Goal: Task Accomplishment & Management: Manage account settings

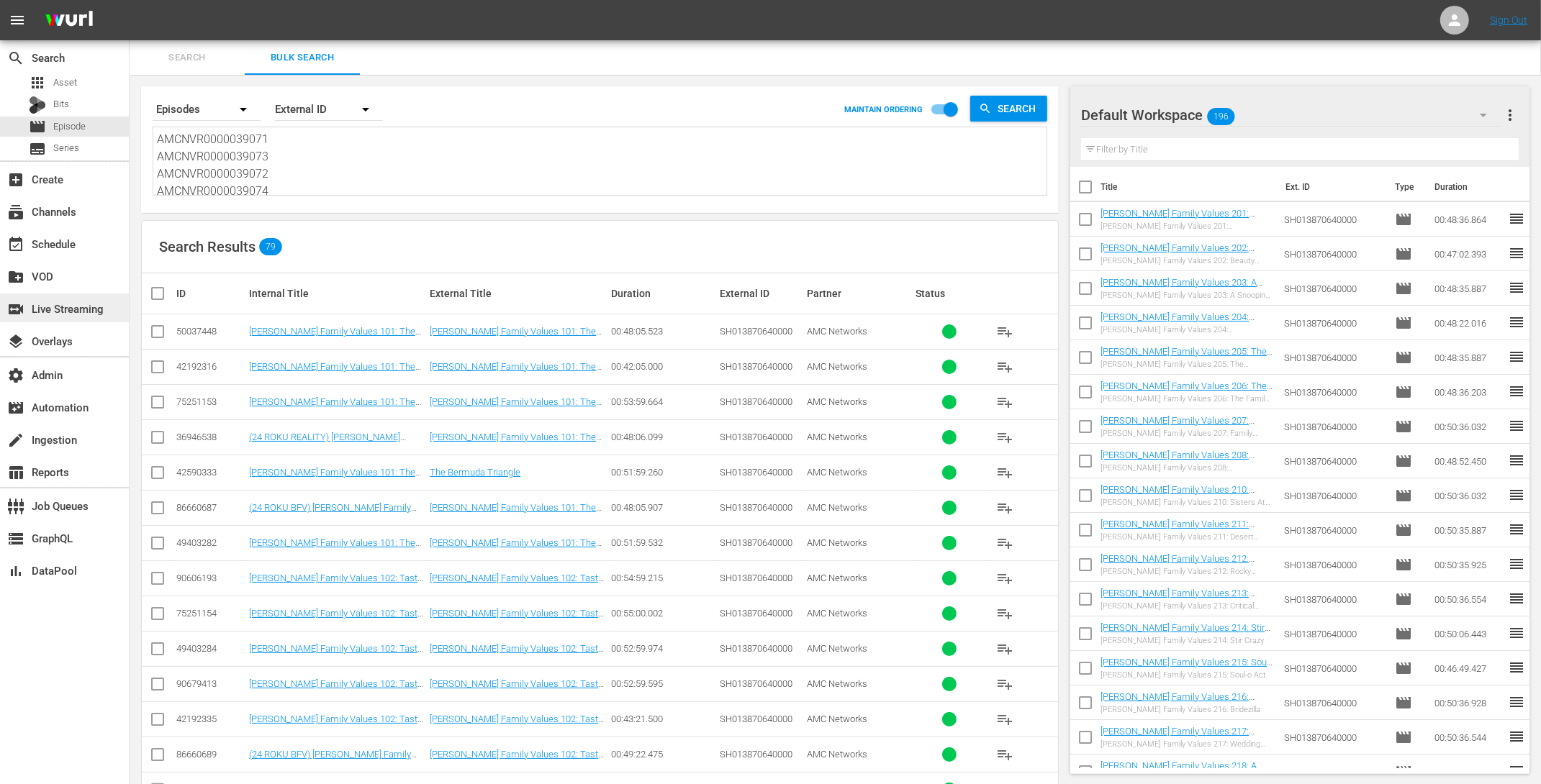
scroll to position [130, 0]
click at [89, 111] on div "Bits" at bounding box center [64, 106] width 129 height 21
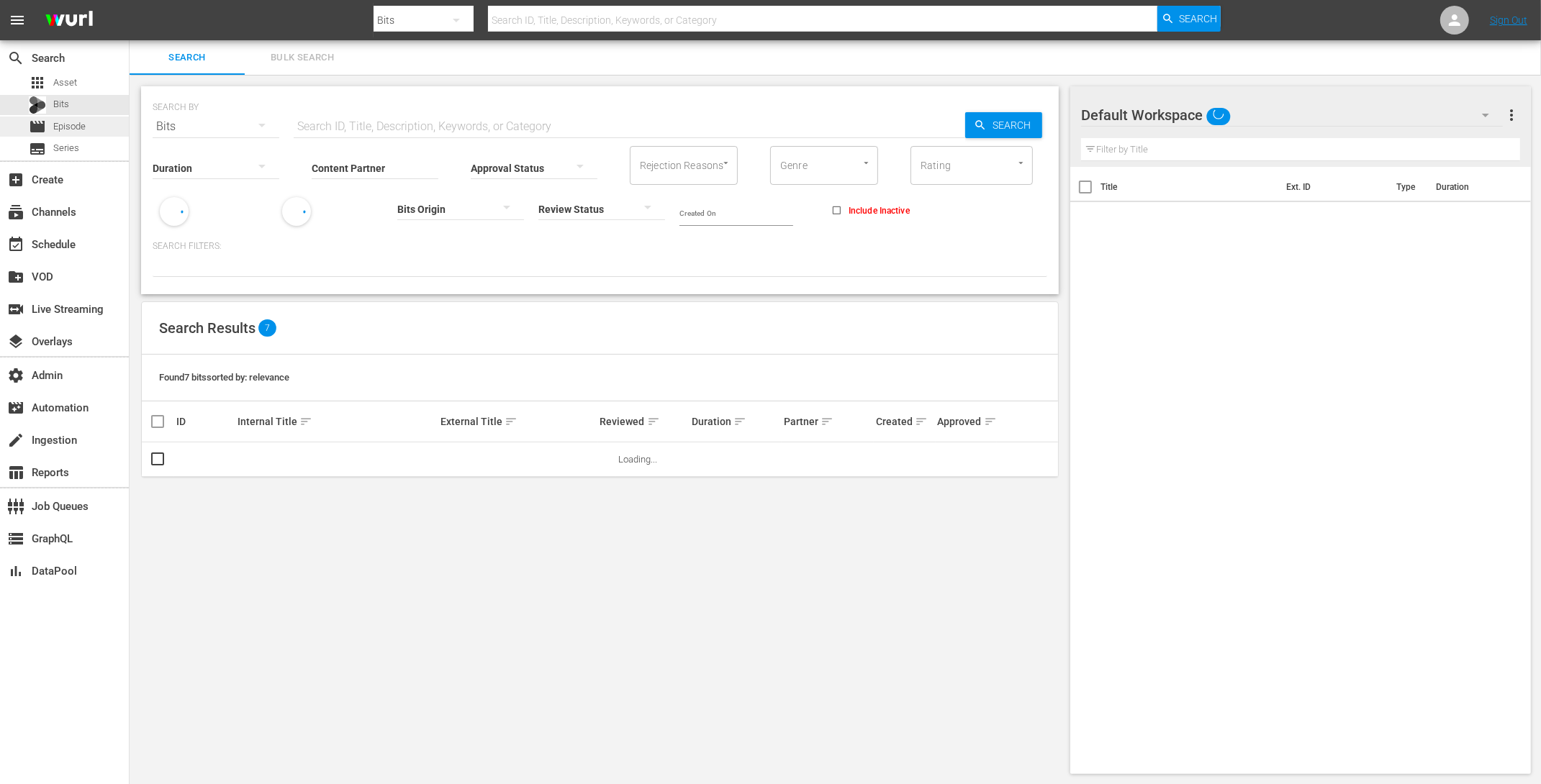
click at [88, 127] on div "movie Episode" at bounding box center [64, 127] width 129 height 21
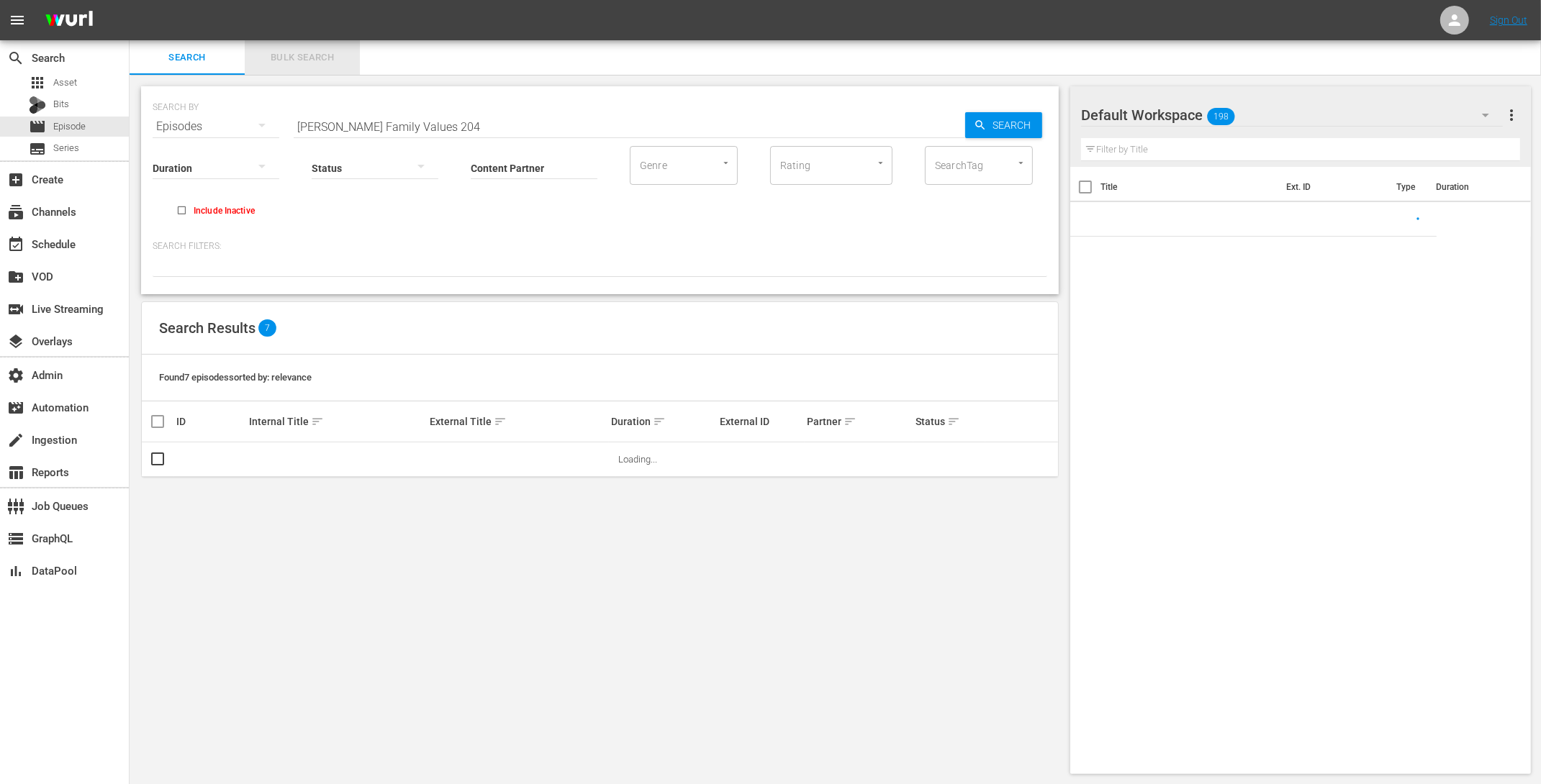
click at [274, 47] on button "Bulk Search" at bounding box center [302, 57] width 115 height 35
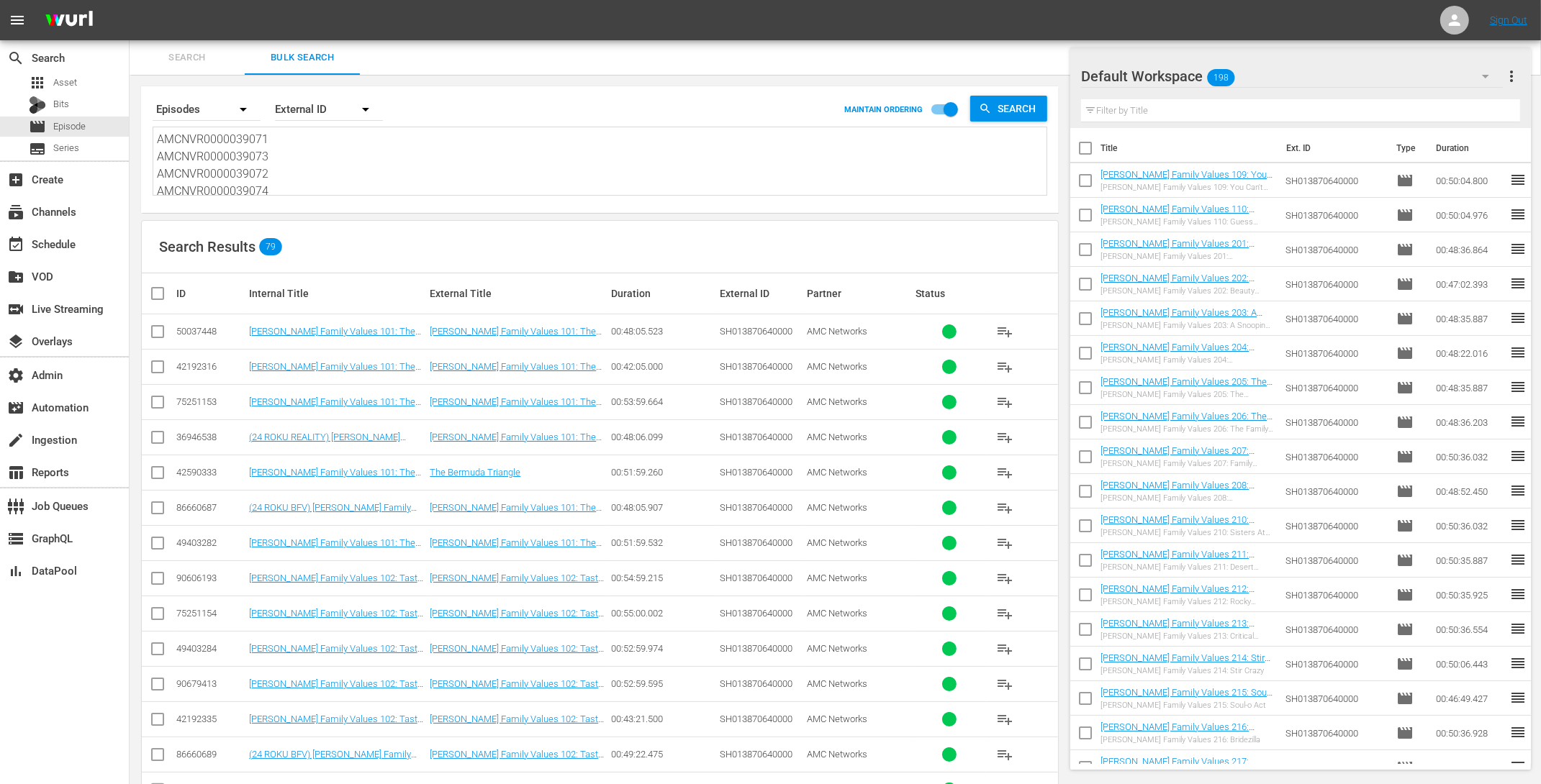
scroll to position [2319, 0]
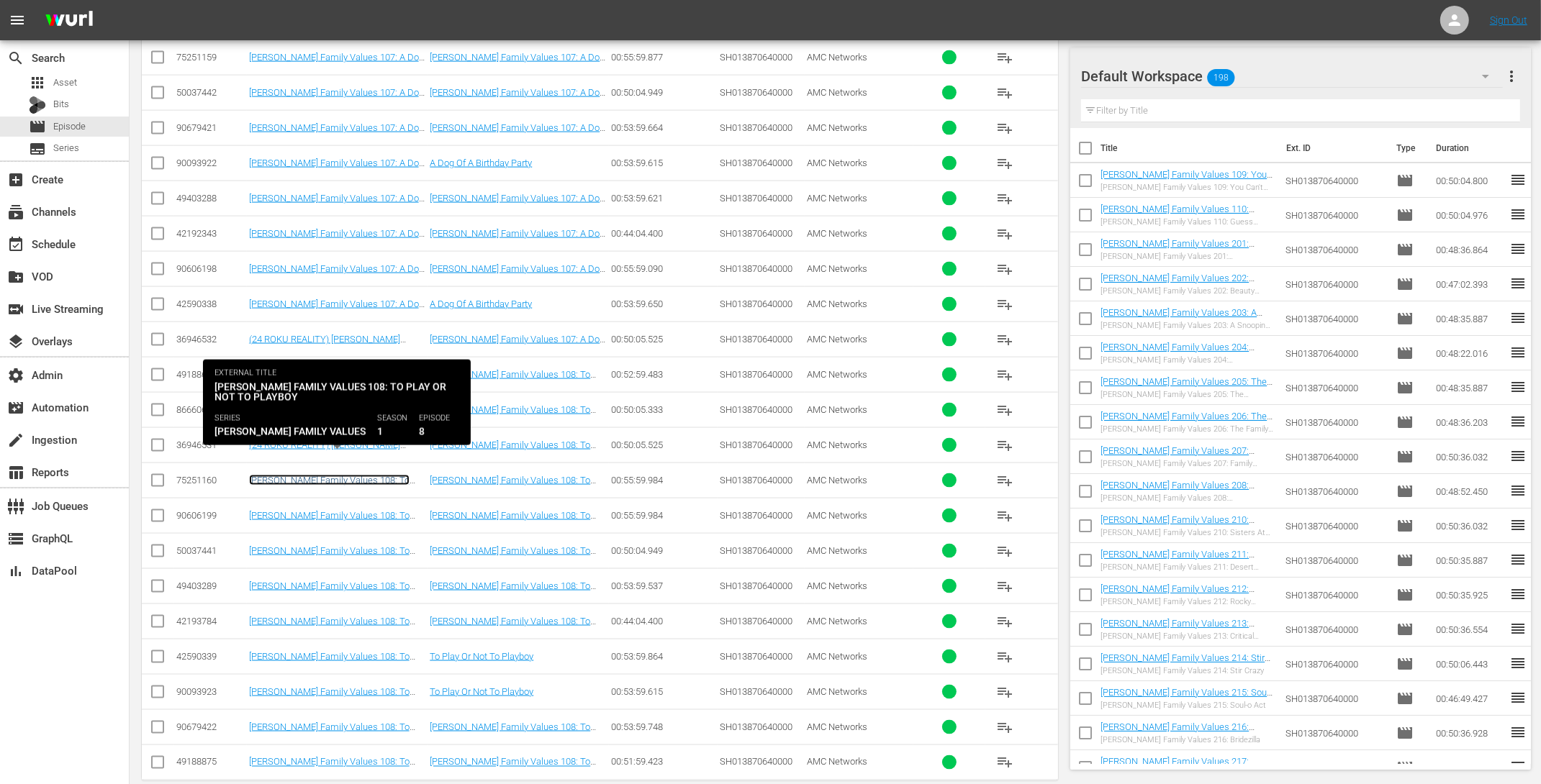
click at [377, 475] on link "Braxton Family Values 108: To Play Or Not To Playboy ((24 GEMS ROKU) Braxton Fa…" at bounding box center [335, 502] width 175 height 54
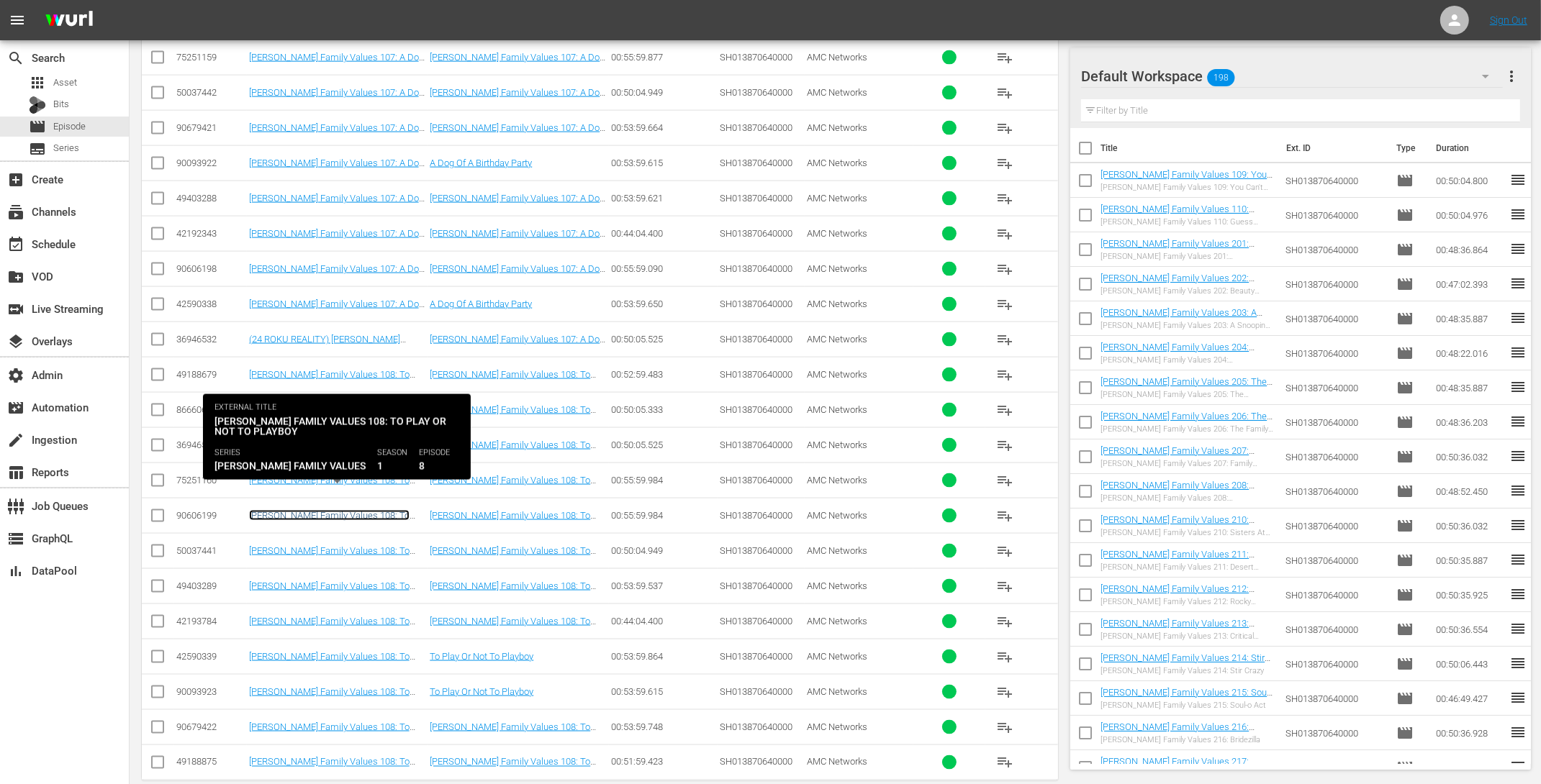
click at [359, 510] on link "Braxton Family Values 108: To Play Or Not To Playboy (Braxton Family Values 108…" at bounding box center [331, 532] width 165 height 43
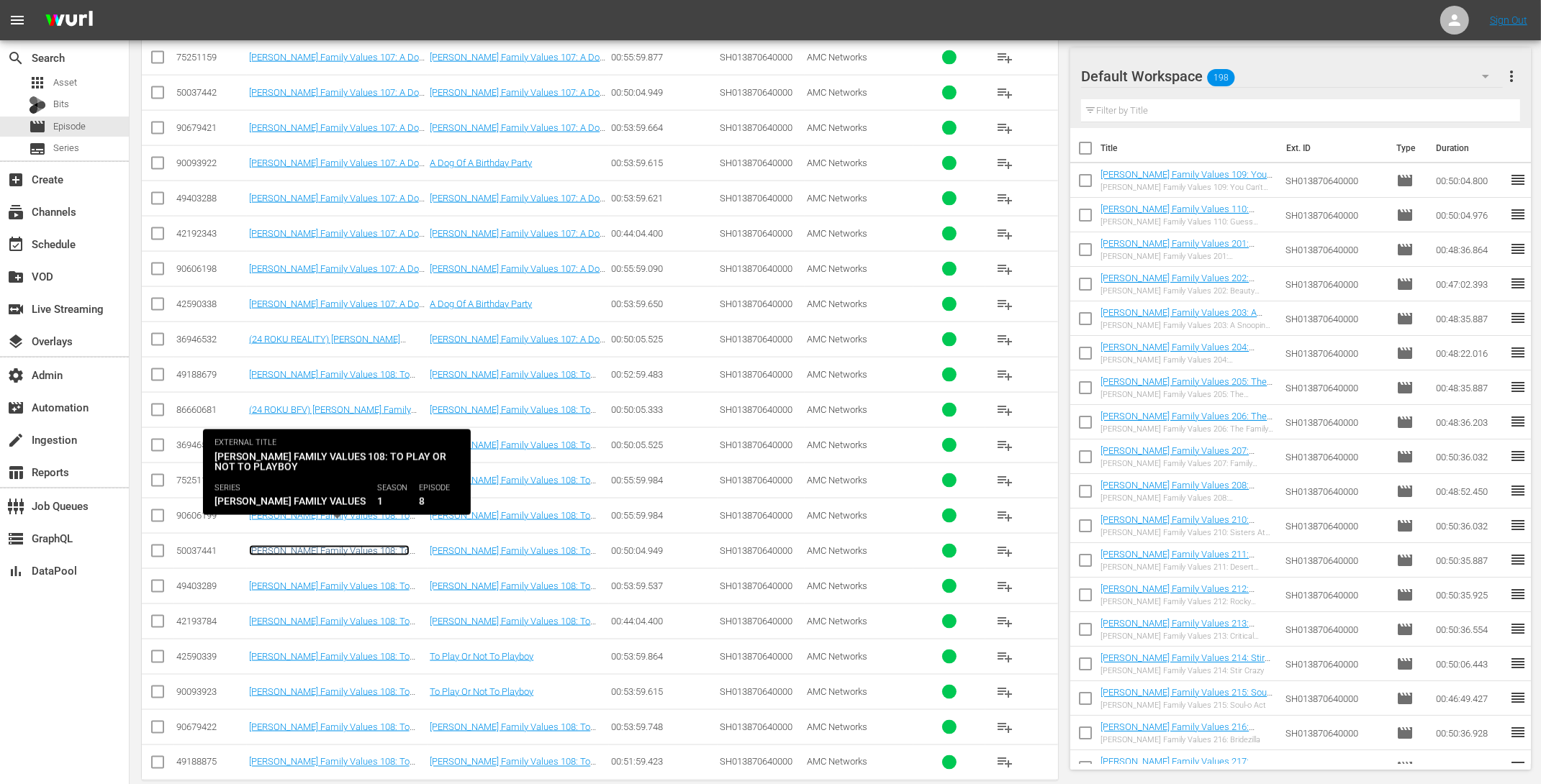
click at [357, 546] on link "Braxton Family Values 108: To Play Or Not To Playboy" at bounding box center [329, 556] width 161 height 21
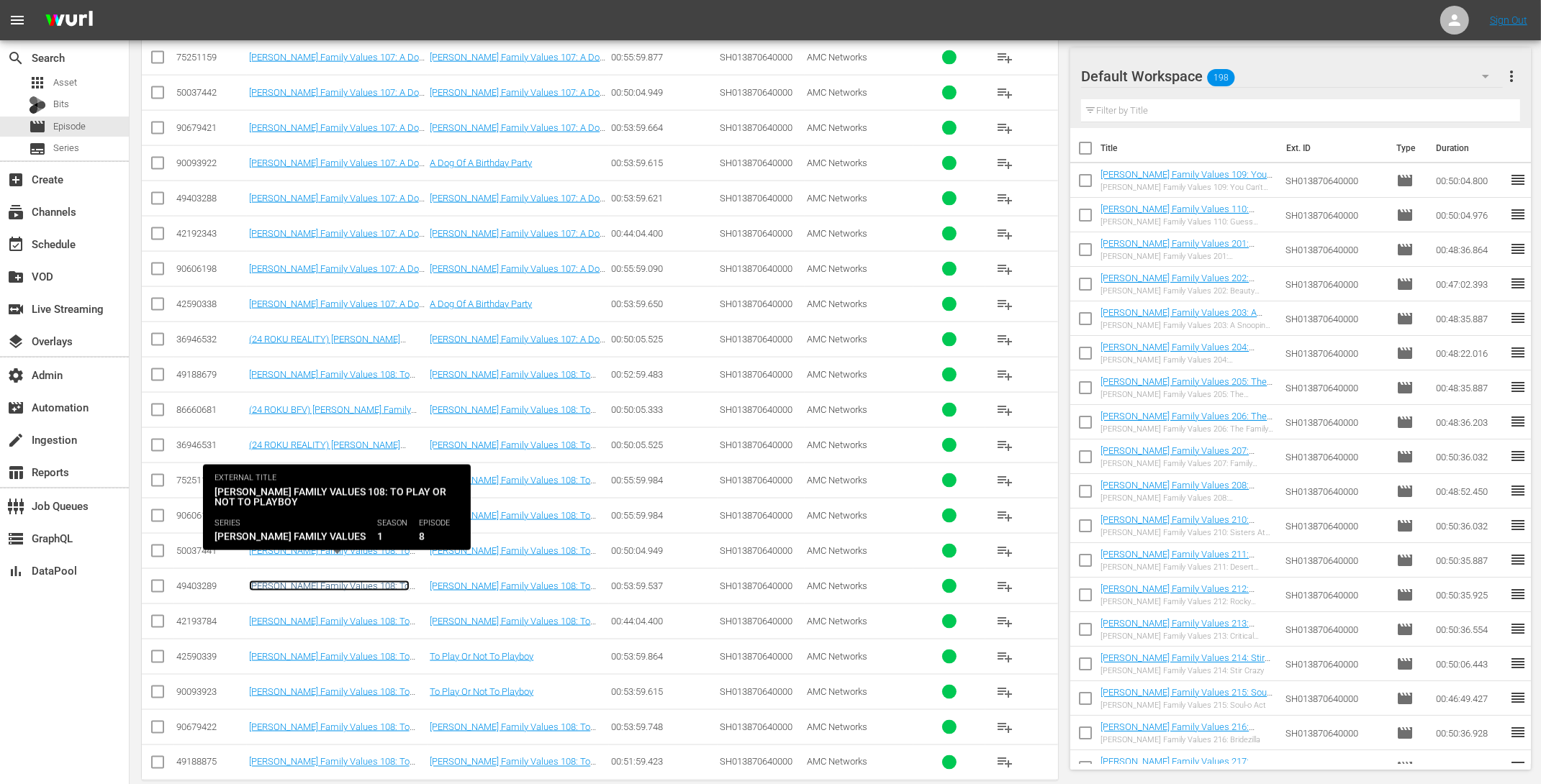
click at [357, 580] on link "Braxton Family Values 108: To Play Or Not To Playboy" at bounding box center [329, 591] width 161 height 21
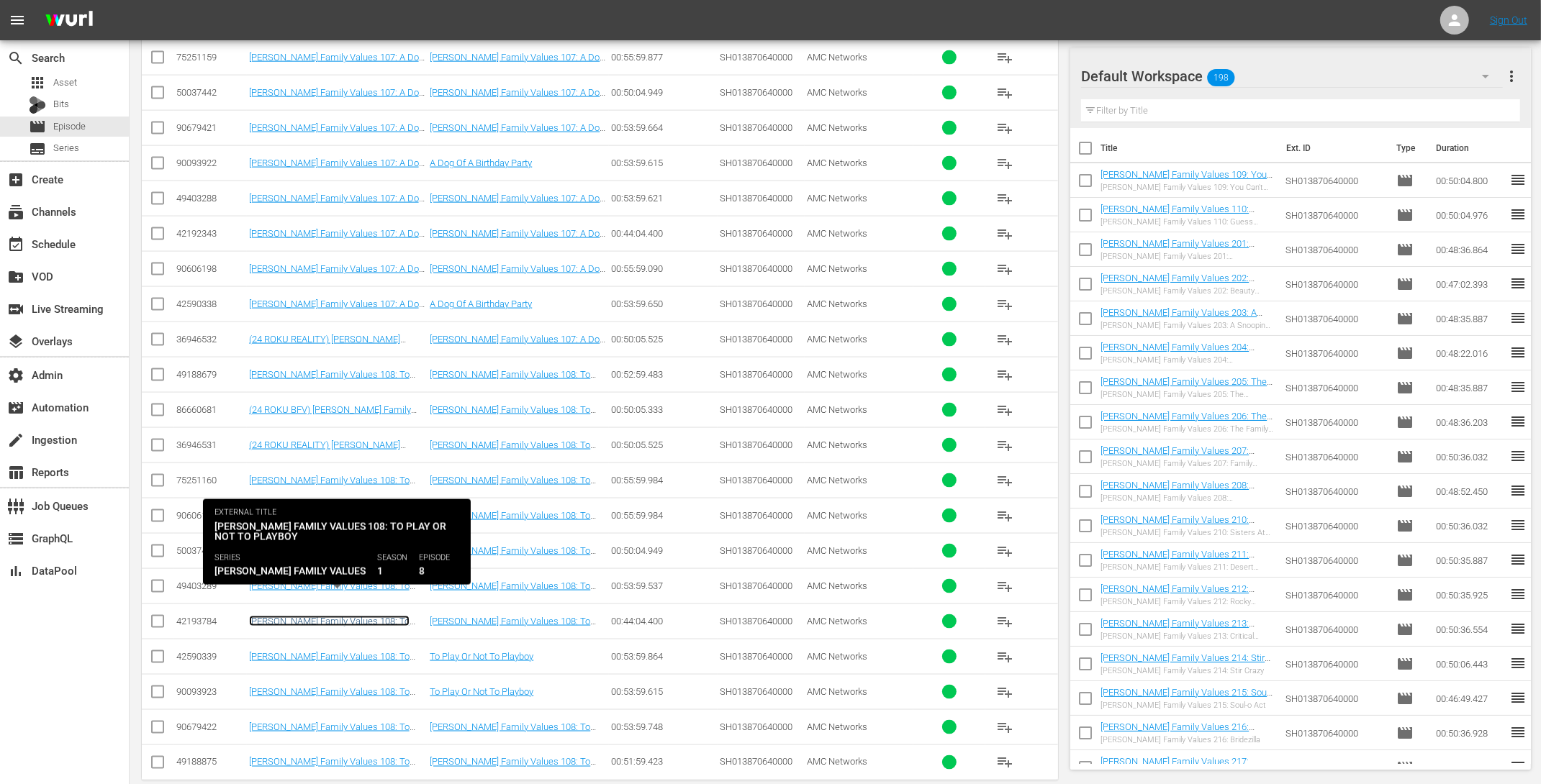
drag, startPoint x: 355, startPoint y: 600, endPoint x: 356, endPoint y: 612, distance: 12.0
click at [355, 616] on link "Braxton Family Values 108: To Play Or Not To Playboy" at bounding box center [329, 626] width 161 height 21
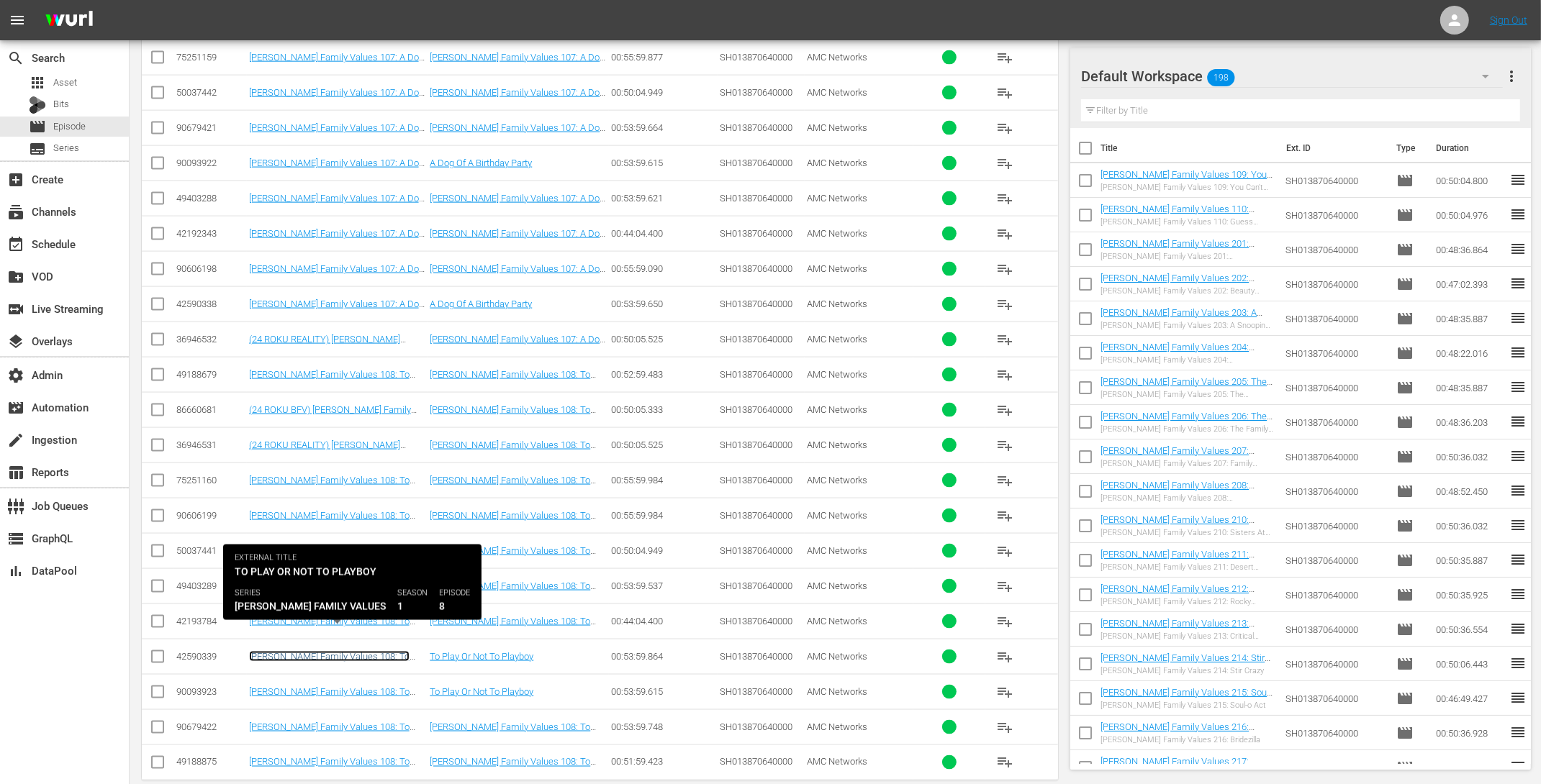
click at [358, 651] on link "Braxton Family Values 108: To Play Or Not To Playboy" at bounding box center [329, 662] width 161 height 21
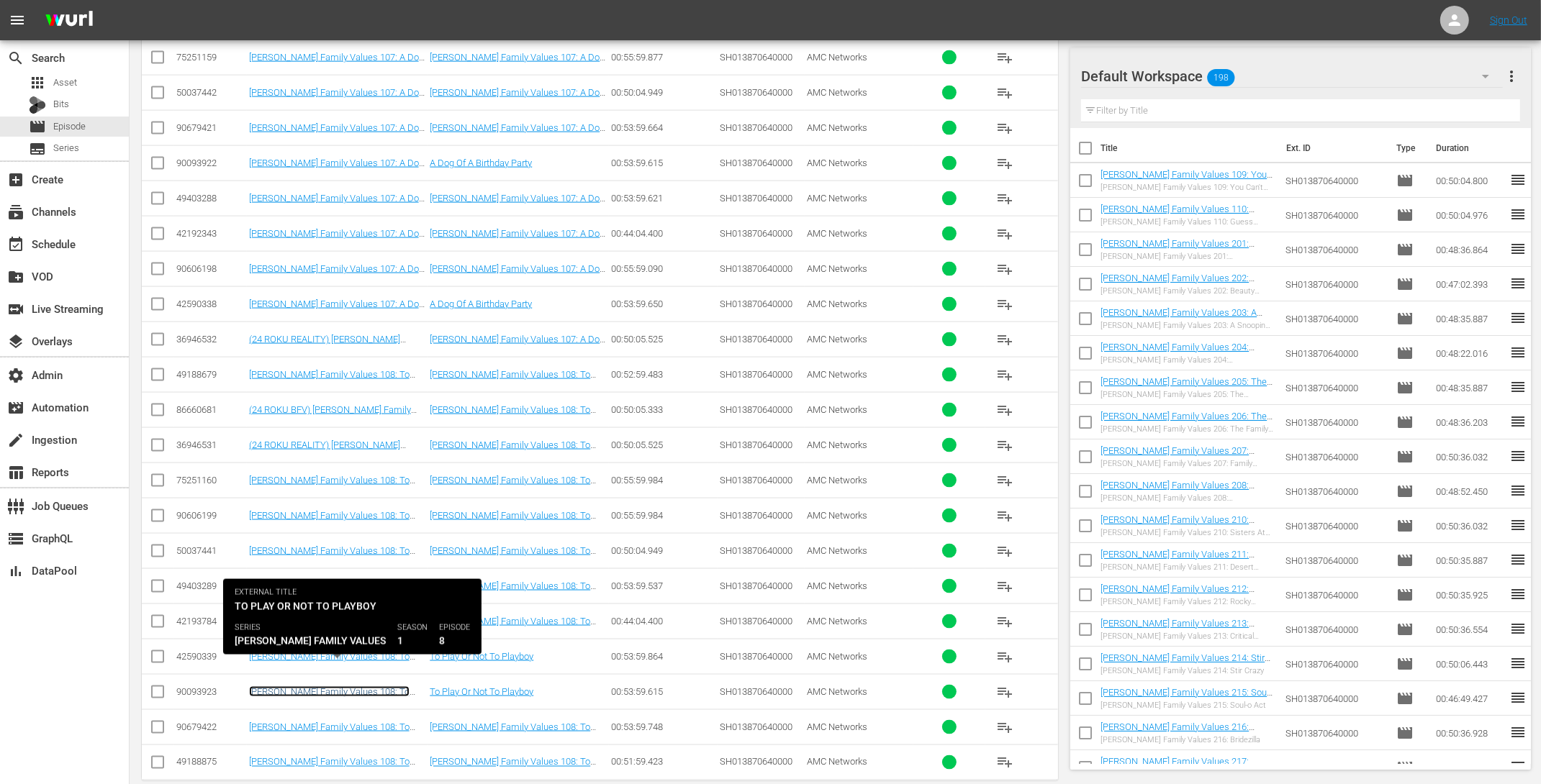
click at [353, 687] on link "Braxton Family Values 108: To Play Or Not To Playboy (Braxton Family Values 108…" at bounding box center [331, 708] width 165 height 43
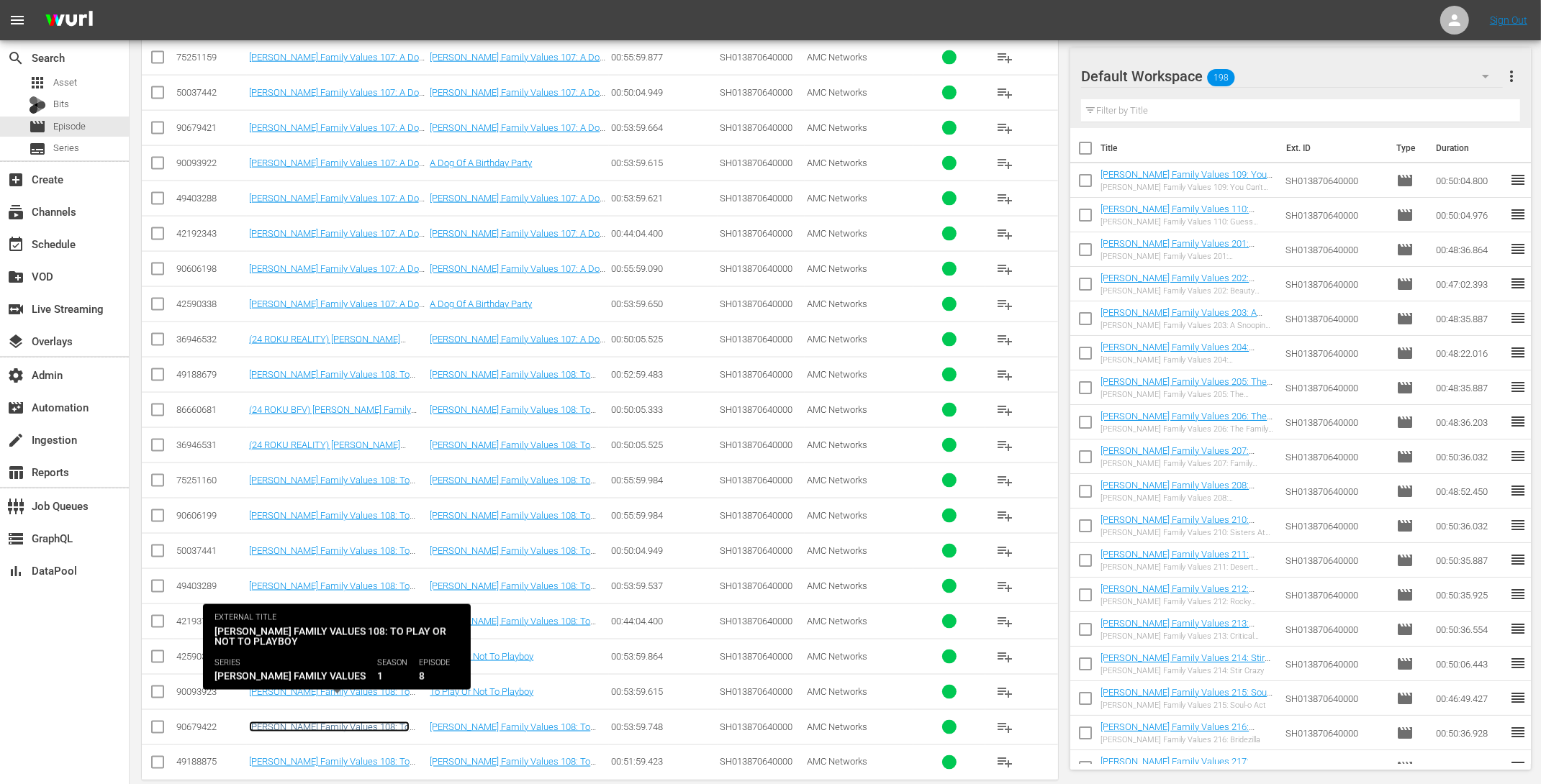
drag, startPoint x: 349, startPoint y: 702, endPoint x: 350, endPoint y: 733, distance: 31.0
click at [349, 721] on link "Braxton Family Values 108: To Play Or Not To Playboy (Braxton Family Values 108…" at bounding box center [331, 743] width 165 height 43
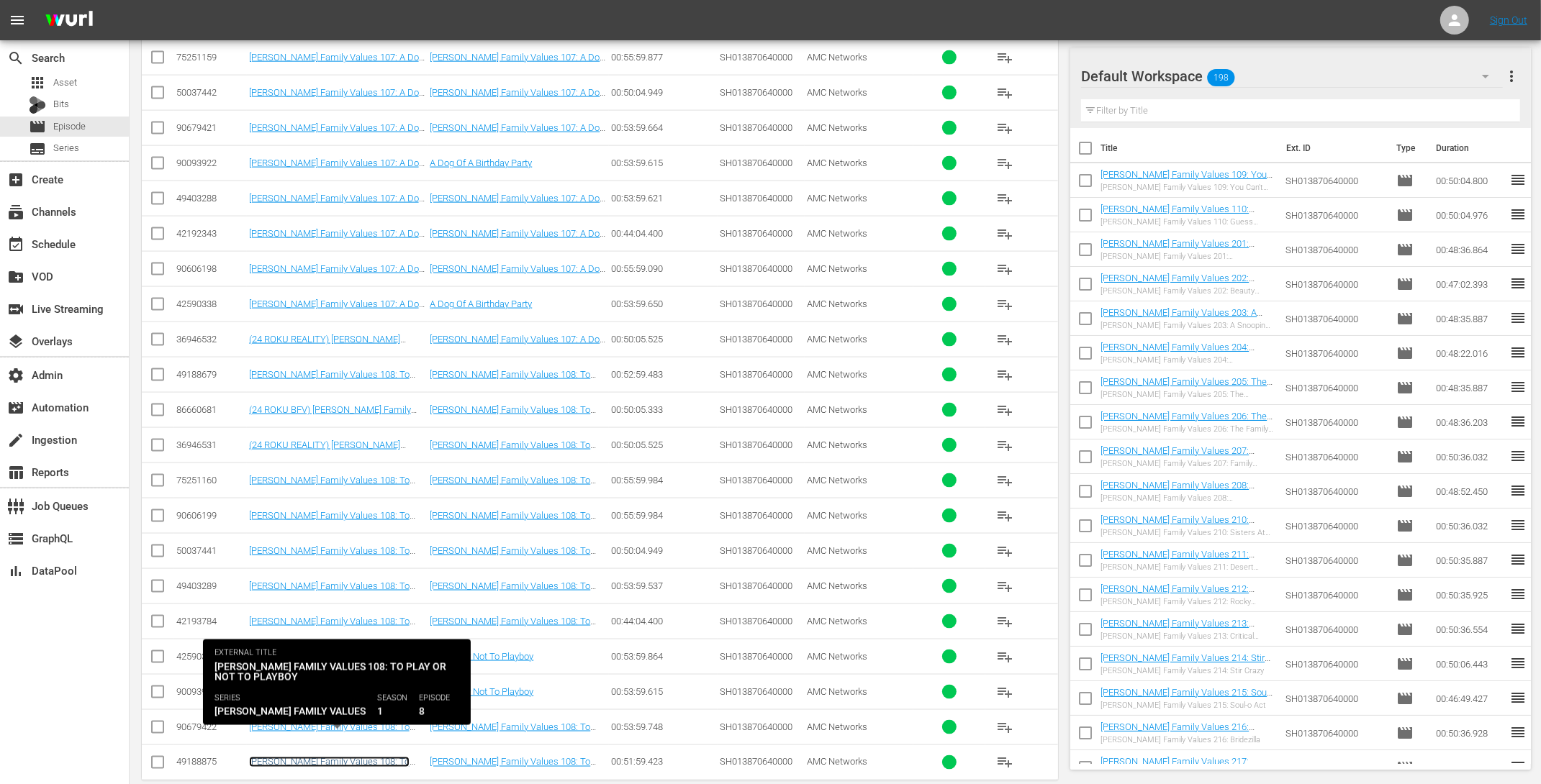
click at [350, 757] on link "Braxton Family Values 108: To Play Or Not To Playboy" at bounding box center [329, 767] width 161 height 21
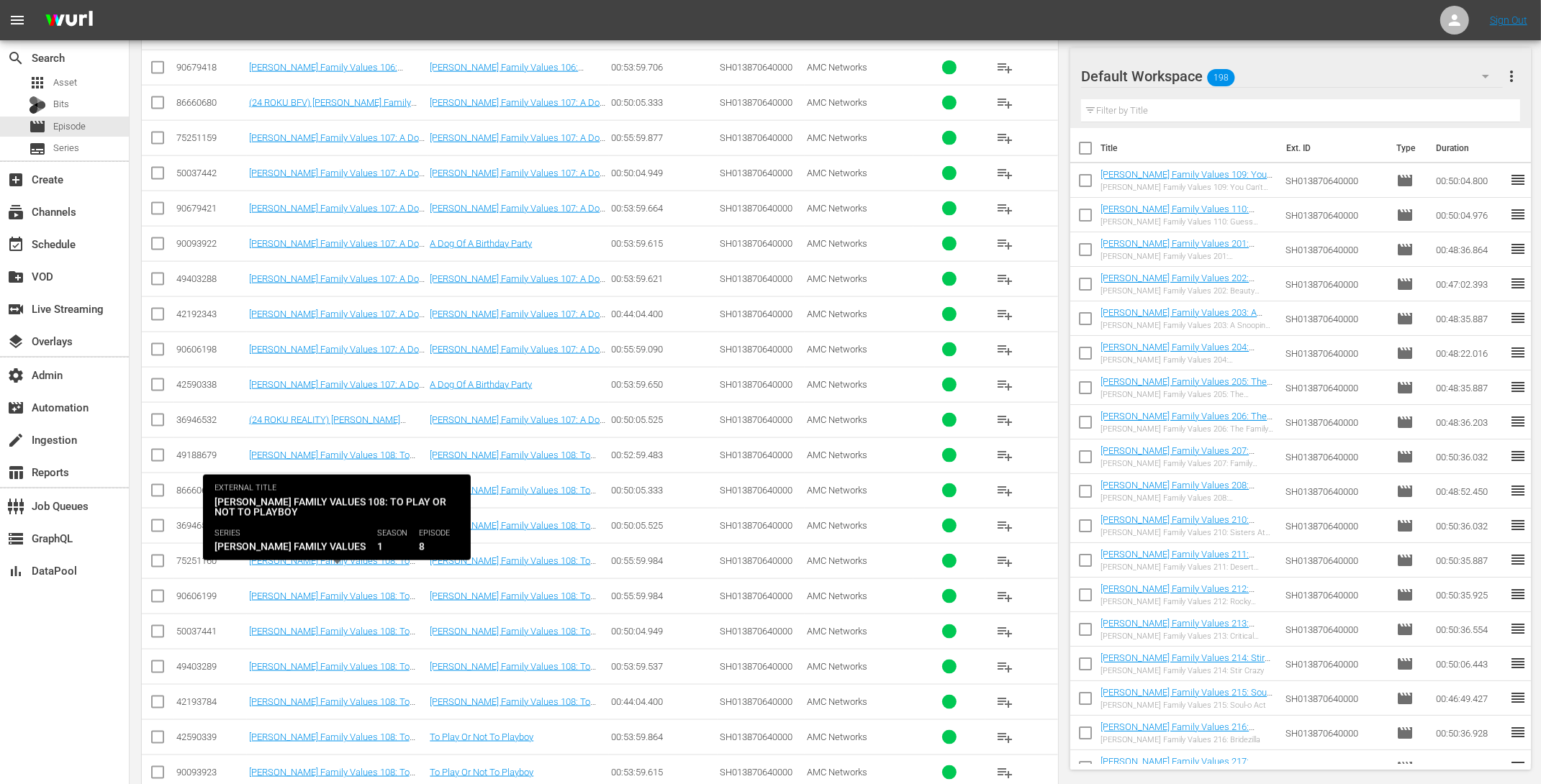
scroll to position [2227, 0]
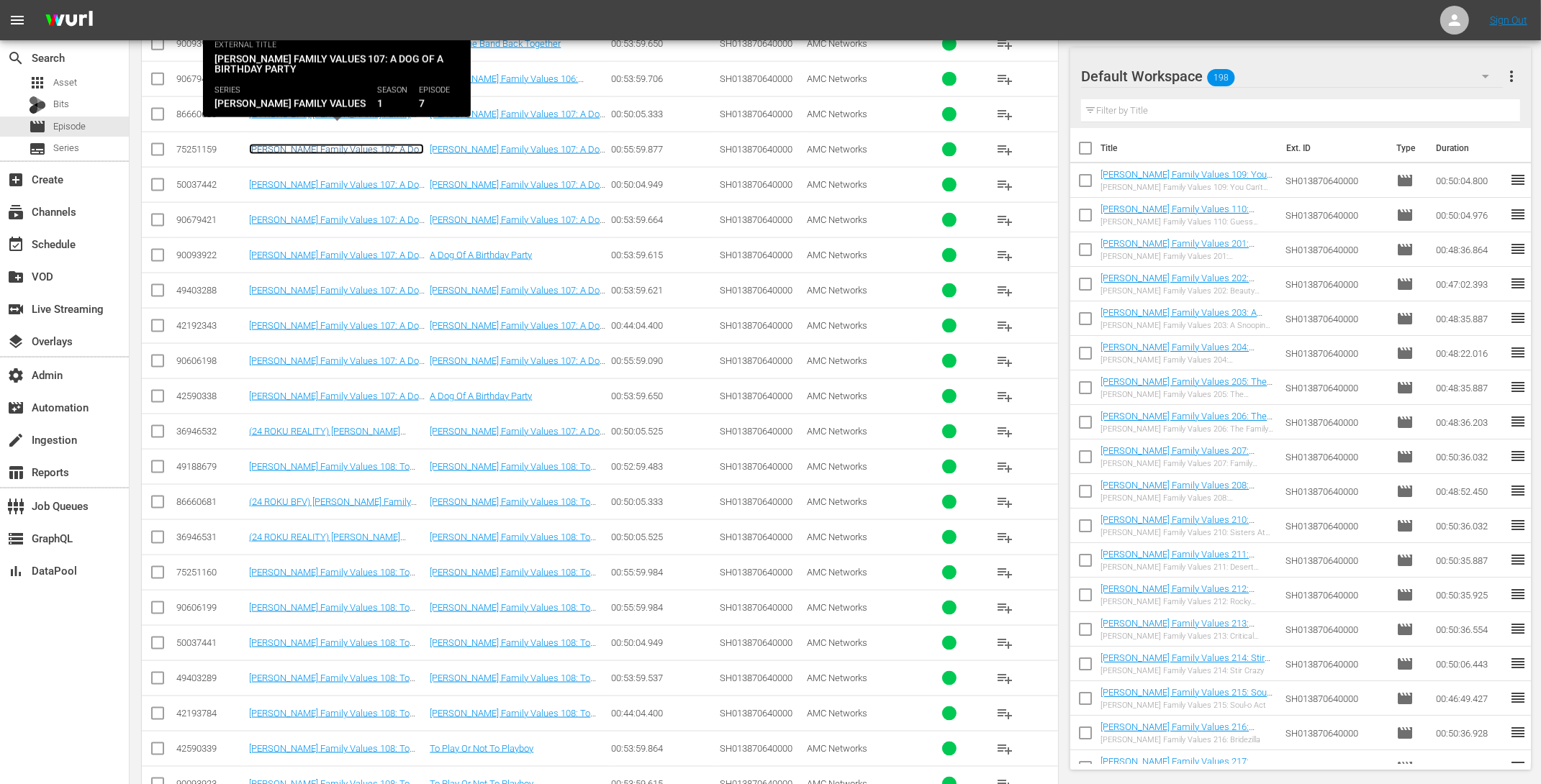
click at [355, 144] on link "Braxton Family Values 107: A Dog of a Birthday Party ((24 GEMS ROKU) Braxton Fa…" at bounding box center [335, 171] width 175 height 54
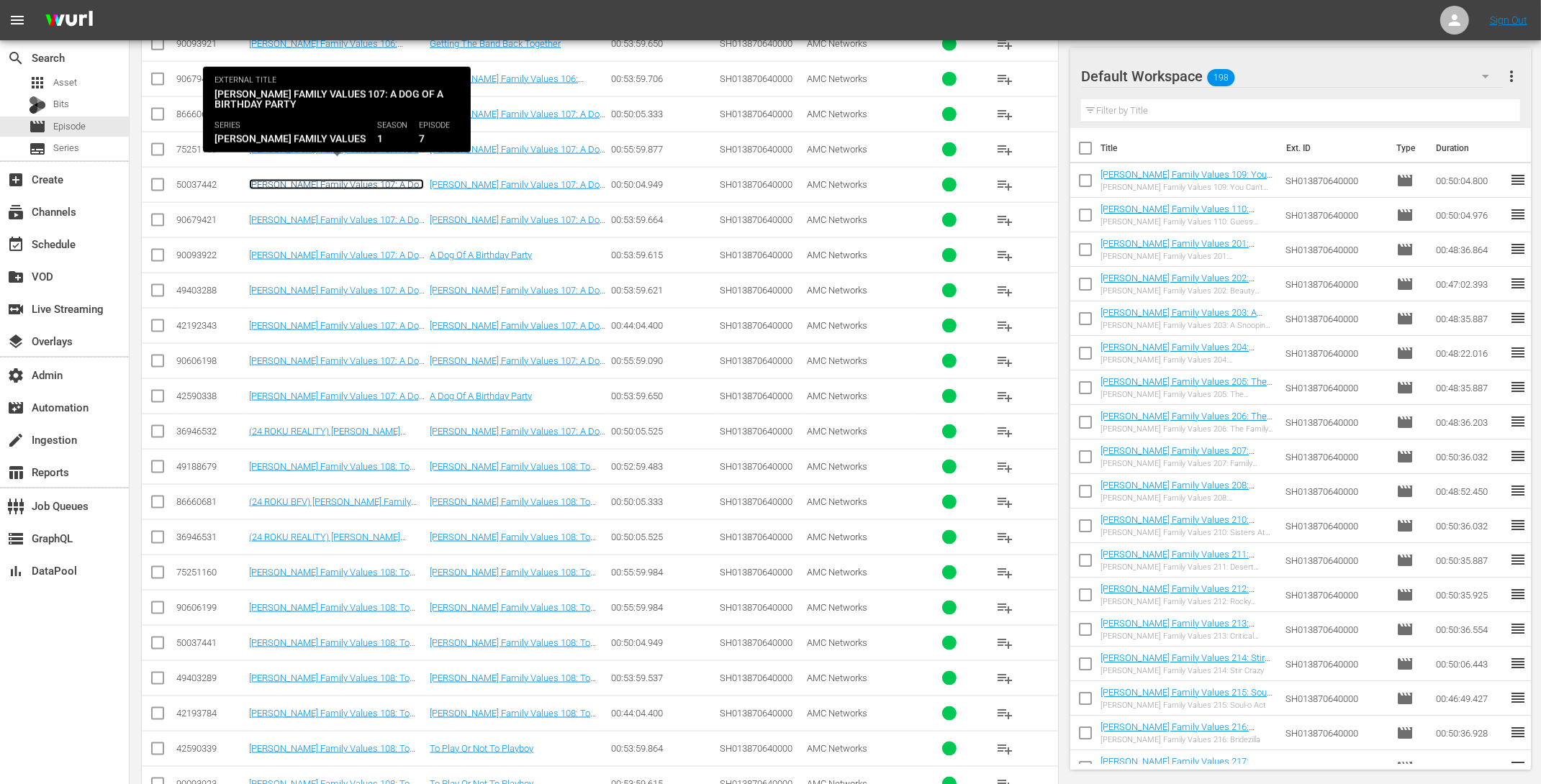
click at [342, 179] on link "Braxton Family Values 107: A Dog of a Birthday Party" at bounding box center [335, 190] width 175 height 21
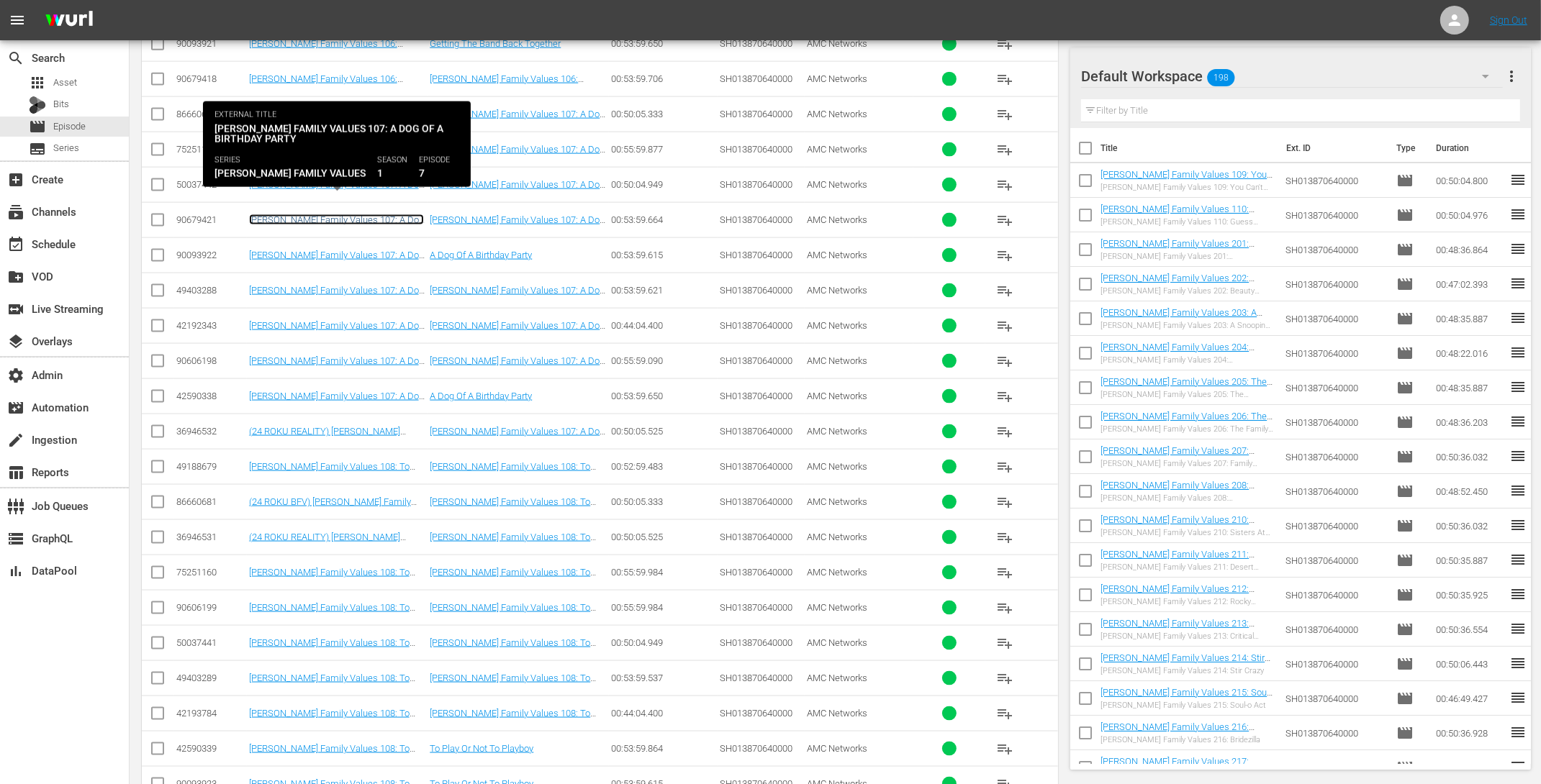
click at [346, 214] on link "Braxton Family Values 107: A Dog of a Birthday Party (Braxton Family Values 107…" at bounding box center [335, 235] width 175 height 43
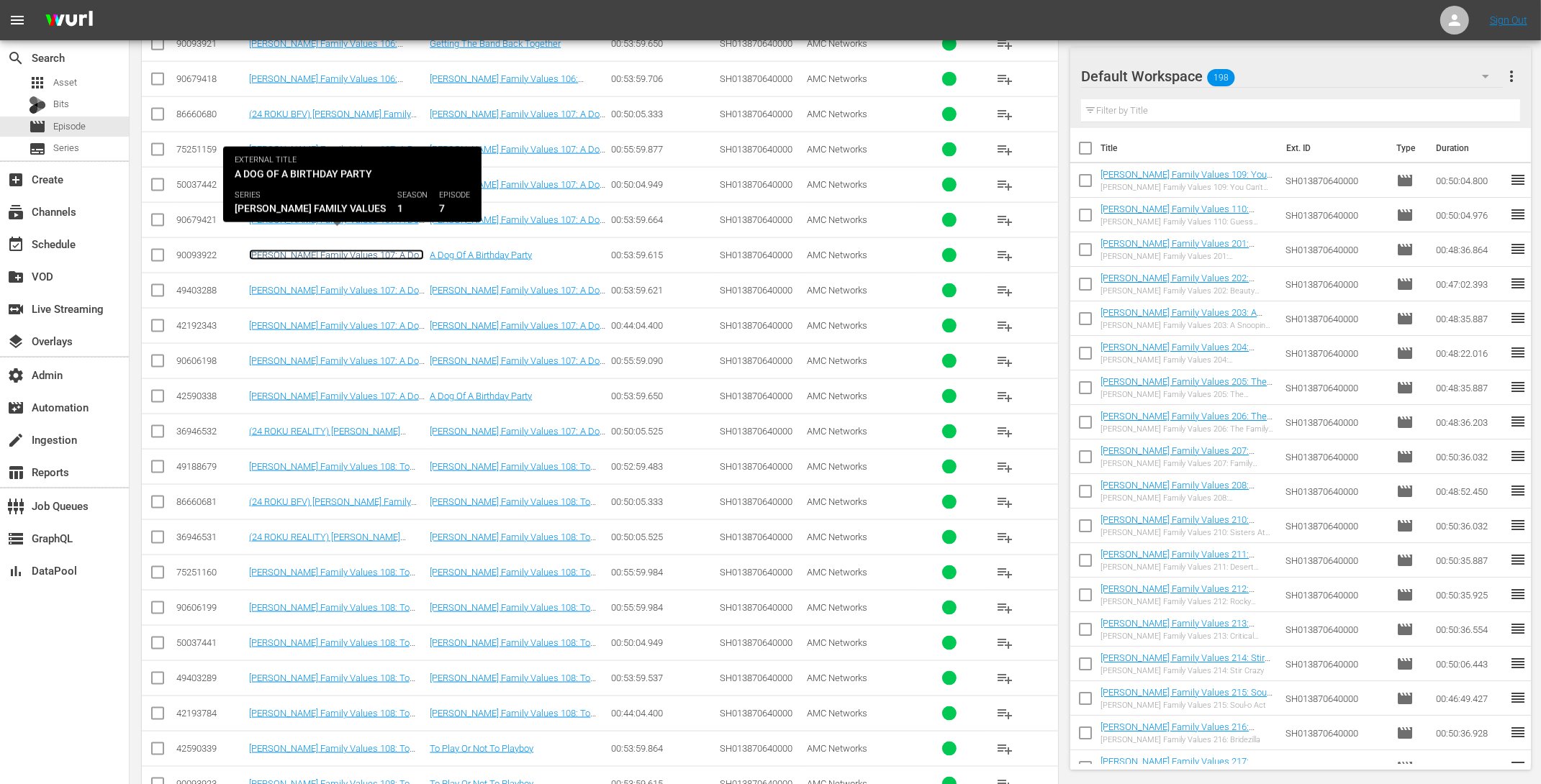
click at [350, 249] on link "Braxton Family Values 107: A Dog of a Birthday Party (Braxton Family Values 107…" at bounding box center [335, 271] width 175 height 43
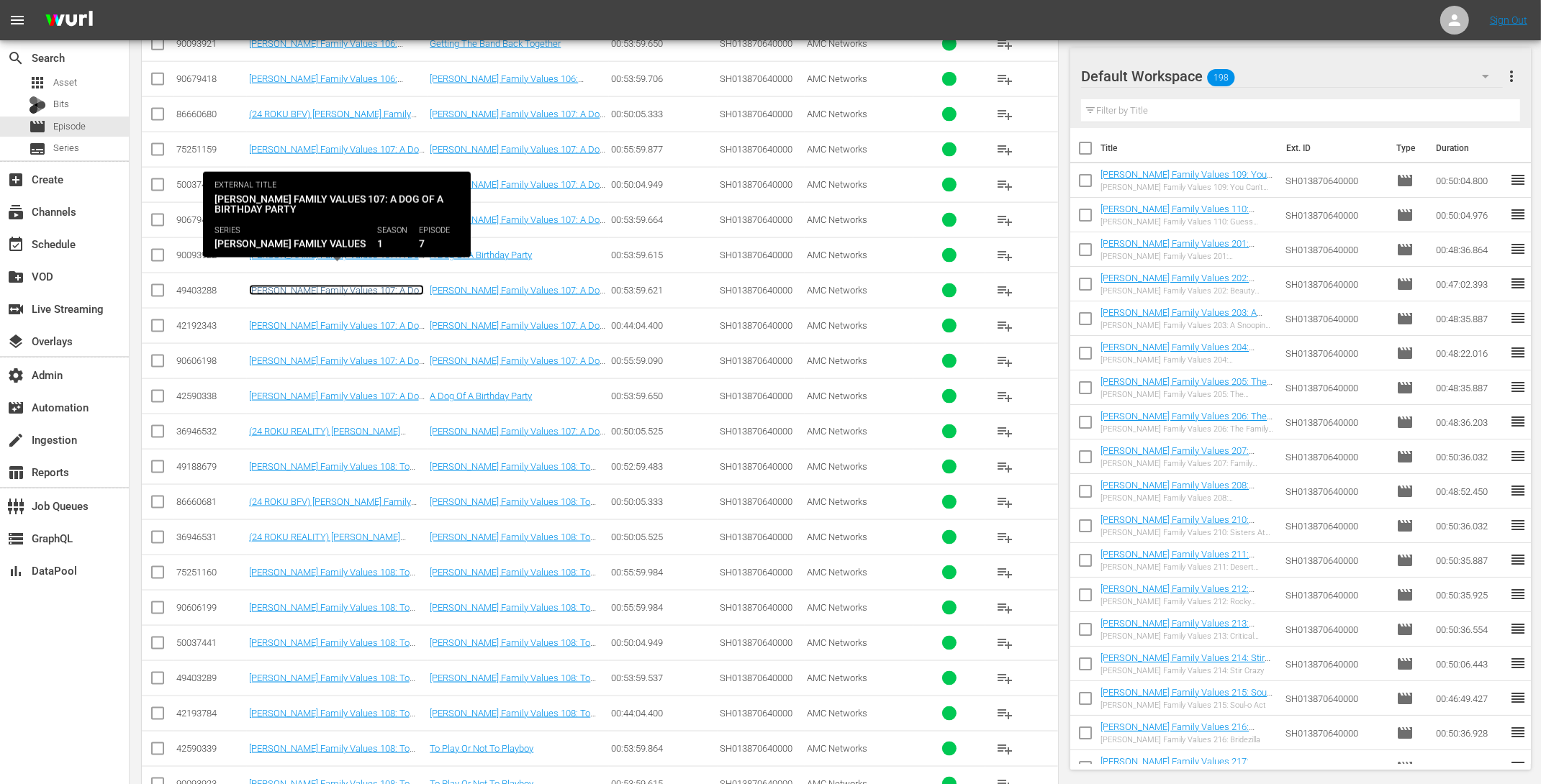
click at [350, 285] on link "Braxton Family Values 107: A Dog of a Birthday Party" at bounding box center [335, 295] width 175 height 21
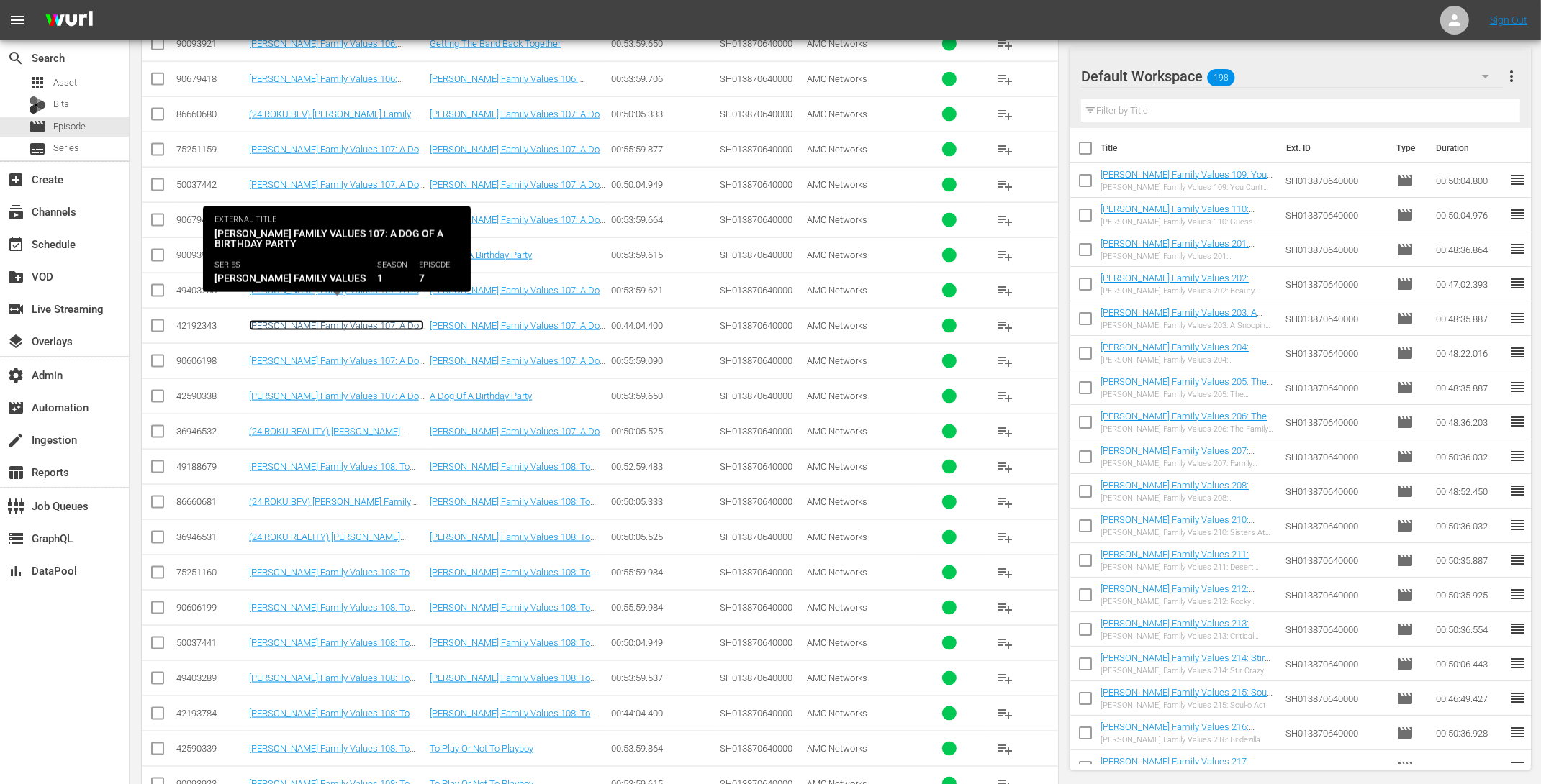
click at [350, 321] on link "Braxton Family Values 107: A Dog of a Birthday Party" at bounding box center [335, 331] width 175 height 21
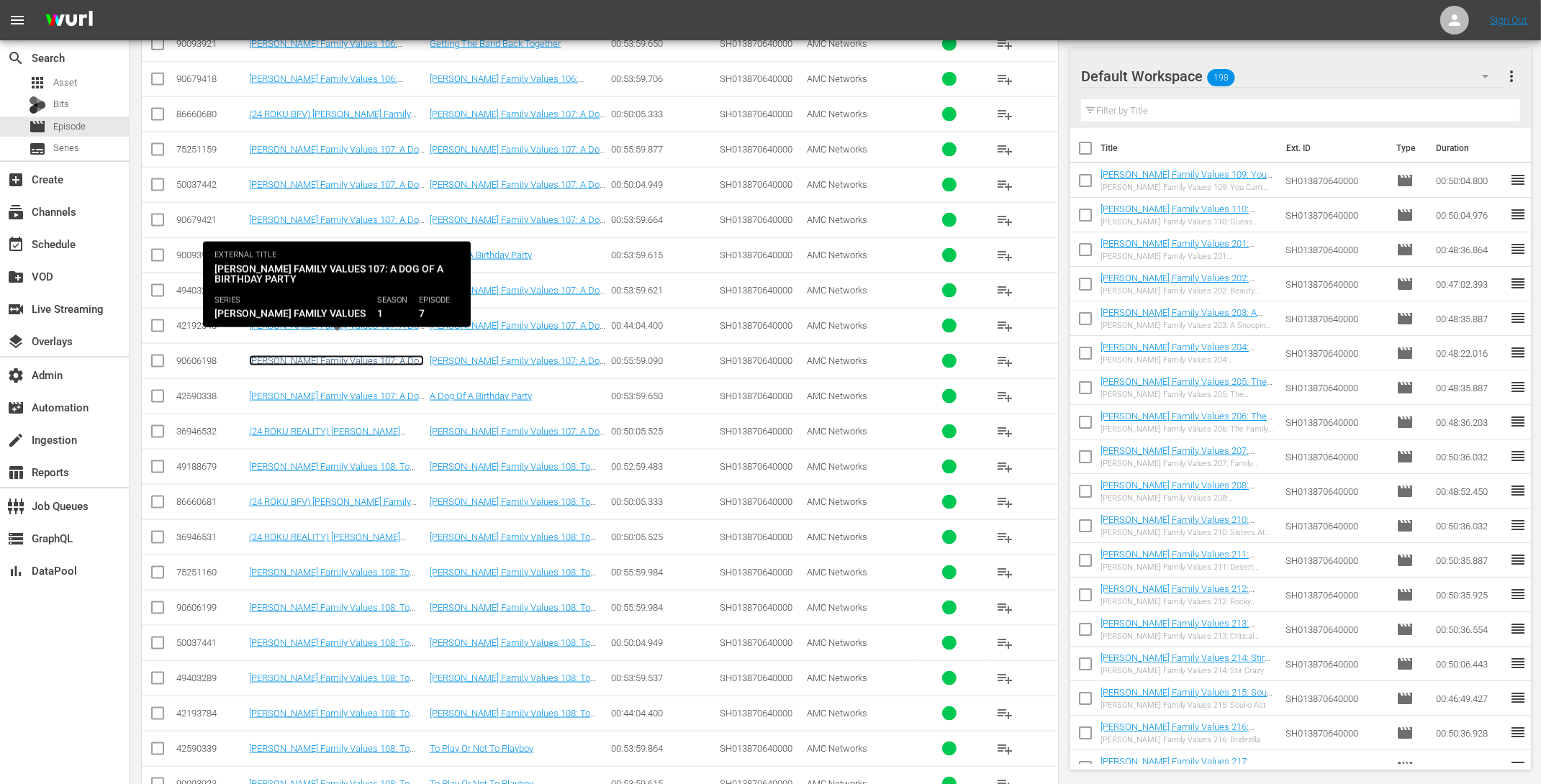
click at [366, 355] on link "Braxton Family Values 107: A Dog of a Birthday Party (Braxton Family Values 107…" at bounding box center [335, 377] width 175 height 43
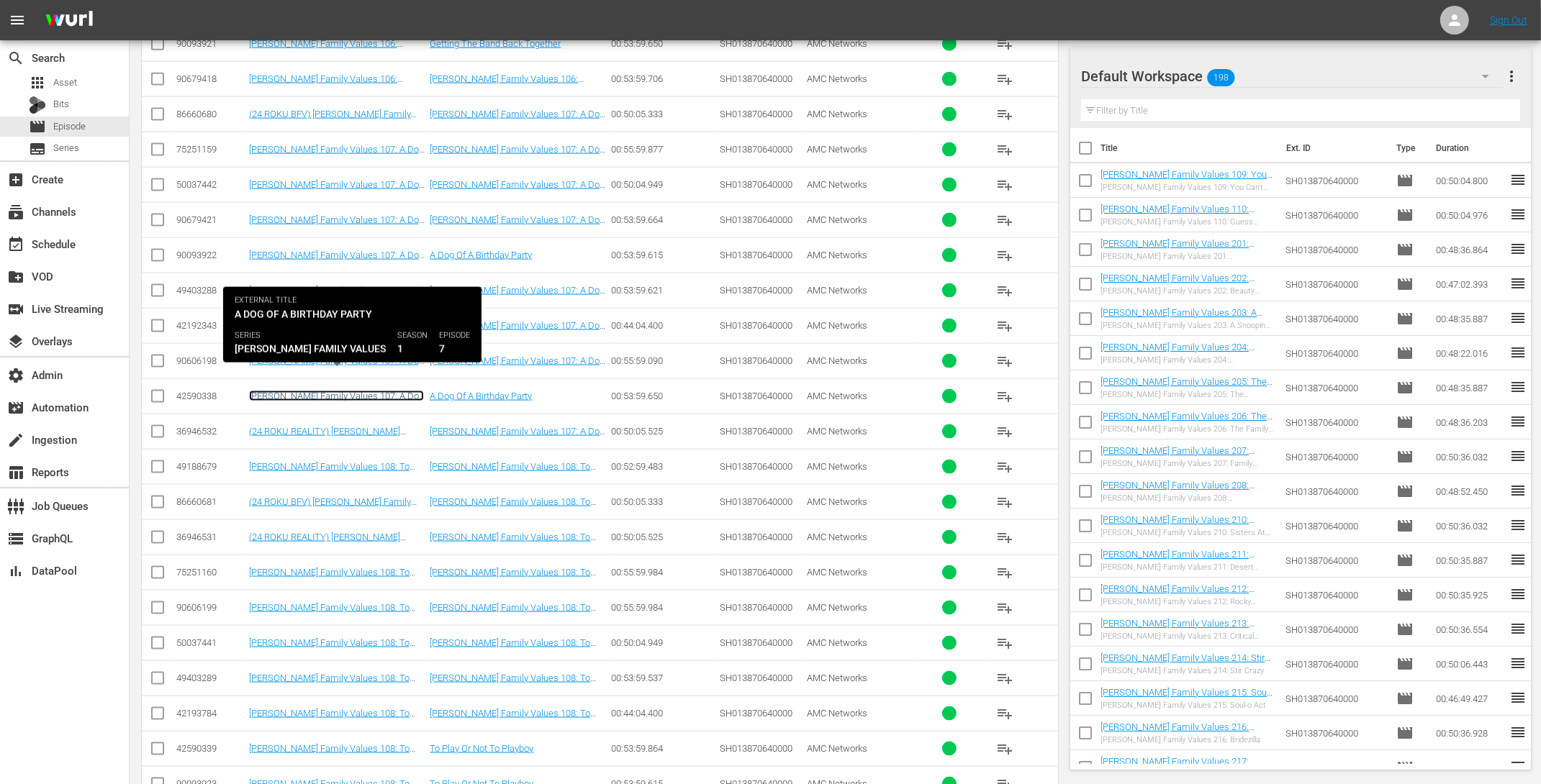
click at [363, 391] on link "Braxton Family Values 107: A Dog of a Birthday Party" at bounding box center [335, 401] width 175 height 21
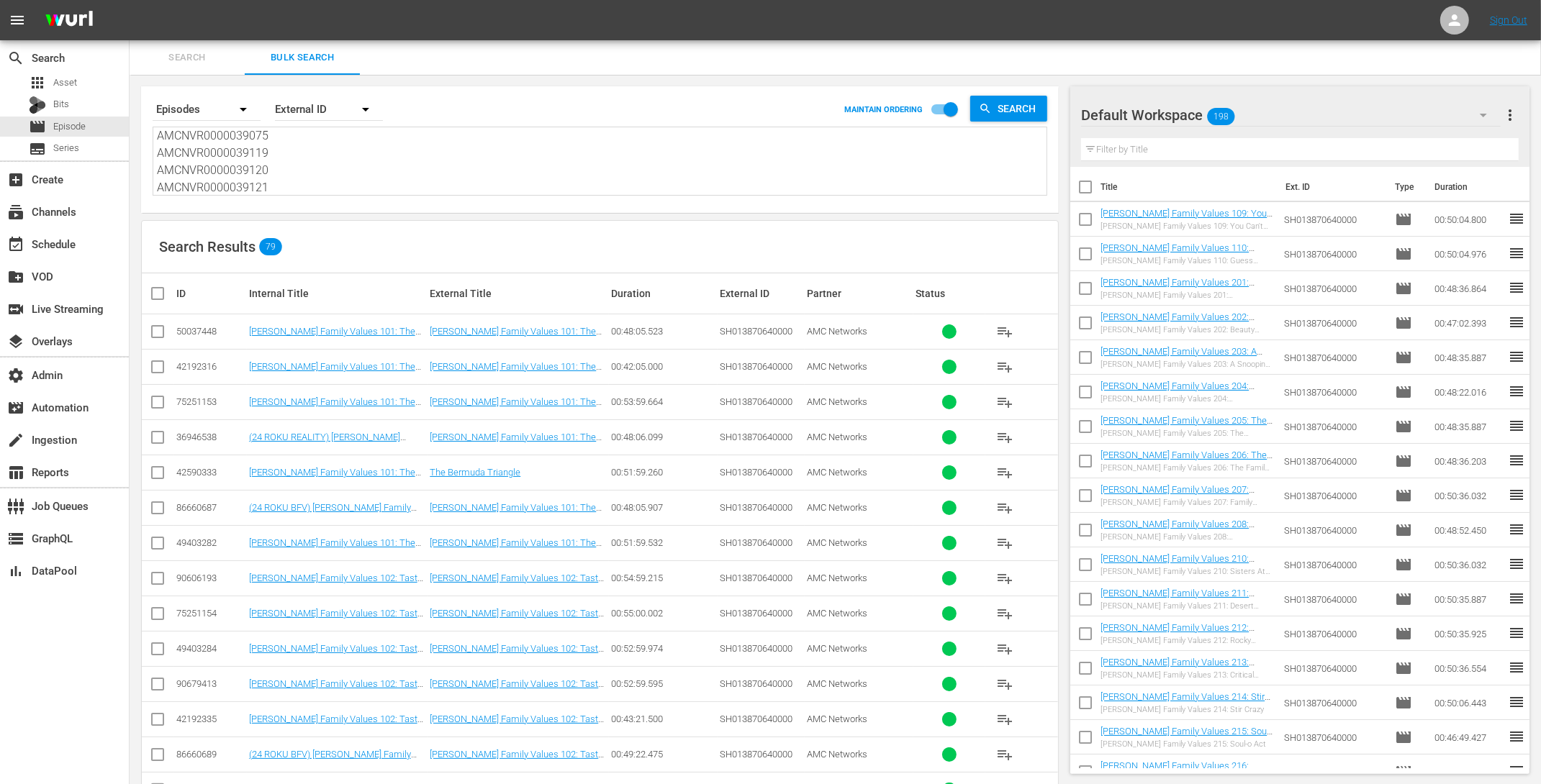
scroll to position [94, 0]
drag, startPoint x: 271, startPoint y: 167, endPoint x: 146, endPoint y: 151, distance: 126.0
click at [146, 151] on div "Search By Episodes Order By External ID MAINTAIN ORDERING Search AMCNVR00000390…" at bounding box center [600, 150] width 918 height 127
type textarea "AMCNVR0000039071 AMCNVR0000039073 AMCNVR0000039072 AMCNVR0000039074 AMCNVR00000…"
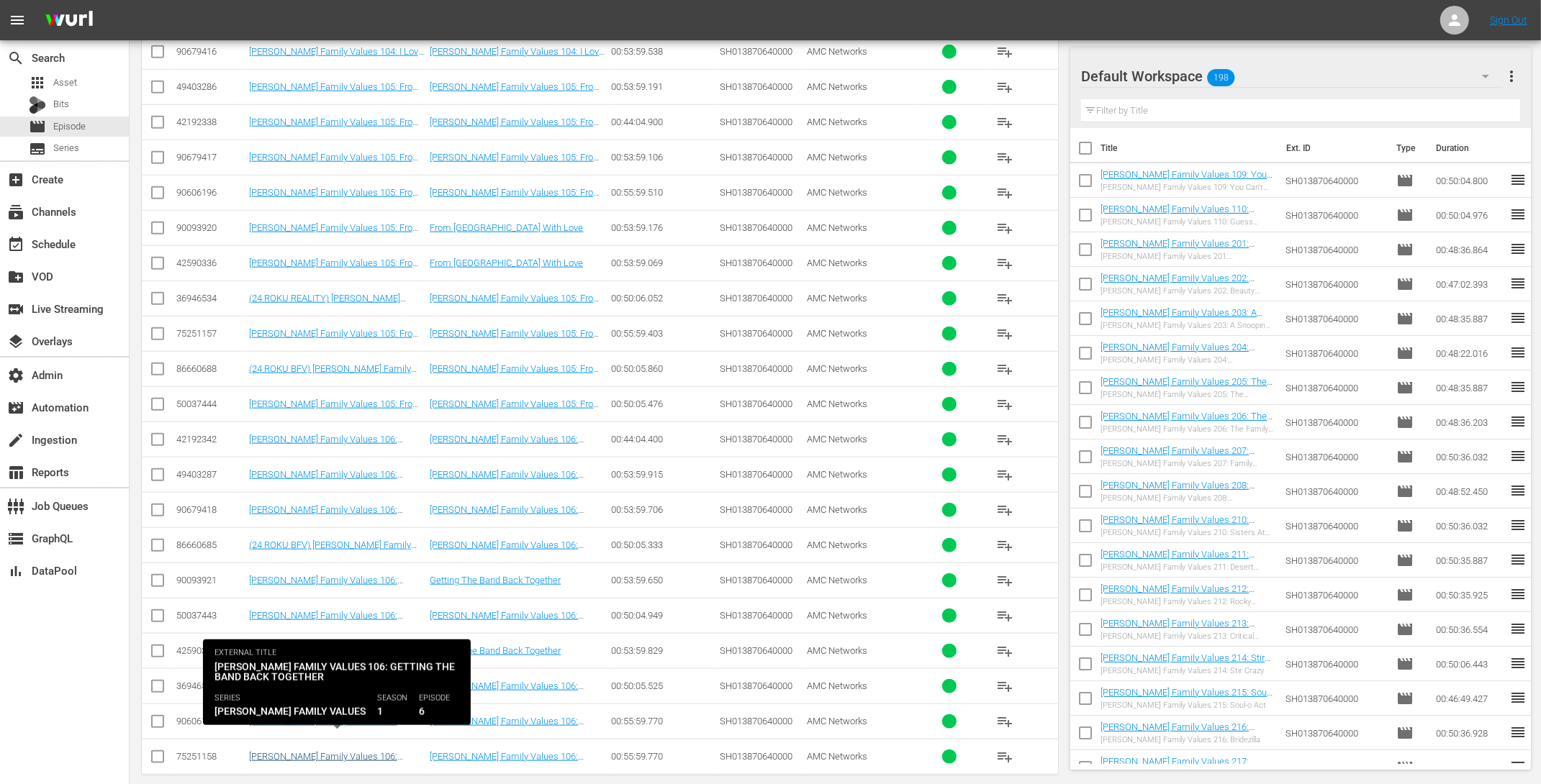
type textarea "AMCNVR0000039071 AMCNVR0000039073 AMCNVR0000039072 AMCNVR0000039074 AMCNVR00000…"
click at [371, 751] on link "Braxton Family Values 106: Getting The Band Back Together ((24 GEMS ROKU) Braxt…" at bounding box center [336, 778] width 177 height 54
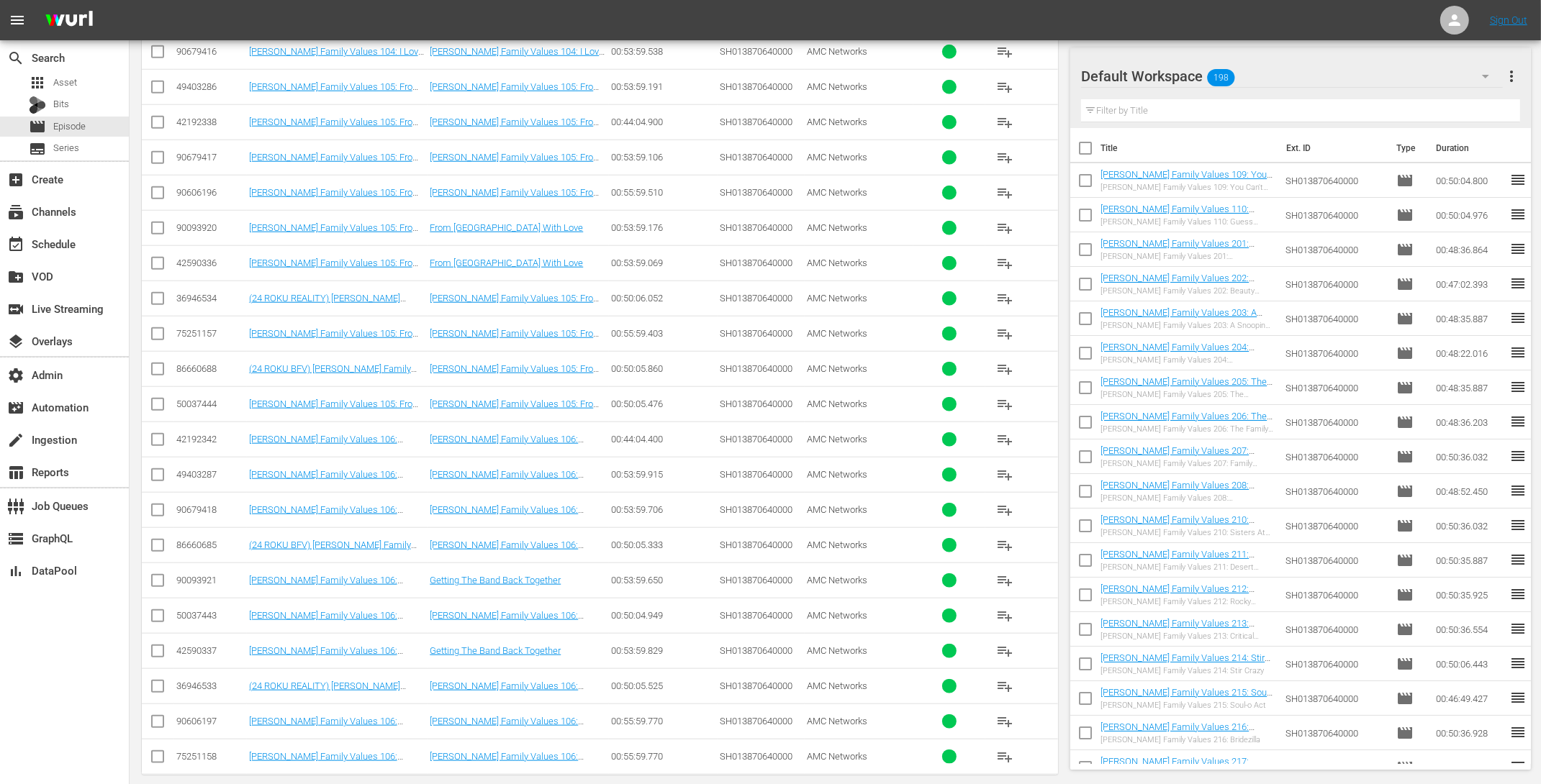
click at [374, 704] on td "Braxton Family Values 106: Getting The Band Back Together (Braxton Family Value…" at bounding box center [337, 721] width 181 height 36
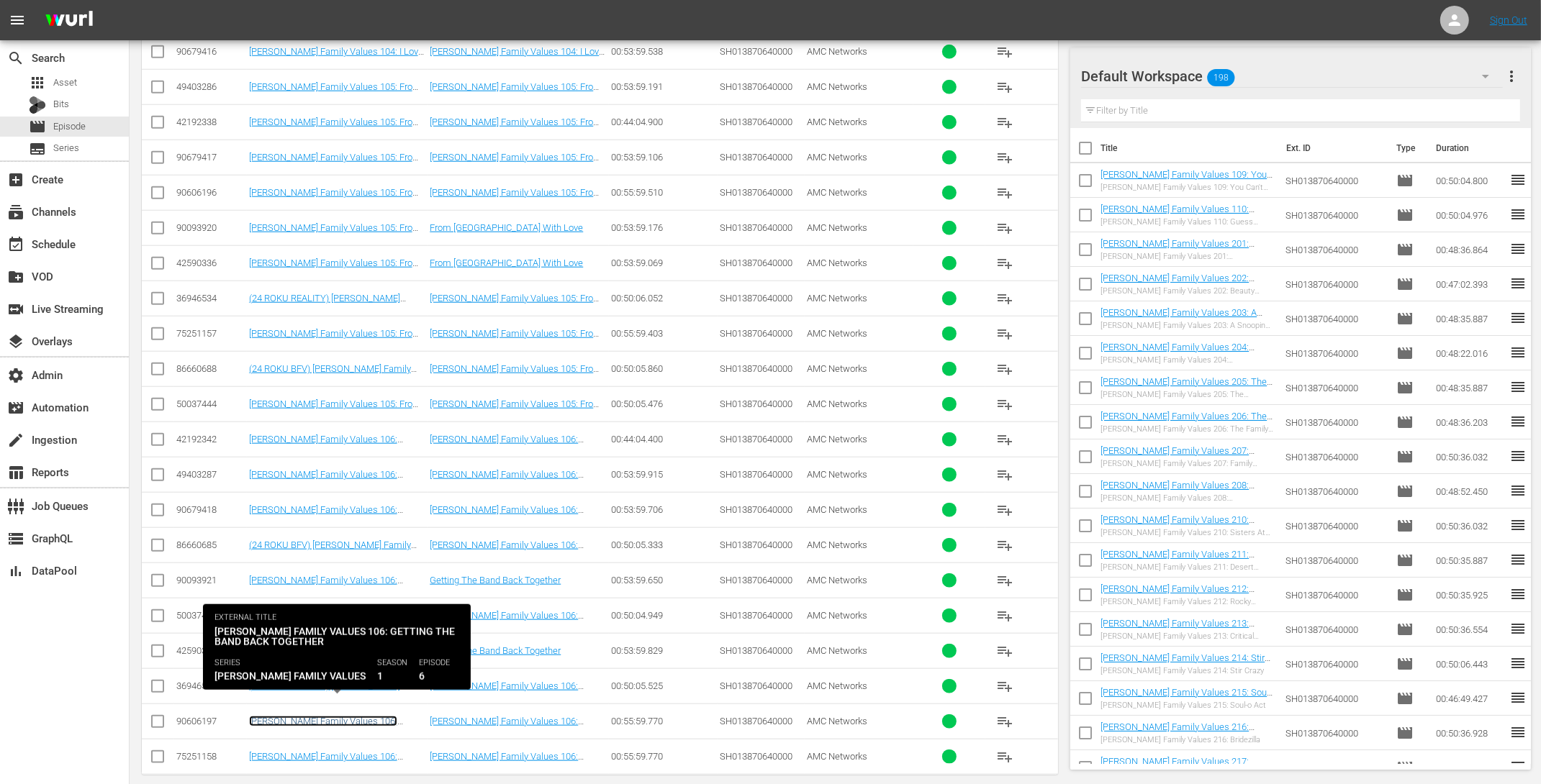
click at [371, 716] on link "Braxton Family Values 106: Getting The Band Back Together (Braxton Family Value…" at bounding box center [324, 743] width 151 height 54
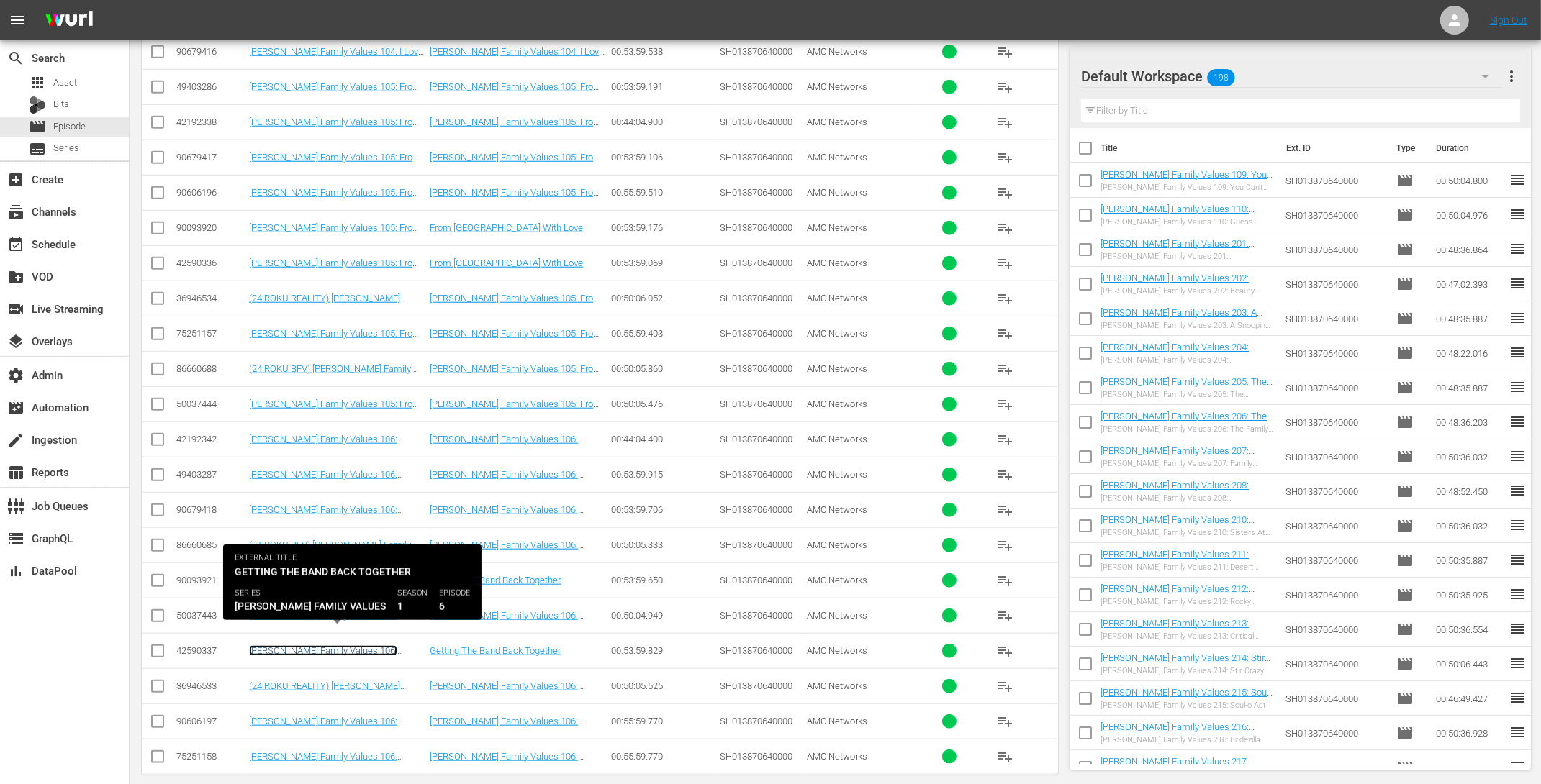
click at [387, 646] on link "Braxton Family Values 106: Getting The Band Back Together" at bounding box center [322, 656] width 149 height 21
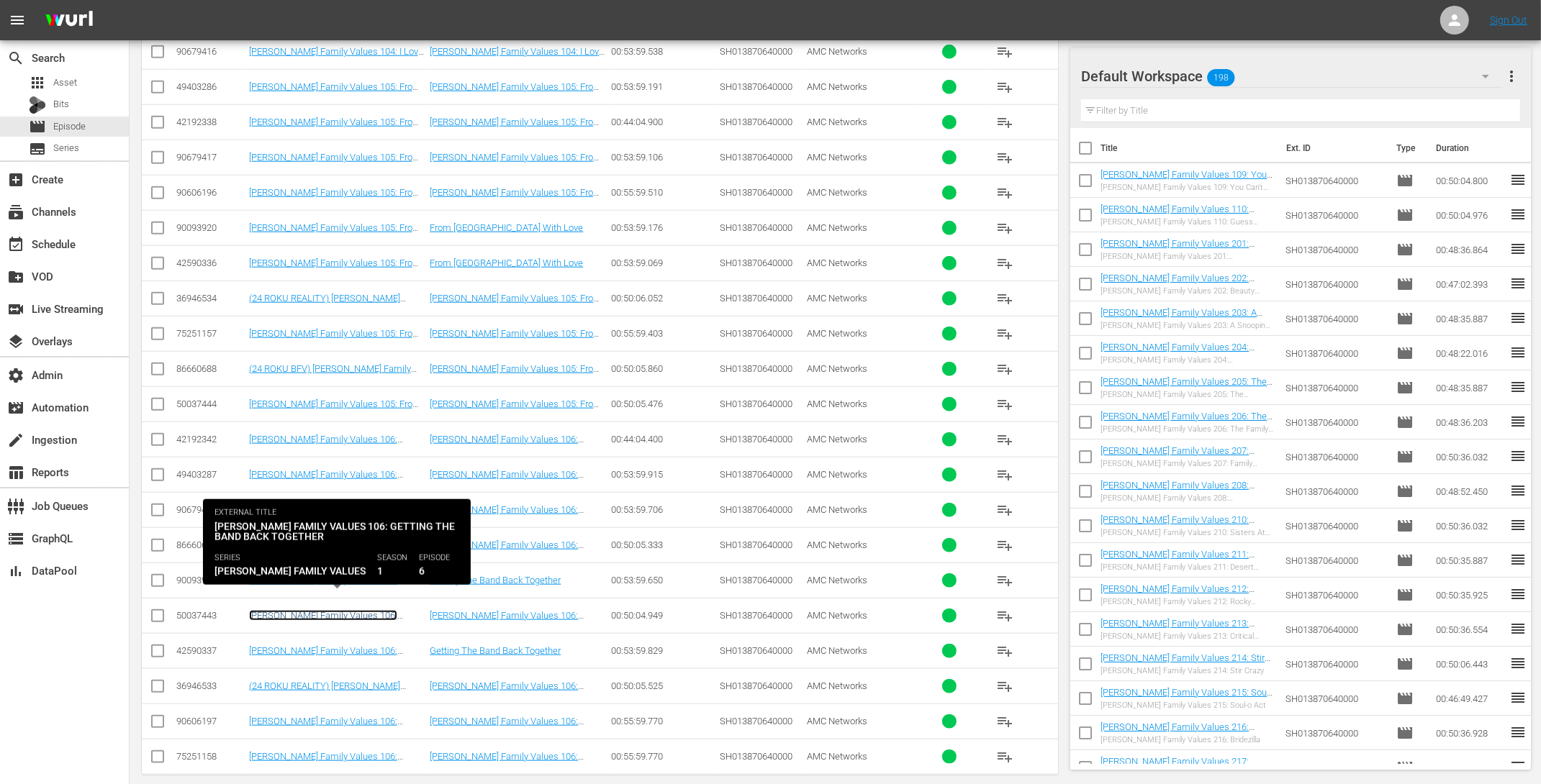
click at [387, 610] on link "Braxton Family Values 106: Getting The Band Back Together" at bounding box center [322, 620] width 149 height 21
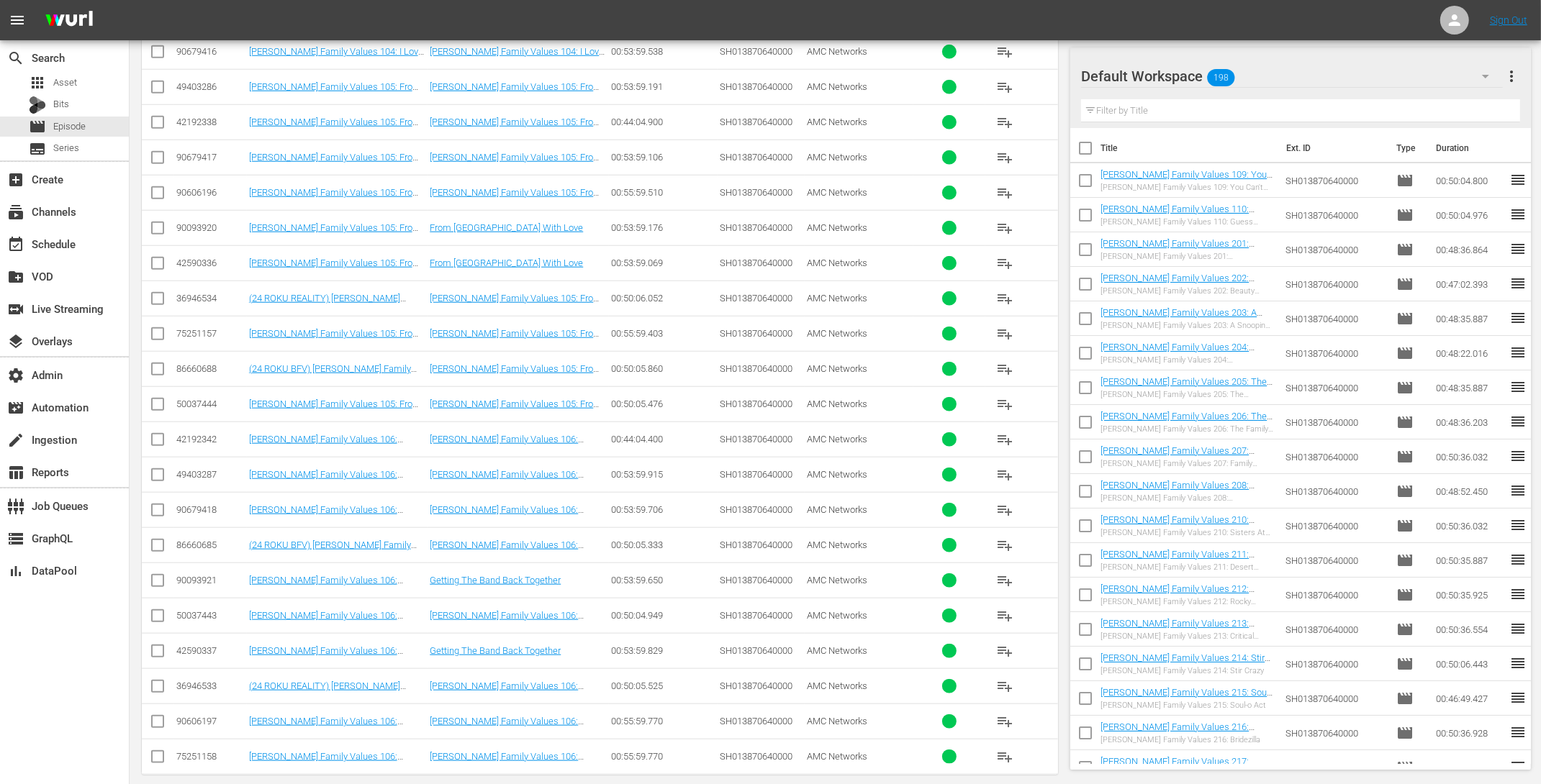
click at [392, 563] on td "Braxton Family Values 106: Getting The Band Back Together (Braxton Family Value…" at bounding box center [337, 580] width 181 height 36
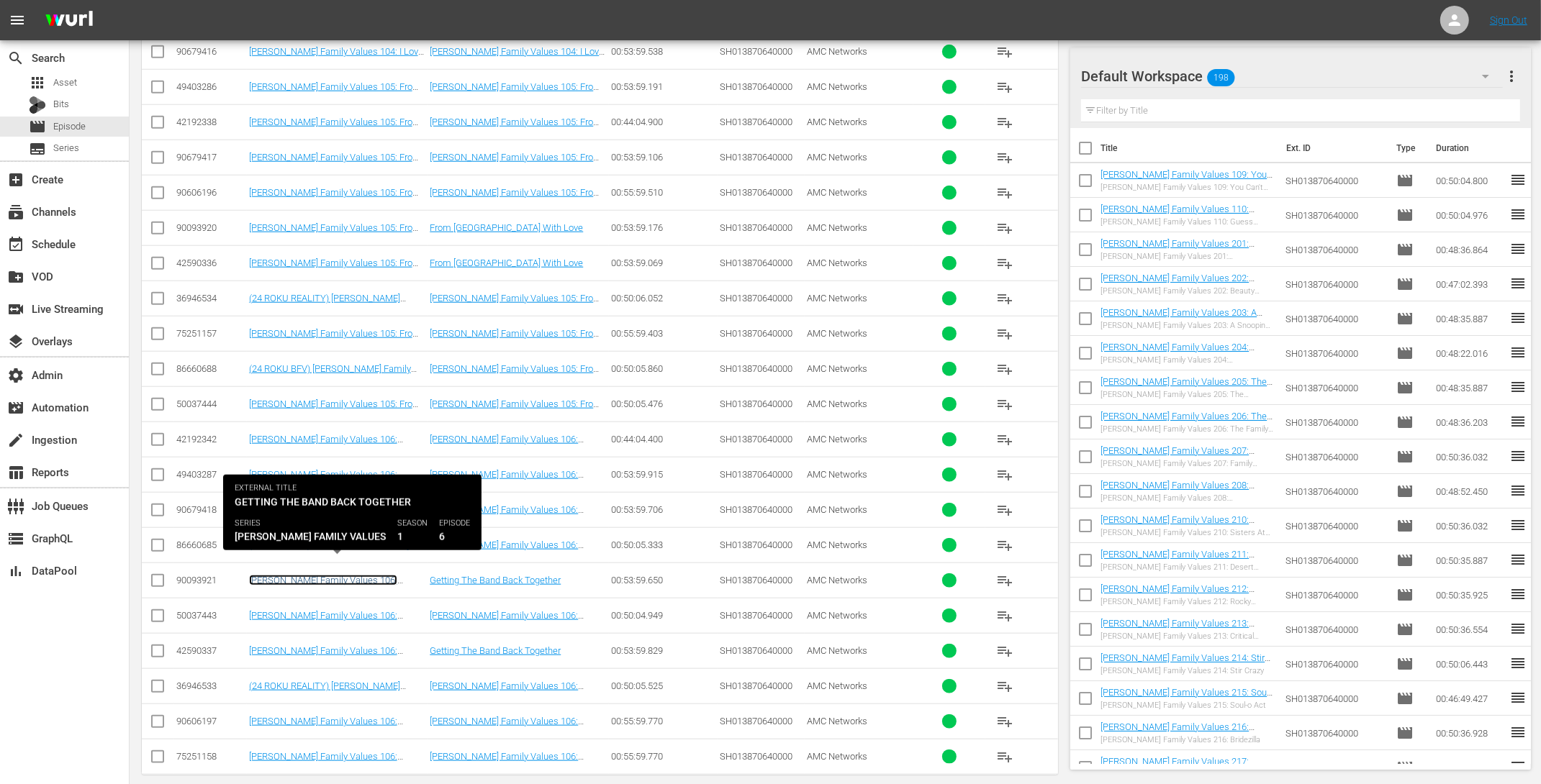
click at [390, 575] on link "Braxton Family Values 106: Getting The Band Back Together (Braxton Family Value…" at bounding box center [324, 602] width 151 height 54
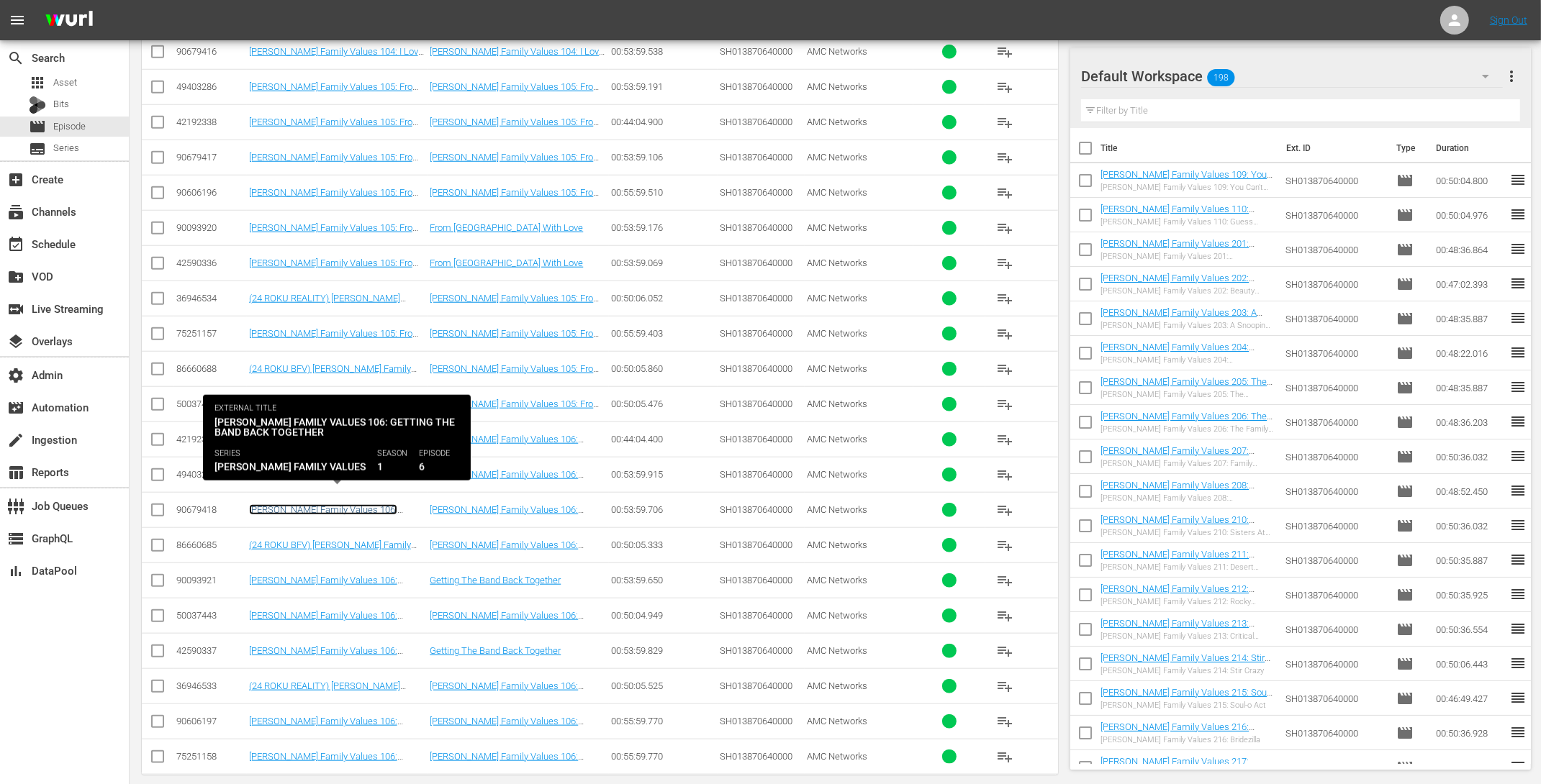
click at [386, 505] on link "Braxton Family Values 106: Getting The Band Back Together (Braxton Family Value…" at bounding box center [324, 532] width 151 height 54
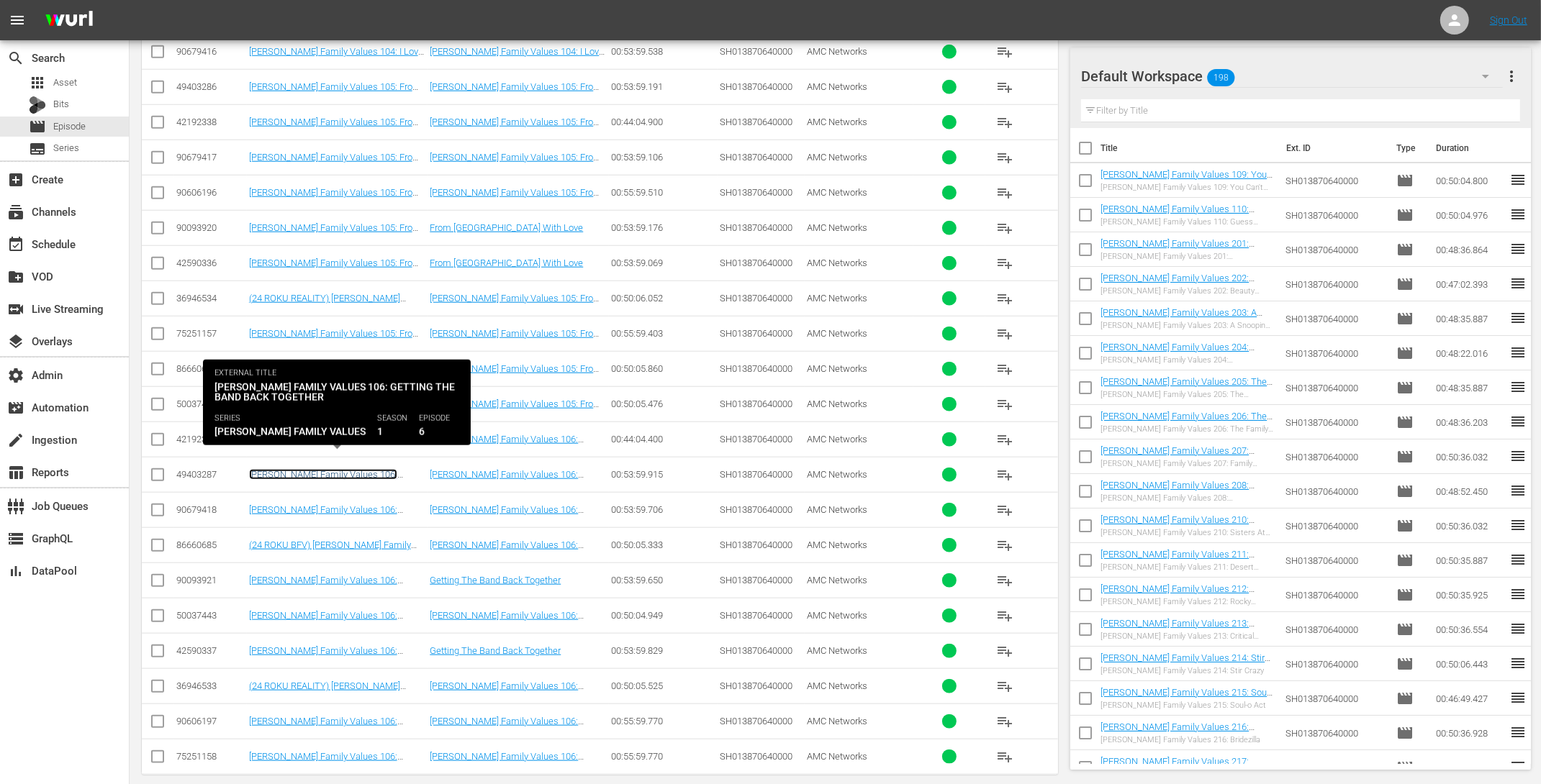
click at [388, 469] on link "Braxton Family Values 106: Getting The Band Back Together" at bounding box center [322, 479] width 149 height 21
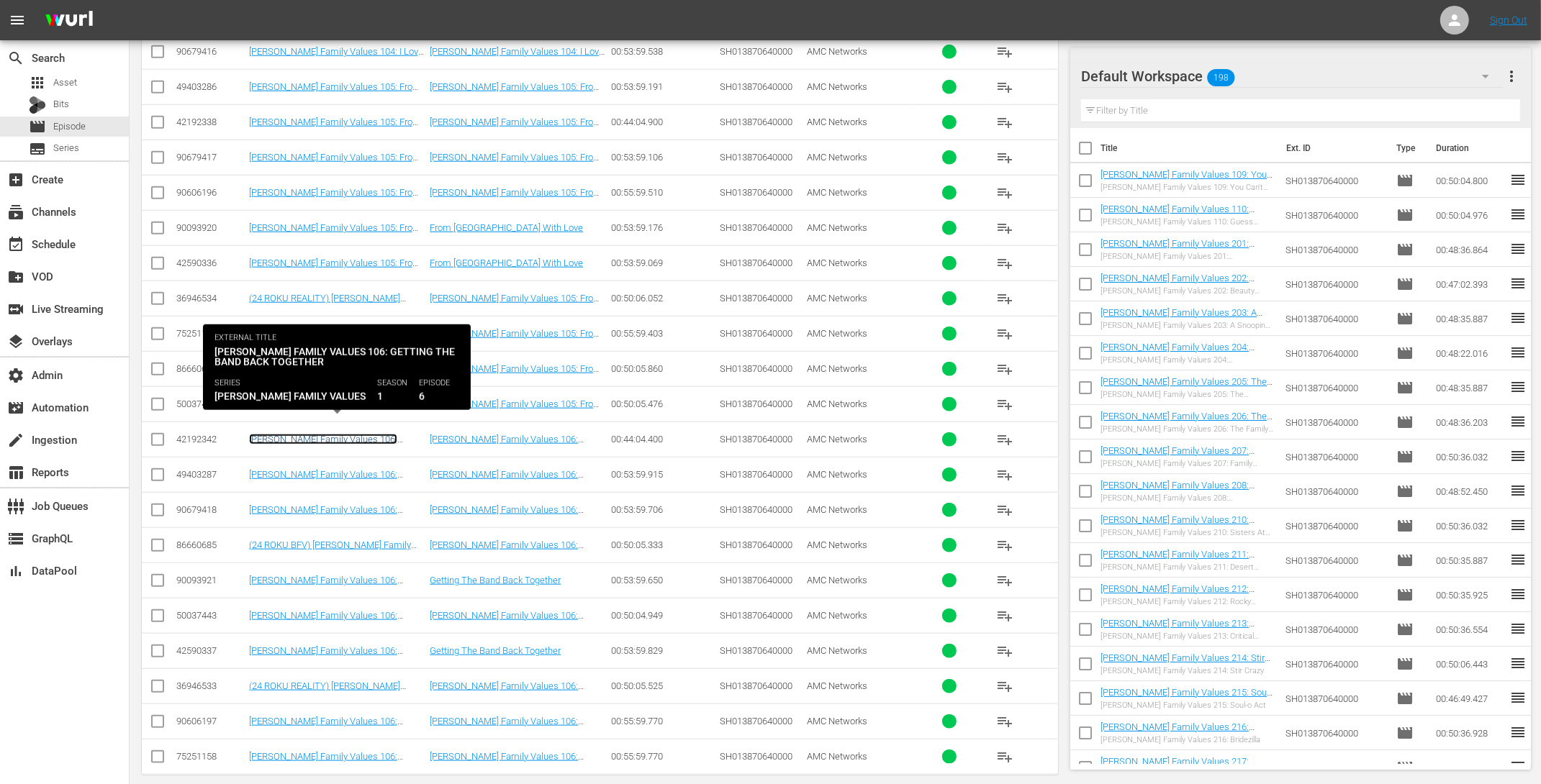
click at [388, 434] on link "Braxton Family Values 106: Getting The Band Back Together" at bounding box center [322, 444] width 149 height 21
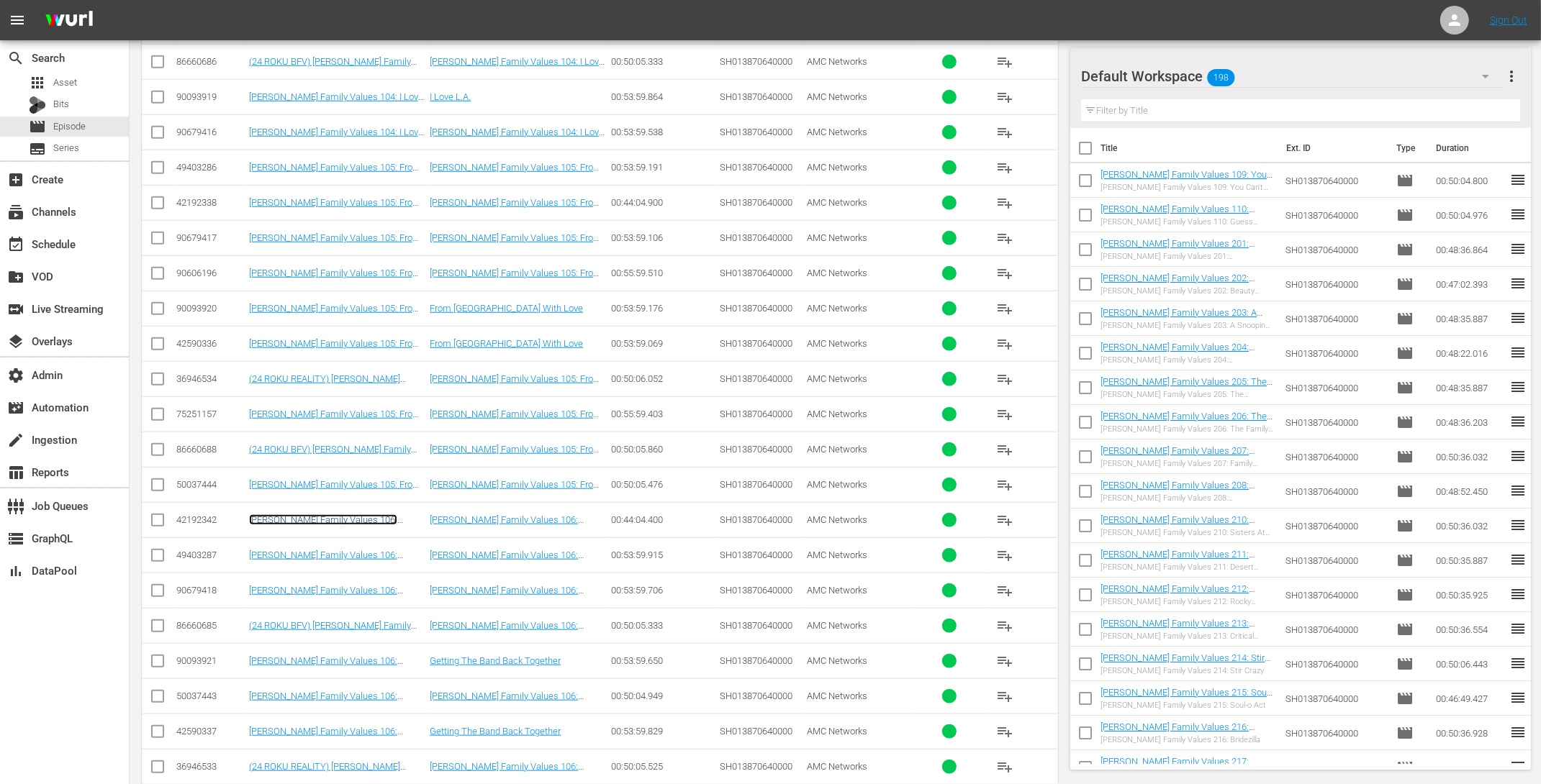
scroll to position [1457, 0]
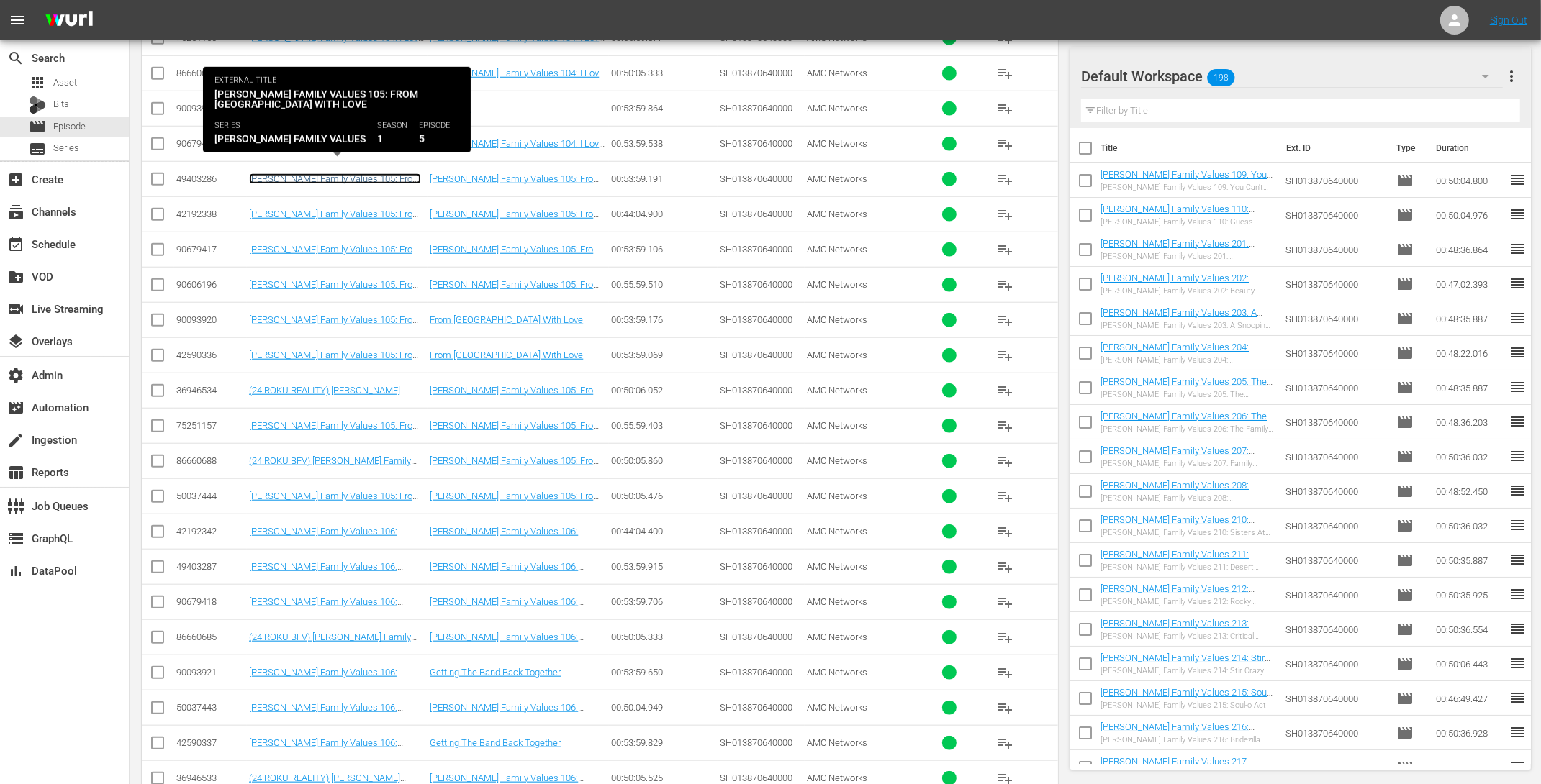
click at [377, 174] on link "[PERSON_NAME] Family Values 105: From [GEOGRAPHIC_DATA] with Love" at bounding box center [335, 184] width 172 height 21
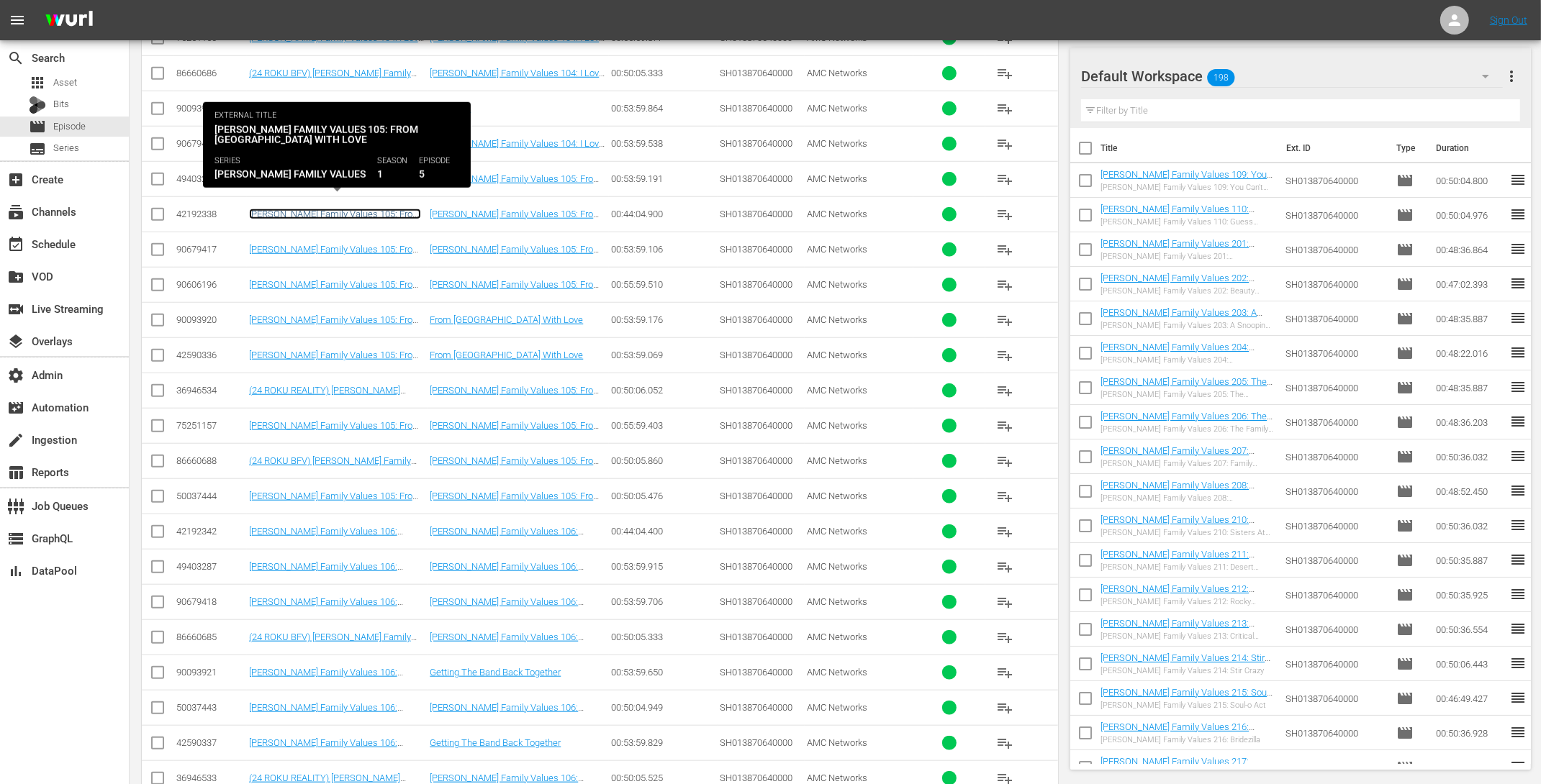
click at [371, 208] on link "[PERSON_NAME] Family Values 105: From [GEOGRAPHIC_DATA] with Love" at bounding box center [335, 219] width 172 height 21
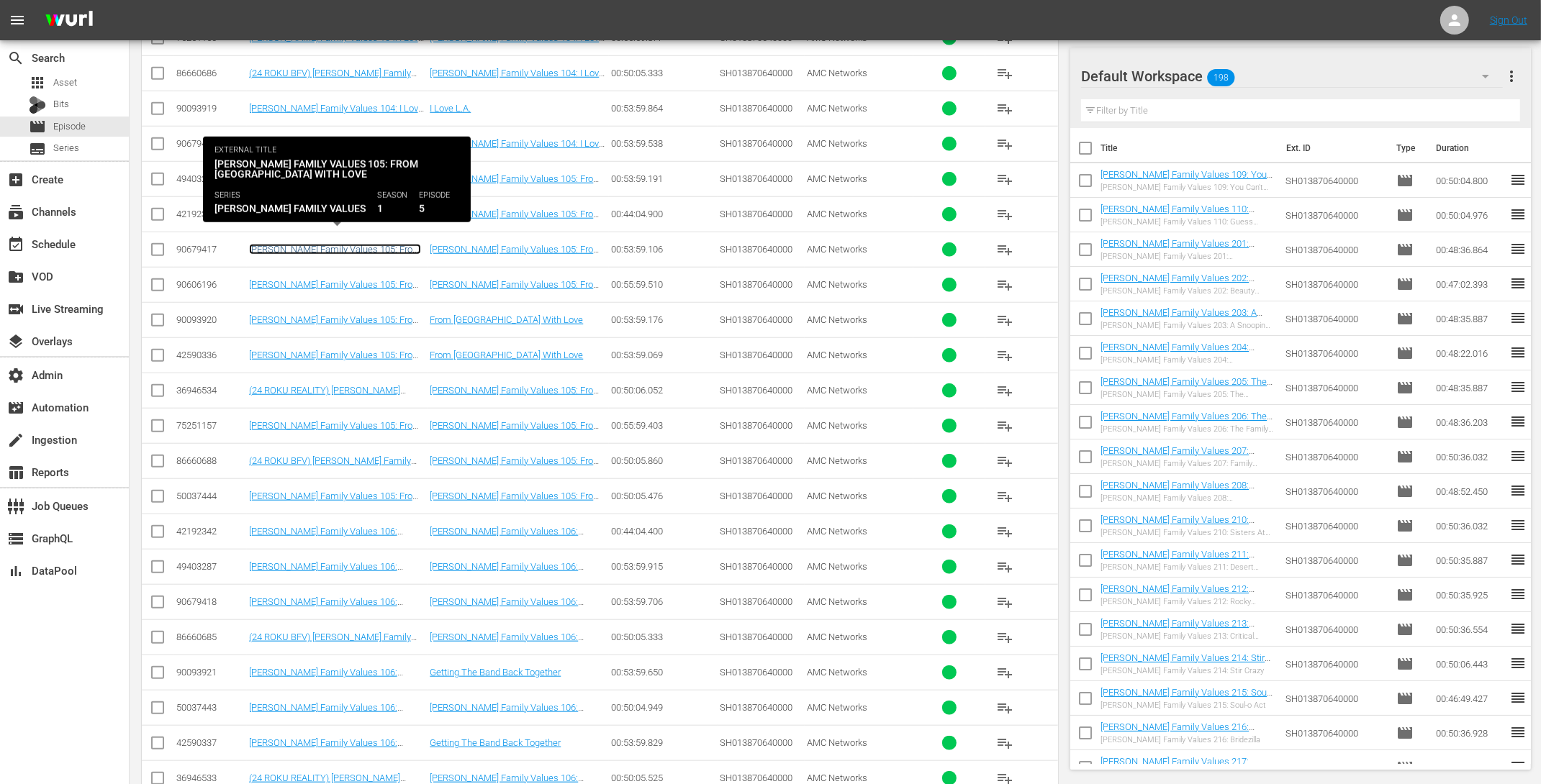
click at [369, 244] on link "Braxton Family Values 105: From Russia with Love (Braxton Family Values 105: Fr…" at bounding box center [336, 265] width 177 height 43
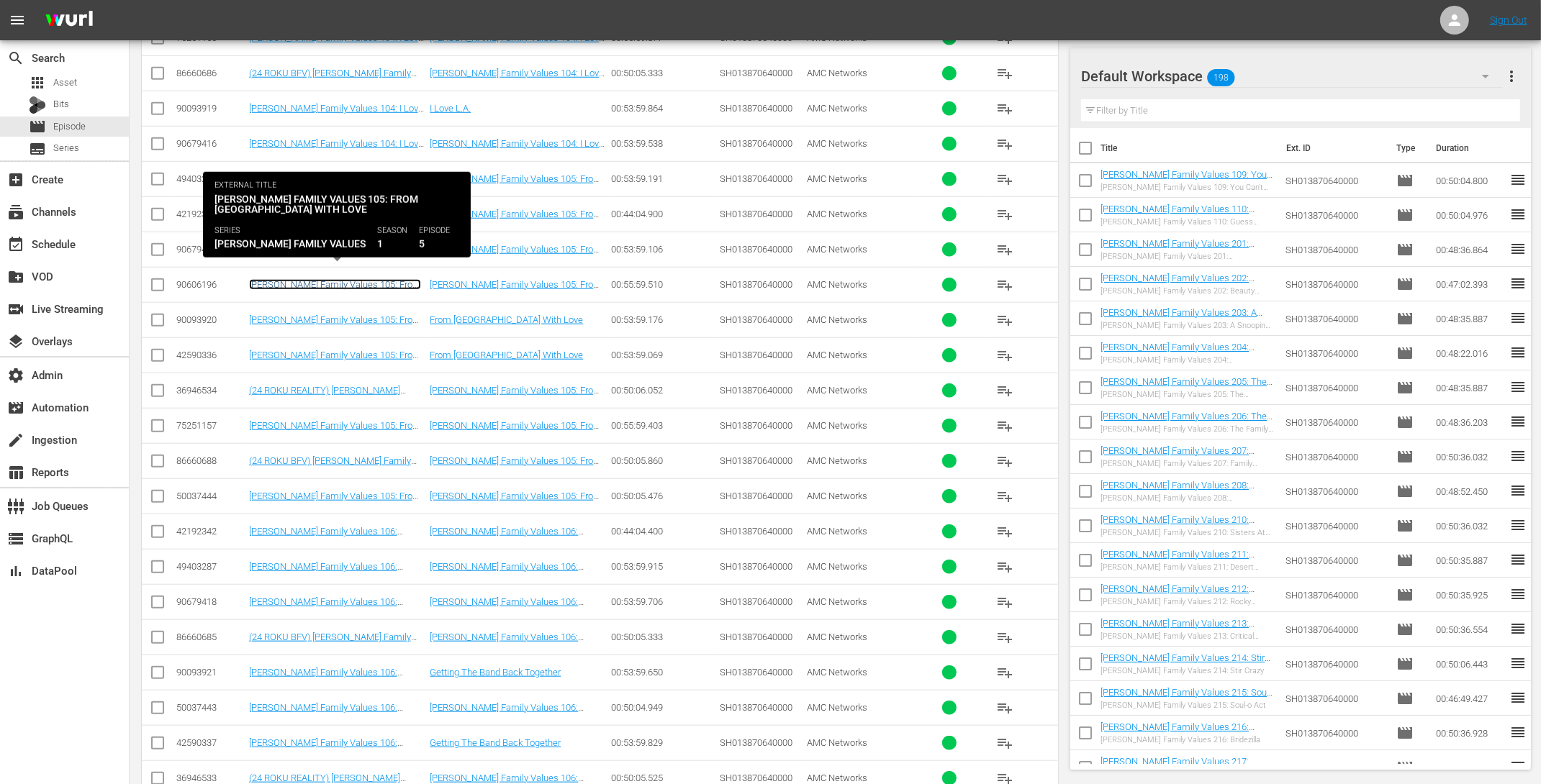
click at [368, 279] on link "Braxton Family Values 105: From Russia with Love (Braxton Family Values 105: Fr…" at bounding box center [336, 301] width 177 height 43
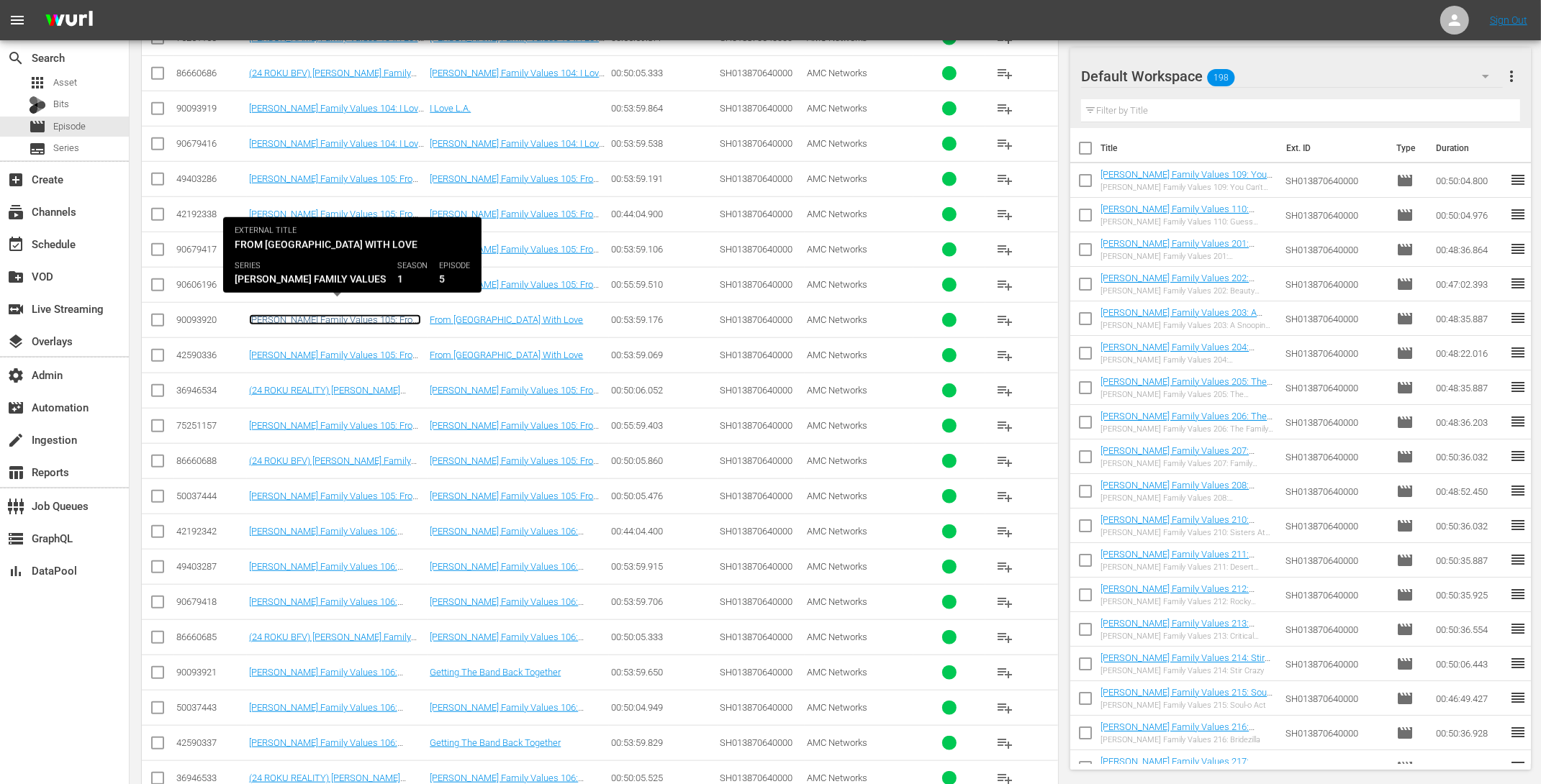
click at [367, 314] on link "Braxton Family Values 105: From Russia with Love (Braxton Family Values 105: Fr…" at bounding box center [336, 335] width 177 height 43
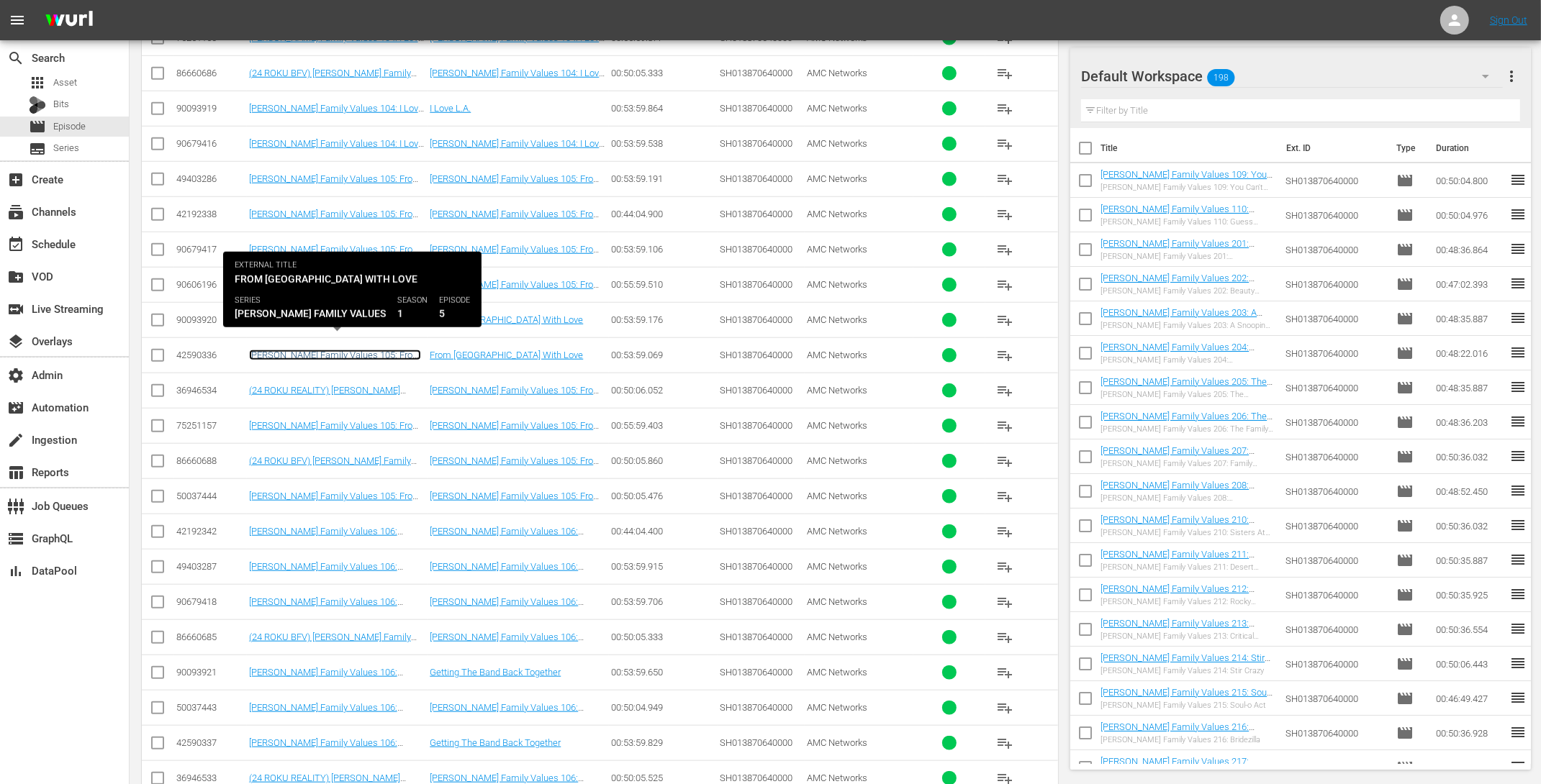
click at [371, 349] on link "[PERSON_NAME] Family Values 105: From [GEOGRAPHIC_DATA] with Love" at bounding box center [335, 360] width 172 height 21
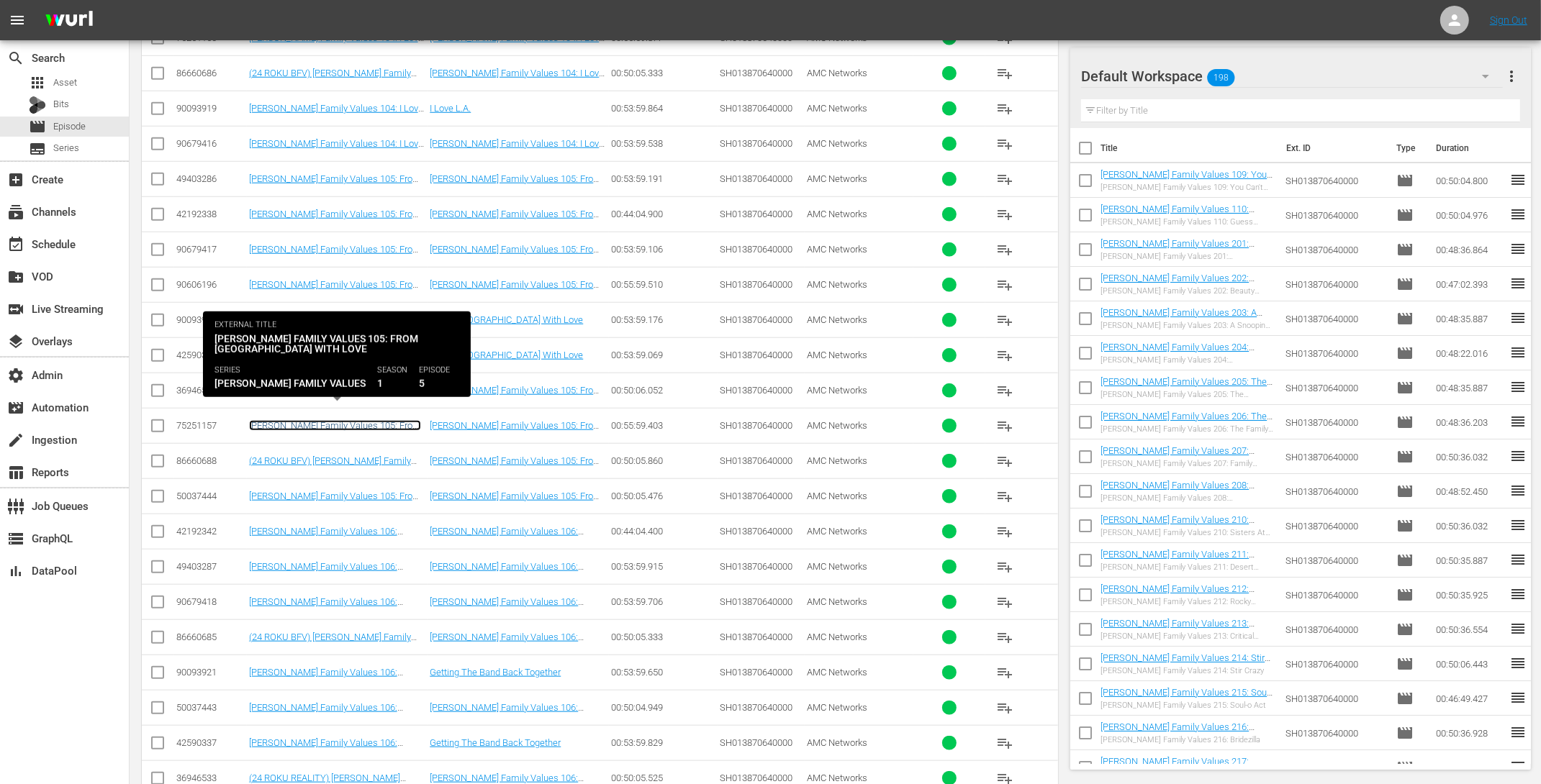
click at [374, 421] on link "Braxton Family Values 105: From Russia with Love ((24 GEMS ROKU) Braxton Family…" at bounding box center [335, 448] width 175 height 54
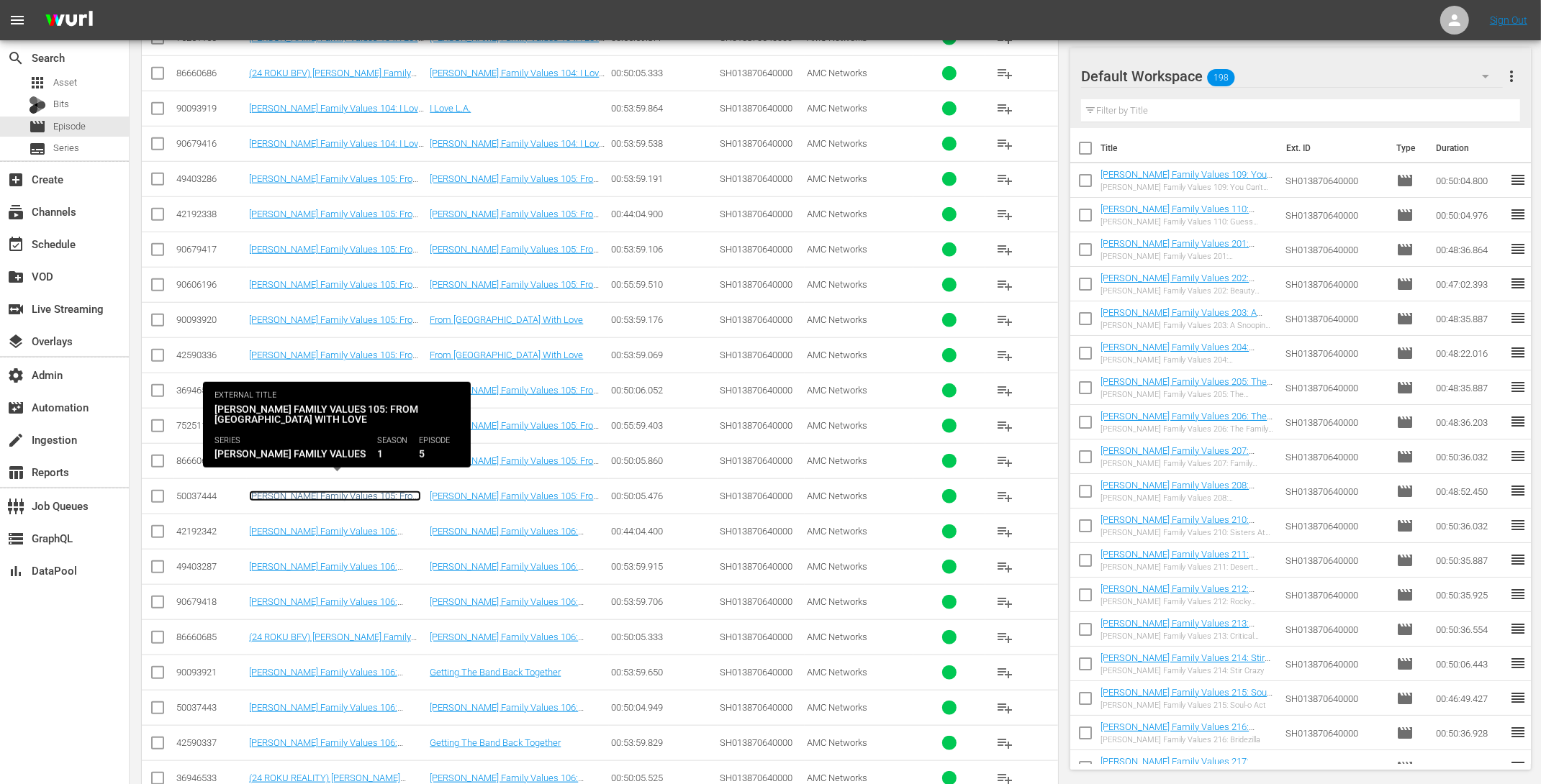
click at [378, 491] on link "Braxton Family Values 105: From Russia with Love" at bounding box center [335, 501] width 172 height 21
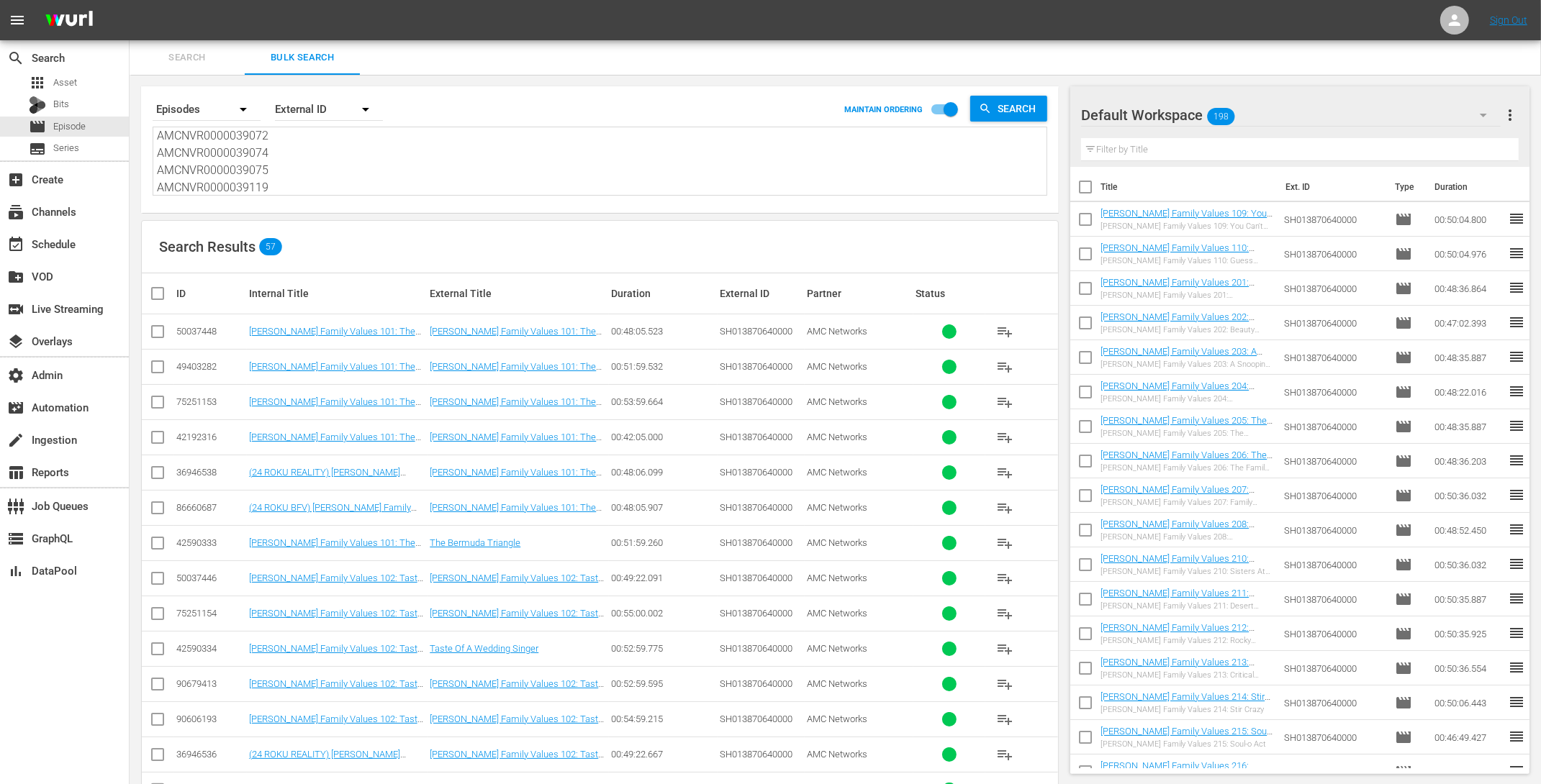
scroll to position [68, 0]
drag, startPoint x: 278, startPoint y: 160, endPoint x: 154, endPoint y: 143, distance: 125.2
click at [154, 143] on div "AMCNVR0000039071 AMCNVR0000039073 AMCNVR0000039072 AMCNVR0000039074 AMCNVR00000…" at bounding box center [600, 161] width 893 height 67
type textarea "AMCNVR0000039071 AMCNVR0000039073 AMCNVR0000039072 AMCNVR0000039074"
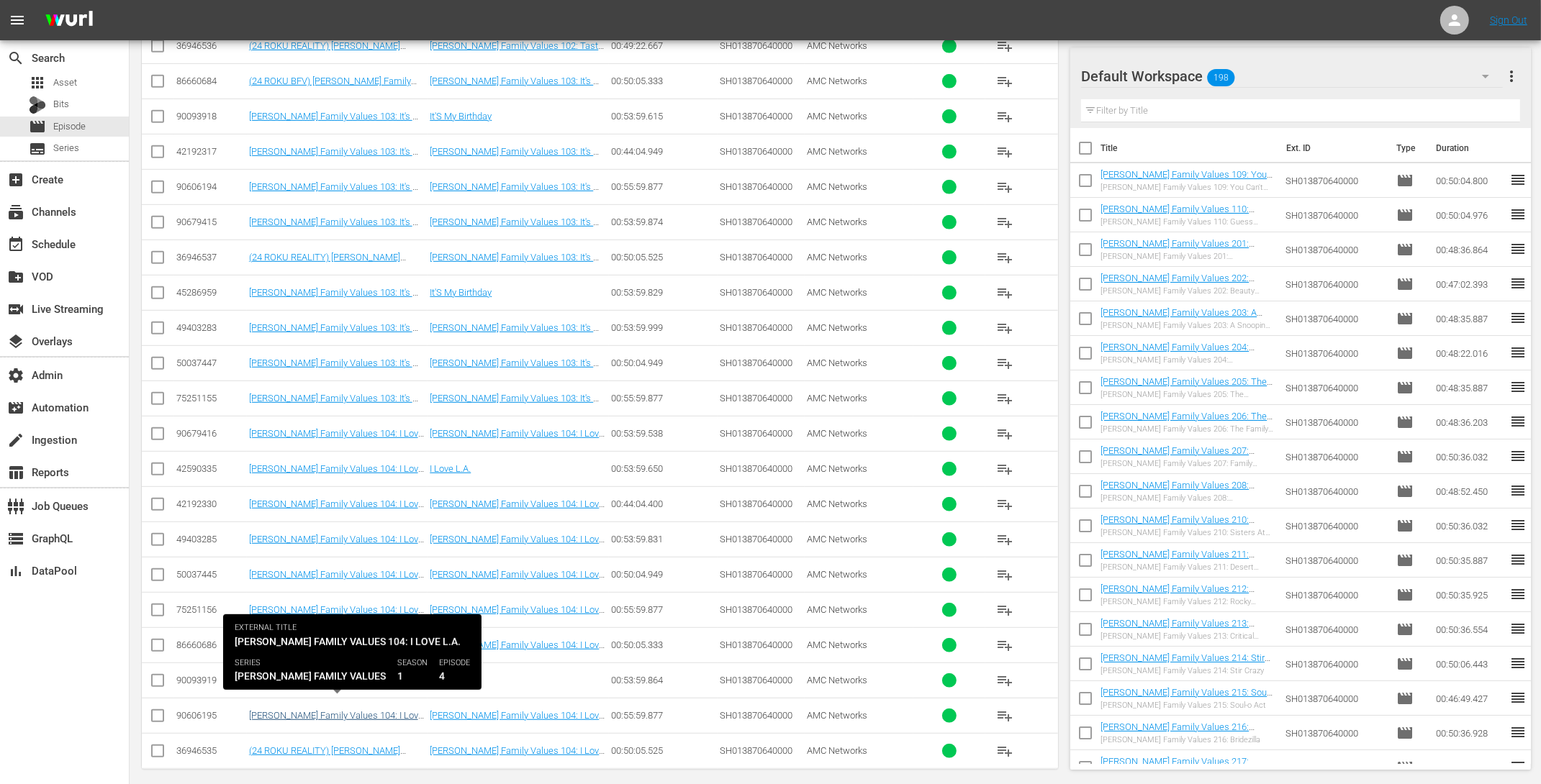
type textarea "AMCNVR0000039071 AMCNVR0000039073 AMCNVR0000039072 AMCNVR0000039074"
click at [376, 710] on link "Braxton Family Values 104: I Love L.A. (Braxton Family Values 104: I Love L.A. …" at bounding box center [335, 726] width 174 height 33
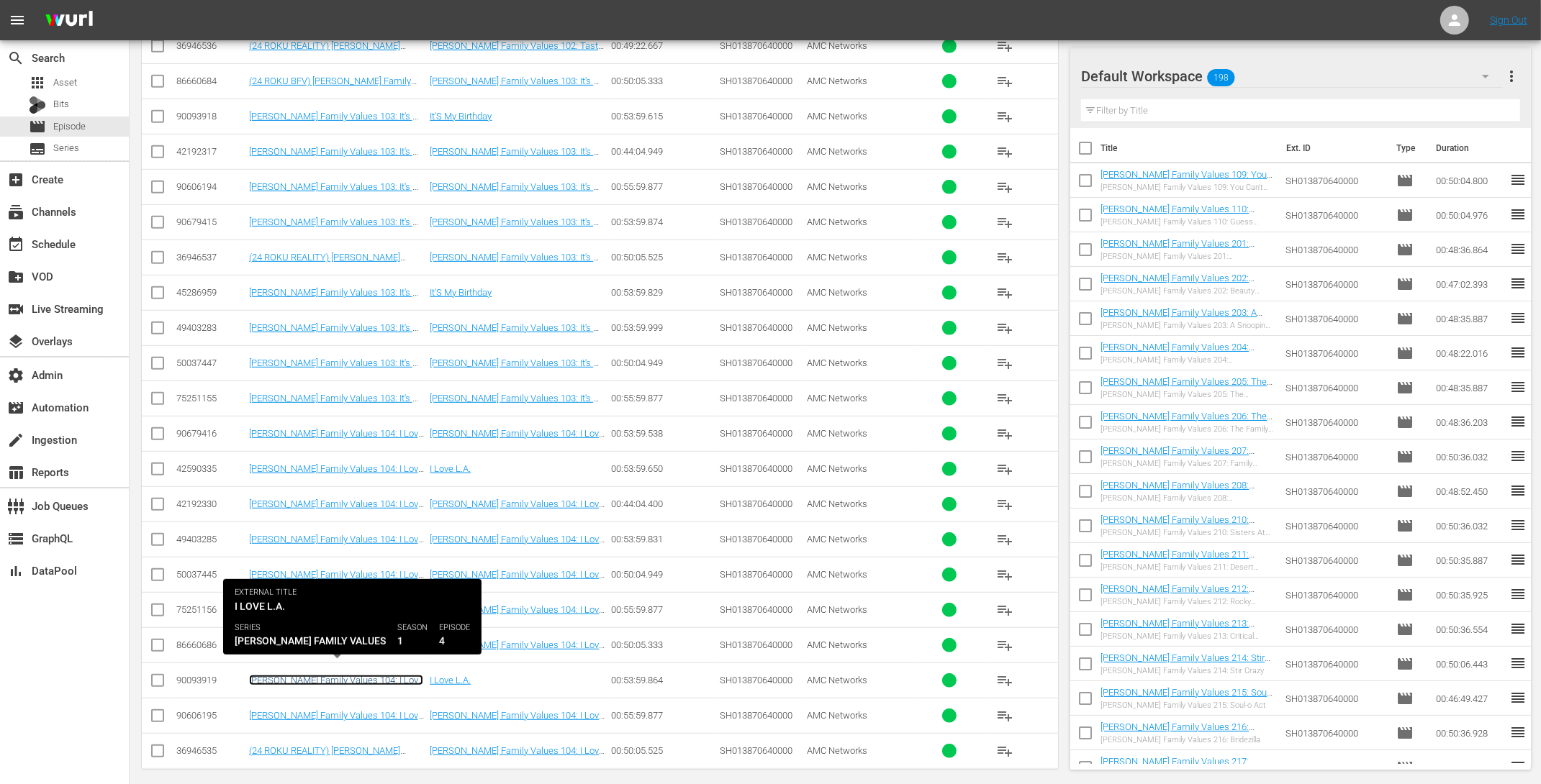
click at [374, 675] on link "Braxton Family Values 104: I Love L.A. (Braxton Family Values 104: I Love L.A. …" at bounding box center [335, 691] width 174 height 33
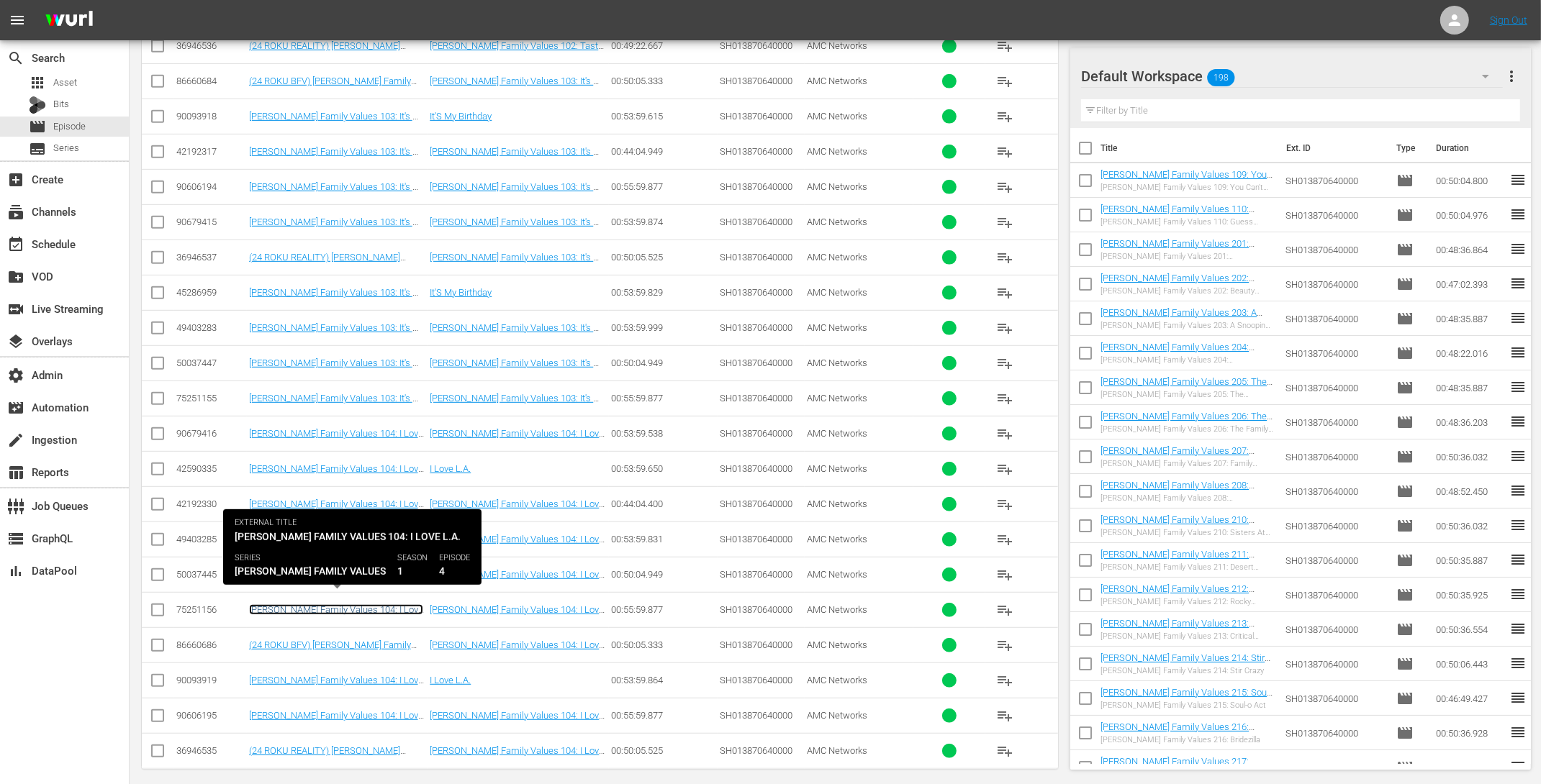
click at [379, 605] on link "Braxton Family Values 104: I Love L.A. ((24 GEMS ROKU) Braxton Family Values 10…" at bounding box center [335, 626] width 175 height 43
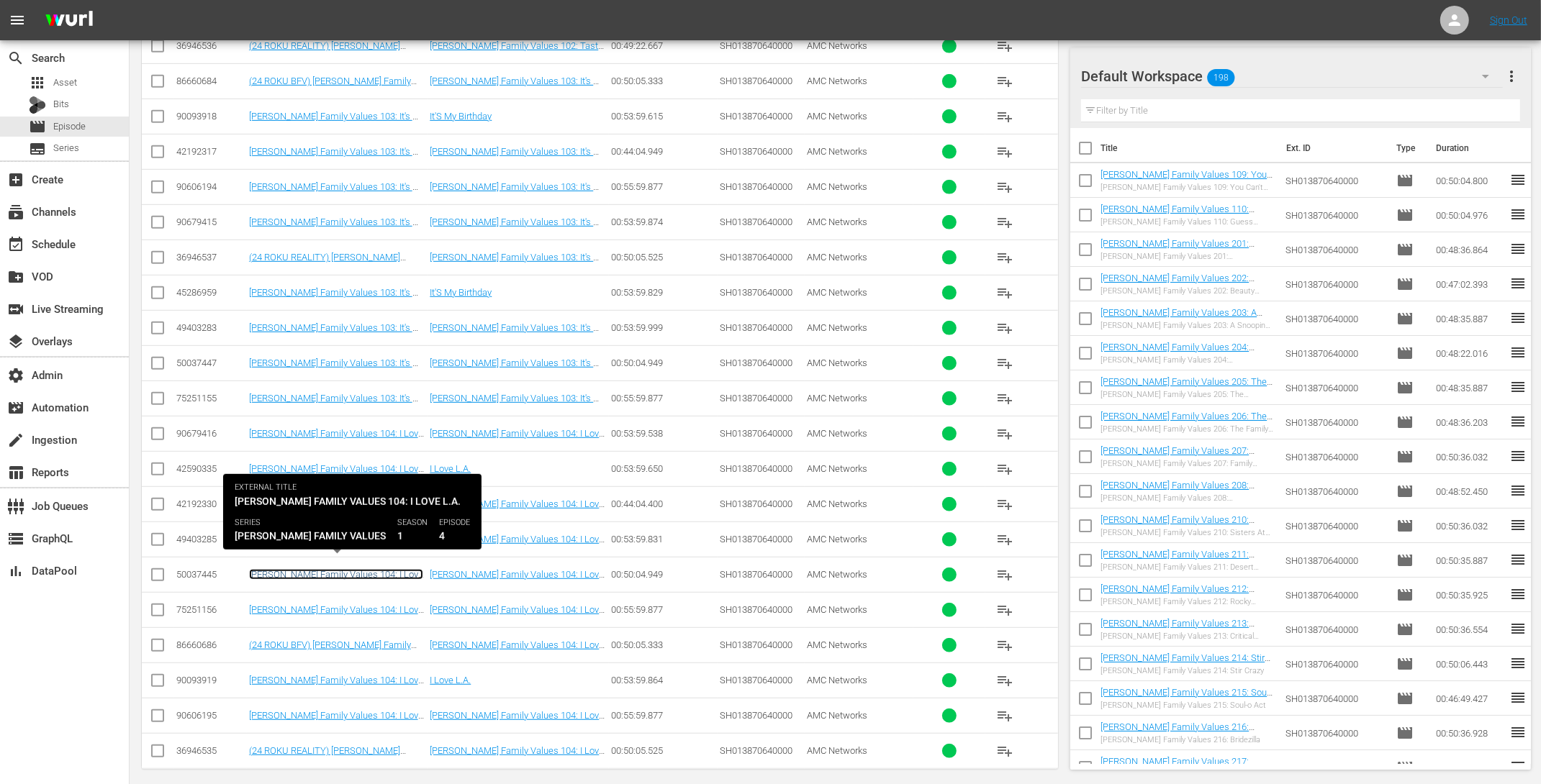
click at [362, 569] on link "Braxton Family Values 104: I Love L.A." at bounding box center [335, 579] width 174 height 21
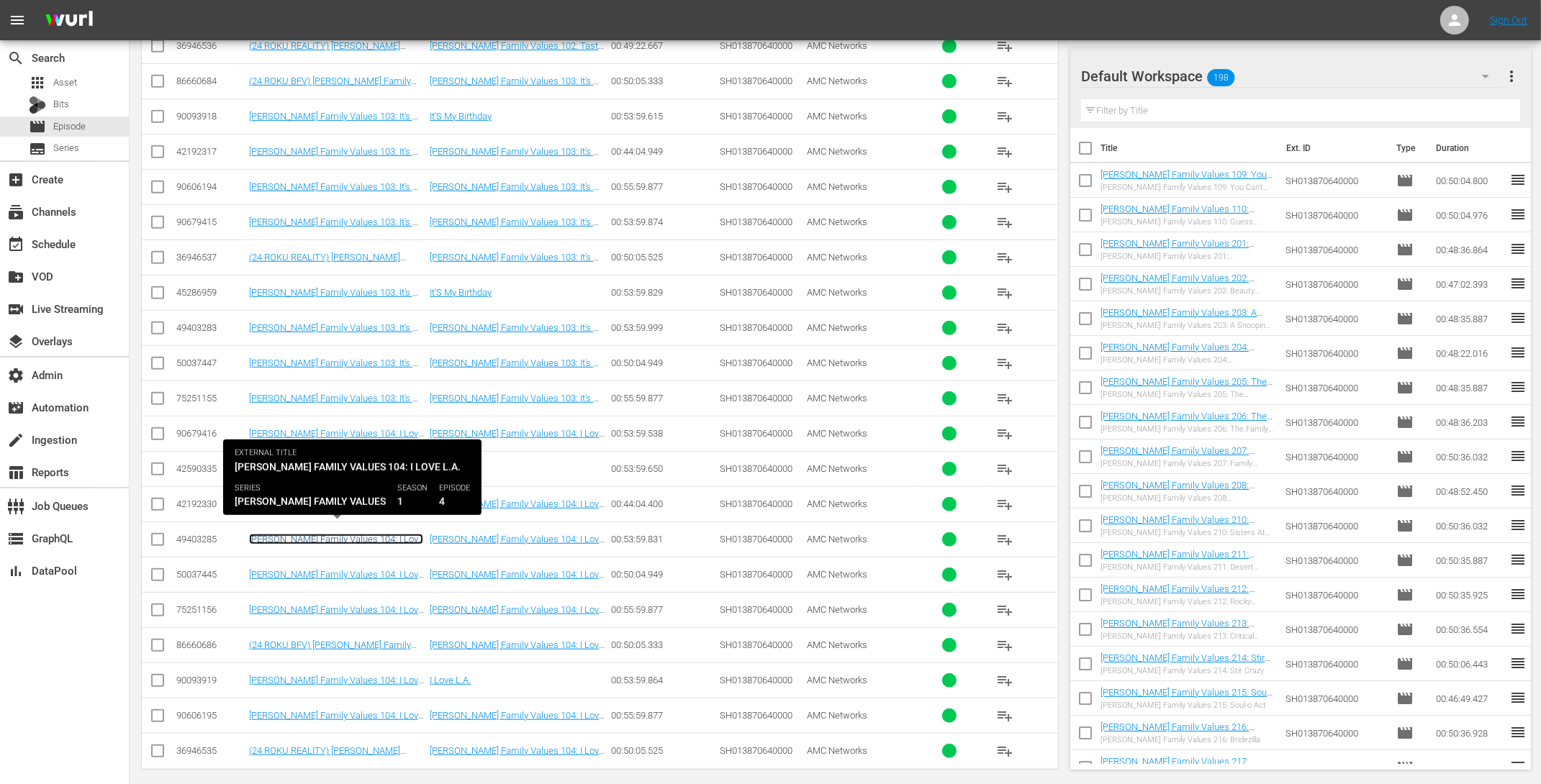
click at [355, 534] on link "Braxton Family Values 104: I Love L.A." at bounding box center [335, 544] width 174 height 21
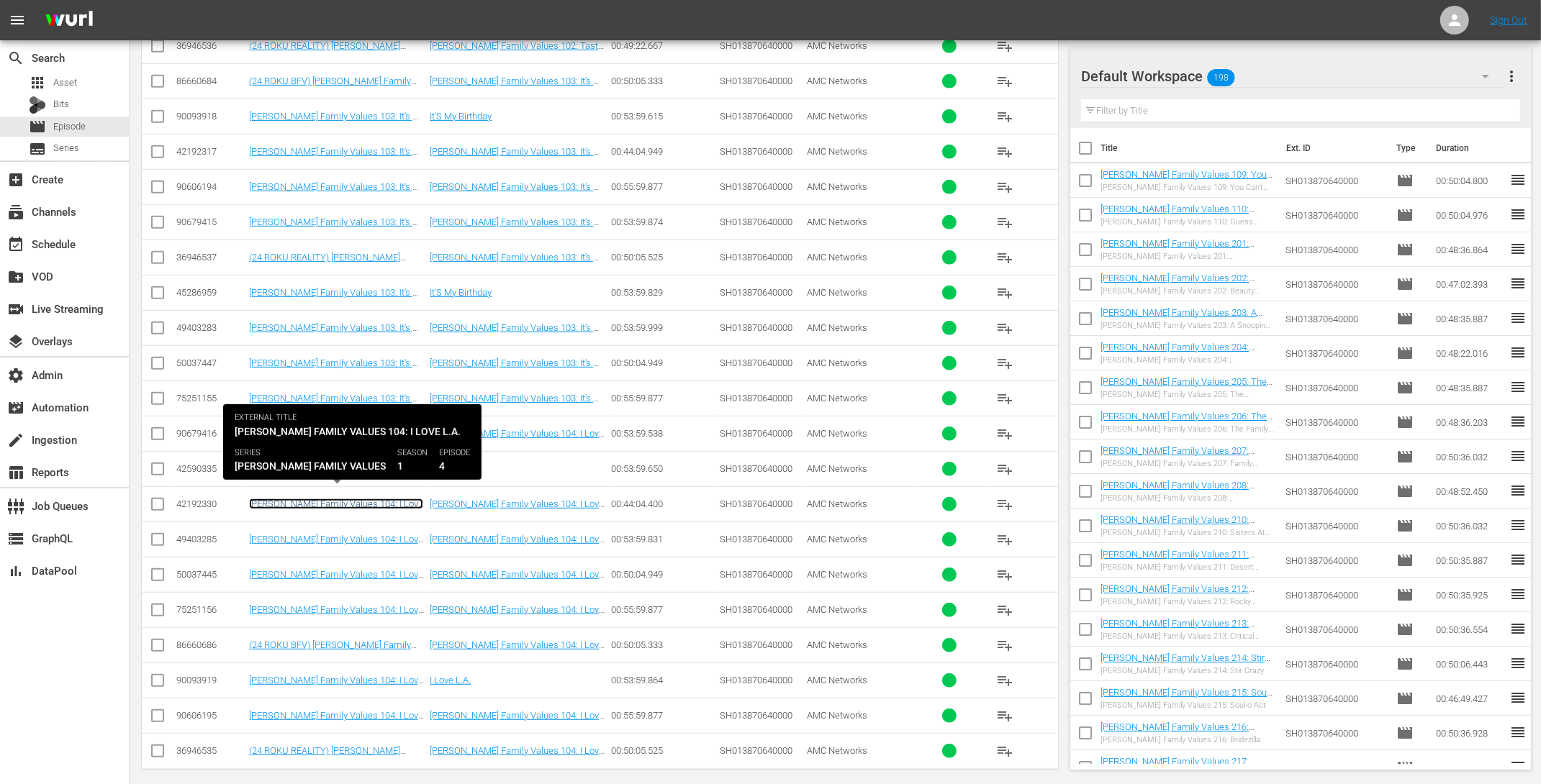
click at [358, 499] on link "Braxton Family Values 104: I Love L.A." at bounding box center [335, 509] width 174 height 21
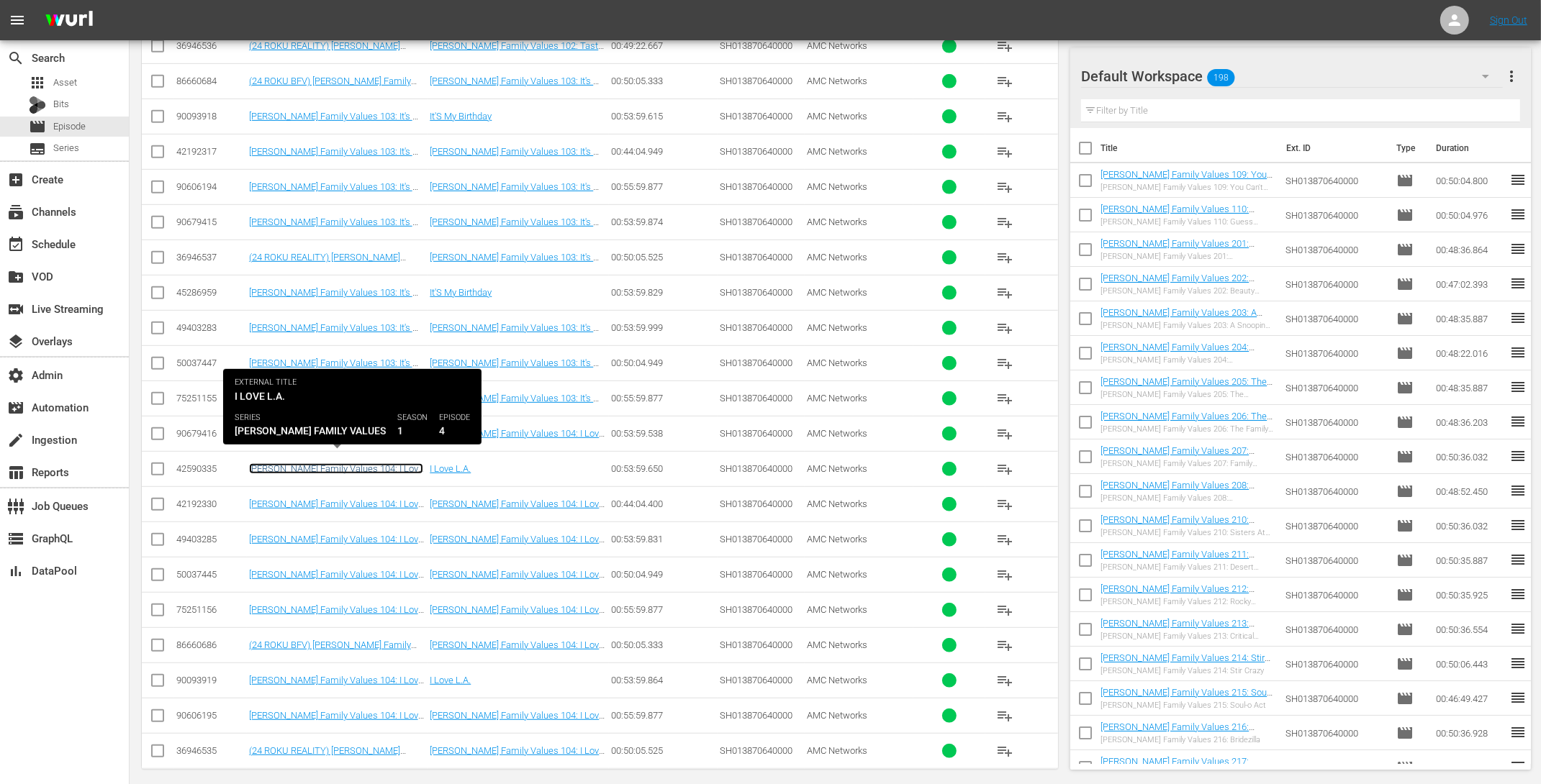
click at [357, 463] on link "Braxton Family Values 104: I Love L.A." at bounding box center [335, 474] width 174 height 21
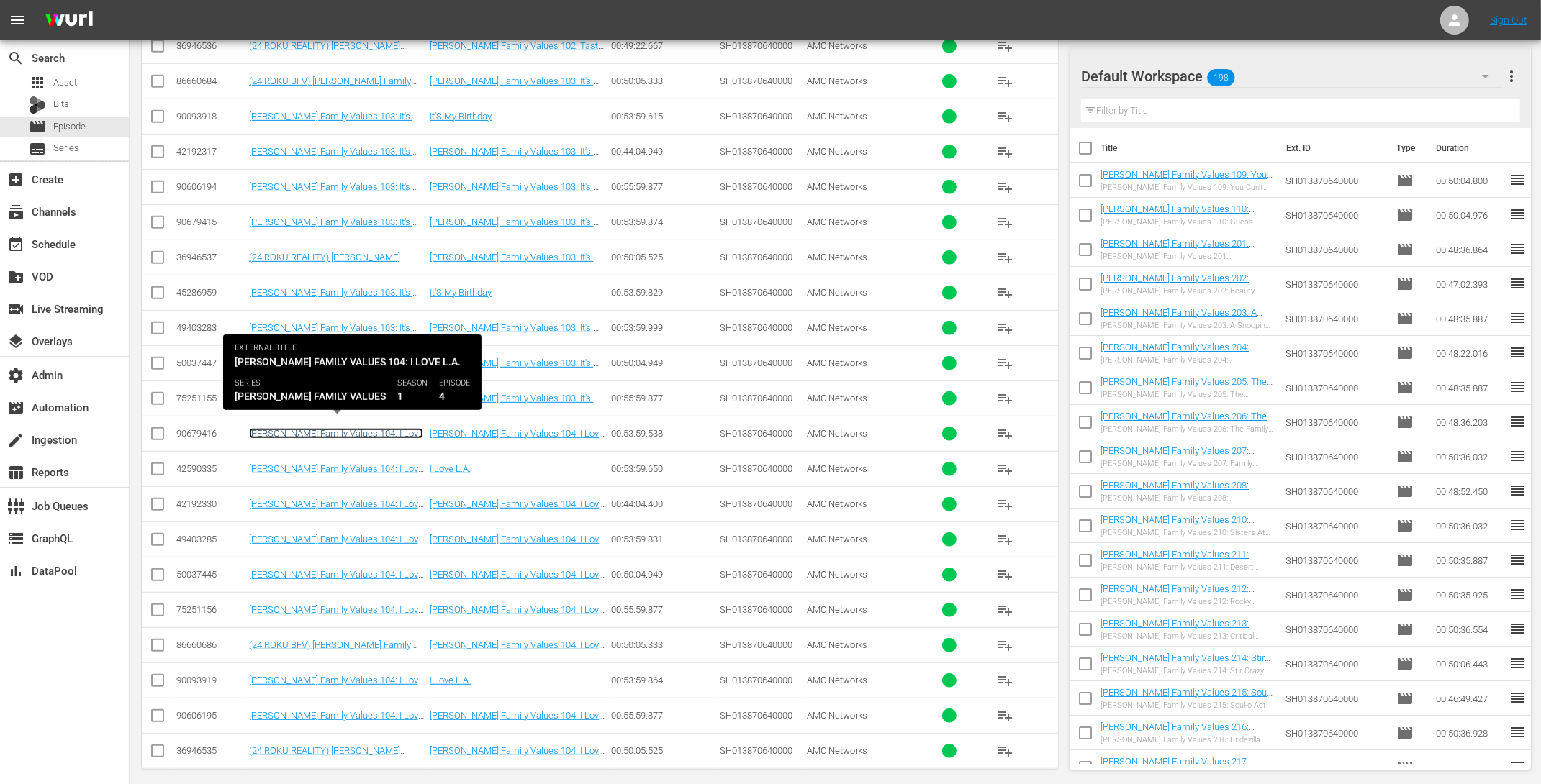
click at [358, 428] on link "Braxton Family Values 104: I Love L.A. (Braxton Family Values 104: I Love L.A. …" at bounding box center [335, 444] width 174 height 33
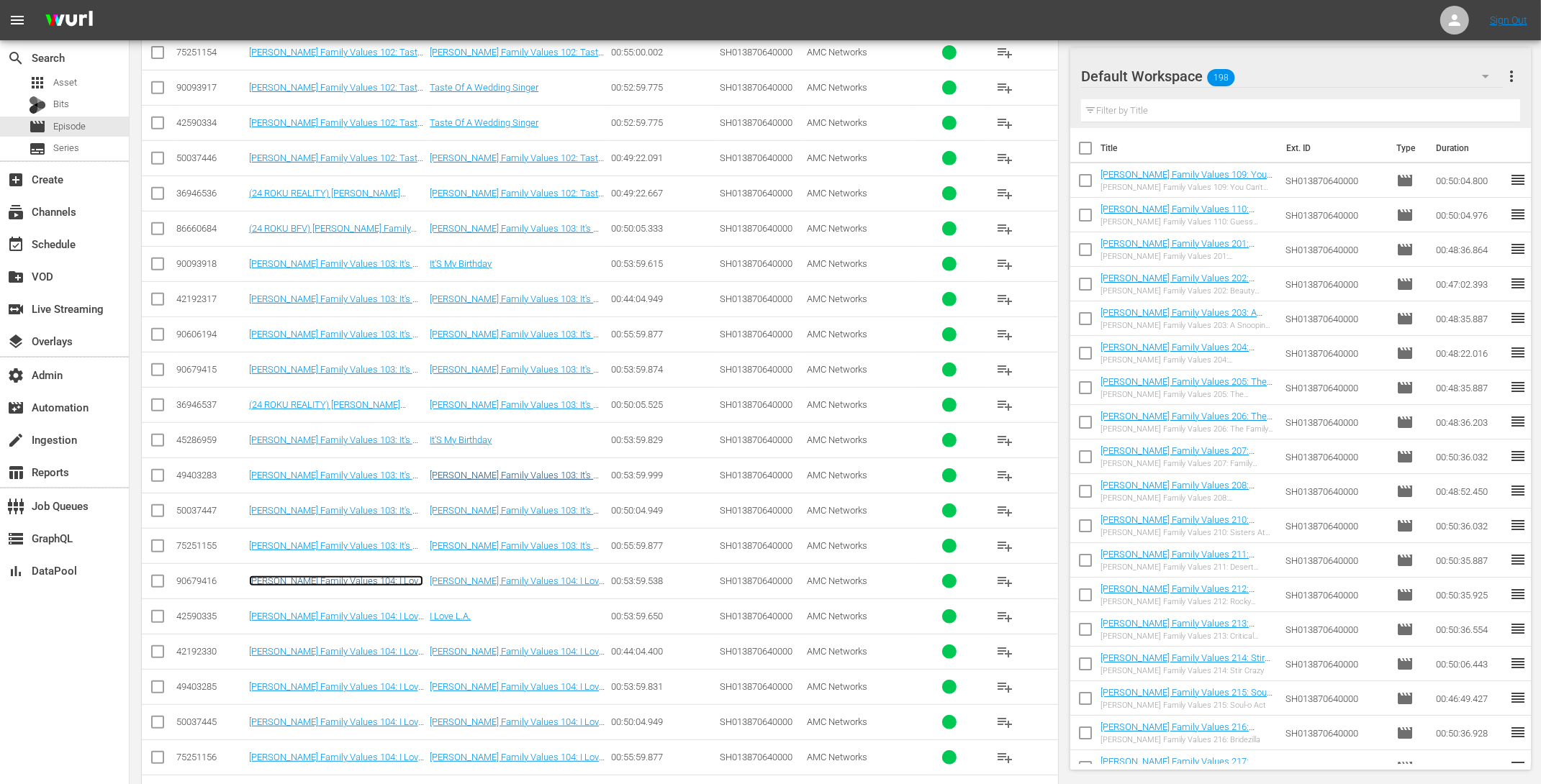
scroll to position [691, 0]
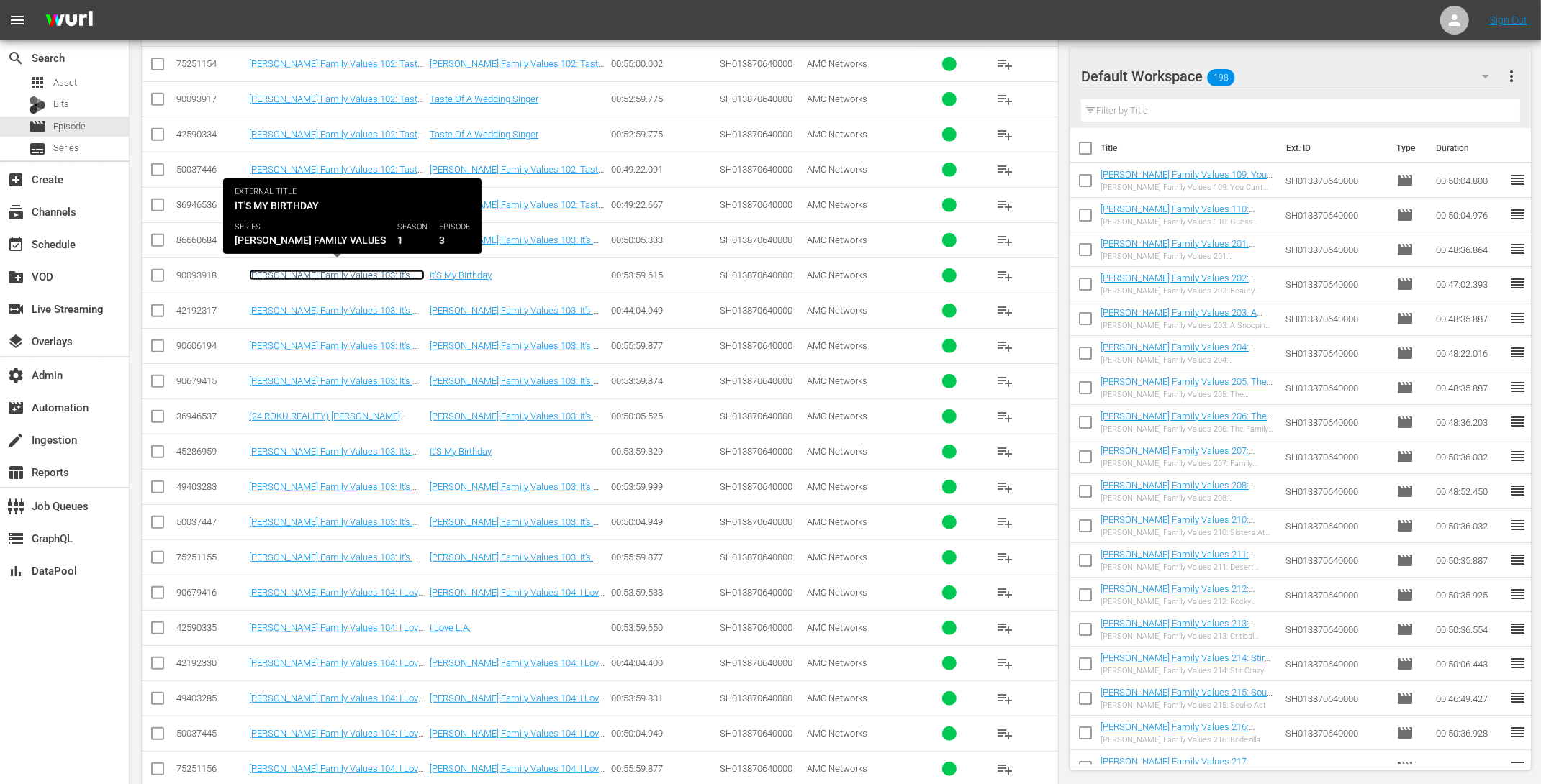
click at [364, 270] on link "Braxton Family Values 103: It's My Birthday (Braxton Family Values 103: It's My…" at bounding box center [336, 286] width 176 height 33
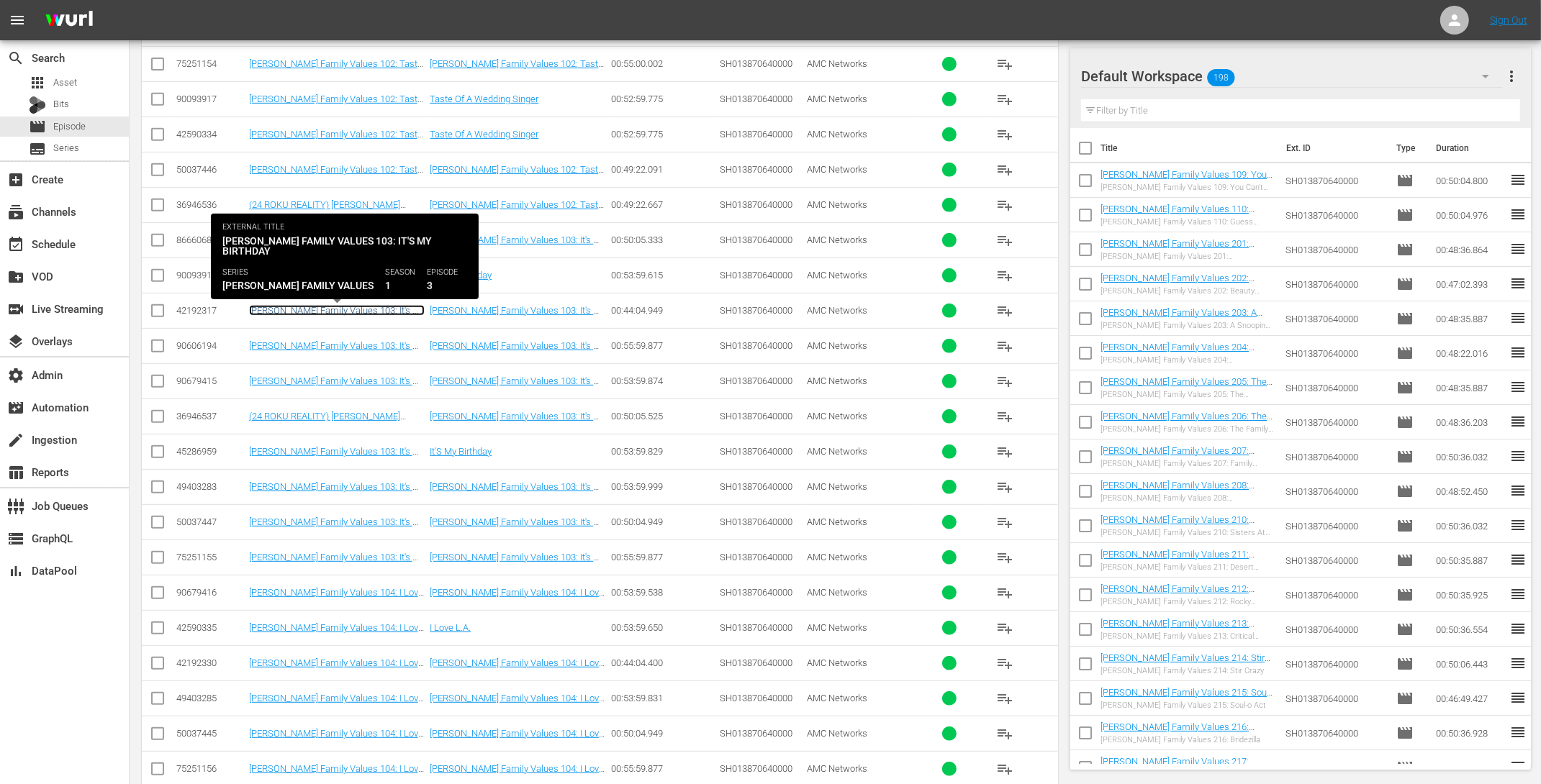
click at [362, 305] on link "Braxton Family Values 103: It's My Birthday" at bounding box center [336, 315] width 176 height 21
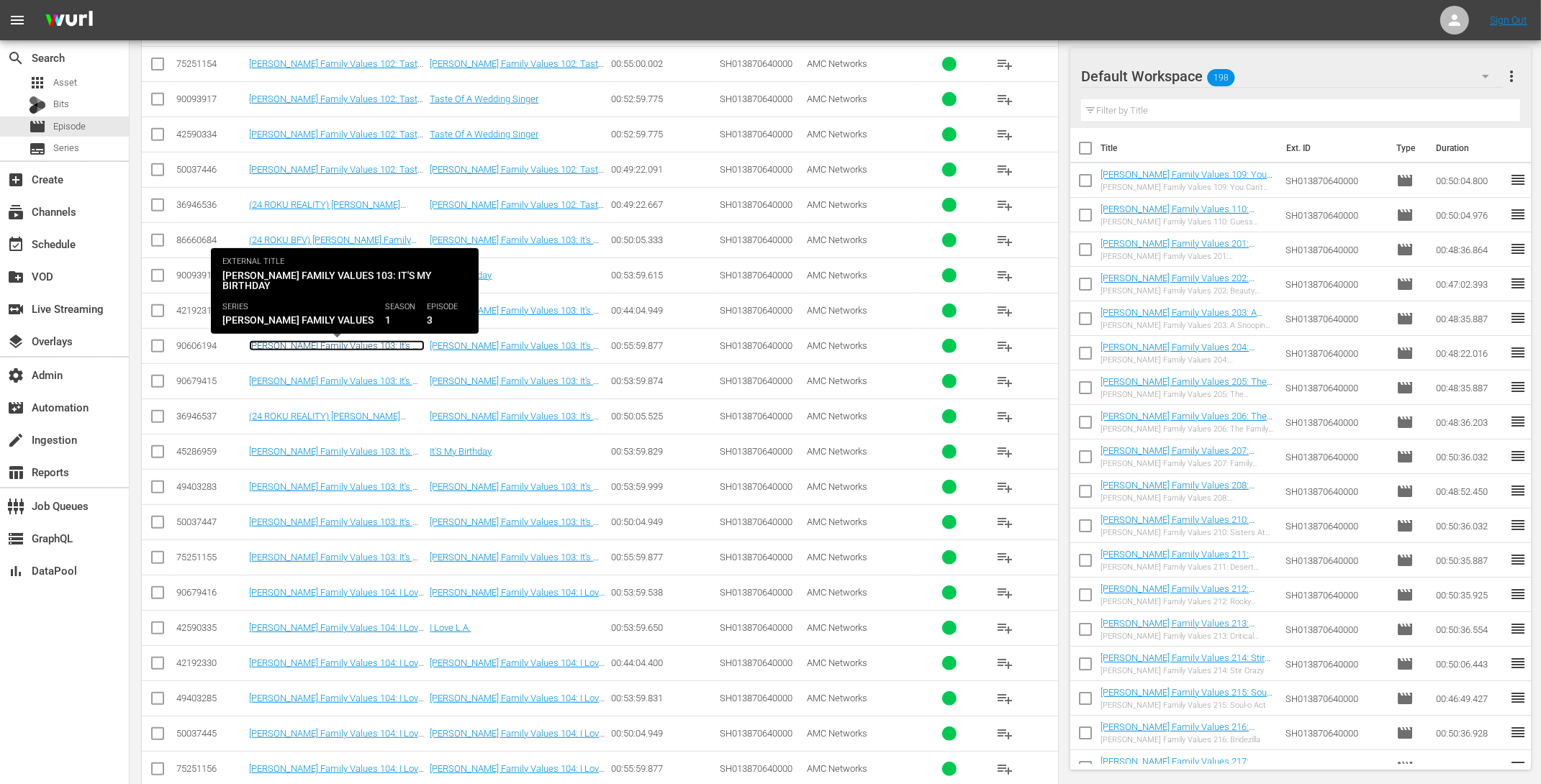
click at [355, 340] on link "Braxton Family Values 103: It's My Birthday (Braxton Family Values 103: It's My…" at bounding box center [336, 356] width 176 height 33
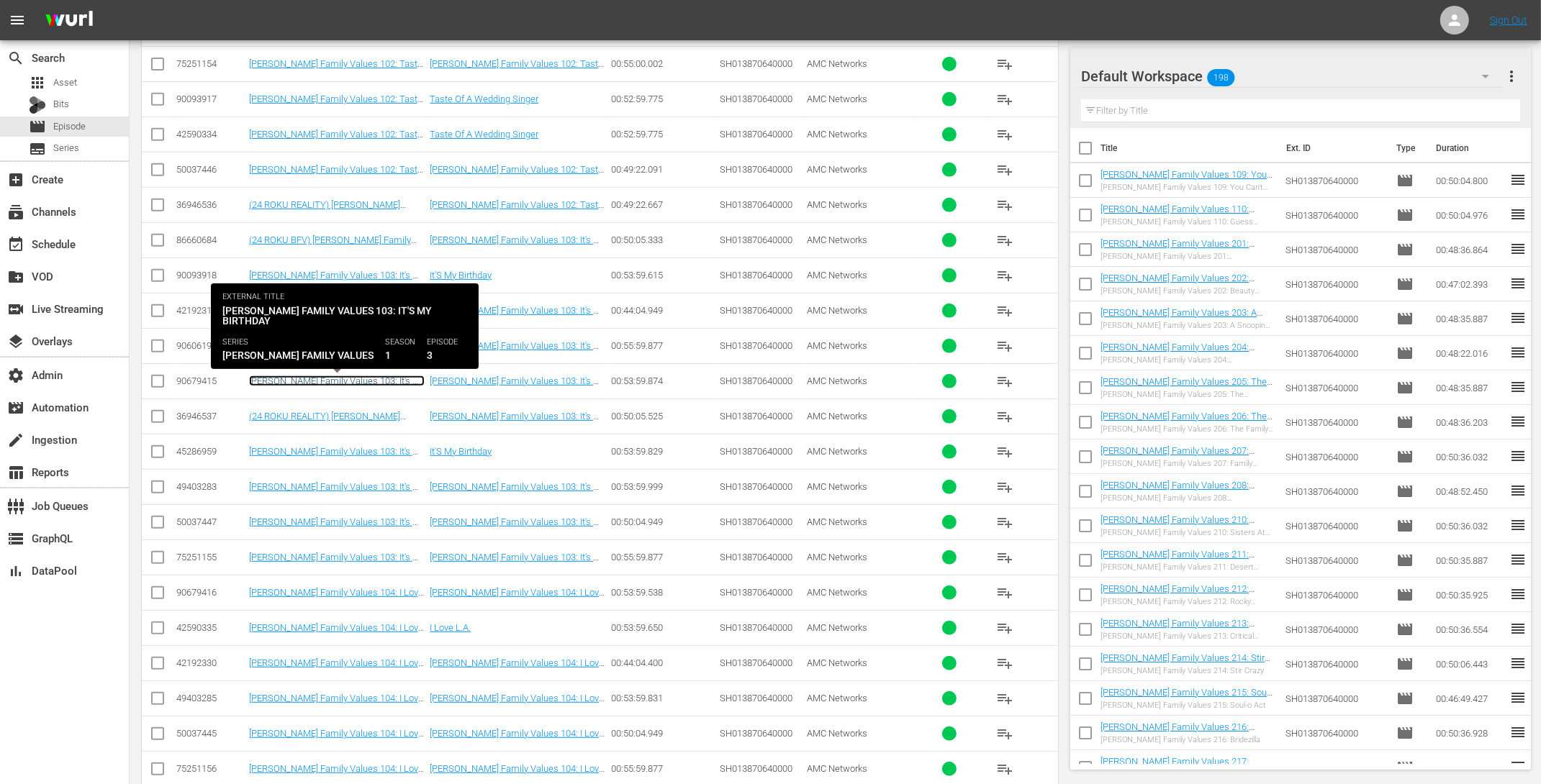
click at [352, 376] on link "Braxton Family Values 103: It's My Birthday (Braxton Family Values 103: It's My…" at bounding box center [336, 392] width 176 height 33
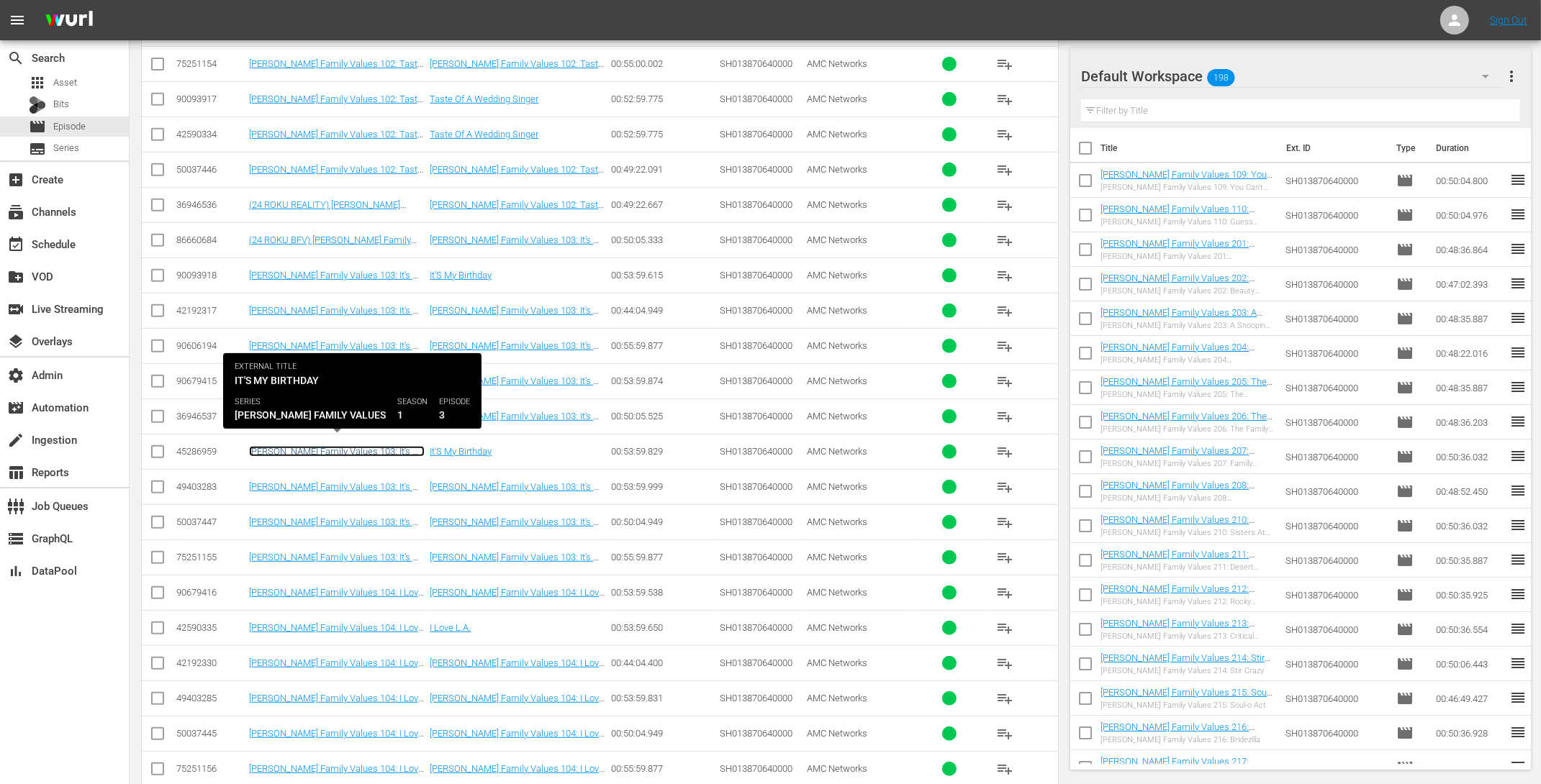
click at [352, 446] on link "Braxton Family Values 103: It's My Birthday" at bounding box center [336, 456] width 176 height 21
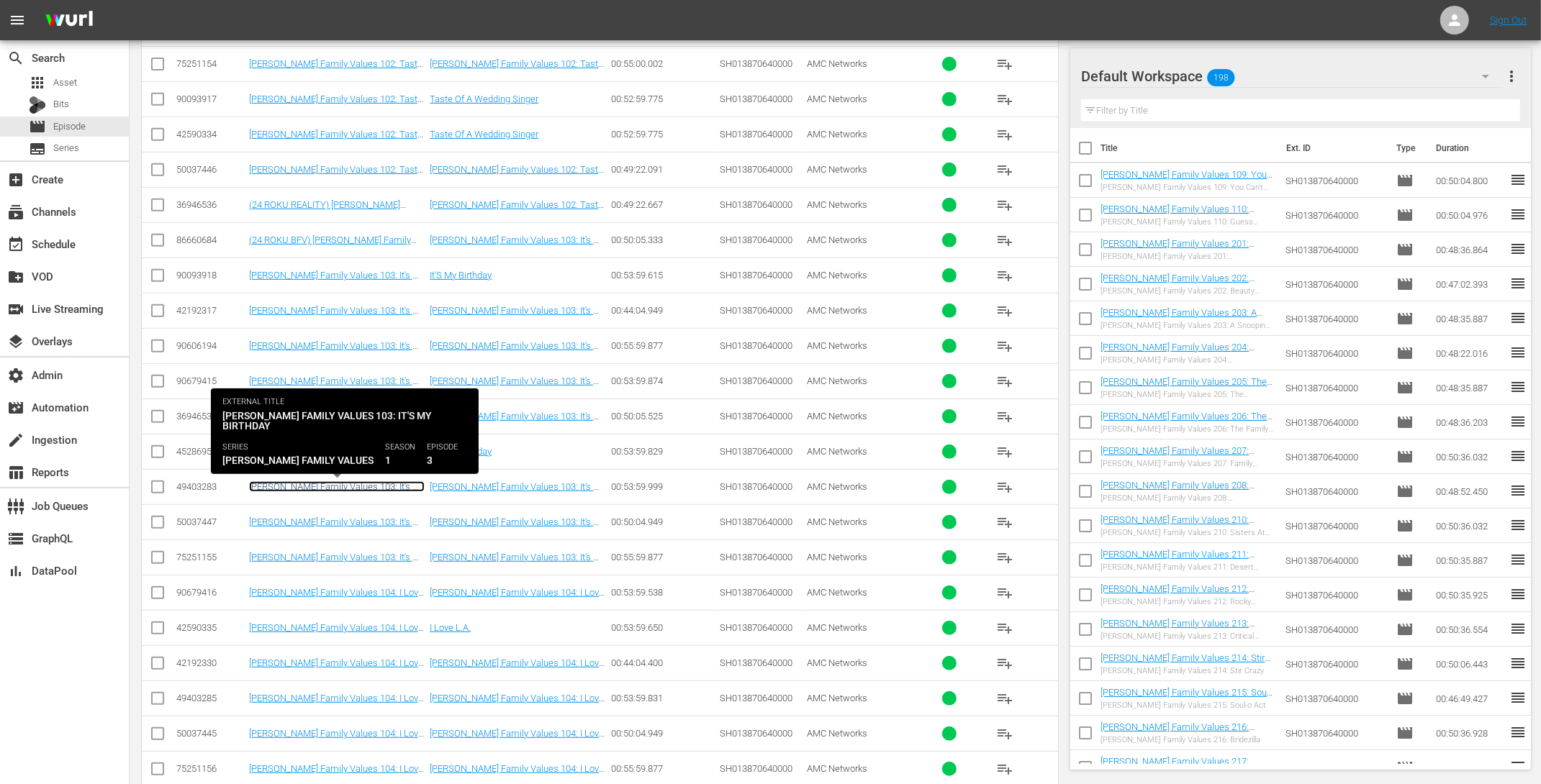
click at [360, 481] on link "Braxton Family Values 103: It's My Birthday" at bounding box center [336, 492] width 176 height 21
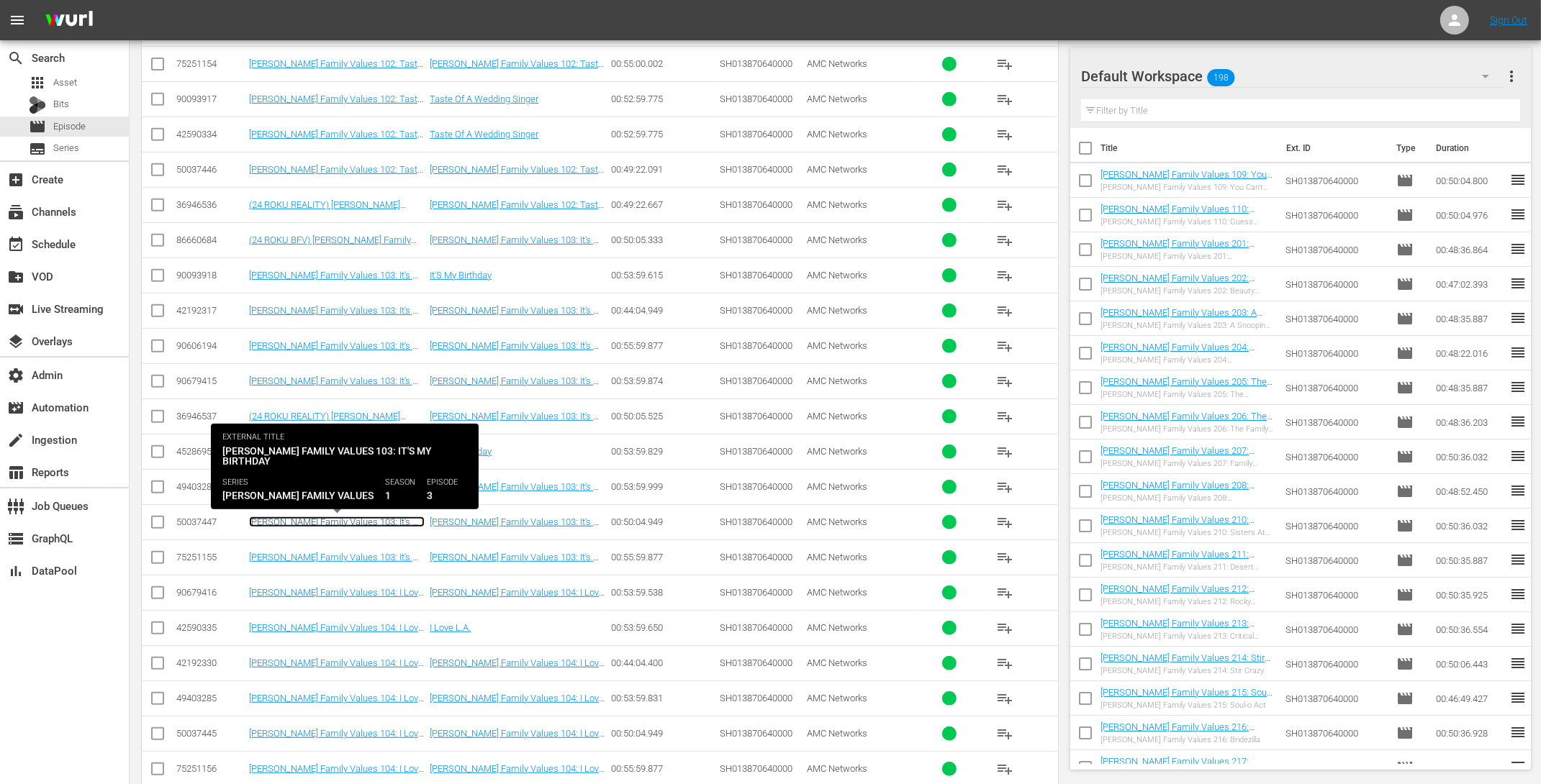
click at [354, 518] on link "Braxton Family Values 103: It's My Birthday" at bounding box center [336, 527] width 176 height 21
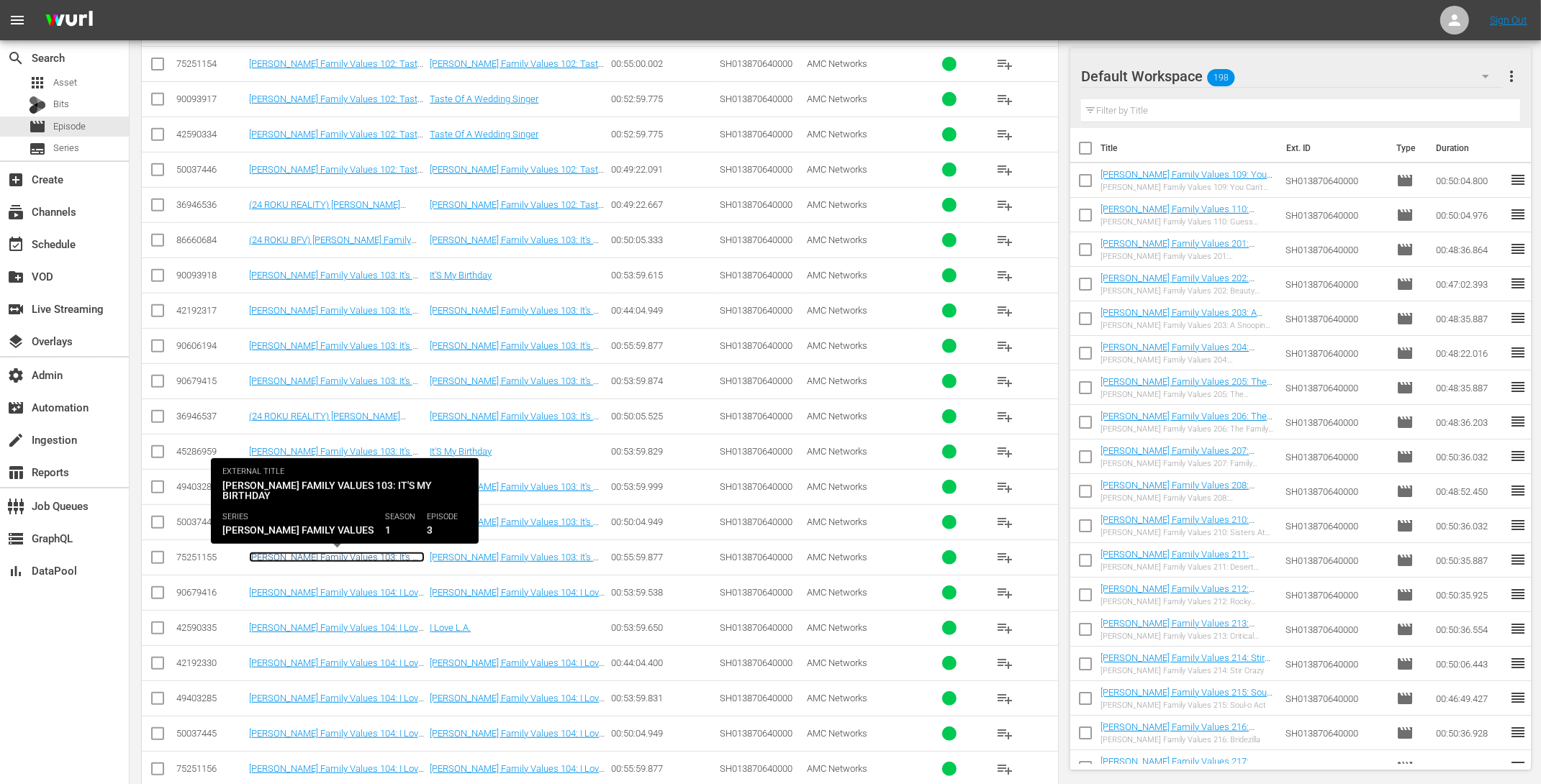
click at [349, 552] on link "Braxton Family Values 103: It's My Birthday ((24 GEMS ROKU) Braxton Family Valu…" at bounding box center [336, 579] width 176 height 54
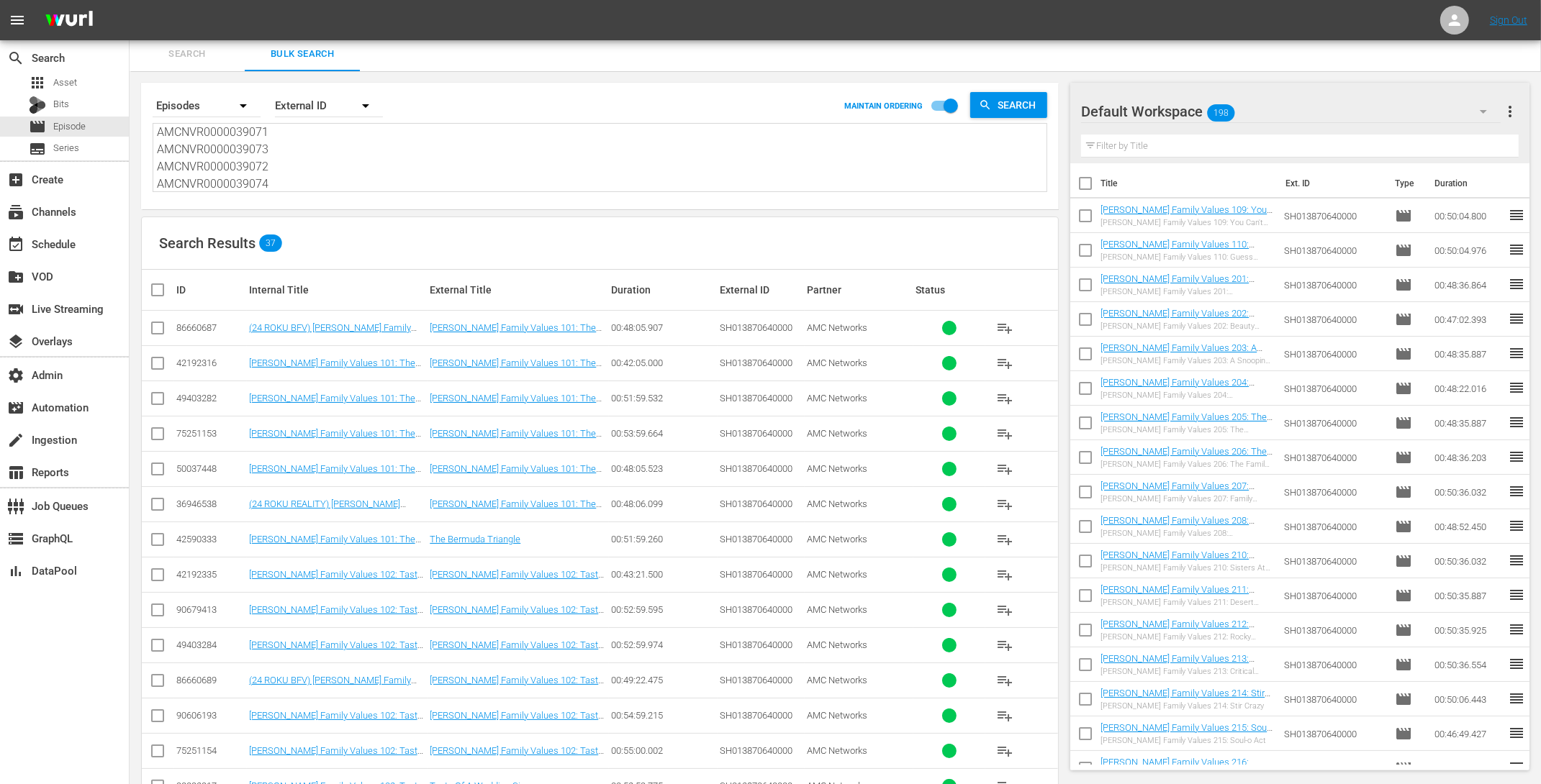
scroll to position [33, 0]
drag, startPoint x: 272, startPoint y: 152, endPoint x: 152, endPoint y: 139, distance: 120.7
click at [153, 139] on div "AMCNVR0000039071 AMCNVR0000039073 AMCNVR0000039072 AMCNVR0000039074 AMCNVR00000…" at bounding box center [600, 157] width 893 height 67
type textarea "AMCNVR0000039071 AMCNVR0000039073"
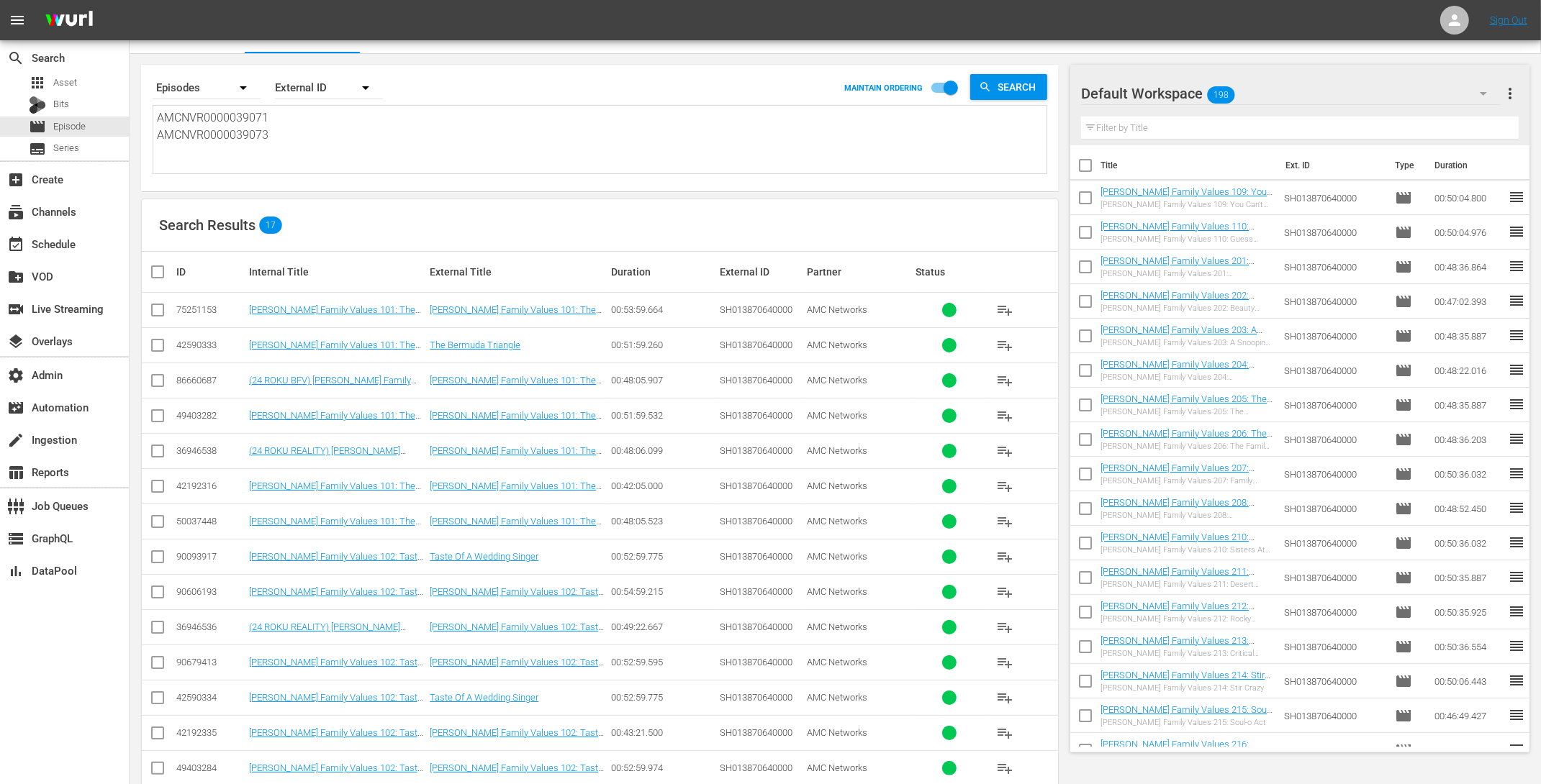
scroll to position [150, 0]
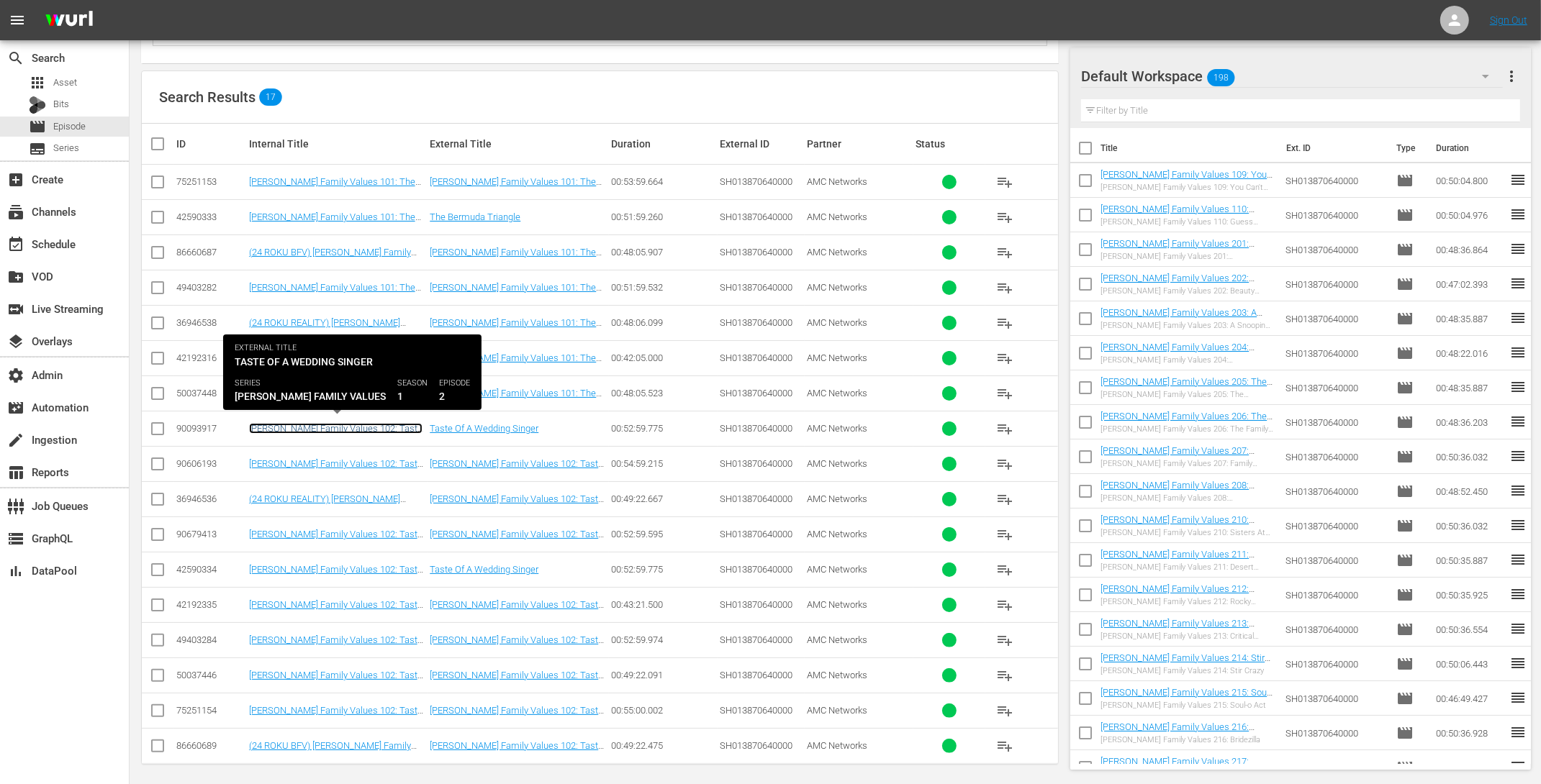
click at [399, 426] on link "Braxton Family Values 102: Taste of a Wedding Singer (Braxton Family Values 102…" at bounding box center [335, 445] width 174 height 43
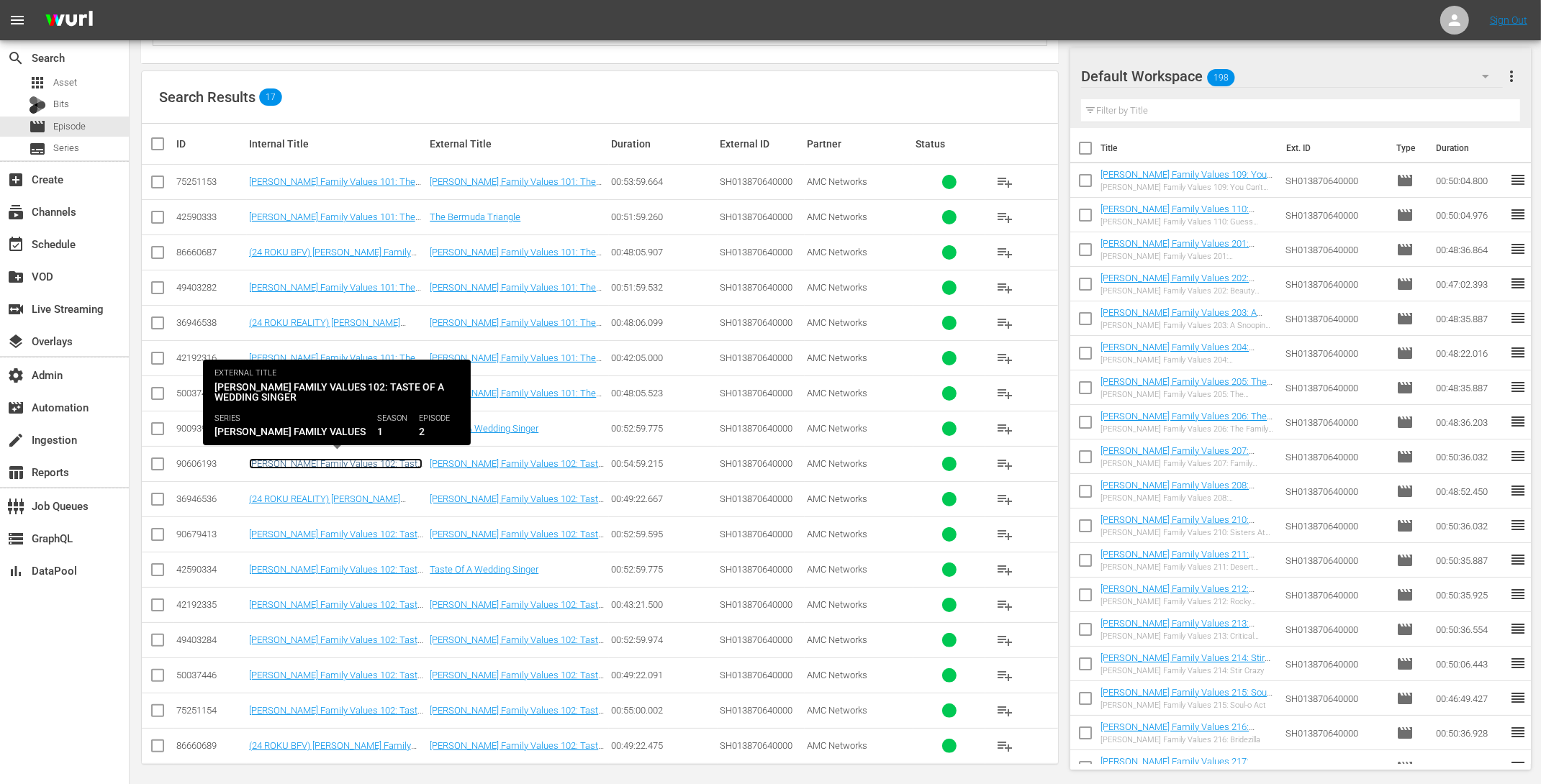
drag, startPoint x: 396, startPoint y: 458, endPoint x: 396, endPoint y: 466, distance: 8.0
click at [396, 458] on link "Braxton Family Values 102: Taste of a Wedding Singer (Braxton Family Values 102…" at bounding box center [335, 479] width 174 height 43
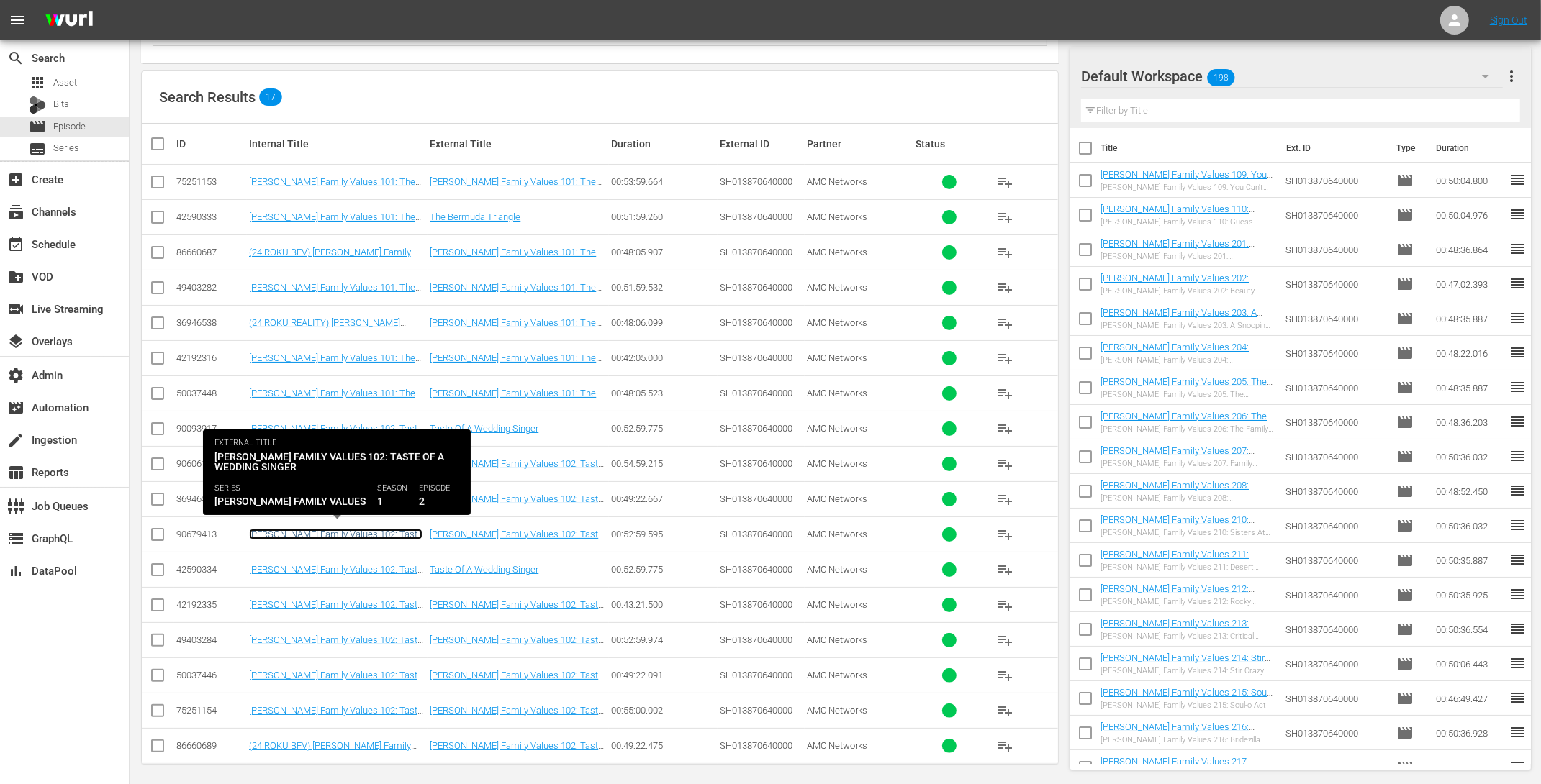
click at [392, 532] on link "Braxton Family Values 102: Taste of a Wedding Singer (Braxton Family Values 102…" at bounding box center [335, 550] width 174 height 43
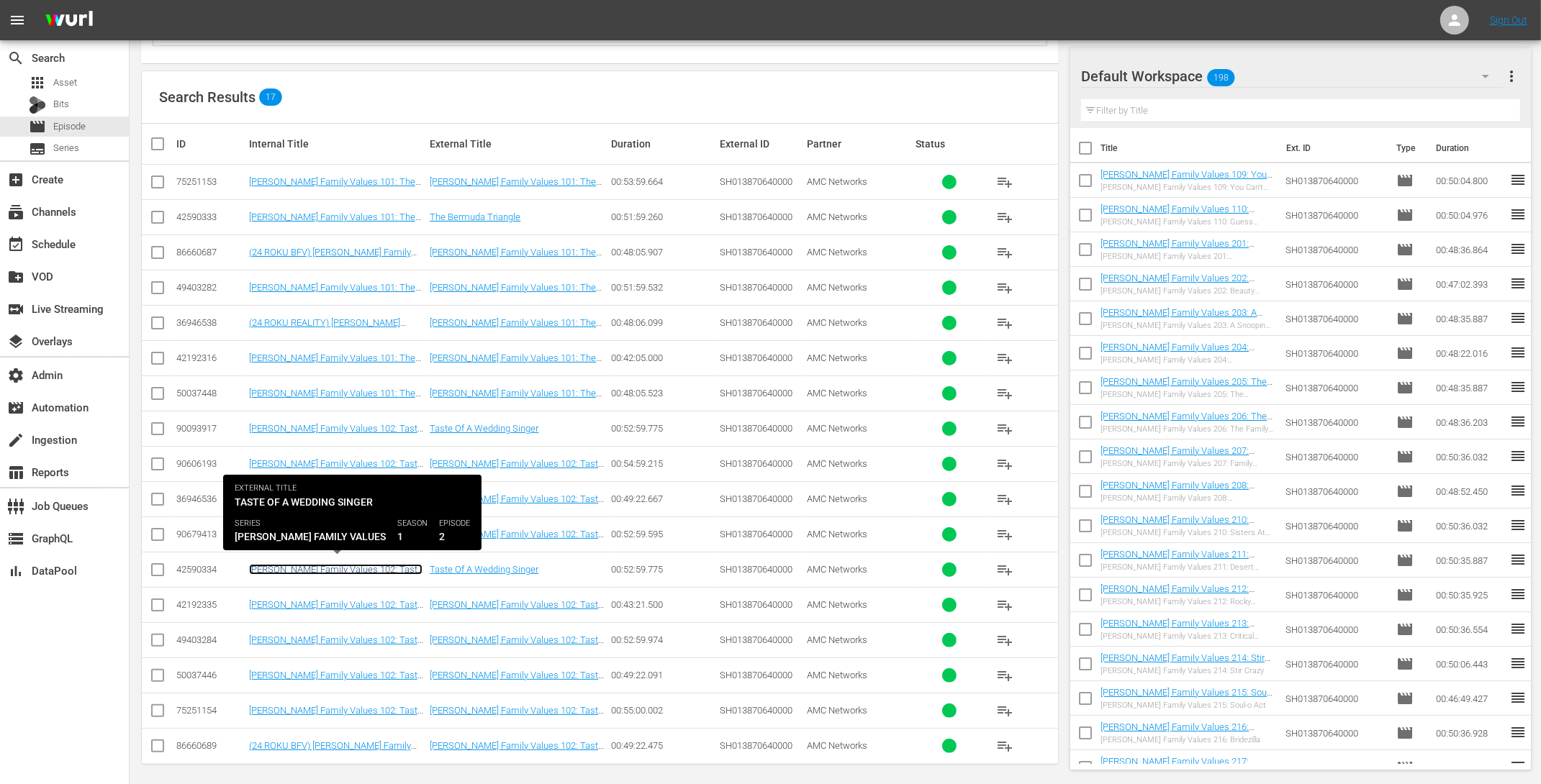
click at [390, 564] on link "[PERSON_NAME] Family Values 102: Taste of a Wedding Singer" at bounding box center [335, 575] width 174 height 21
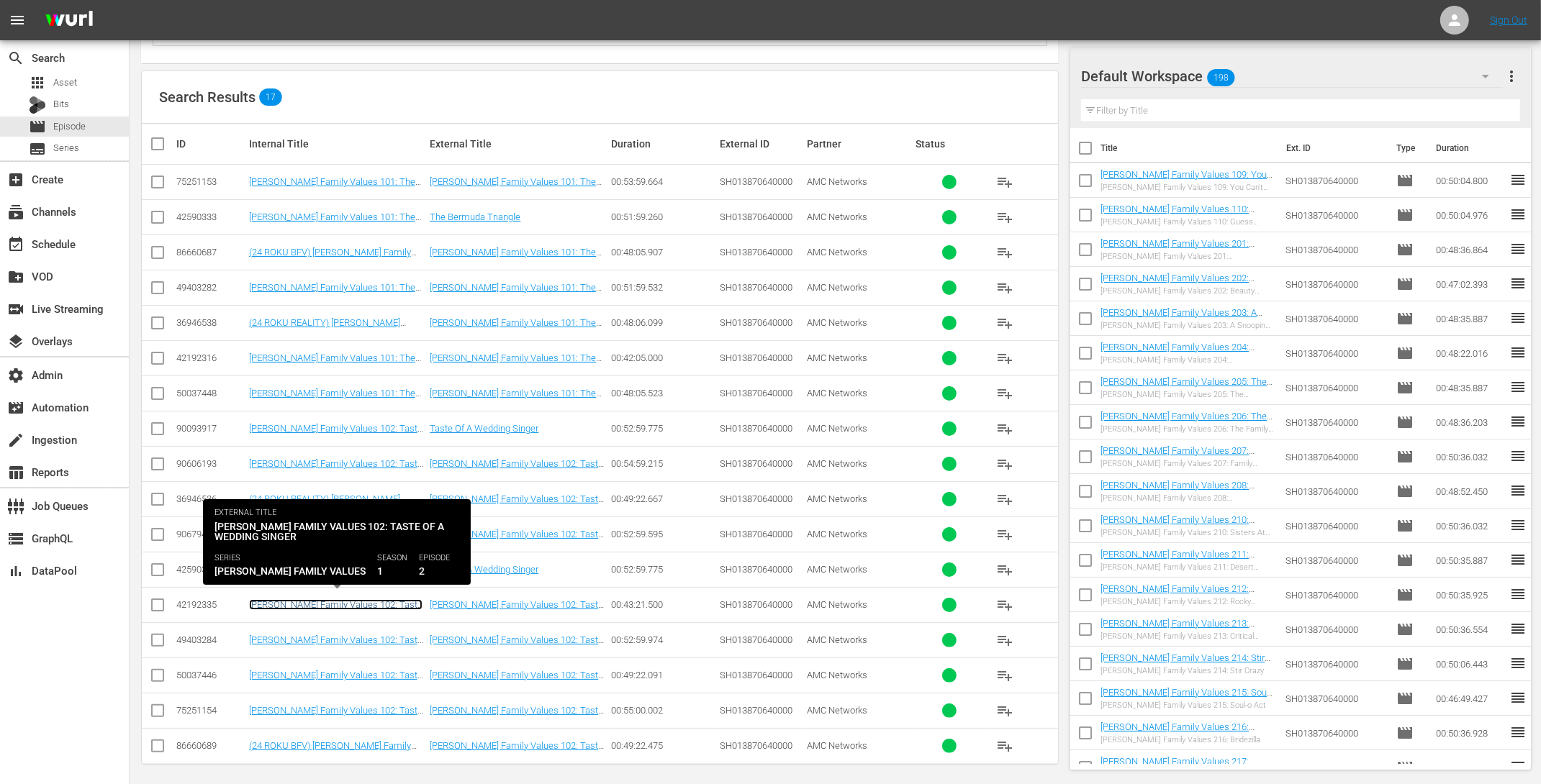
click at [382, 599] on link "[PERSON_NAME] Family Values 102: Taste of a Wedding Singer" at bounding box center [335, 609] width 174 height 21
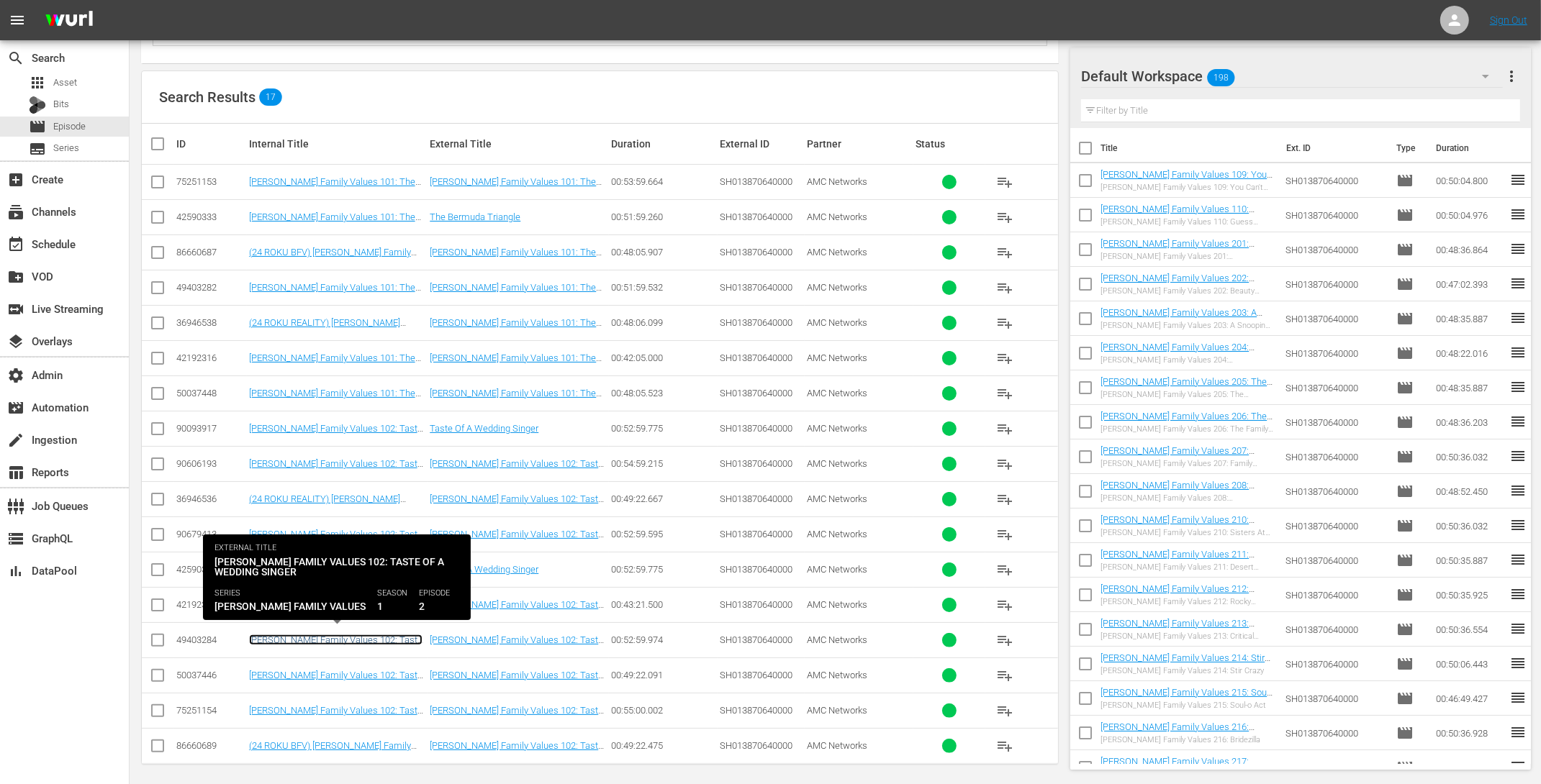
click at [386, 634] on link "Braxton Family Values 102: Taste of a Wedding Singer" at bounding box center [335, 645] width 174 height 21
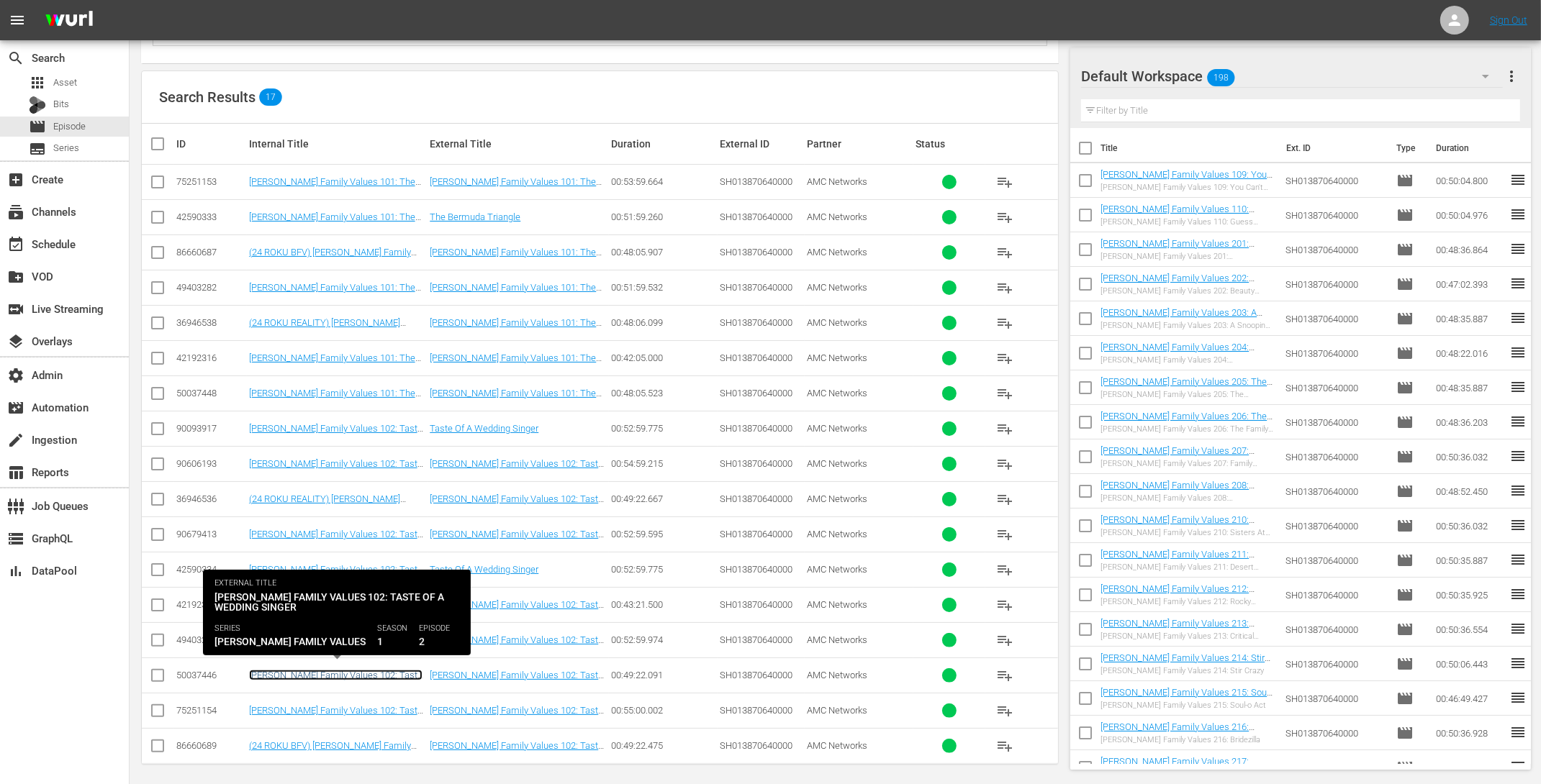
click at [385, 671] on link "[PERSON_NAME] Family Values 102: Taste of a Wedding Singer" at bounding box center [335, 680] width 174 height 21
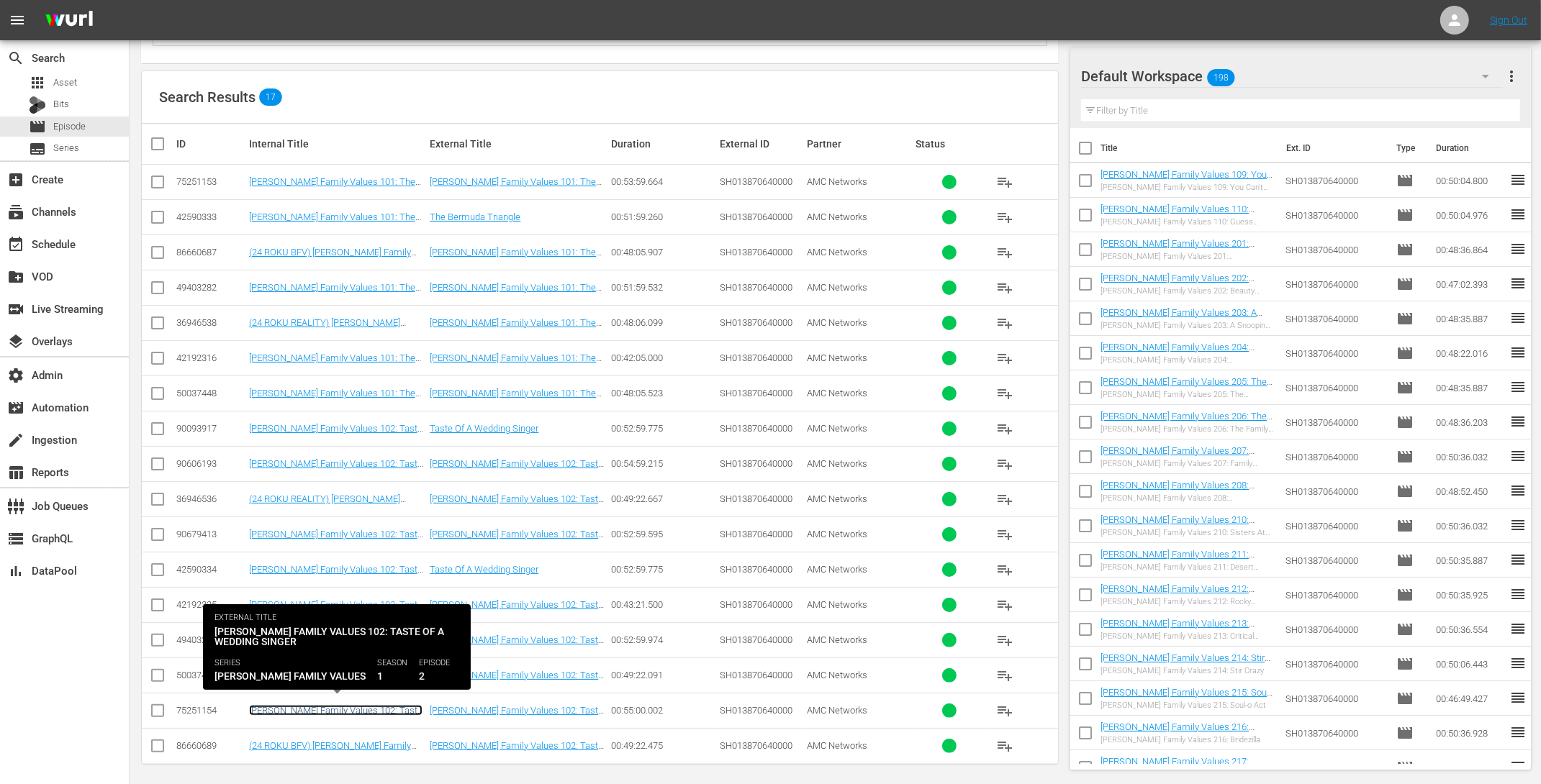
click at [377, 708] on link "Braxton Family Values 102: Taste of a Wedding Singer ((24 GEMS ROKU) Braxton Fa…" at bounding box center [335, 733] width 175 height 54
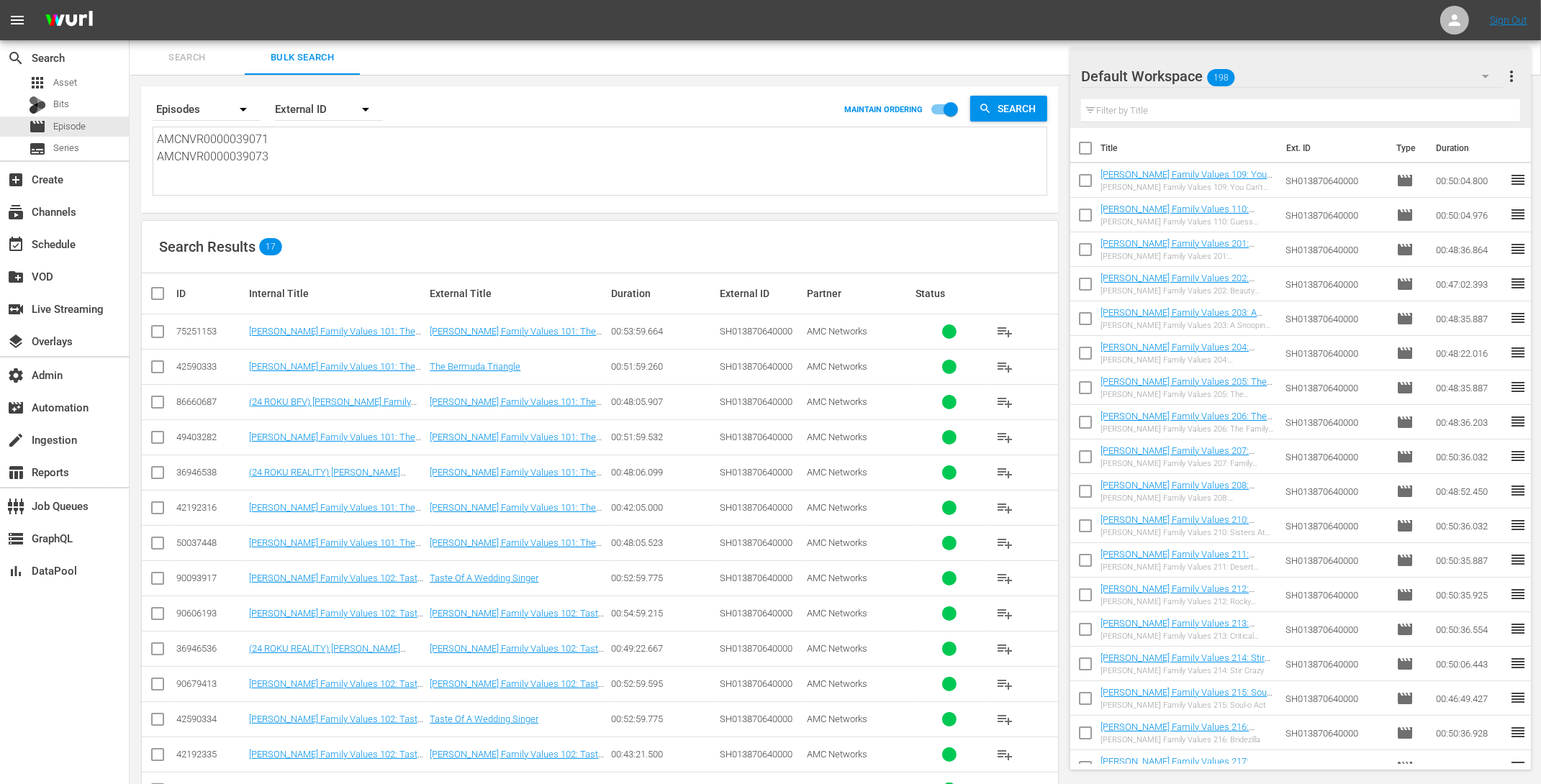
scroll to position [135, 0]
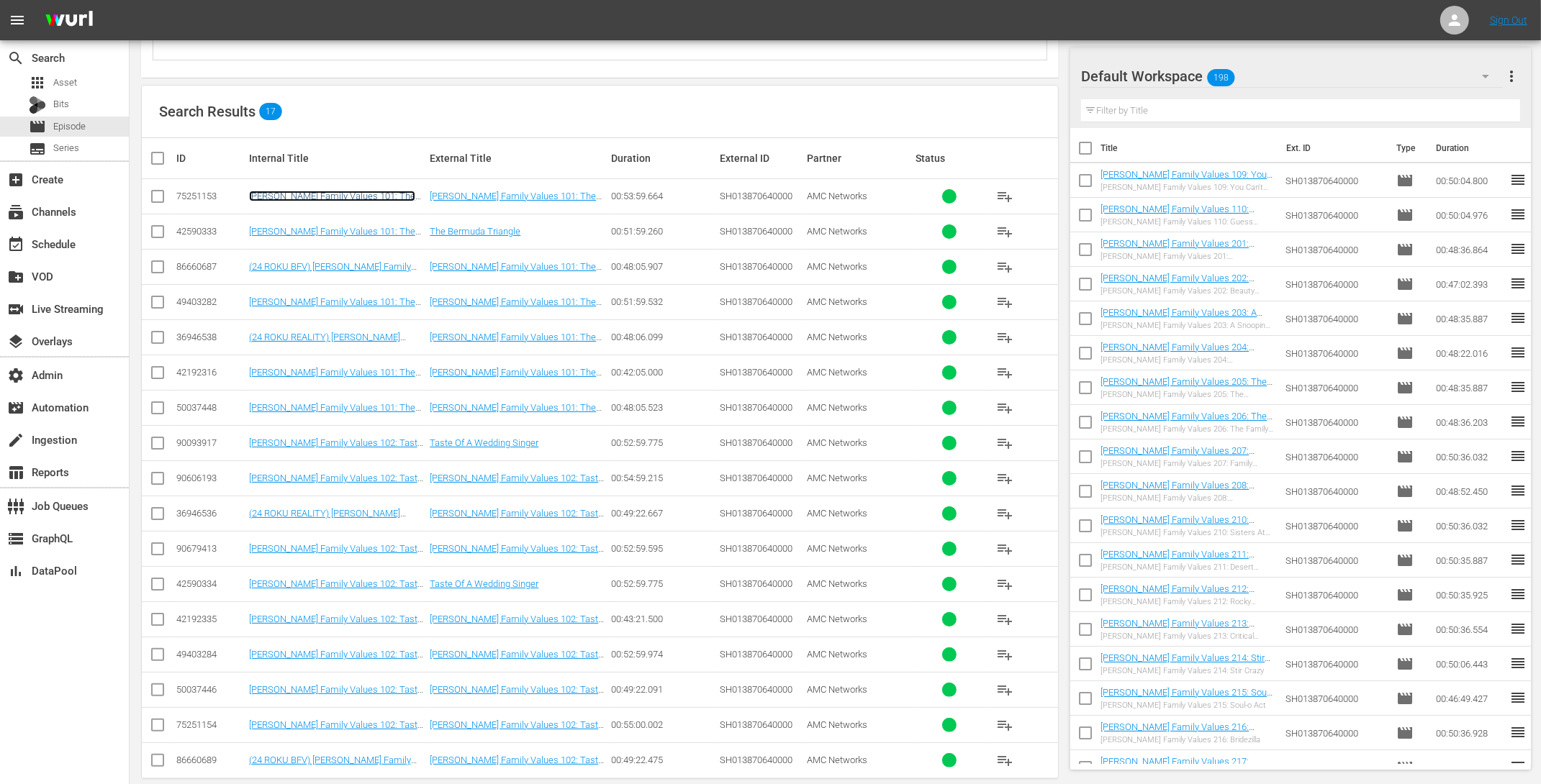
click at [362, 192] on link "Braxton Family Values 101: The Bermuda Triangle ((24 GEMS ROKU) Braxton Family …" at bounding box center [335, 218] width 175 height 54
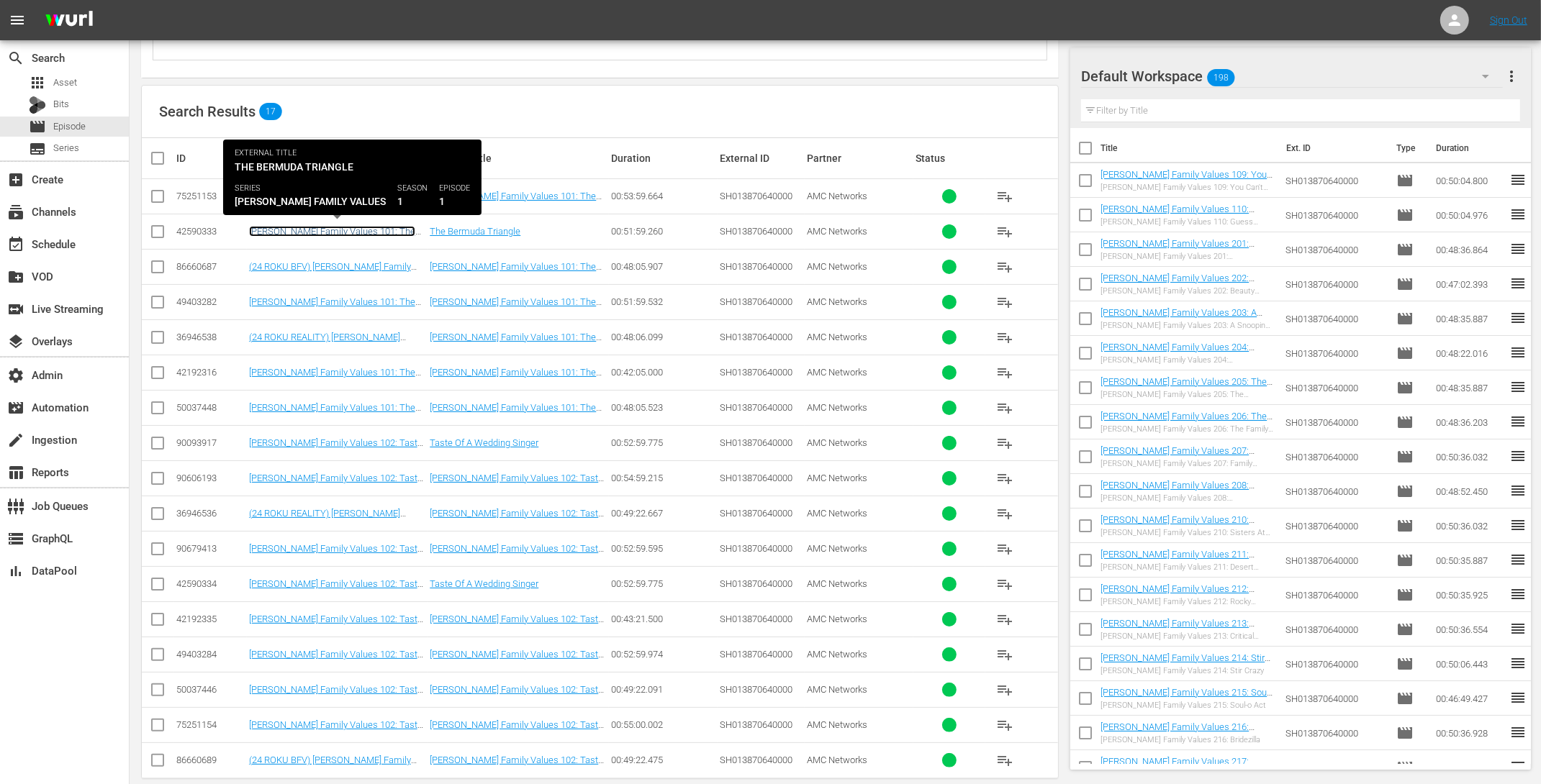
click at [362, 232] on link "Braxton Family Values 101: The Bermuda Triangle" at bounding box center [332, 236] width 166 height 21
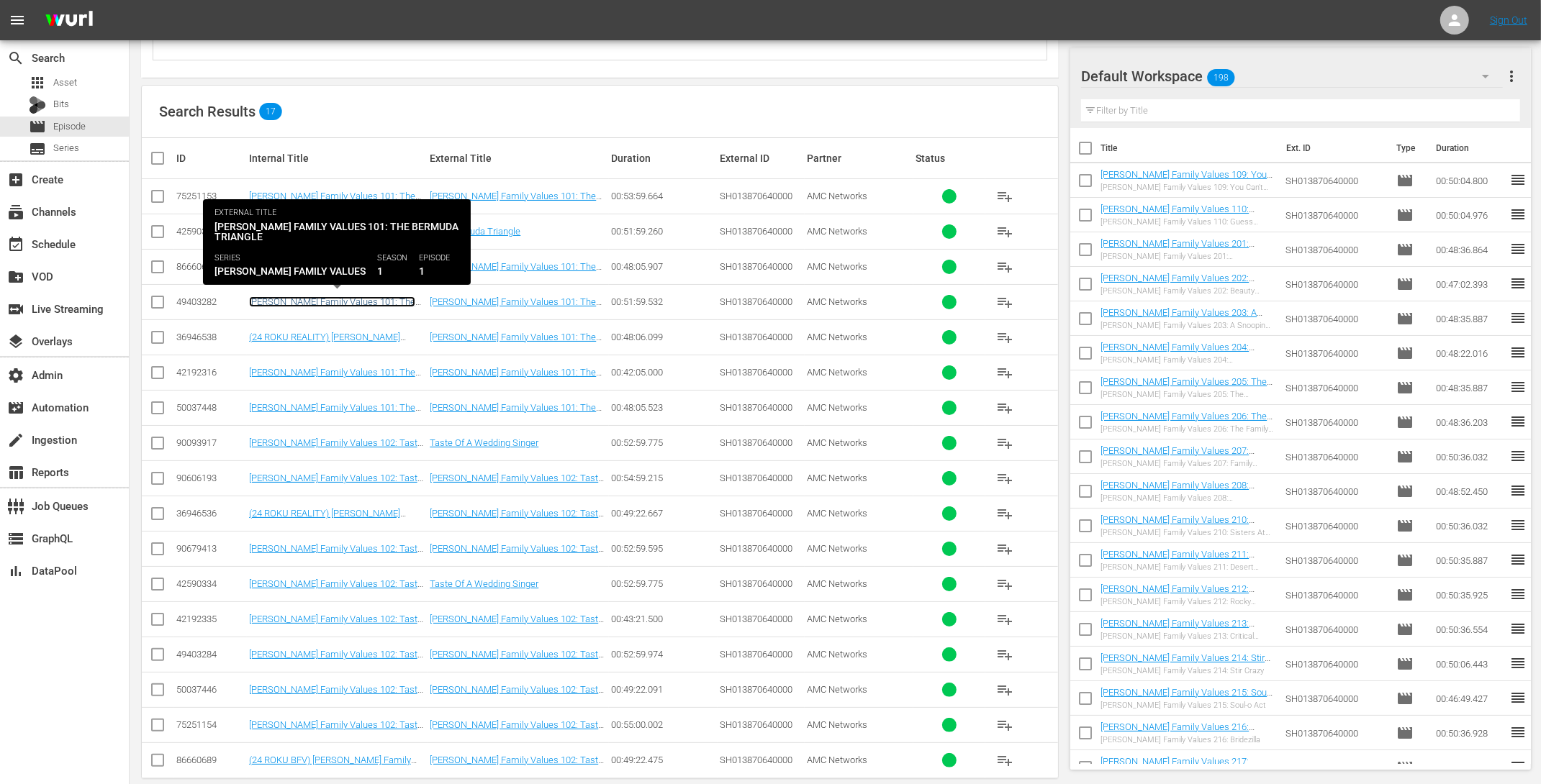
click at [343, 300] on link "Braxton Family Values 101: The Bermuda Triangle" at bounding box center [332, 306] width 166 height 21
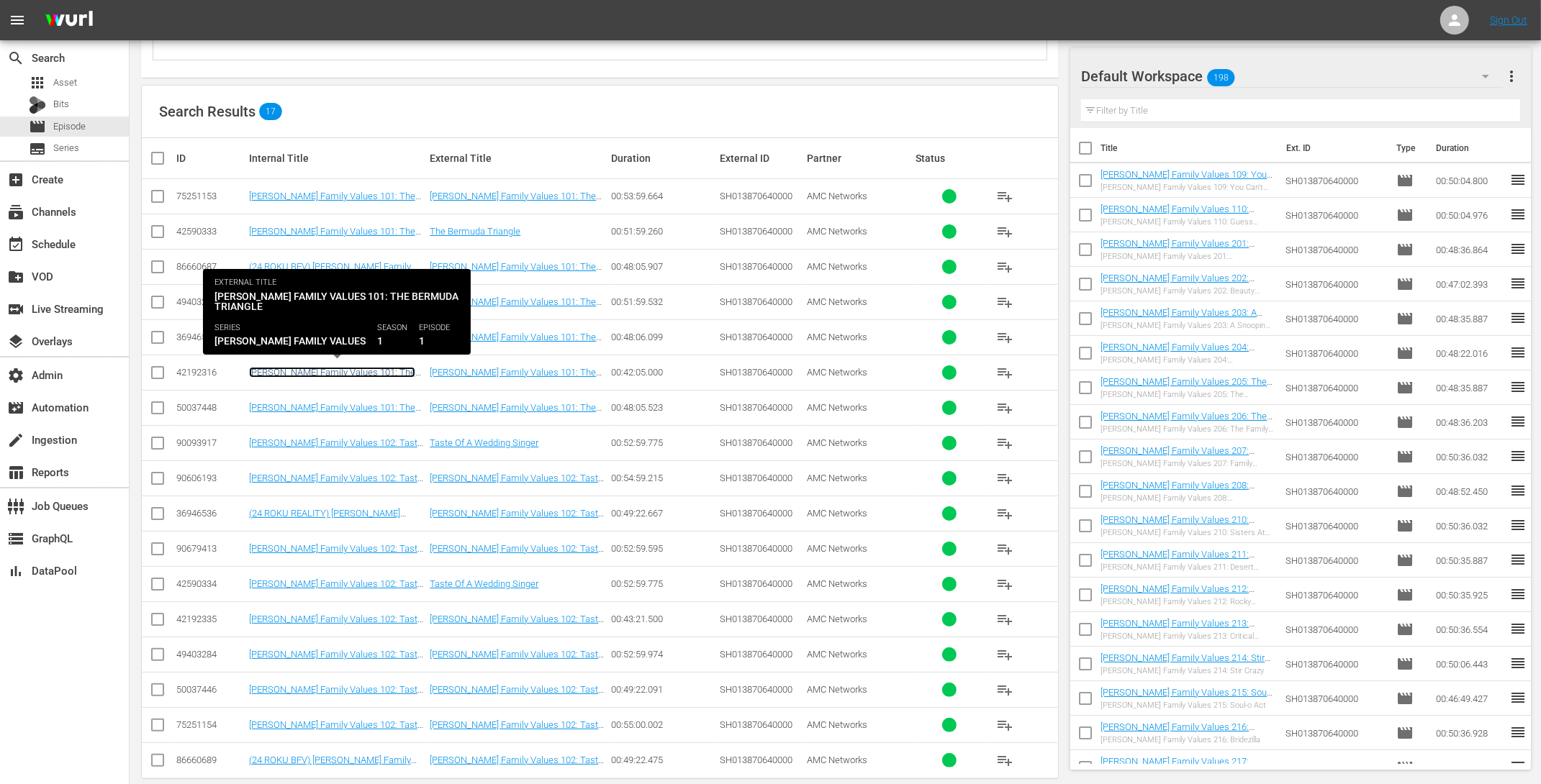
click at [351, 367] on link "Braxton Family Values 101: The Bermuda Triangle" at bounding box center [332, 378] width 166 height 21
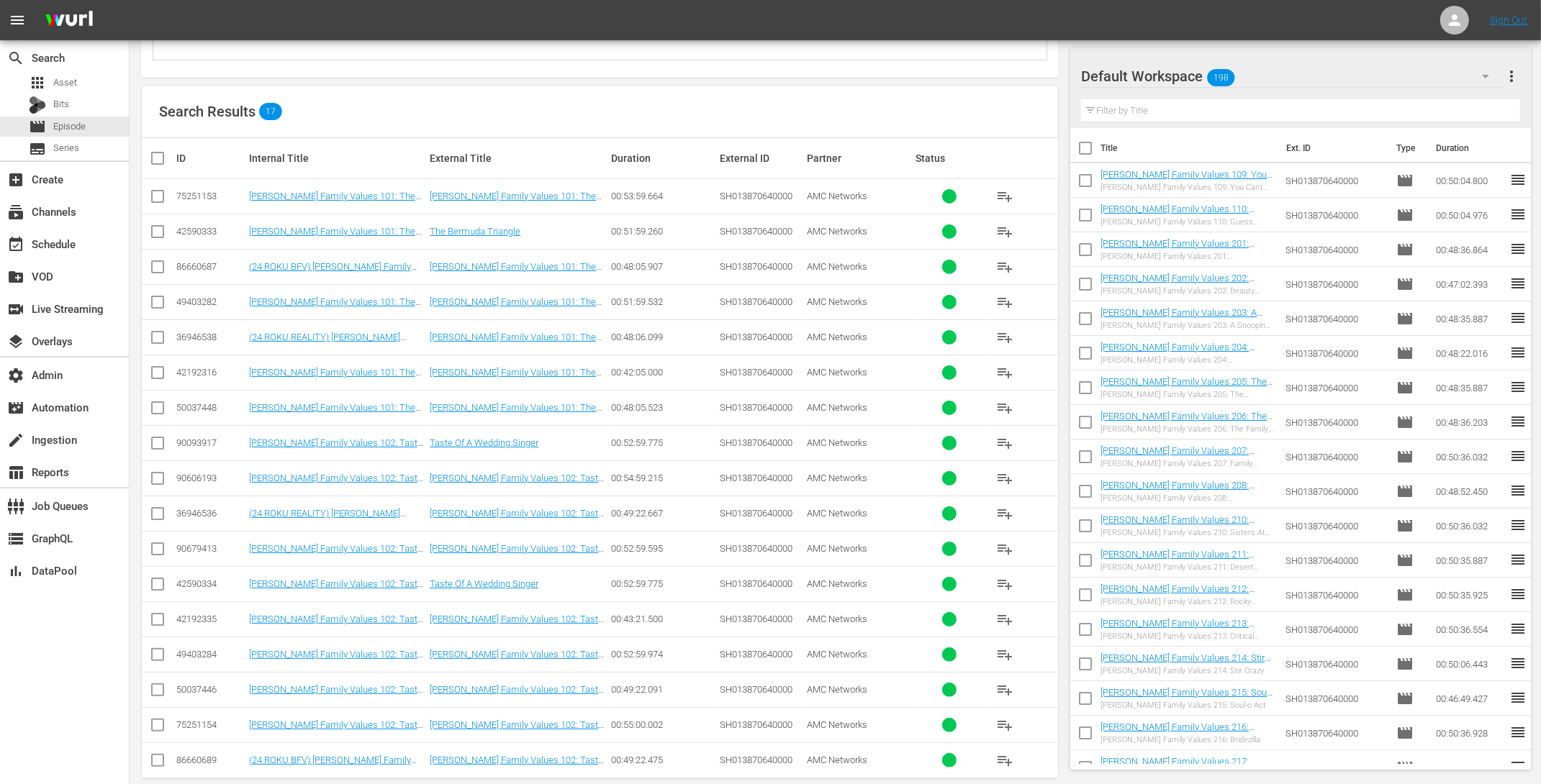
click at [352, 410] on td "Braxton Family Values 101: The Bermuda Triangle" at bounding box center [337, 407] width 181 height 36
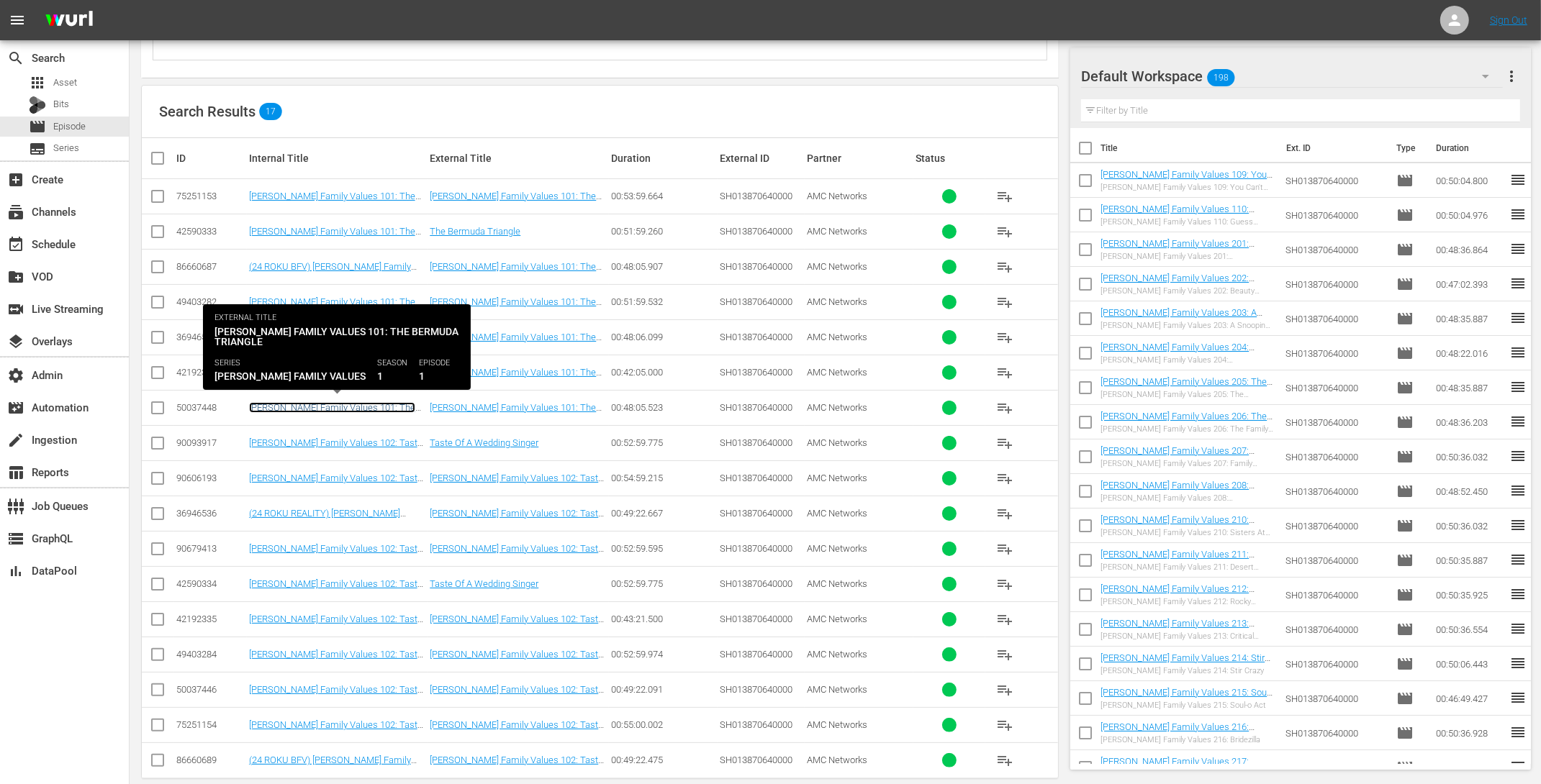
click at [352, 408] on link "Braxton Family Values 101: The Bermuda Triangle" at bounding box center [332, 412] width 166 height 21
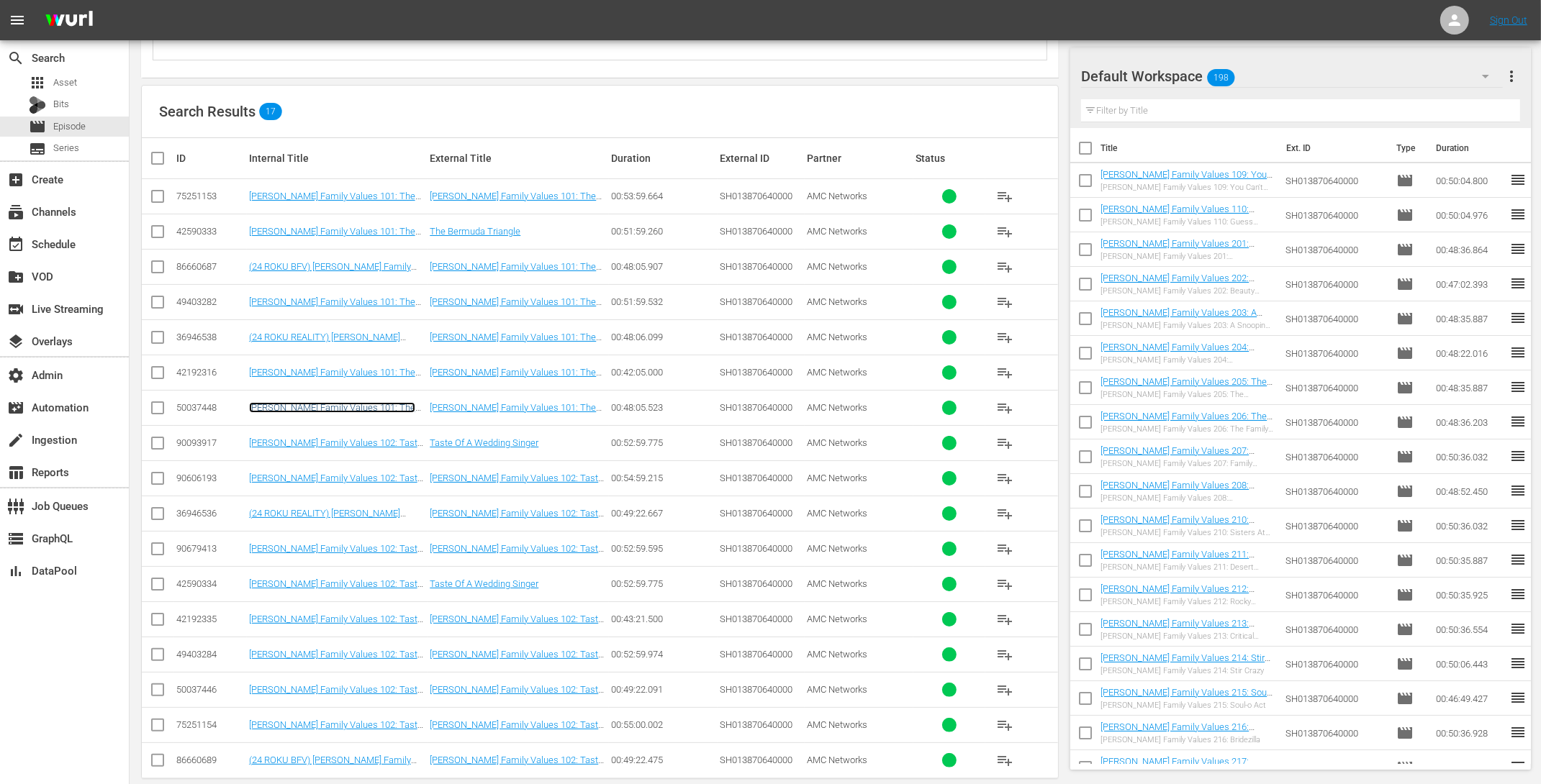
scroll to position [0, 0]
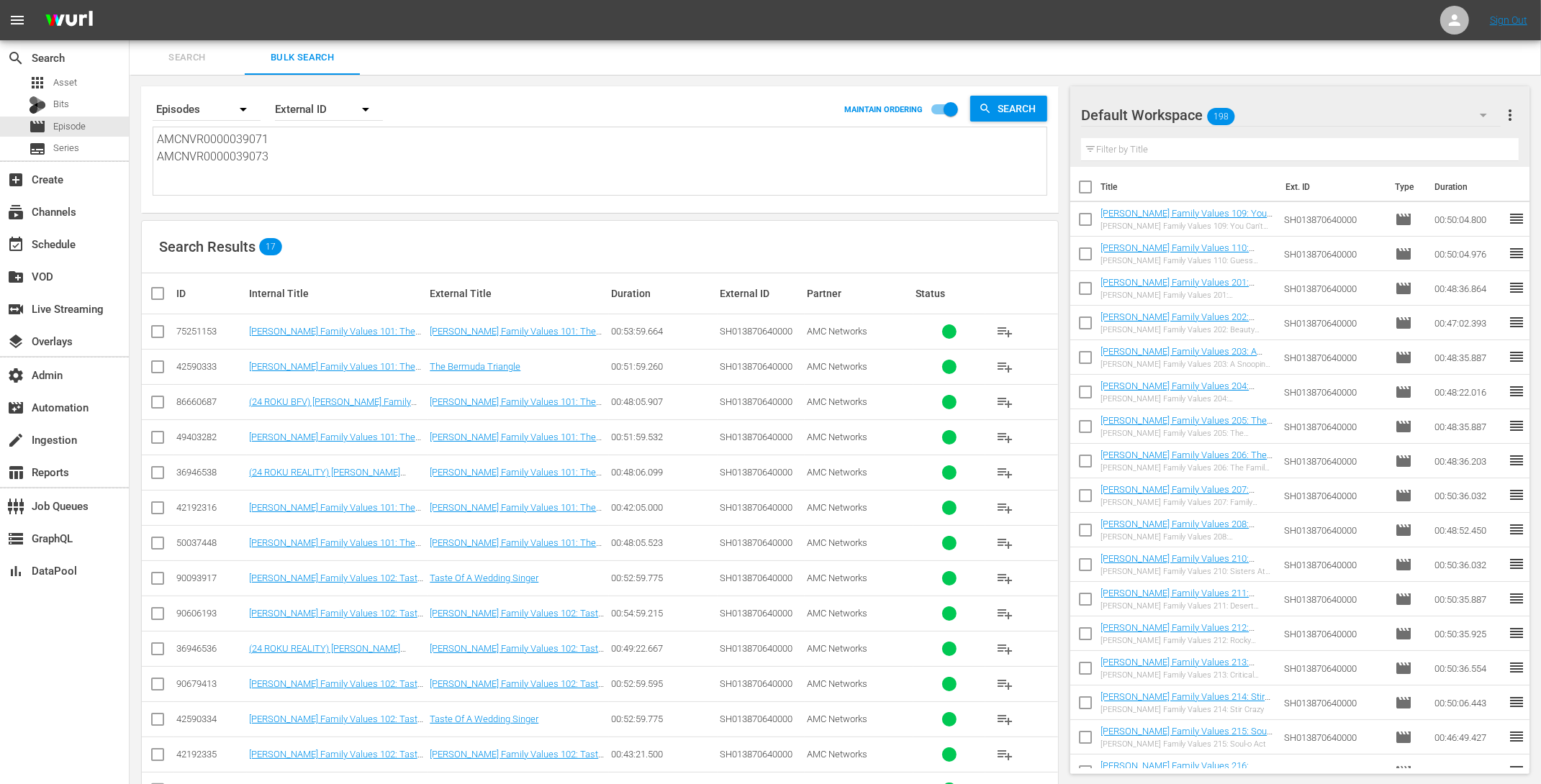
click at [207, 161] on textarea "AMCNVR0000039071 AMCNVR0000039073" at bounding box center [602, 164] width 890 height 65
paste textarea "AMCNVR0000063593 AMCNVR0000066917 AMCNVR0000066918 AMCNVR0000066919 AMCNVR00000…"
type textarea "AMCNVR0000039071 AMCNVR0000039073 AMCNVR0000063593 AMCNVR0000066917 AMCNVR00000…"
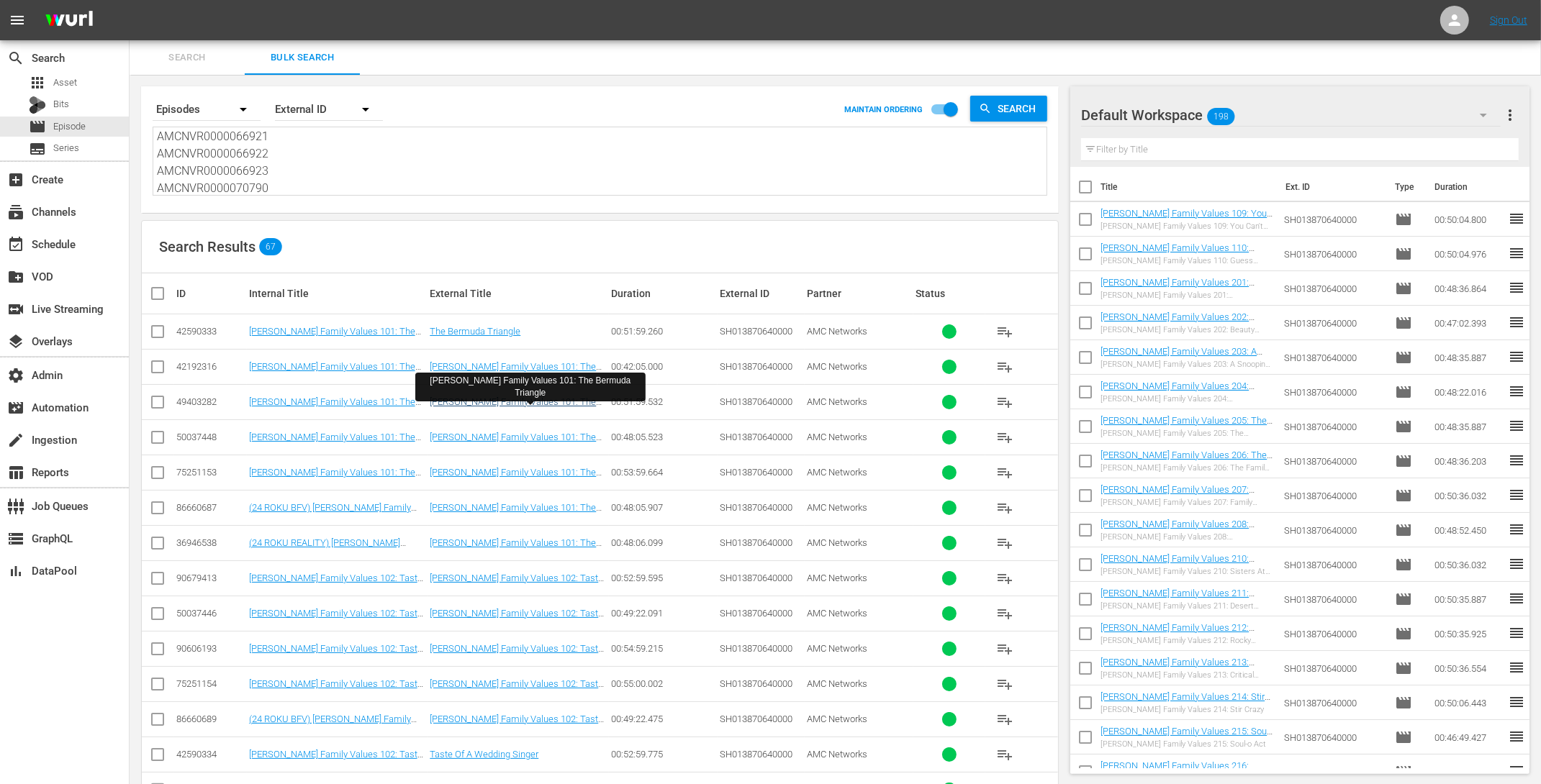
scroll to position [430, 0]
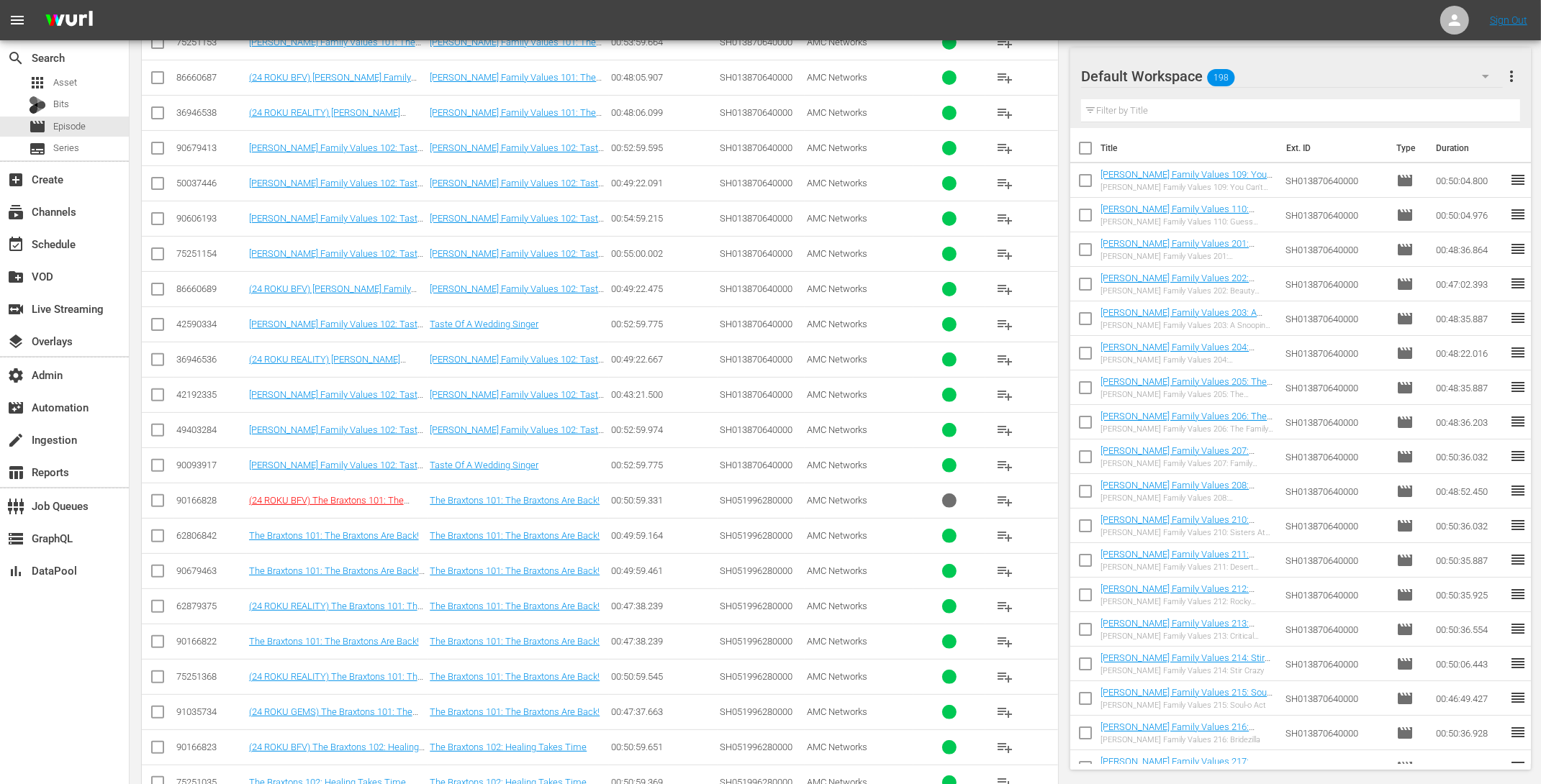
type textarea "AMCNVR0000039071 AMCNVR0000039073 AMCNVR0000063593 AMCNVR0000066917 AMCNVR00000…"
click at [159, 354] on input "checkbox" at bounding box center [157, 363] width 17 height 17
checkbox input "true"
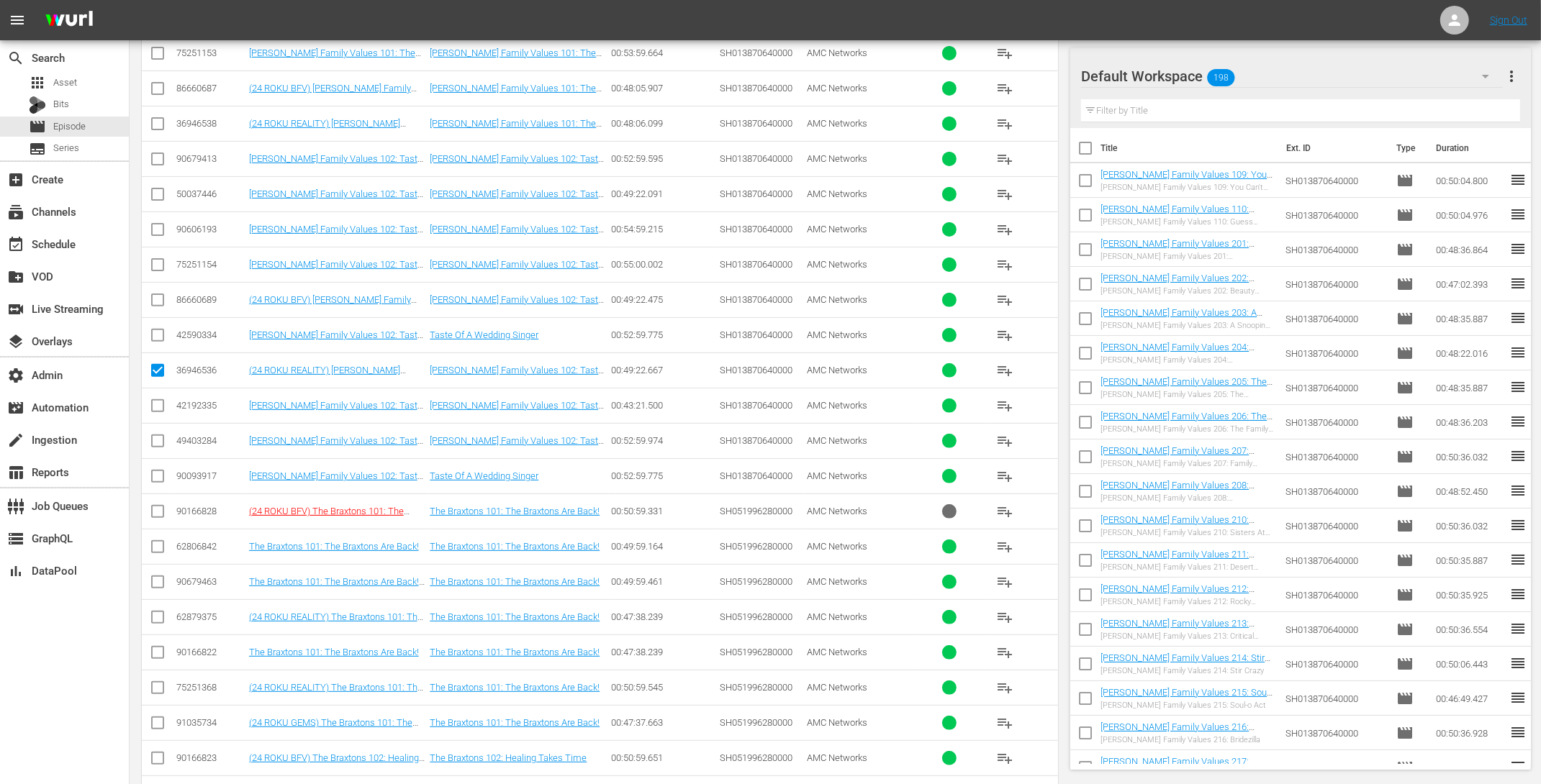
scroll to position [260, 0]
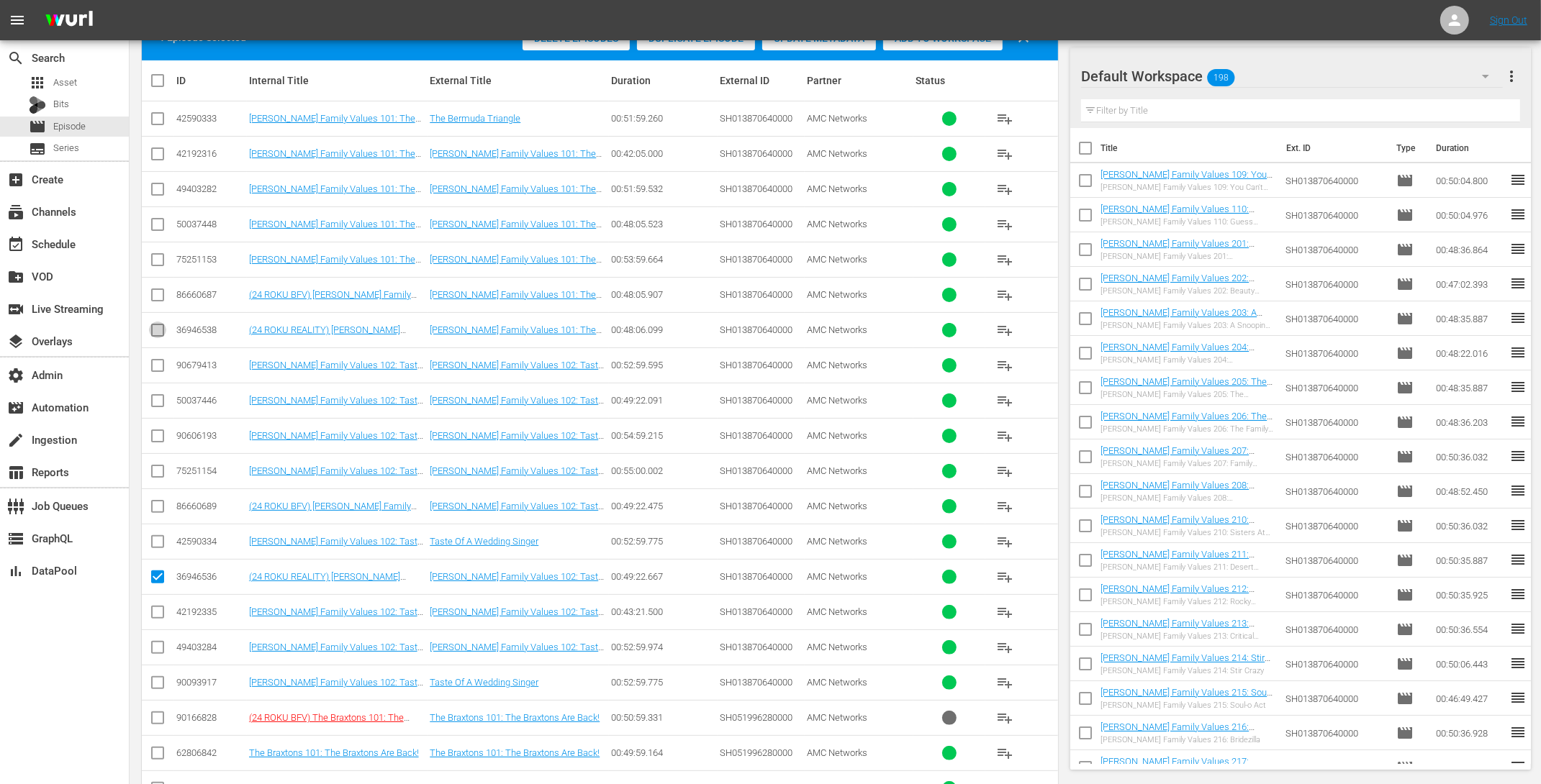
click at [155, 330] on input "checkbox" at bounding box center [157, 333] width 17 height 17
checkbox input "true"
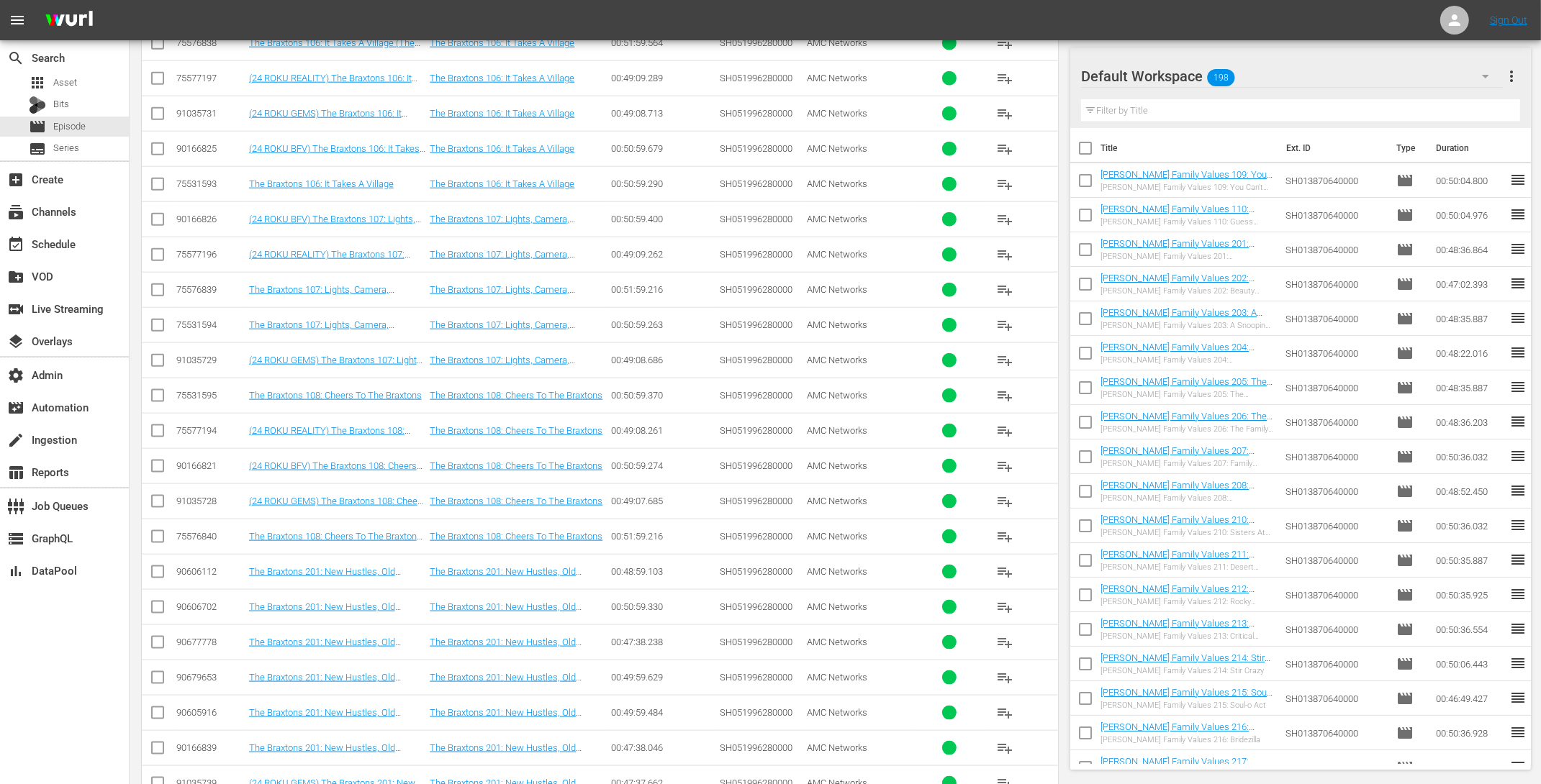
scroll to position [1946, 0]
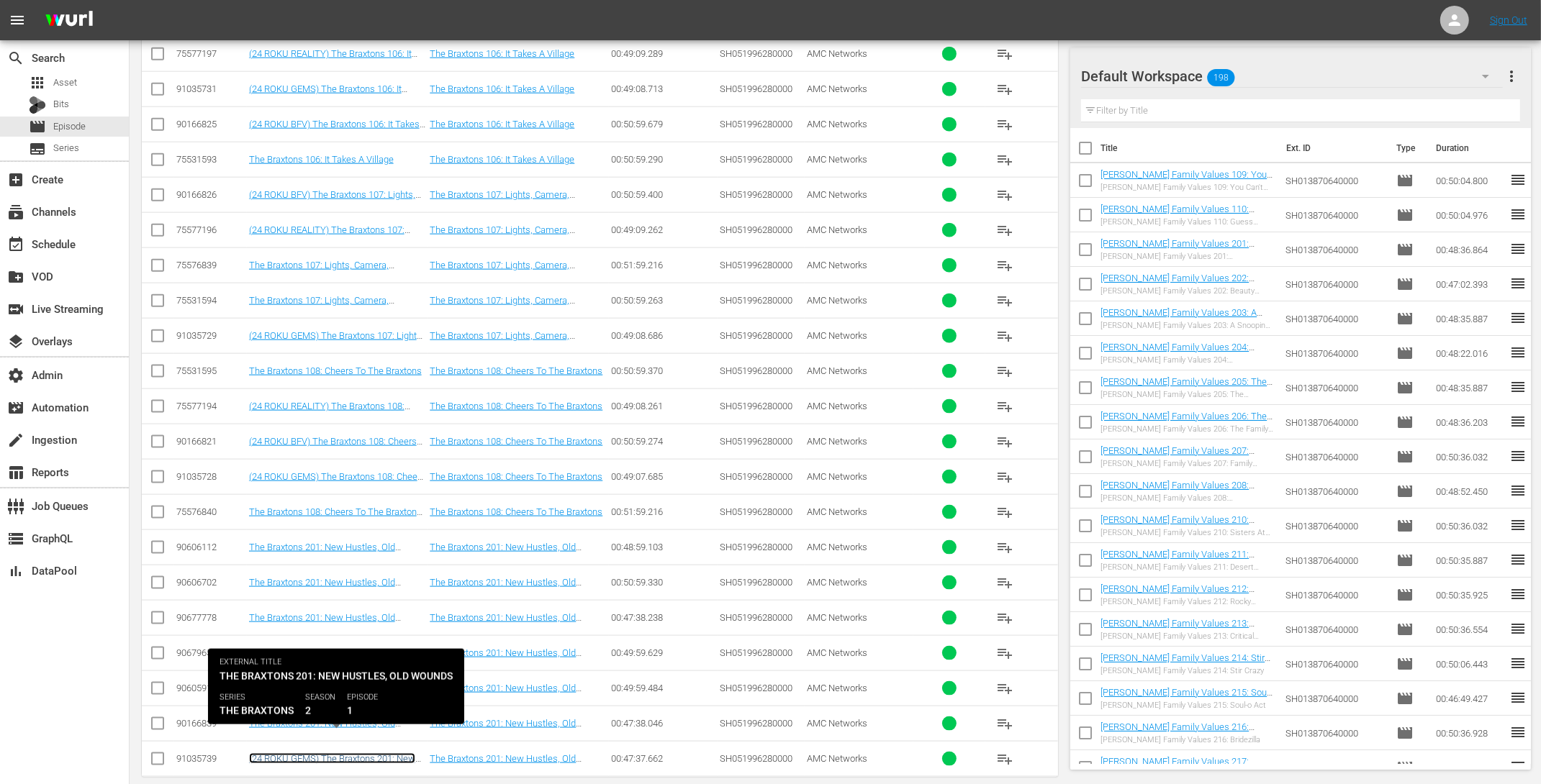
click at [350, 753] on link "(24 ROKU GEMS) The Braxtons 201: New Hustles, Old Wounds" at bounding box center [332, 763] width 166 height 21
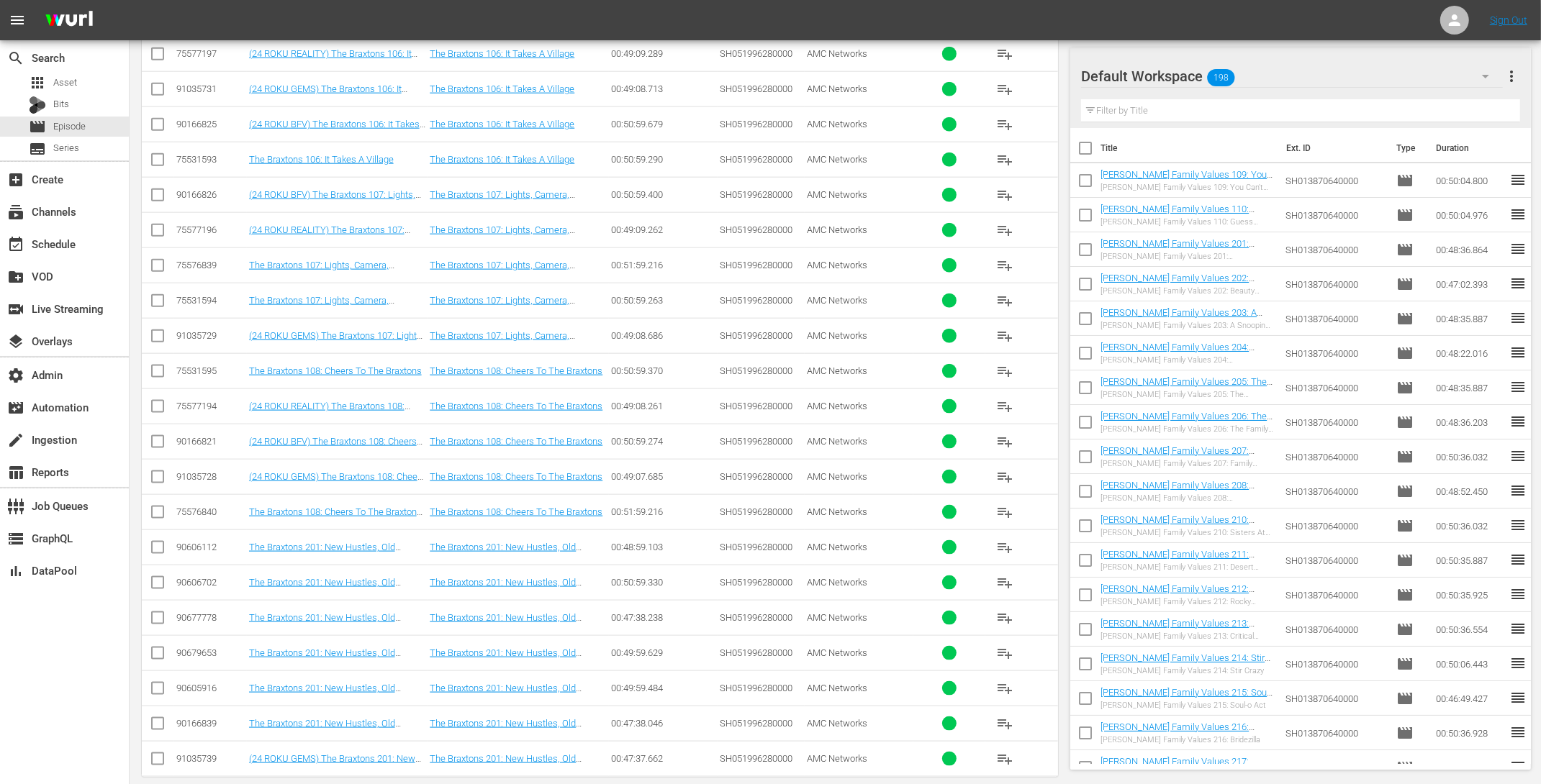
click at [1005, 750] on span "playlist_add" at bounding box center [1005, 759] width 17 height 17
click at [1006, 468] on span "playlist_add" at bounding box center [1005, 477] width 17 height 17
click at [1006, 327] on span "playlist_add" at bounding box center [1005, 335] width 17 height 17
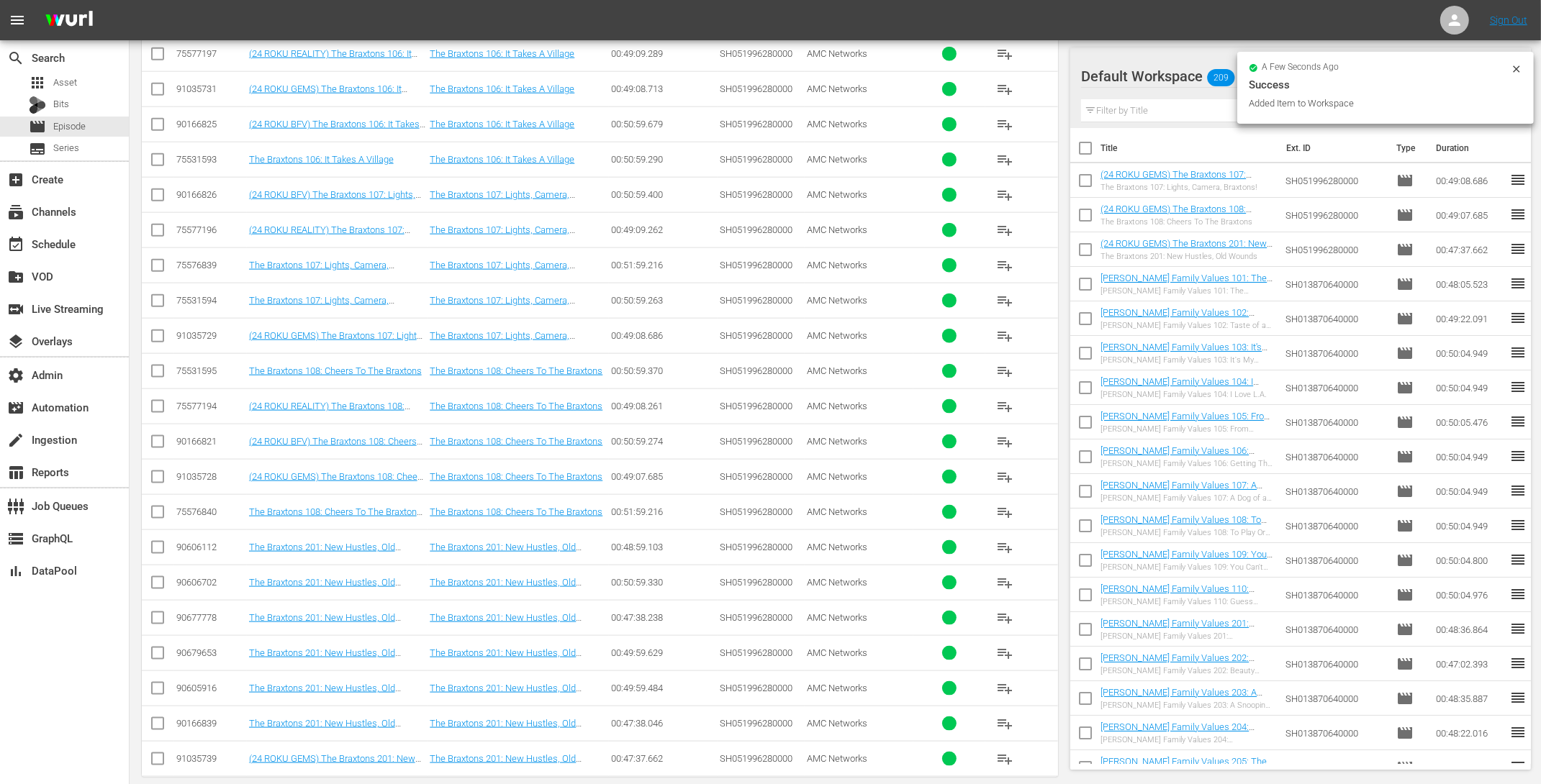
click at [1003, 80] on span "playlist_add" at bounding box center [1005, 89] width 17 height 17
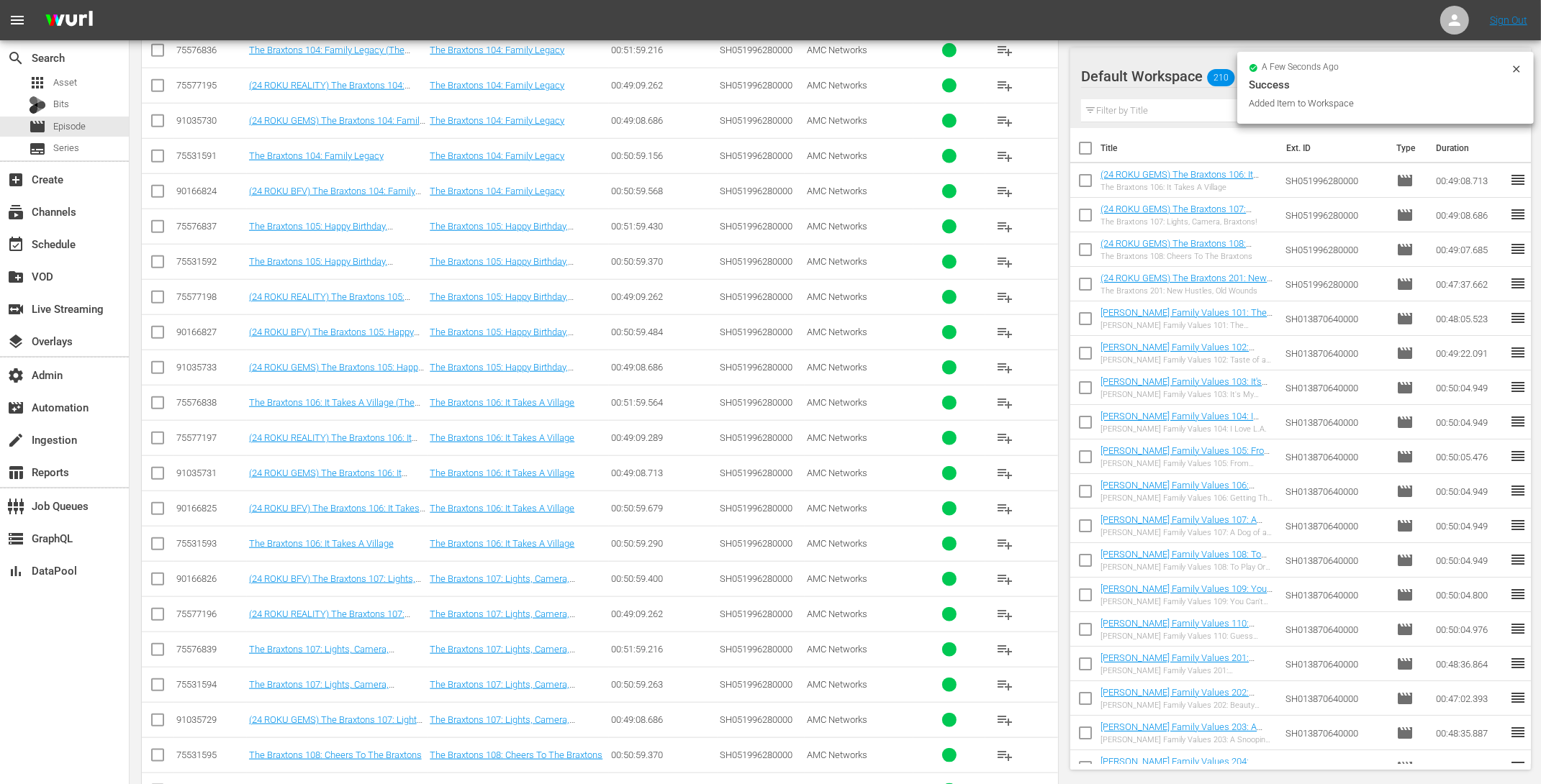
scroll to position [1550, 0]
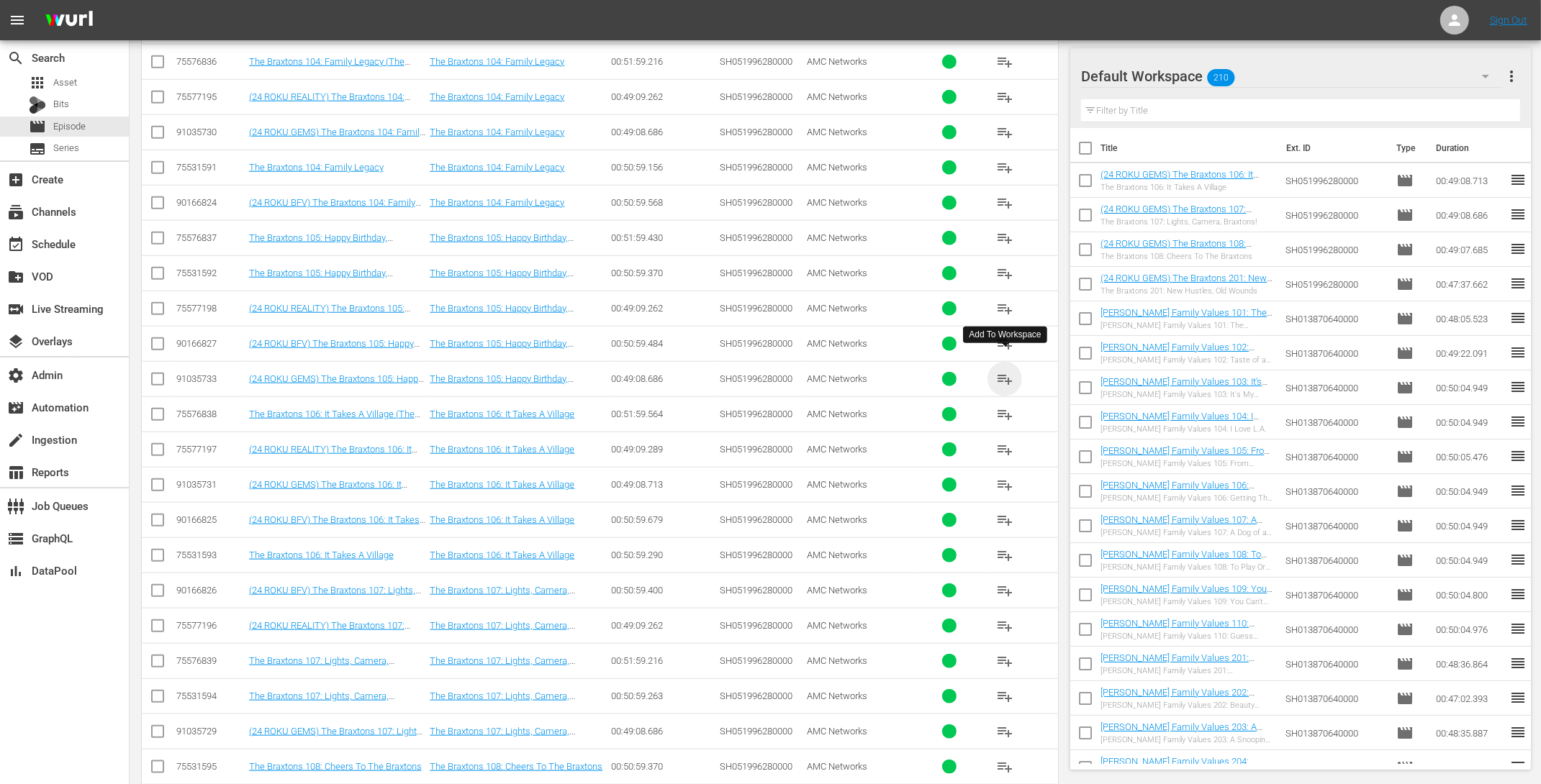
click at [998, 371] on span "playlist_add" at bounding box center [1005, 379] width 17 height 17
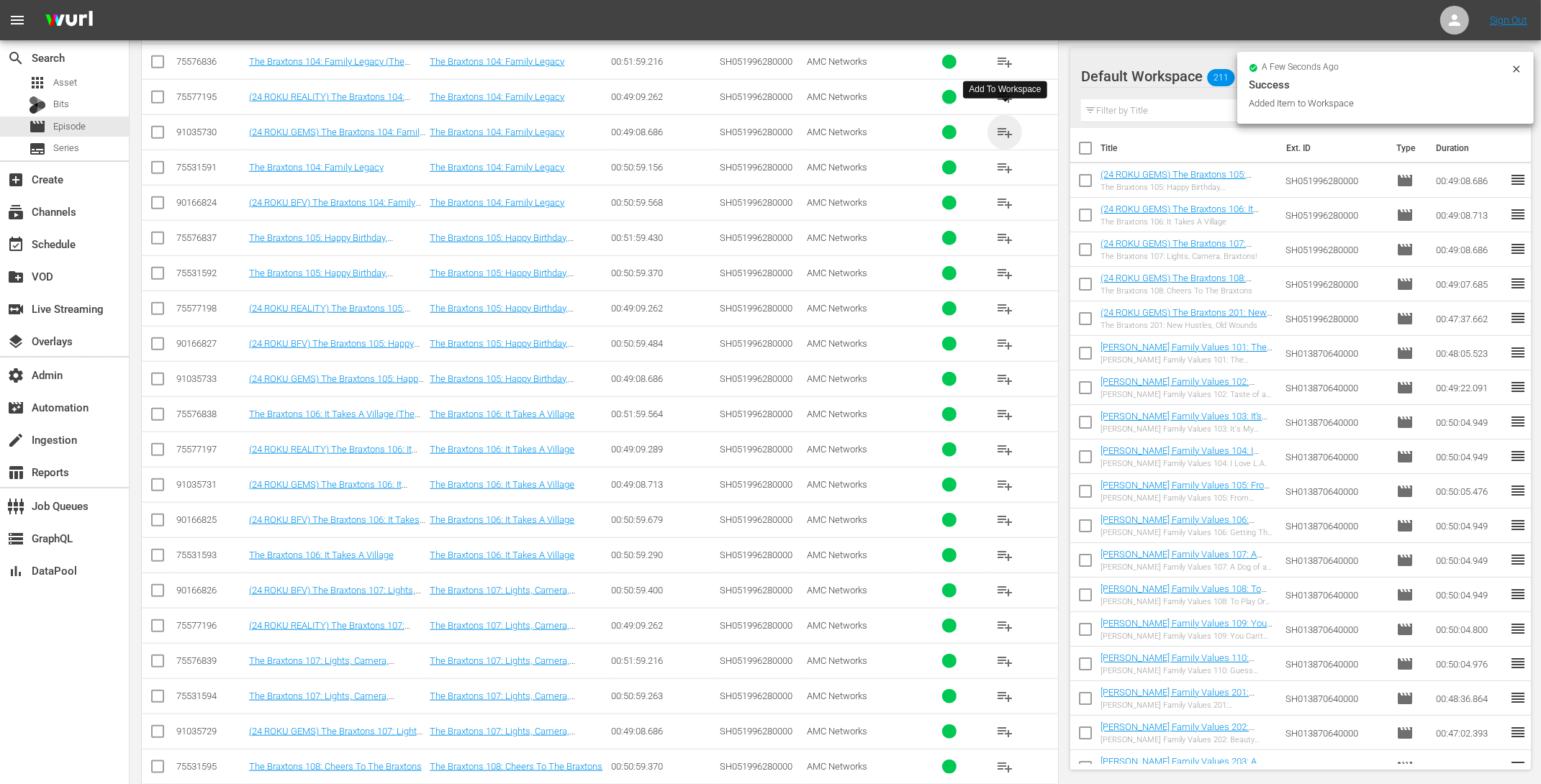
click at [1007, 123] on span "playlist_add" at bounding box center [1005, 132] width 17 height 17
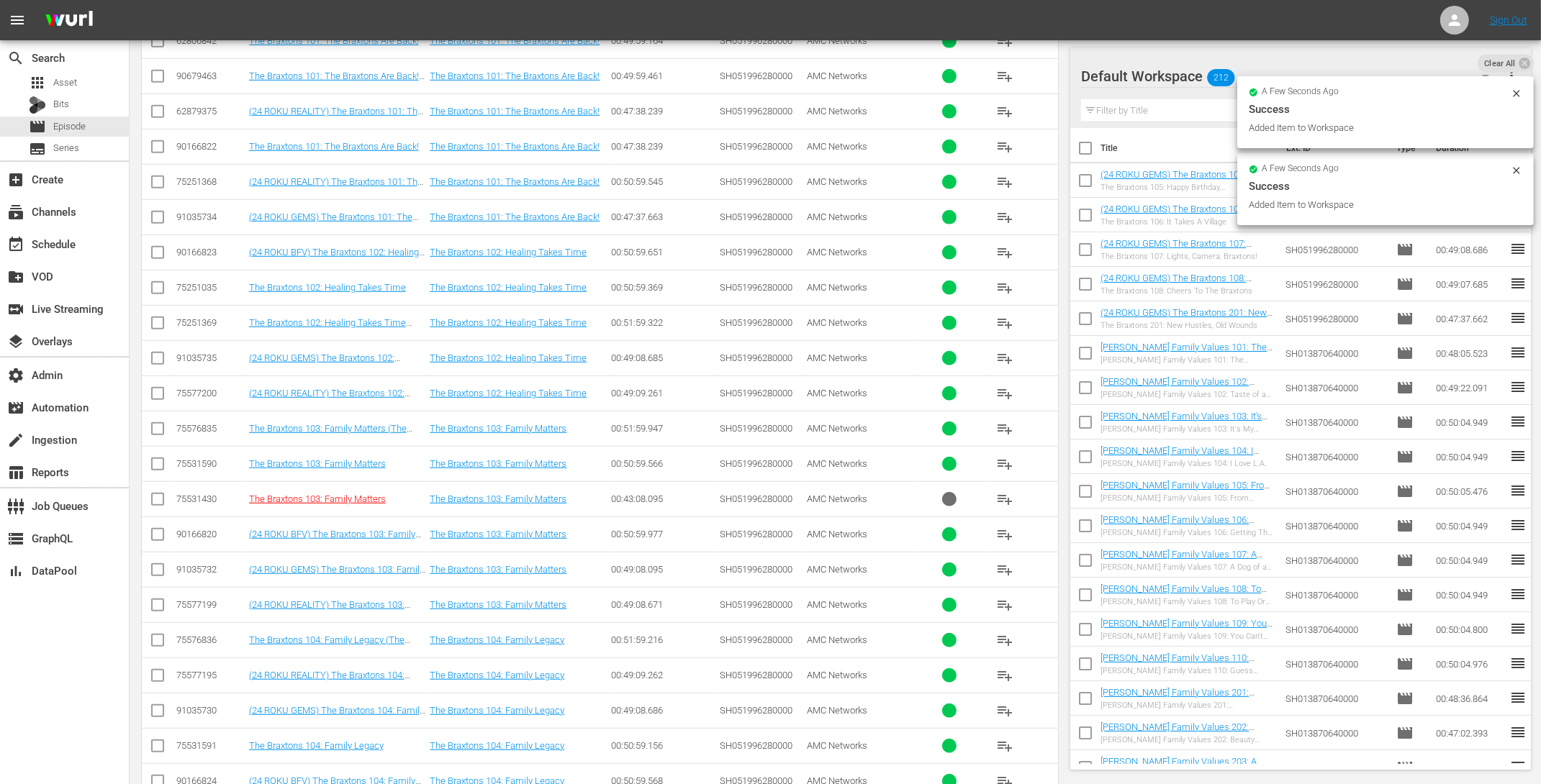
scroll to position [872, 0]
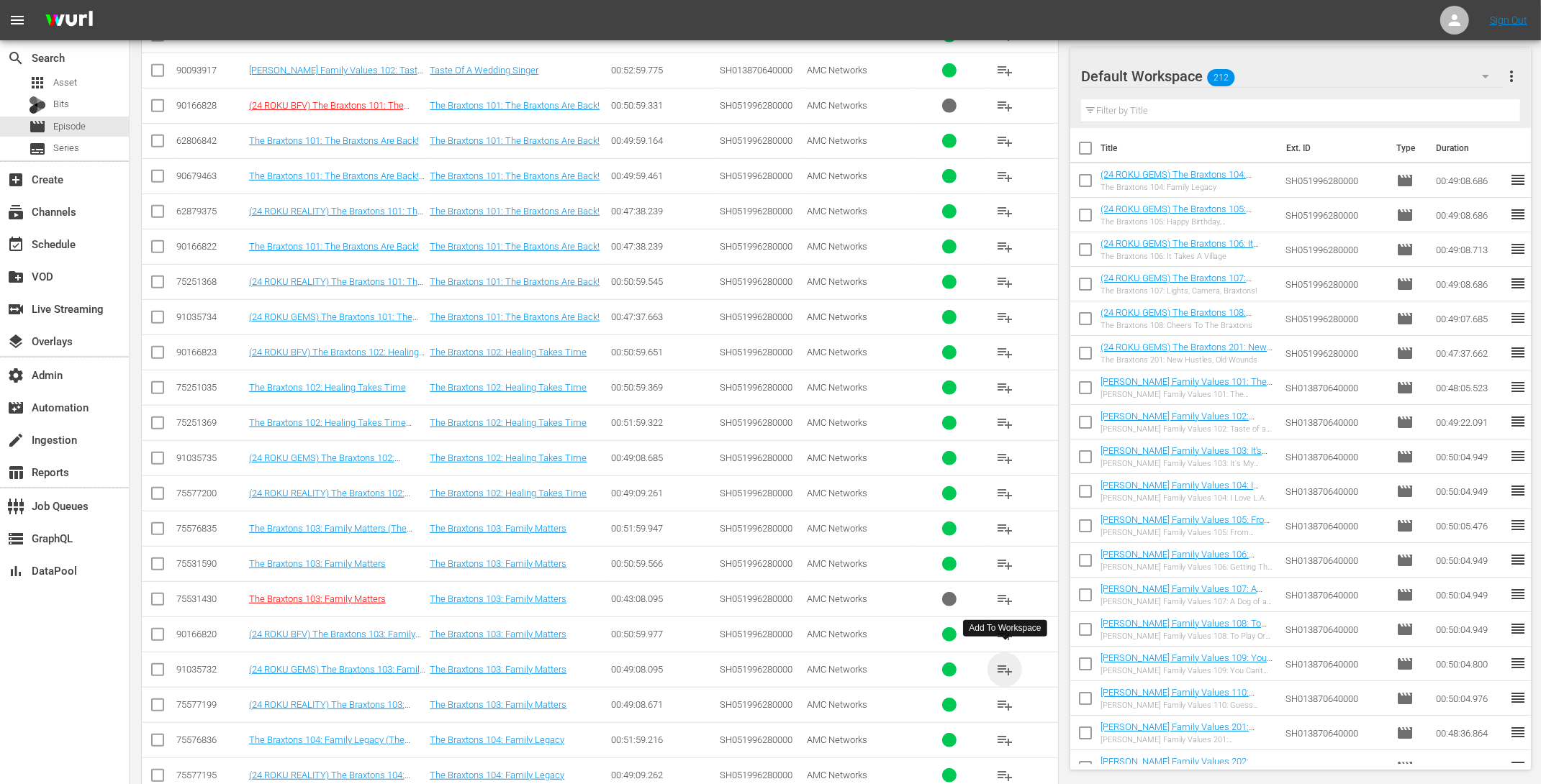
click at [1006, 662] on span "playlist_add" at bounding box center [1005, 670] width 17 height 17
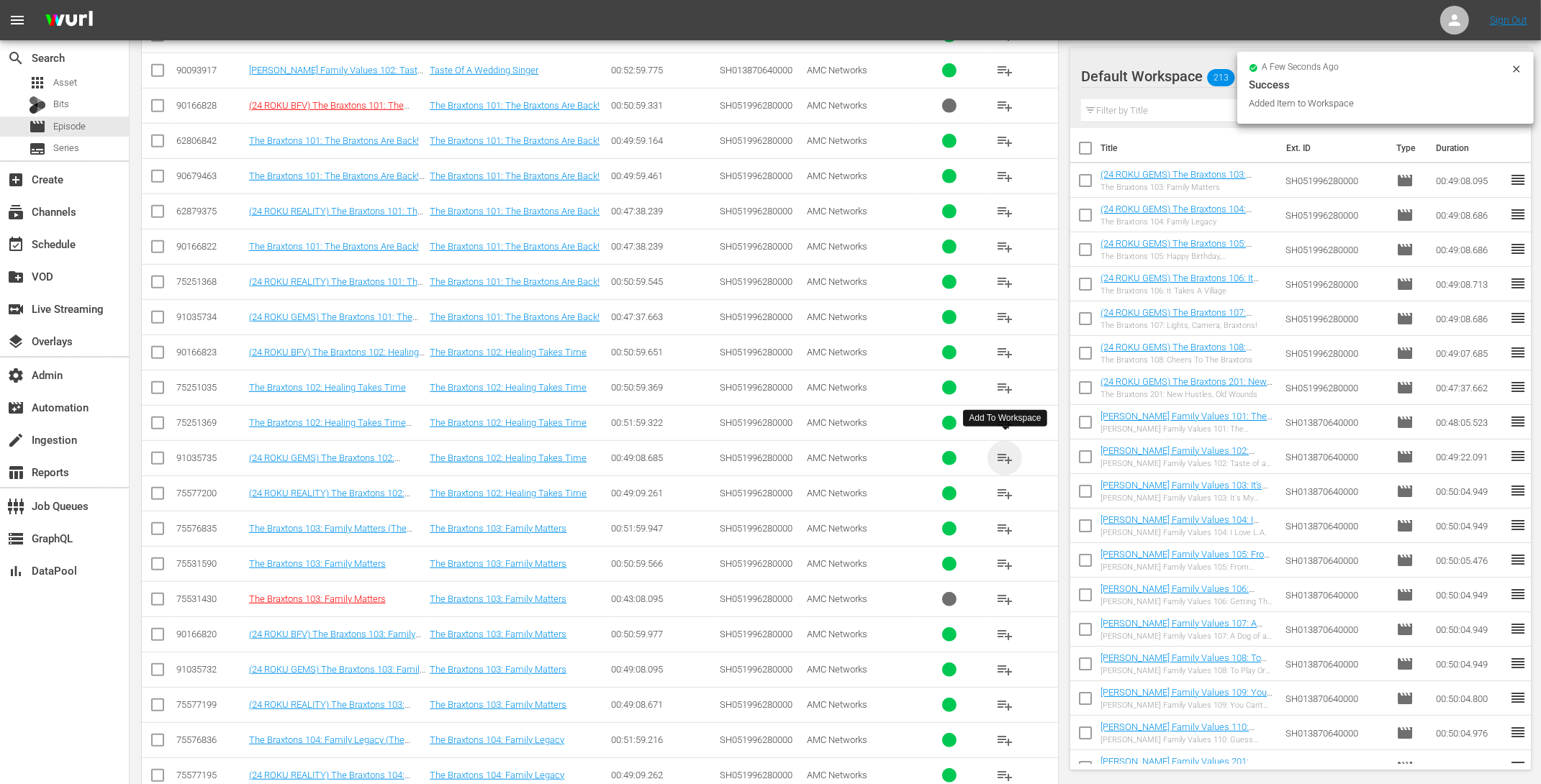
click at [1008, 451] on span "playlist_add" at bounding box center [1005, 458] width 17 height 17
click at [1000, 309] on span "playlist_add" at bounding box center [1005, 317] width 17 height 17
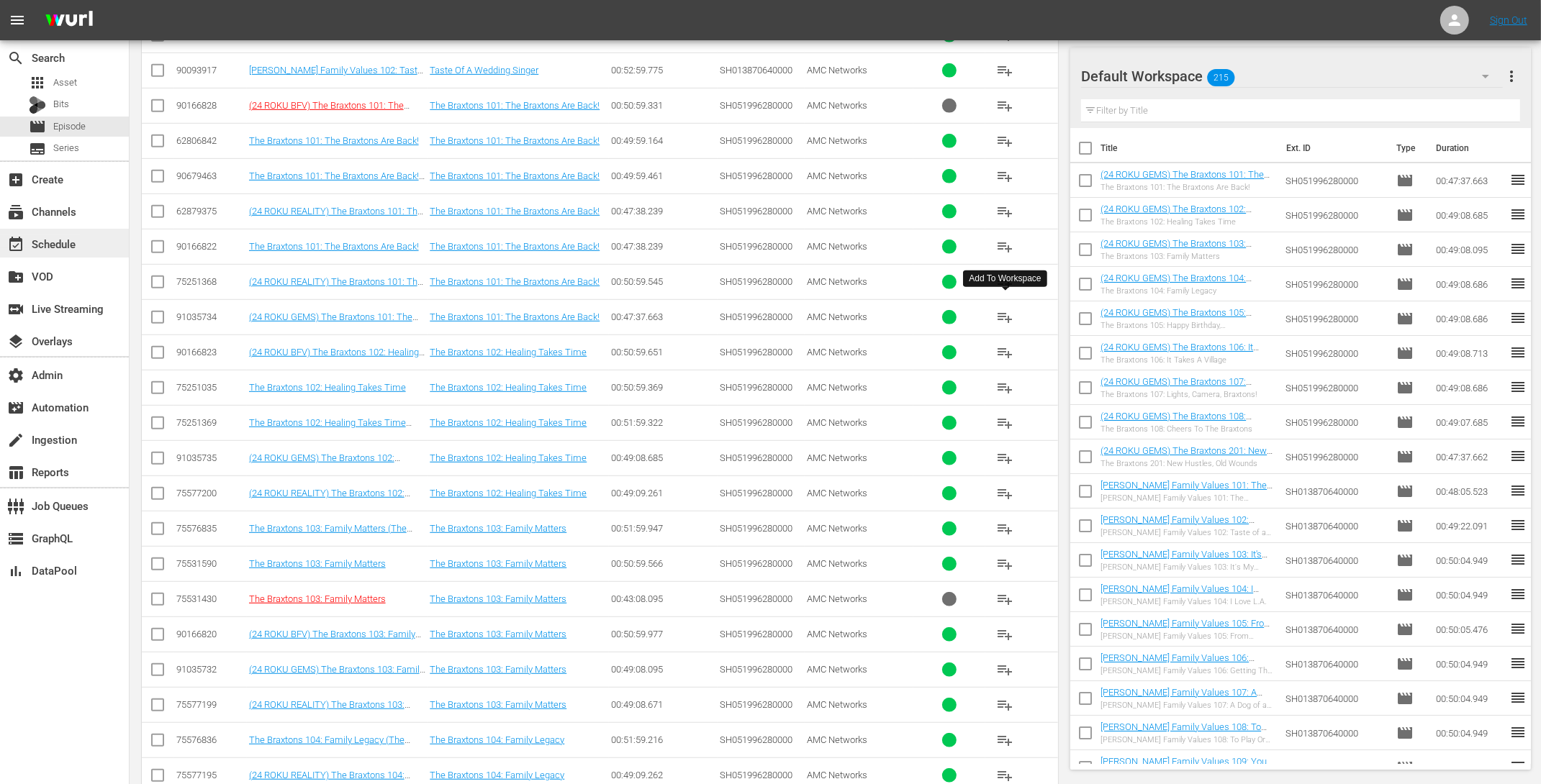
click at [62, 241] on div "event_available Schedule" at bounding box center [40, 242] width 80 height 13
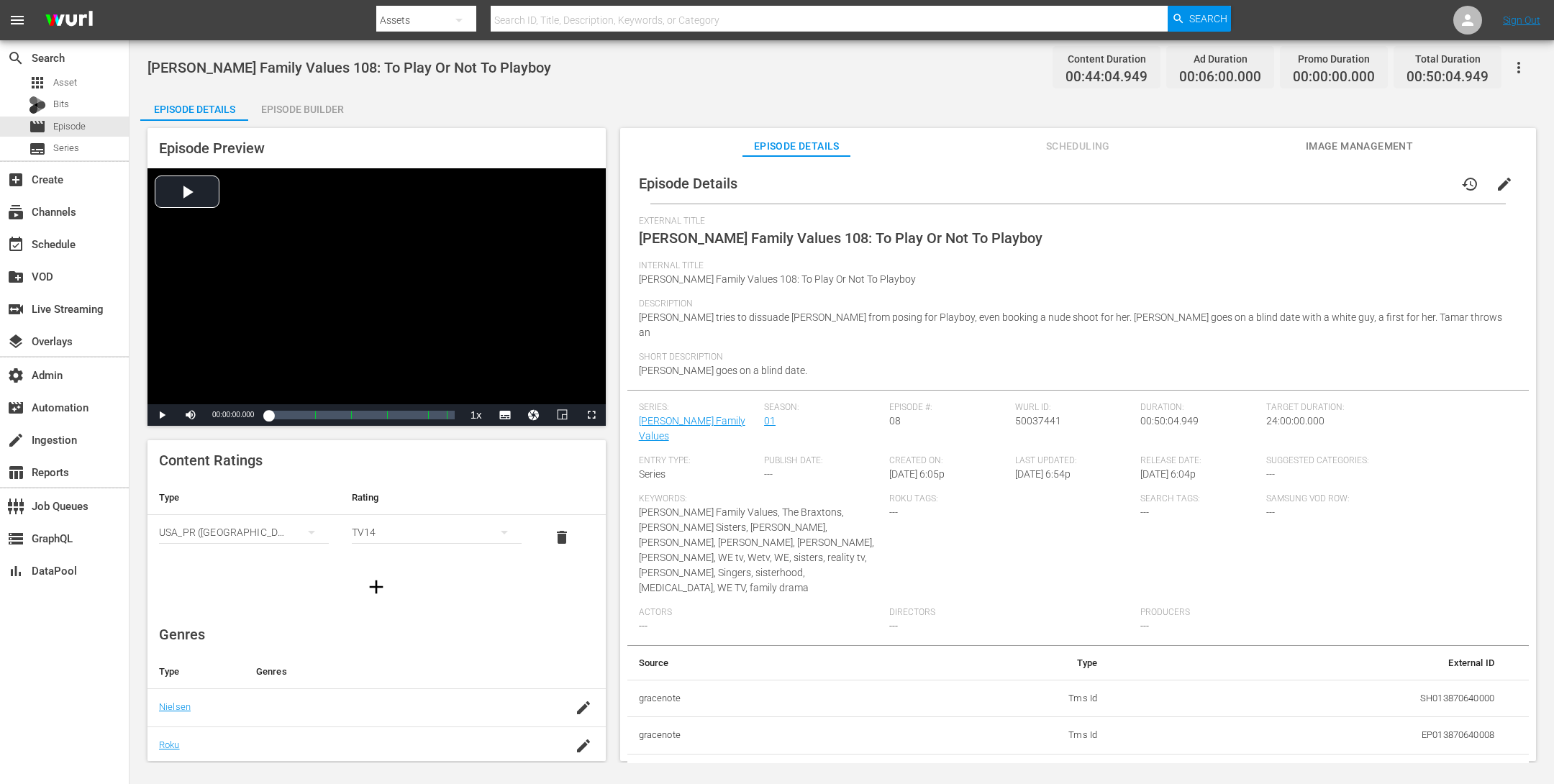
click at [312, 117] on div "Episode Builder" at bounding box center [303, 109] width 108 height 35
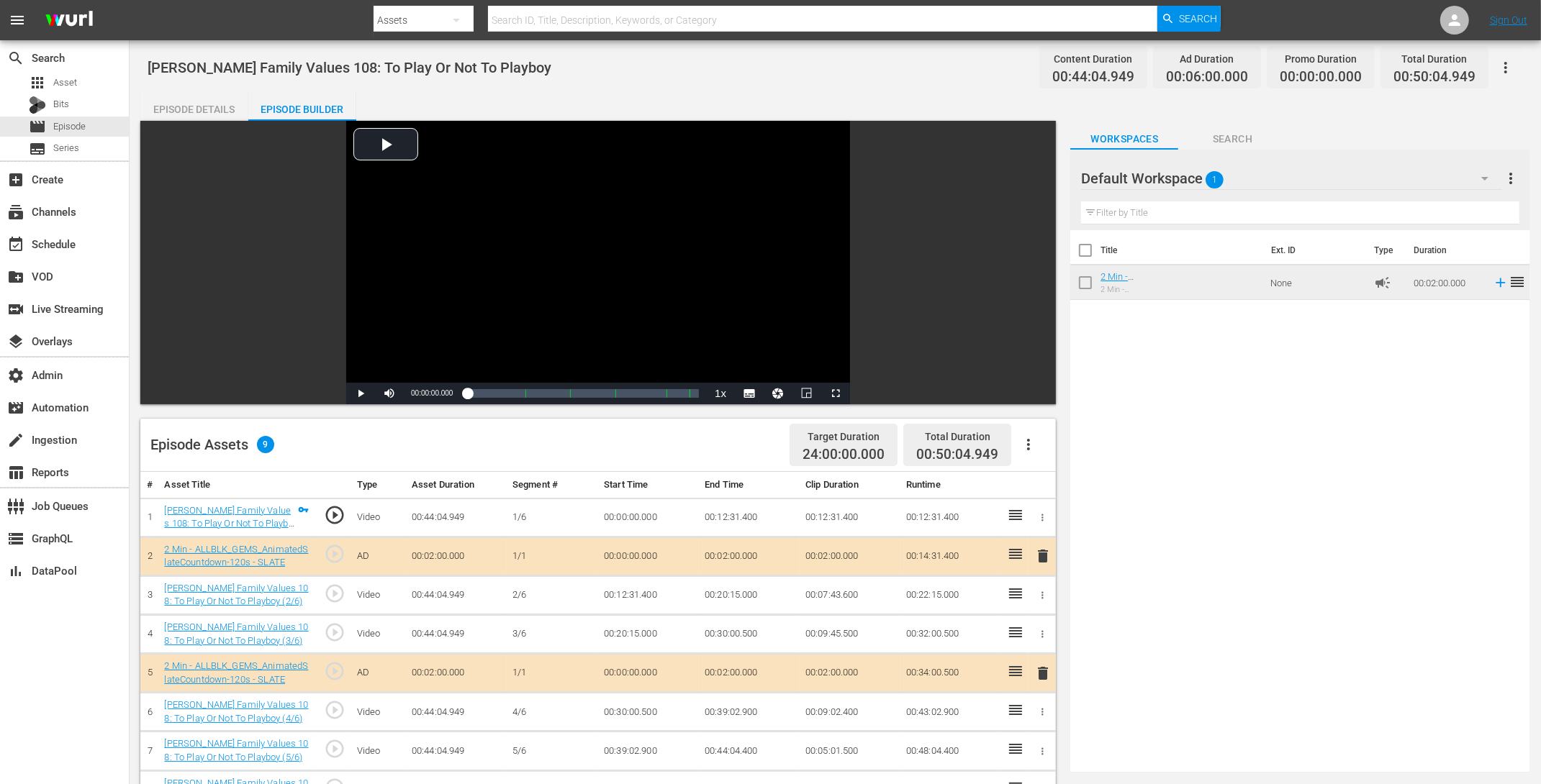
click at [1243, 64] on div "Braxton Family Values 108: To Play Or Not To Playboy Content Duration 00:44:04.…" at bounding box center [835, 599] width 1411 height 1119
click at [1243, 62] on button "button" at bounding box center [1505, 67] width 35 height 35
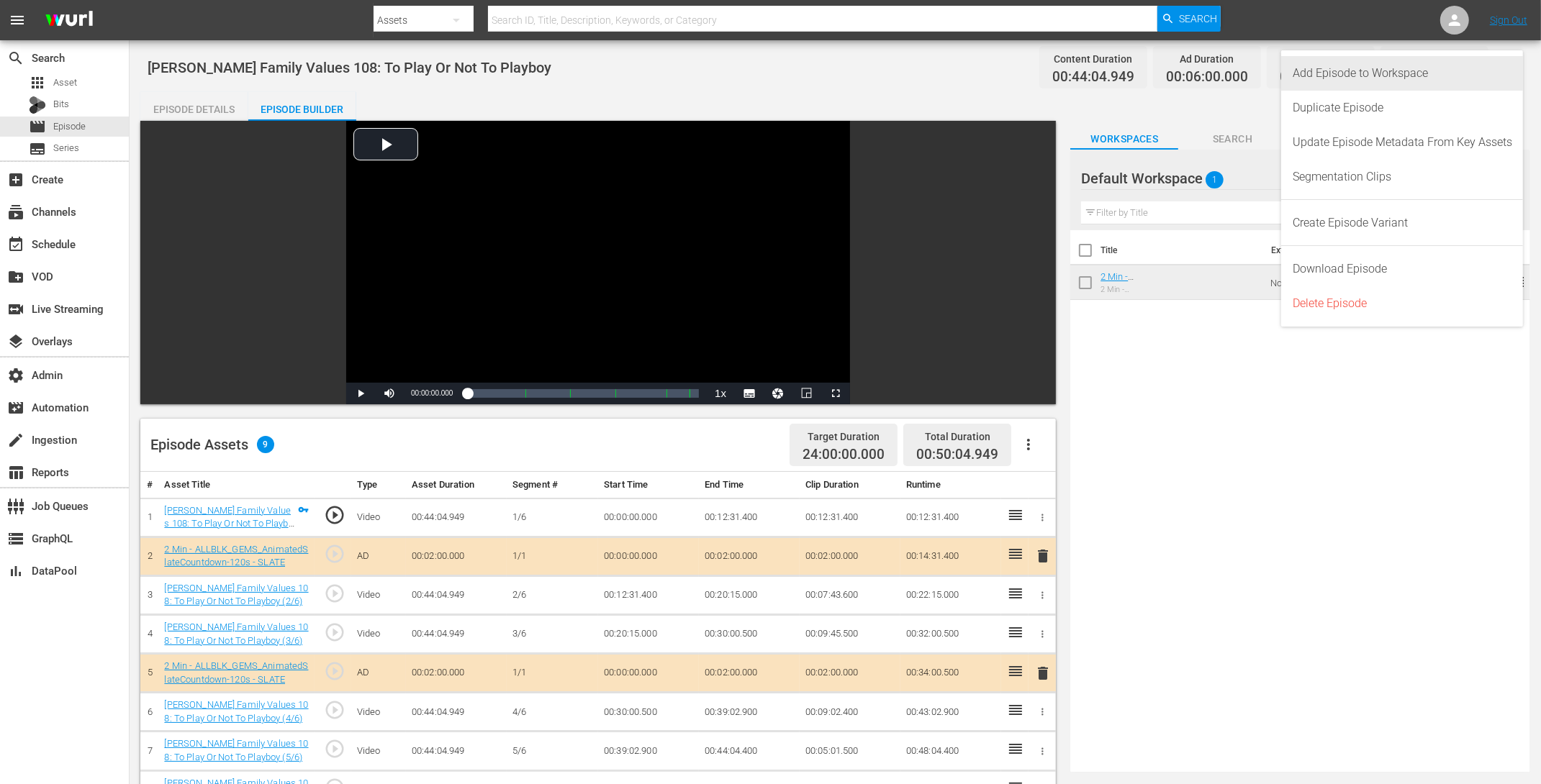
click at [1243, 70] on div "Add Episode to Workspace" at bounding box center [1402, 73] width 220 height 35
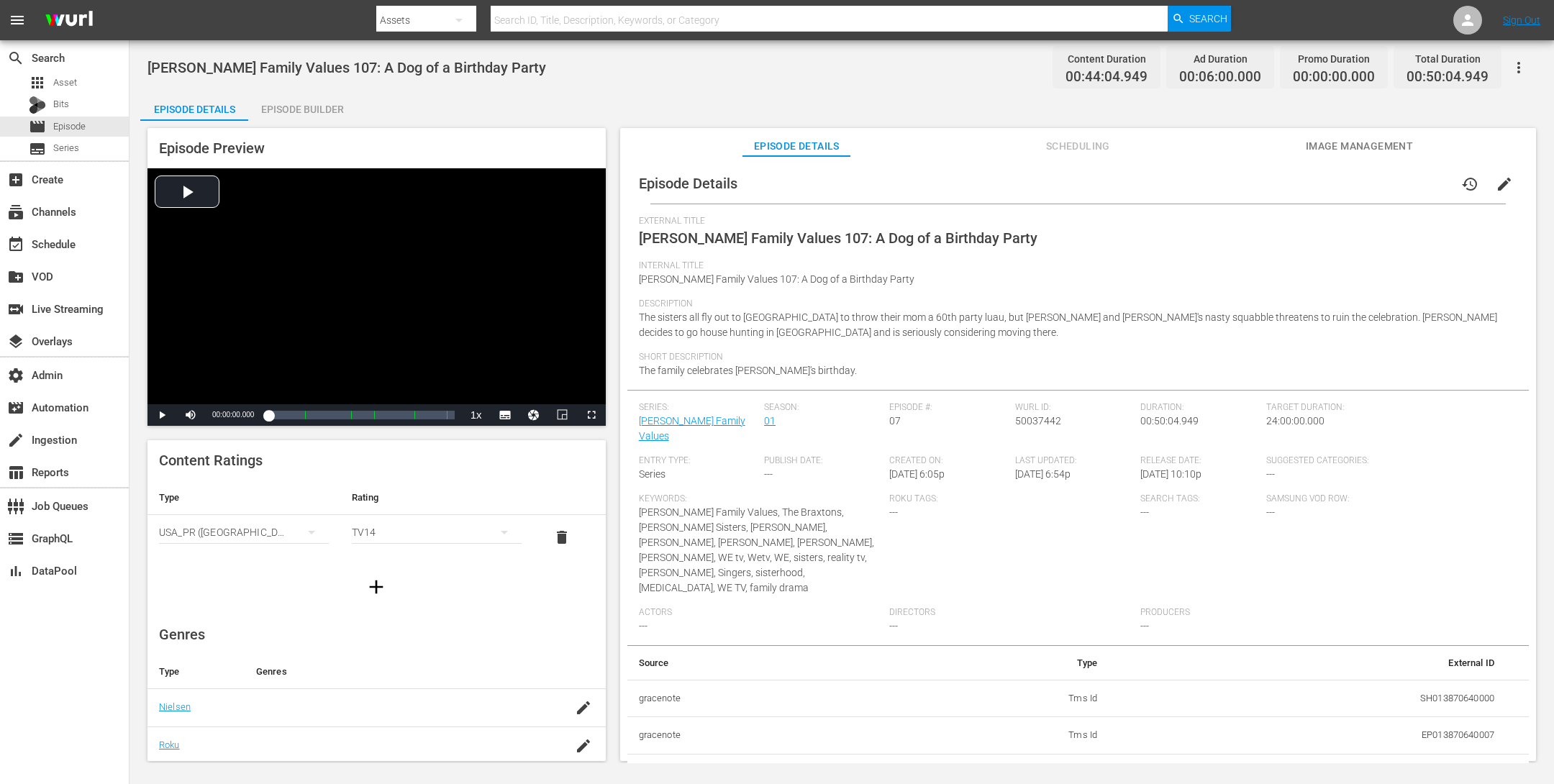
click at [336, 121] on div "Episode Preview Video Player is loading. Play Video Play Mute Current Time 00:0…" at bounding box center [842, 447] width 1404 height 652
click at [327, 109] on div "Episode Builder" at bounding box center [303, 109] width 108 height 35
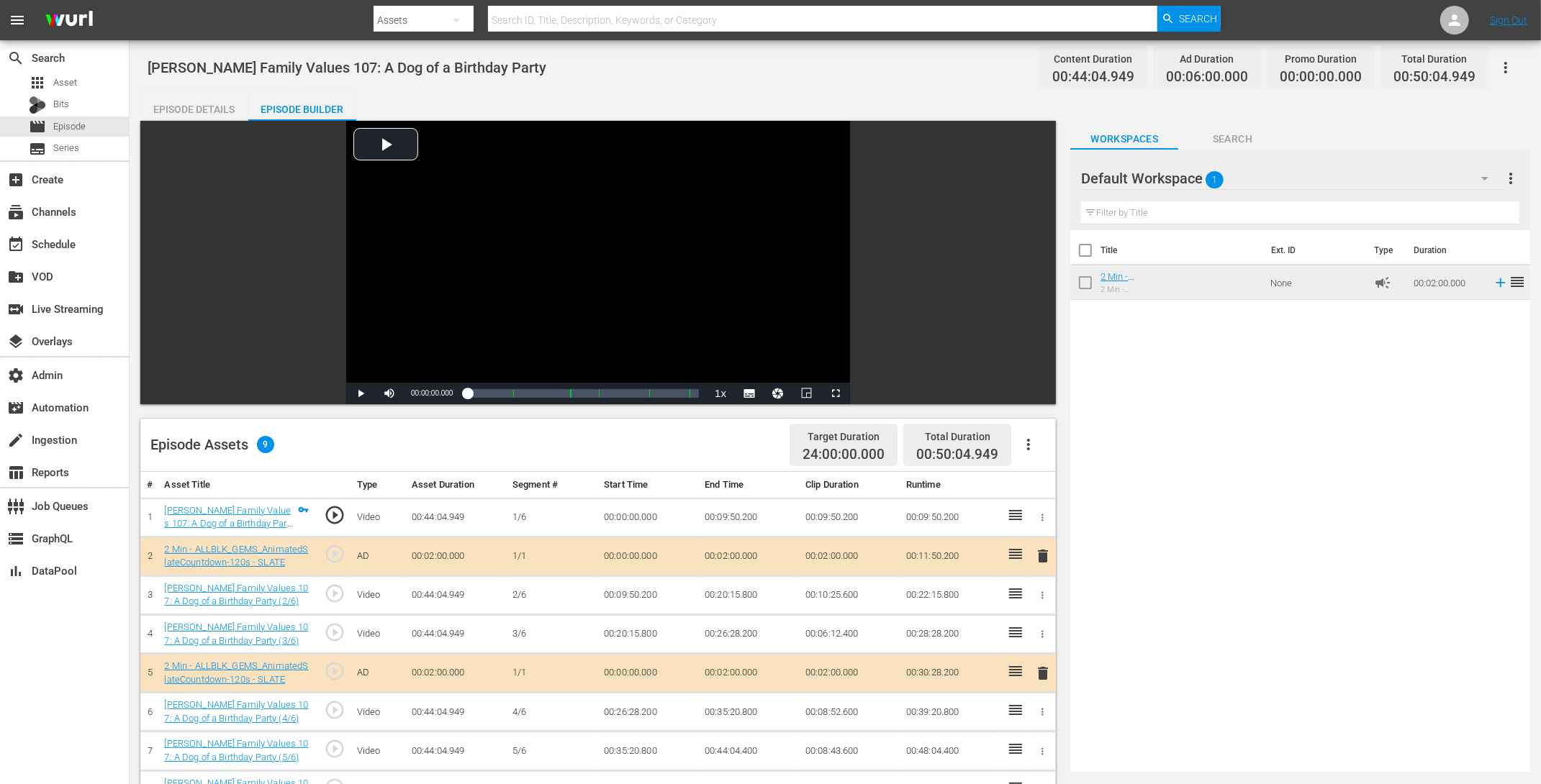
click at [1243, 67] on button "button" at bounding box center [1505, 67] width 35 height 35
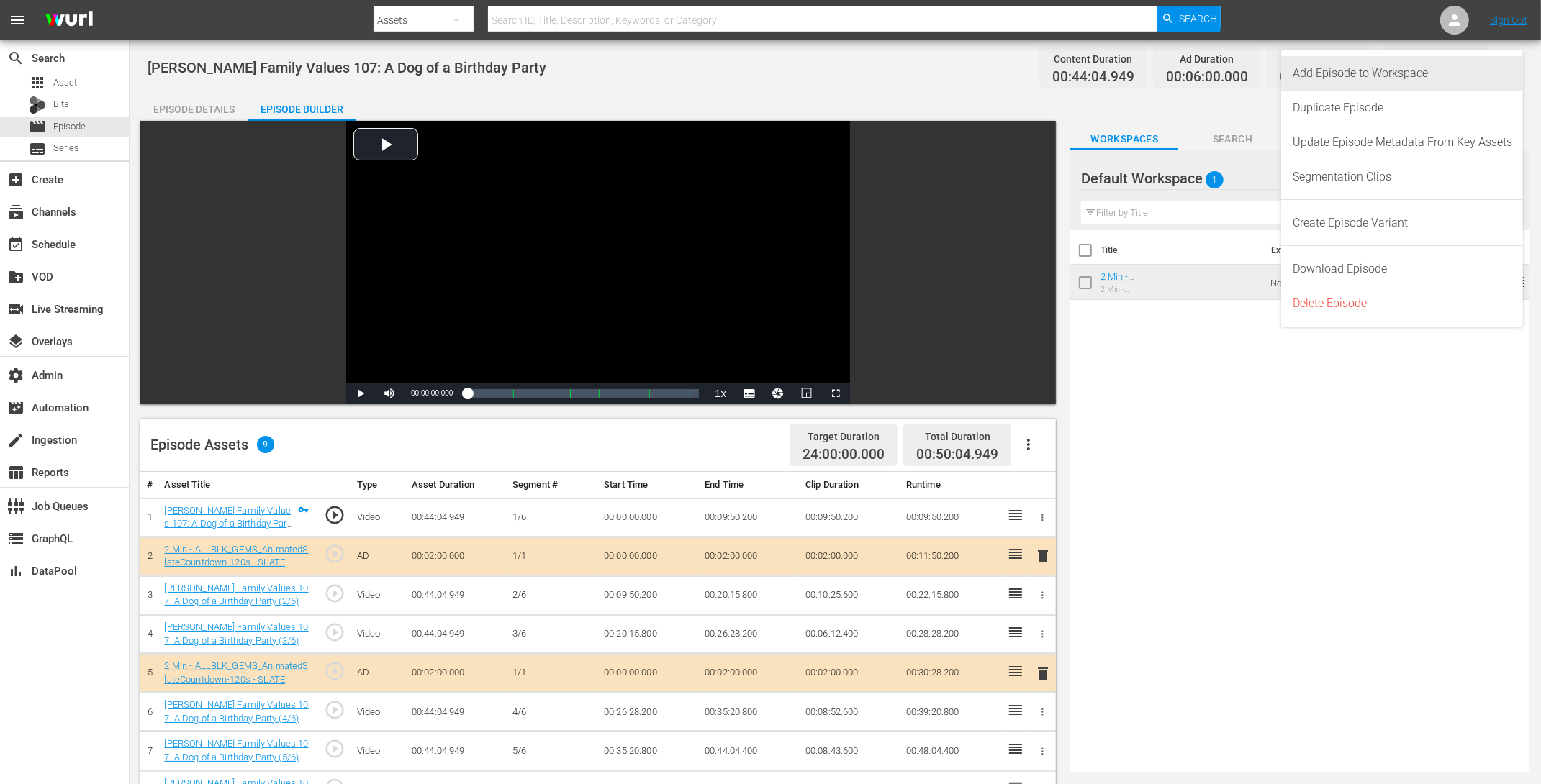
click at [1243, 68] on div "Add Episode to Workspace" at bounding box center [1402, 73] width 220 height 35
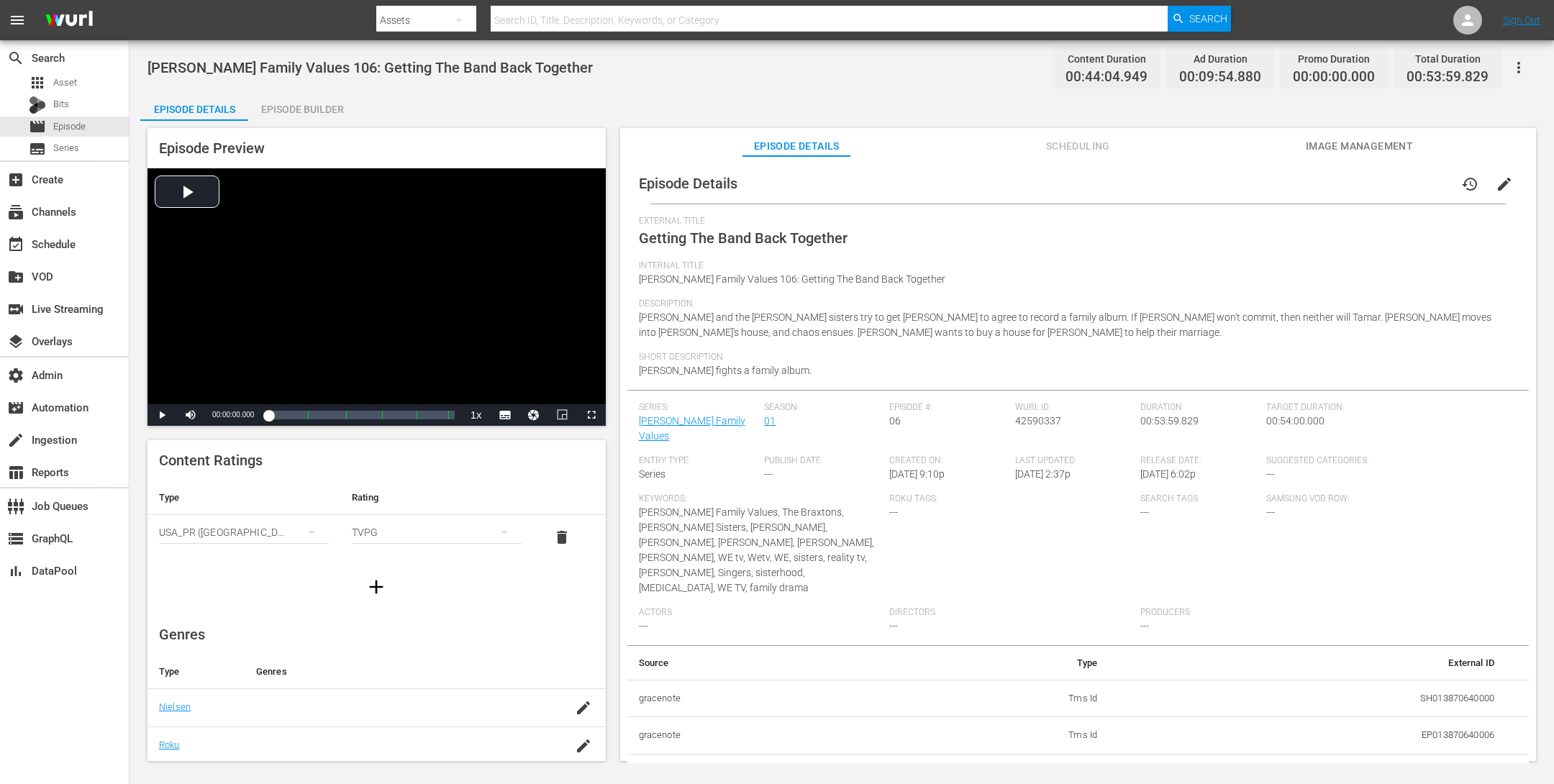
click at [292, 101] on div "Episode Builder" at bounding box center [303, 109] width 108 height 35
click at [308, 102] on div "Episode Builder" at bounding box center [303, 109] width 108 height 35
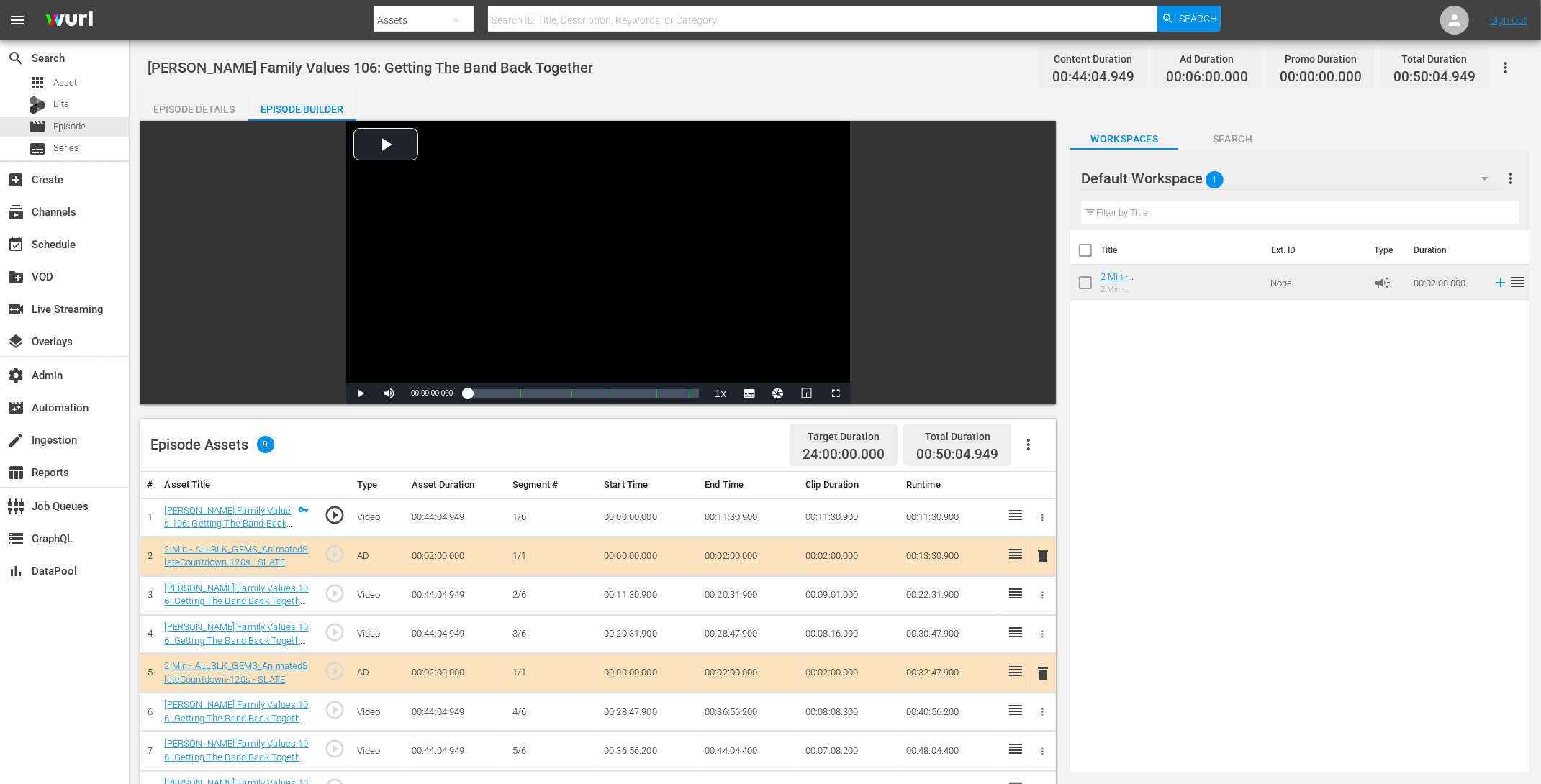
click at [1243, 67] on icon "button" at bounding box center [1505, 67] width 17 height 17
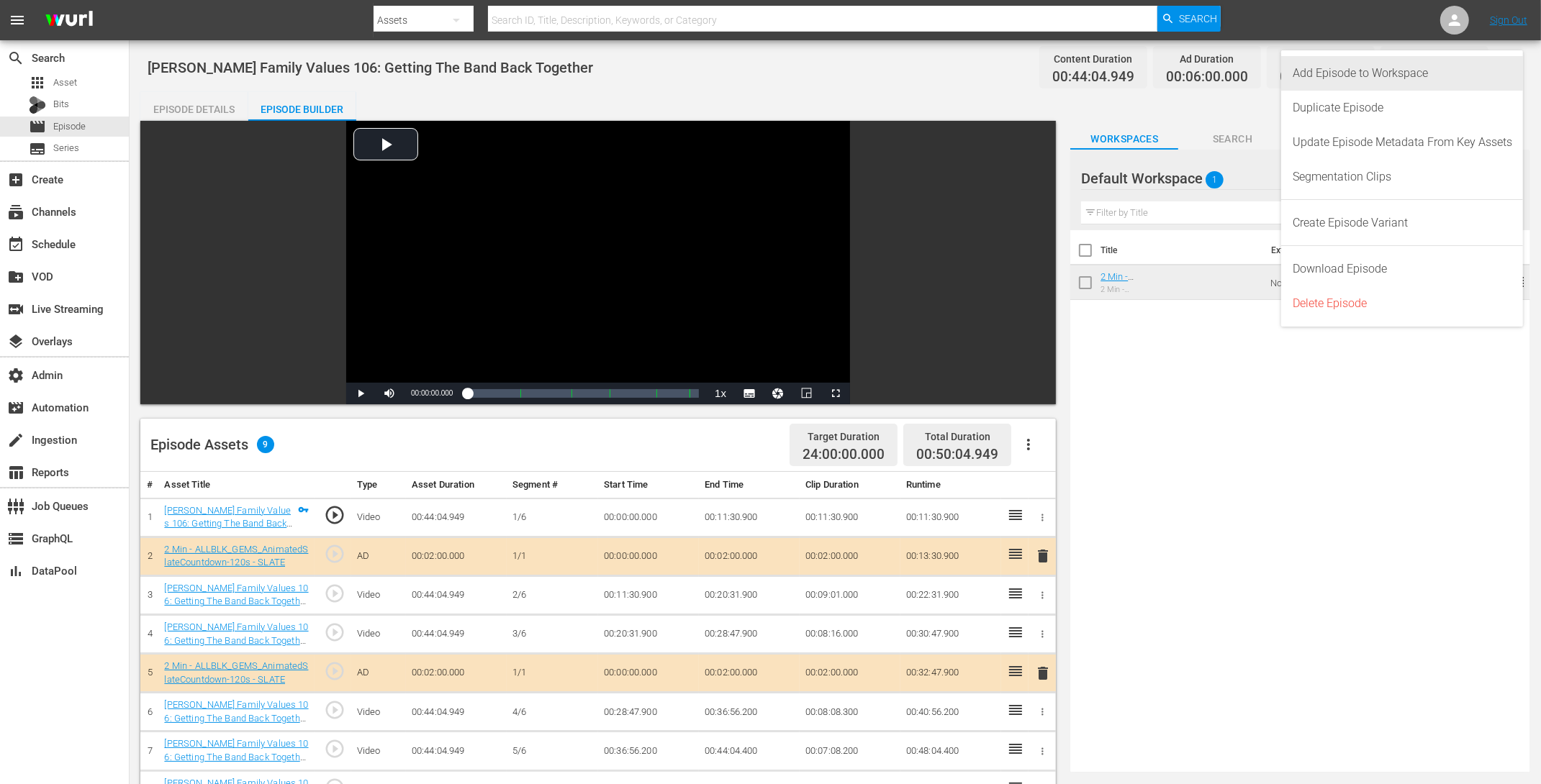
click at [1243, 66] on div "Add Episode to Workspace" at bounding box center [1402, 73] width 220 height 35
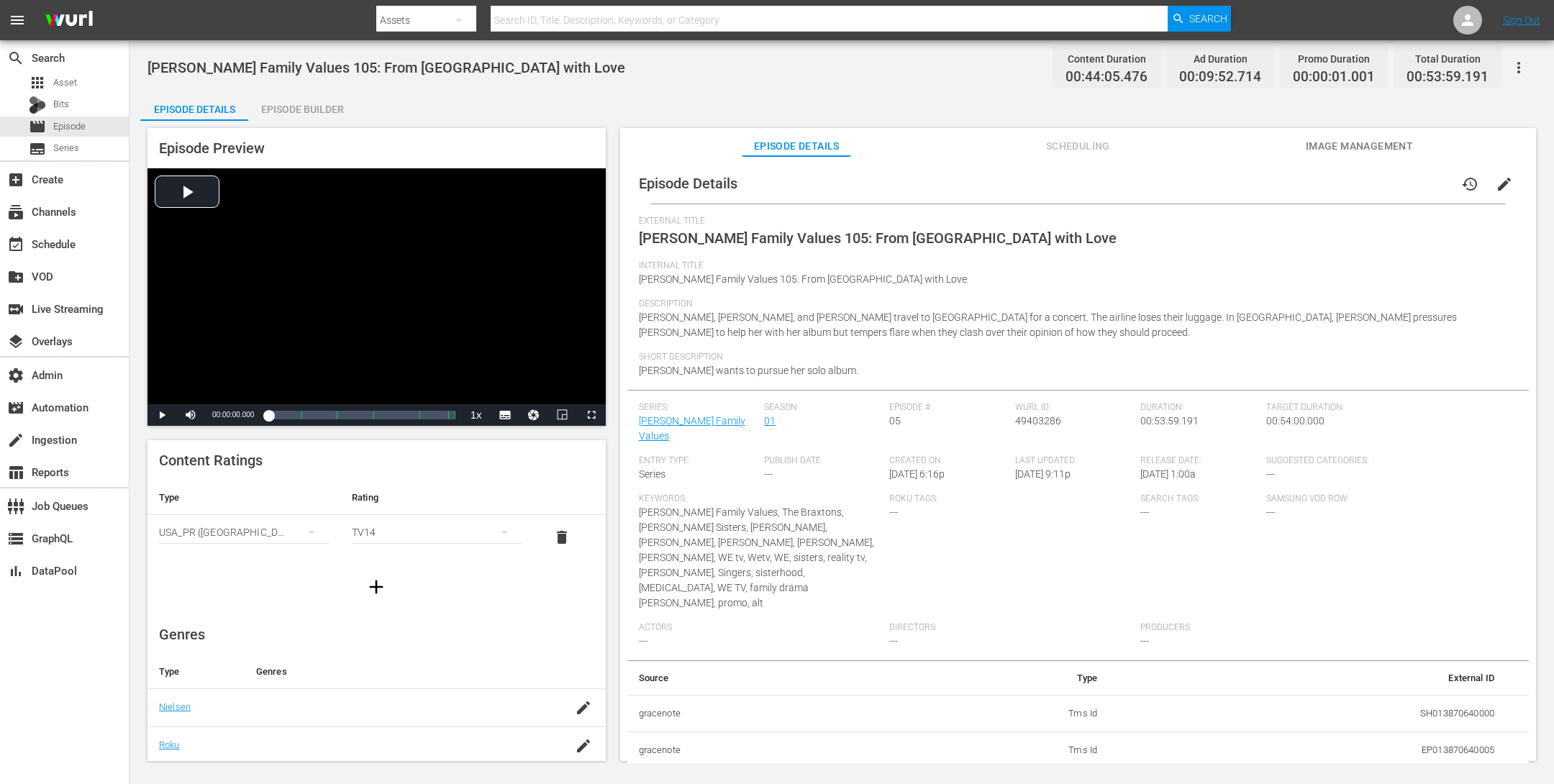
click at [317, 112] on div "Episode Builder" at bounding box center [303, 109] width 108 height 35
click at [321, 106] on div "Episode Builder" at bounding box center [303, 109] width 108 height 35
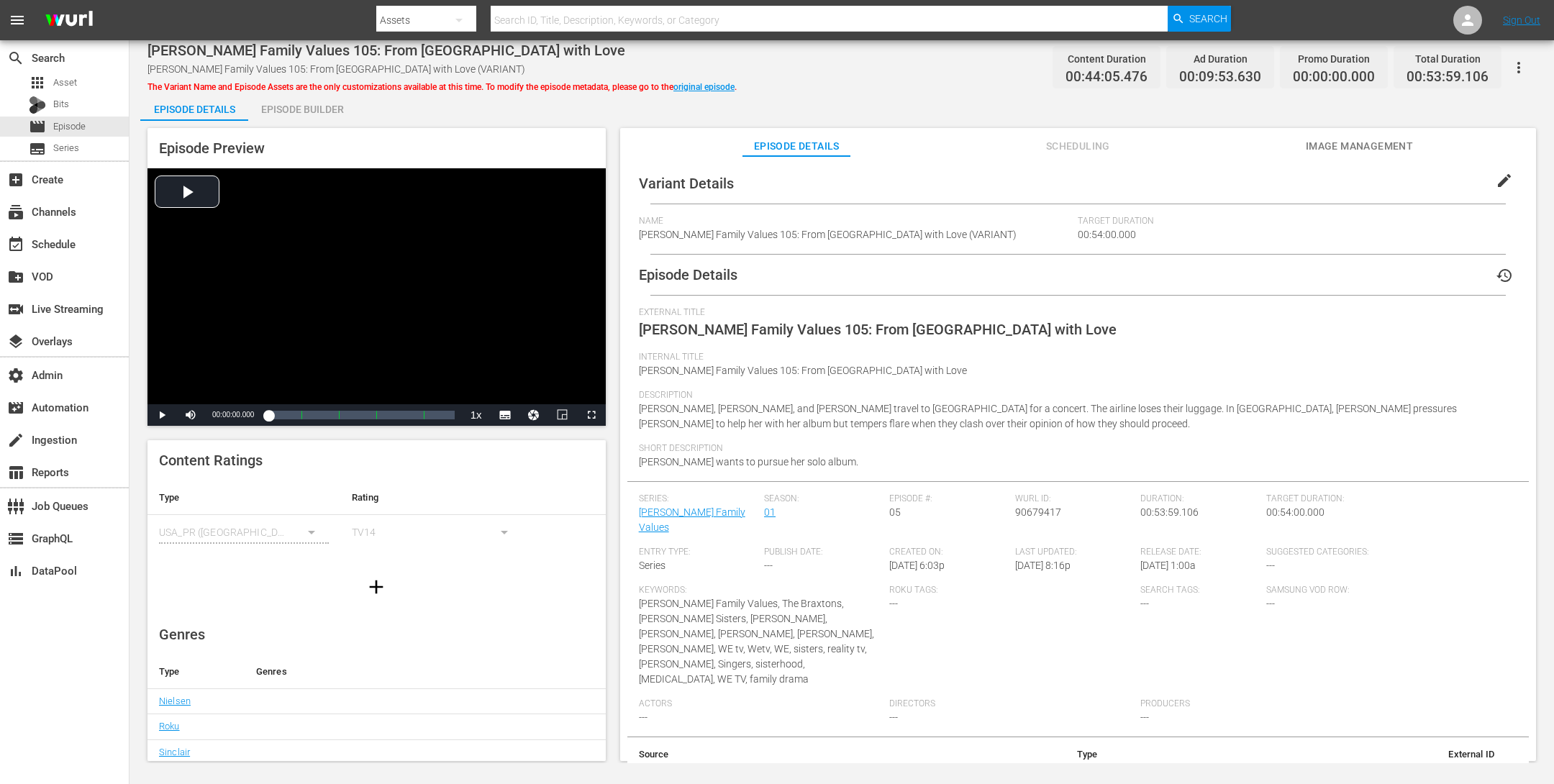
click at [321, 113] on div "Episode Builder" at bounding box center [303, 109] width 108 height 35
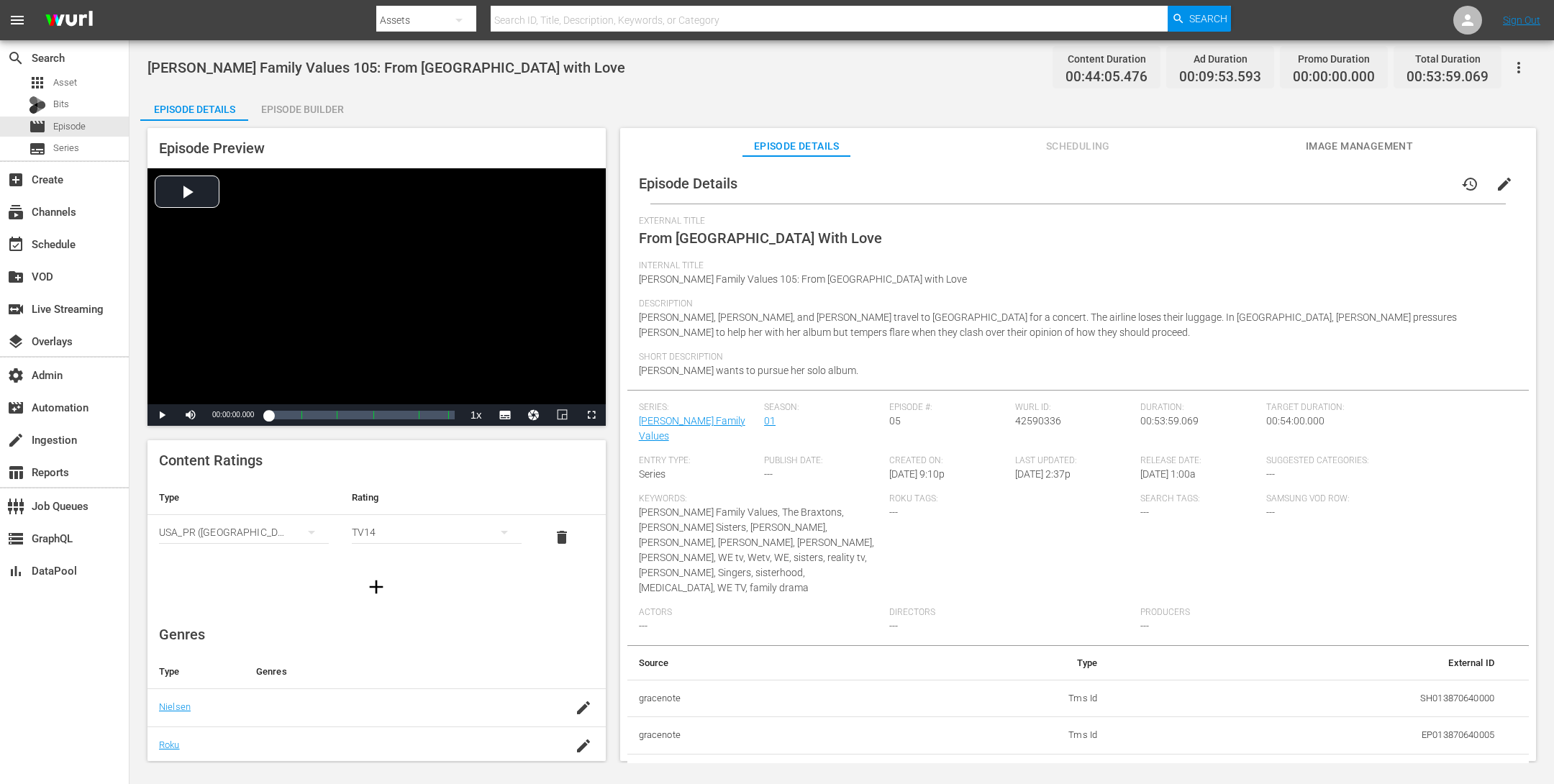
click at [280, 109] on div "Episode Builder" at bounding box center [303, 109] width 108 height 35
click at [301, 98] on div "Episode Builder" at bounding box center [303, 109] width 108 height 35
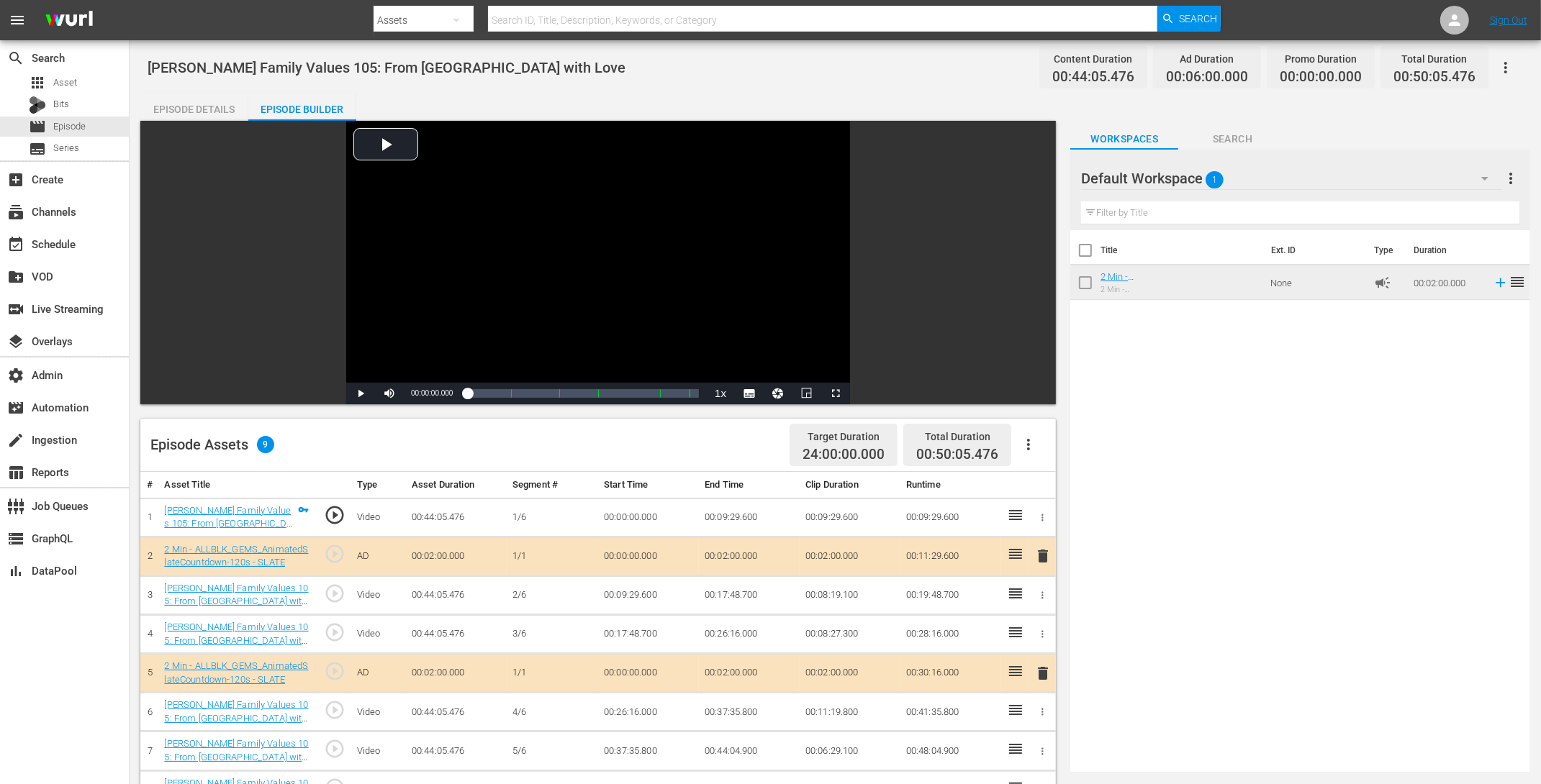
click at [1243, 63] on icon "button" at bounding box center [1505, 67] width 3 height 11
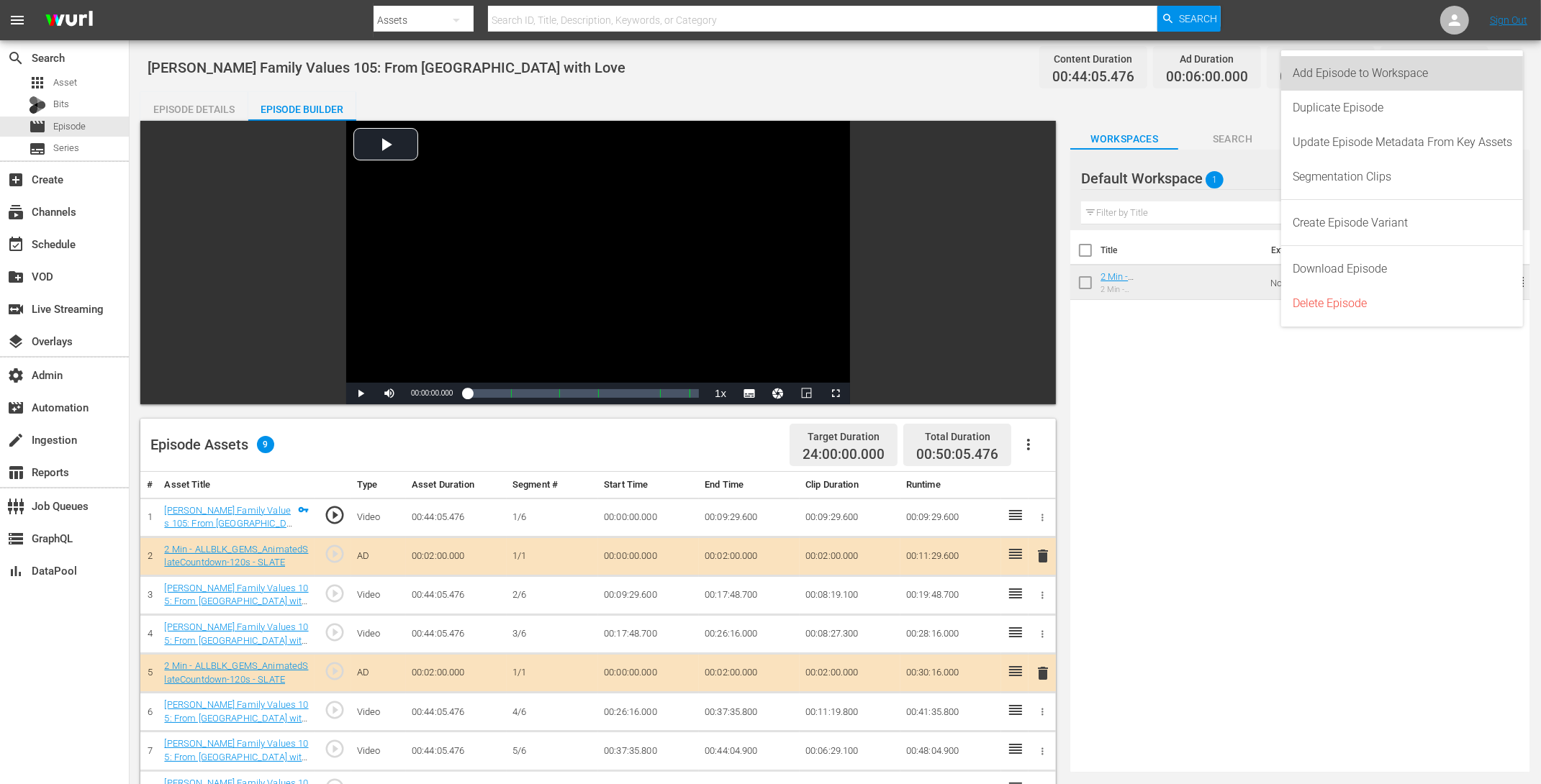
click at [1243, 67] on div "Add Episode to Workspace" at bounding box center [1402, 73] width 220 height 35
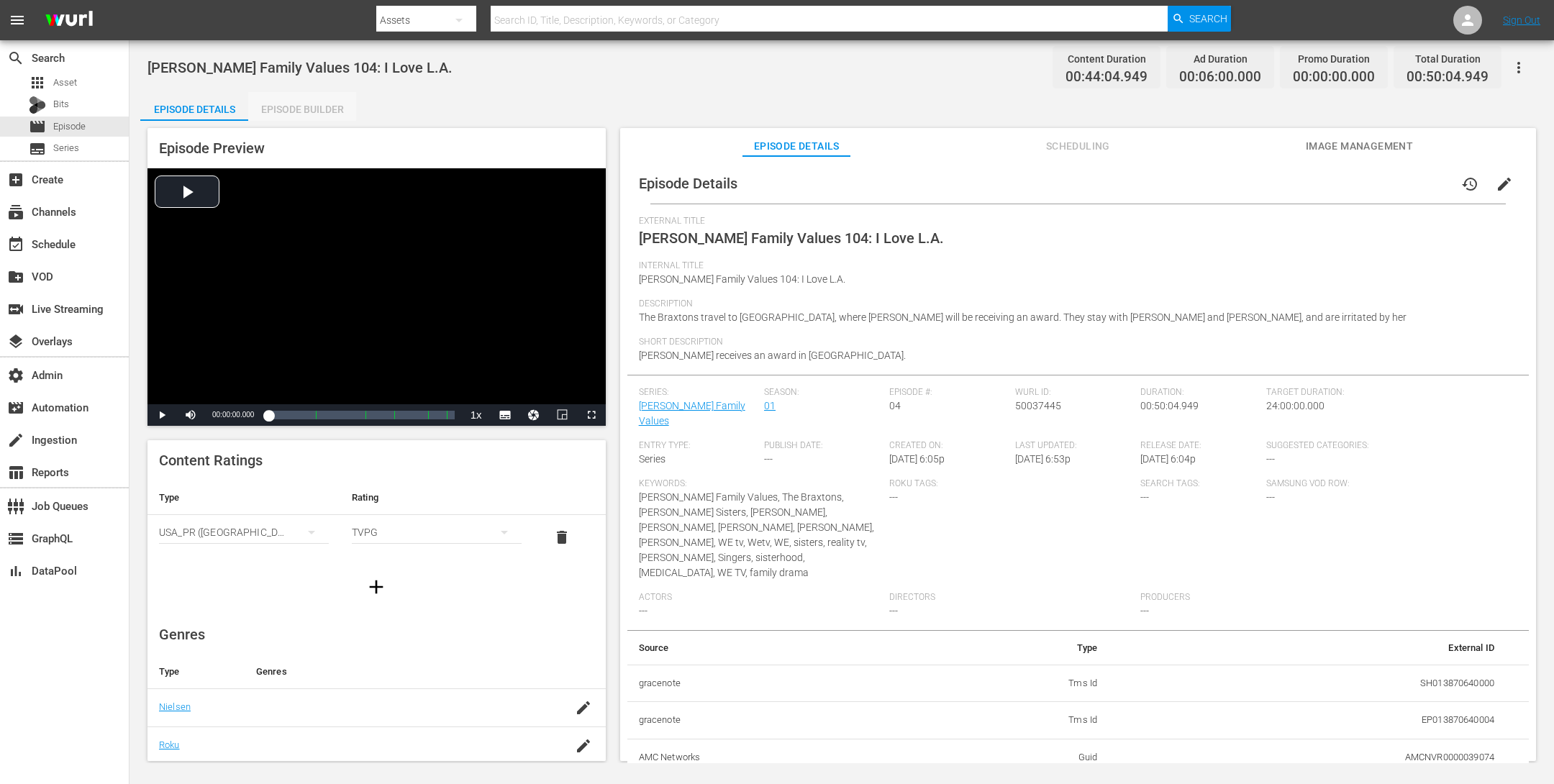
click at [311, 105] on div "Episode Builder" at bounding box center [303, 109] width 108 height 35
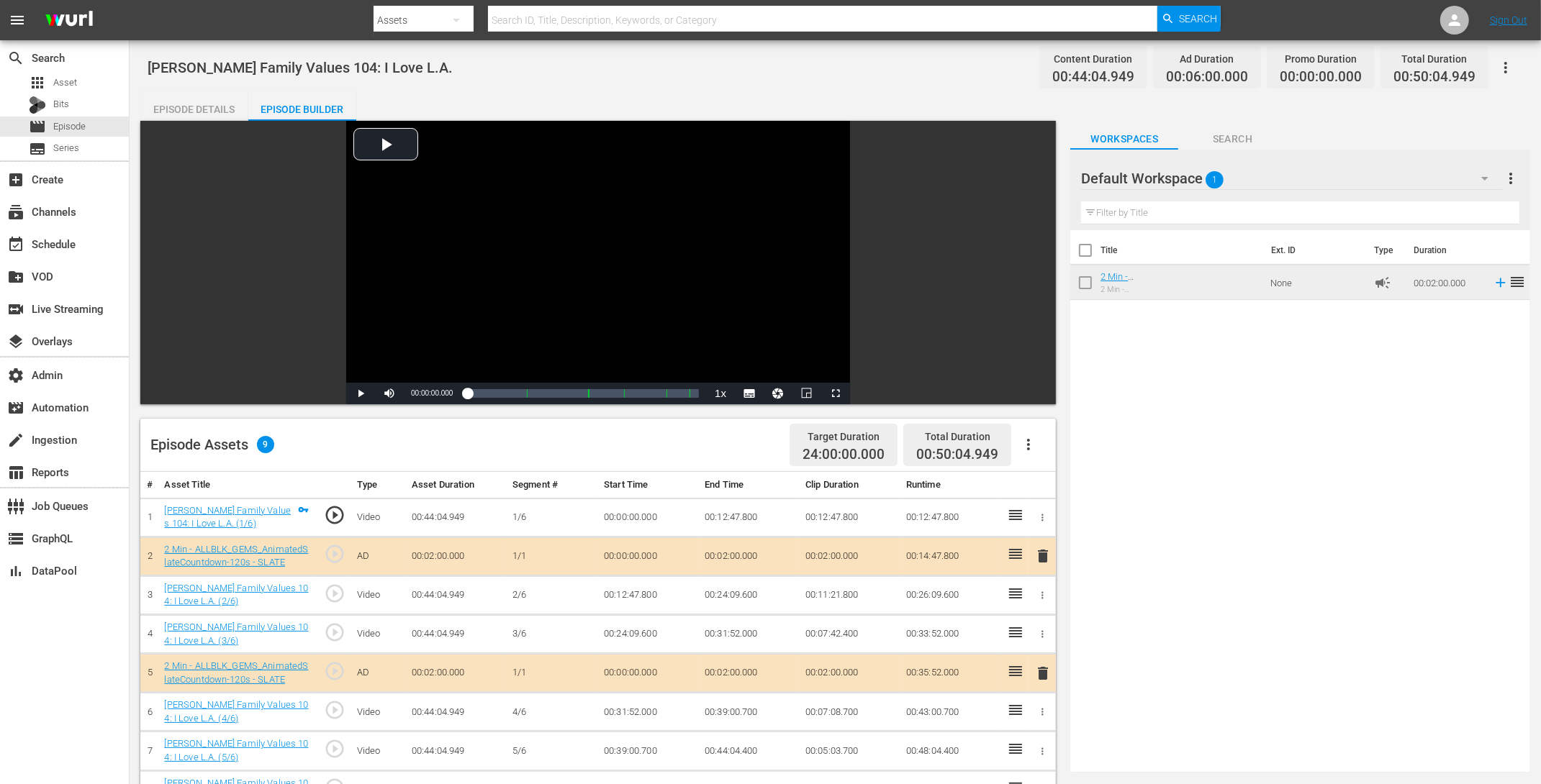
click at [1243, 67] on icon "button" at bounding box center [1505, 67] width 17 height 17
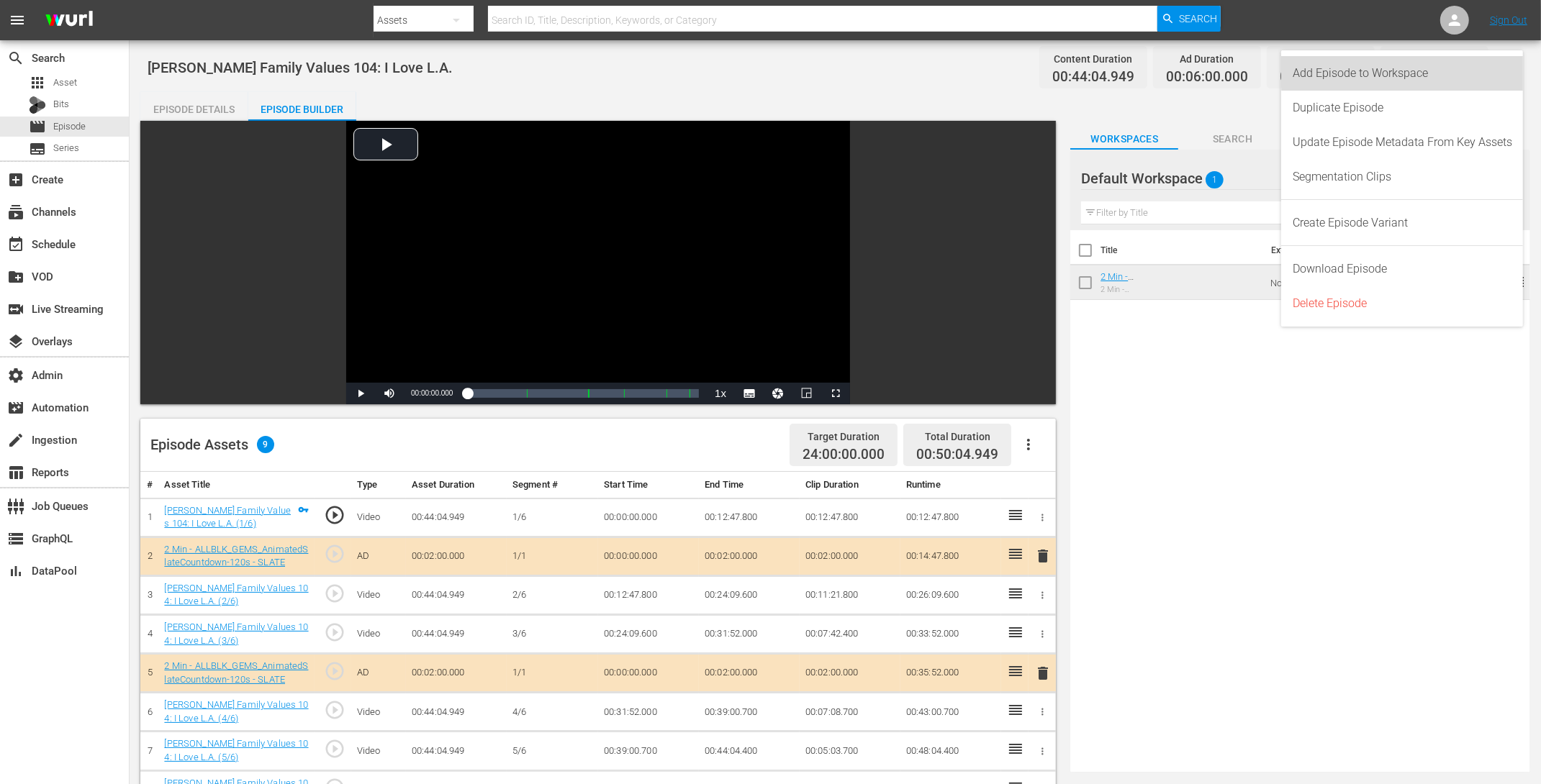
click at [1243, 68] on div "Add Episode to Workspace" at bounding box center [1402, 73] width 220 height 35
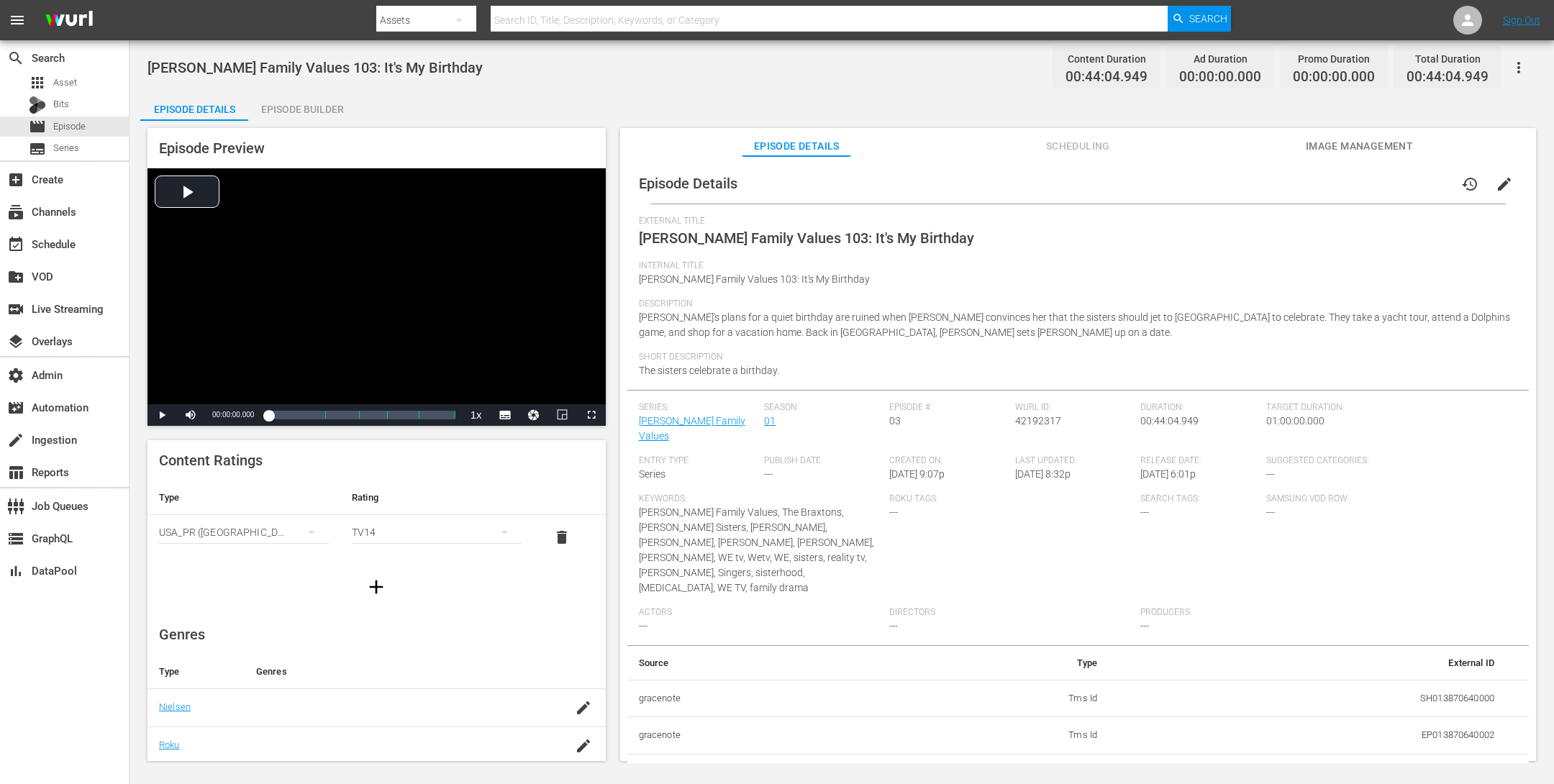
click at [310, 102] on div "Episode Builder" at bounding box center [303, 109] width 108 height 35
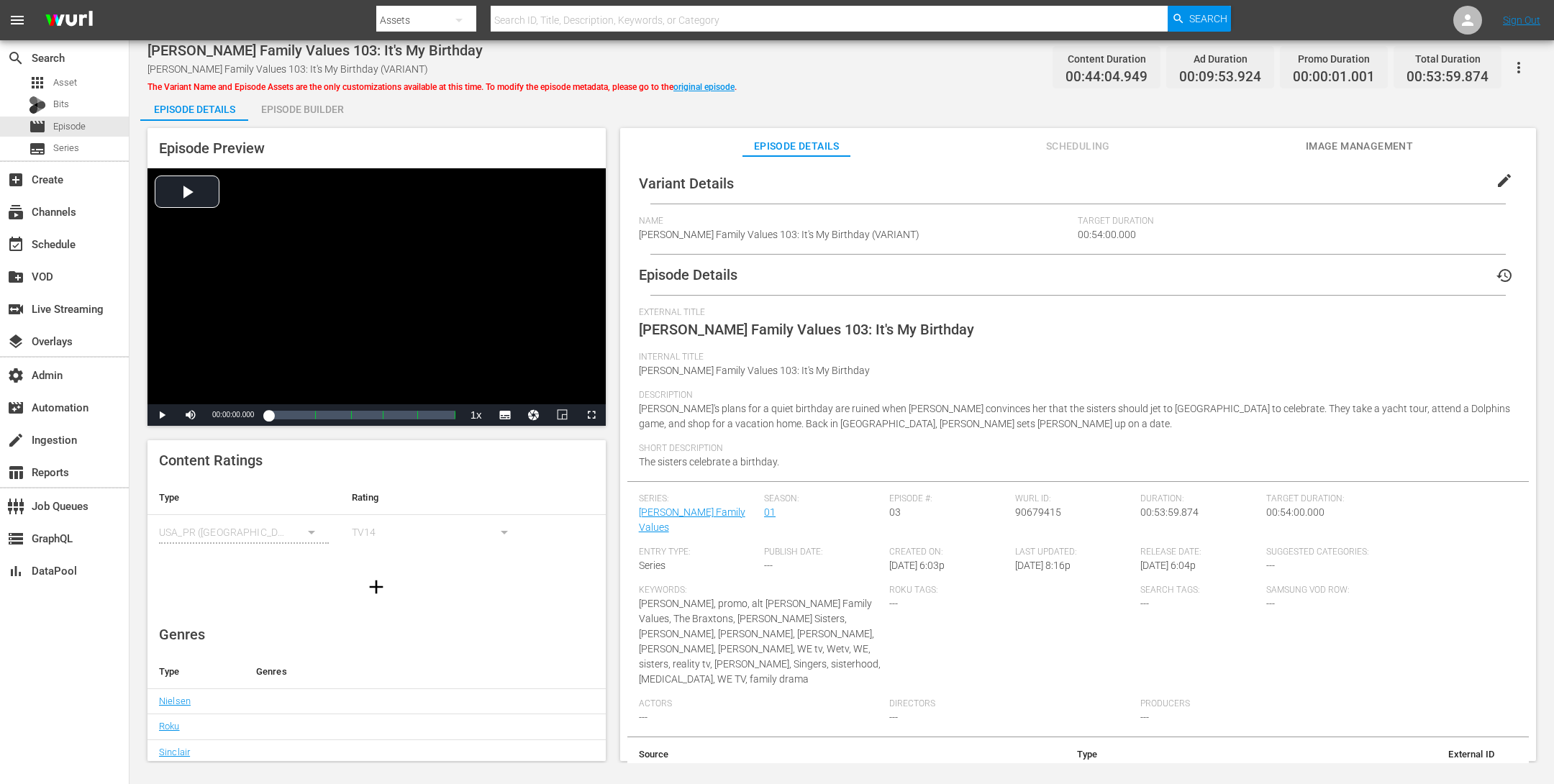
click at [280, 105] on div "Episode Builder" at bounding box center [303, 109] width 108 height 35
click at [316, 109] on div "Episode Builder" at bounding box center [303, 109] width 108 height 35
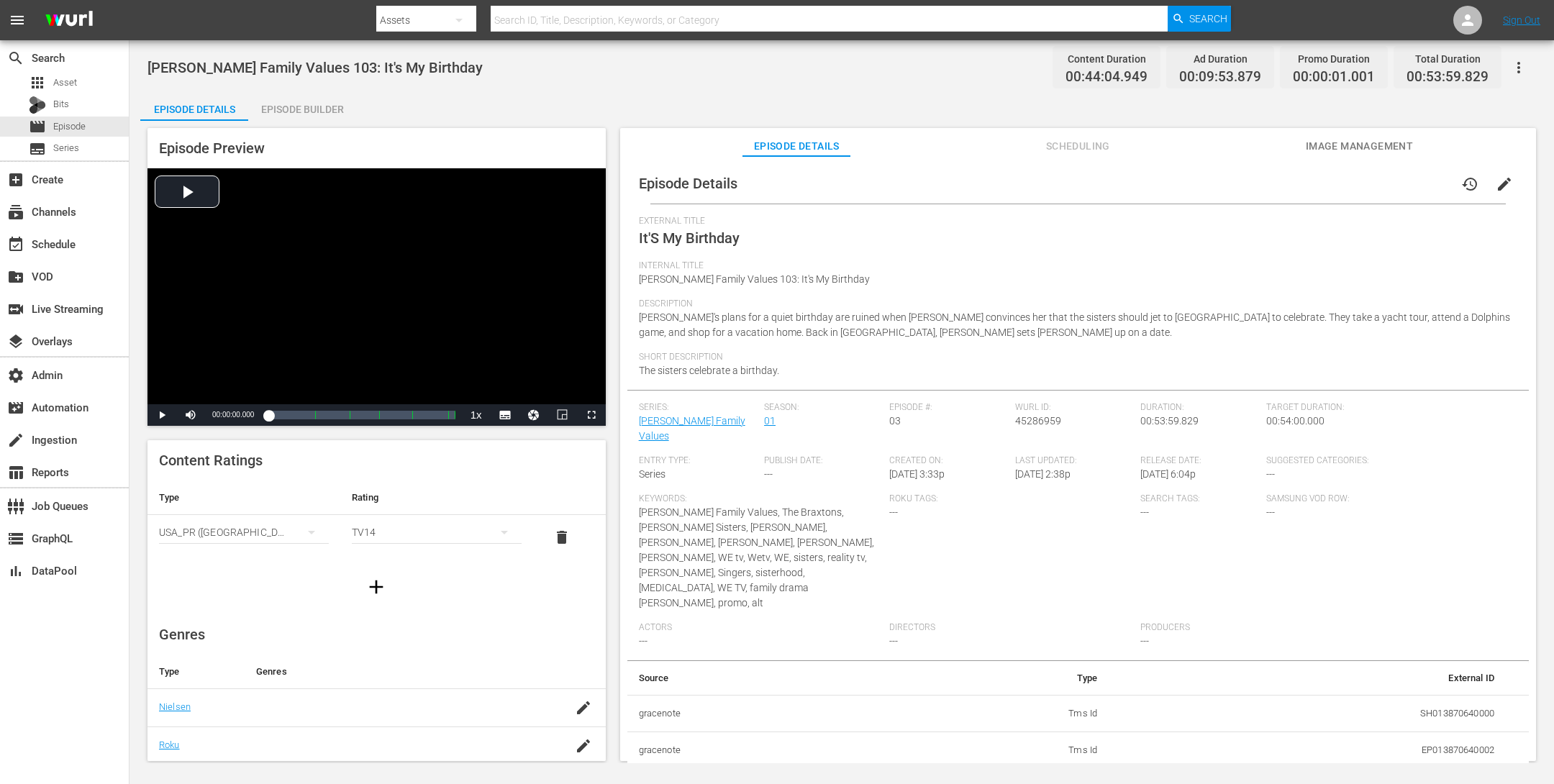
click at [321, 104] on div "Episode Builder" at bounding box center [303, 109] width 108 height 35
click at [305, 110] on div "Episode Builder" at bounding box center [303, 109] width 108 height 35
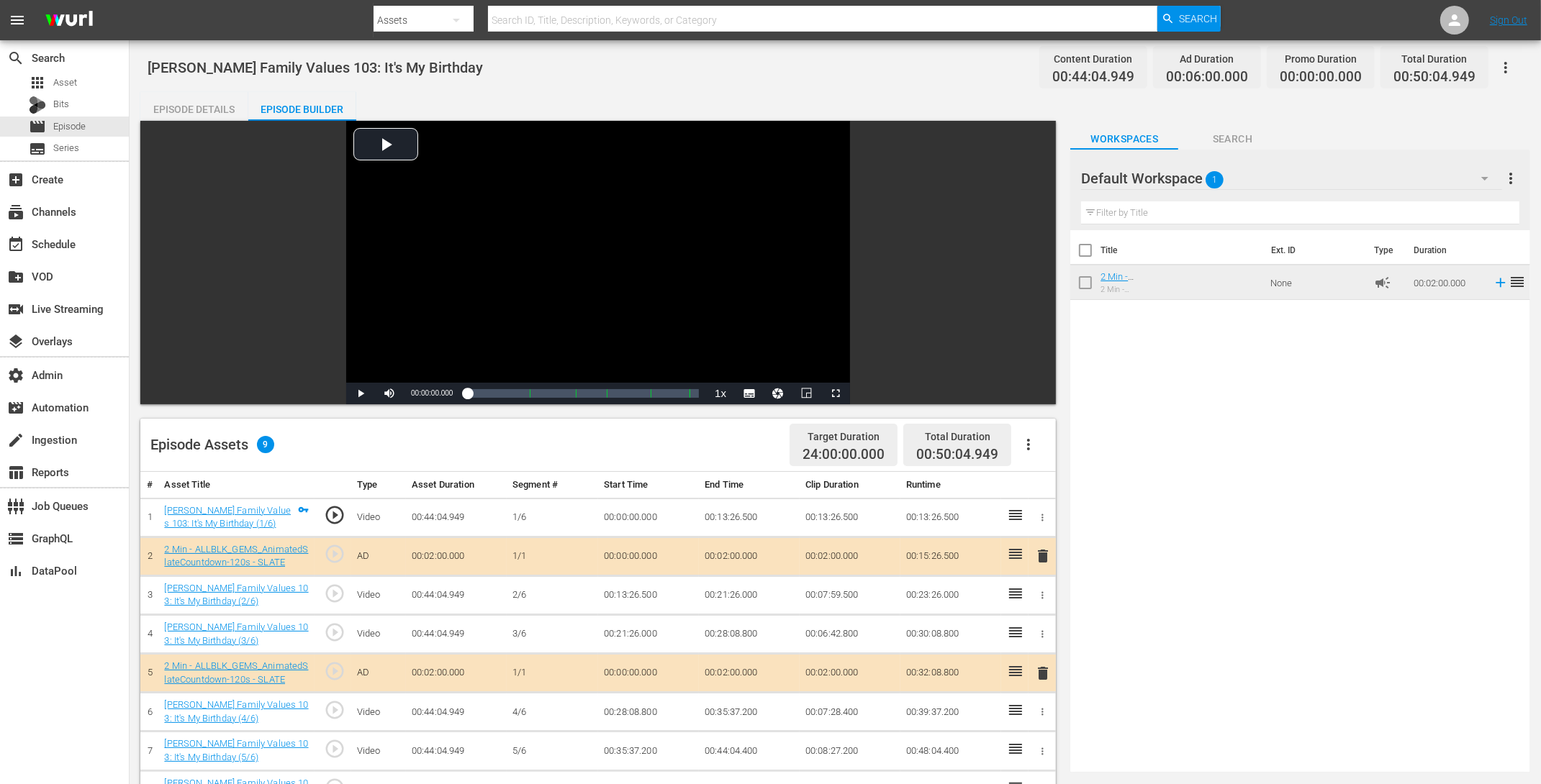
click at [1243, 58] on button "button" at bounding box center [1505, 67] width 35 height 35
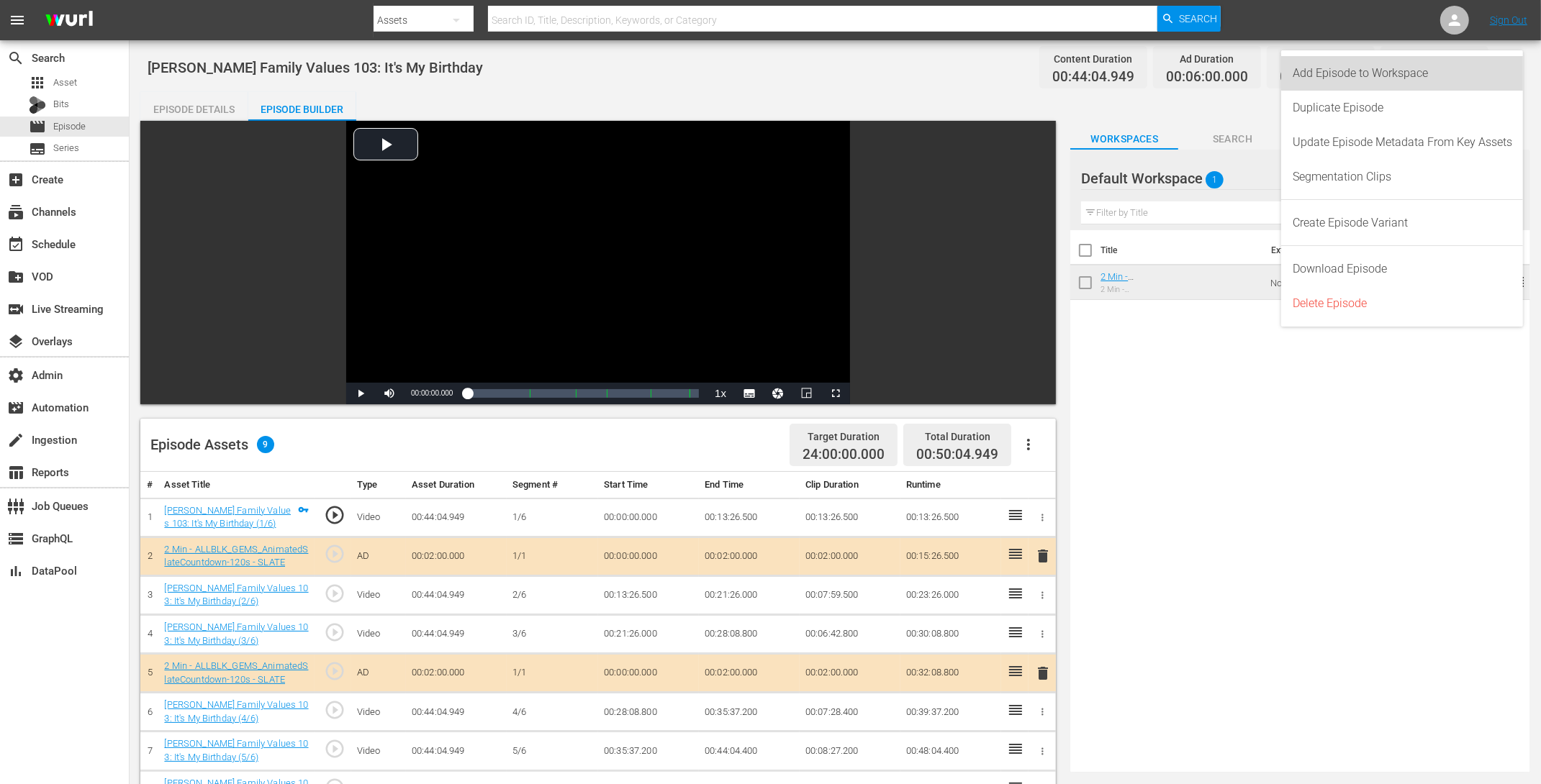
click at [1243, 70] on div "Add Episode to Workspace" at bounding box center [1402, 73] width 220 height 35
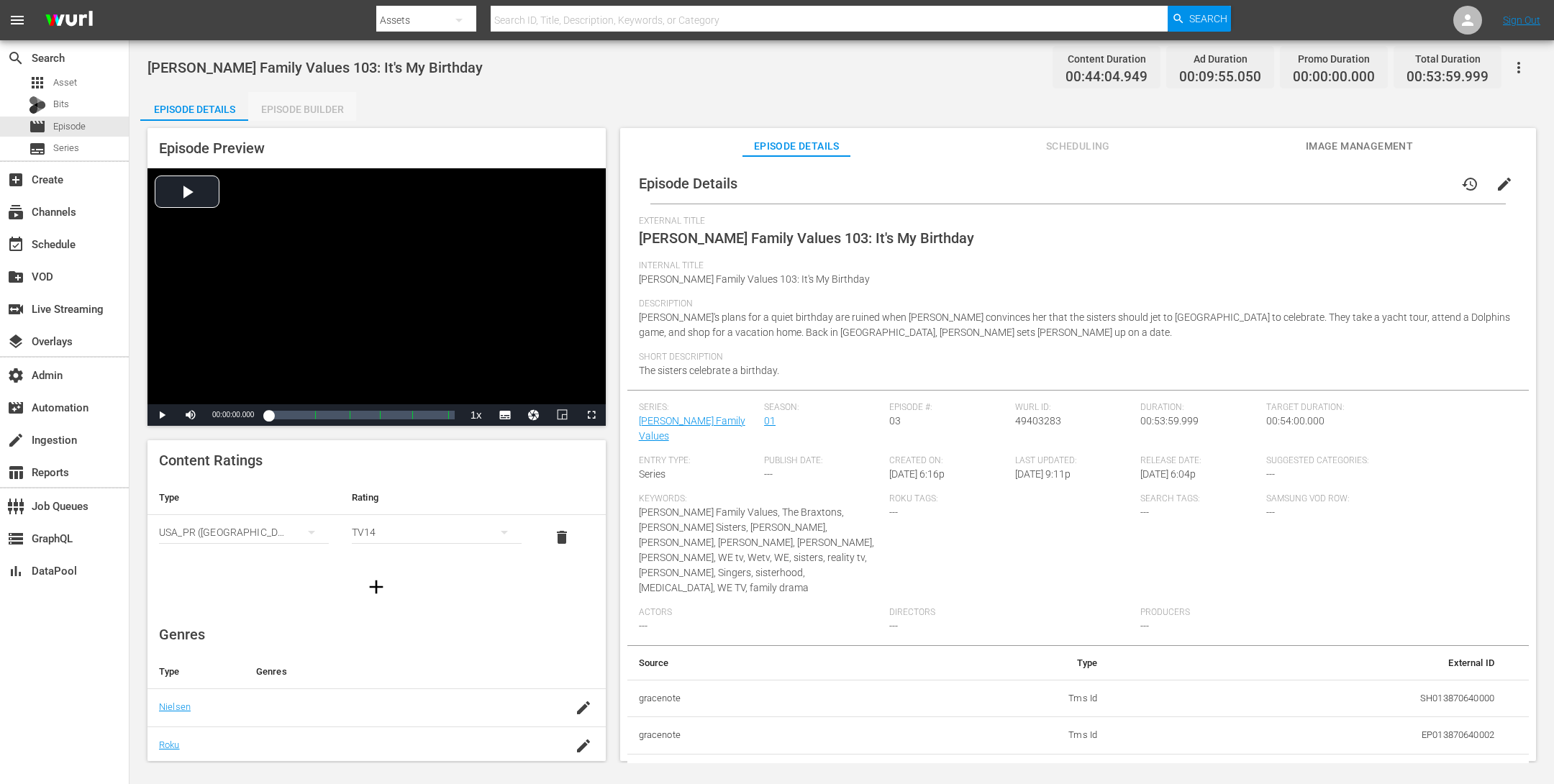
click at [279, 104] on div "Episode Builder" at bounding box center [303, 109] width 108 height 35
click at [261, 119] on div "Episode Builder" at bounding box center [303, 109] width 108 height 35
click at [291, 111] on div "Episode Builder" at bounding box center [303, 109] width 108 height 35
click at [335, 108] on div "Episode Builder" at bounding box center [303, 109] width 108 height 35
click at [326, 108] on div "Episode Builder" at bounding box center [303, 109] width 108 height 35
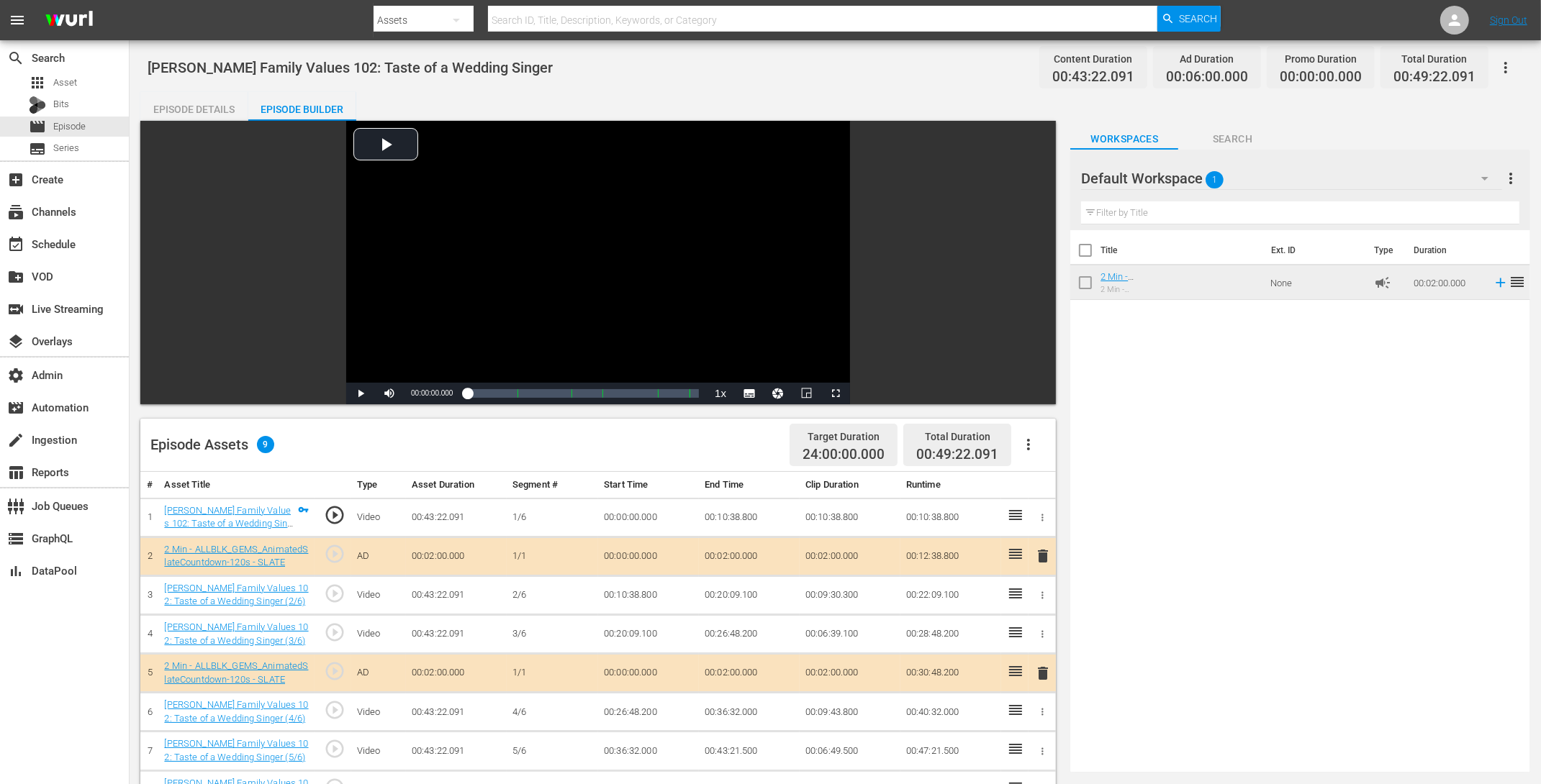
click at [1243, 62] on icon "button" at bounding box center [1505, 67] width 17 height 17
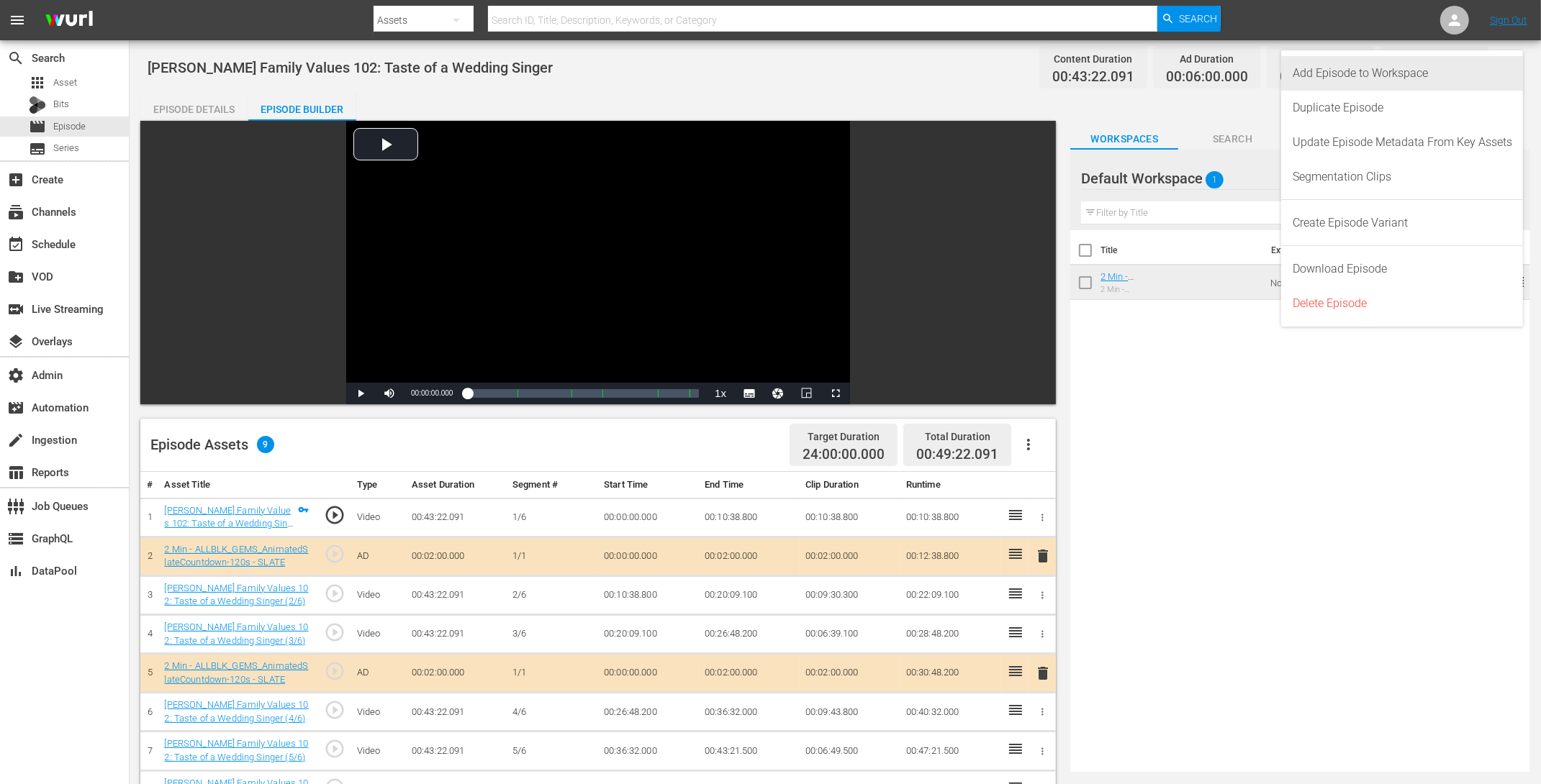
click at [1243, 67] on div "Add Episode to Workspace" at bounding box center [1402, 73] width 220 height 35
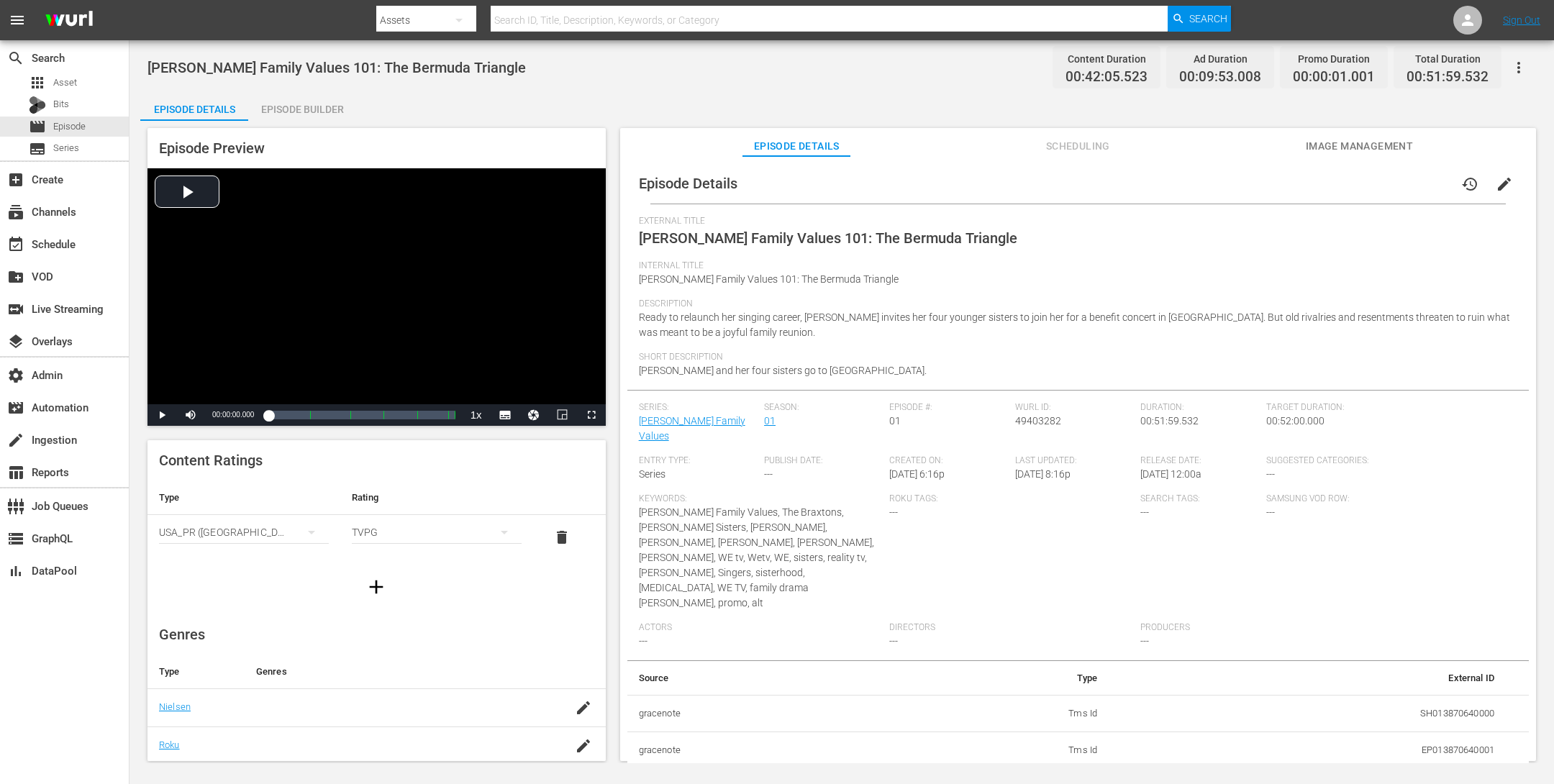
drag, startPoint x: 299, startPoint y: 107, endPoint x: 308, endPoint y: 104, distance: 9.5
click at [302, 107] on div "Episode Builder" at bounding box center [303, 109] width 108 height 35
click at [292, 114] on div "Episode Builder" at bounding box center [303, 109] width 108 height 35
click at [302, 102] on div "Episode Builder" at bounding box center [303, 109] width 108 height 35
click at [301, 100] on div "Episode Builder" at bounding box center [303, 109] width 108 height 35
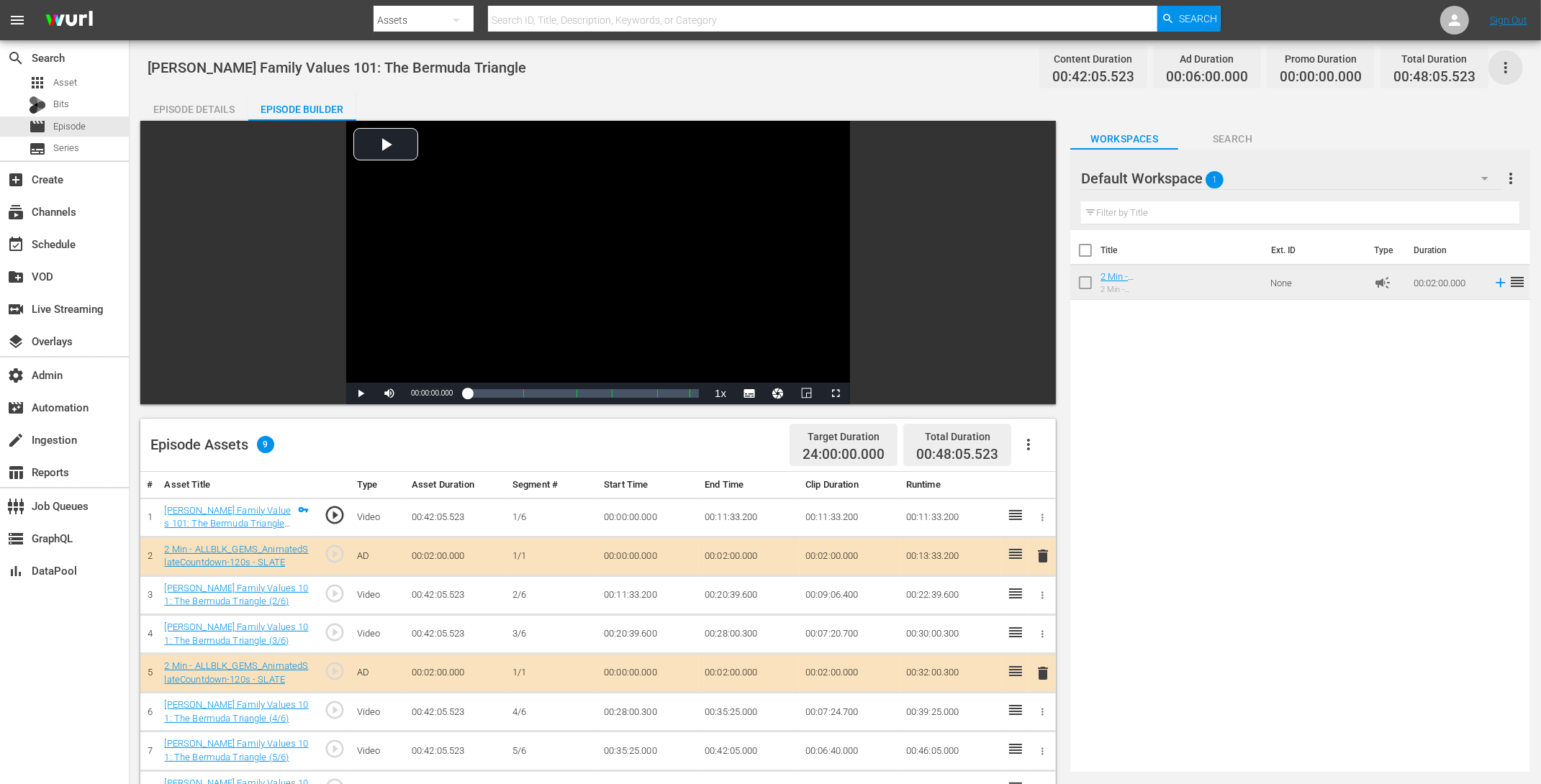
click at [1243, 71] on icon "button" at bounding box center [1505, 67] width 17 height 17
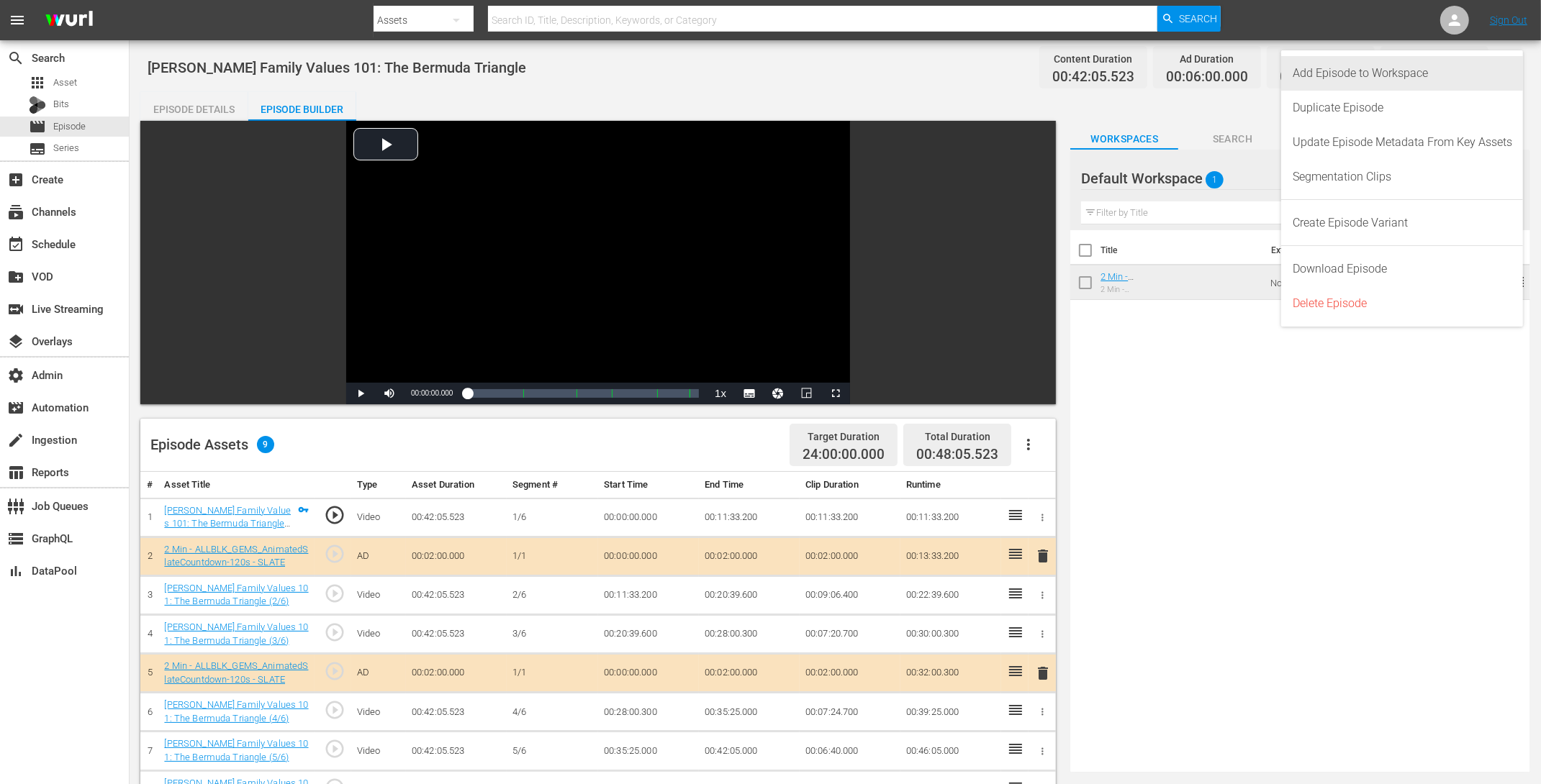
click at [1243, 77] on div "Add Episode to Workspace" at bounding box center [1402, 73] width 220 height 35
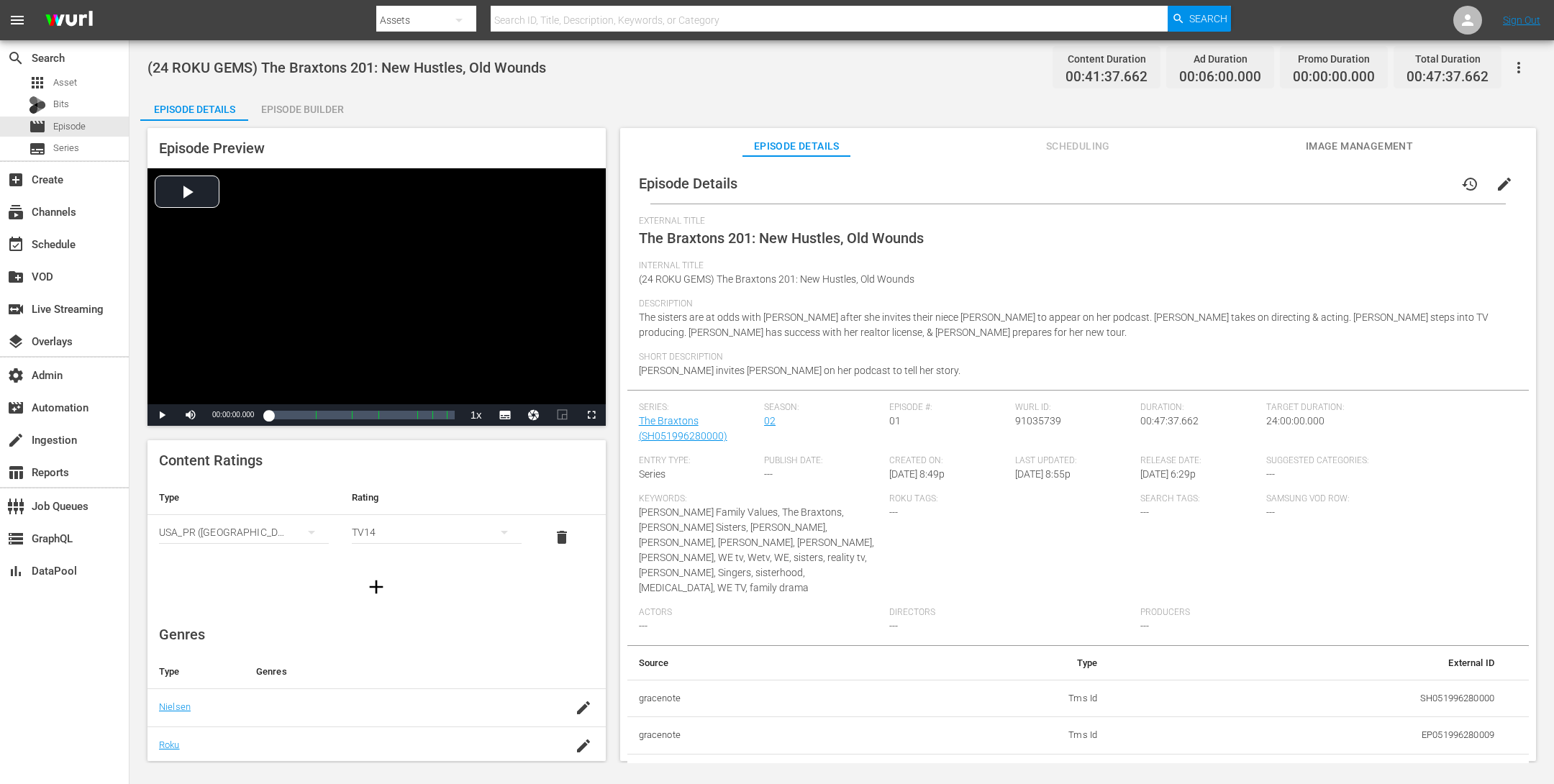
click at [274, 107] on div "Episode Builder" at bounding box center [303, 109] width 108 height 35
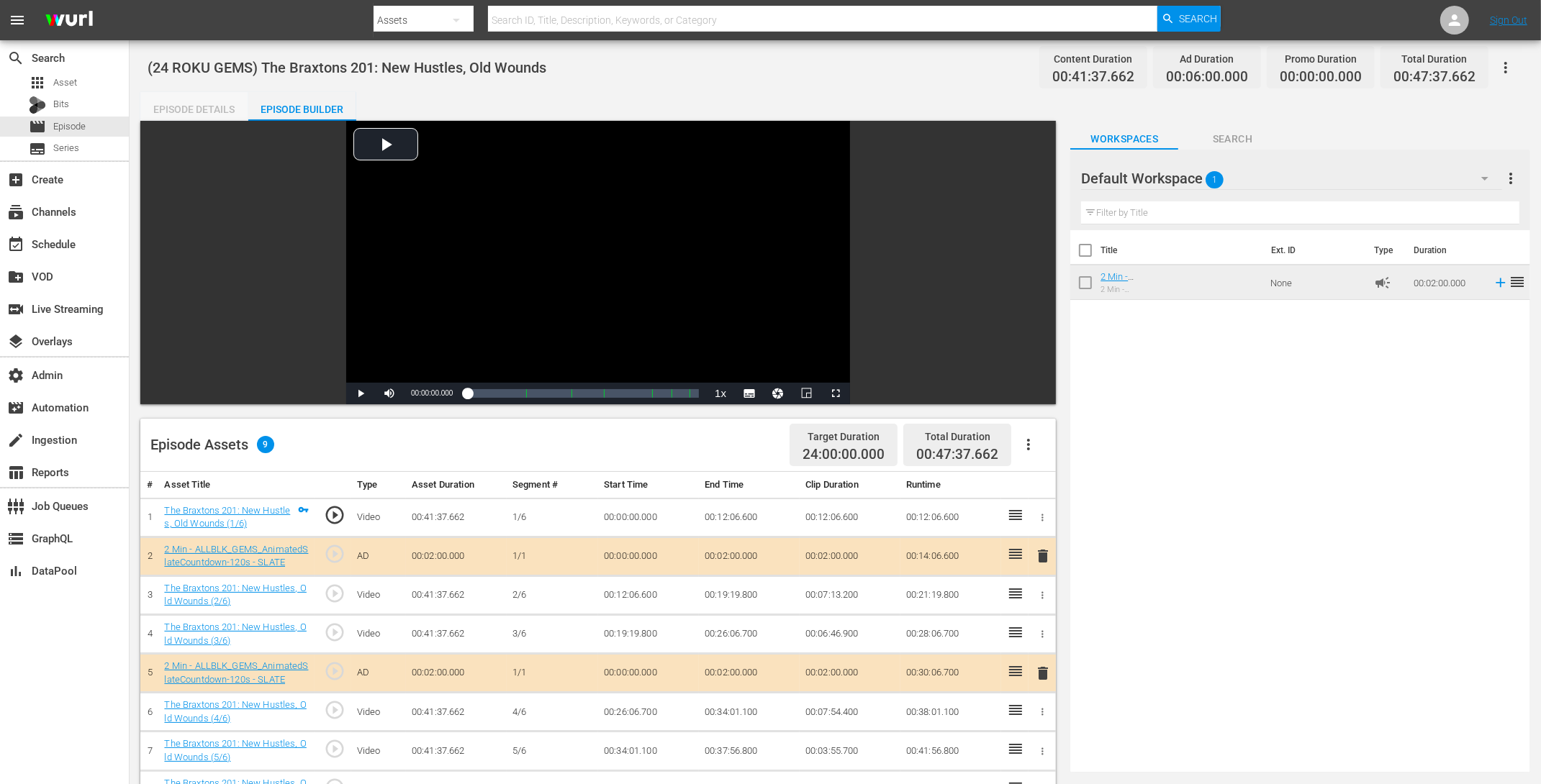
click at [170, 96] on div "Episode Details" at bounding box center [194, 109] width 108 height 35
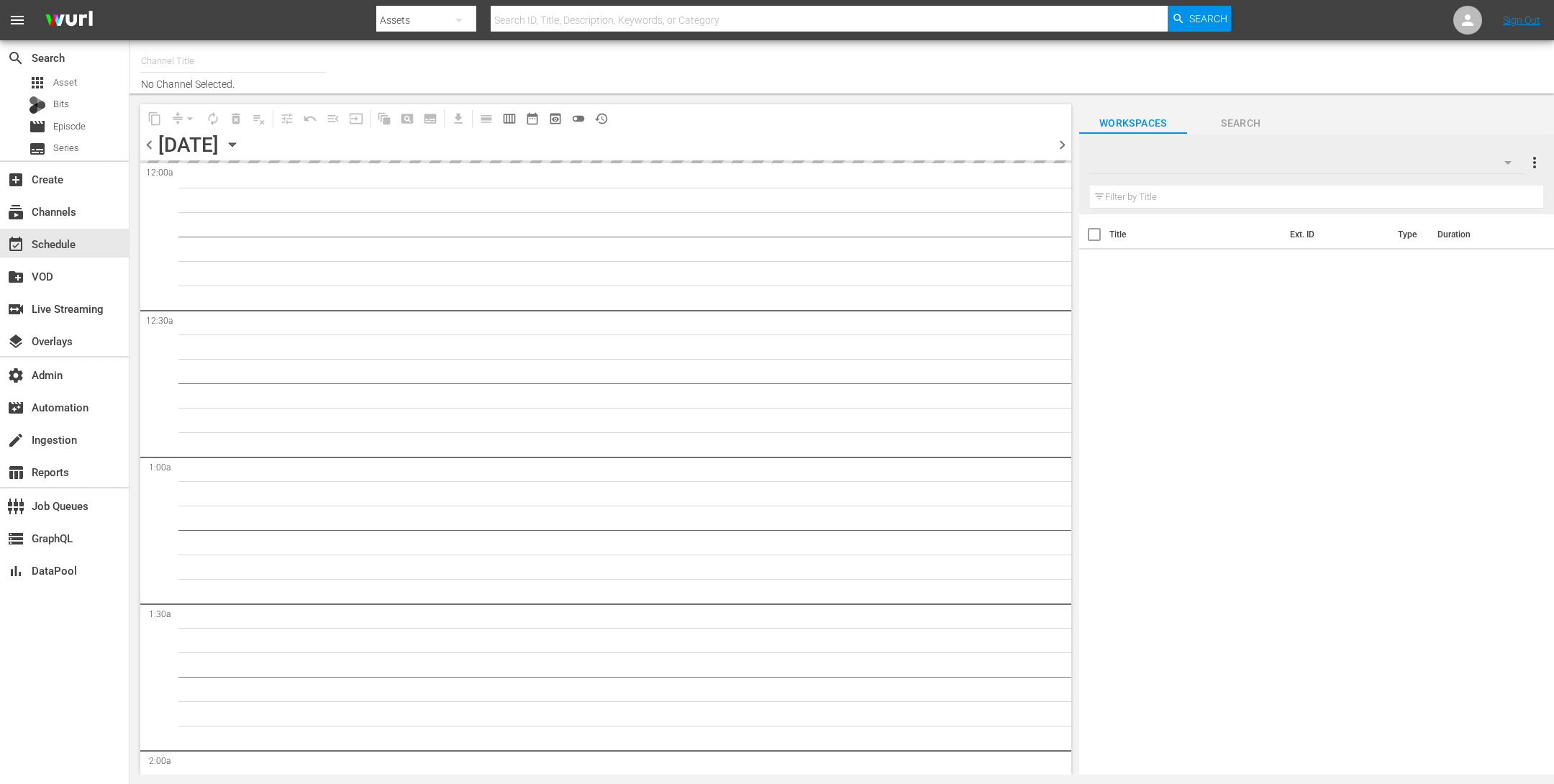
type input "AllBlk Gems (Roku) (1361)"
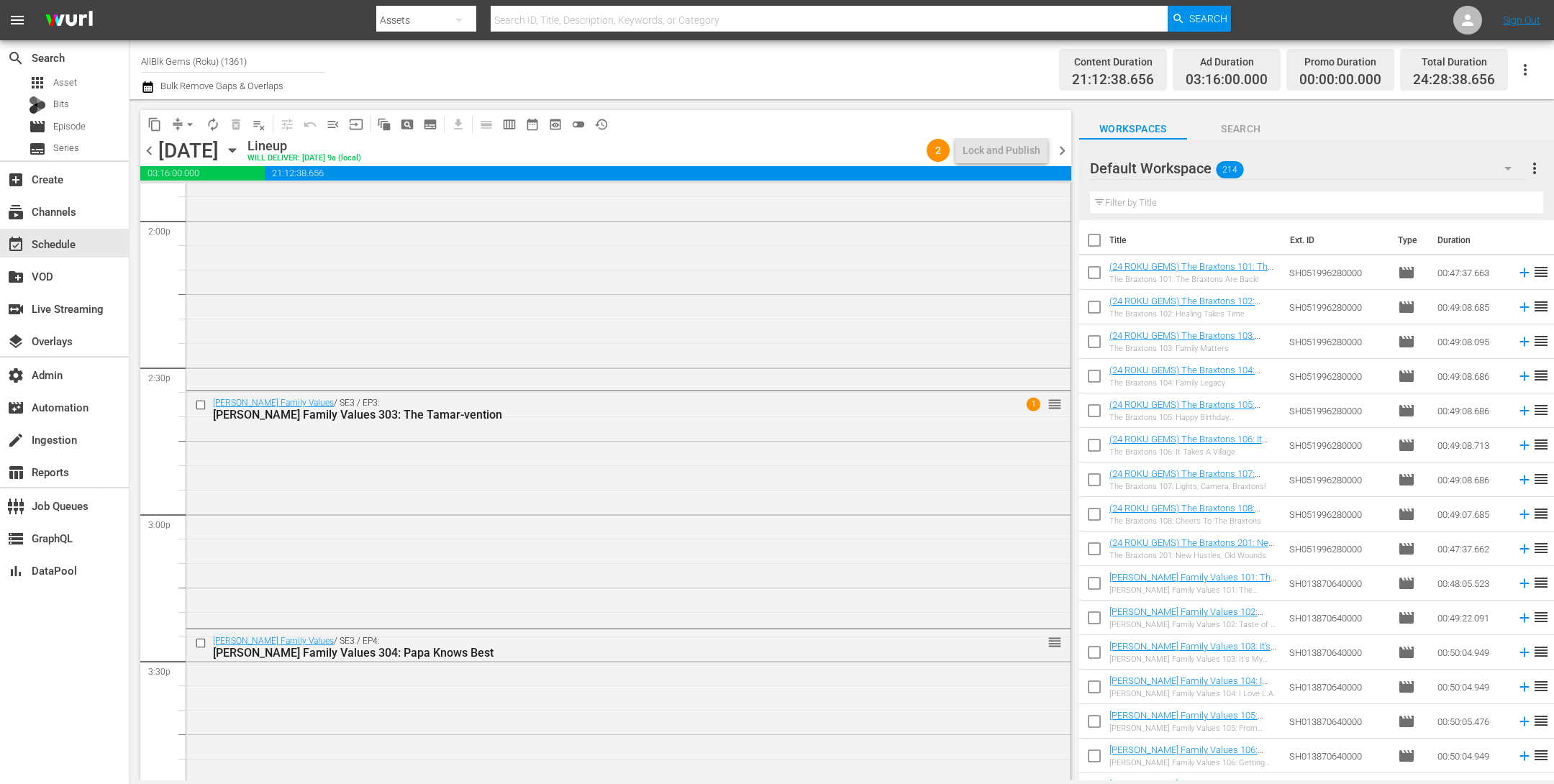
scroll to position [4088, 0]
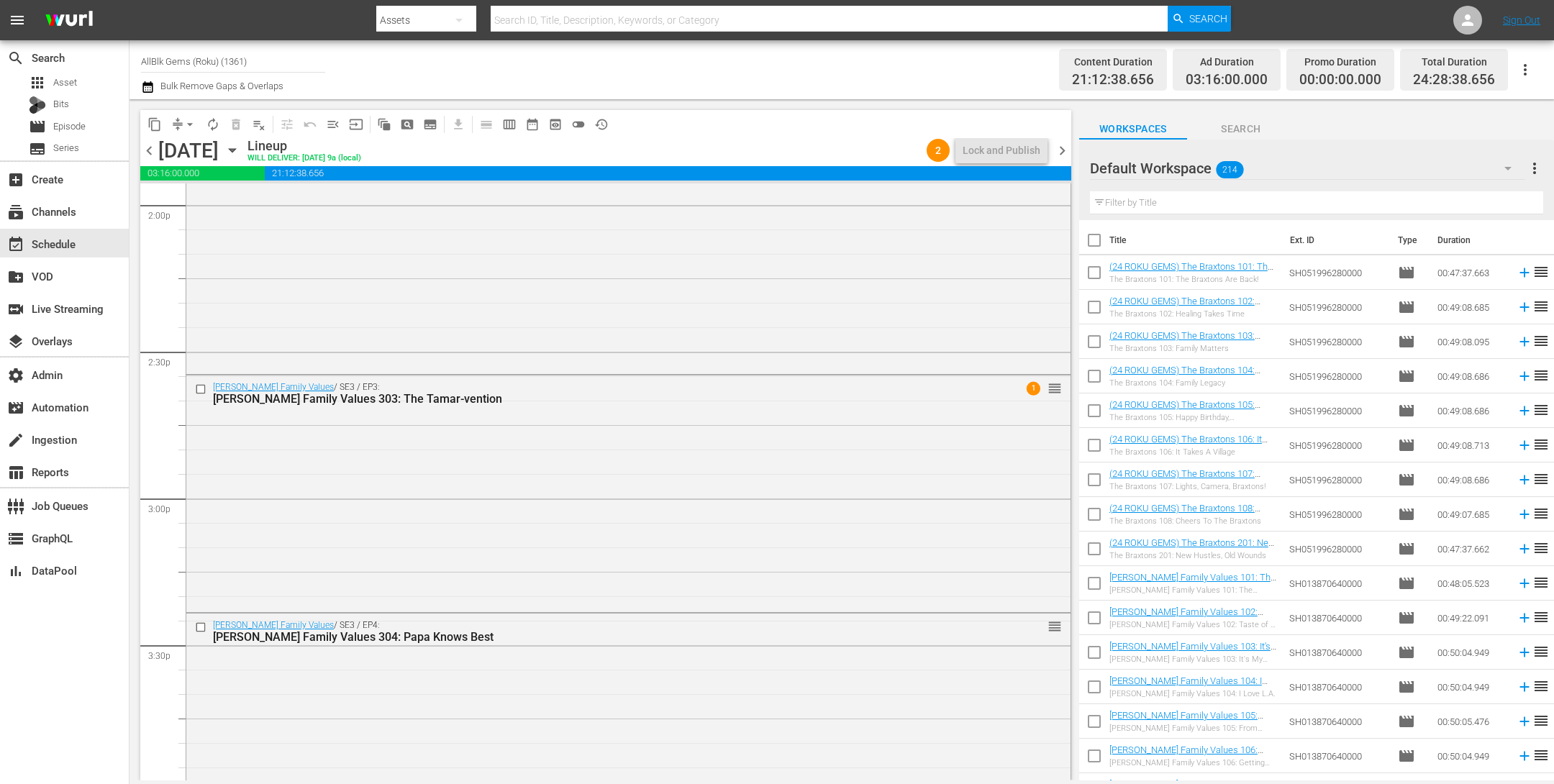
click at [888, 478] on div "[PERSON_NAME] Family Values / SE3 / EP3: [PERSON_NAME] Family Values 303: The T…" at bounding box center [628, 492] width 884 height 234
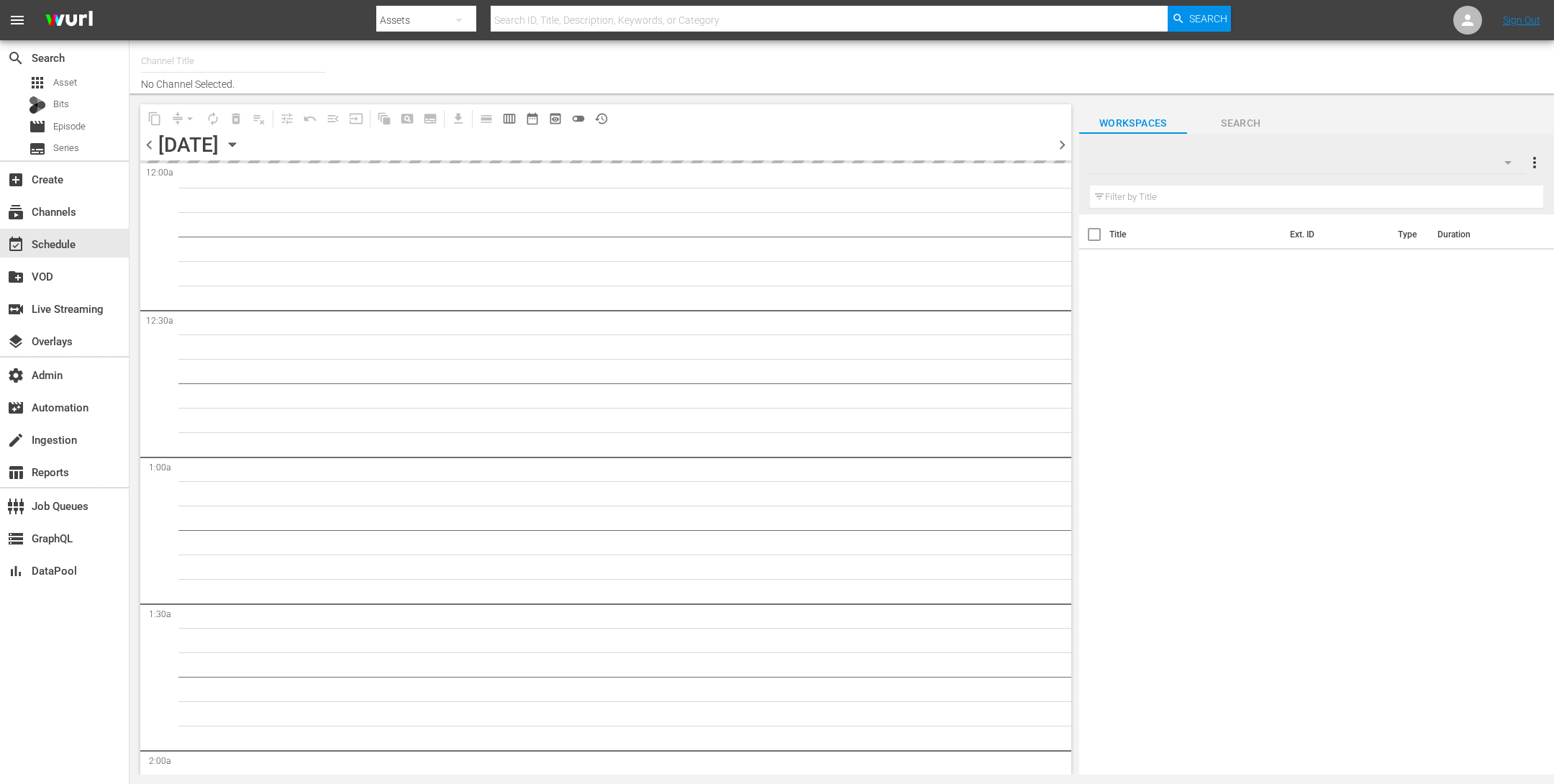
type input "AllBlk Gems (Roku) (1361)"
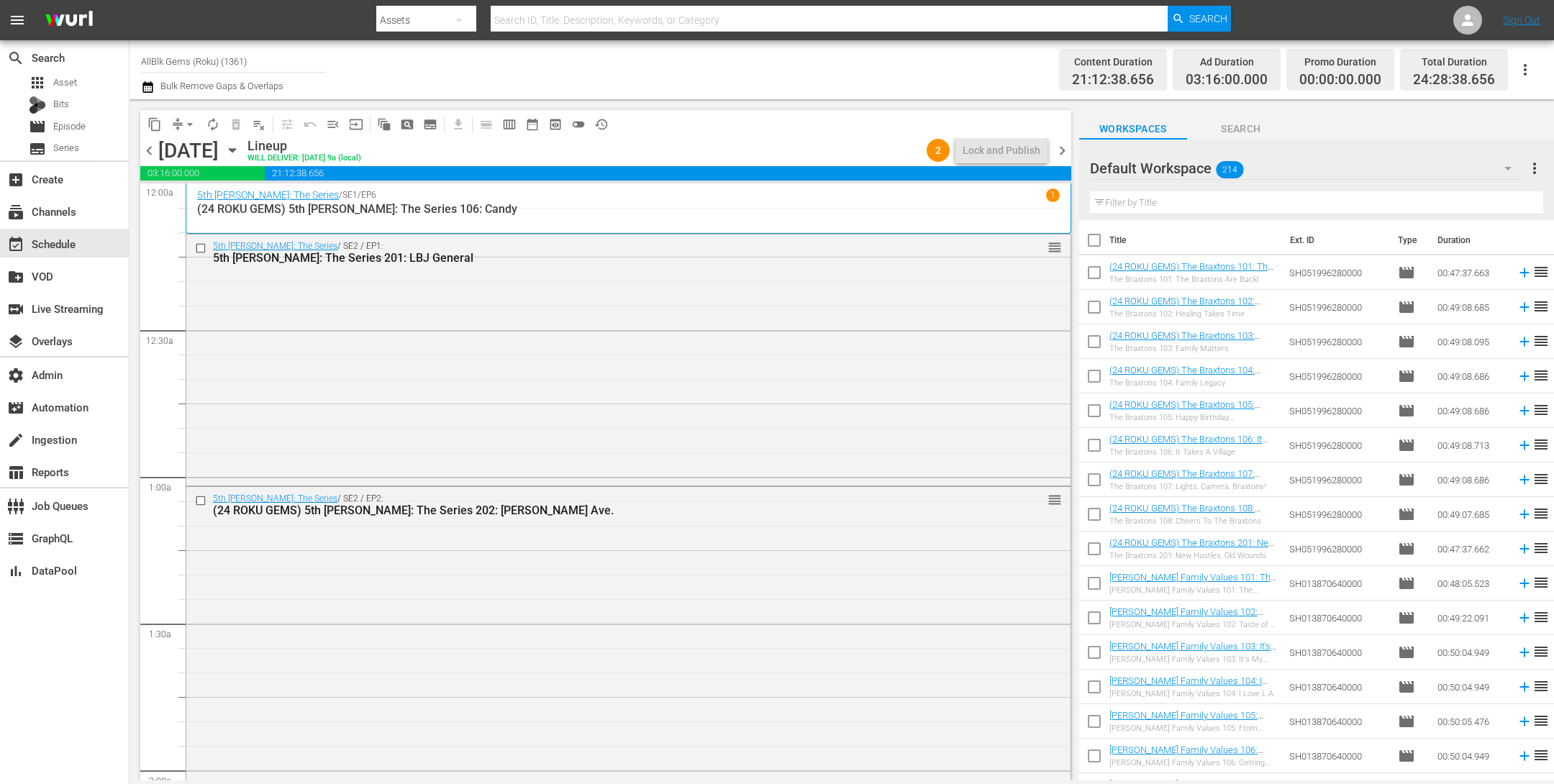
click at [1067, 151] on span "chevron_right" at bounding box center [1062, 150] width 18 height 18
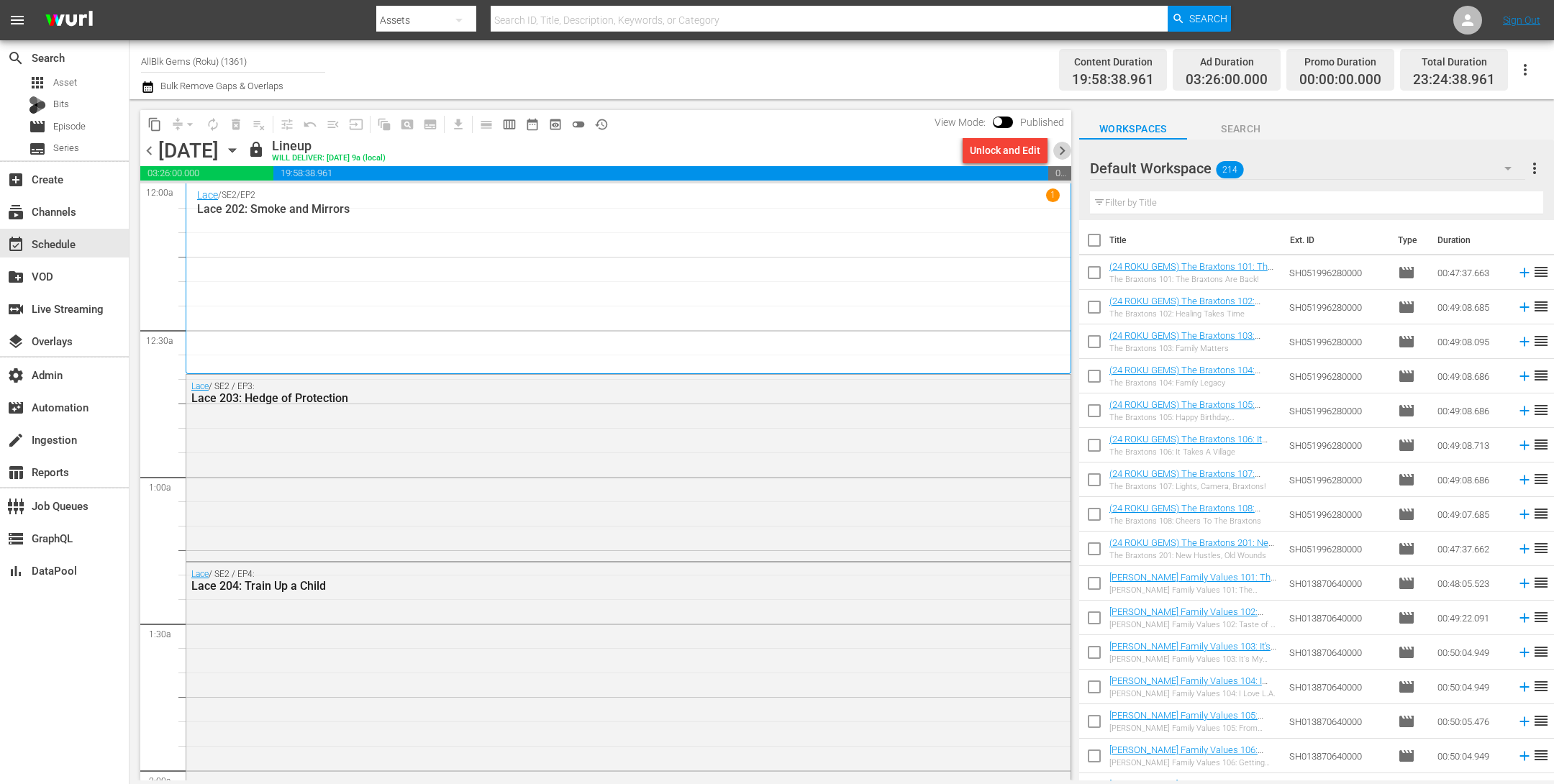
click at [1059, 154] on span "chevron_right" at bounding box center [1062, 150] width 18 height 18
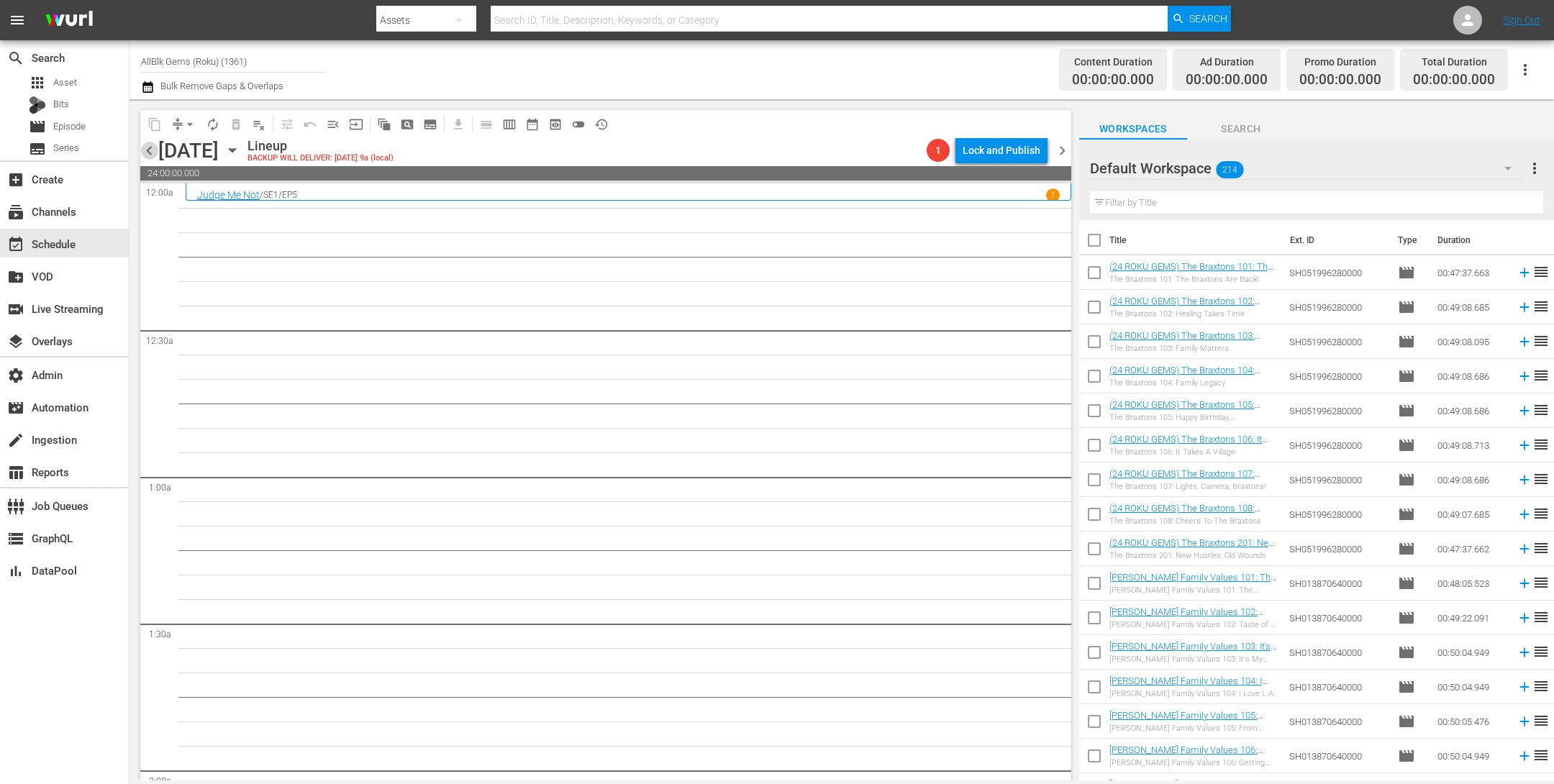
click at [151, 152] on span "chevron_left" at bounding box center [149, 150] width 18 height 18
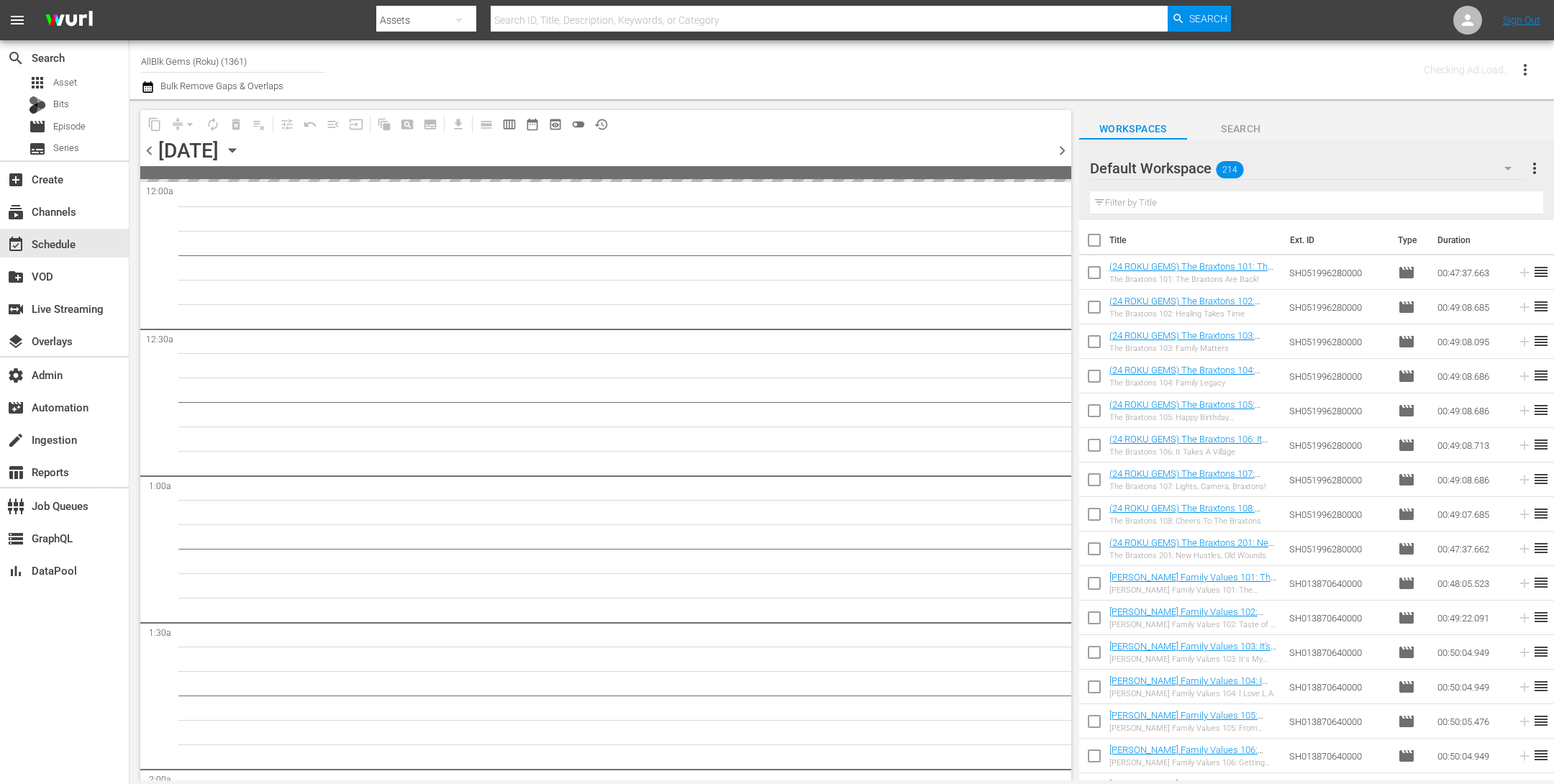
click at [151, 152] on span "chevron_left" at bounding box center [149, 150] width 18 height 18
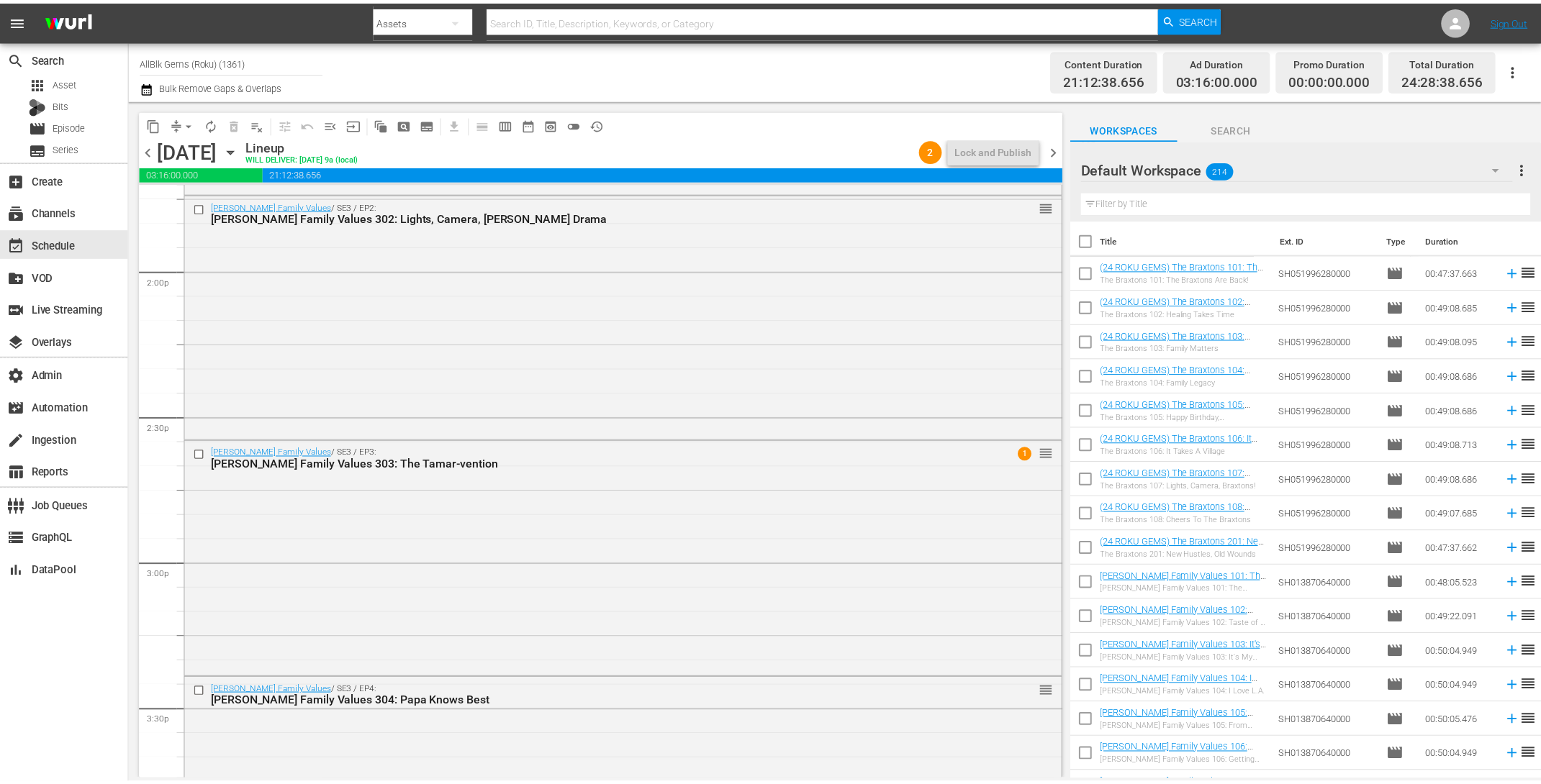
scroll to position [4099, 0]
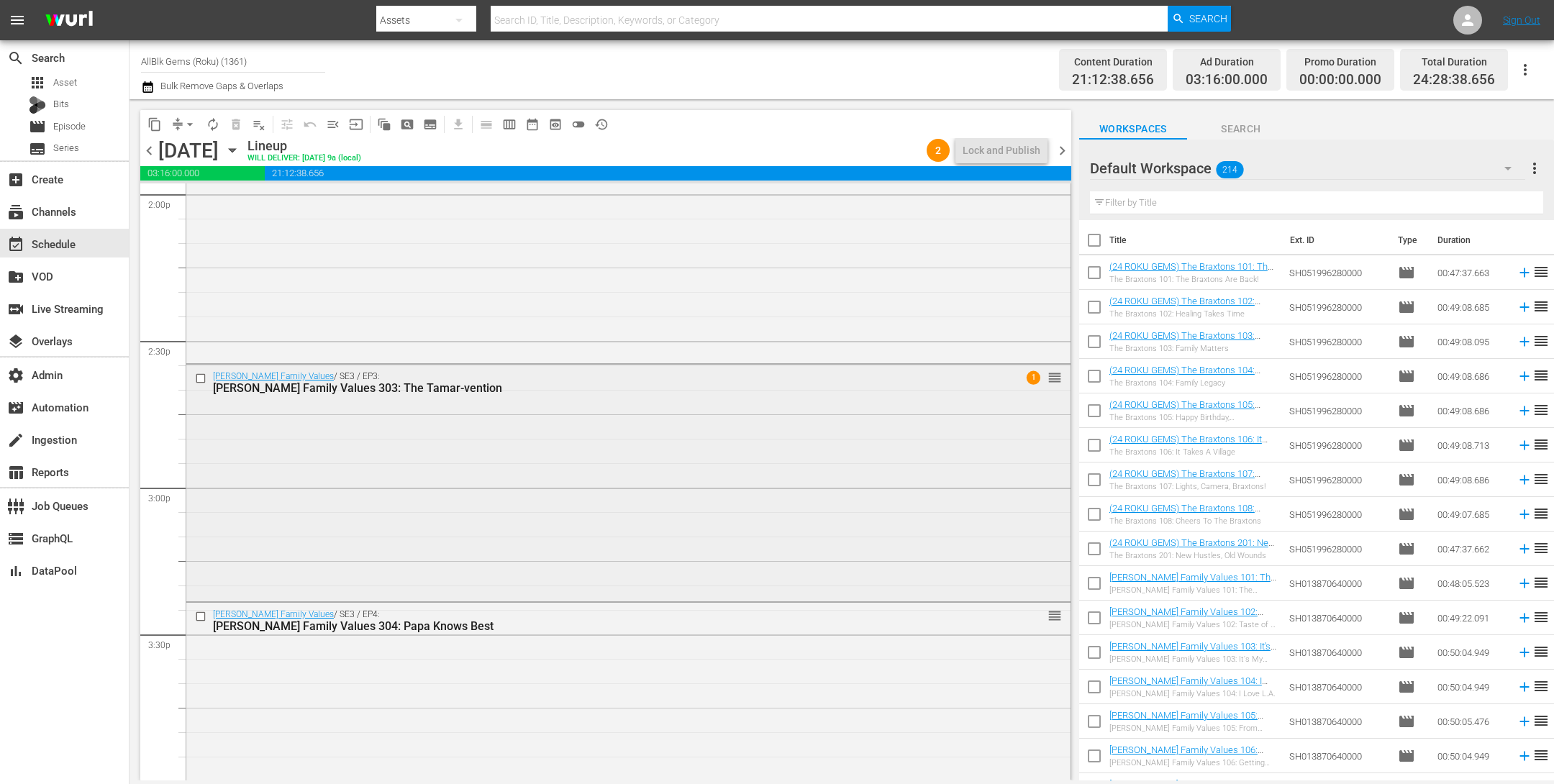
click at [974, 487] on div "Braxton Family Values / SE3 / EP3: Braxton Family Values 303: The Tamar-vention…" at bounding box center [628, 481] width 884 height 234
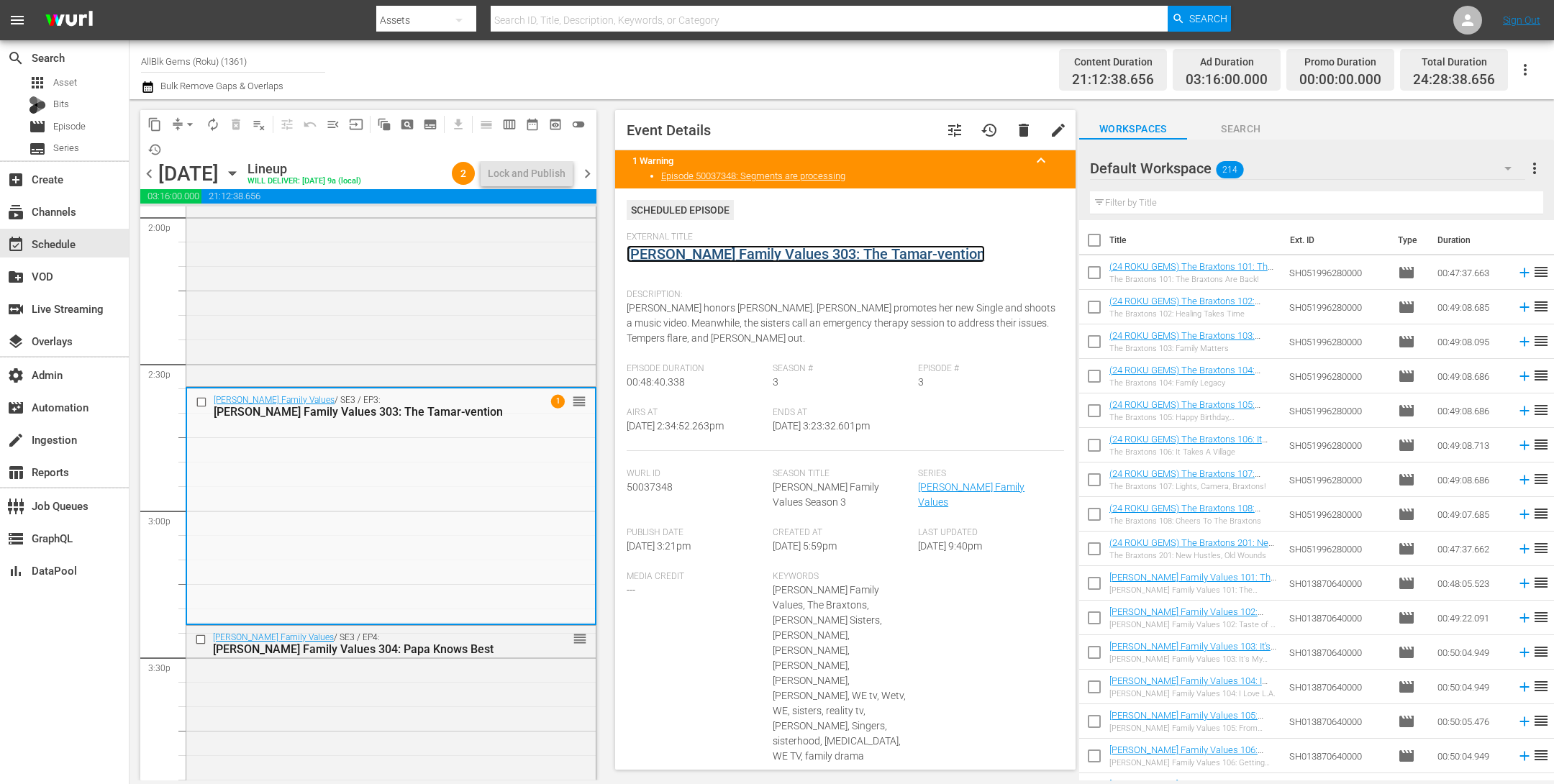
click at [710, 258] on link "[PERSON_NAME] Family Values 303: The Tamar-vention" at bounding box center [806, 254] width 358 height 17
click at [68, 130] on span "Episode" at bounding box center [69, 126] width 33 height 14
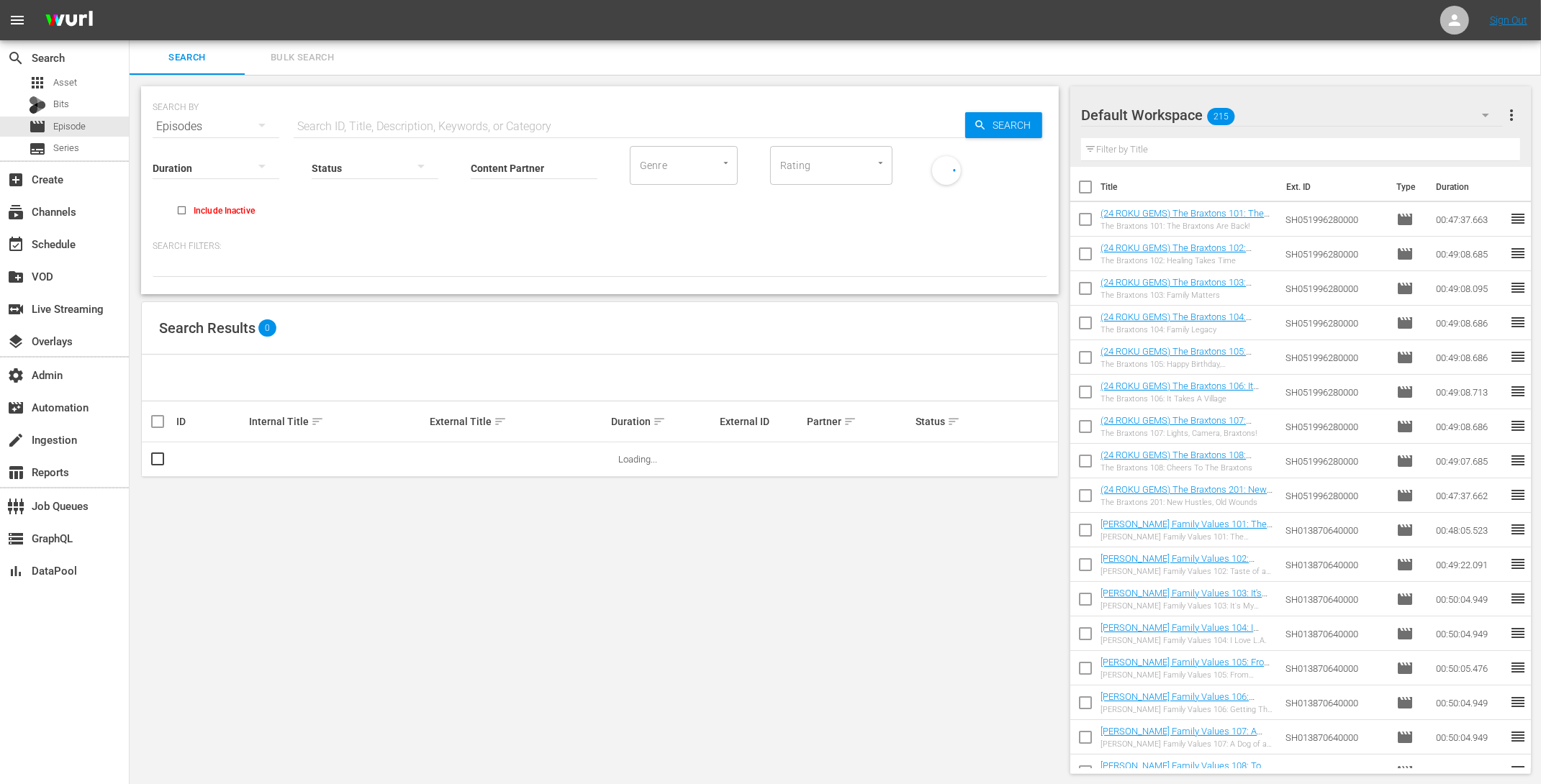
click at [321, 123] on input "text" at bounding box center [629, 126] width 671 height 35
paste input "AMCNVR0000039923"
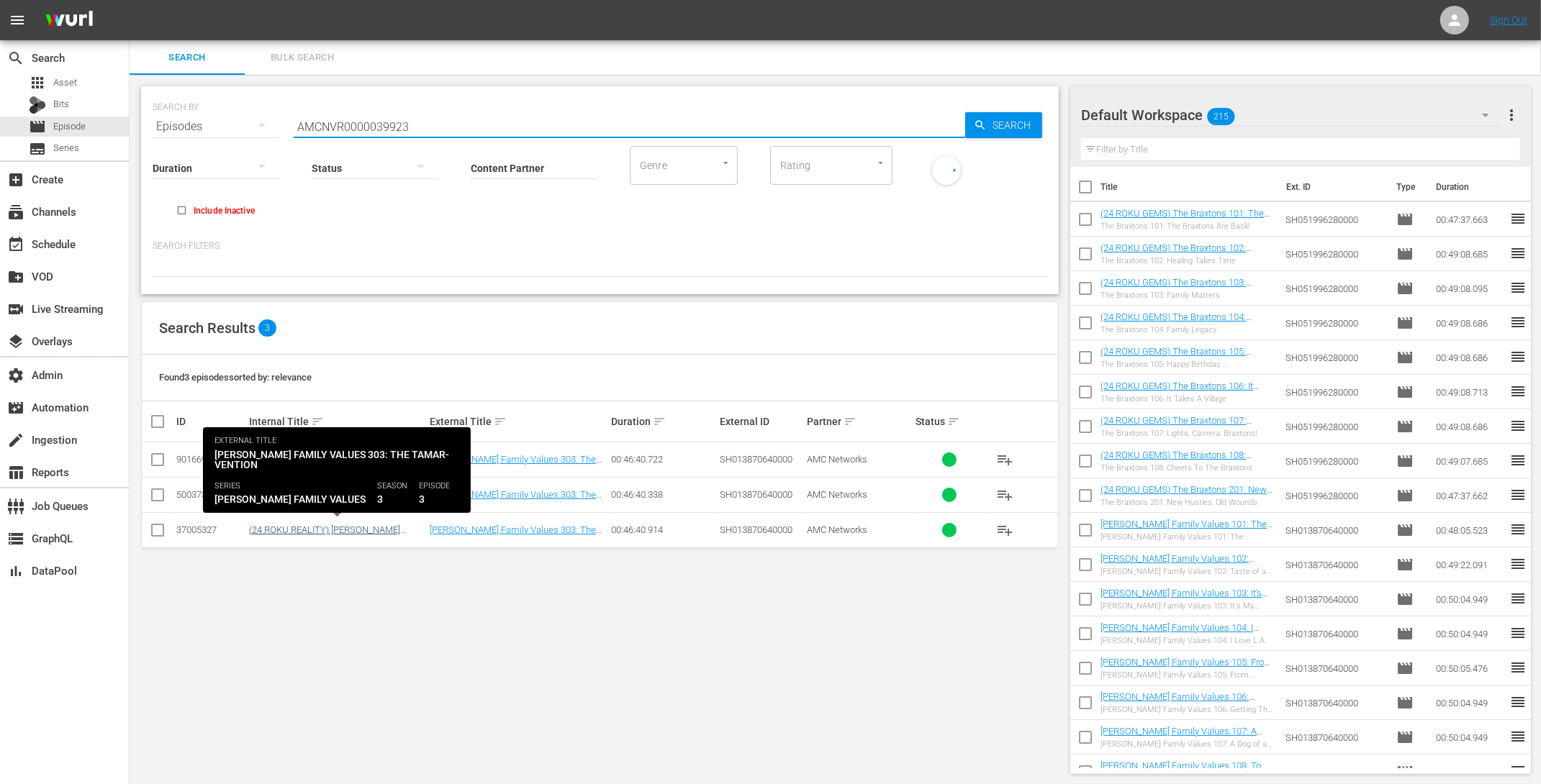
type input "AMCNVR0000039923"
click at [380, 529] on link "(24 ROKU REALITY) Braxton Family Values 303: The Tamar-vention" at bounding box center [326, 535] width 156 height 21
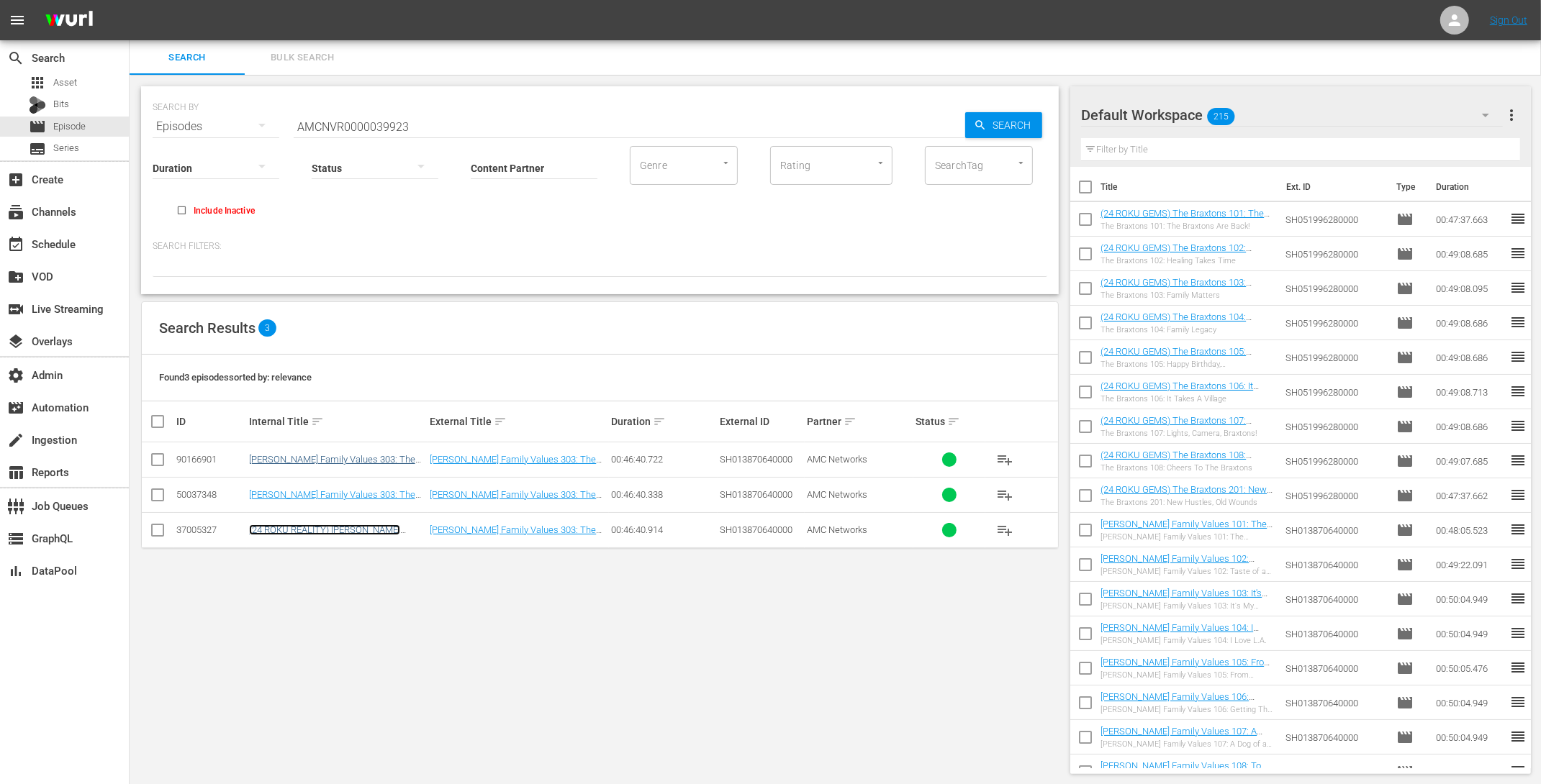
scroll to position [1, 0]
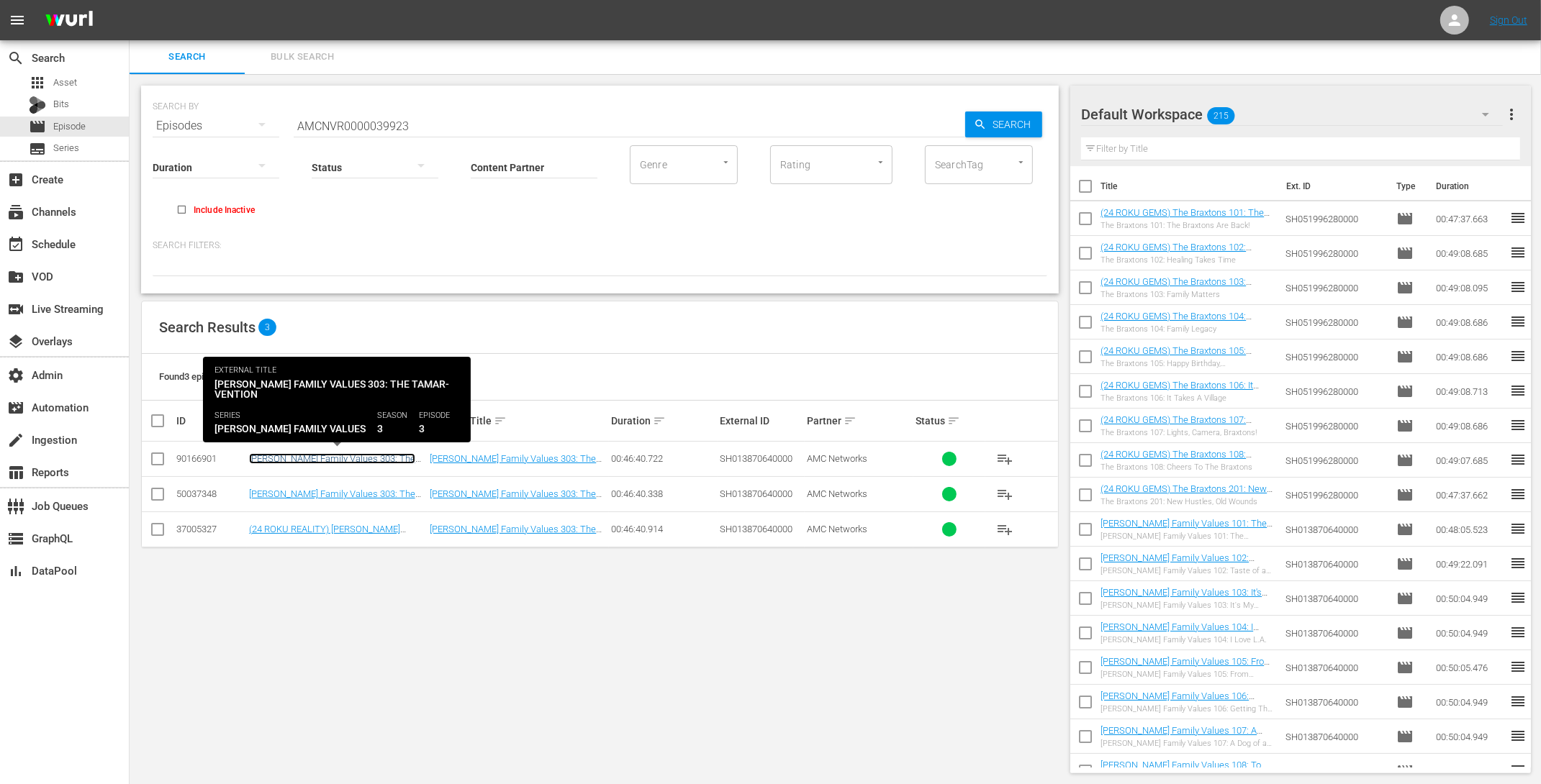
click at [367, 459] on link "[PERSON_NAME] Family Values 303: The Tamar-vention" at bounding box center [332, 463] width 166 height 21
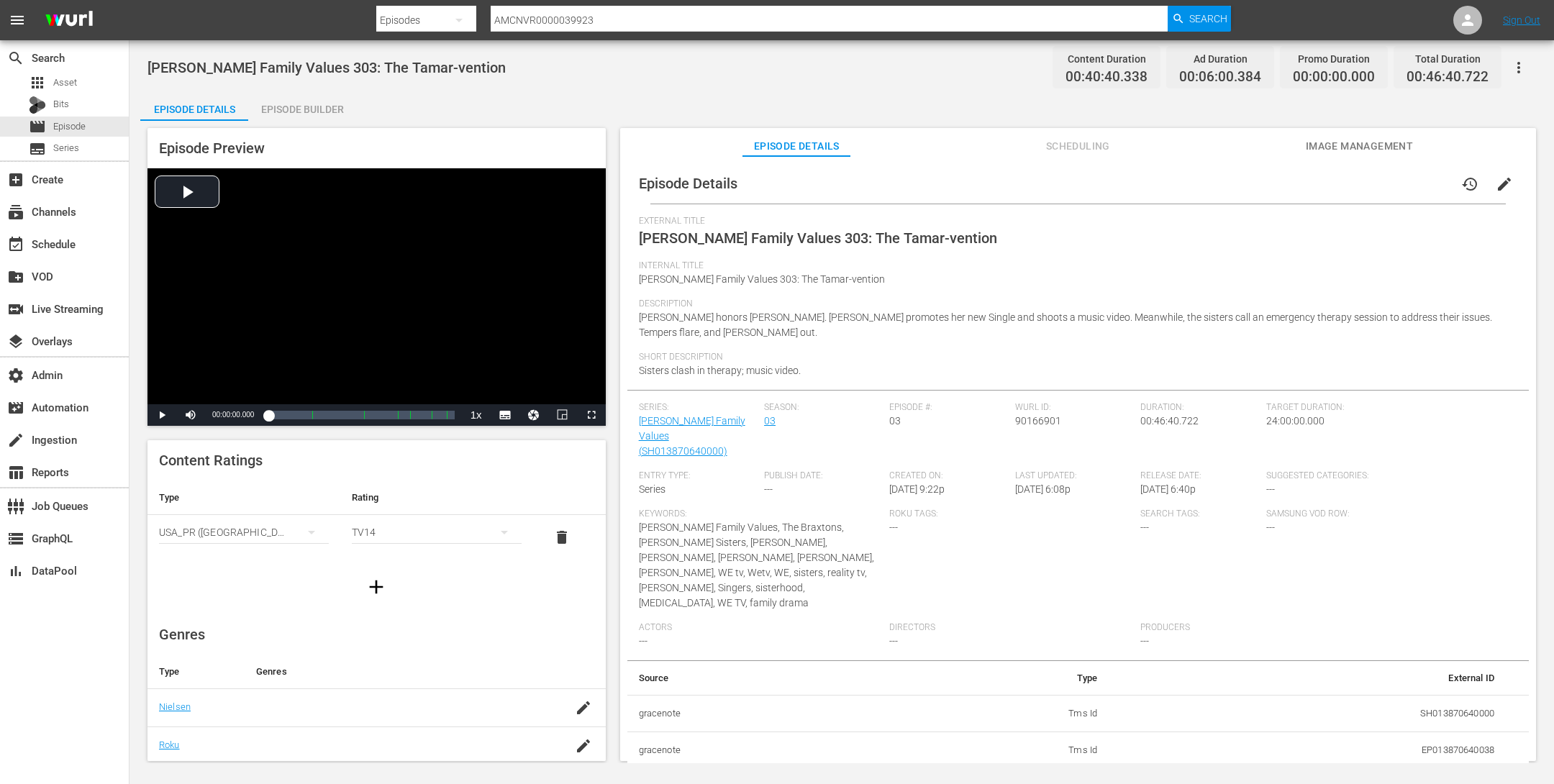
click at [286, 93] on div "Episode Builder" at bounding box center [303, 109] width 108 height 35
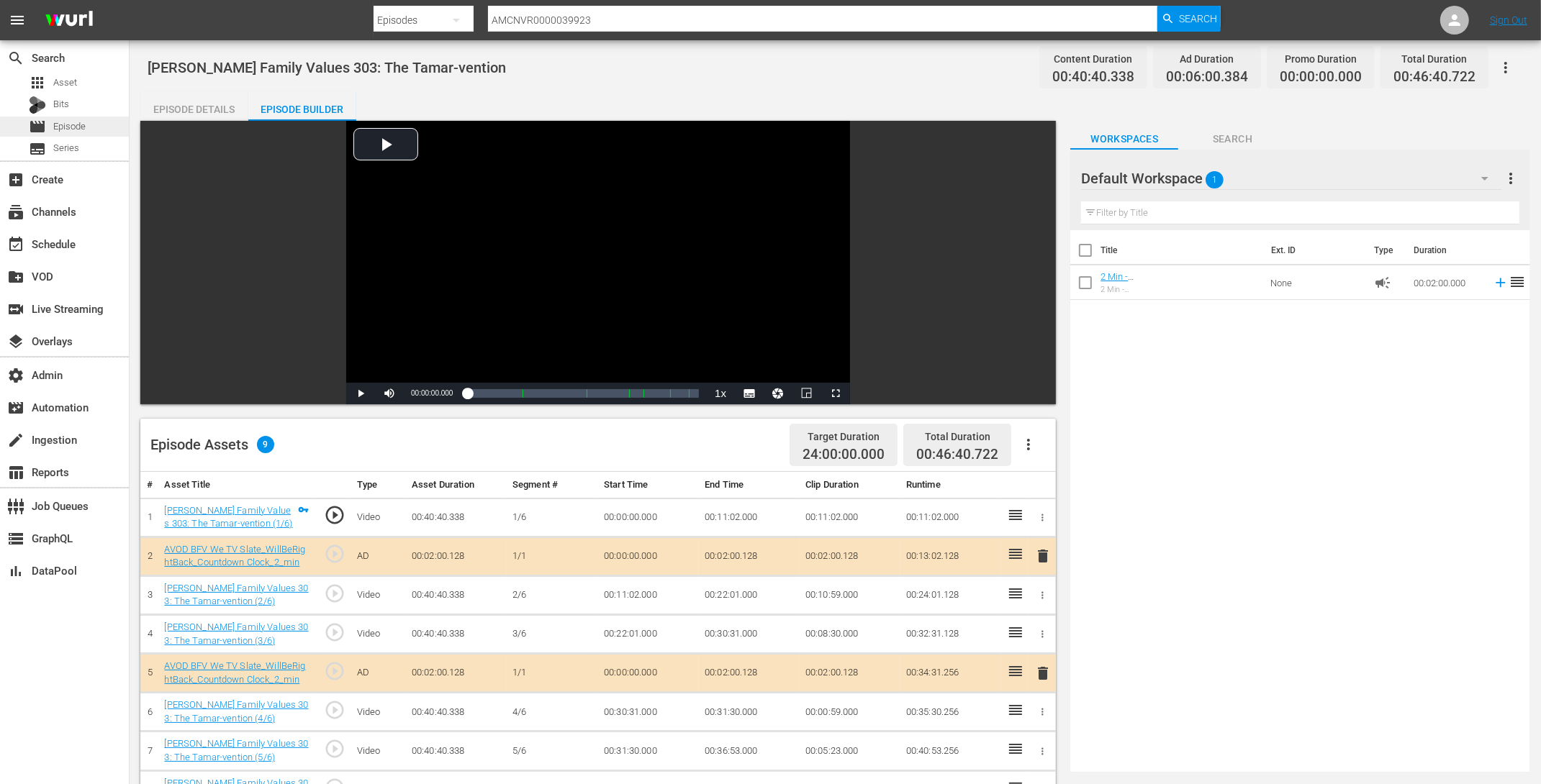
click at [97, 127] on div "movie Episode" at bounding box center [64, 127] width 129 height 21
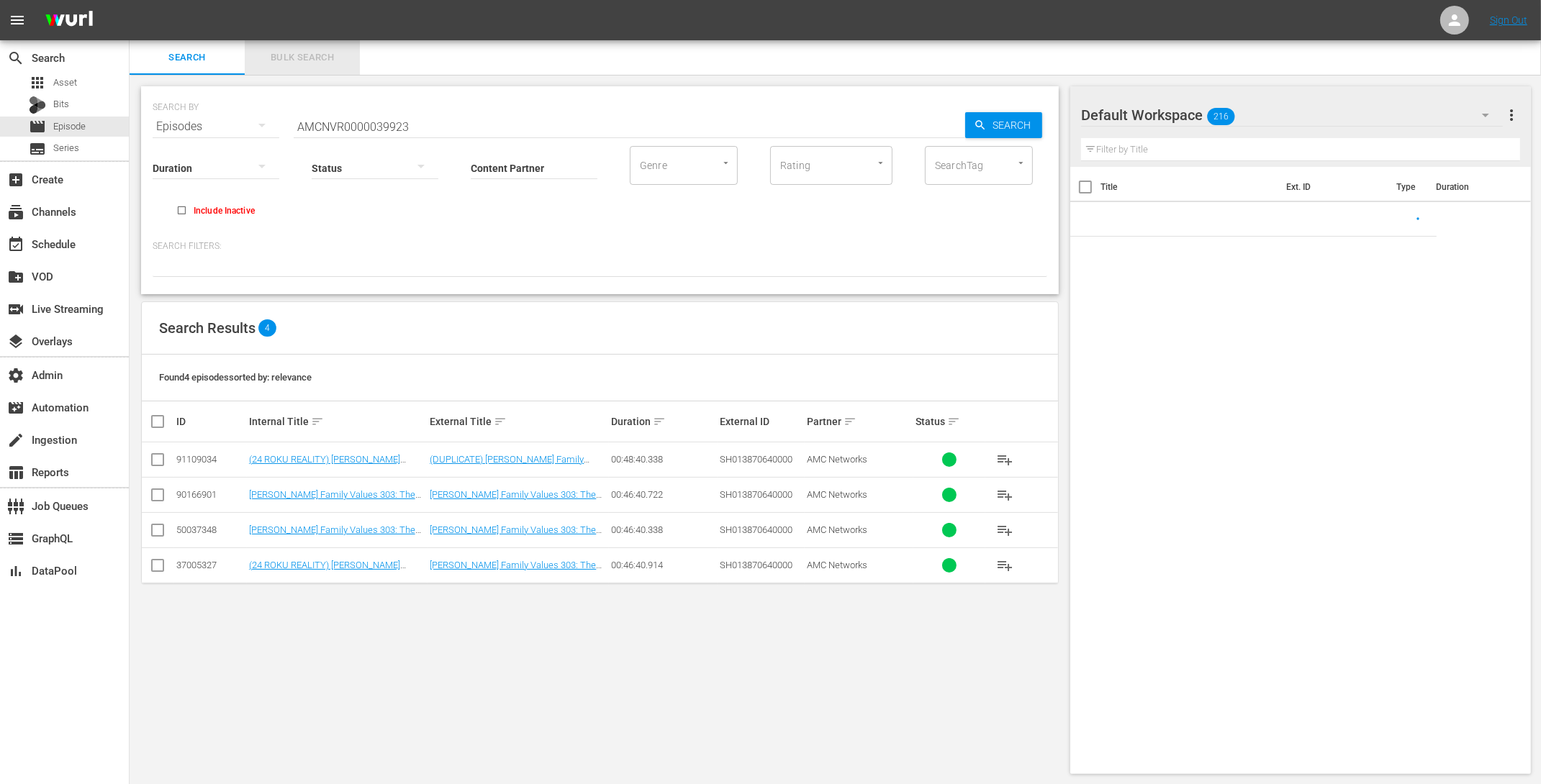
click at [324, 50] on span "Bulk Search" at bounding box center [302, 58] width 98 height 17
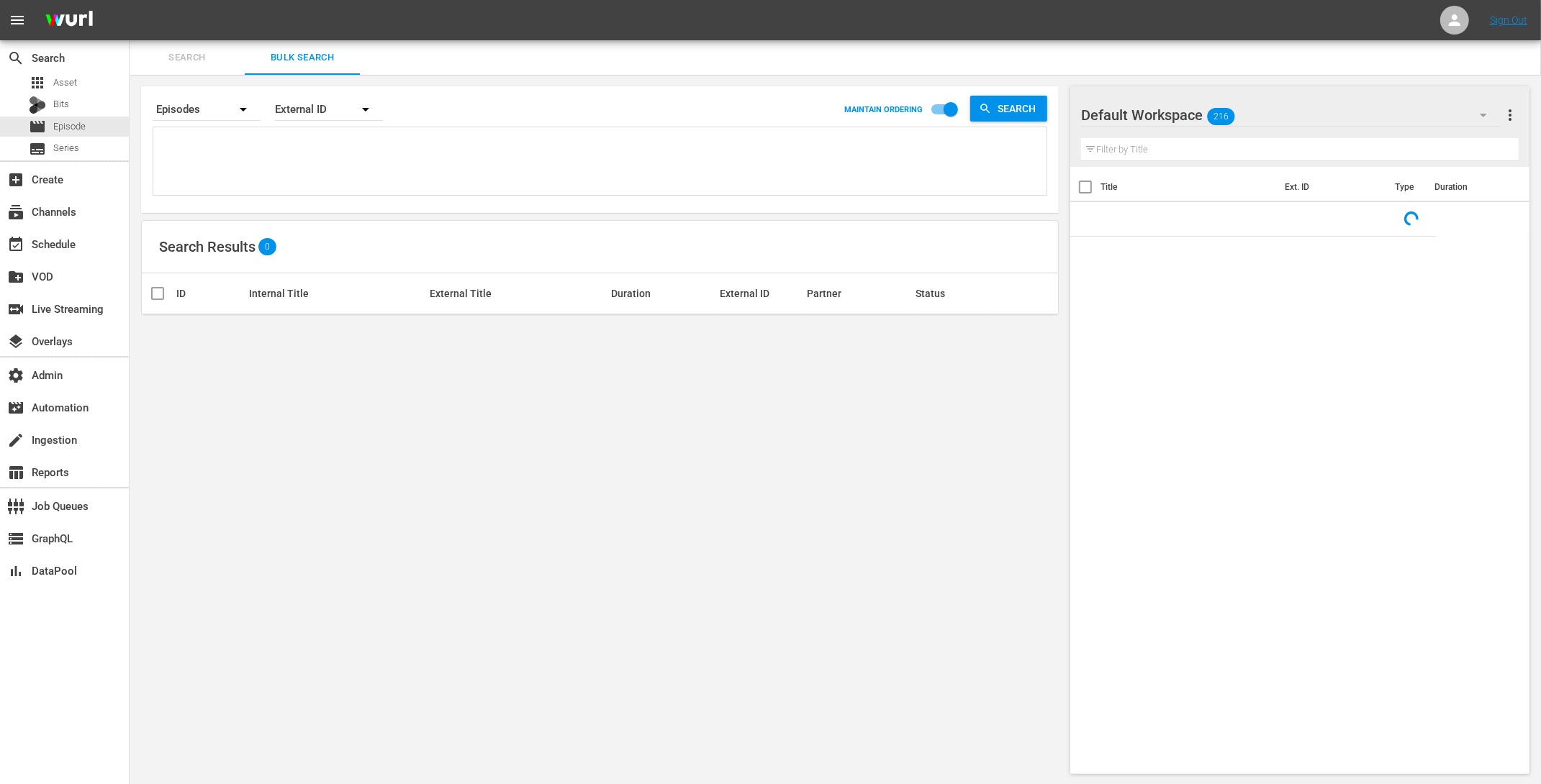
click at [182, 63] on span "Search" at bounding box center [187, 58] width 98 height 17
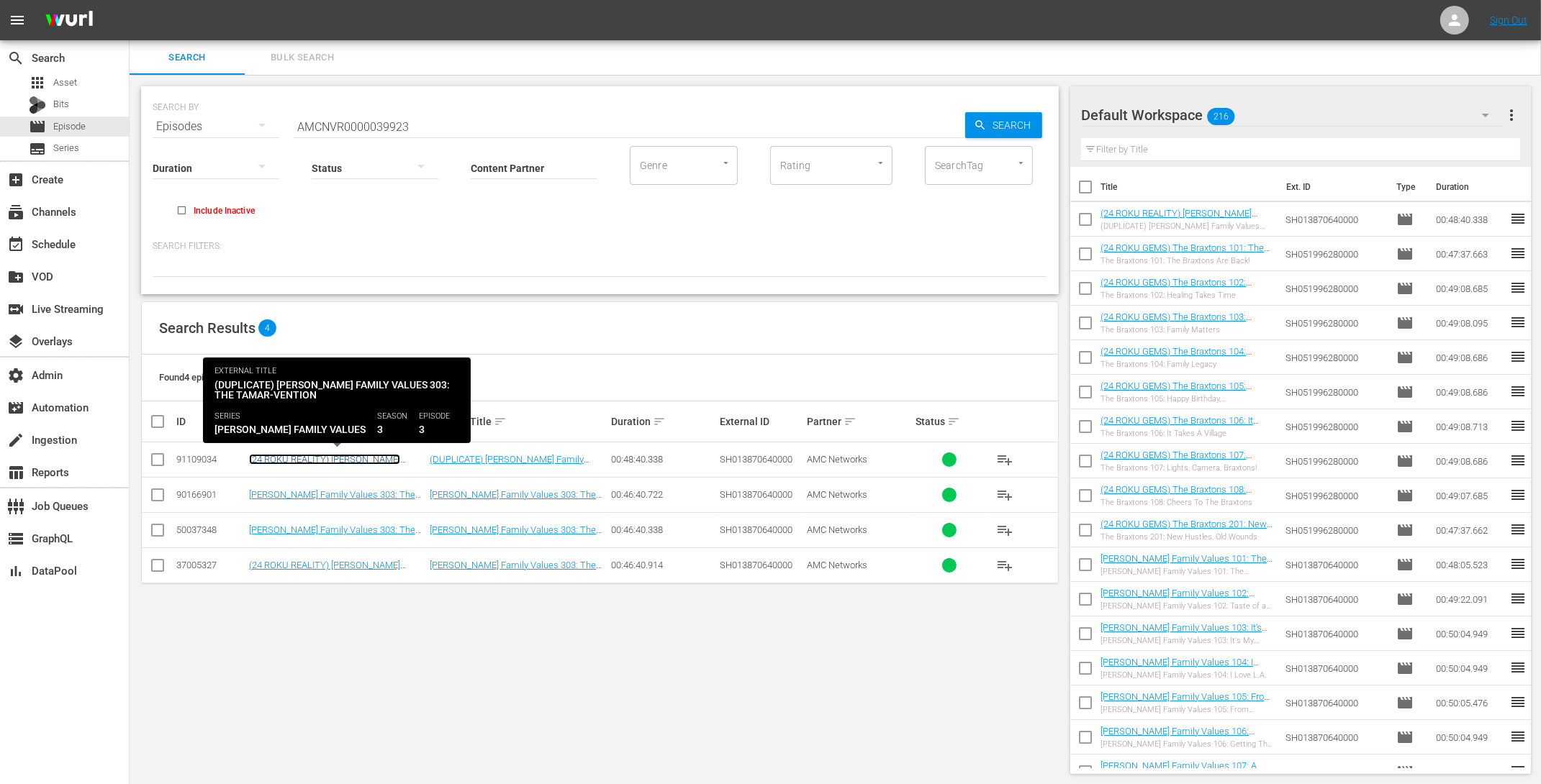
click at [362, 458] on link "(24 ROKU REALITY) Braxton Family Values 303: The Tamar-vention" at bounding box center [326, 464] width 156 height 21
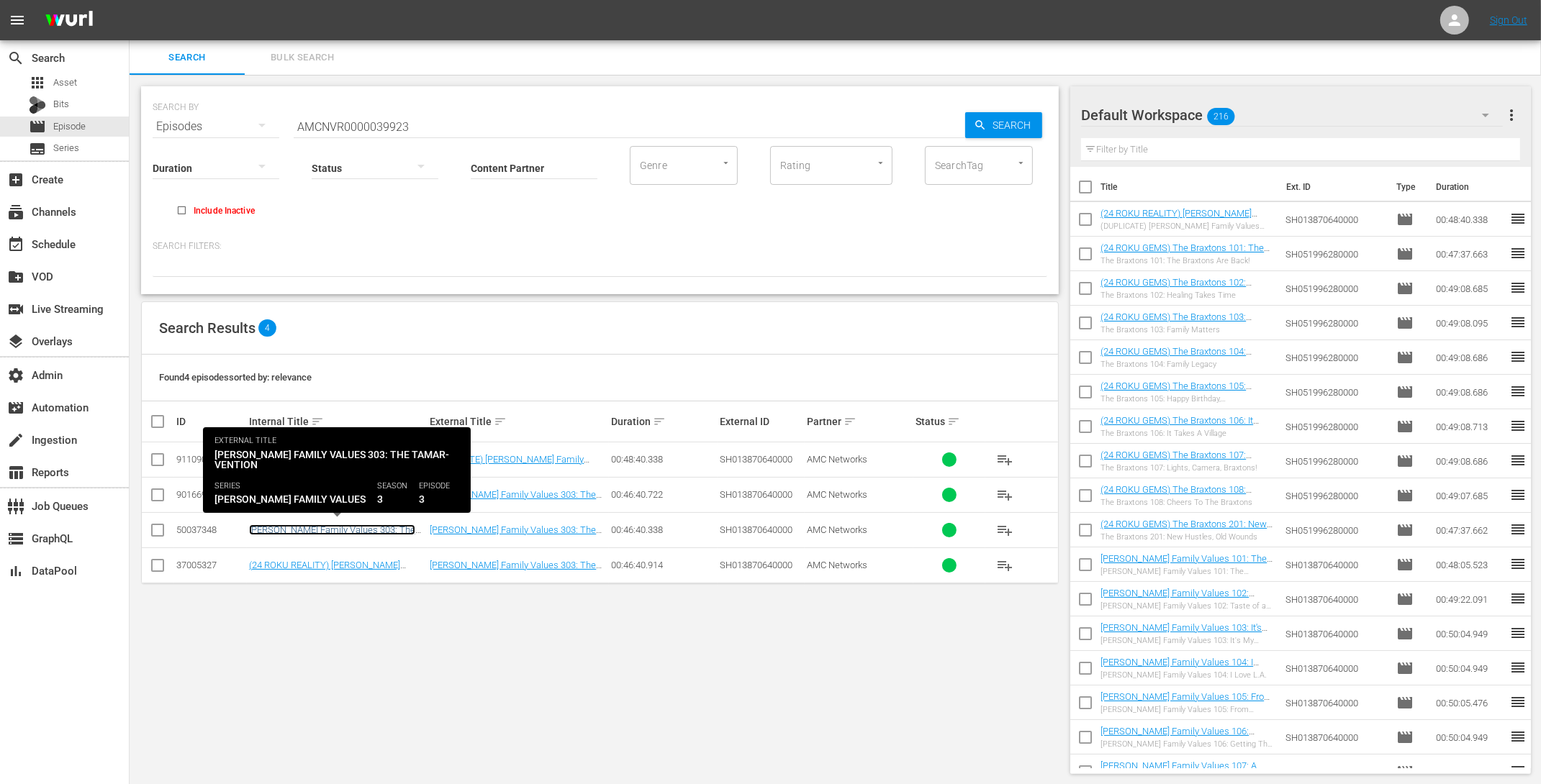
click at [366, 530] on link "[PERSON_NAME] Family Values 303: The Tamar-vention" at bounding box center [332, 535] width 166 height 21
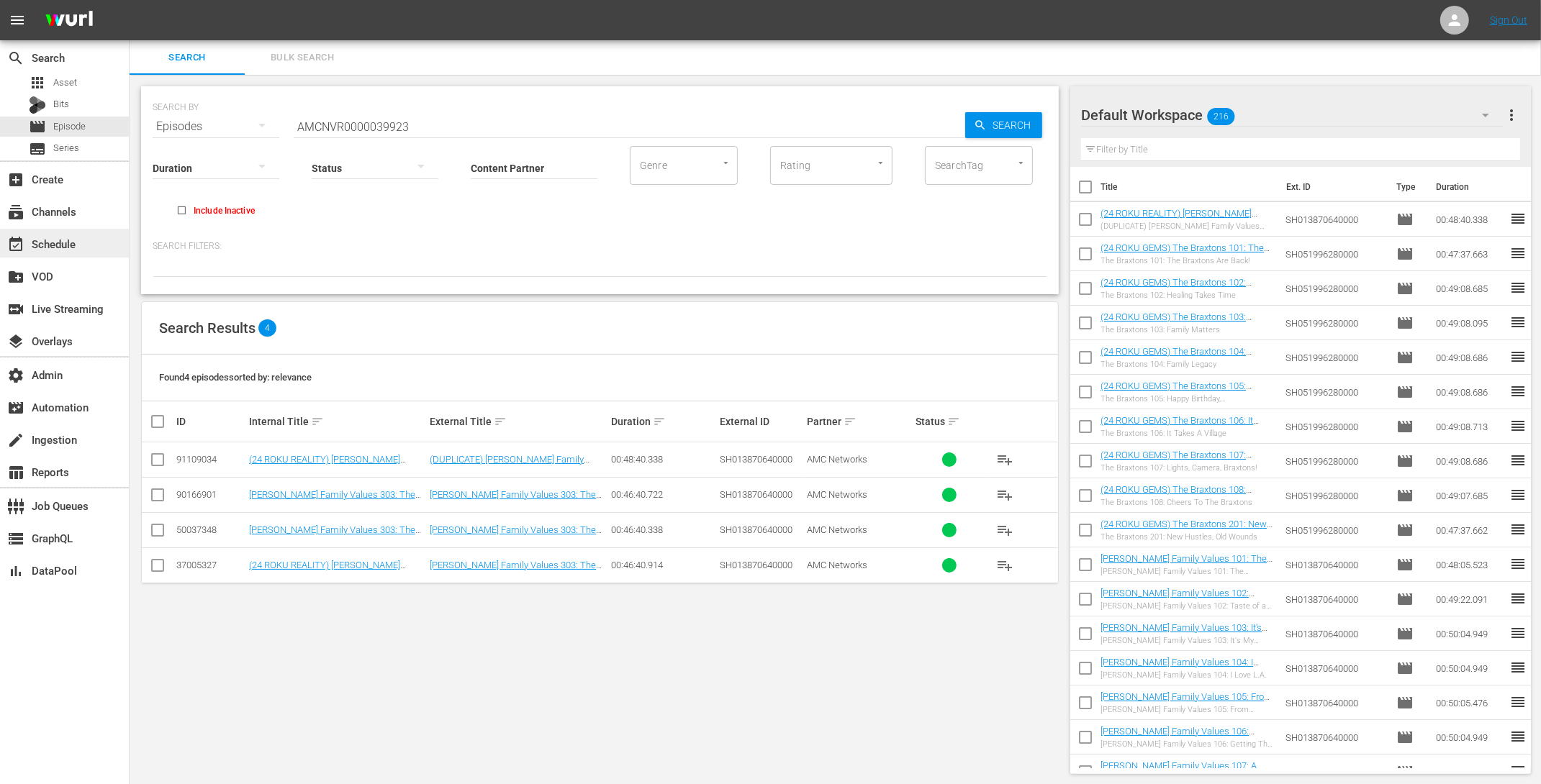
click at [74, 252] on div "event_available Schedule" at bounding box center [64, 243] width 129 height 29
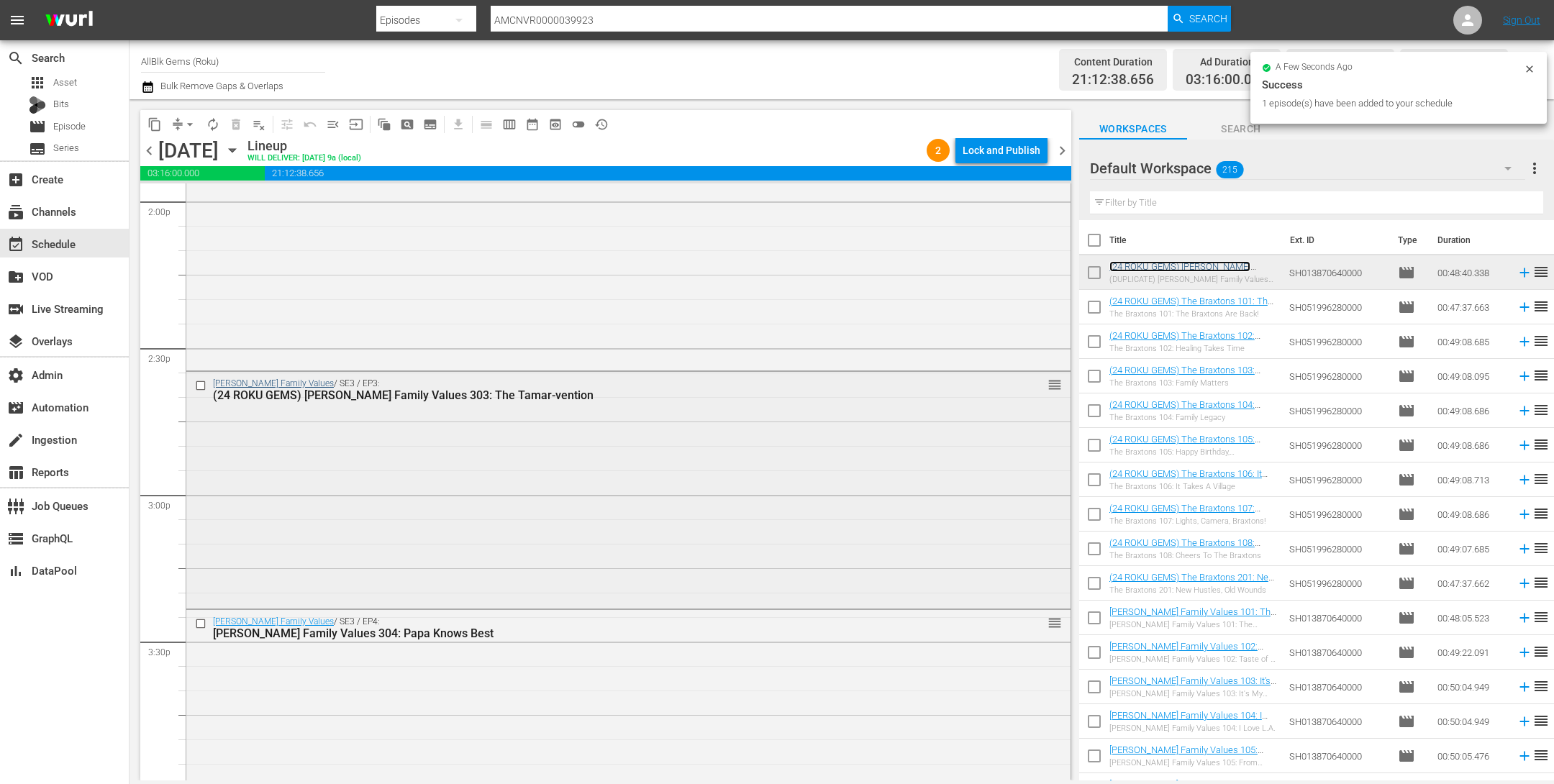
scroll to position [4192, 0]
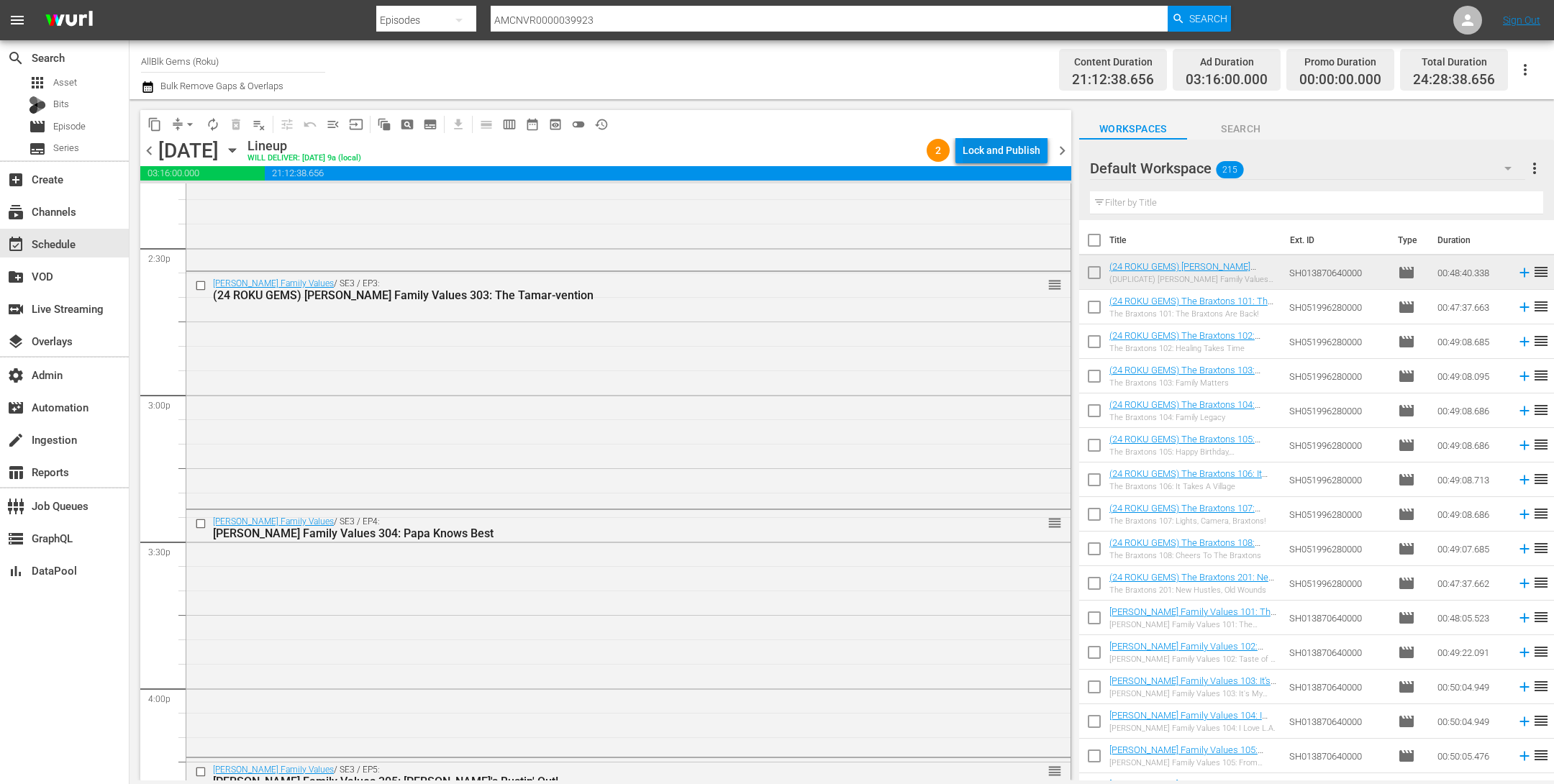
click at [1018, 149] on div "Lock and Publish" at bounding box center [1001, 150] width 78 height 26
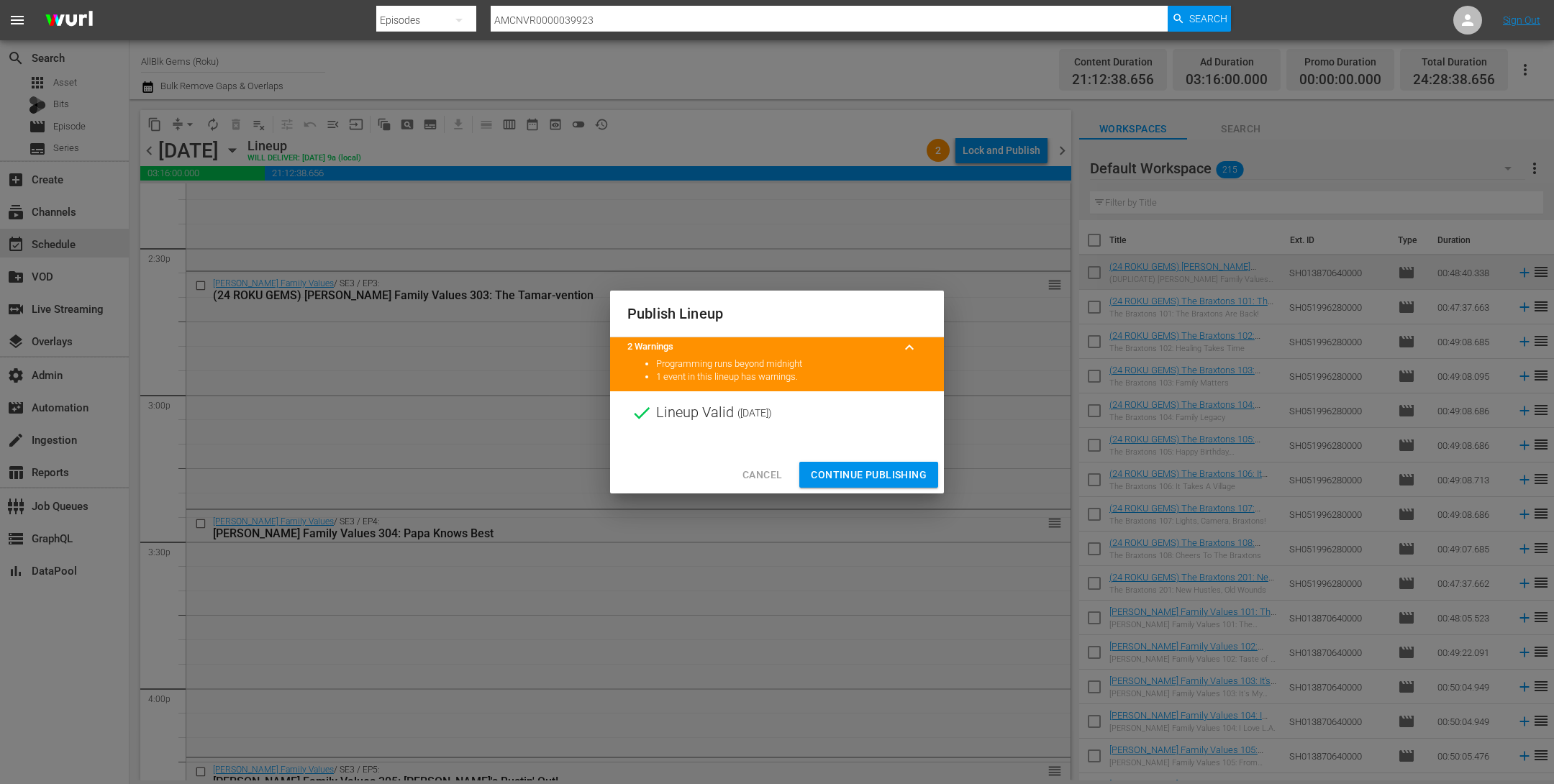
click at [860, 467] on span "Continue Publishing" at bounding box center [869, 475] width 116 height 18
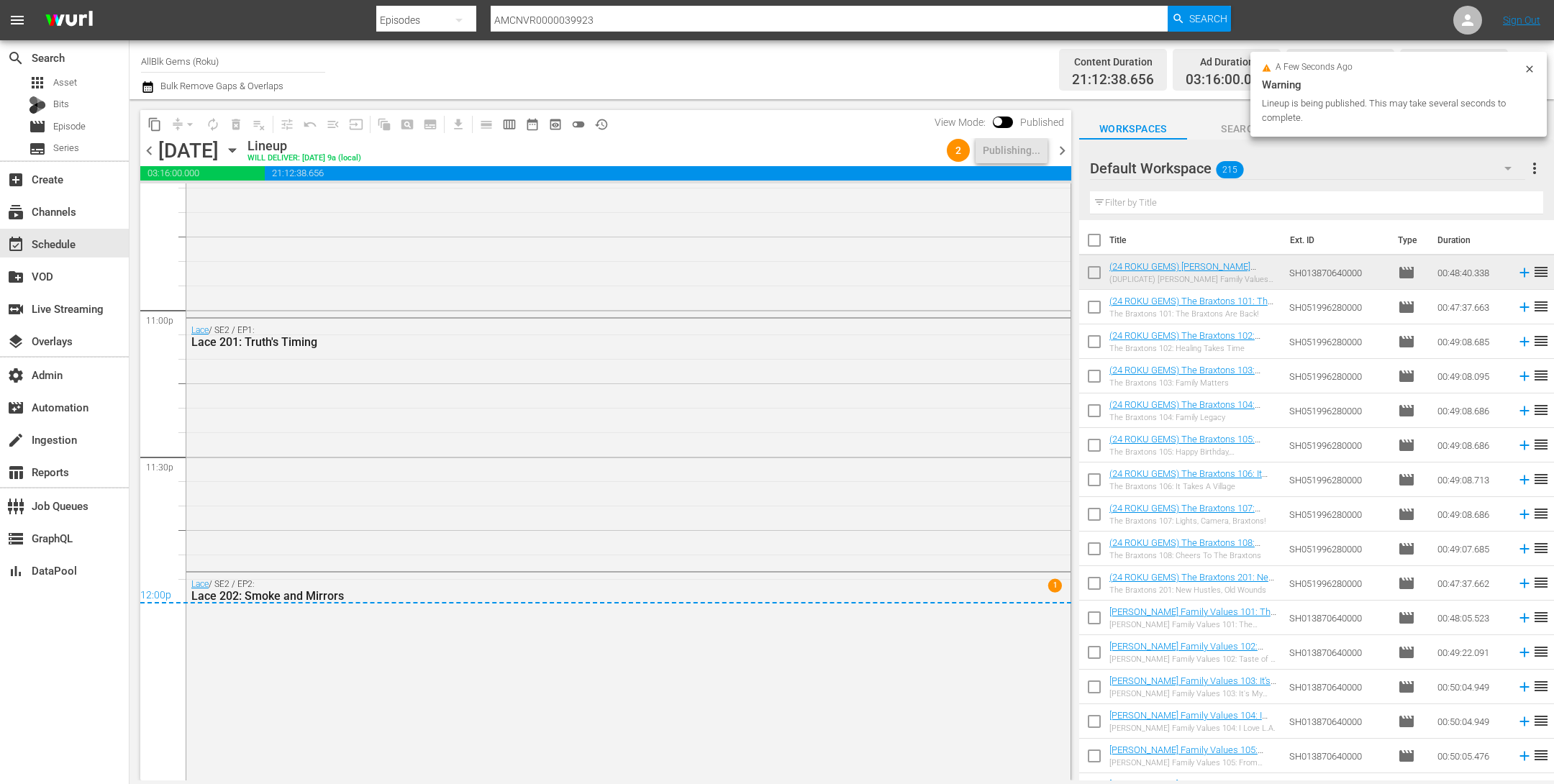
scroll to position [6638, 0]
click at [1062, 150] on span "chevron_right" at bounding box center [1062, 150] width 18 height 18
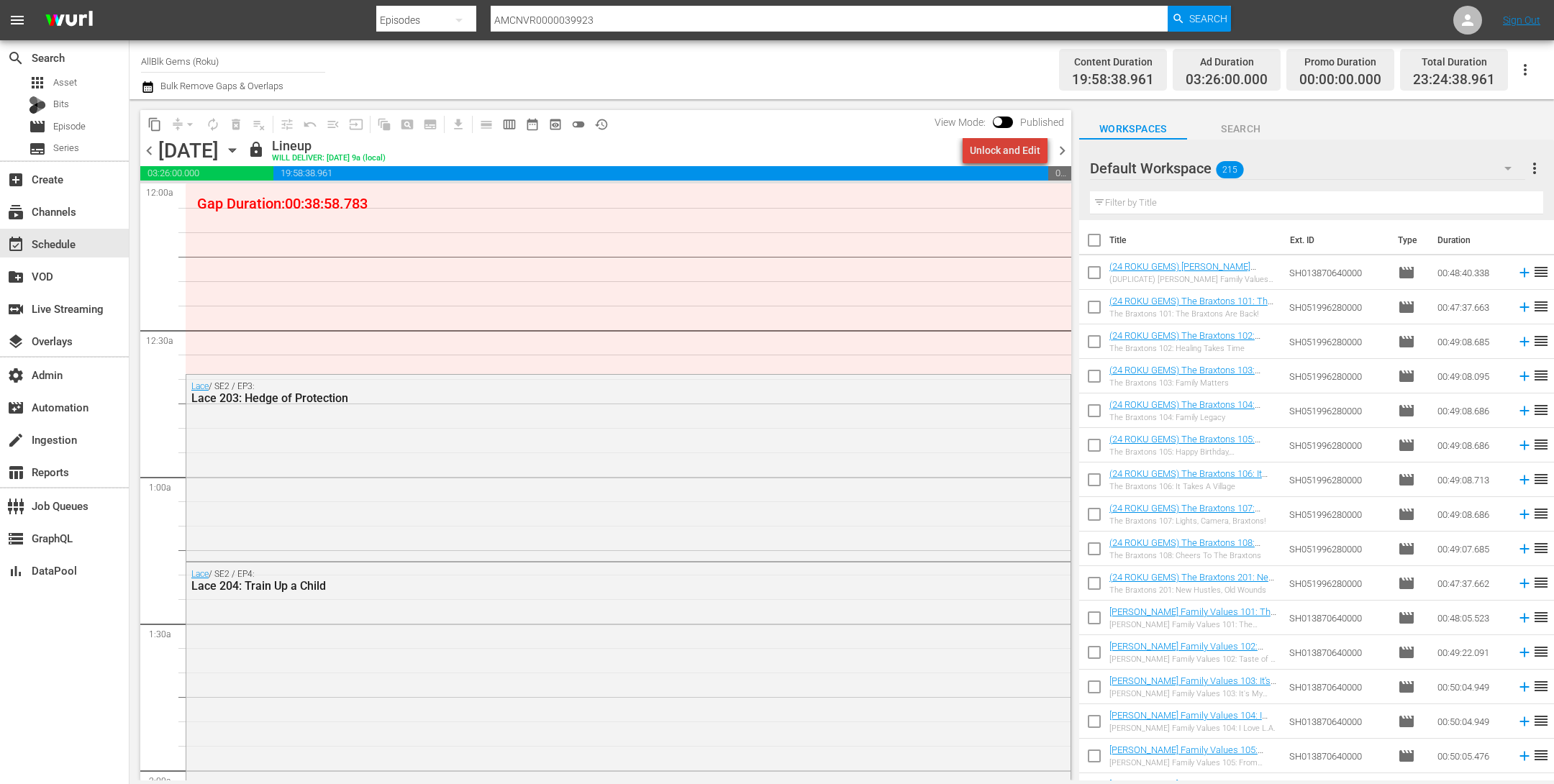
click at [1012, 149] on div "Unlock and Edit" at bounding box center [1005, 150] width 70 height 26
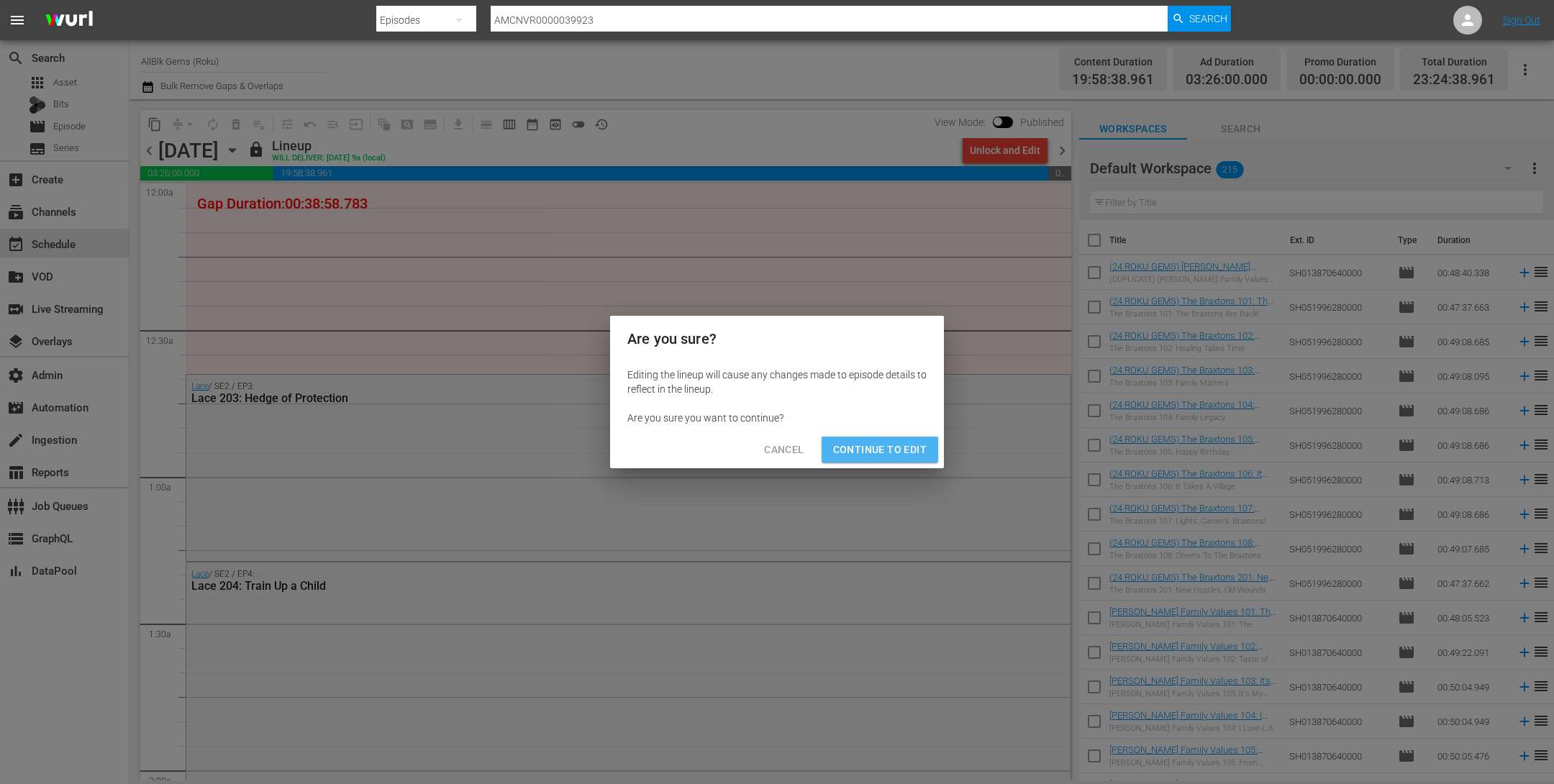
click at [885, 442] on span "Continue to Edit" at bounding box center [880, 449] width 93 height 18
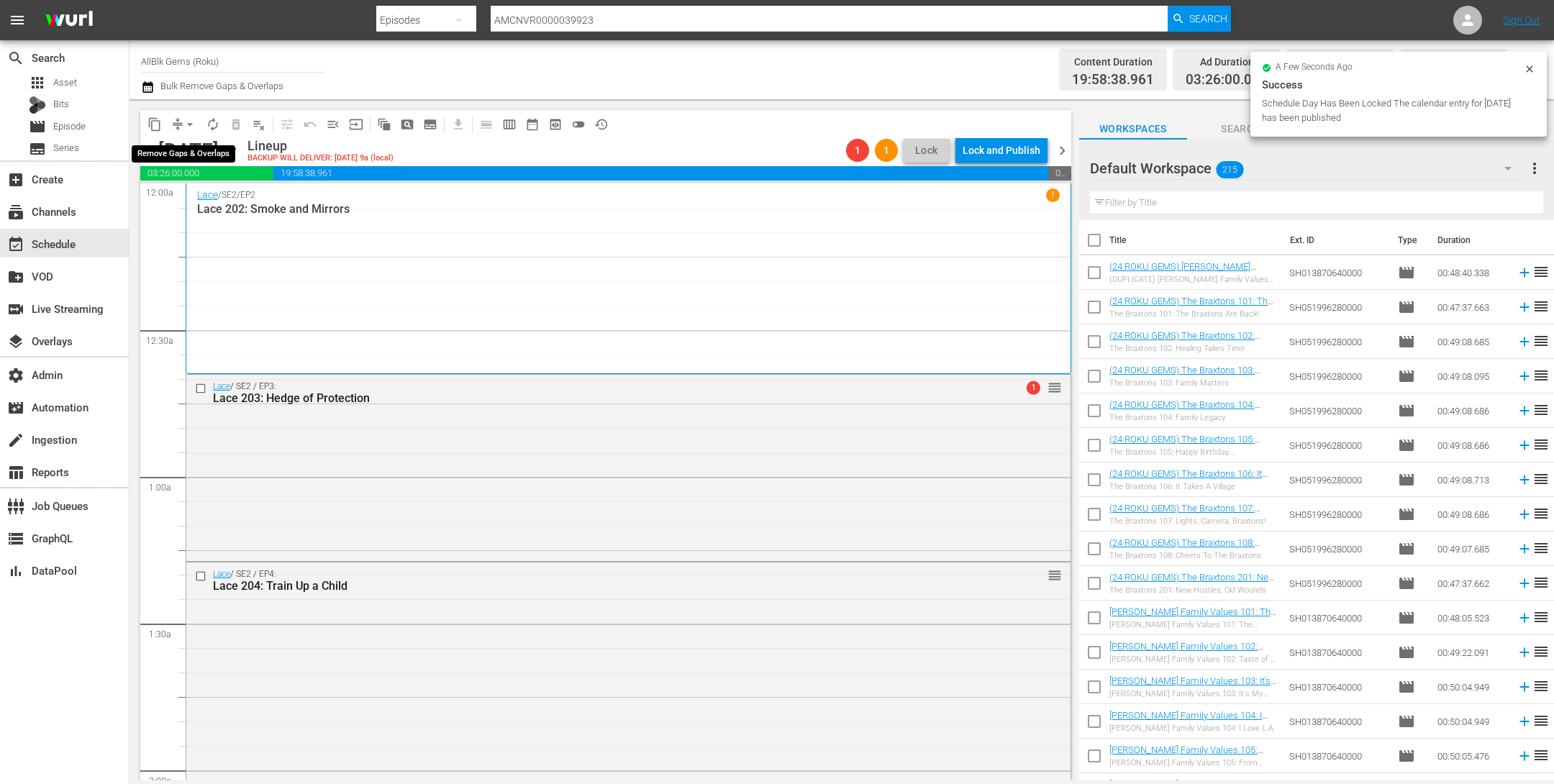
click at [185, 125] on span "arrow_drop_down" at bounding box center [190, 124] width 14 height 14
click at [195, 198] on li "Align to End of Previous Day" at bounding box center [191, 200] width 151 height 23
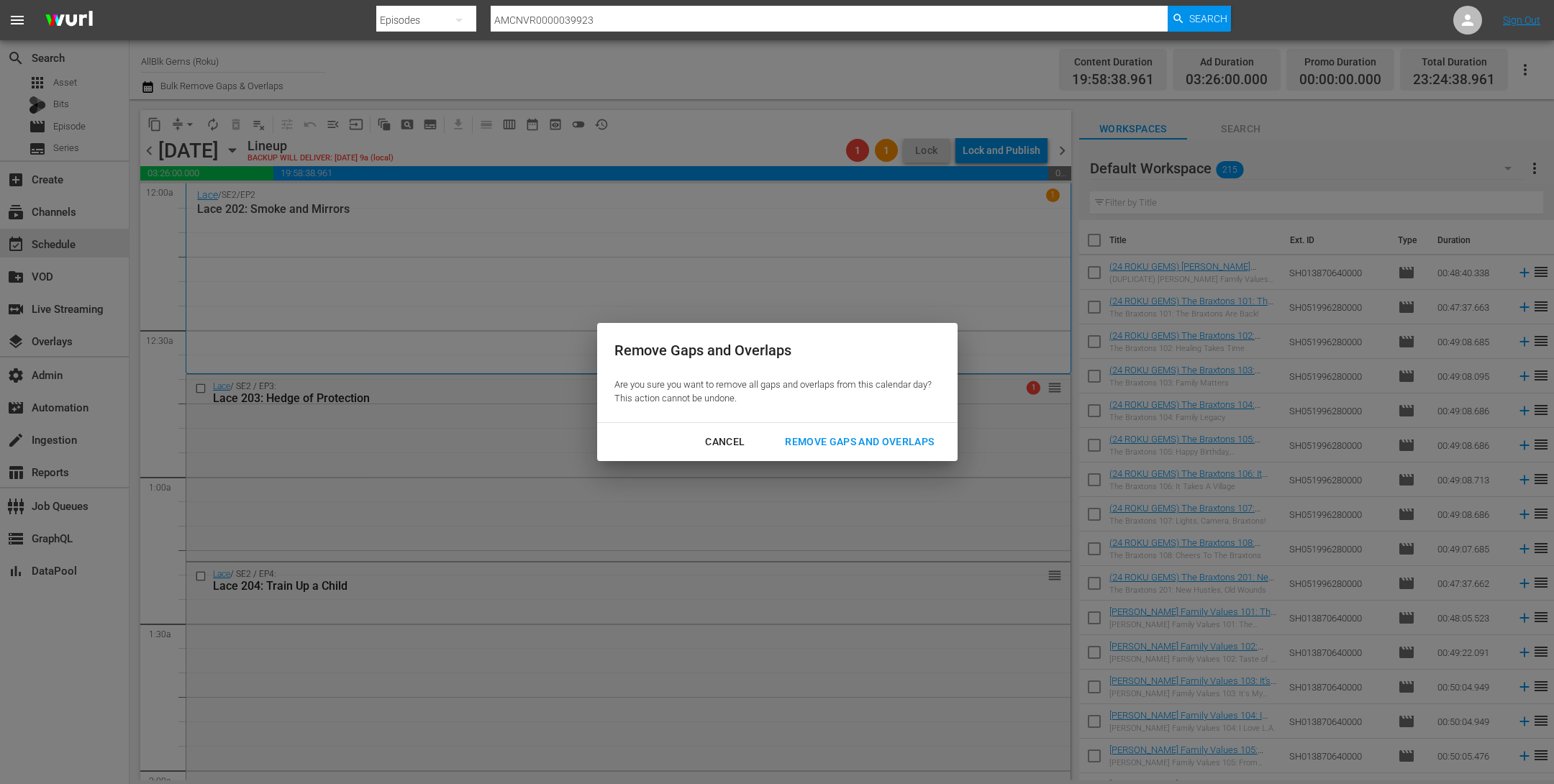
click at [889, 448] on div "Remove Gaps and Overlaps" at bounding box center [860, 442] width 172 height 18
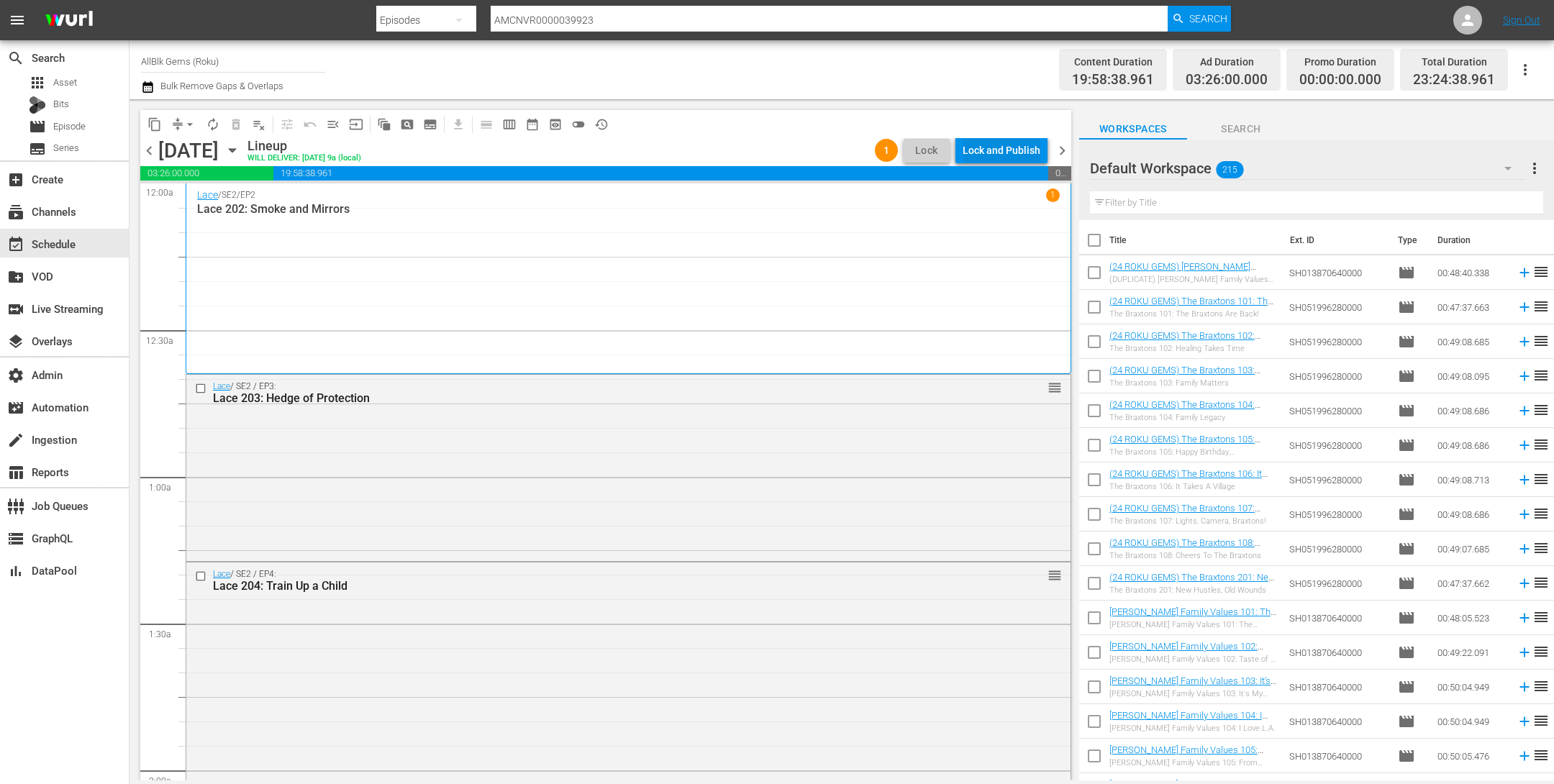
click at [996, 155] on div "Lock and Publish" at bounding box center [1001, 150] width 78 height 26
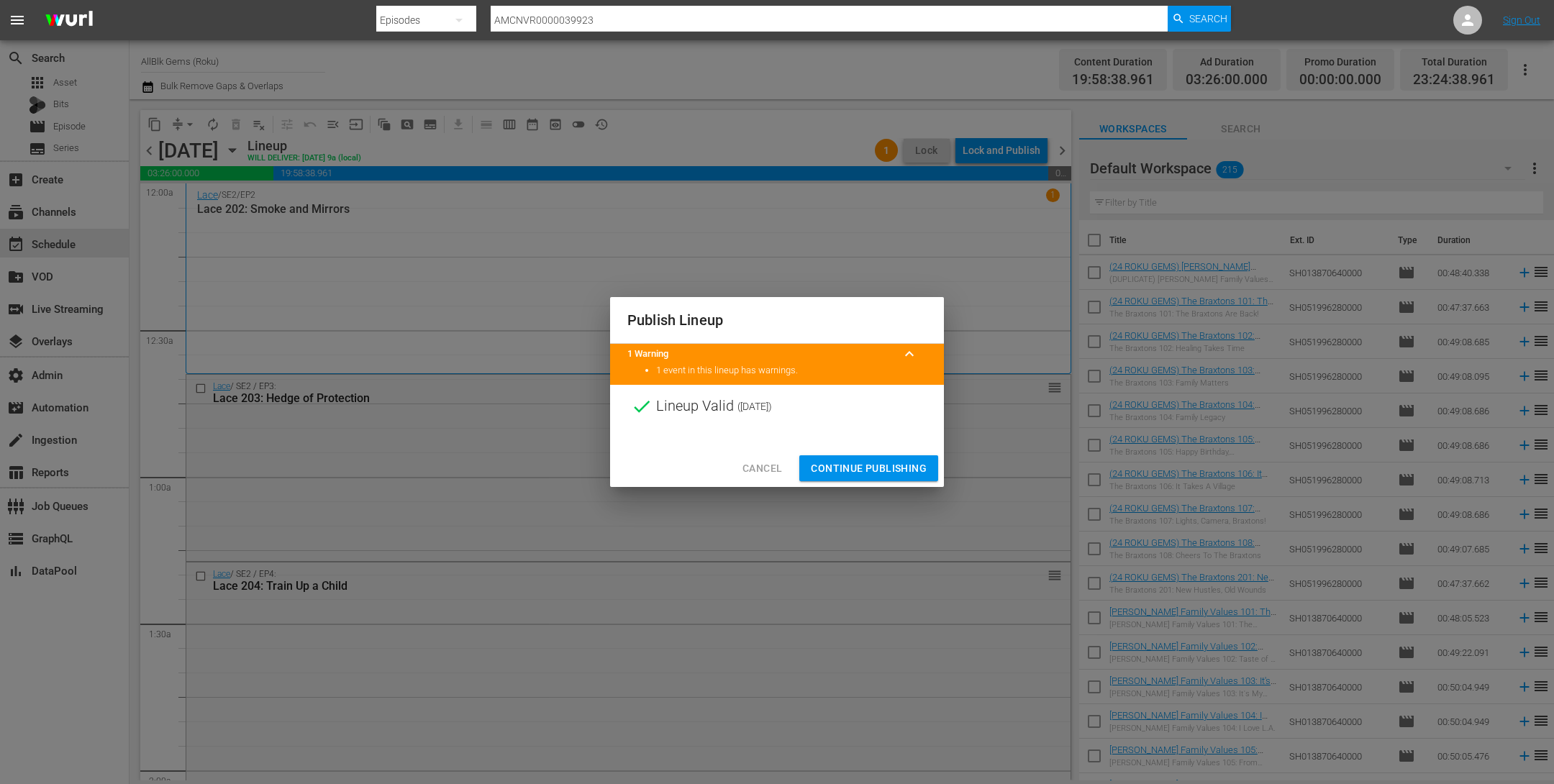
click at [875, 475] on span "Continue Publishing" at bounding box center [869, 468] width 116 height 18
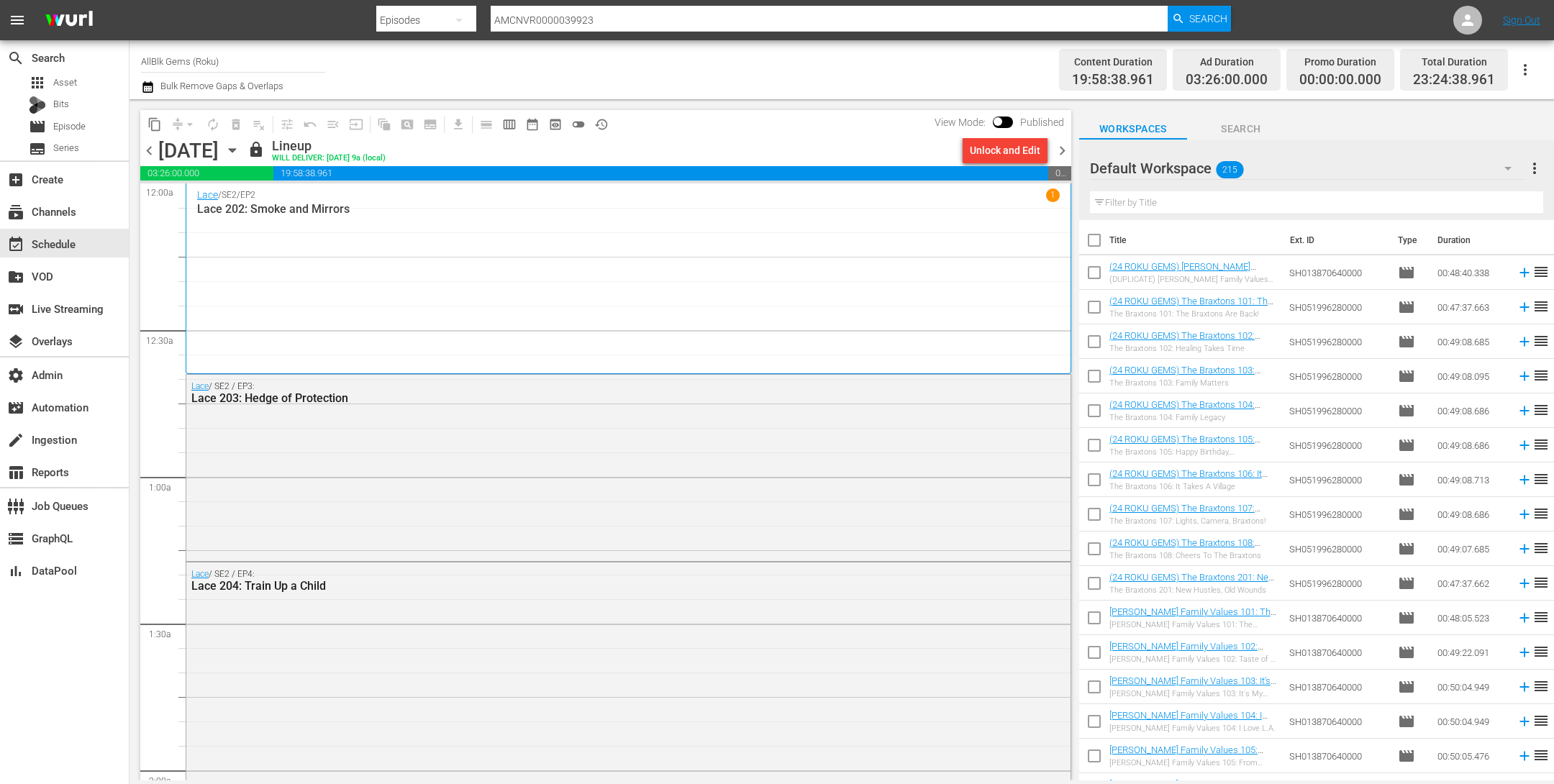
click at [1060, 151] on span "chevron_right" at bounding box center [1062, 150] width 18 height 18
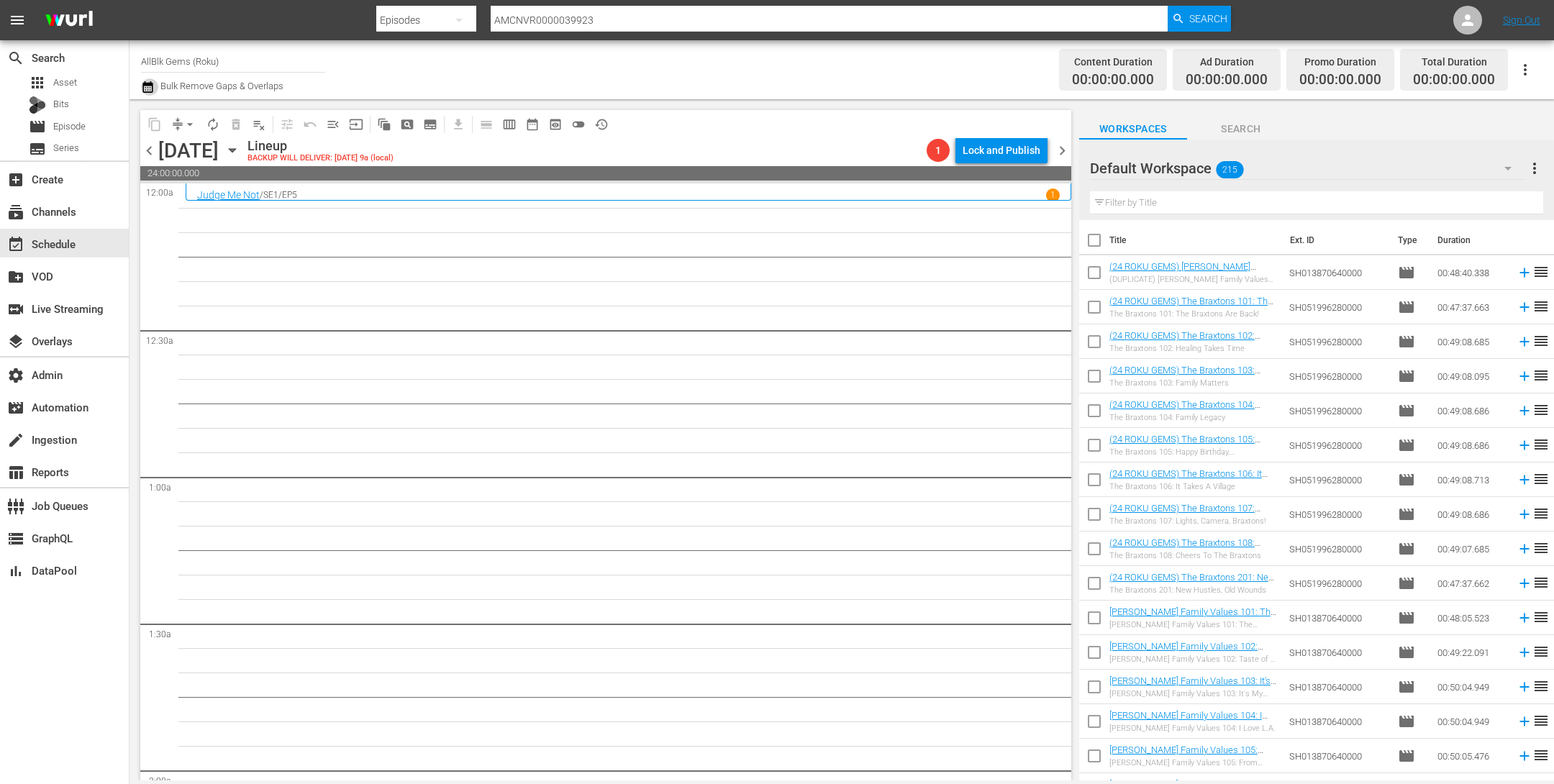
click at [151, 86] on icon "button" at bounding box center [147, 87] width 10 height 11
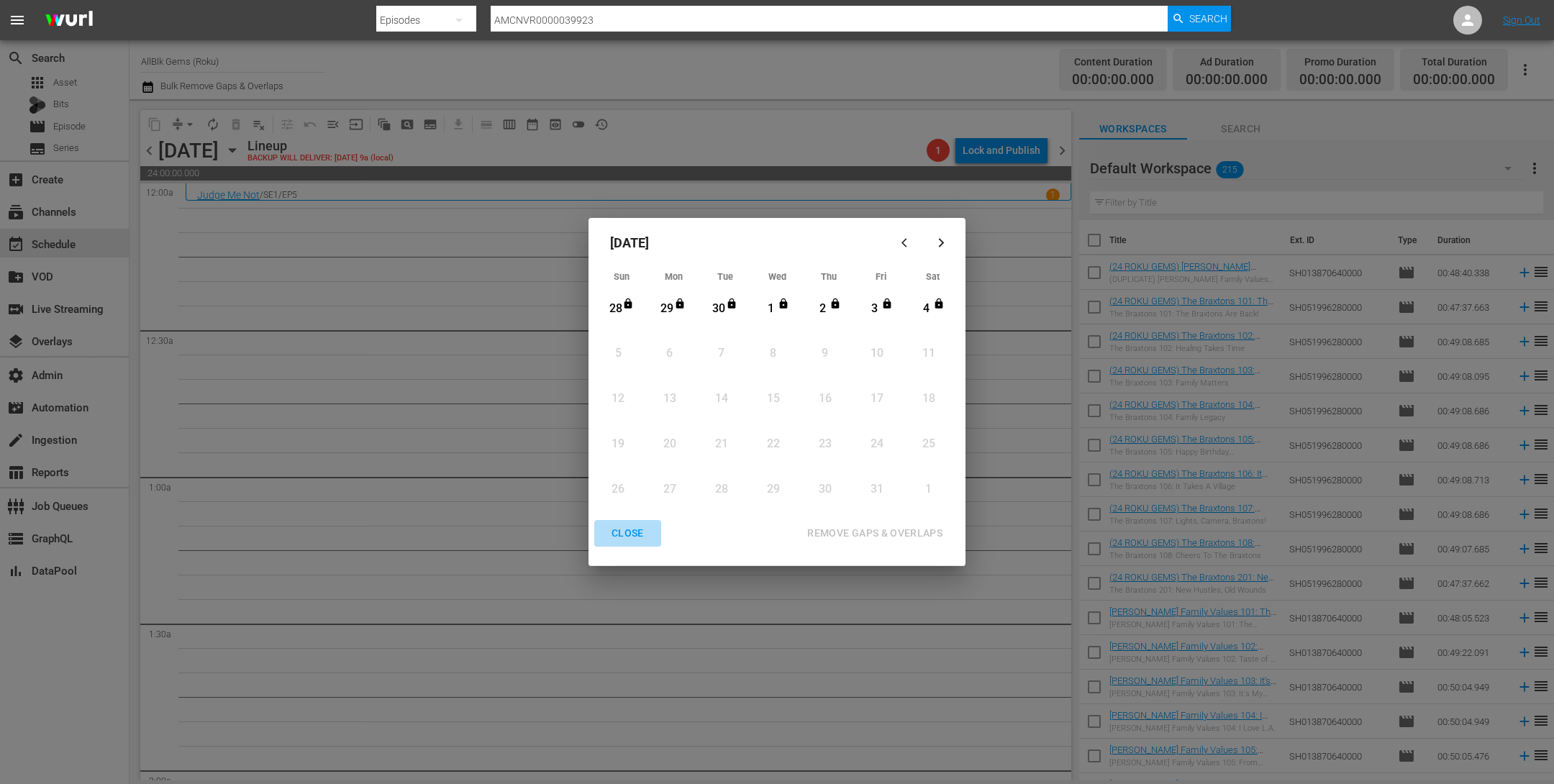
click at [629, 534] on div "CLOSE" at bounding box center [627, 533] width 55 height 18
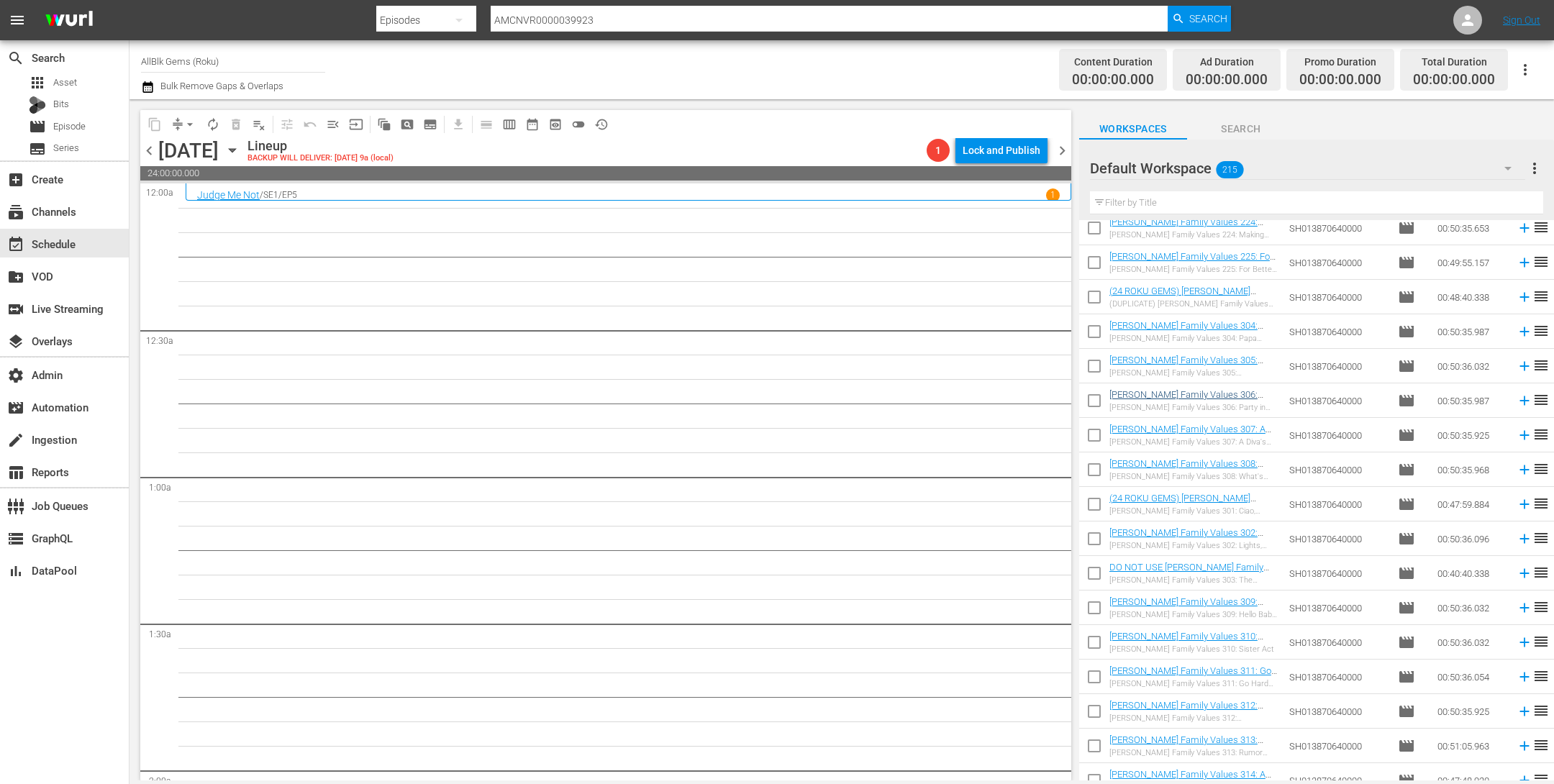
scroll to position [1449, 0]
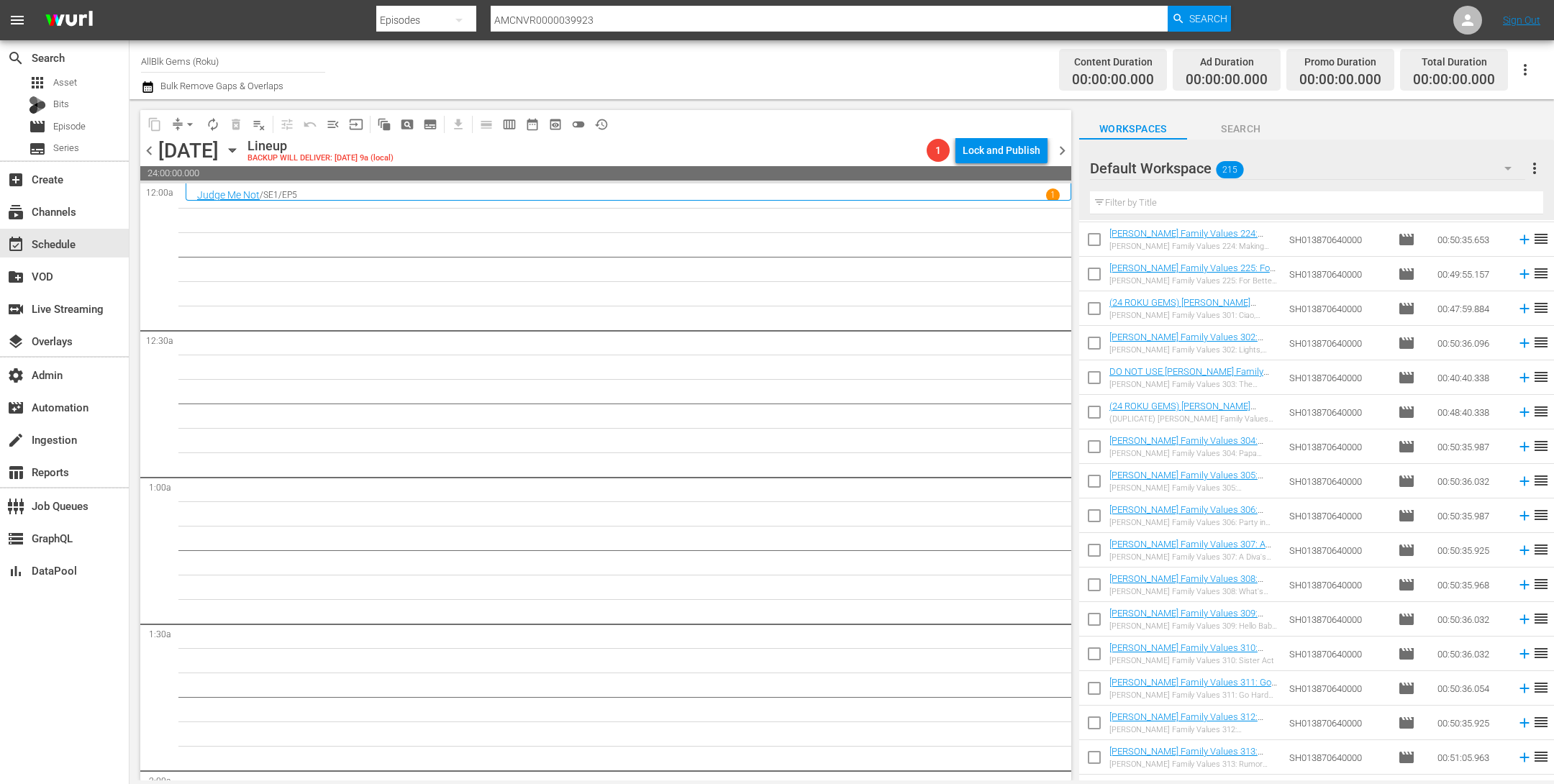
click at [1096, 380] on input "checkbox" at bounding box center [1094, 380] width 30 height 30
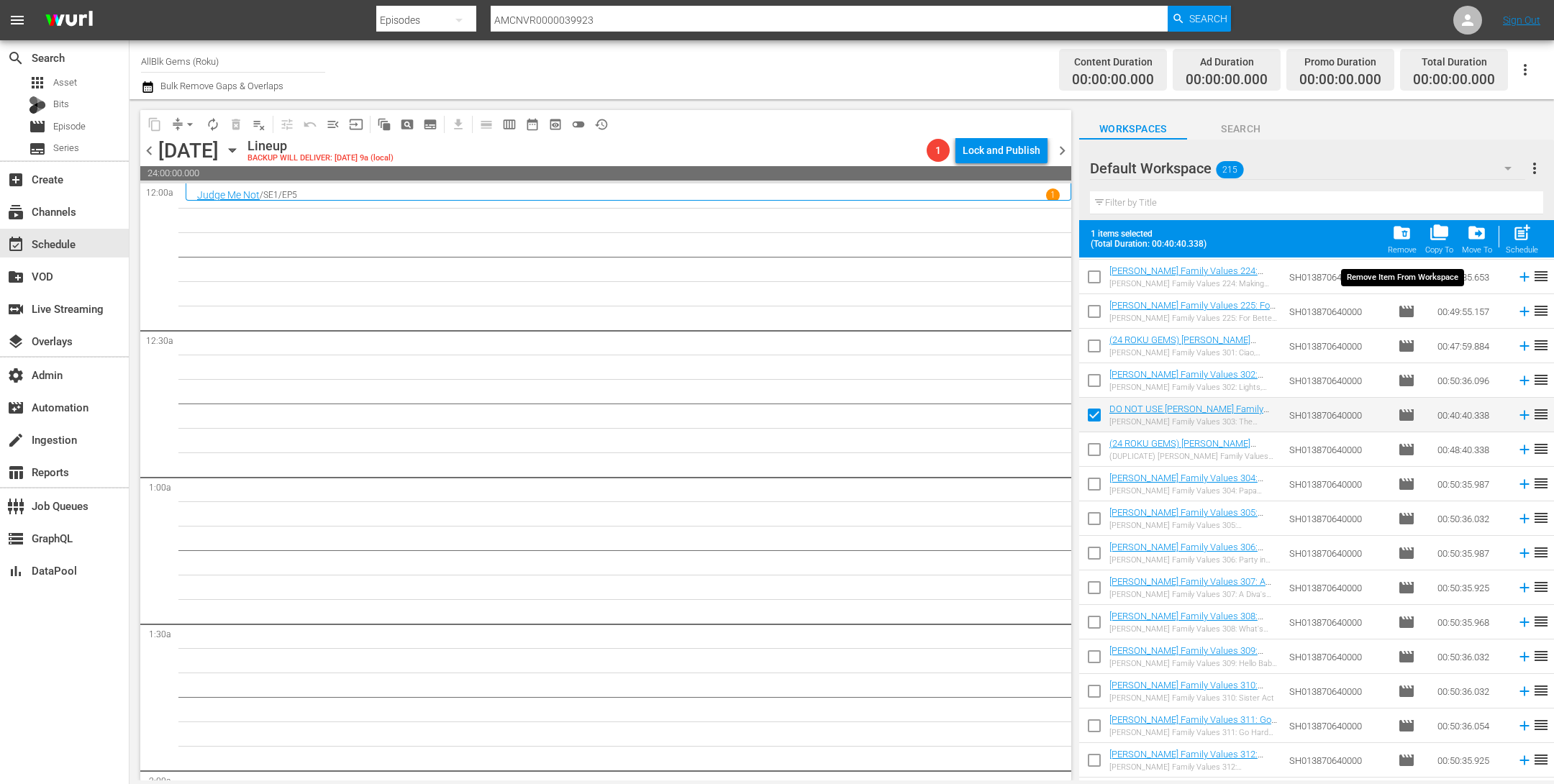
click at [1403, 237] on span "folder_delete" at bounding box center [1402, 233] width 20 height 20
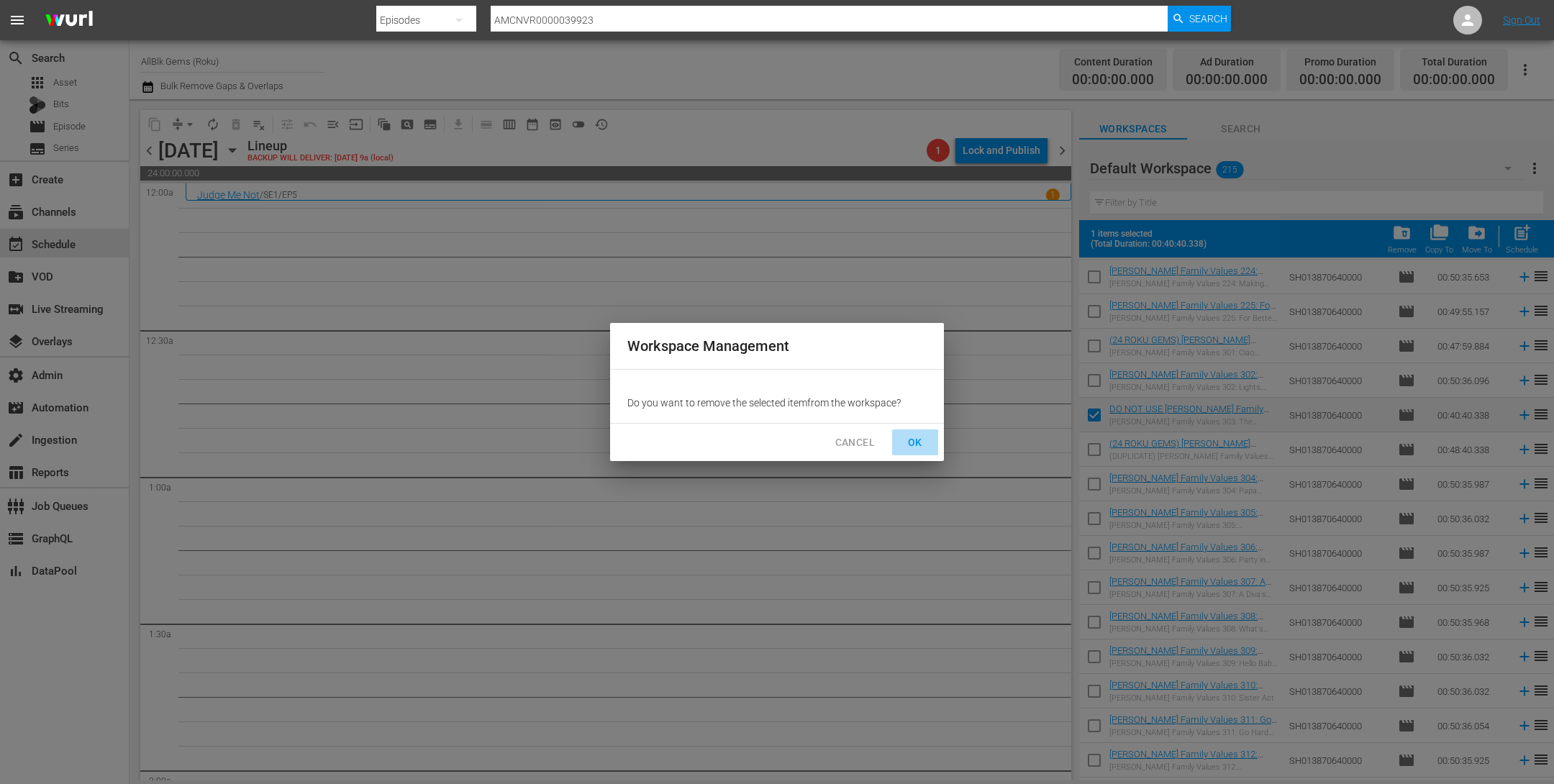
click at [919, 448] on span "OK" at bounding box center [915, 442] width 23 height 18
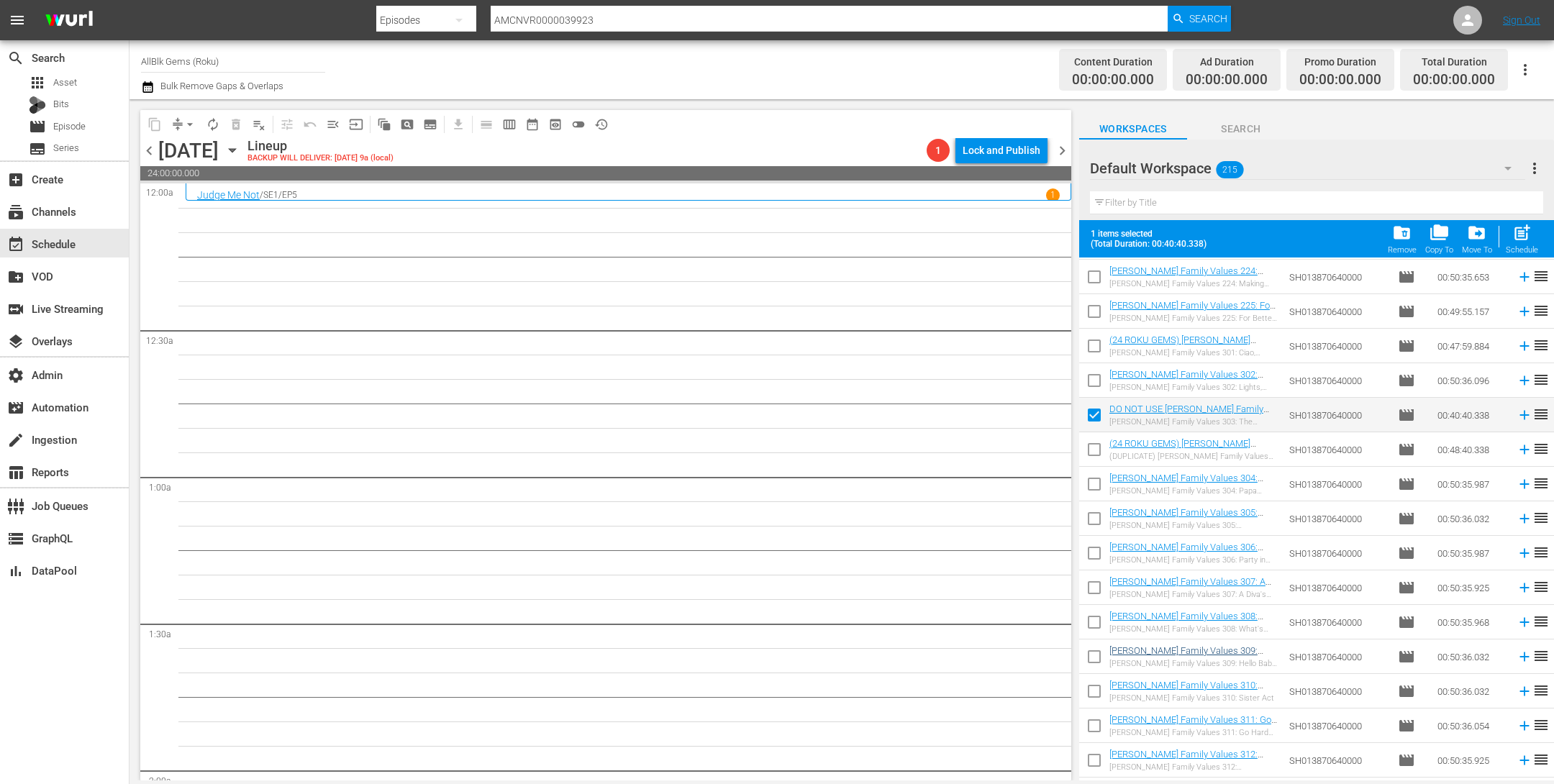
checkbox input "false"
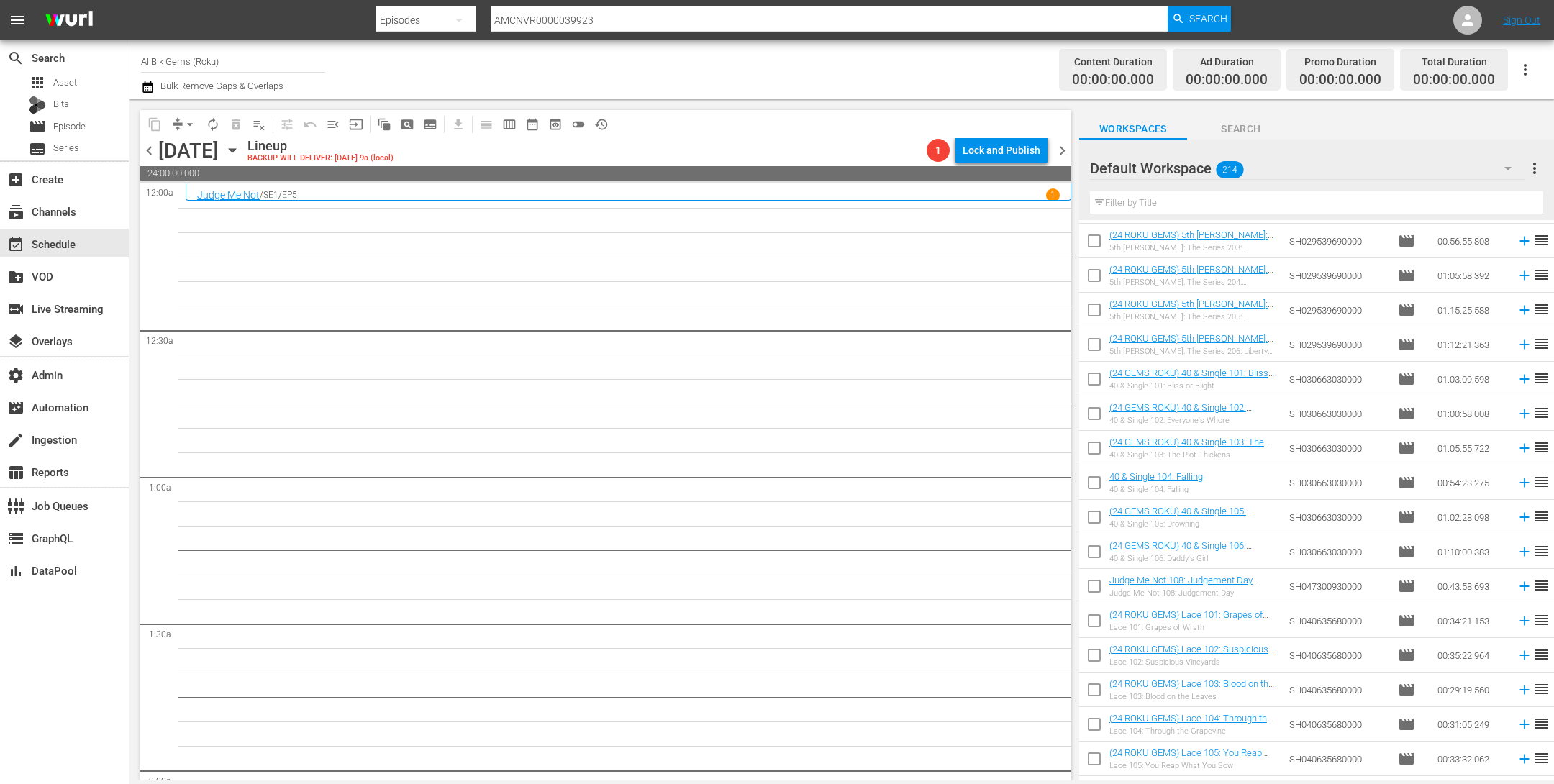
scroll to position [6087, 0]
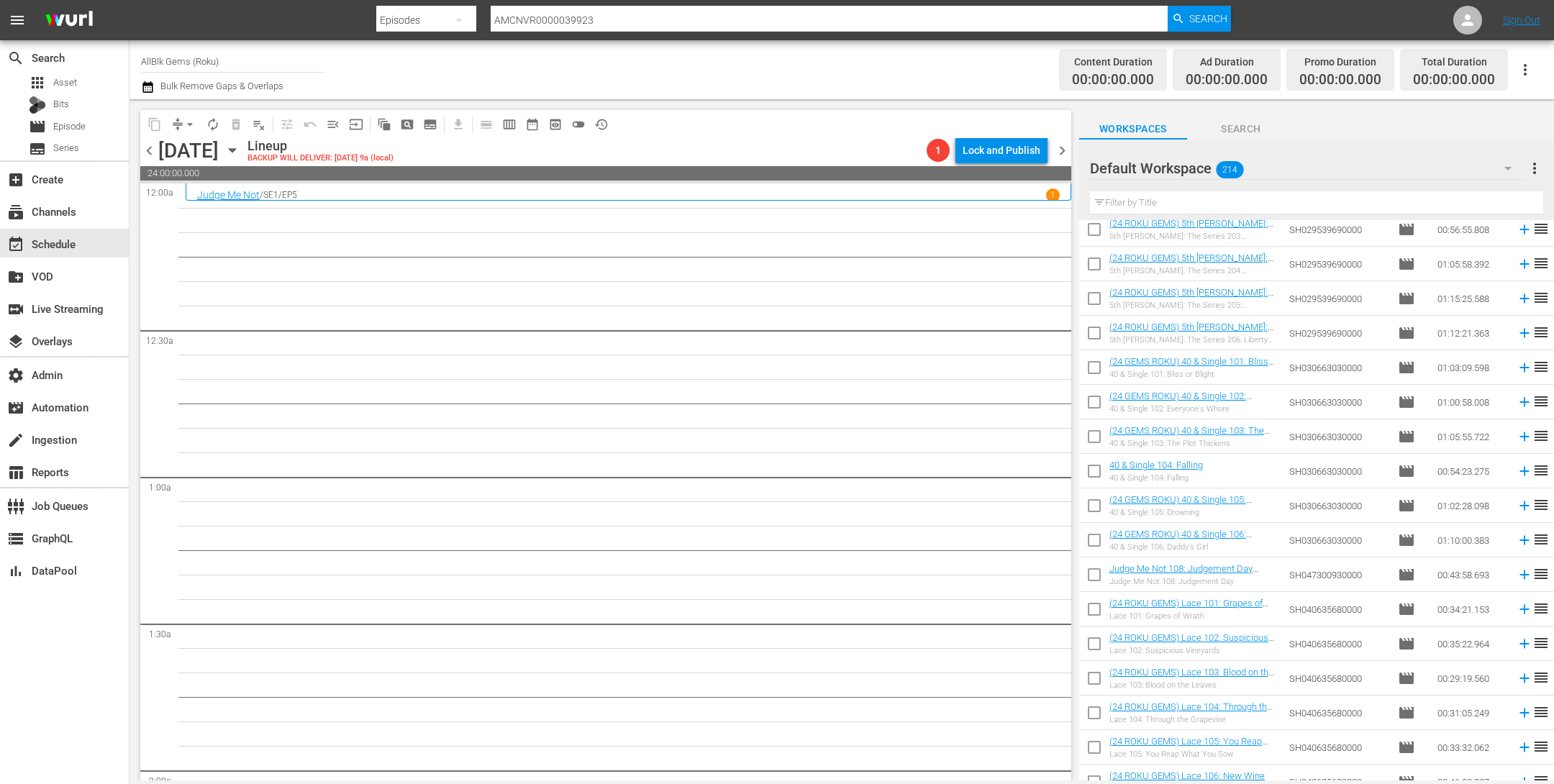
drag, startPoint x: 1244, startPoint y: 518, endPoint x: 501, endPoint y: 2, distance: 904.6
click at [1172, 195] on input "text" at bounding box center [1317, 203] width 453 height 23
paste input "JUDGE ME NOT"
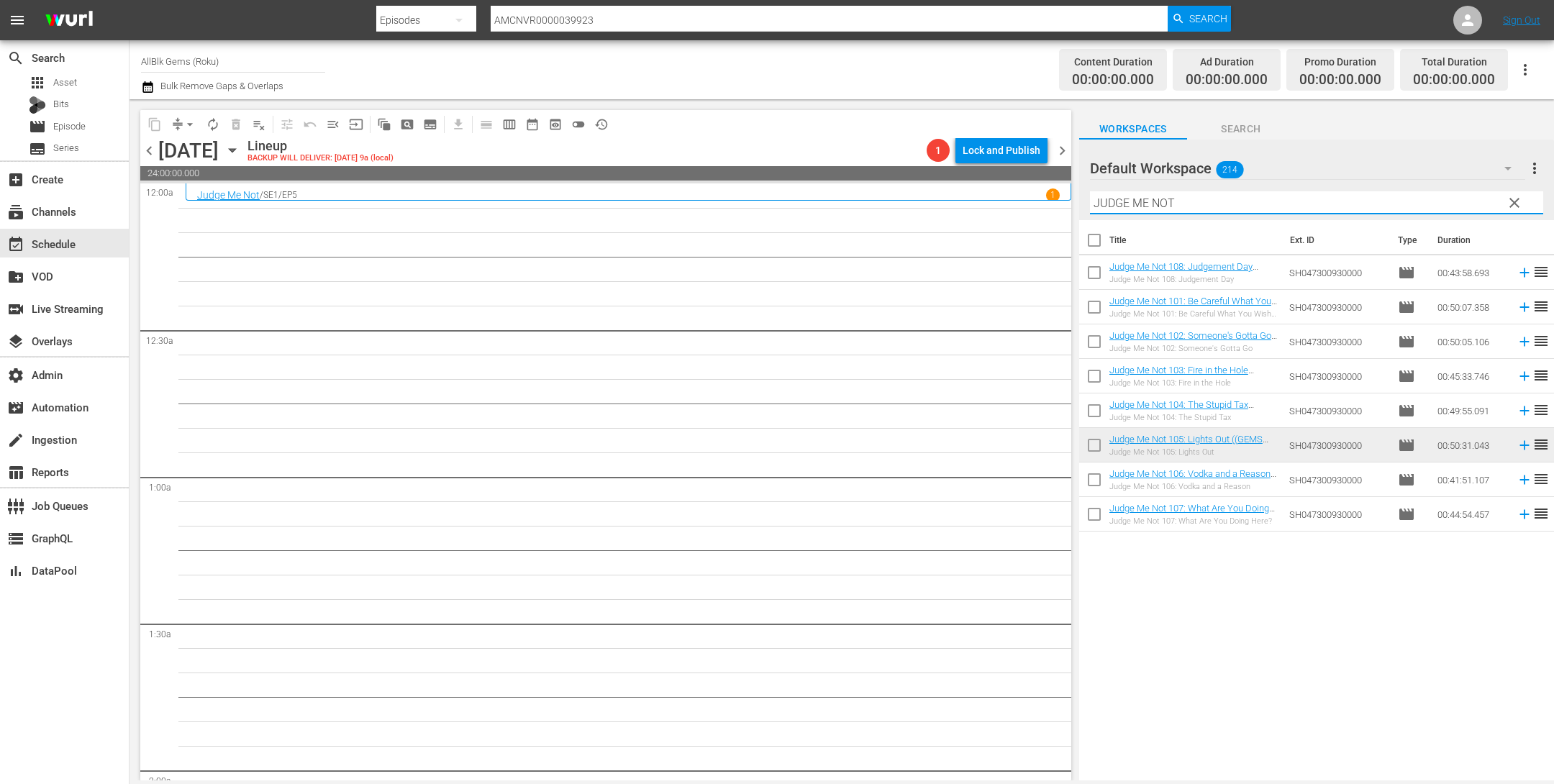
type input "JUDGE ME NOT"
click at [1093, 480] on input "checkbox" at bounding box center [1094, 483] width 30 height 30
checkbox input "true"
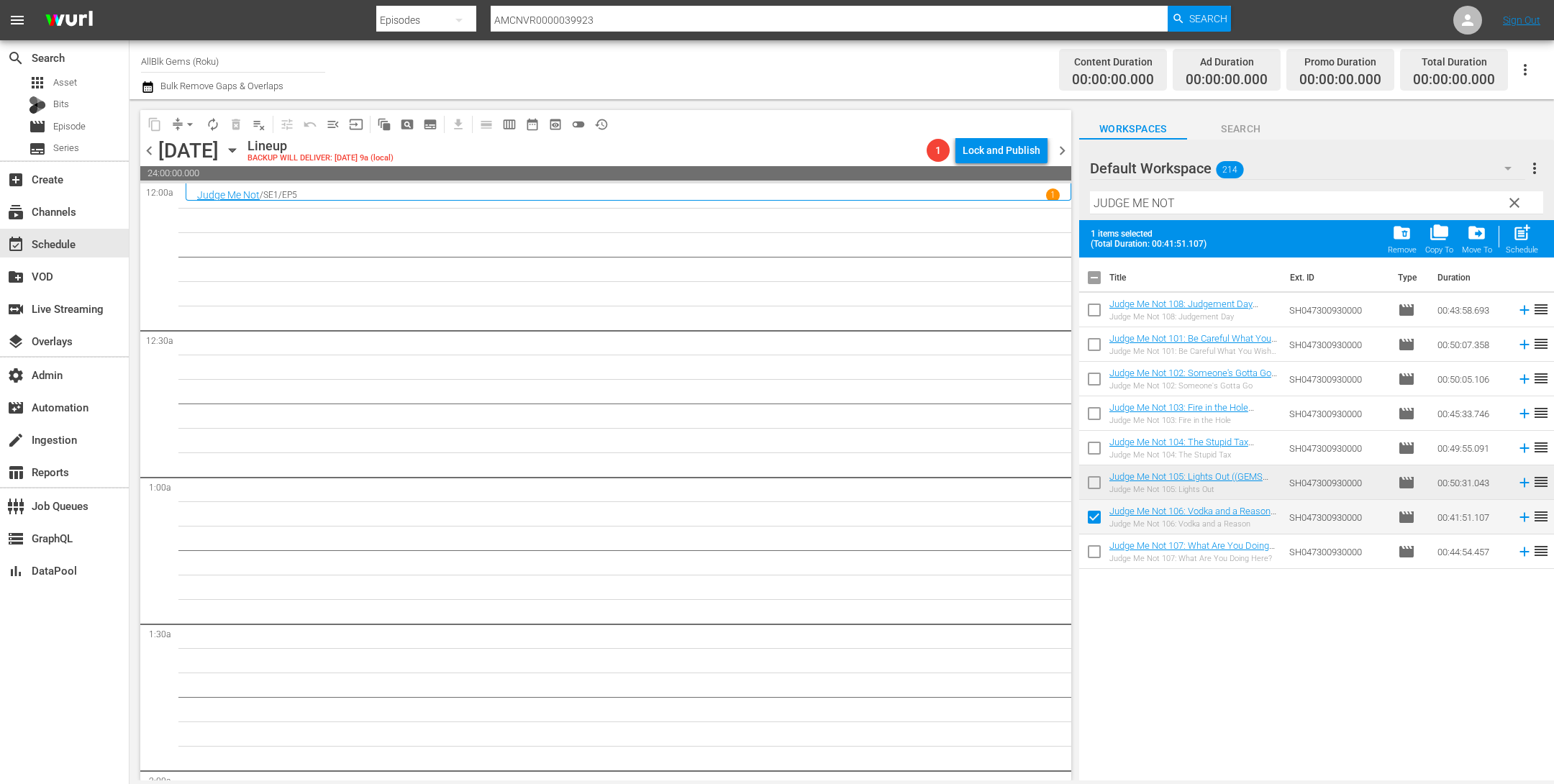
drag, startPoint x: 1093, startPoint y: 552, endPoint x: 1096, endPoint y: 545, distance: 7.6
click at [1093, 552] on input "checkbox" at bounding box center [1094, 555] width 30 height 30
checkbox input "true"
click at [1516, 236] on span "post_add" at bounding box center [1522, 233] width 20 height 20
checkbox input "false"
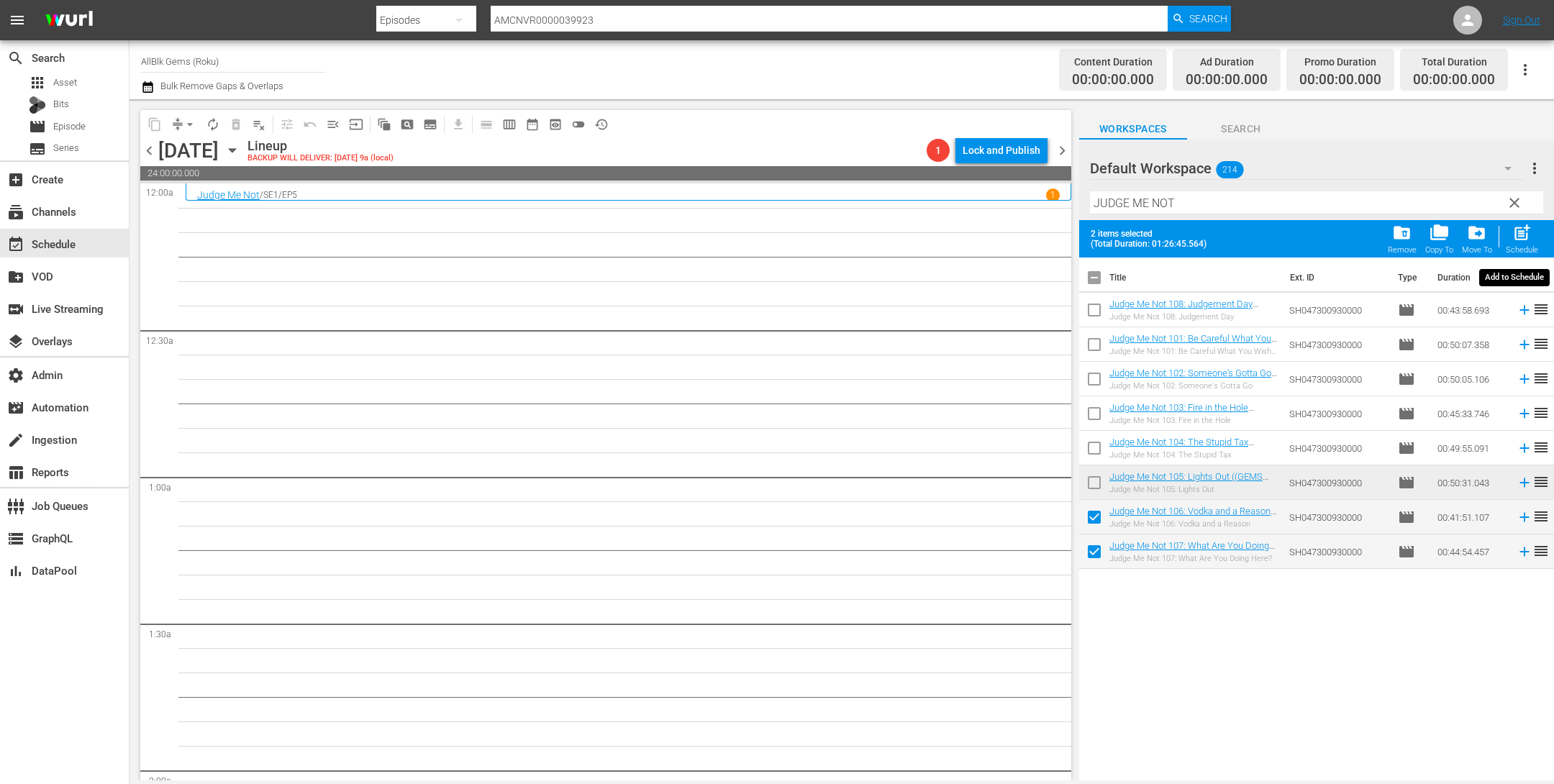
checkbox input "false"
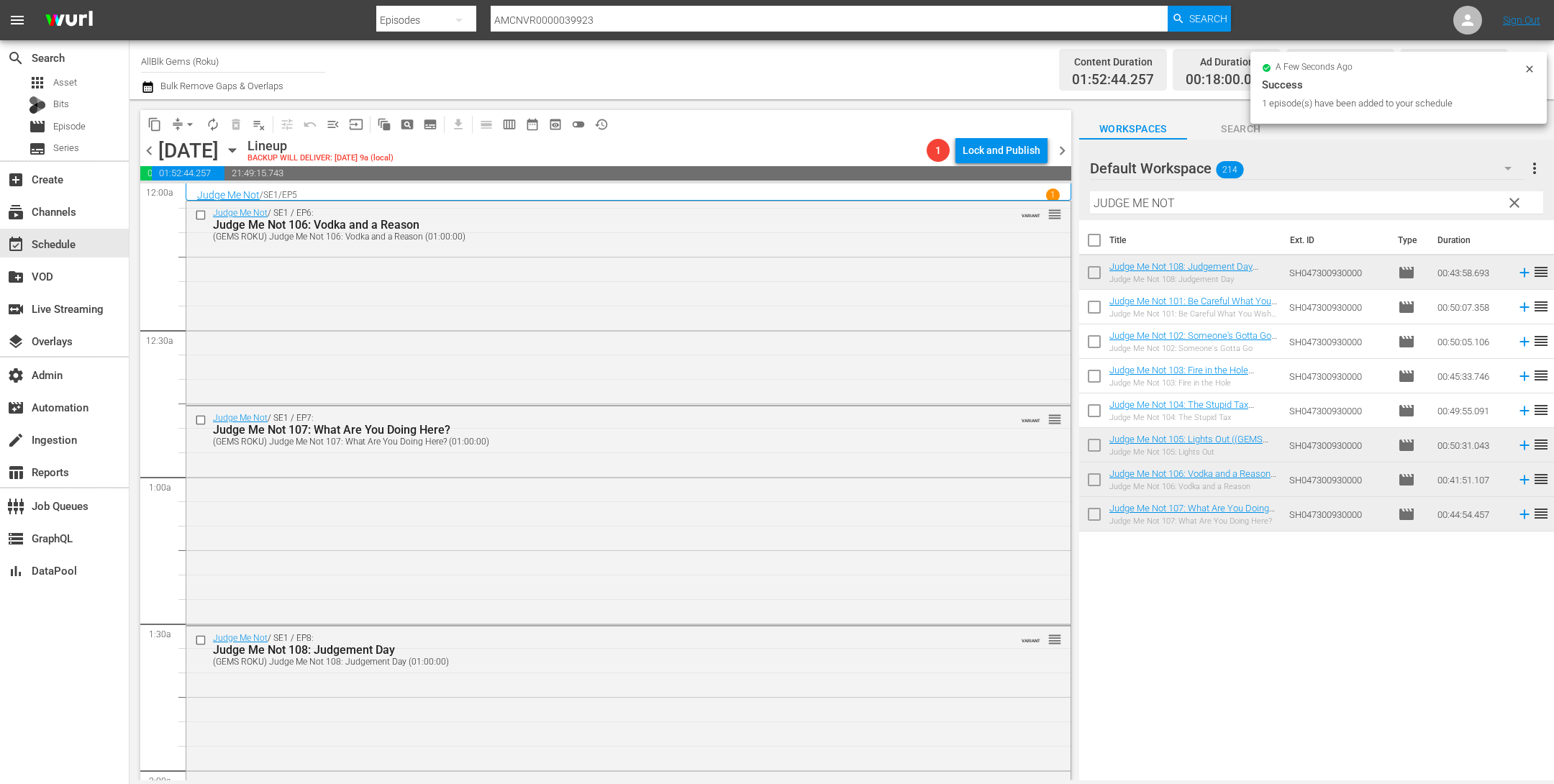
drag, startPoint x: 1208, startPoint y: 262, endPoint x: 509, endPoint y: 1, distance: 746.1
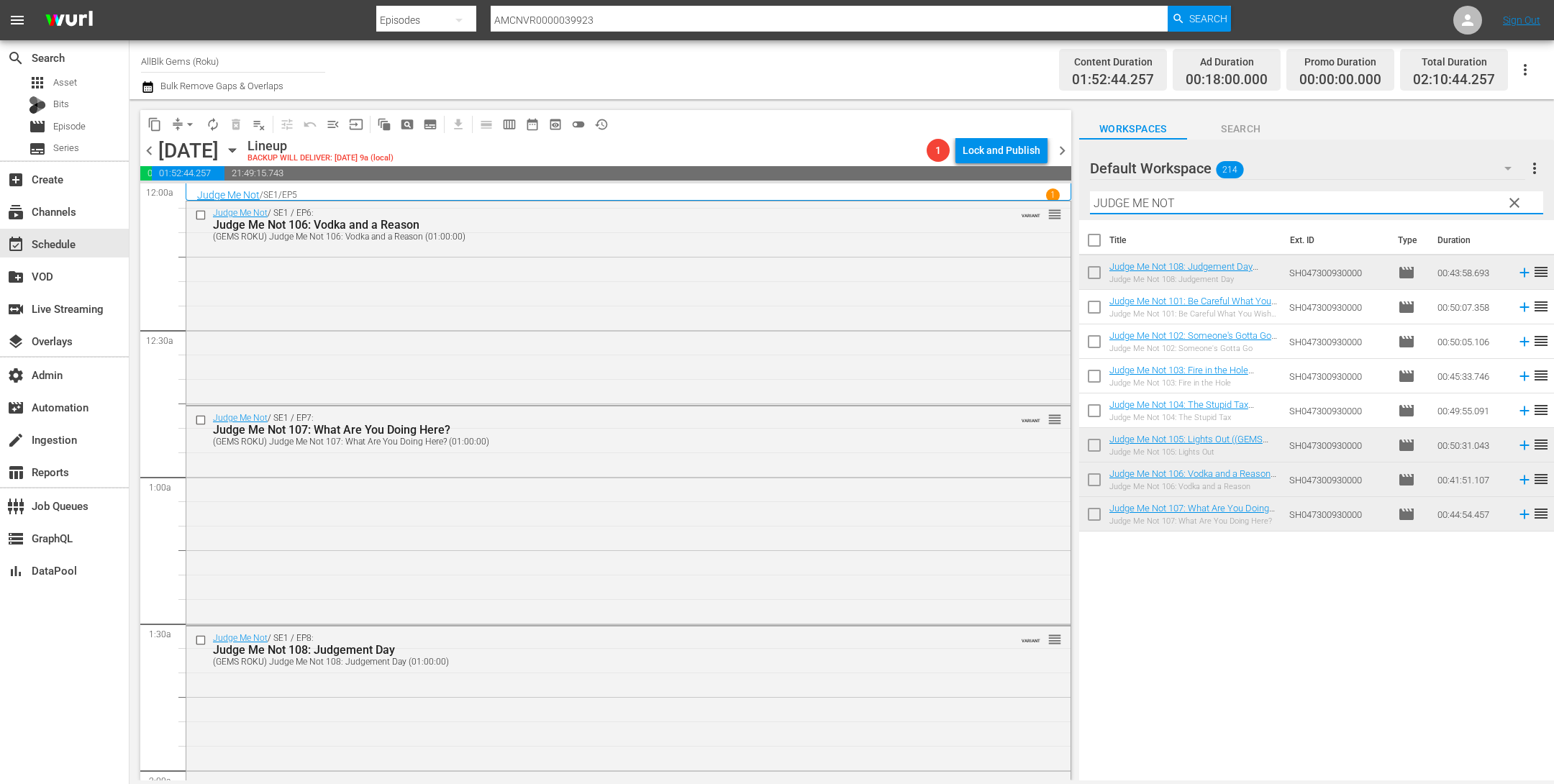
drag, startPoint x: 1140, startPoint y: 189, endPoint x: 854, endPoint y: 158, distance: 287.7
click at [856, 158] on div "content_copy compress arrow_drop_down autorenew_outlined delete_forever_outline…" at bounding box center [842, 439] width 1425 height 681
paste input "BRAXTONS, THE"
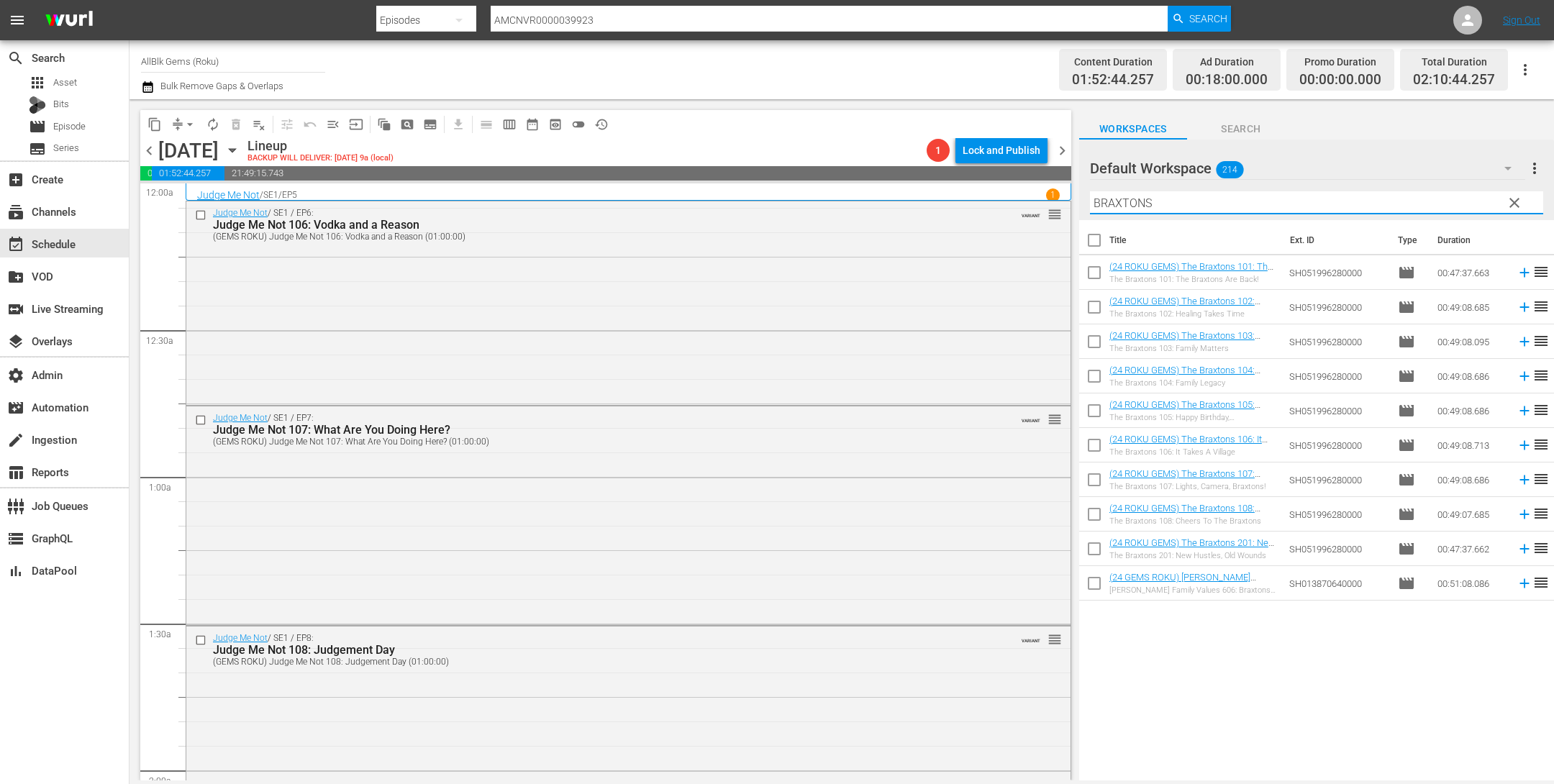
type input "BRAXTONS"
click at [1091, 243] on input "checkbox" at bounding box center [1094, 243] width 30 height 30
checkbox input "true"
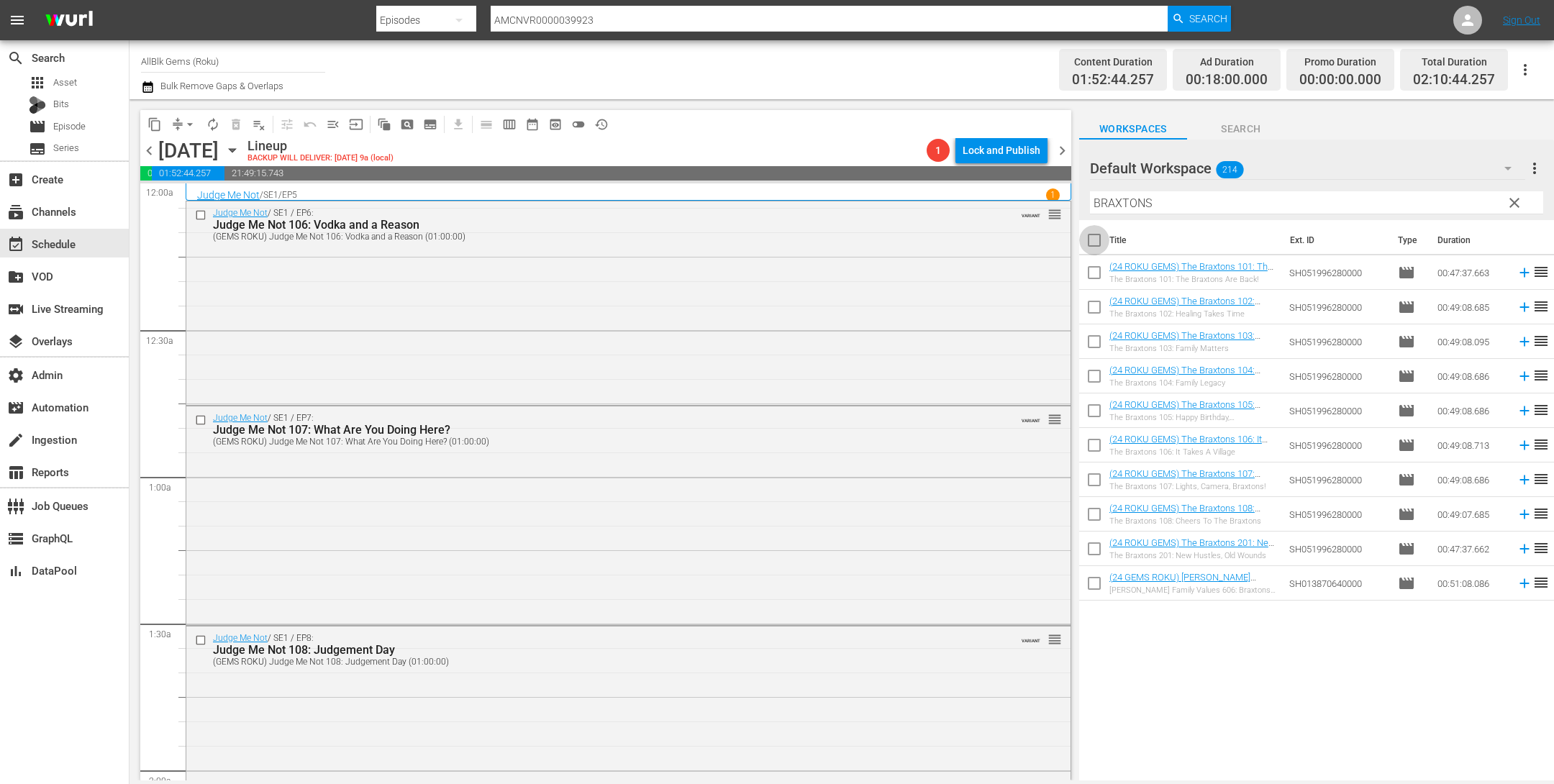
checkbox input "true"
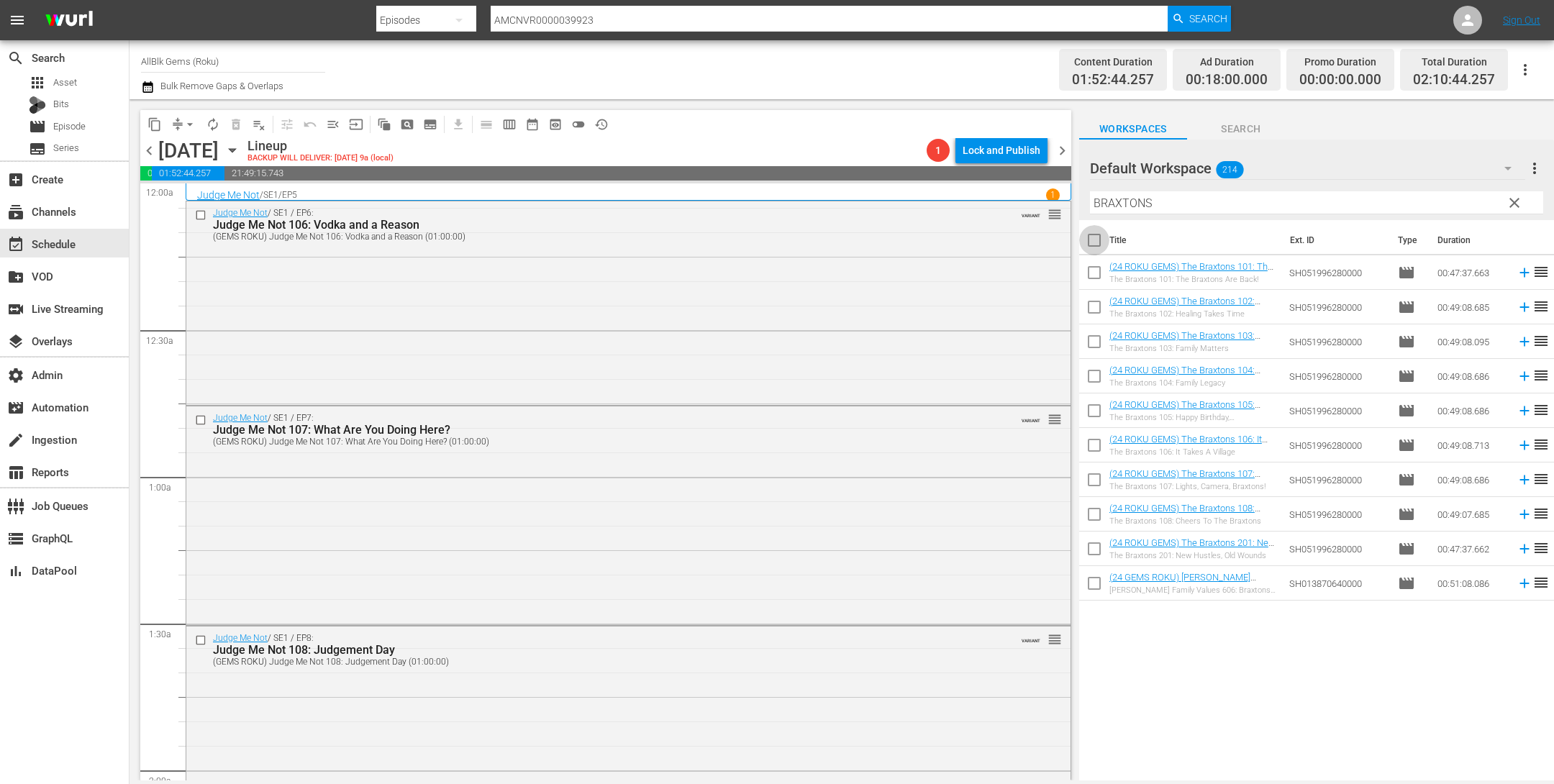
checkbox input "true"
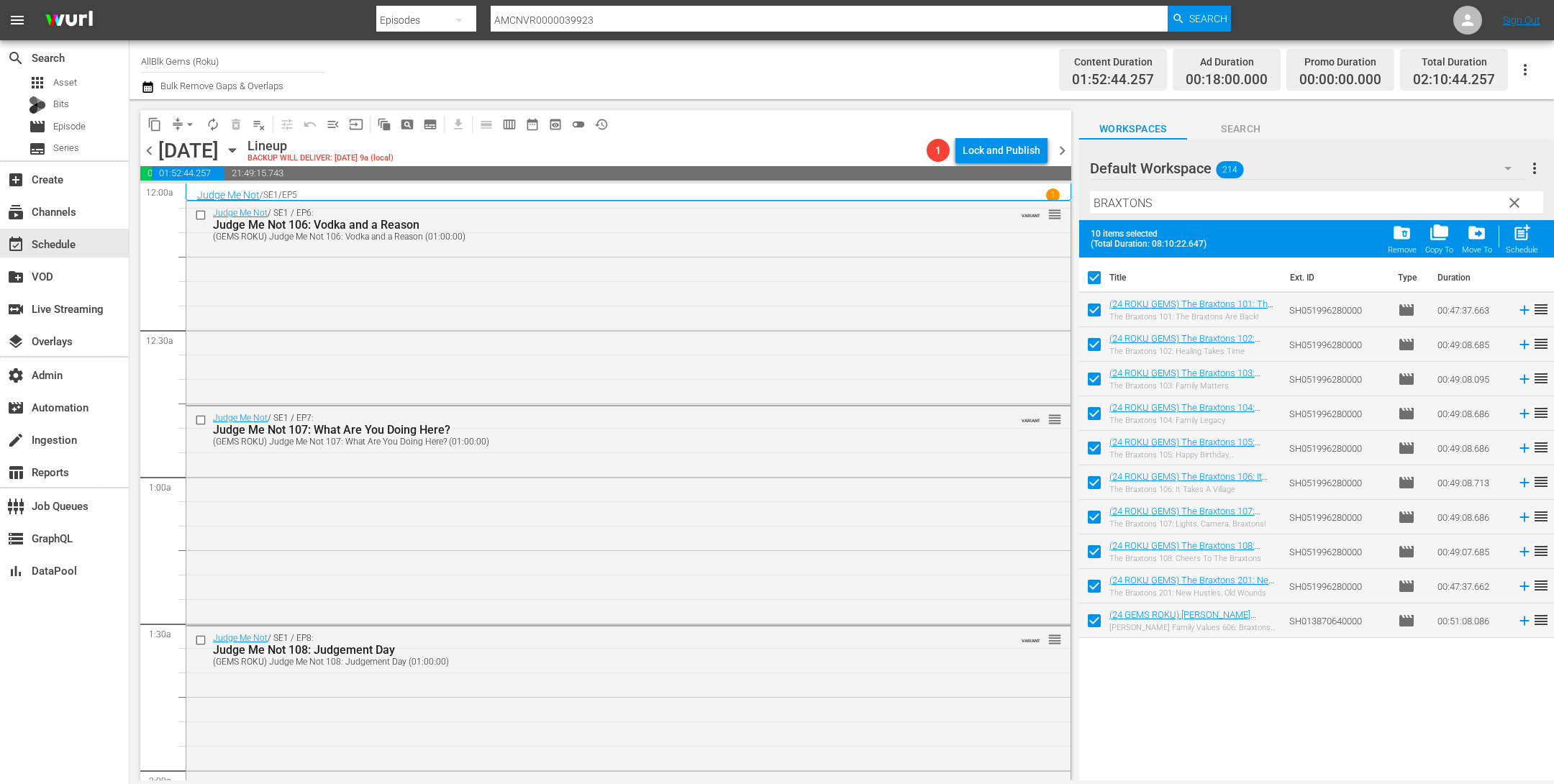
click at [1101, 622] on input "checkbox" at bounding box center [1094, 623] width 30 height 30
checkbox input "false"
click at [1101, 582] on input "checkbox" at bounding box center [1094, 589] width 30 height 30
checkbox input "false"
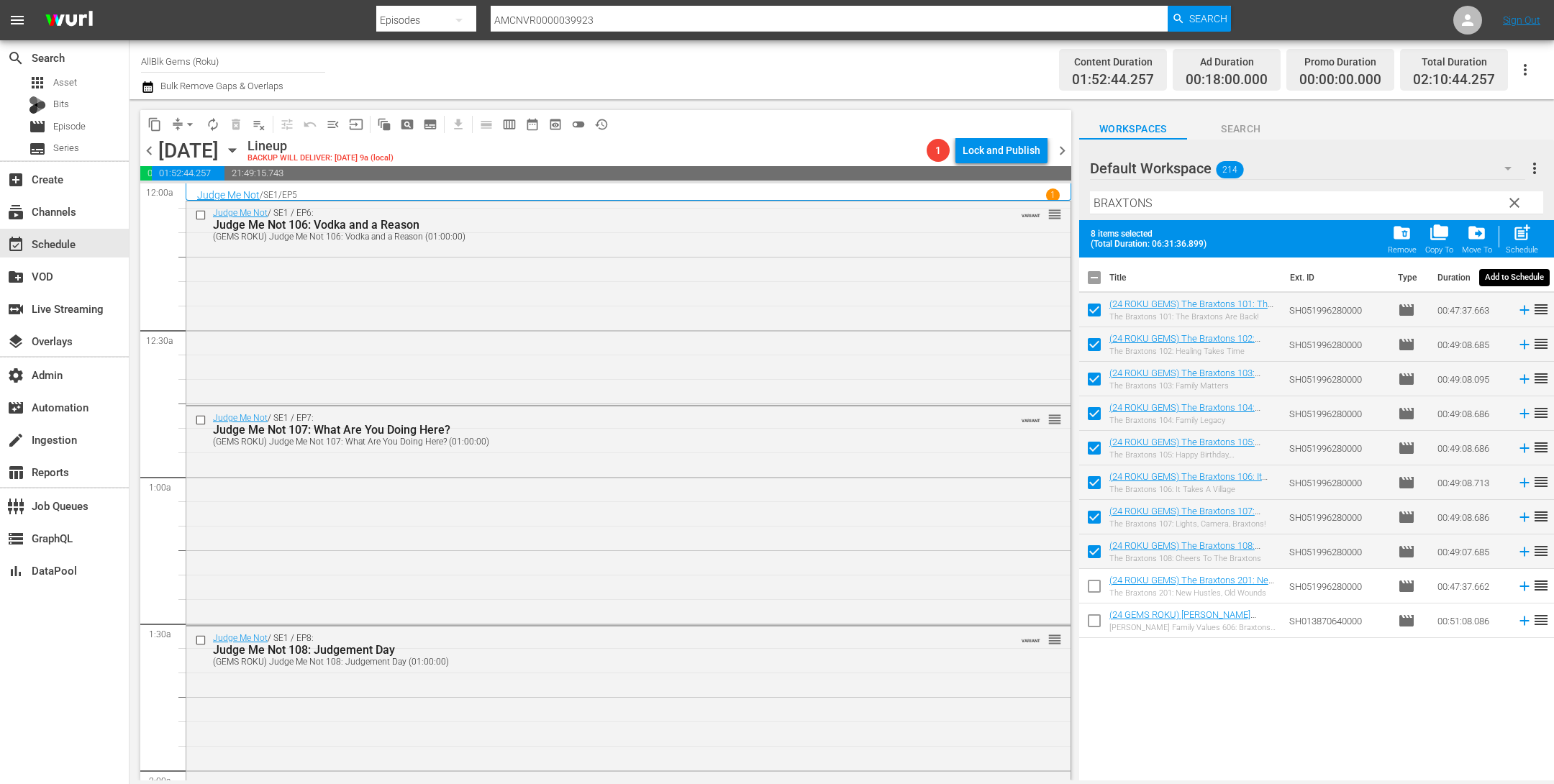
click at [1516, 236] on span "post_add" at bounding box center [1522, 233] width 20 height 20
checkbox input "false"
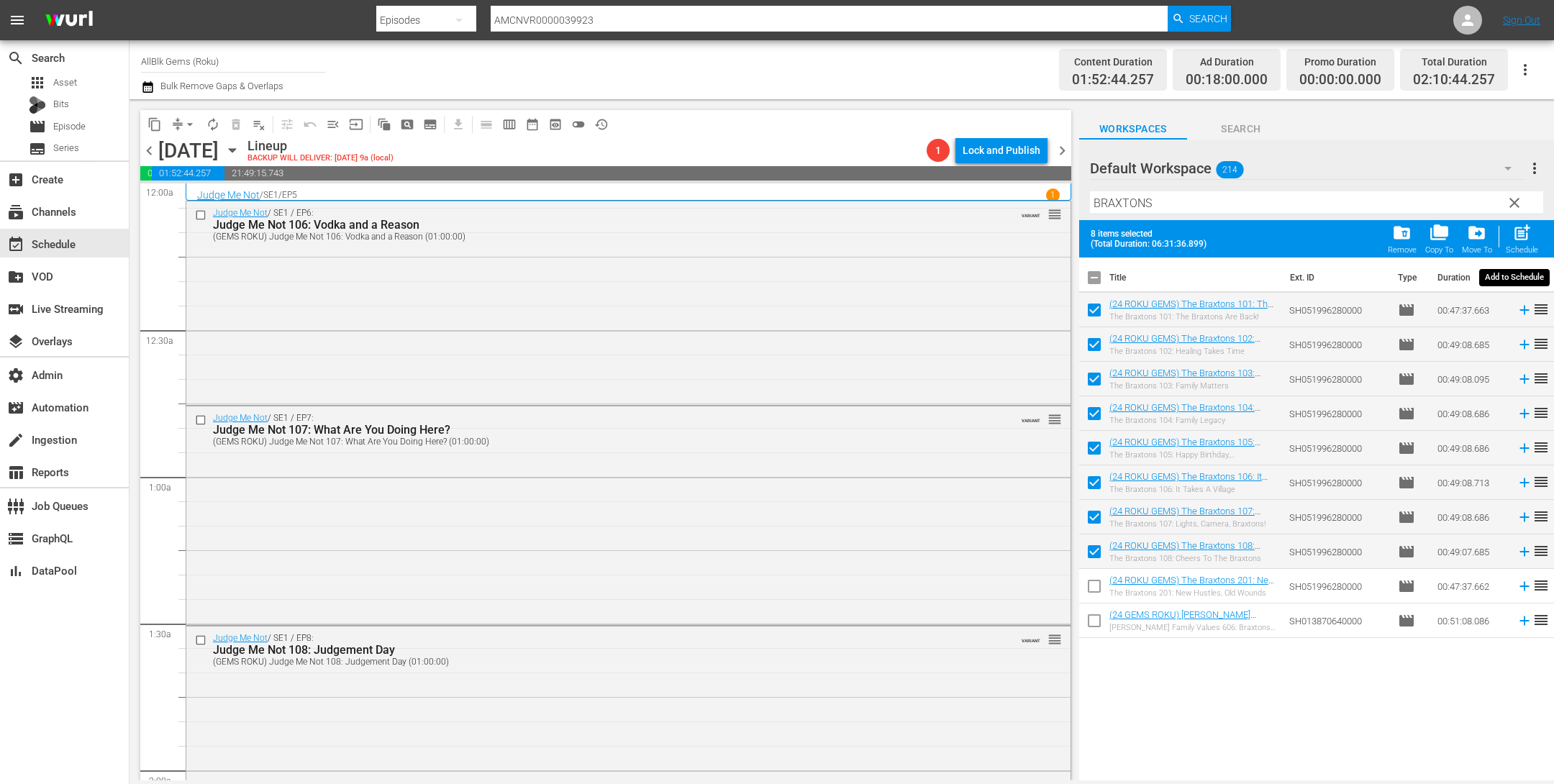
checkbox input "false"
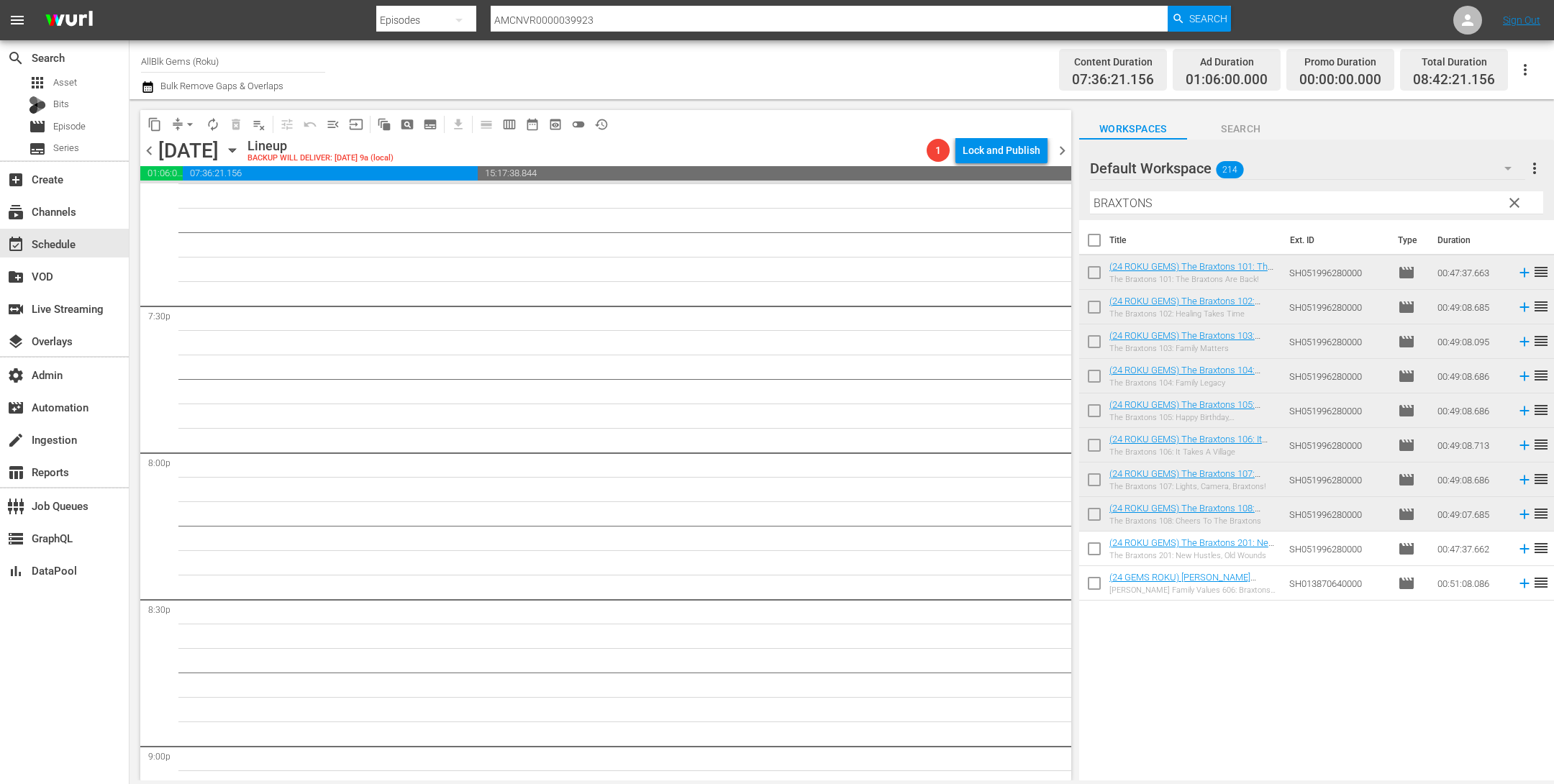
scroll to position [6448, 0]
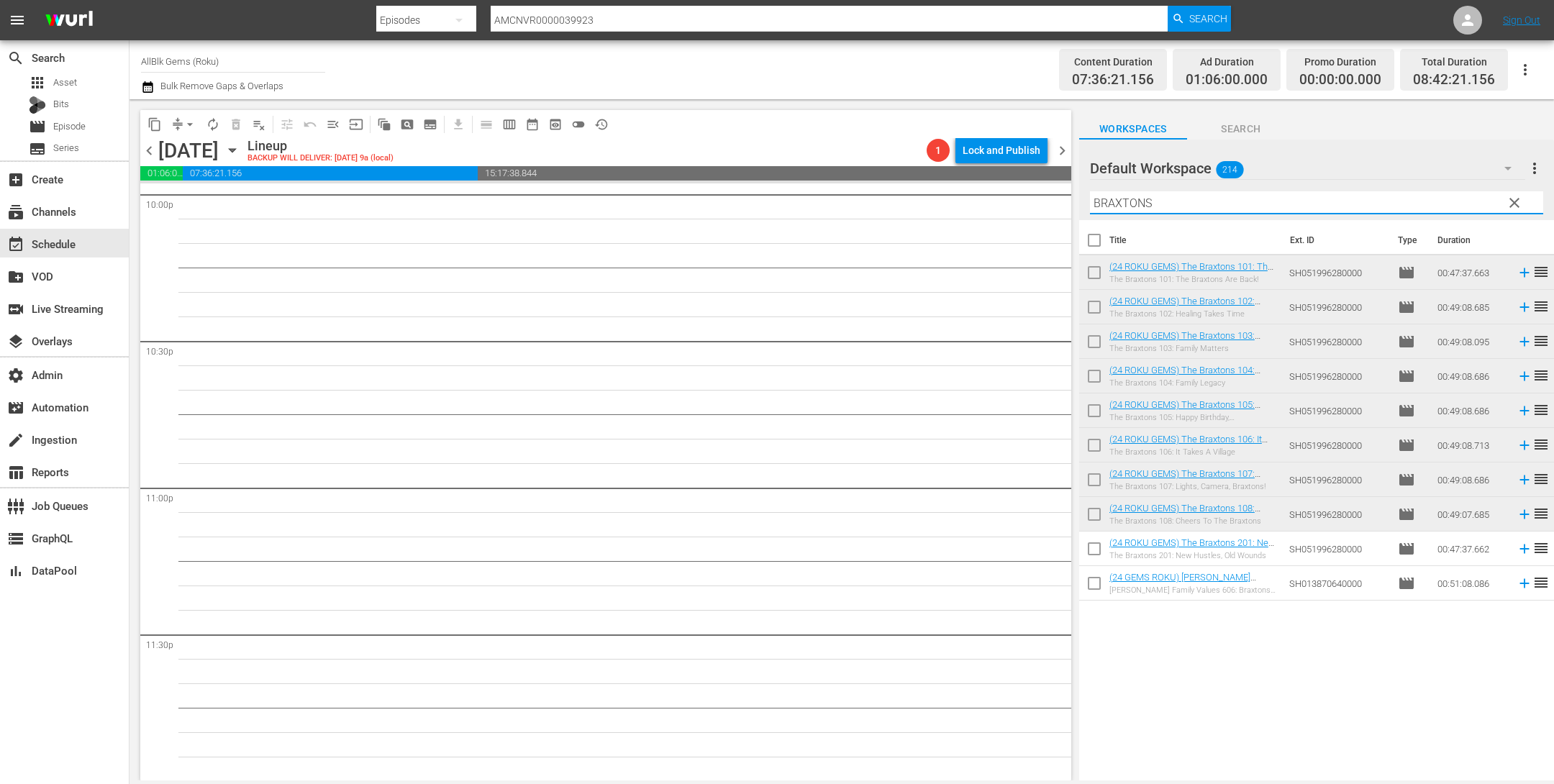
drag, startPoint x: 1180, startPoint y: 205, endPoint x: 740, endPoint y: 135, distance: 445.5
click at [806, 141] on div "content_copy compress arrow_drop_down autorenew_outlined delete_forever_outline…" at bounding box center [842, 439] width 1425 height 681
paste input "FAMILY VALUES"
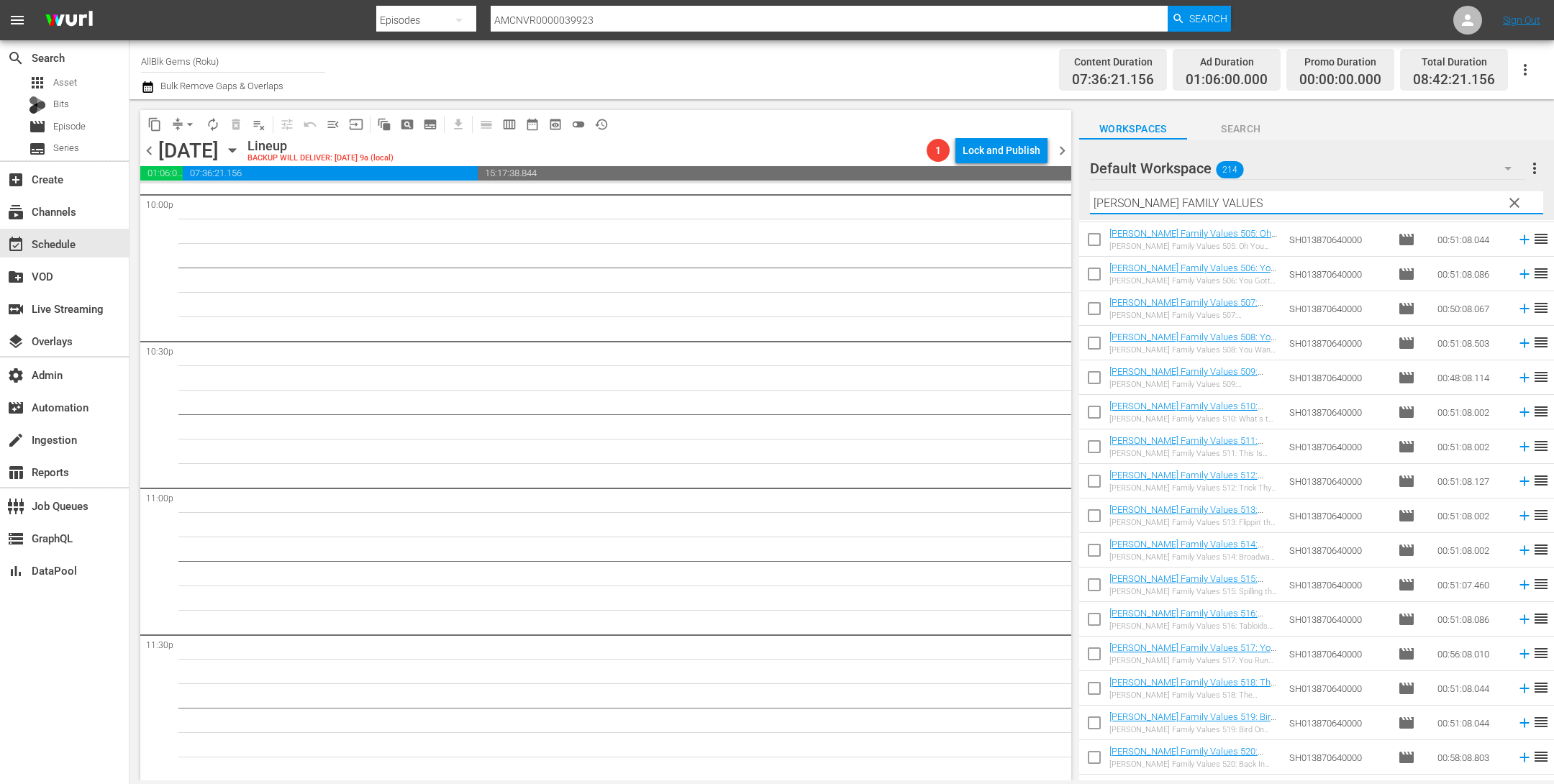
scroll to position [2731, 0]
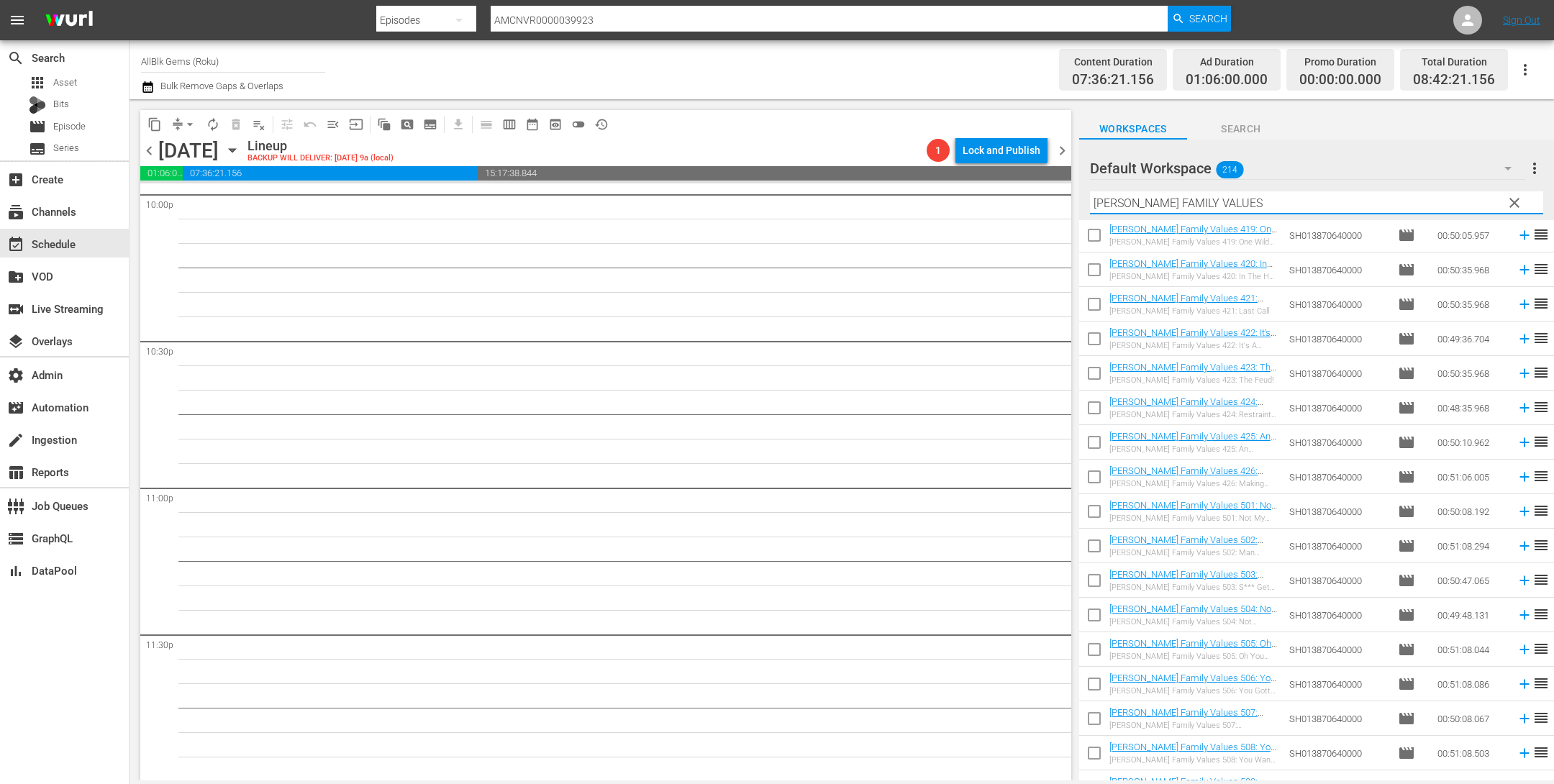
type input "BRAXTON FAMILY VALUES"
click at [1100, 506] on input "checkbox" at bounding box center [1094, 514] width 30 height 30
checkbox input "true"
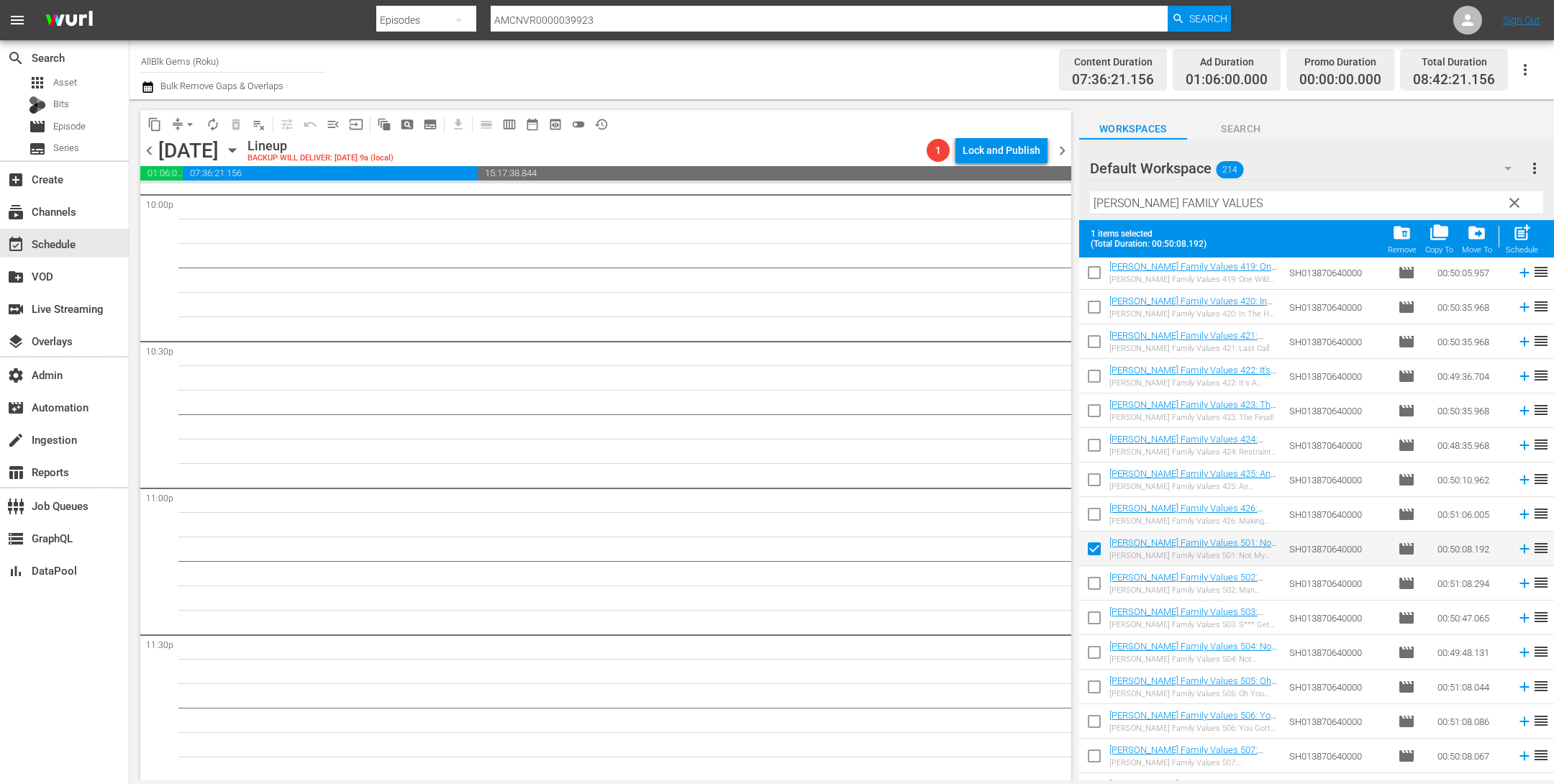
click at [1096, 583] on input "checkbox" at bounding box center [1094, 586] width 30 height 30
checkbox input "true"
click at [1096, 624] on input "checkbox" at bounding box center [1094, 620] width 30 height 30
checkbox input "true"
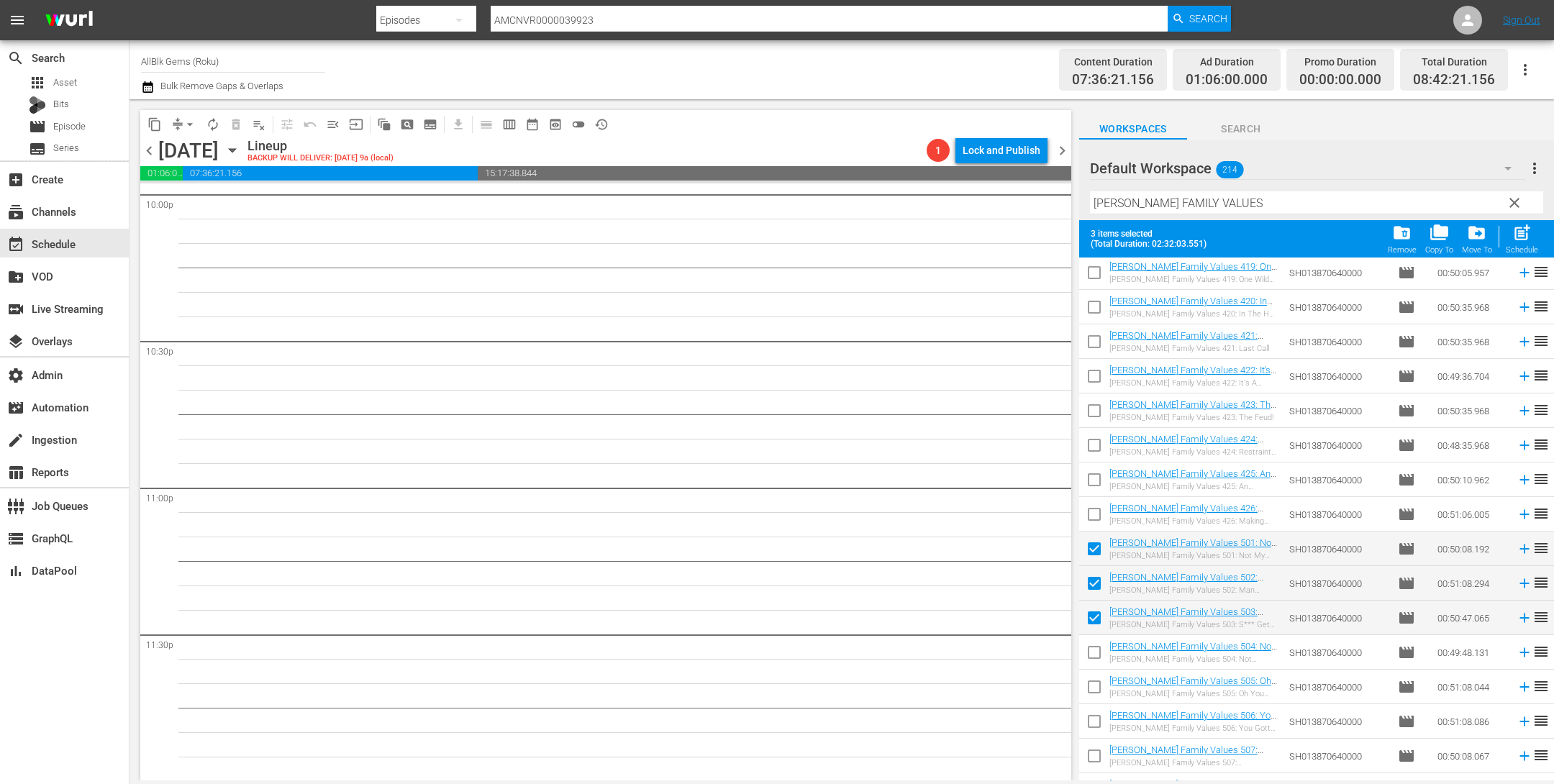
click at [1095, 655] on input "checkbox" at bounding box center [1094, 655] width 30 height 30
checkbox input "true"
click at [1096, 683] on input "checkbox" at bounding box center [1094, 690] width 30 height 30
checkbox input "true"
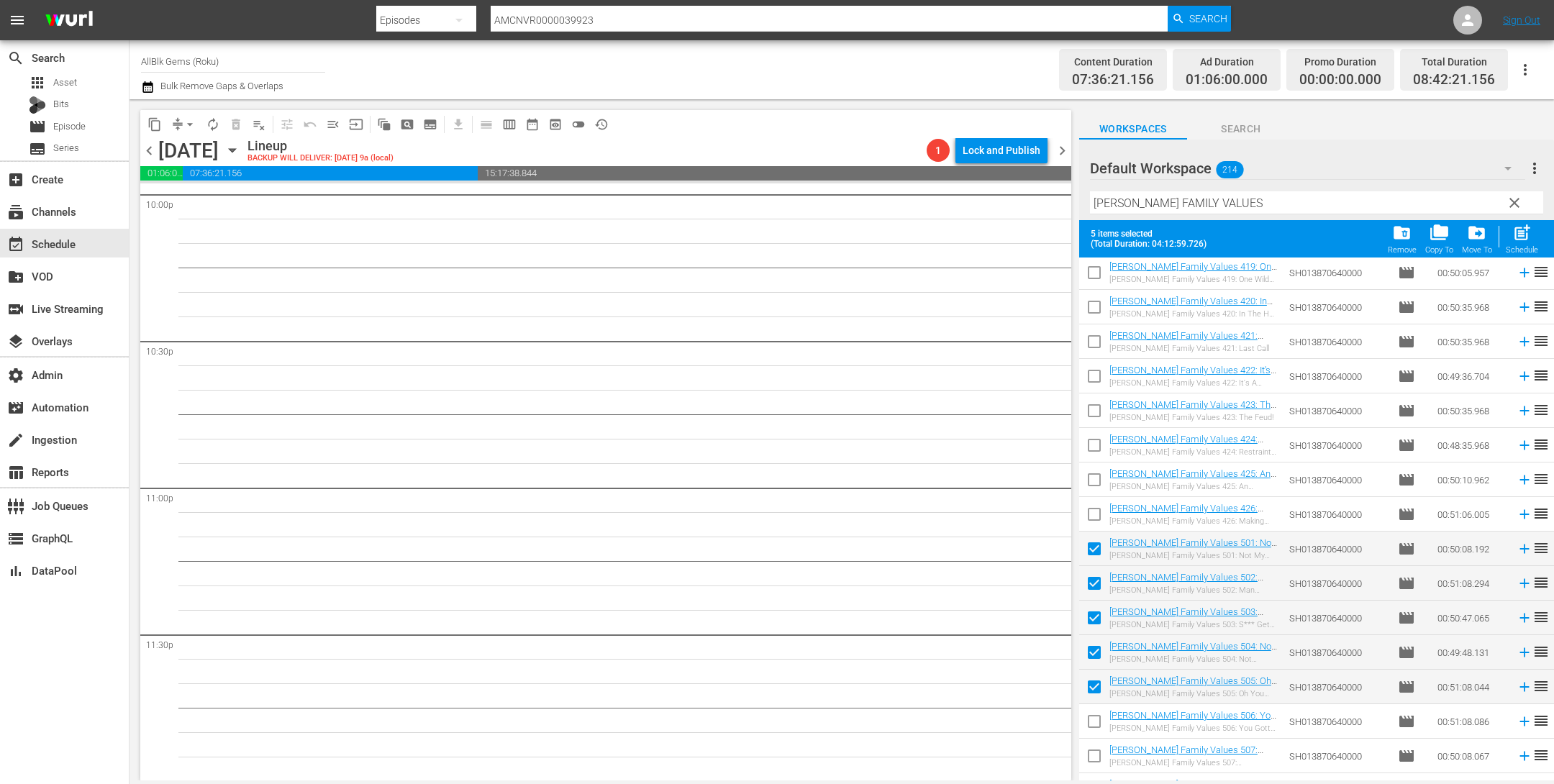
click at [1101, 719] on input "checkbox" at bounding box center [1094, 724] width 30 height 30
checkbox input "true"
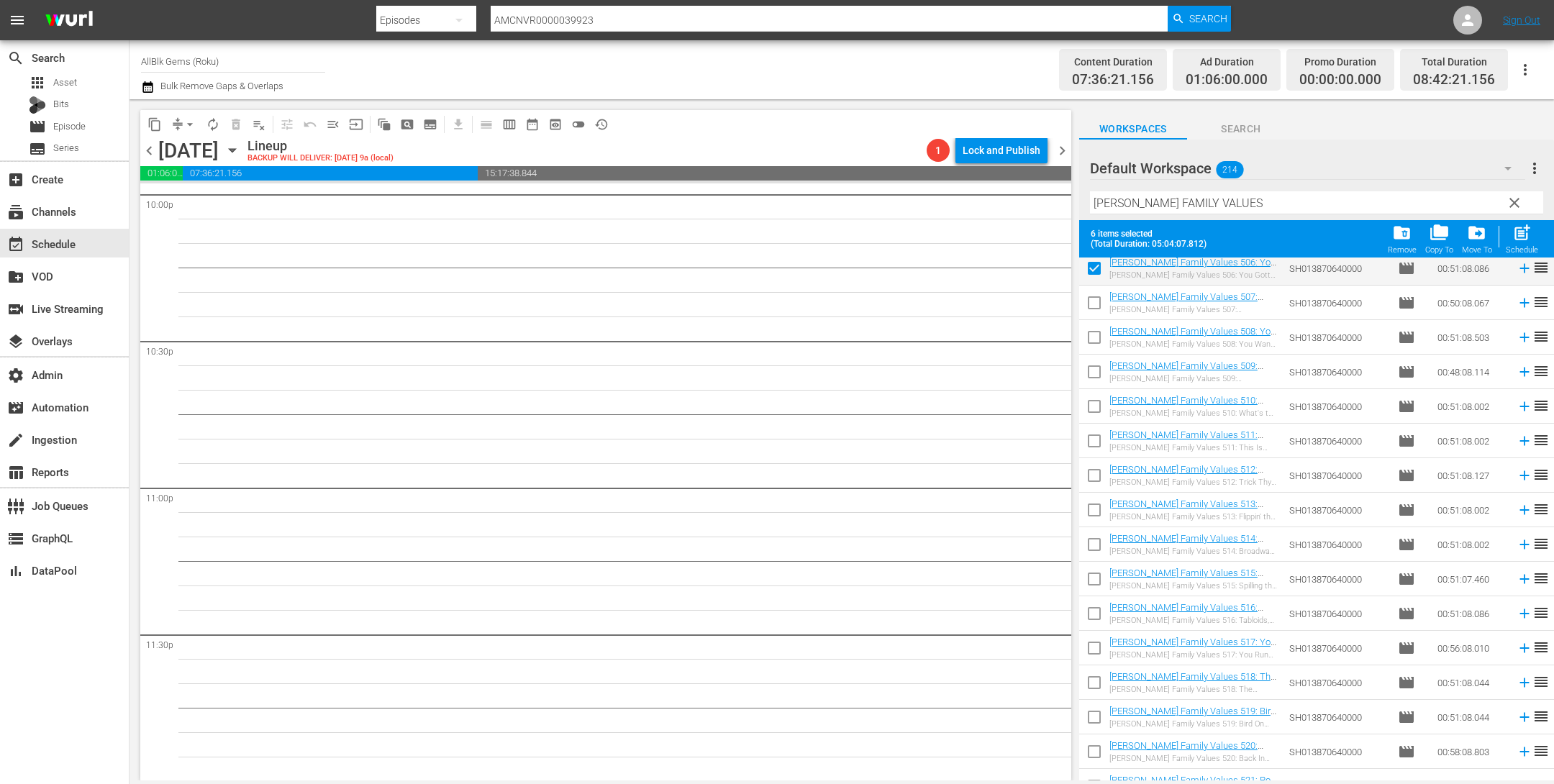
scroll to position [3149, 0]
click at [1091, 337] on input "checkbox" at bounding box center [1094, 341] width 30 height 30
checkbox input "true"
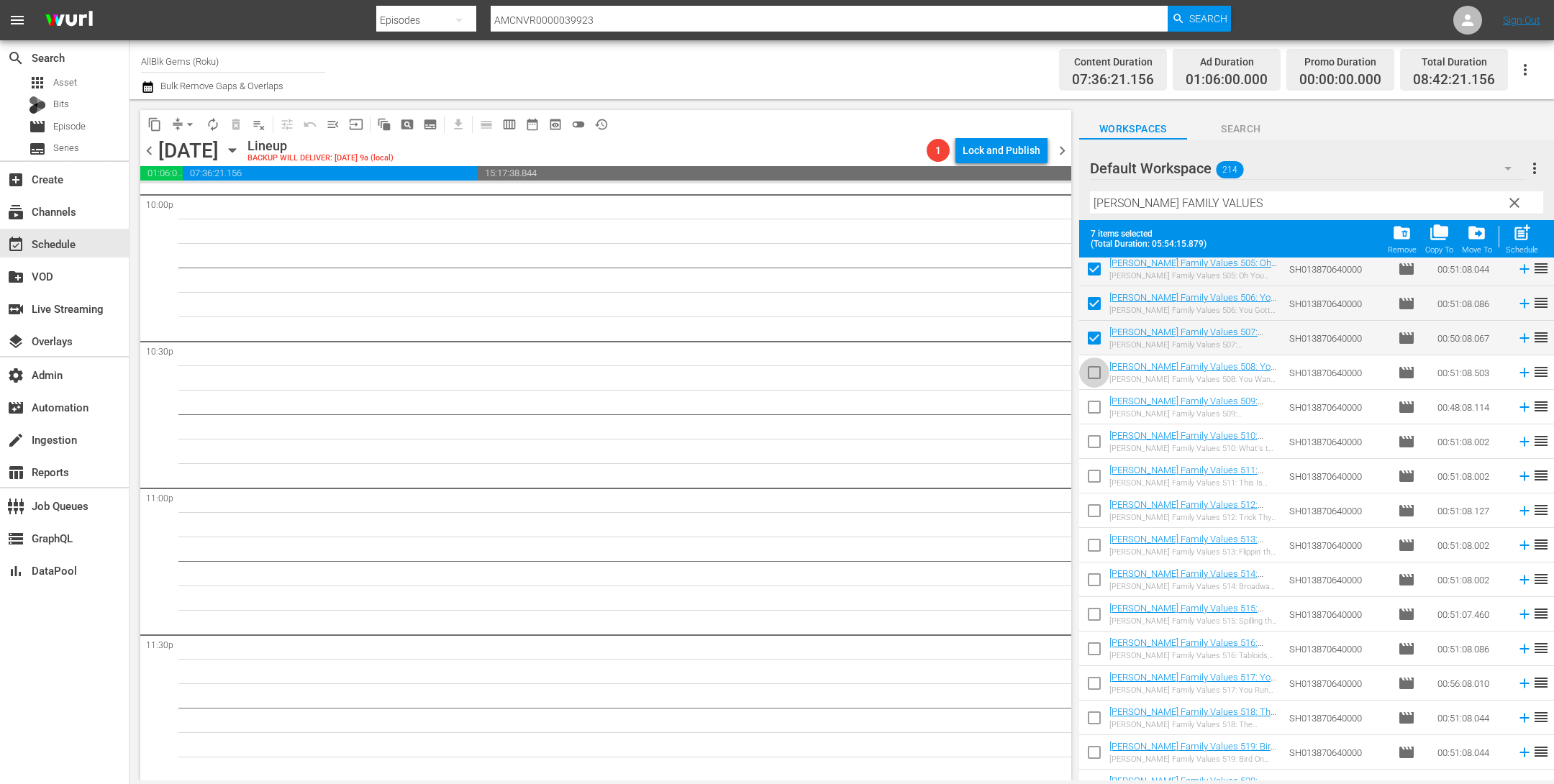
click at [1096, 367] on input "checkbox" at bounding box center [1094, 376] width 30 height 30
checkbox input "true"
click at [1092, 408] on input "checkbox" at bounding box center [1094, 410] width 30 height 30
checkbox input "true"
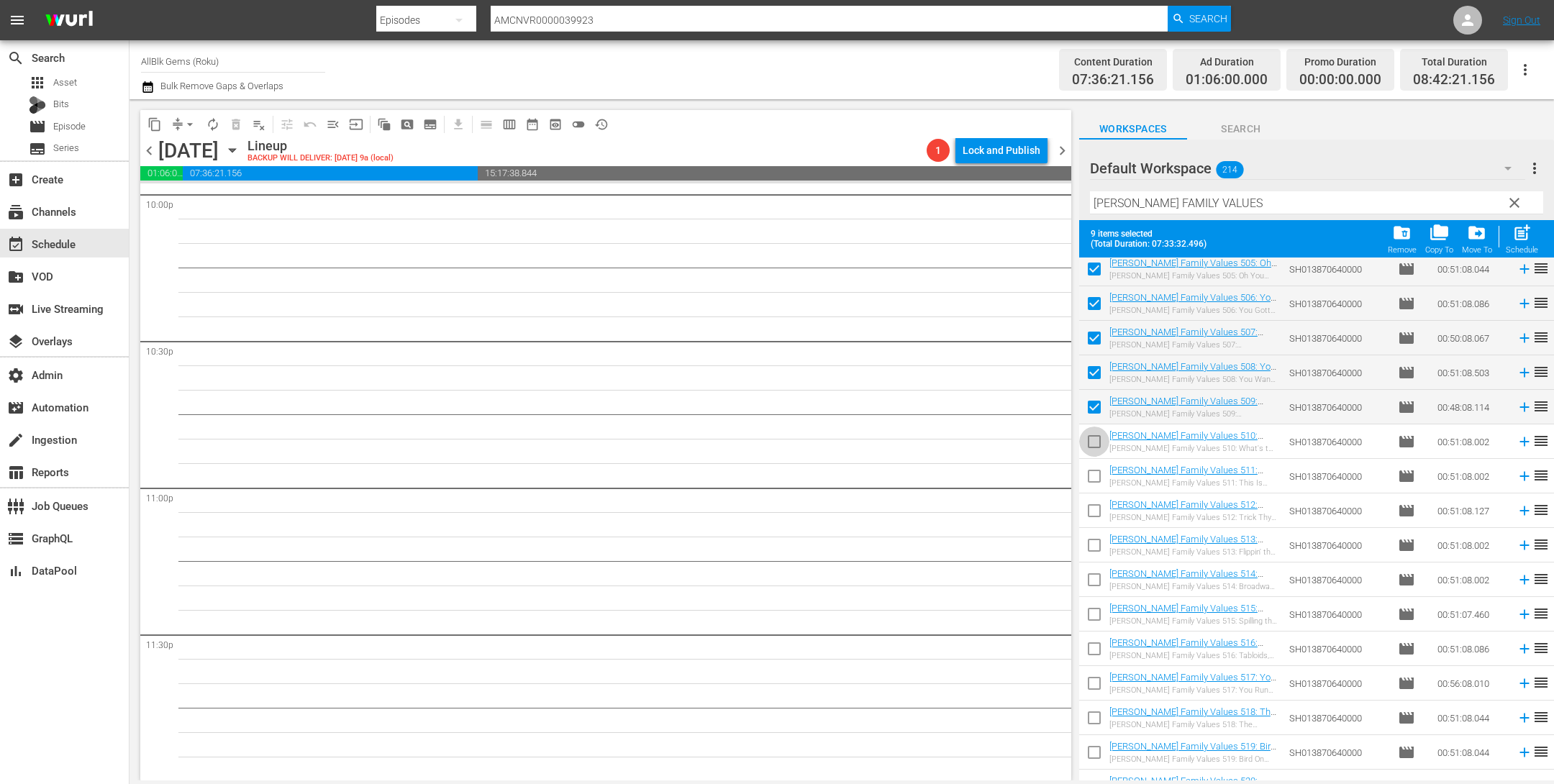
click at [1092, 443] on input "checkbox" at bounding box center [1094, 445] width 30 height 30
checkbox input "true"
click at [1091, 471] on input "checkbox" at bounding box center [1094, 479] width 30 height 30
checkbox input "true"
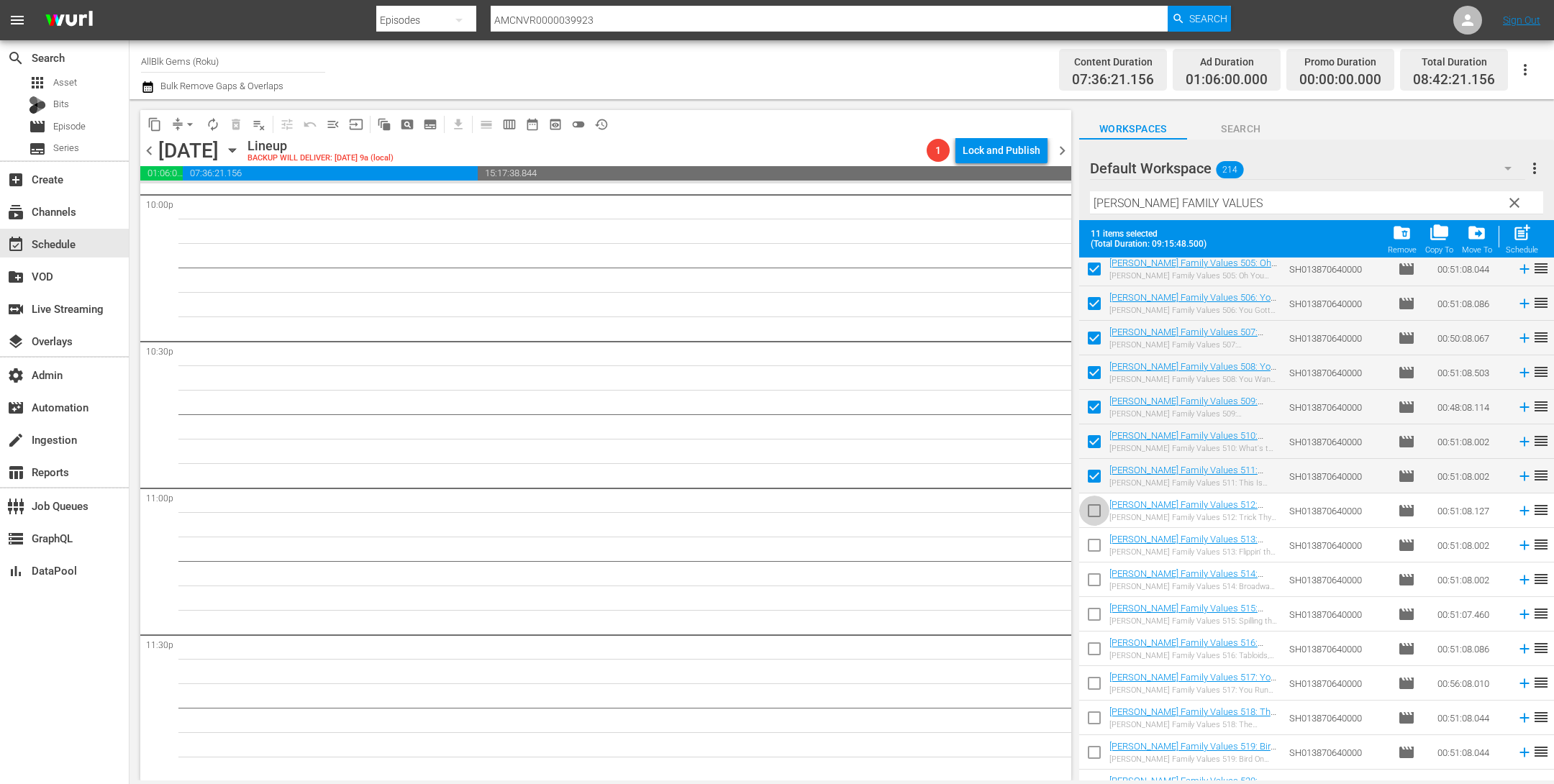
click at [1093, 506] on input "checkbox" at bounding box center [1094, 514] width 30 height 30
checkbox input "true"
click at [1093, 549] on input "checkbox" at bounding box center [1094, 549] width 30 height 30
checkbox input "true"
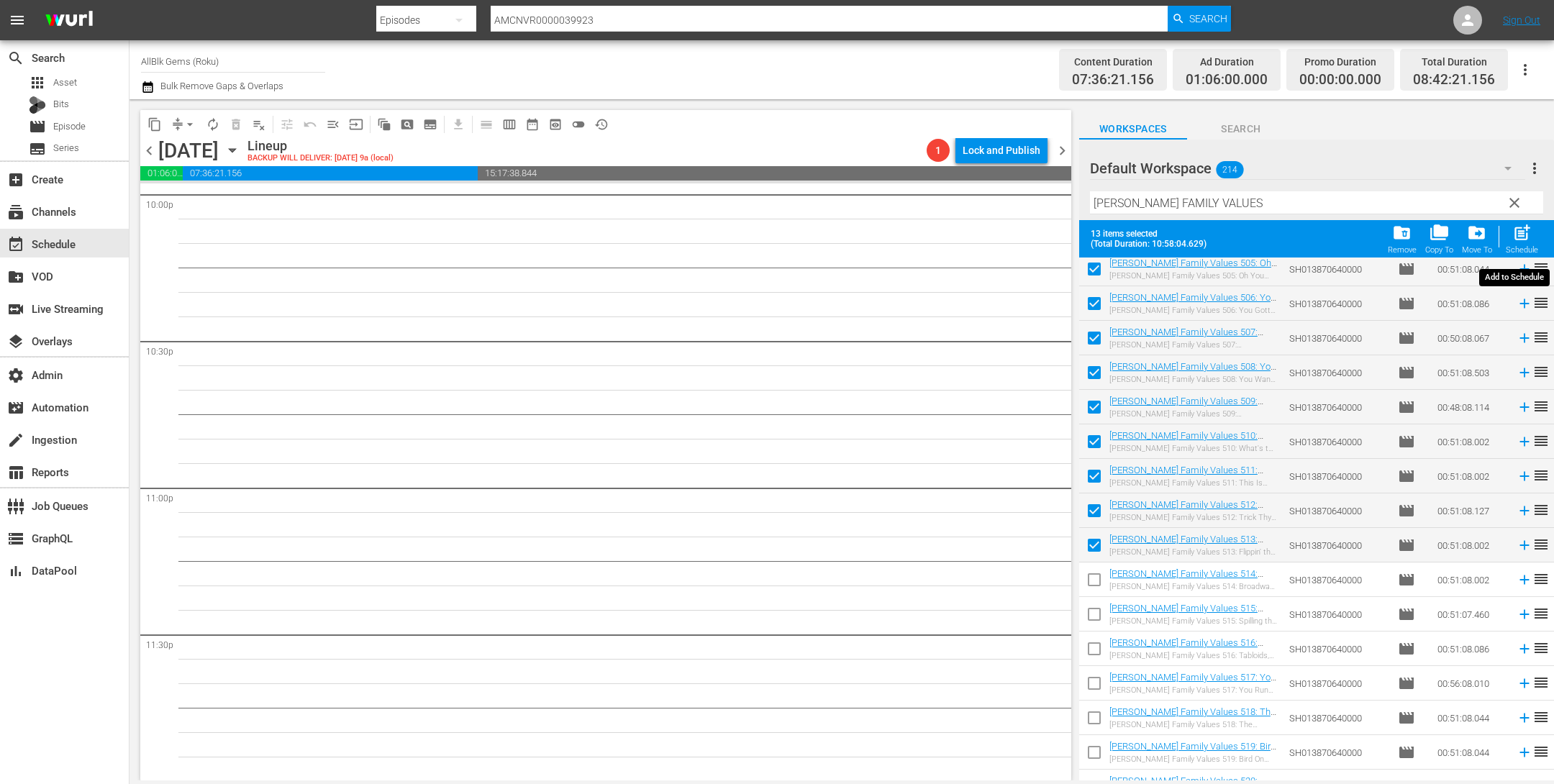
click at [1518, 244] on div "post_add Schedule" at bounding box center [1522, 239] width 33 height 32
checkbox input "false"
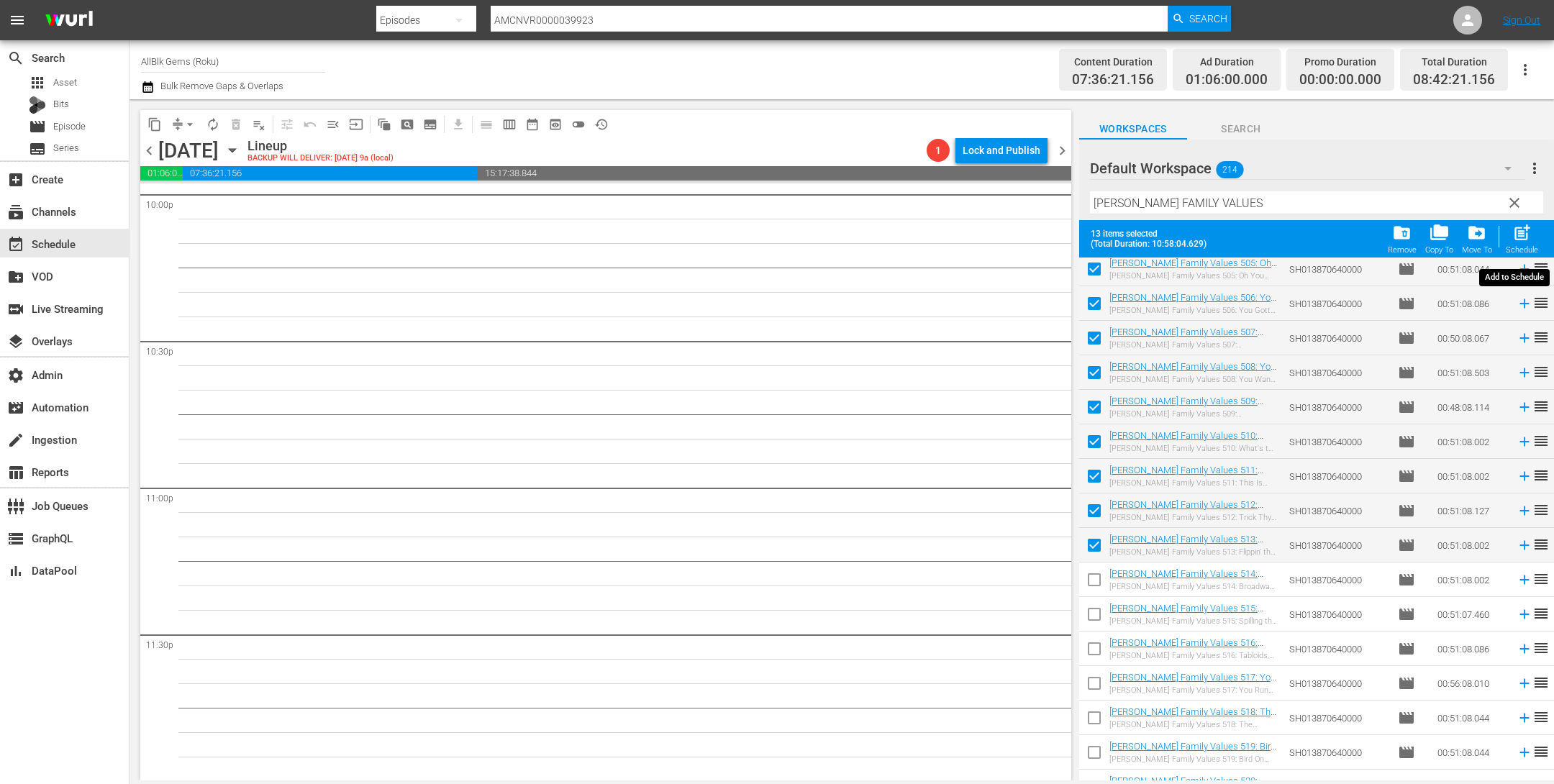
checkbox input "false"
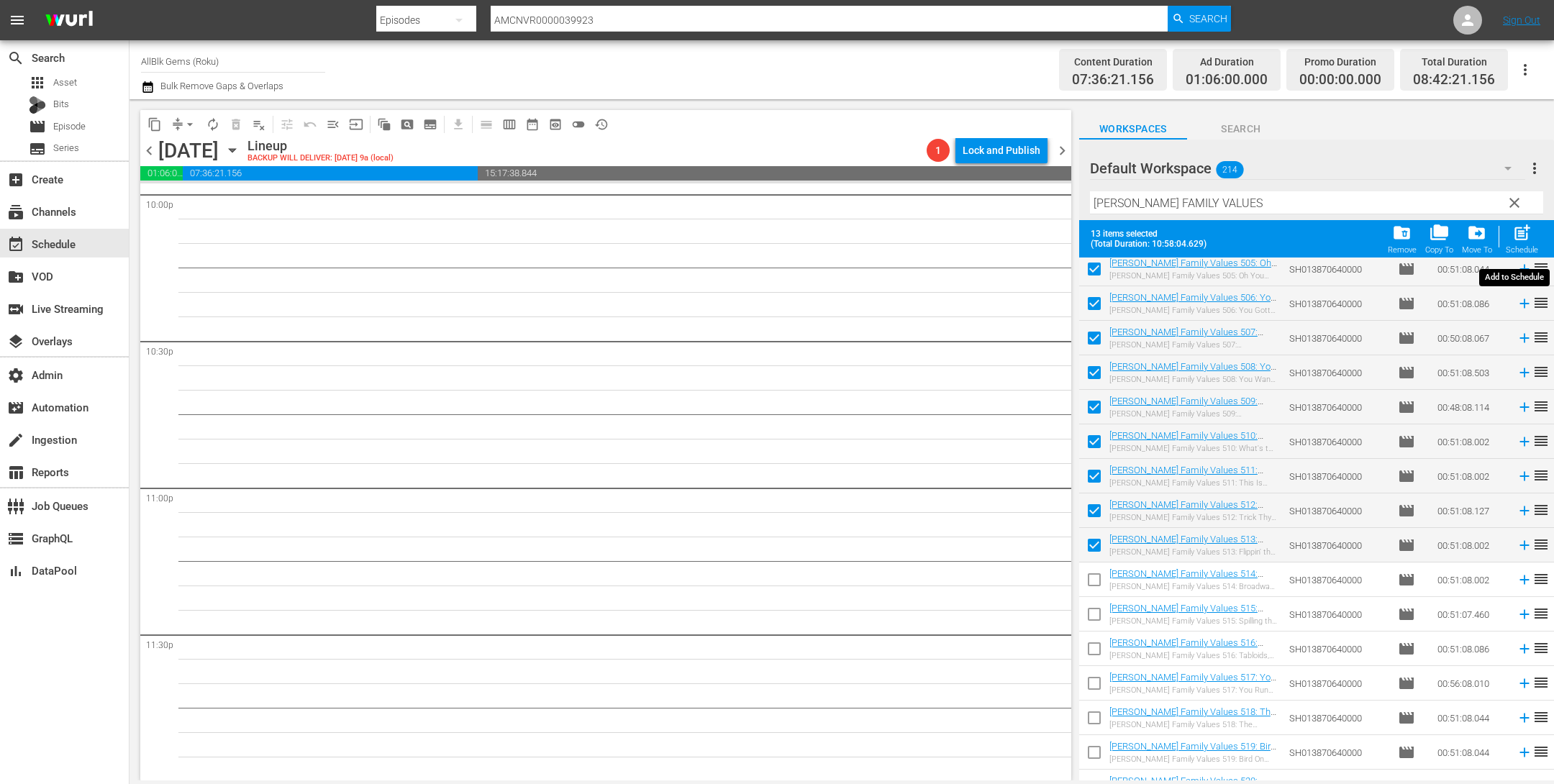
checkbox input "false"
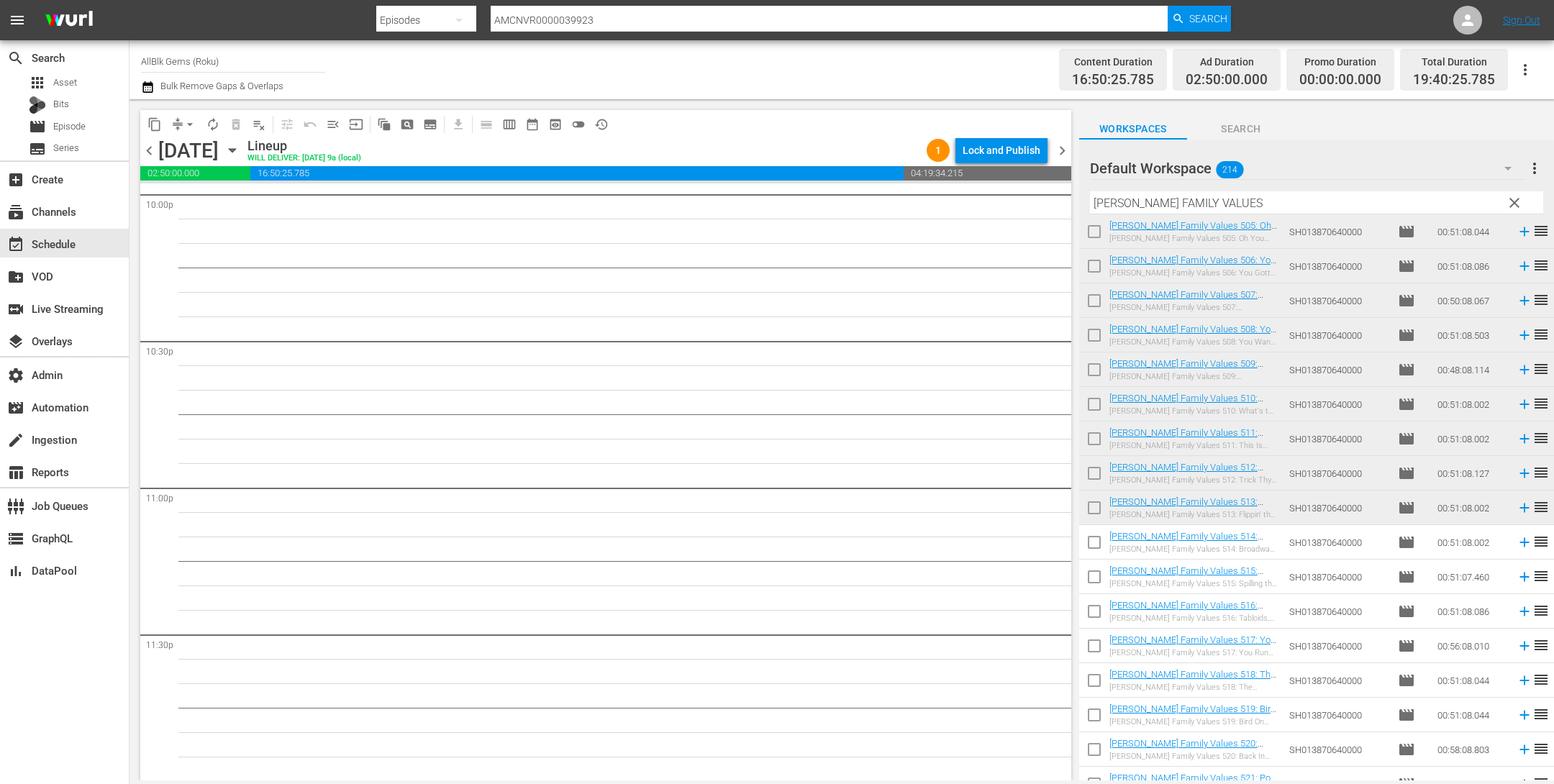
scroll to position [6252, 0]
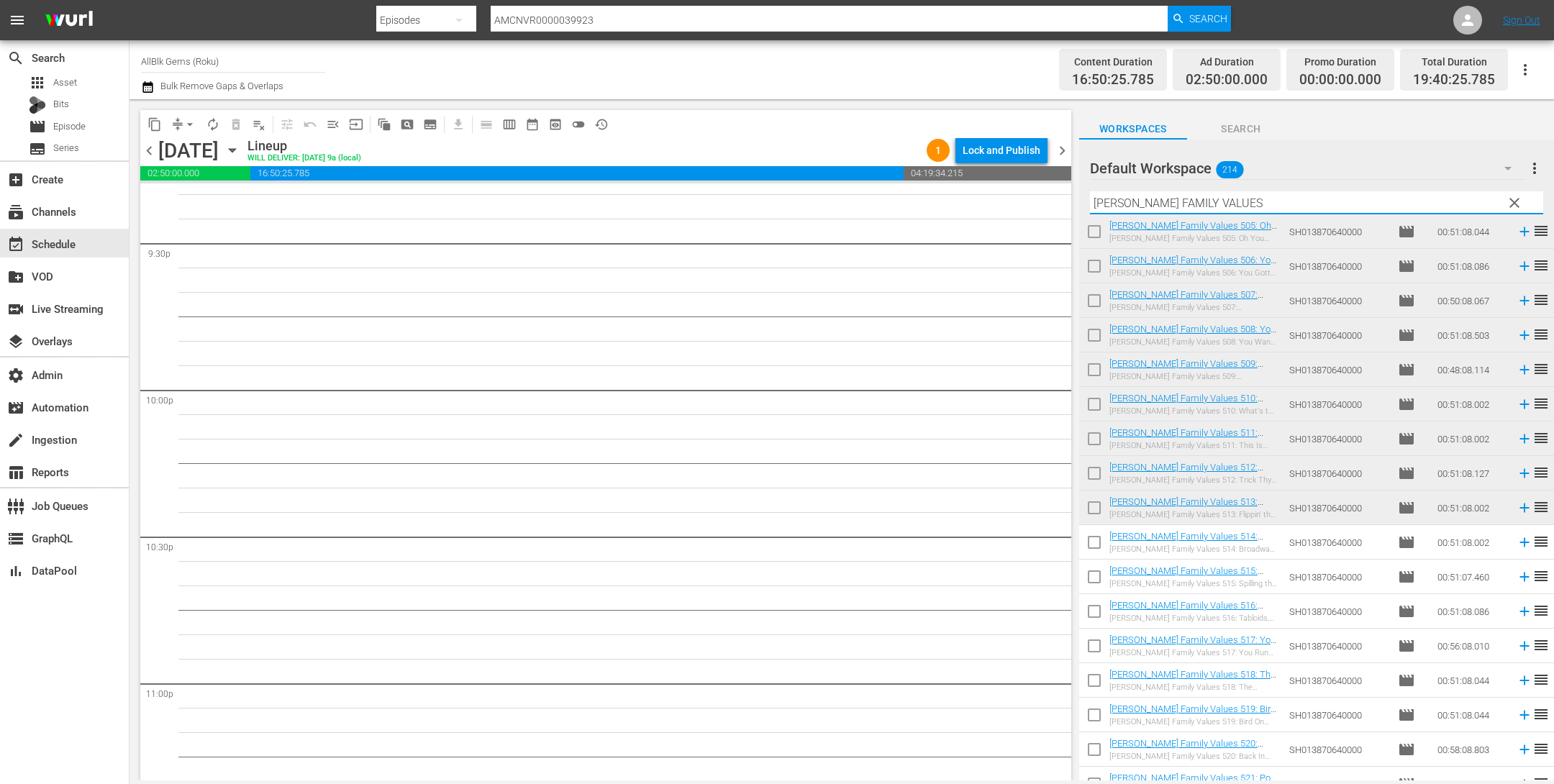
drag, startPoint x: 1237, startPoint y: 207, endPoint x: 959, endPoint y: 155, distance: 282.8
click at [962, 155] on div "content_copy compress arrow_drop_down autorenew_outlined delete_forever_outline…" at bounding box center [842, 439] width 1425 height 681
paste input "KOLD X WINDY"
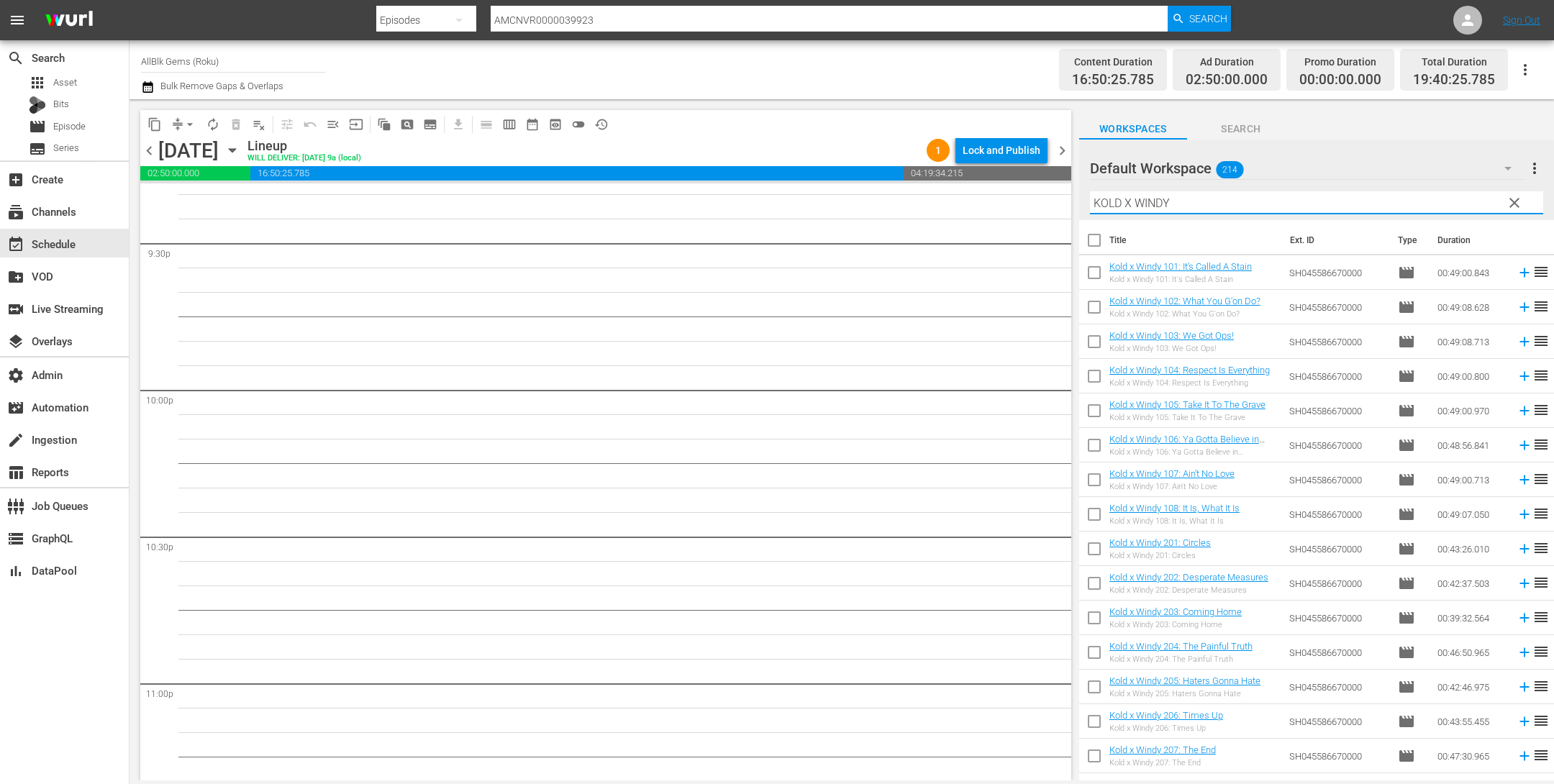
type input "KOLD X WINDY"
click at [1092, 277] on input "checkbox" at bounding box center [1094, 276] width 30 height 30
checkbox input "true"
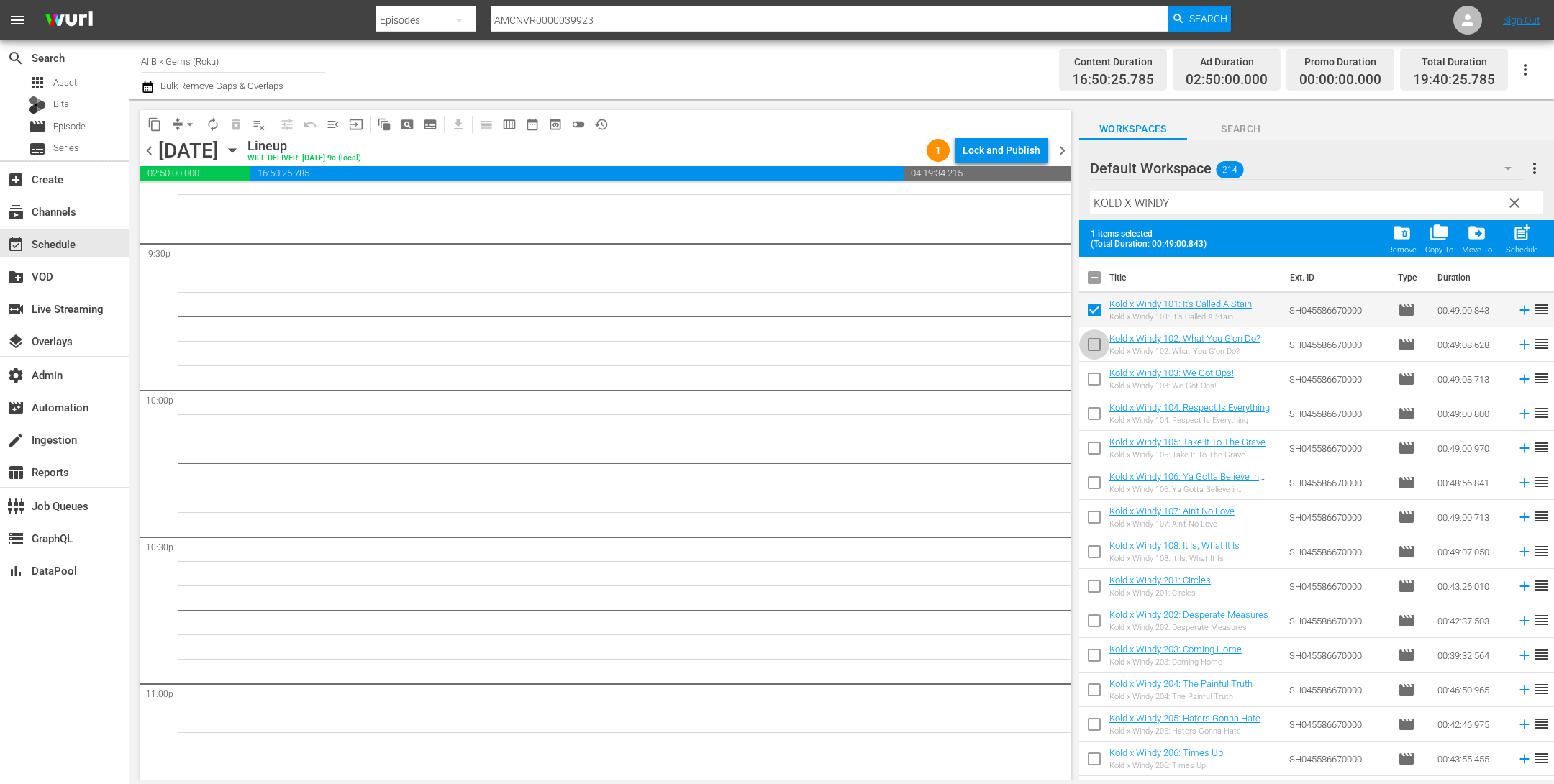
click at [1093, 345] on input "checkbox" at bounding box center [1094, 348] width 30 height 30
checkbox input "true"
click at [1093, 378] on input "checkbox" at bounding box center [1094, 382] width 30 height 30
checkbox input "true"
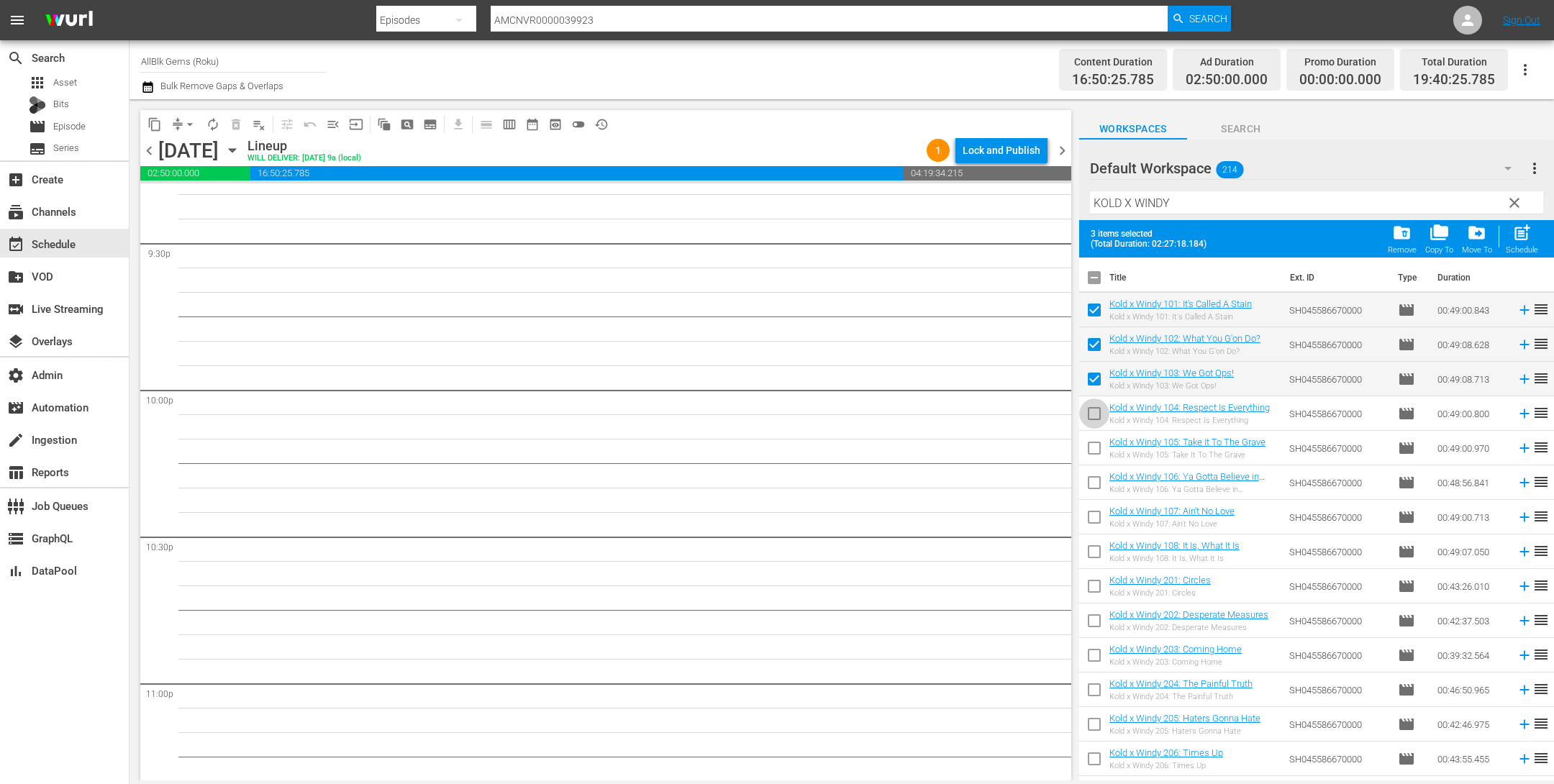
click at [1095, 411] on input "checkbox" at bounding box center [1094, 417] width 30 height 30
checkbox input "true"
click at [1091, 449] on input "checkbox" at bounding box center [1094, 451] width 30 height 30
checkbox input "true"
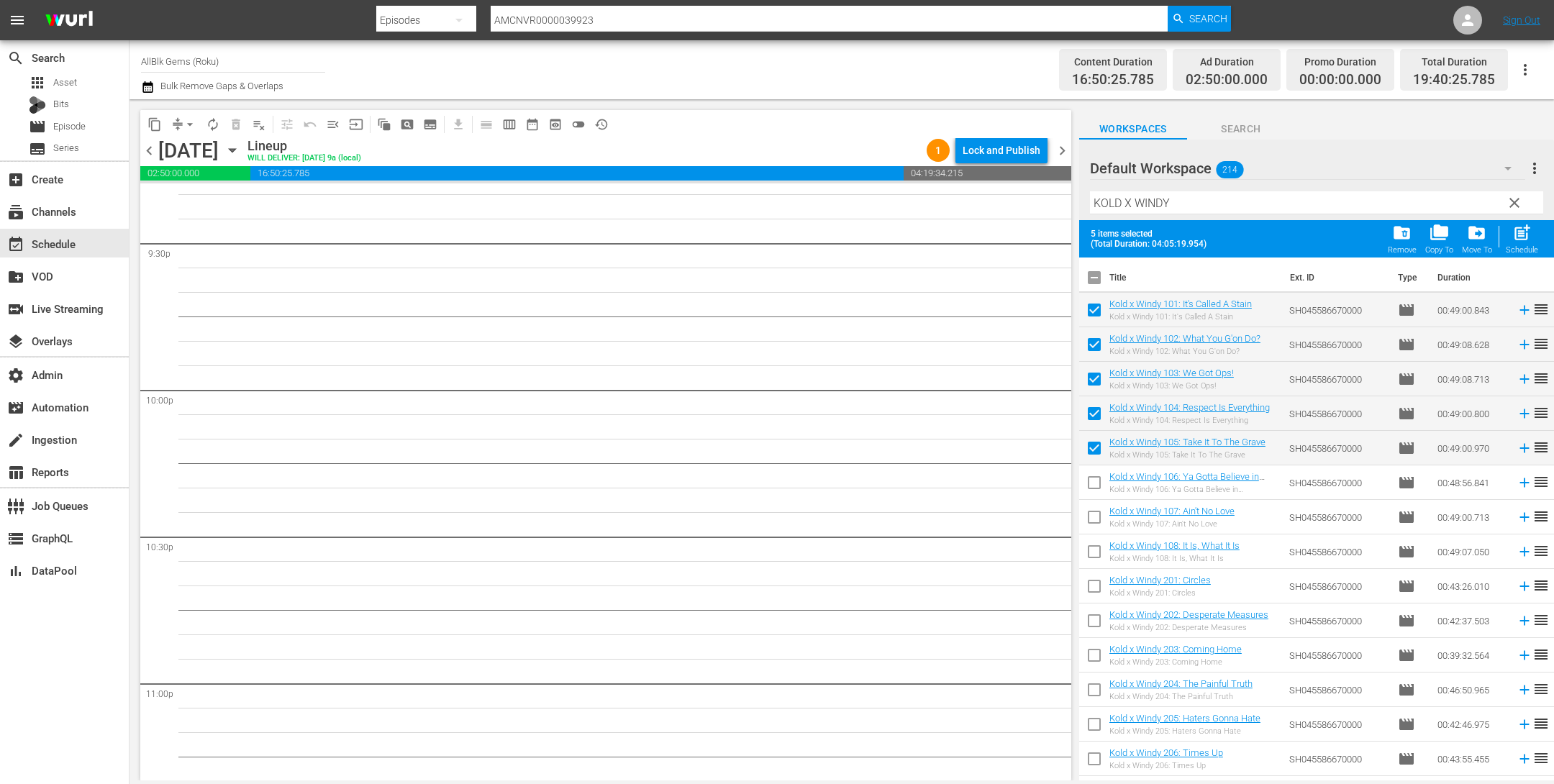
click at [1091, 492] on input "checkbox" at bounding box center [1094, 486] width 30 height 30
checkbox input "true"
click at [1518, 243] on div "post_add Schedule" at bounding box center [1522, 239] width 33 height 32
checkbox input "false"
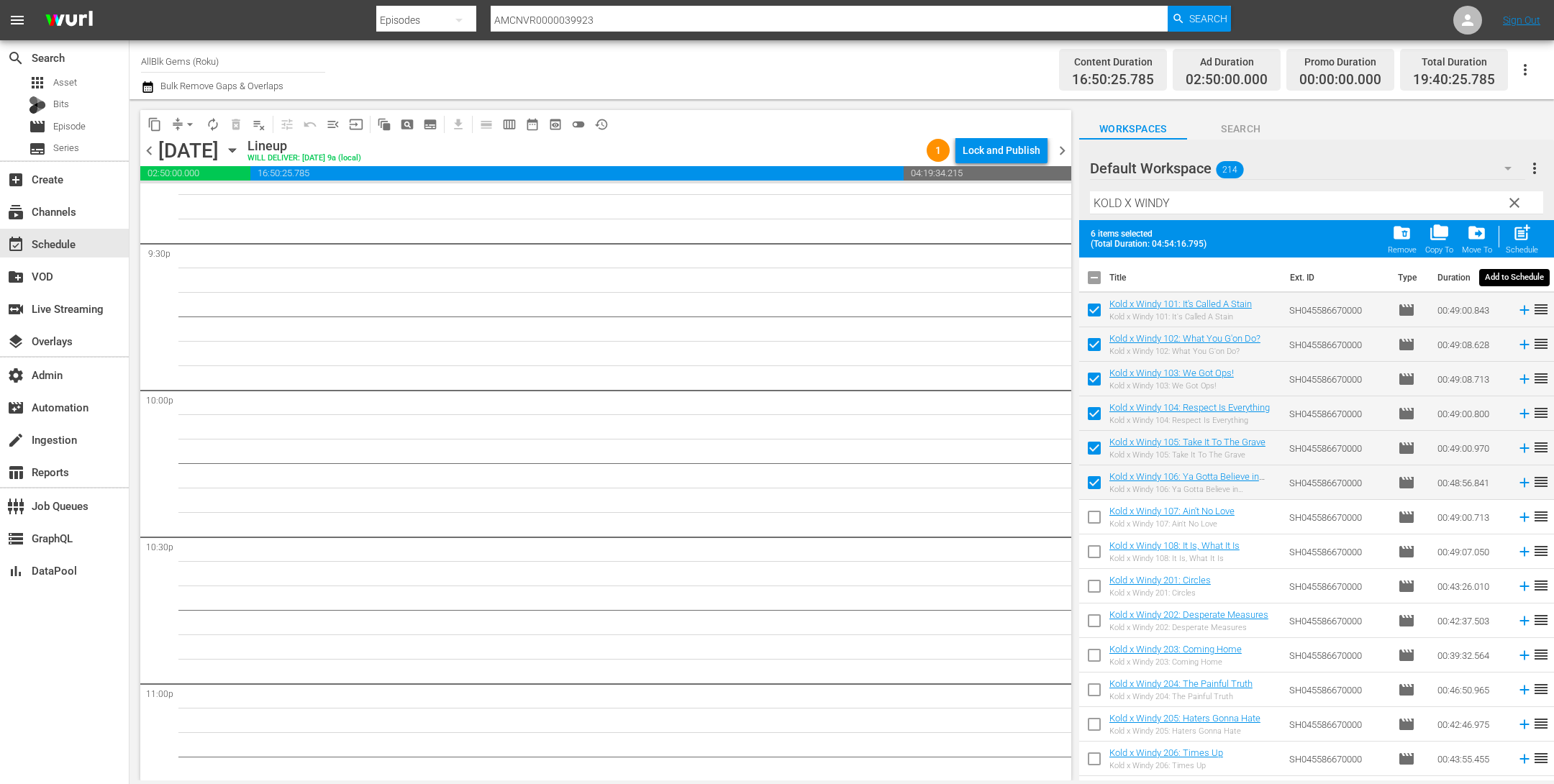
checkbox input "false"
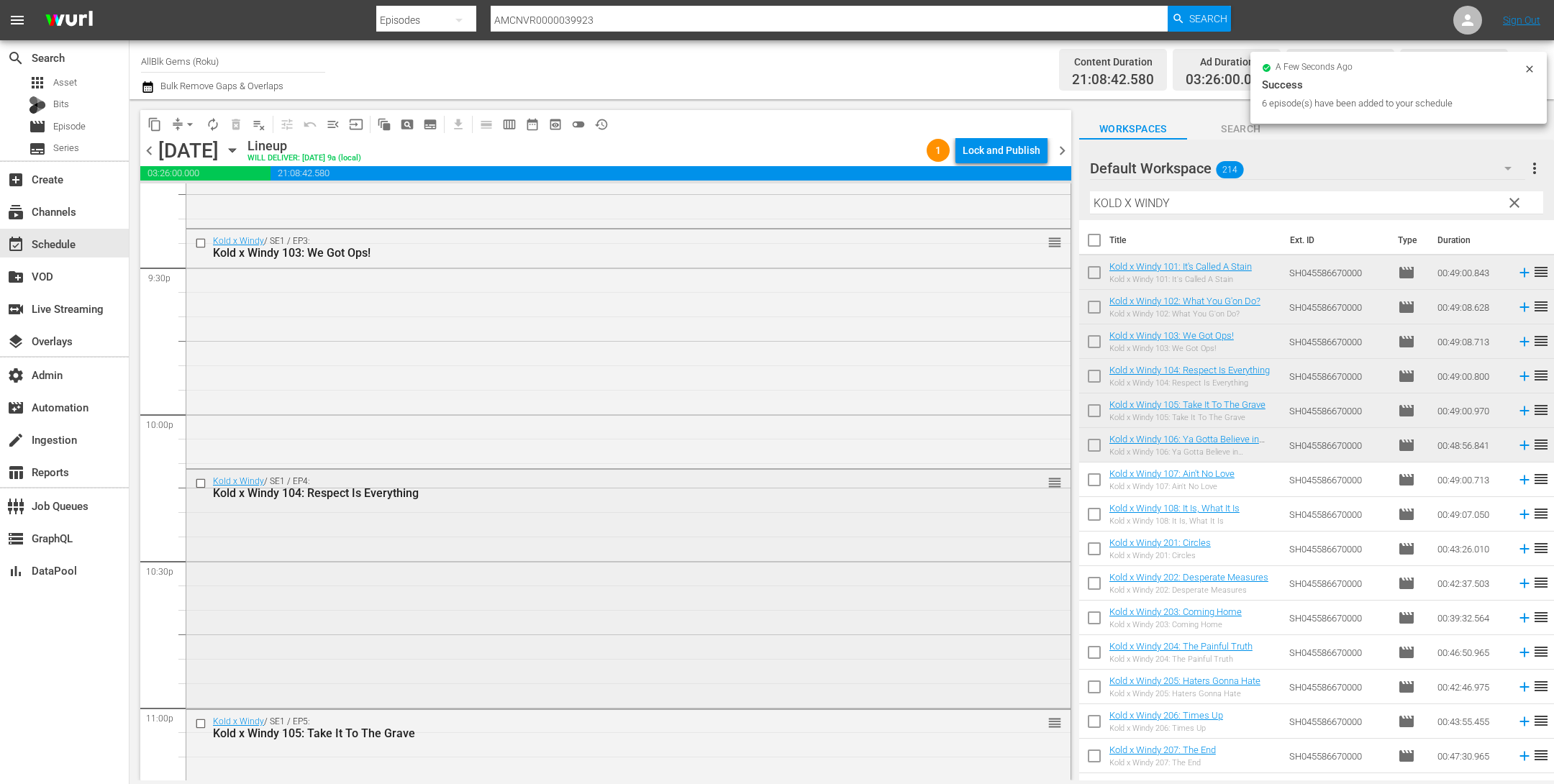
scroll to position [6635, 0]
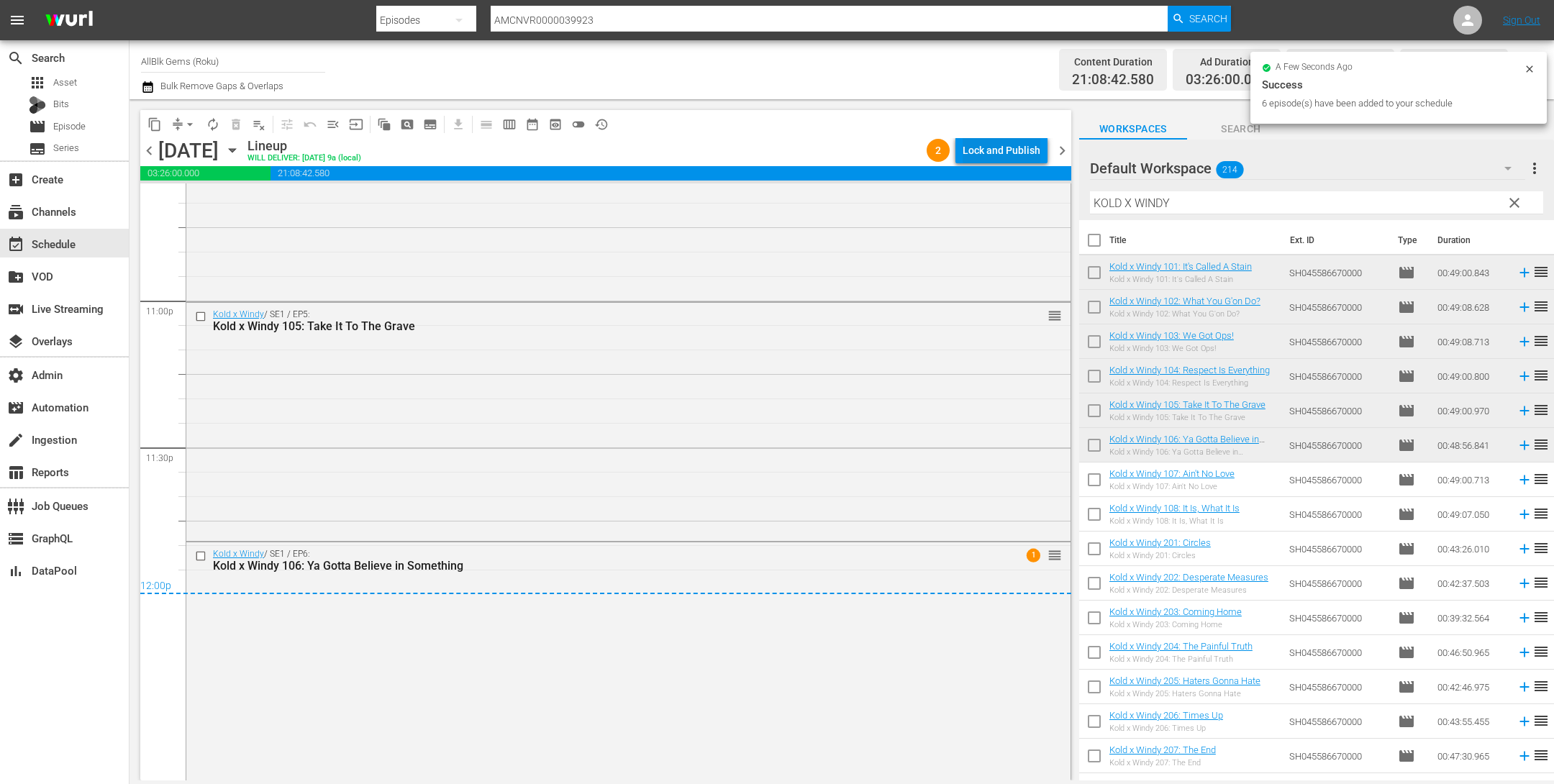
click at [1013, 154] on div "Lock and Publish" at bounding box center [1001, 150] width 78 height 26
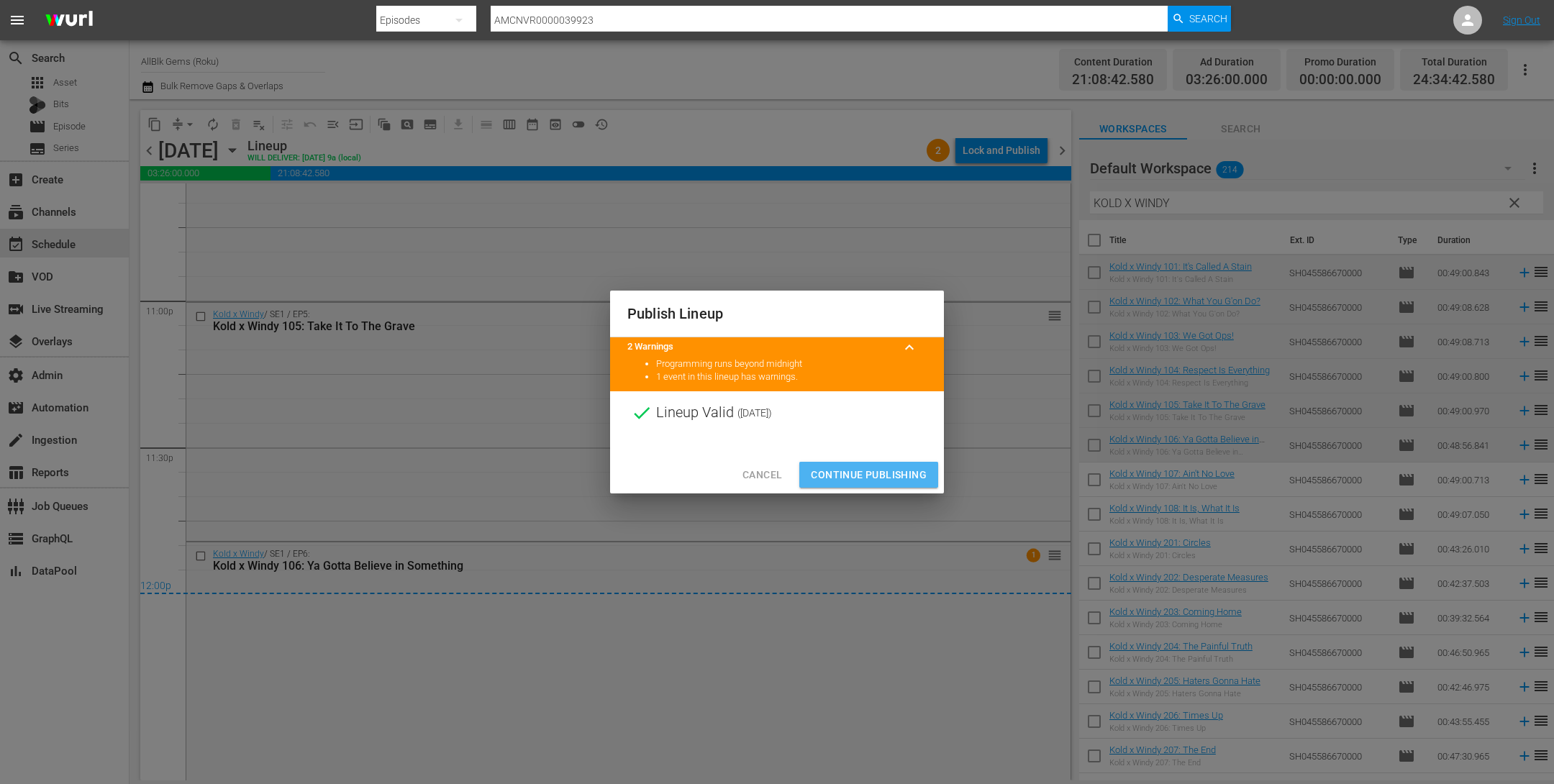
click at [826, 480] on span "Continue Publishing" at bounding box center [869, 475] width 116 height 18
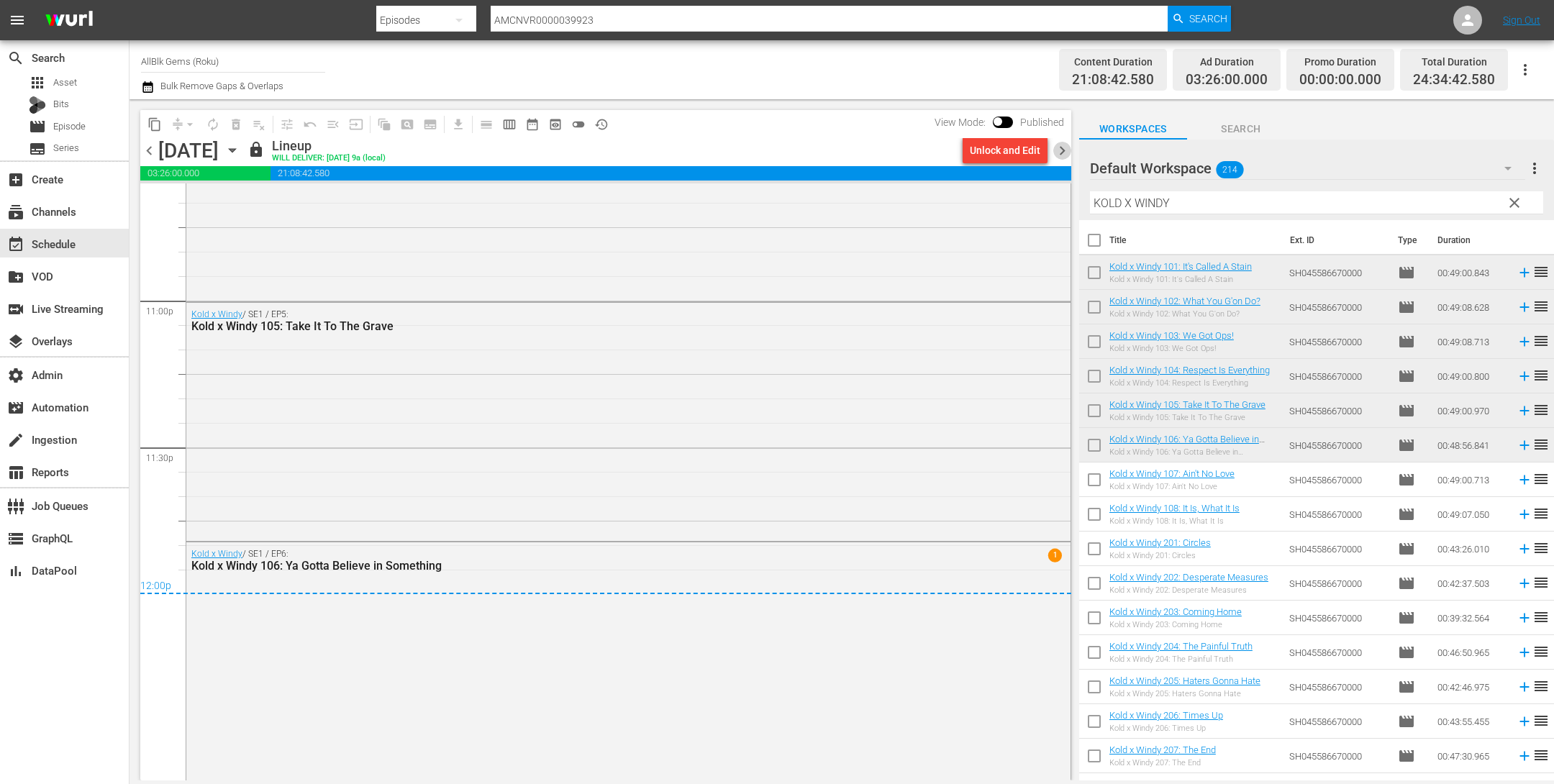
click at [1061, 149] on span "chevron_right" at bounding box center [1062, 150] width 18 height 18
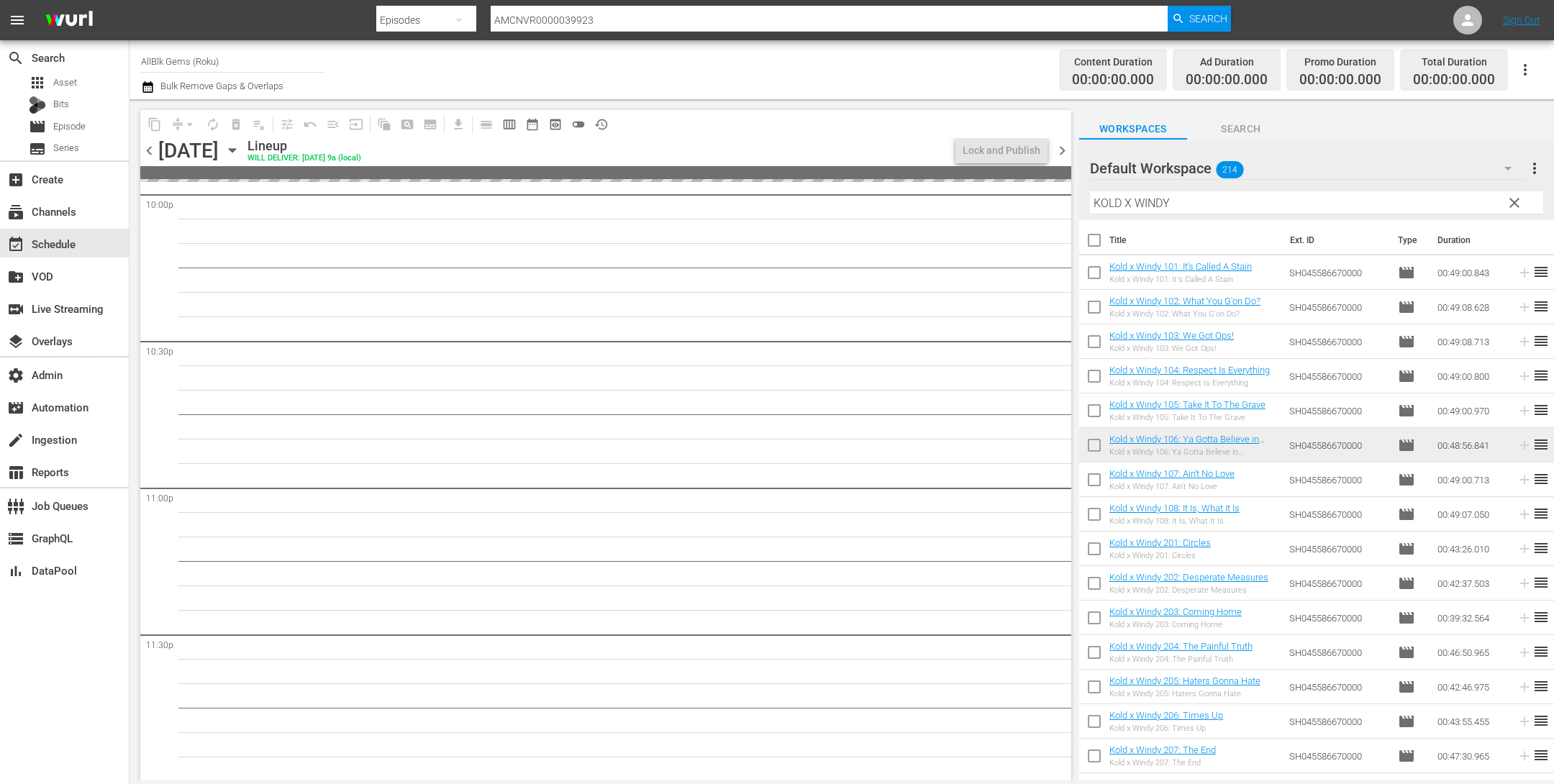
scroll to position [6448, 0]
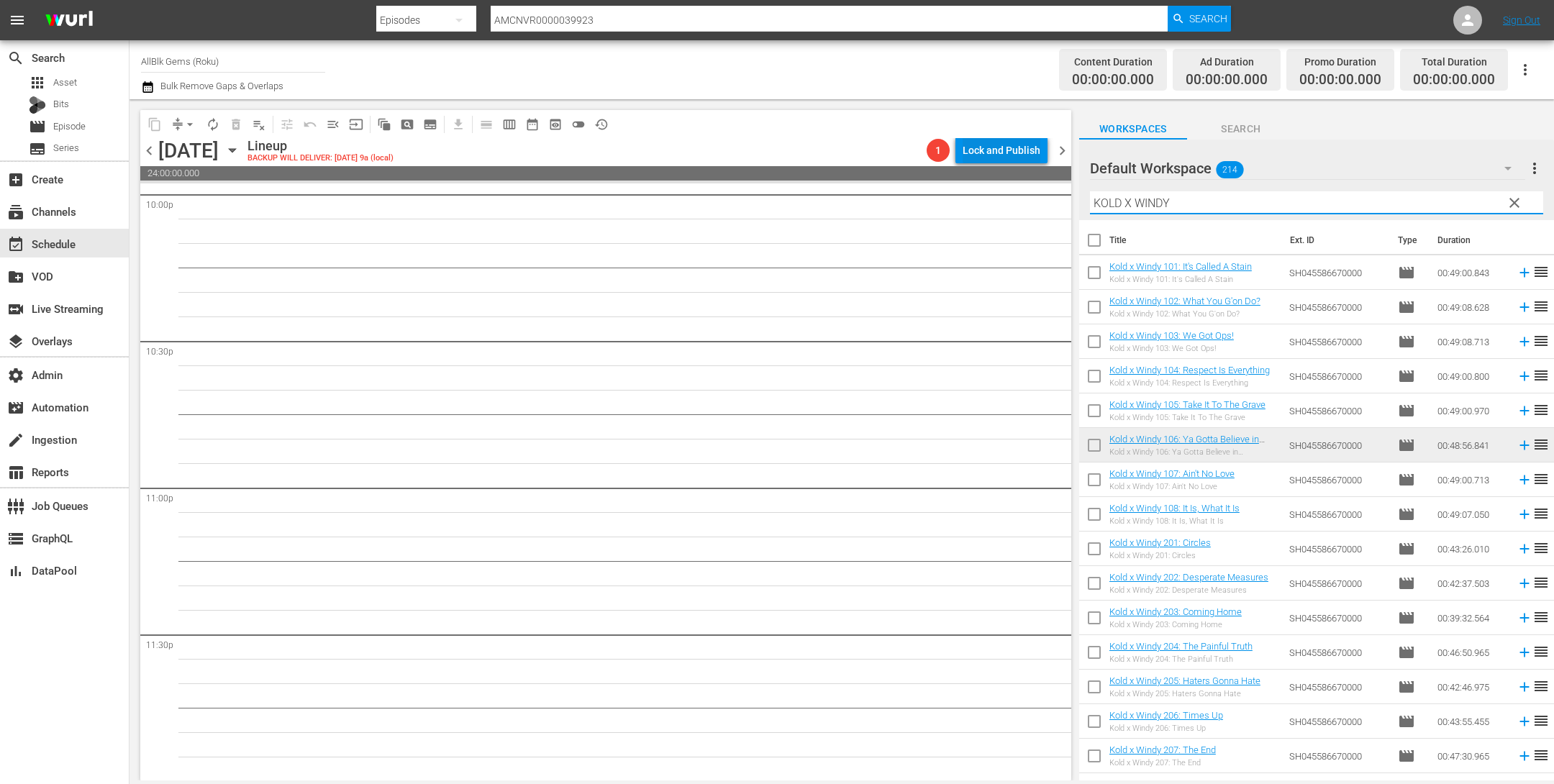
drag, startPoint x: 1184, startPoint y: 202, endPoint x: 618, endPoint y: 136, distance: 569.8
click at [630, 136] on div "content_copy compress arrow_drop_down autorenew_outlined delete_forever_outline…" at bounding box center [842, 439] width 1425 height 681
click at [1087, 476] on input "checkbox" at bounding box center [1094, 483] width 30 height 30
checkbox input "true"
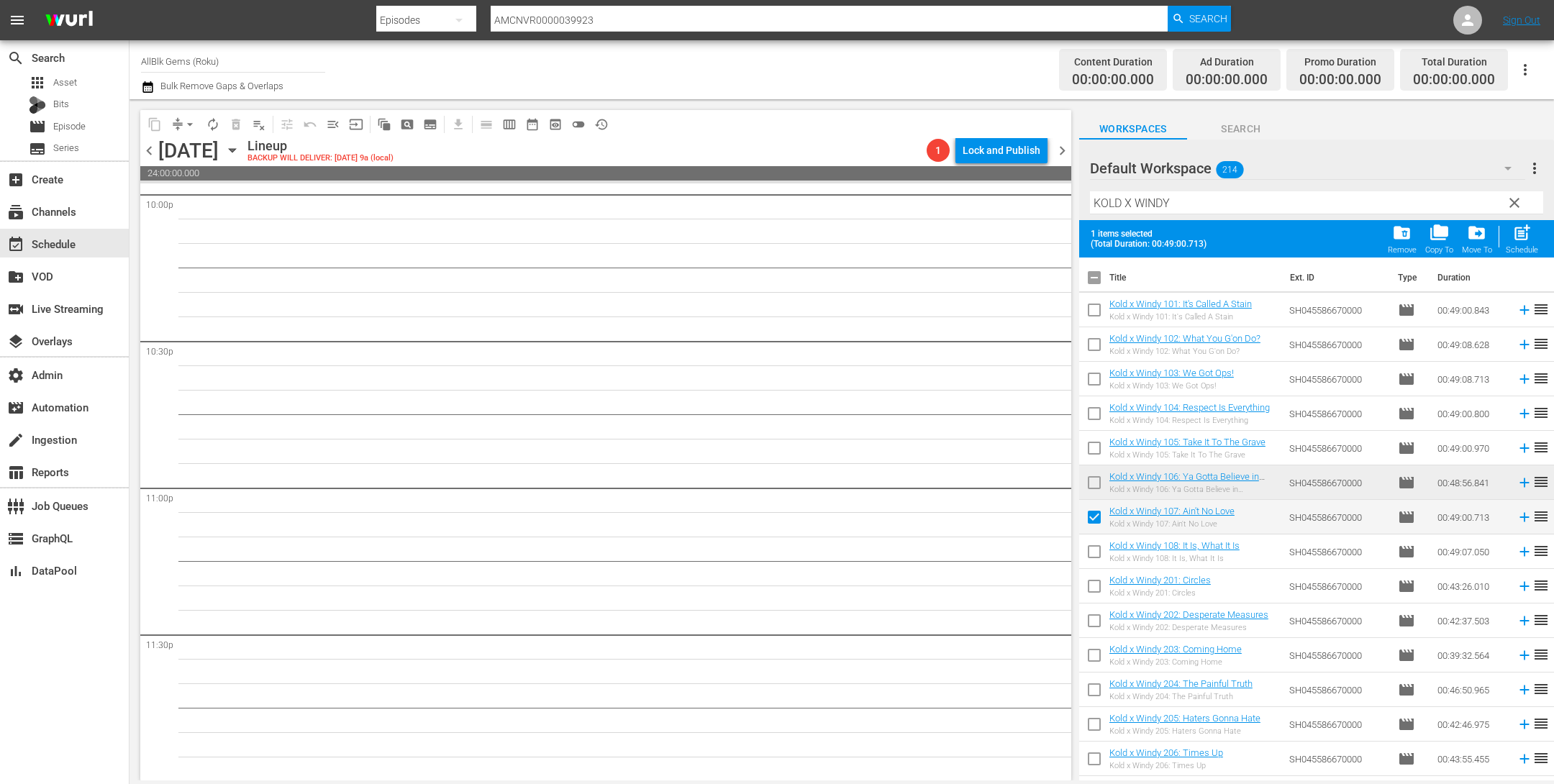
click at [1093, 555] on input "checkbox" at bounding box center [1094, 555] width 30 height 30
checkbox input "true"
click at [1091, 583] on input "checkbox" at bounding box center [1094, 589] width 30 height 30
checkbox input "true"
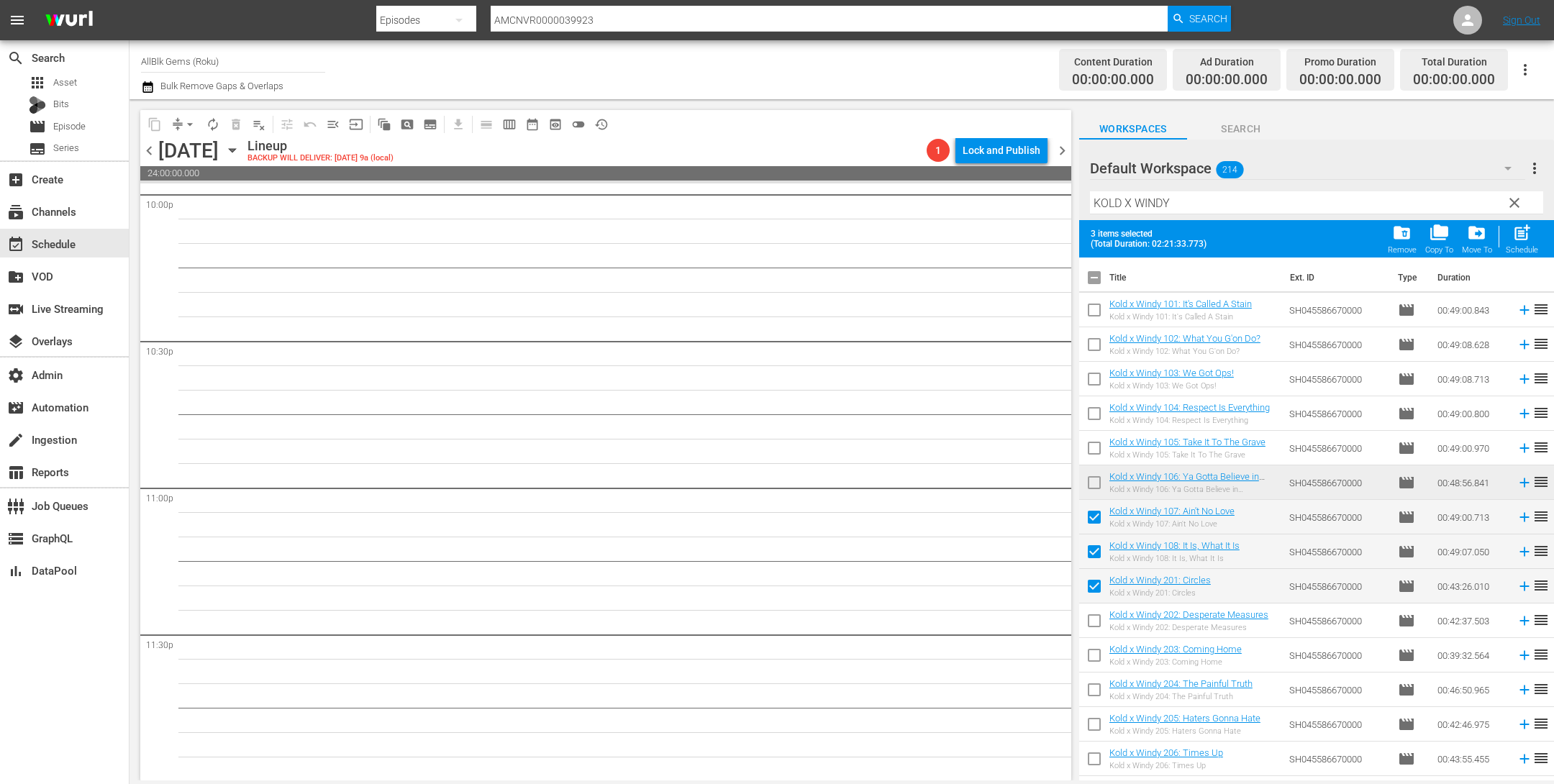
click at [1091, 611] on input "checkbox" at bounding box center [1094, 623] width 30 height 30
checkbox input "true"
click at [1090, 643] on input "checkbox" at bounding box center [1094, 658] width 30 height 30
checkbox input "true"
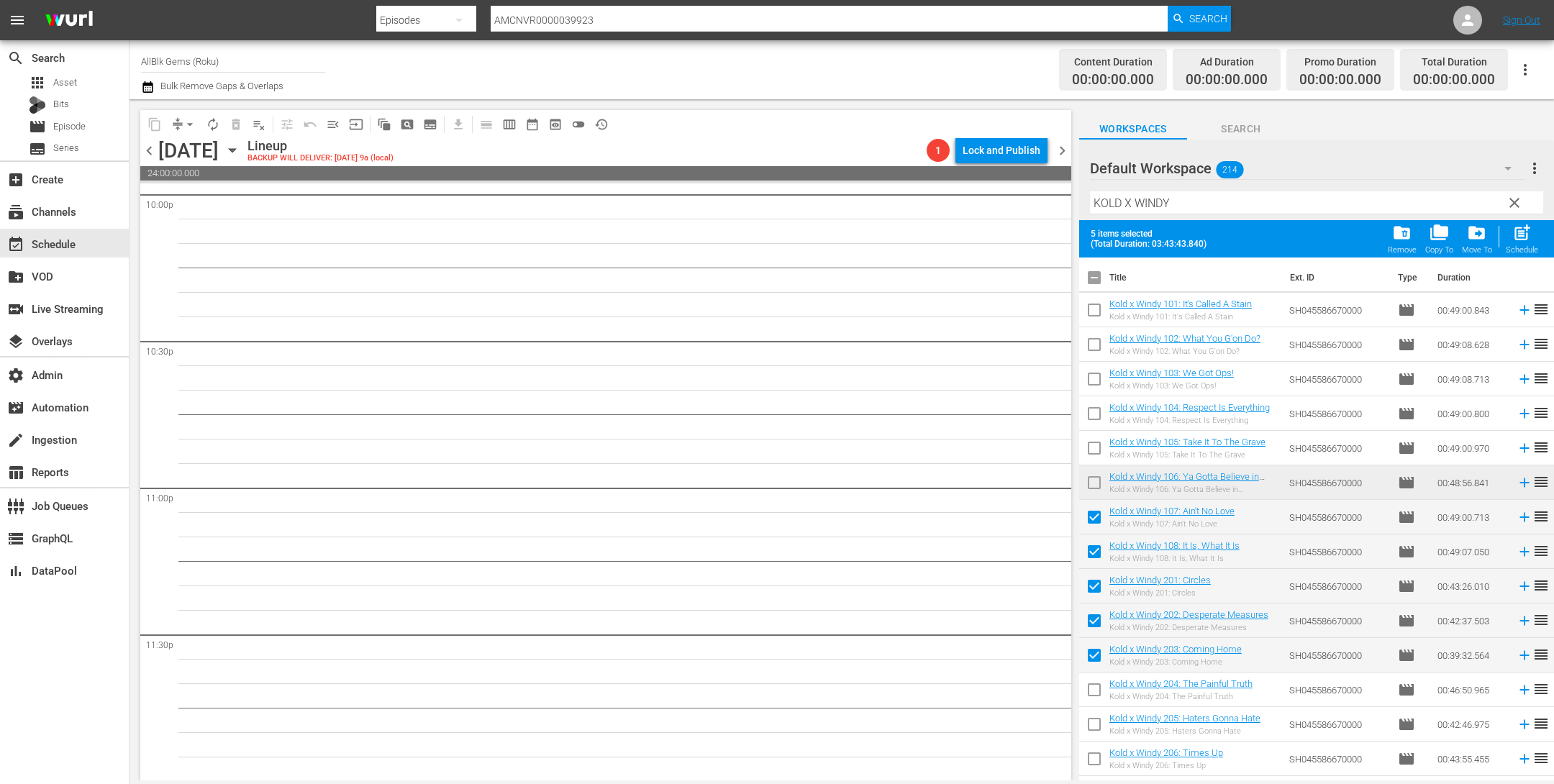
click at [1086, 693] on input "checkbox" at bounding box center [1094, 692] width 30 height 30
checkbox input "true"
click at [1088, 731] on input "checkbox" at bounding box center [1094, 727] width 30 height 30
checkbox input "true"
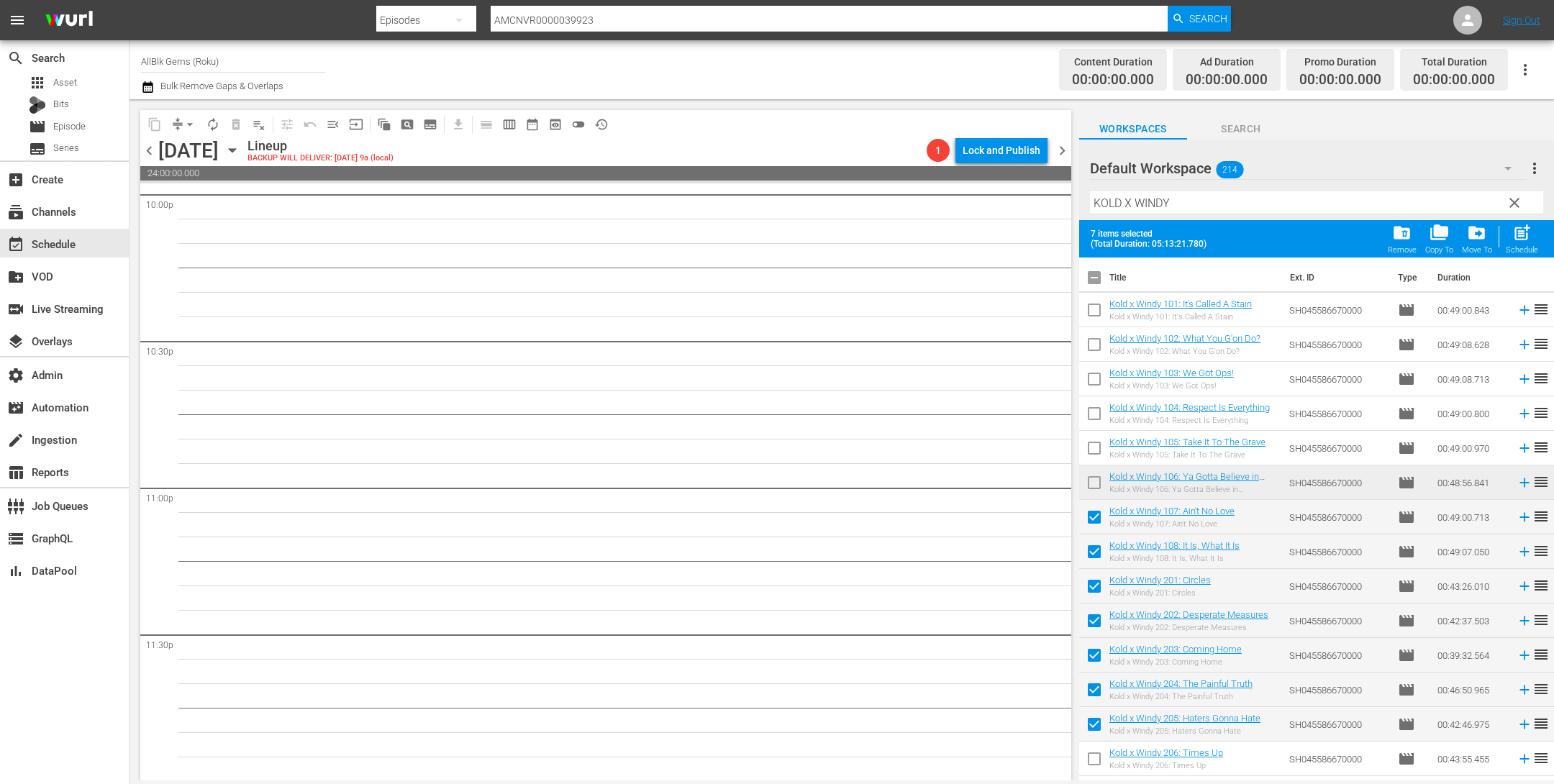
click at [1087, 759] on input "checkbox" at bounding box center [1094, 762] width 30 height 30
checkbox input "true"
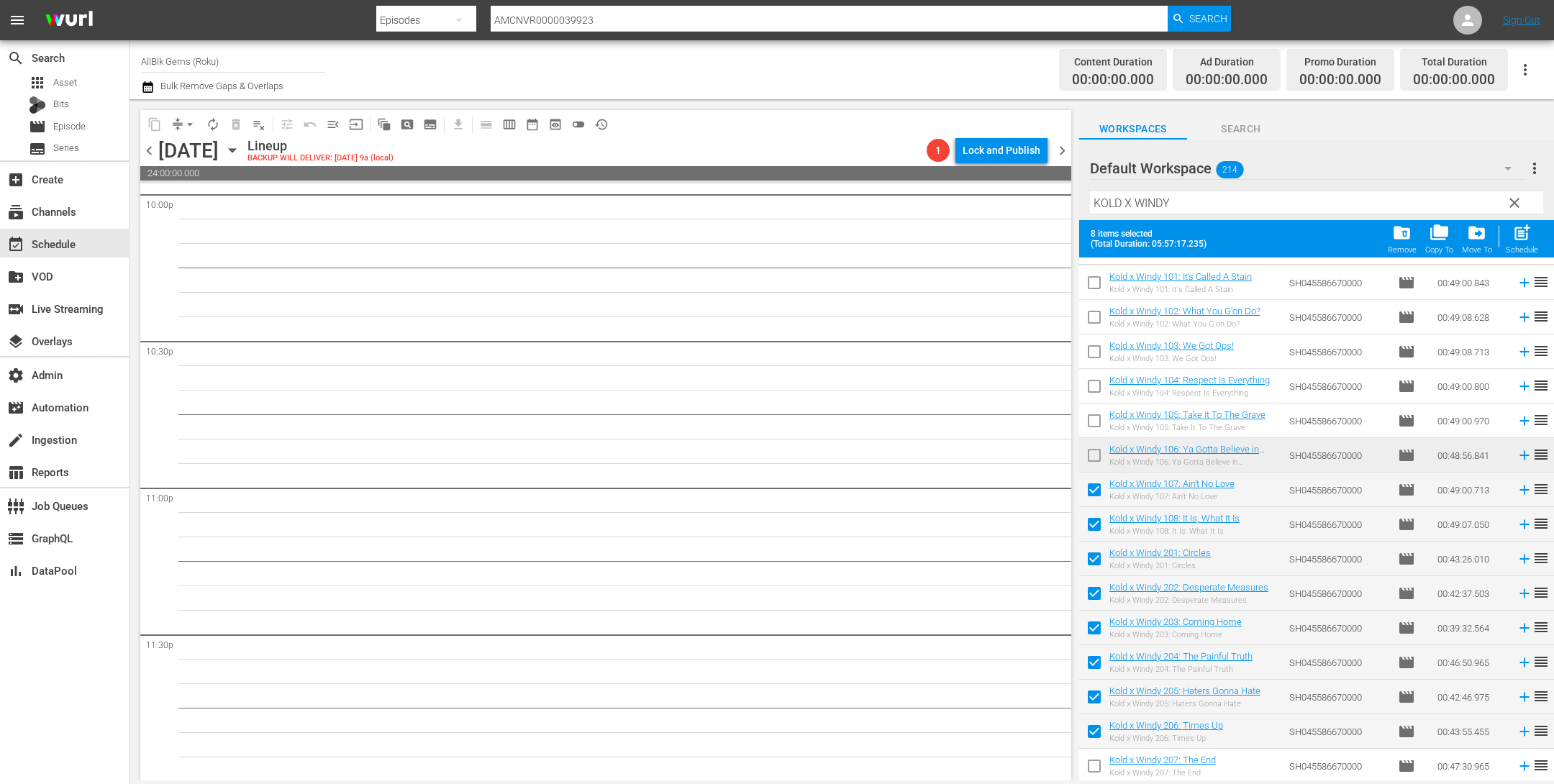
click at [1095, 762] on input "checkbox" at bounding box center [1094, 769] width 30 height 30
checkbox input "true"
click at [1518, 246] on div "Schedule" at bounding box center [1522, 250] width 33 height 9
checkbox input "false"
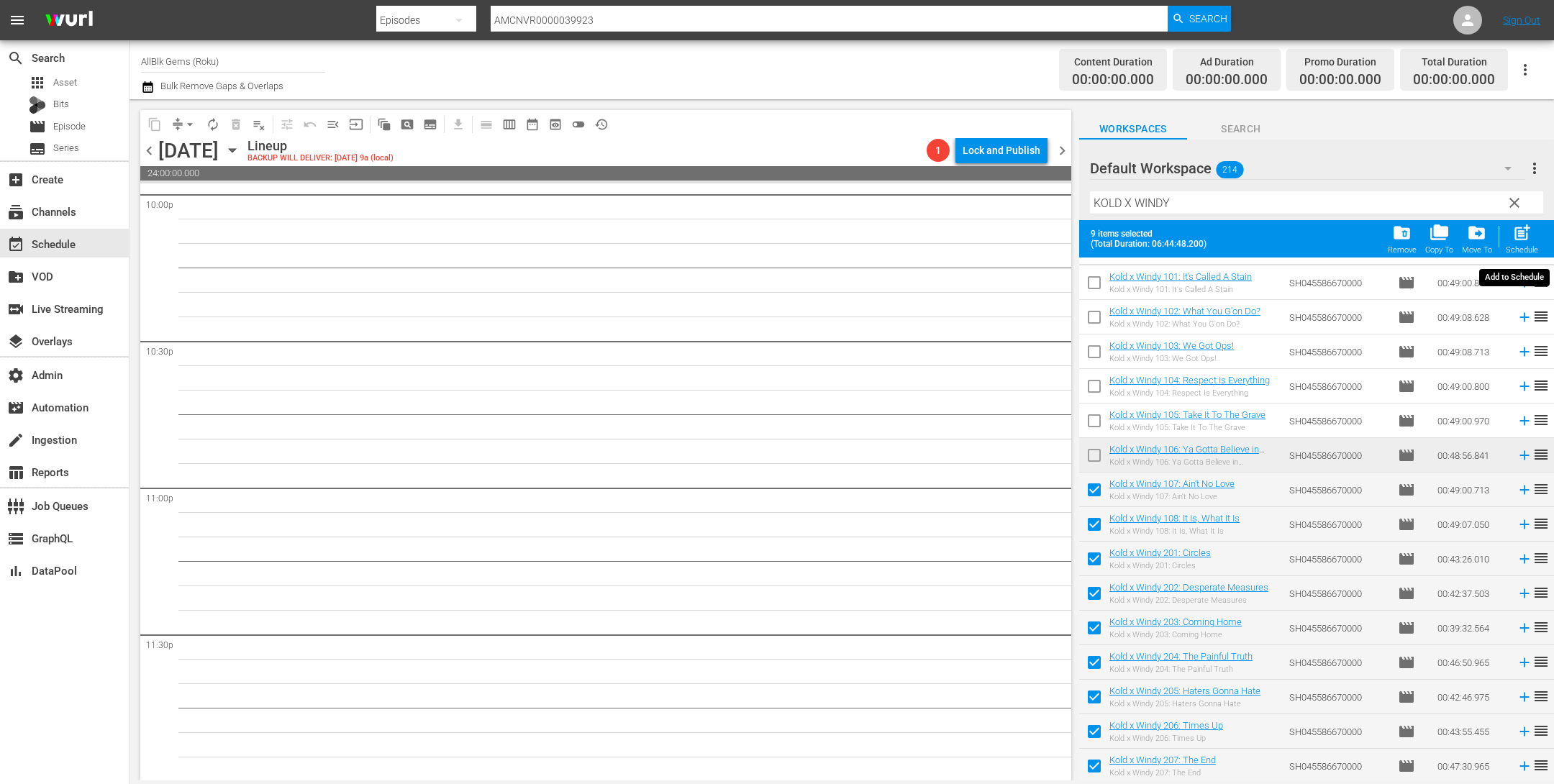
checkbox input "false"
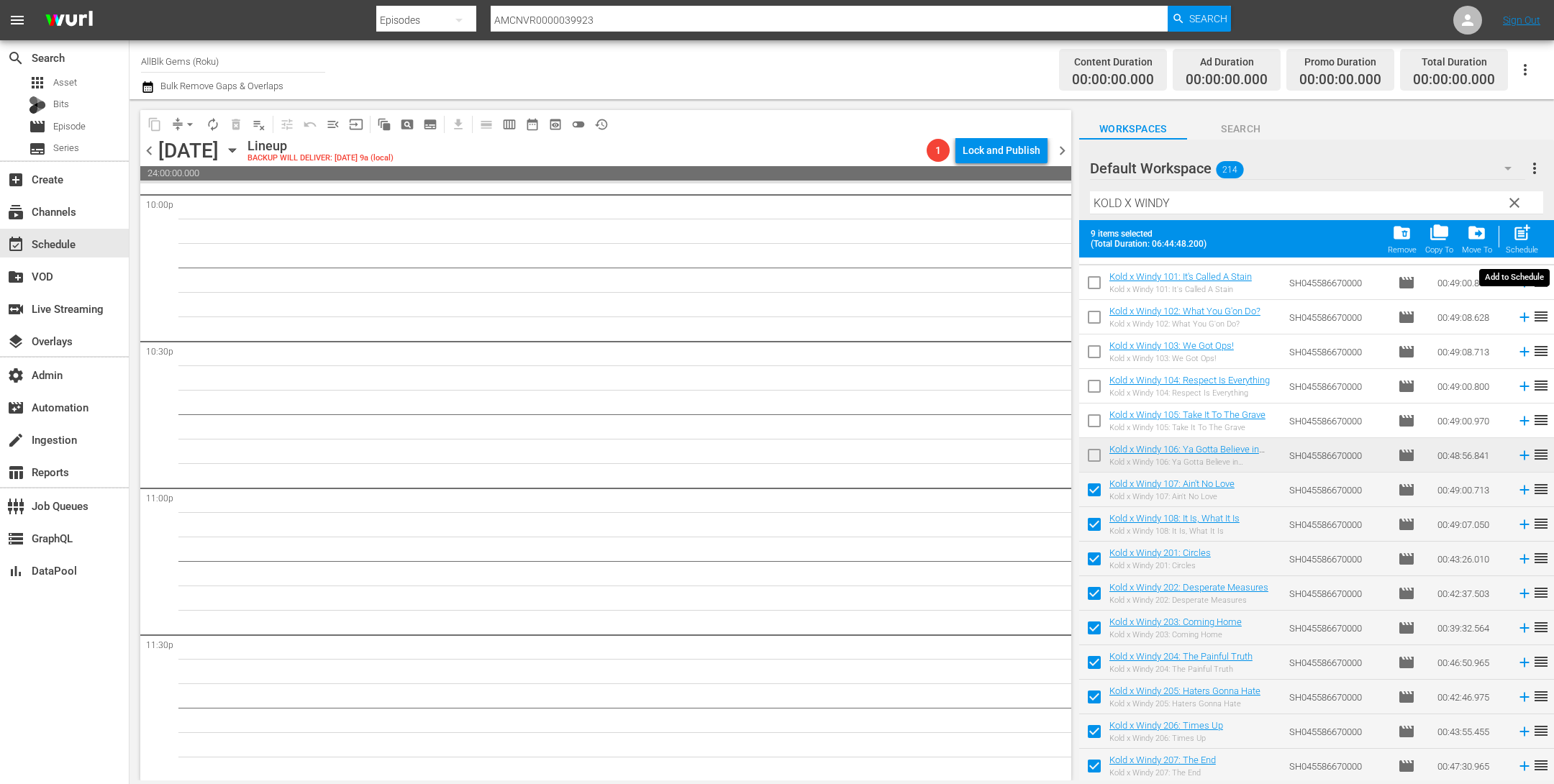
checkbox input "false"
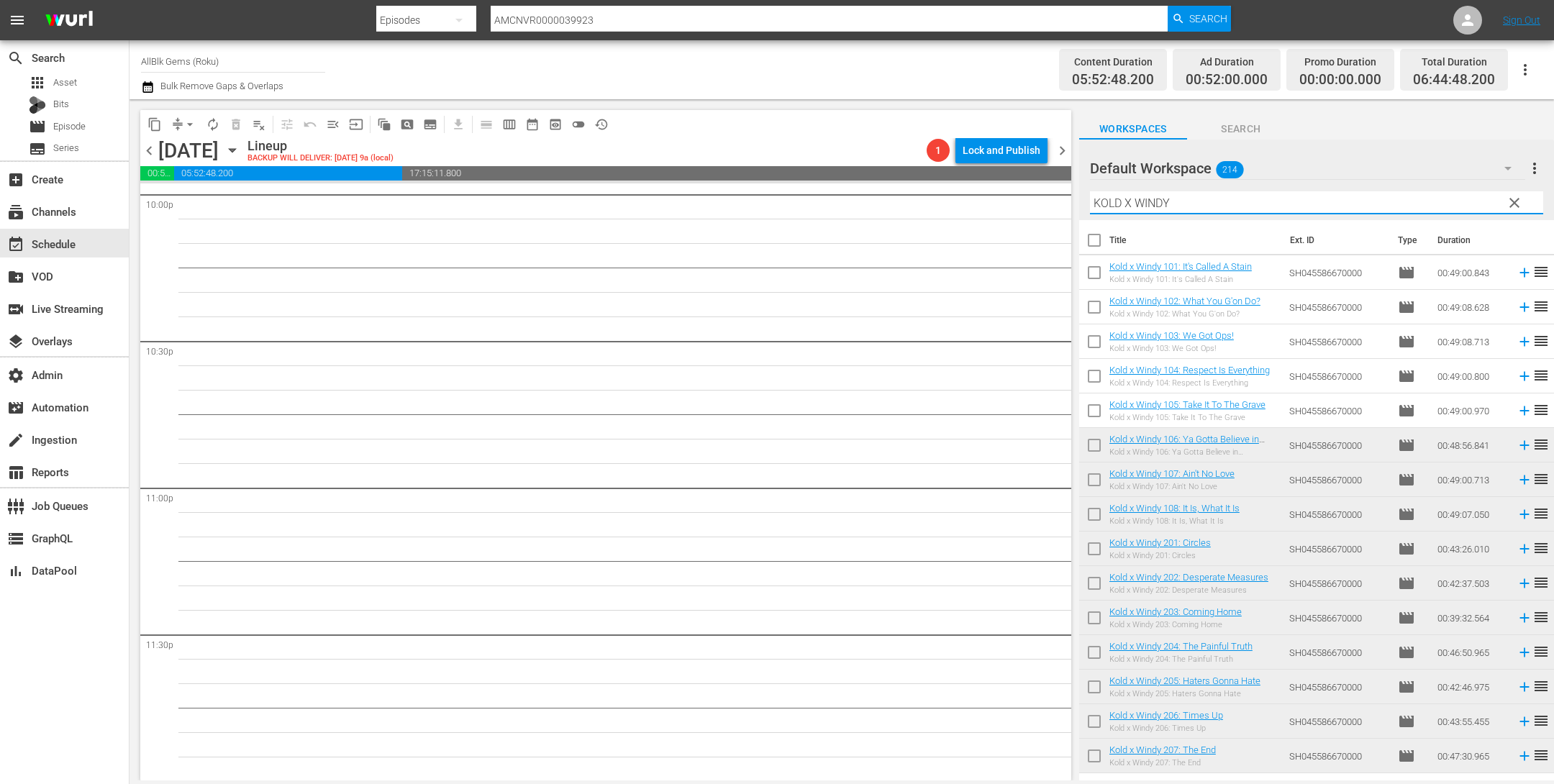
drag, startPoint x: 1209, startPoint y: 208, endPoint x: 580, endPoint y: 145, distance: 632.1
click at [594, 150] on div "content_copy compress arrow_drop_down autorenew_outlined delete_forever_outline…" at bounding box center [842, 439] width 1425 height 681
paste input "BRAXTON FAMILY VALUES"
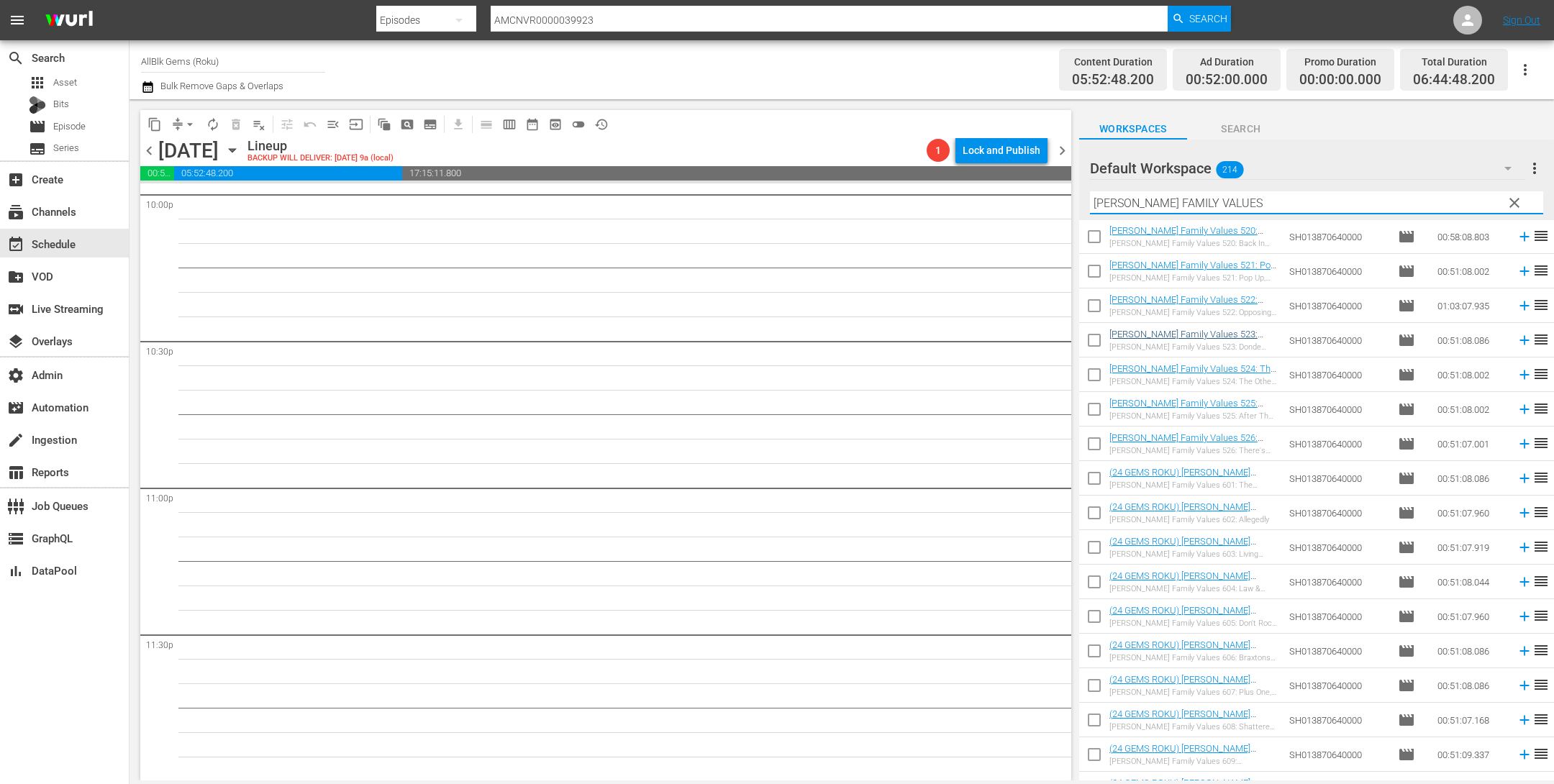
scroll to position [3762, 0]
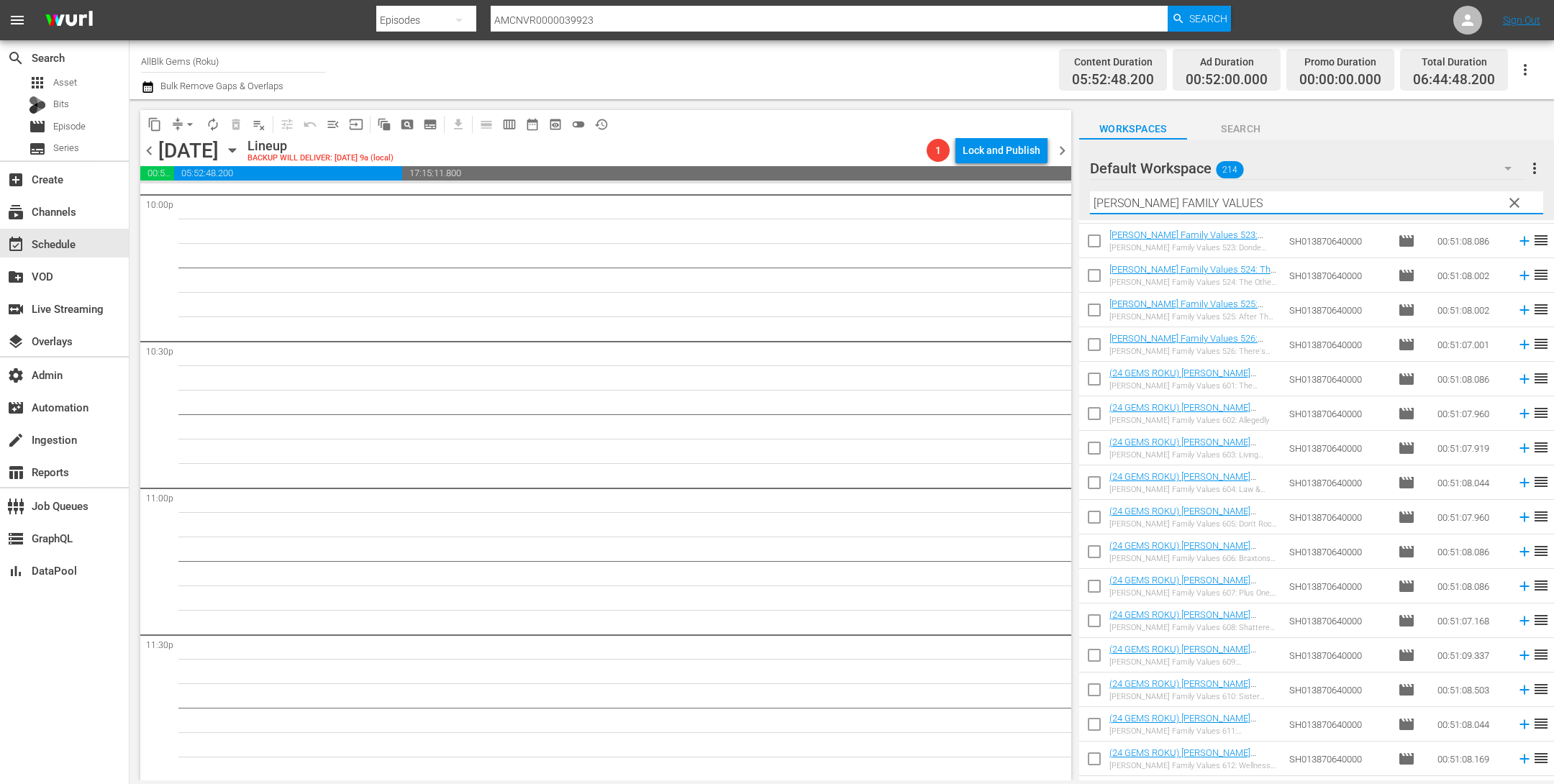
type input "BRAXTON FAMILY VALUES"
click at [1095, 378] on input "checkbox" at bounding box center [1094, 382] width 30 height 30
checkbox input "true"
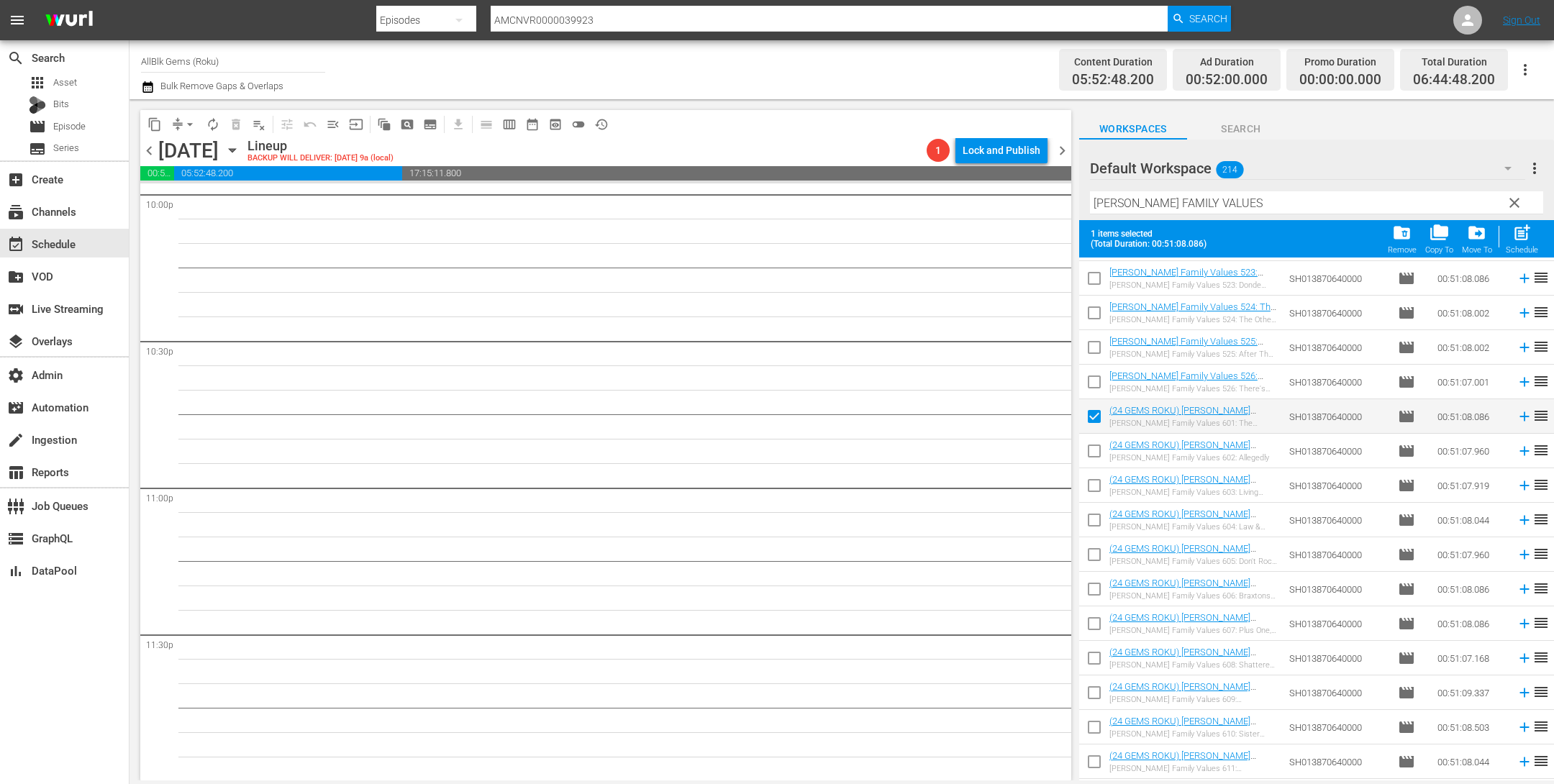
click at [1100, 449] on input "checkbox" at bounding box center [1094, 454] width 30 height 30
checkbox input "true"
click at [1100, 486] on input "checkbox" at bounding box center [1094, 489] width 30 height 30
checkbox input "true"
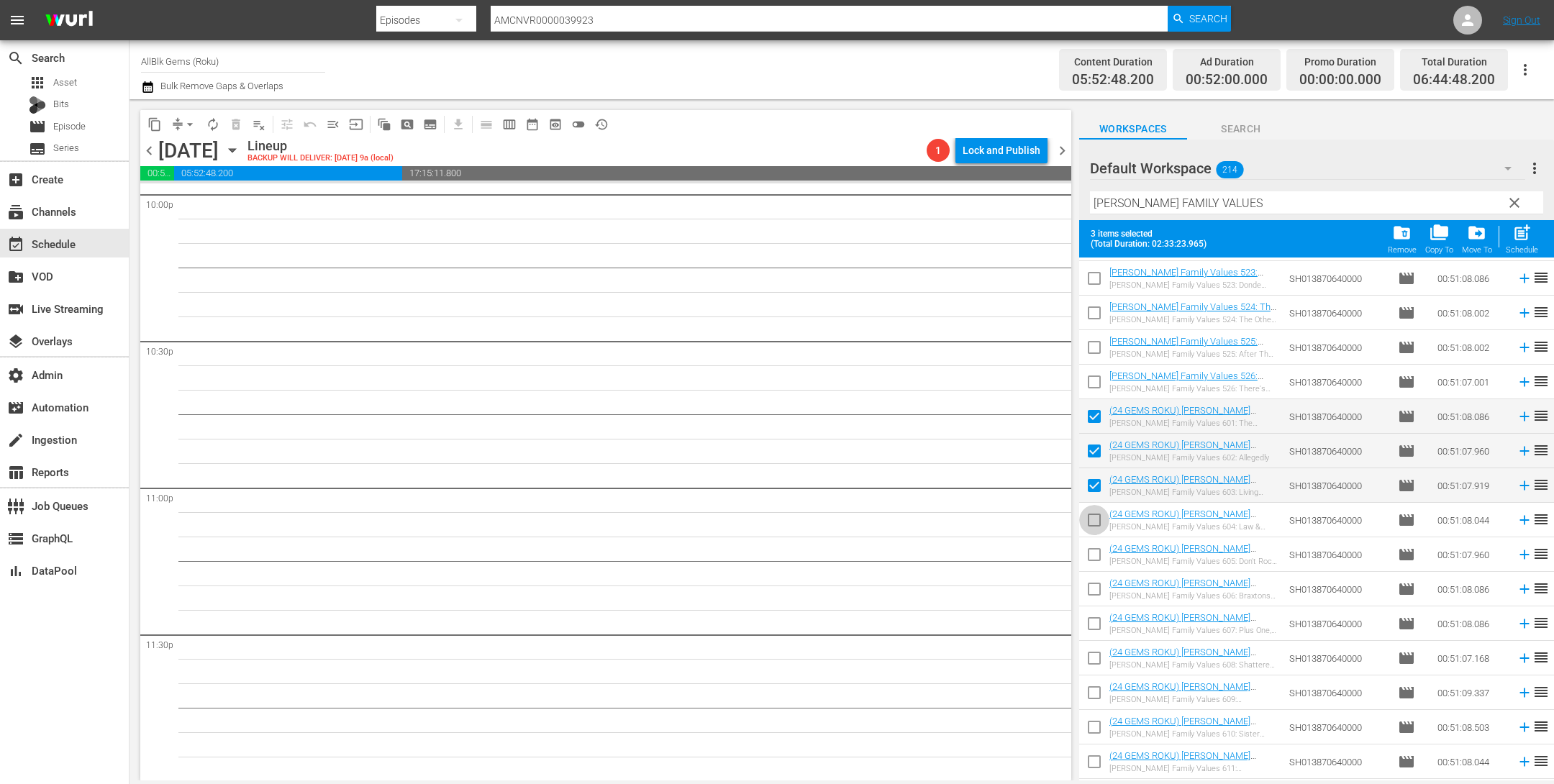
click at [1098, 515] on input "checkbox" at bounding box center [1094, 523] width 30 height 30
checkbox input "true"
click at [1101, 557] on input "checkbox" at bounding box center [1094, 558] width 30 height 30
checkbox input "true"
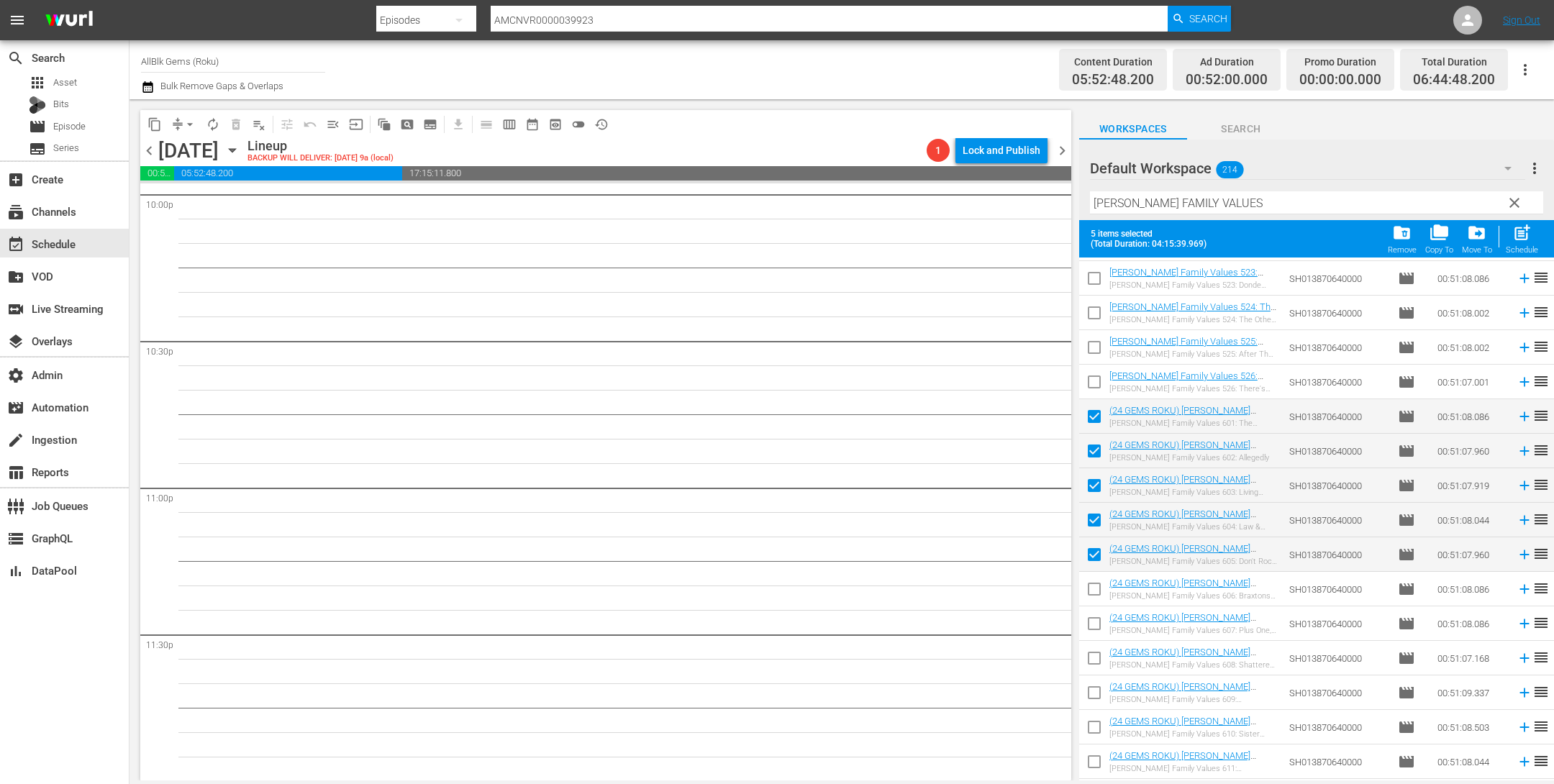
click at [1101, 602] on input "checkbox" at bounding box center [1094, 592] width 30 height 30
checkbox input "true"
click at [1096, 631] on input "checkbox" at bounding box center [1094, 627] width 30 height 30
checkbox input "true"
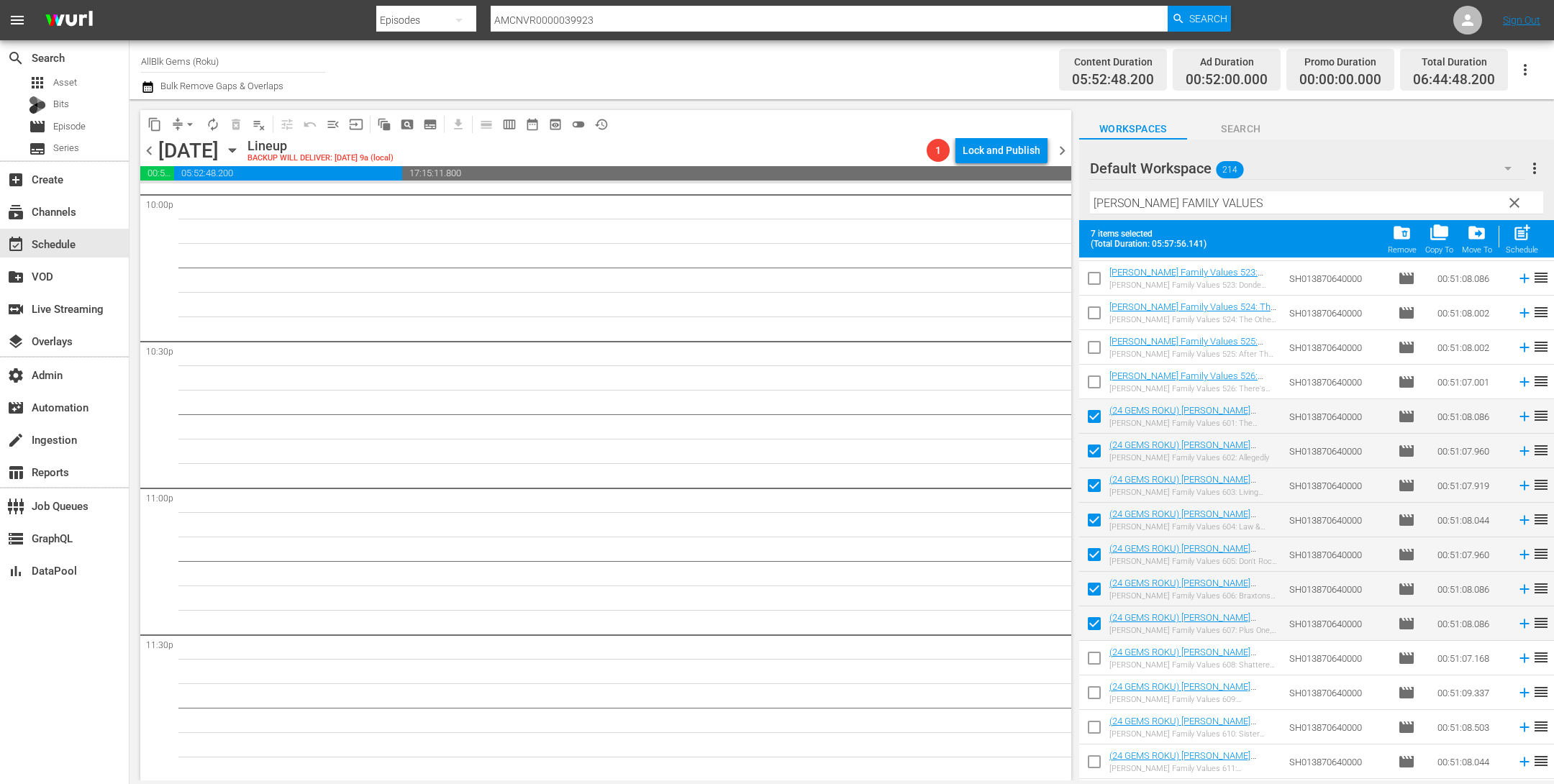
click at [1098, 663] on input "checkbox" at bounding box center [1094, 661] width 30 height 30
checkbox input "true"
click at [1100, 694] on input "checkbox" at bounding box center [1094, 695] width 30 height 30
checkbox input "true"
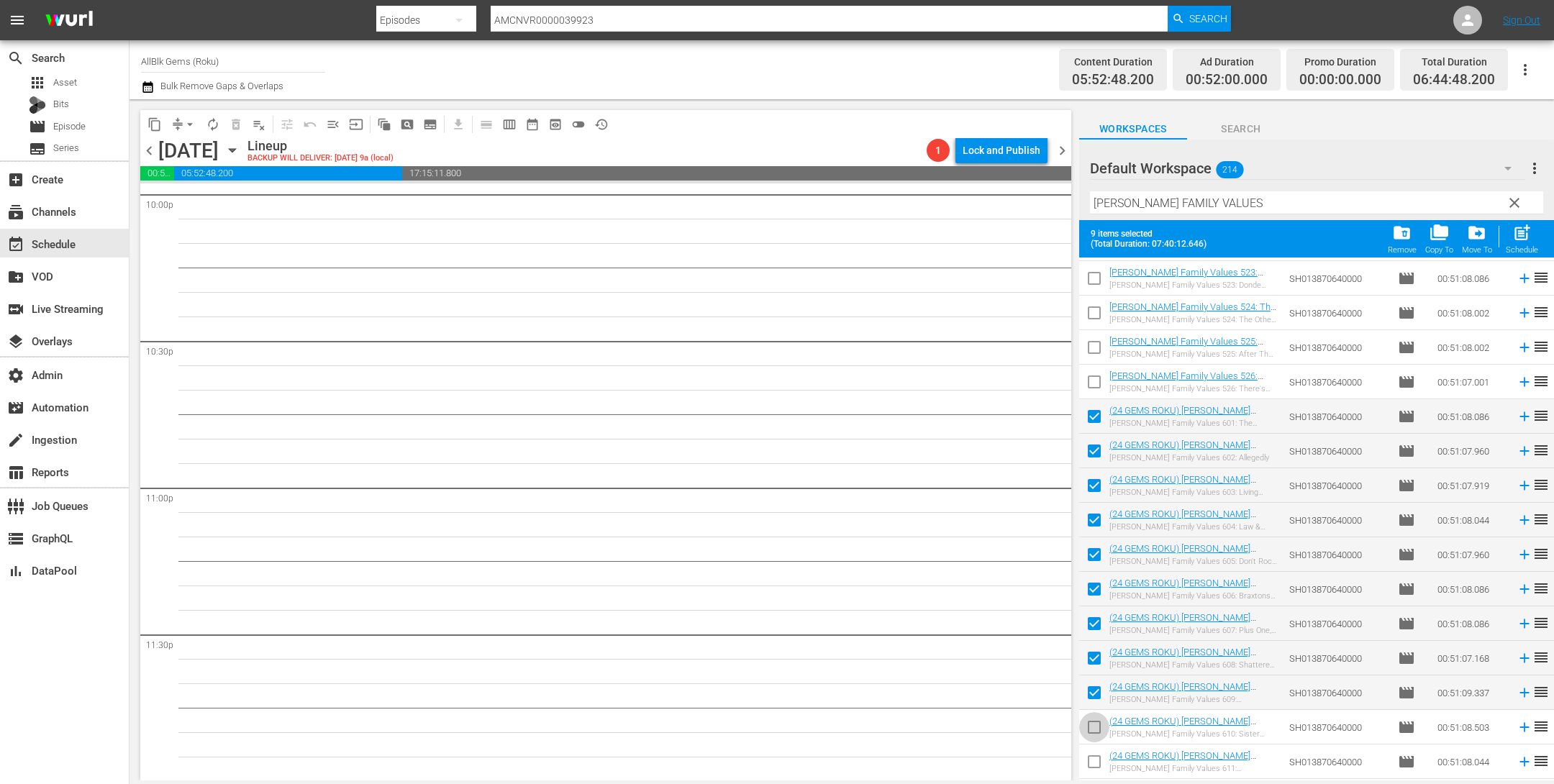
click at [1099, 739] on input "checkbox" at bounding box center [1094, 730] width 30 height 30
checkbox input "true"
click at [1096, 762] on input "checkbox" at bounding box center [1094, 764] width 30 height 30
checkbox input "true"
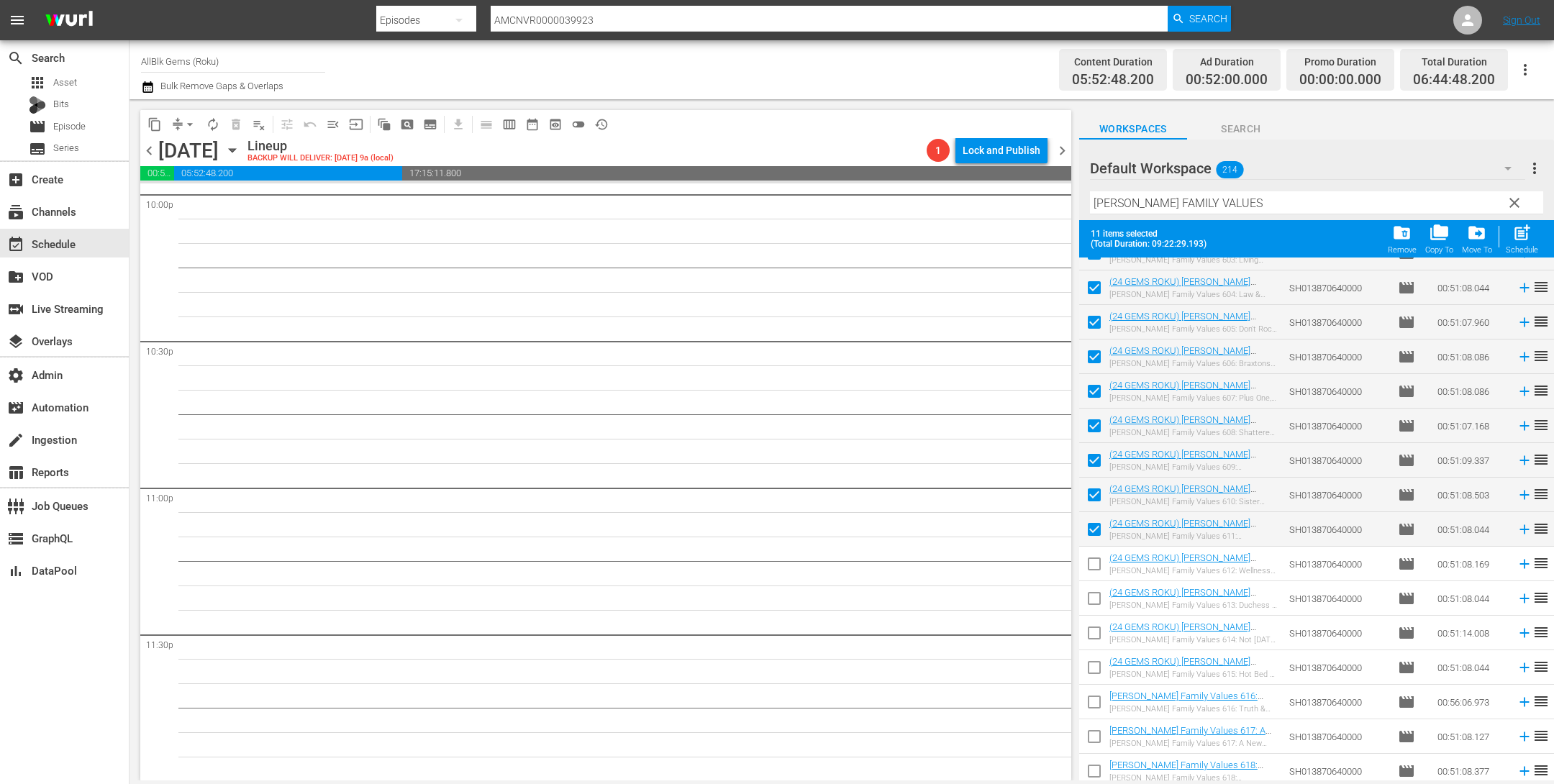
scroll to position [4194, 0]
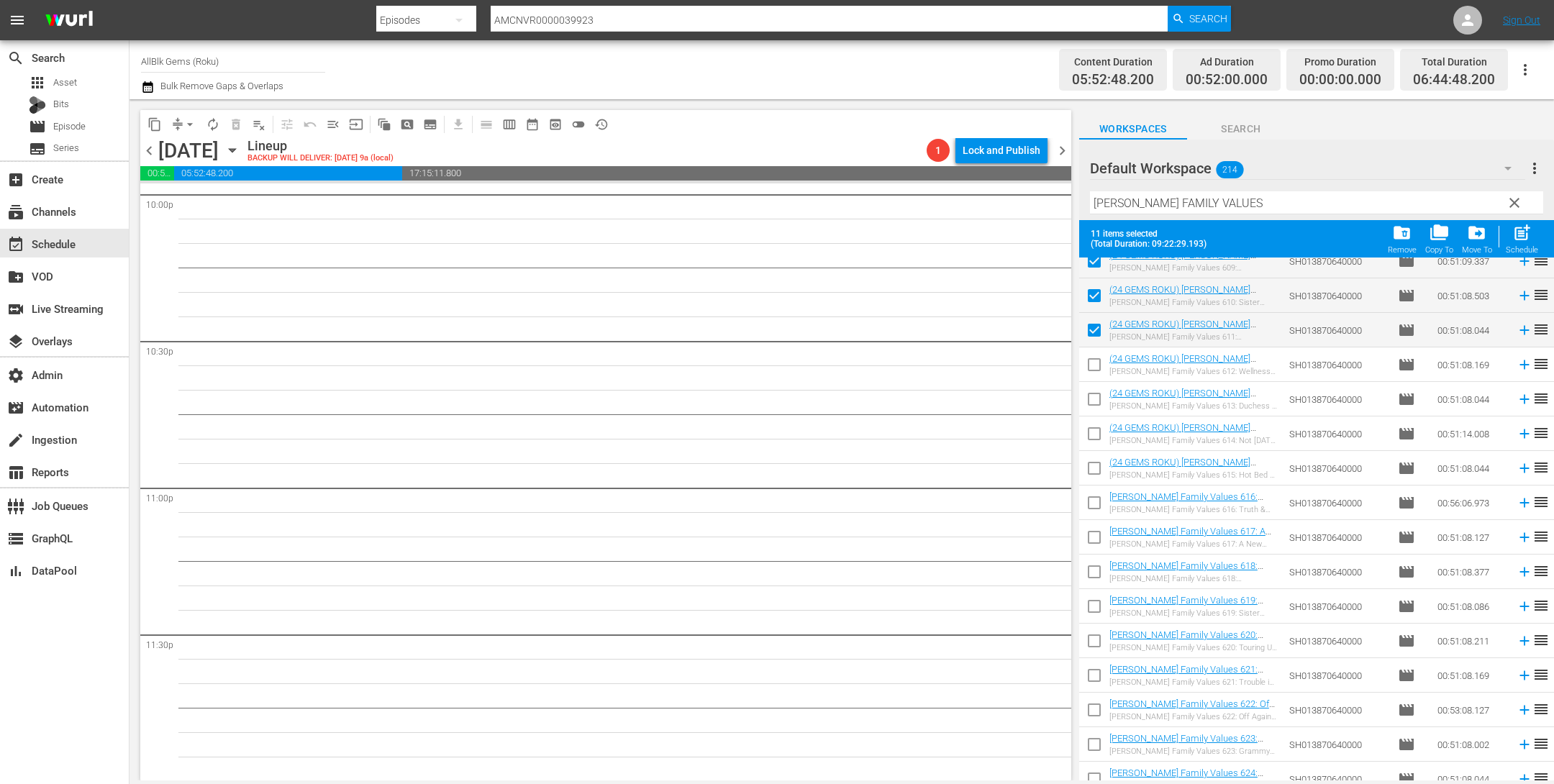
click at [1092, 366] on input "checkbox" at bounding box center [1094, 367] width 30 height 30
checkbox input "true"
click at [1092, 402] on input "checkbox" at bounding box center [1094, 402] width 30 height 30
checkbox input "true"
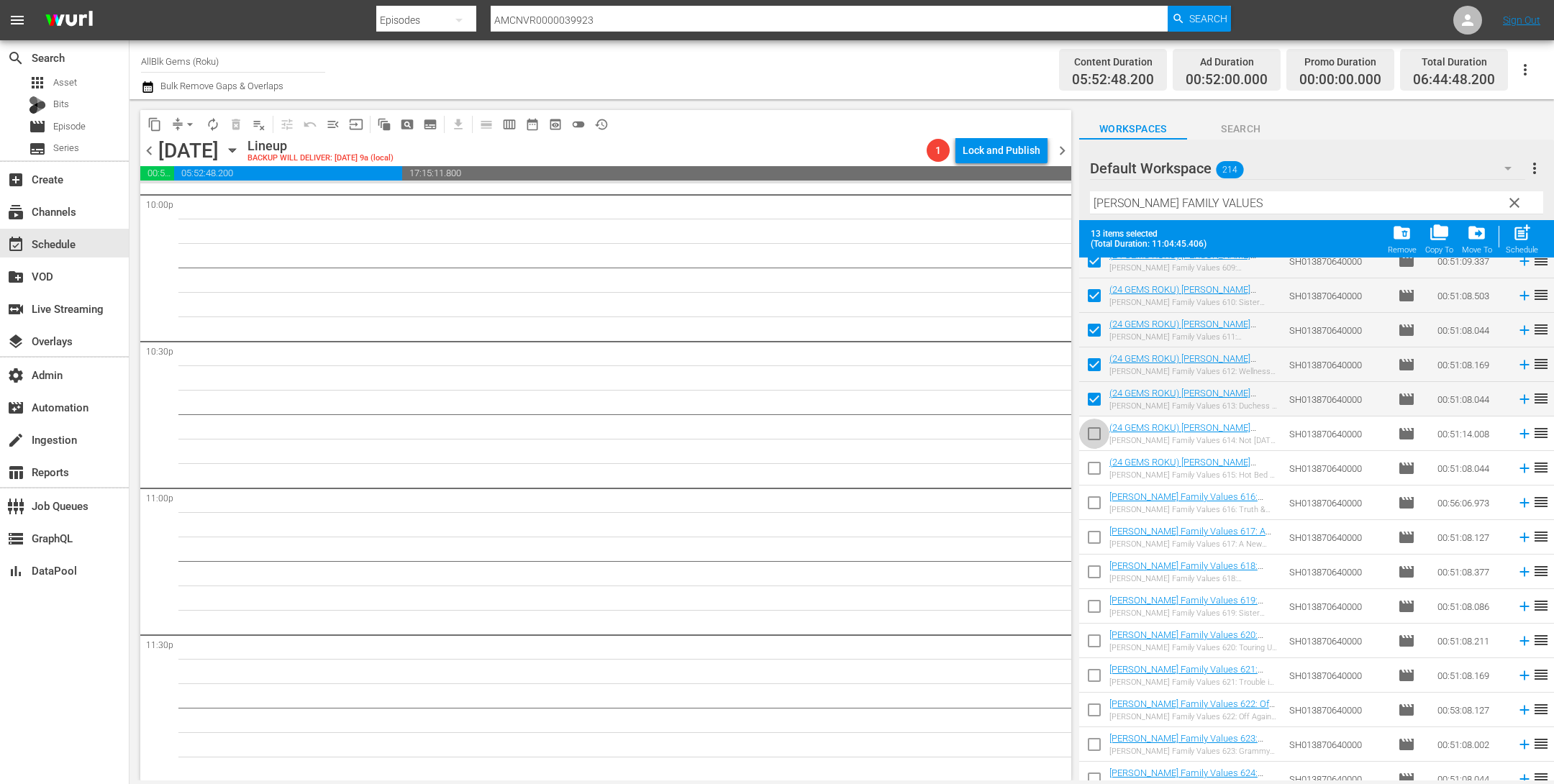
click at [1093, 433] on input "checkbox" at bounding box center [1094, 436] width 30 height 30
checkbox input "true"
click at [1093, 467] on input "checkbox" at bounding box center [1094, 471] width 30 height 30
checkbox input "true"
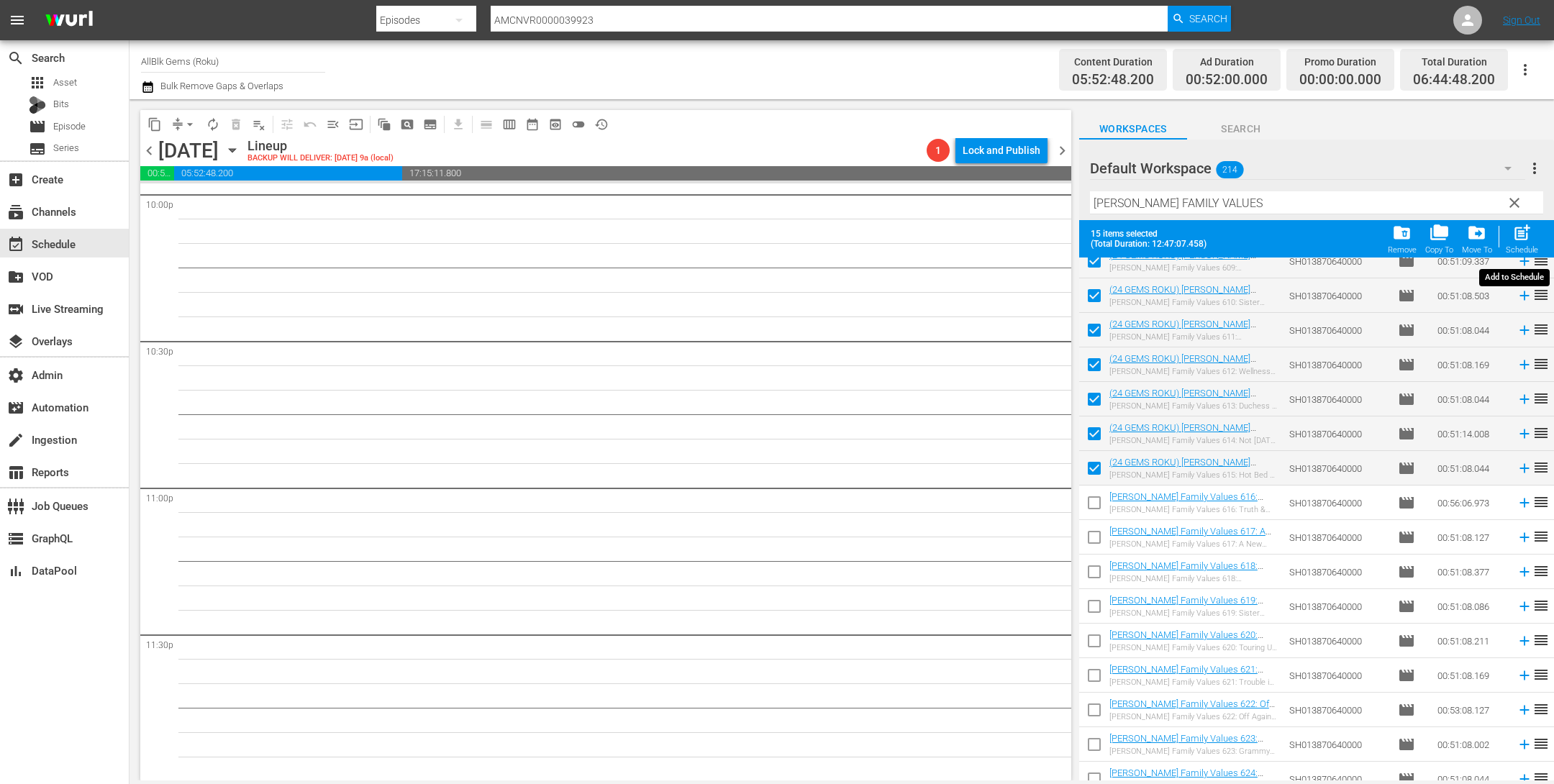
click at [1518, 238] on span "post_add" at bounding box center [1522, 233] width 20 height 20
checkbox input "false"
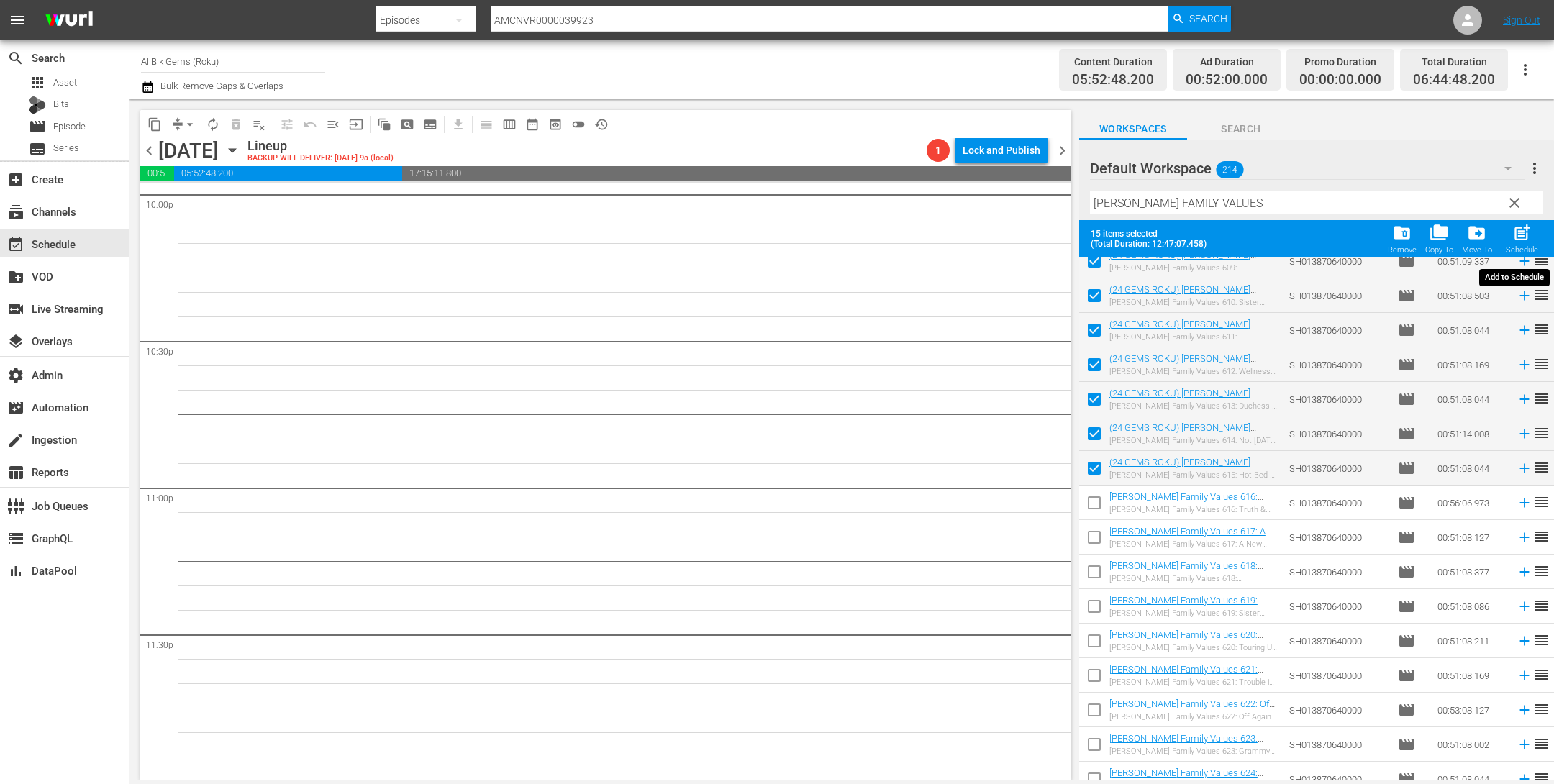
checkbox input "false"
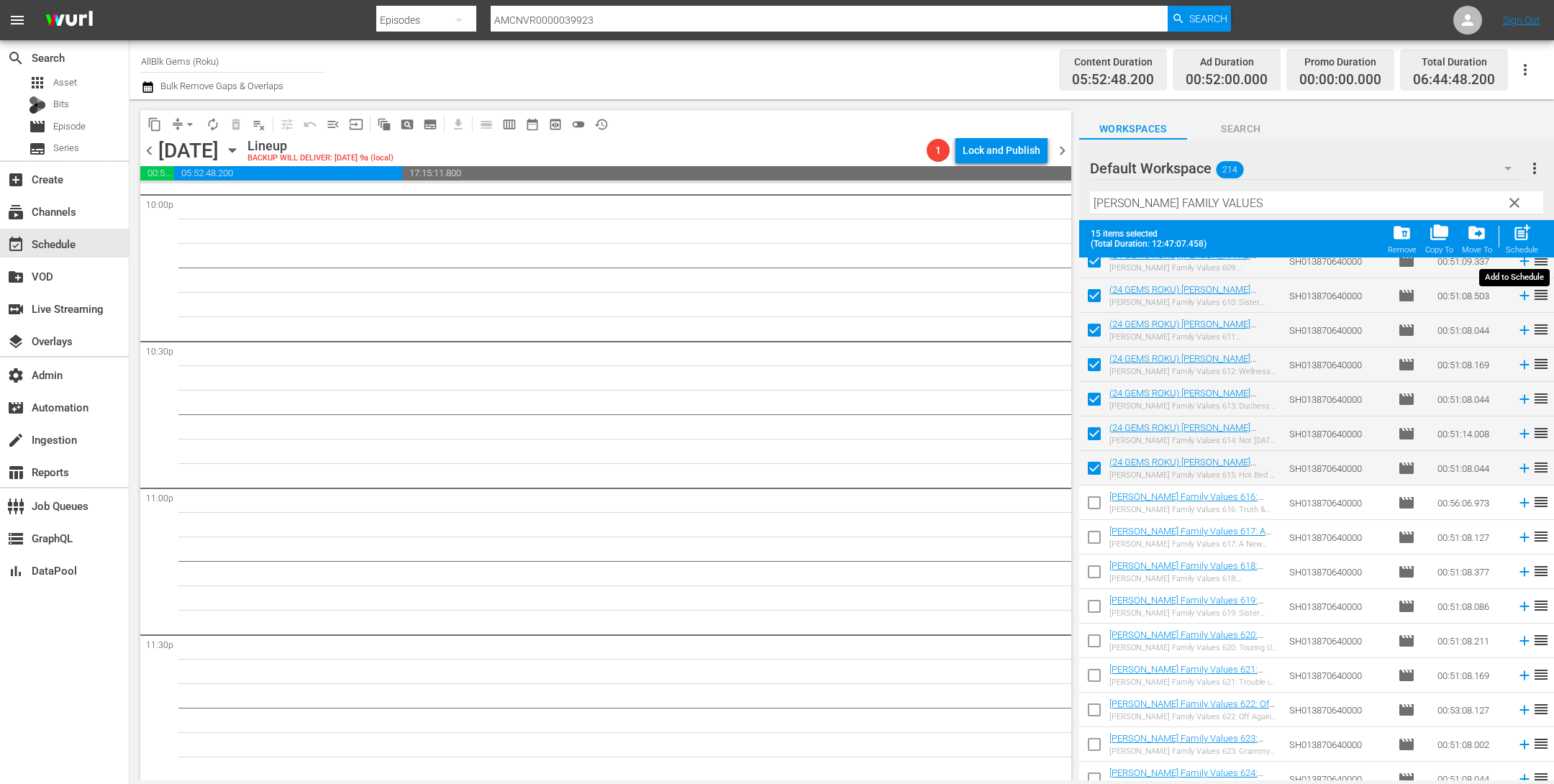
checkbox input "false"
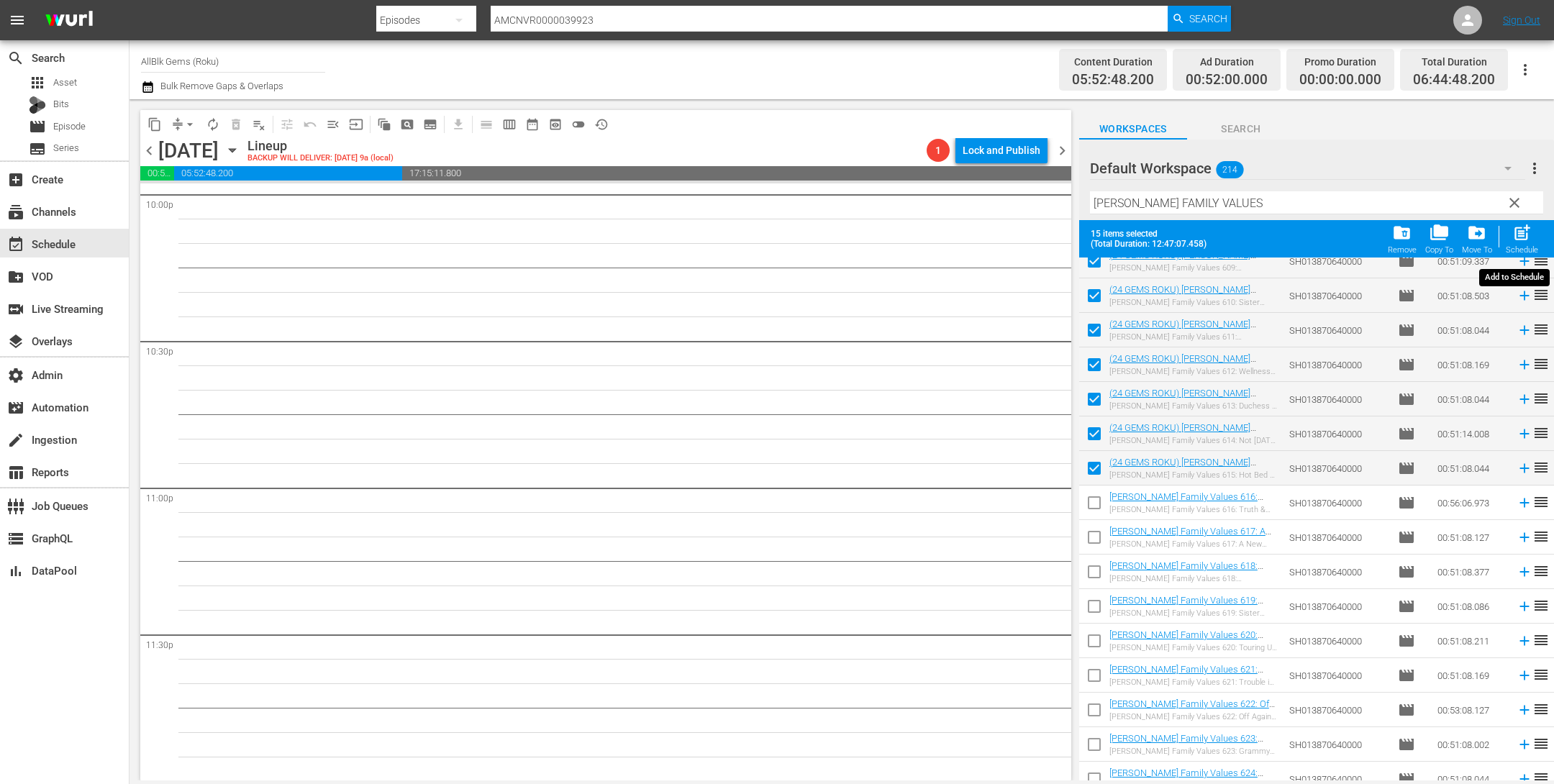
checkbox input "false"
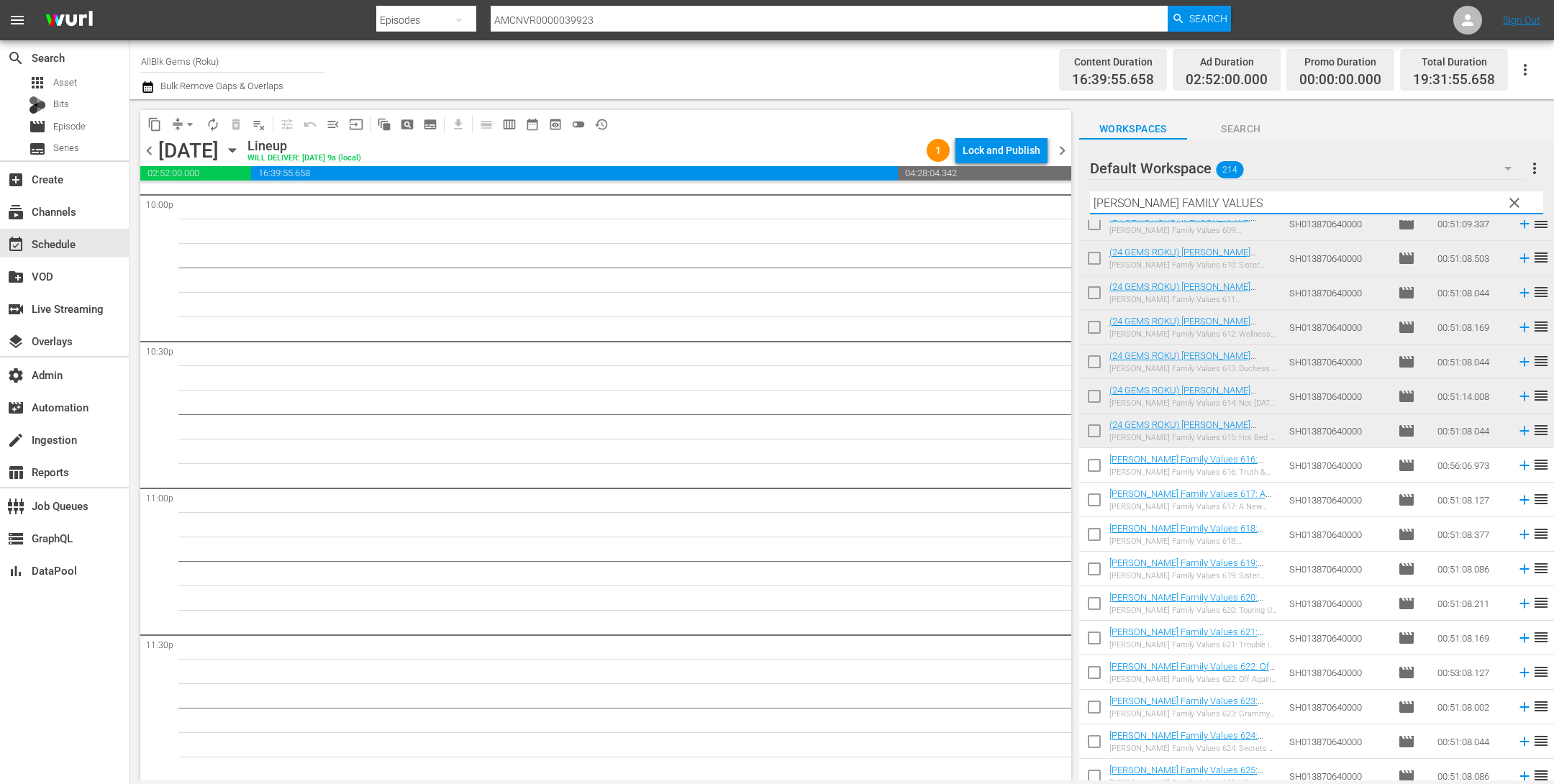
drag, startPoint x: 1245, startPoint y: 199, endPoint x: 940, endPoint y: 178, distance: 305.7
click at [941, 178] on div "content_copy compress arrow_drop_down autorenew_outlined delete_forever_outline…" at bounding box center [842, 439] width 1425 height 681
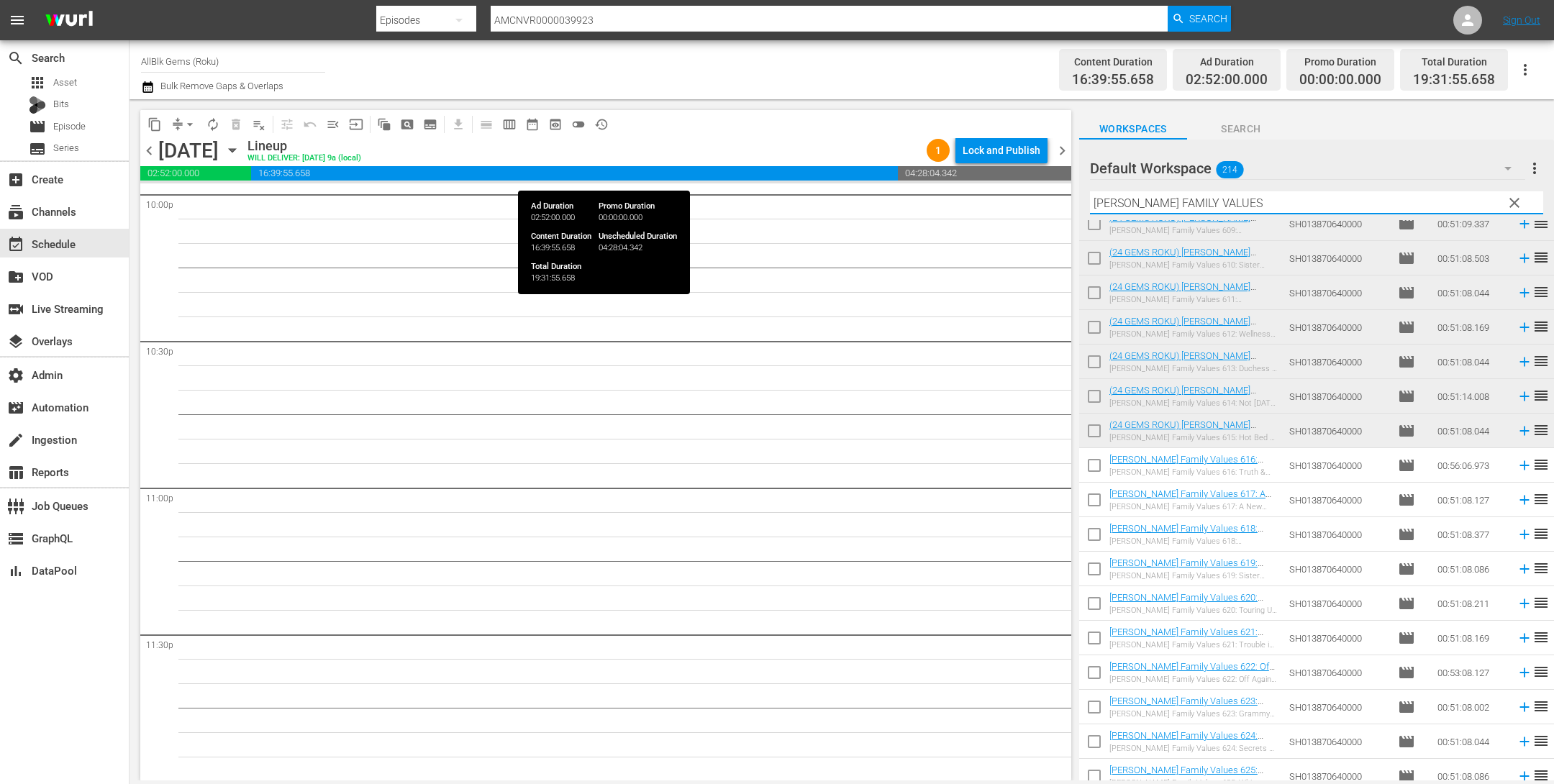
paste input "JACQUELINE AND JILLY"
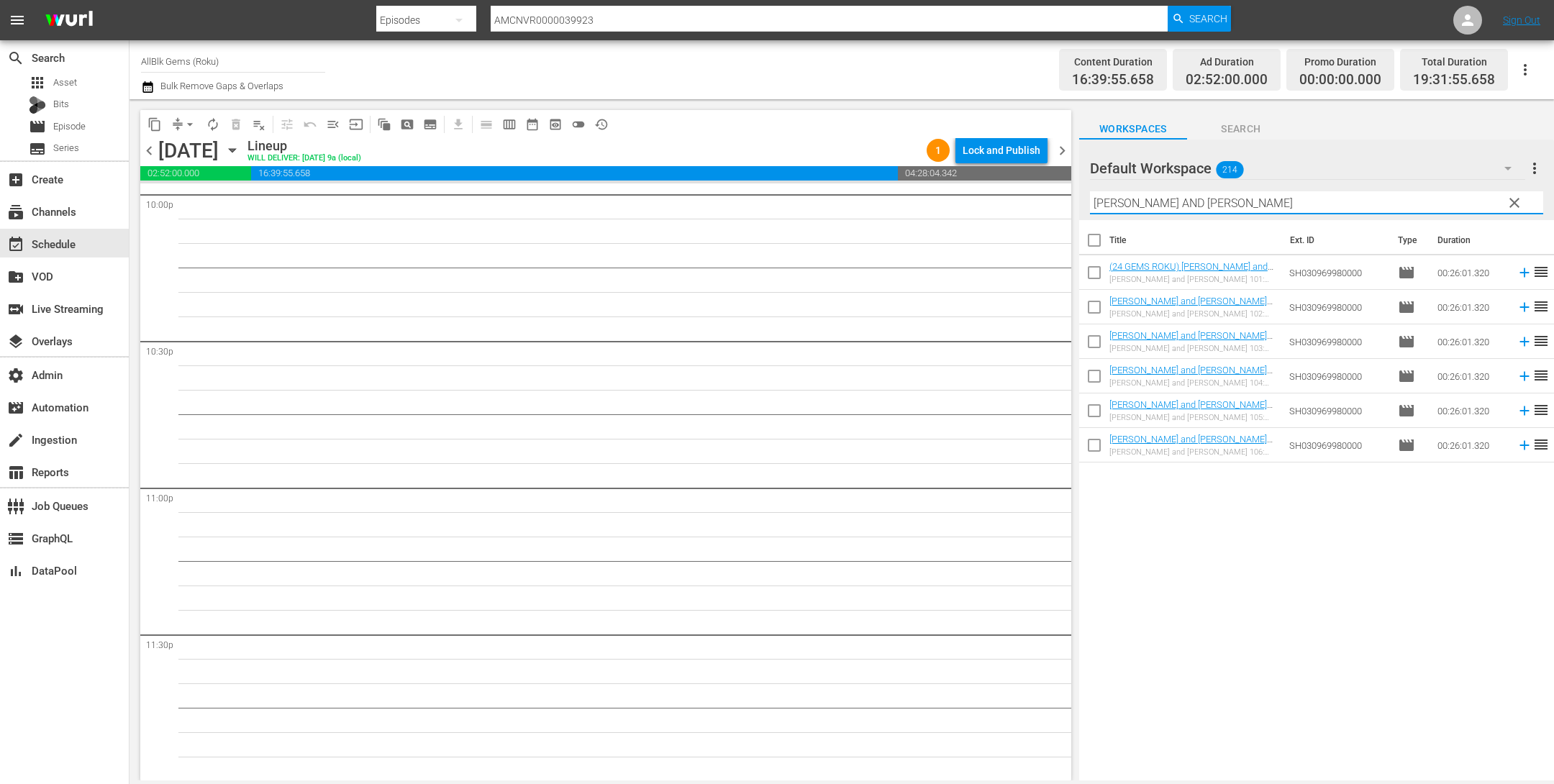
type input "JACQUELINE AND JILLY"
click at [1090, 238] on input "checkbox" at bounding box center [1094, 243] width 30 height 30
checkbox input "true"
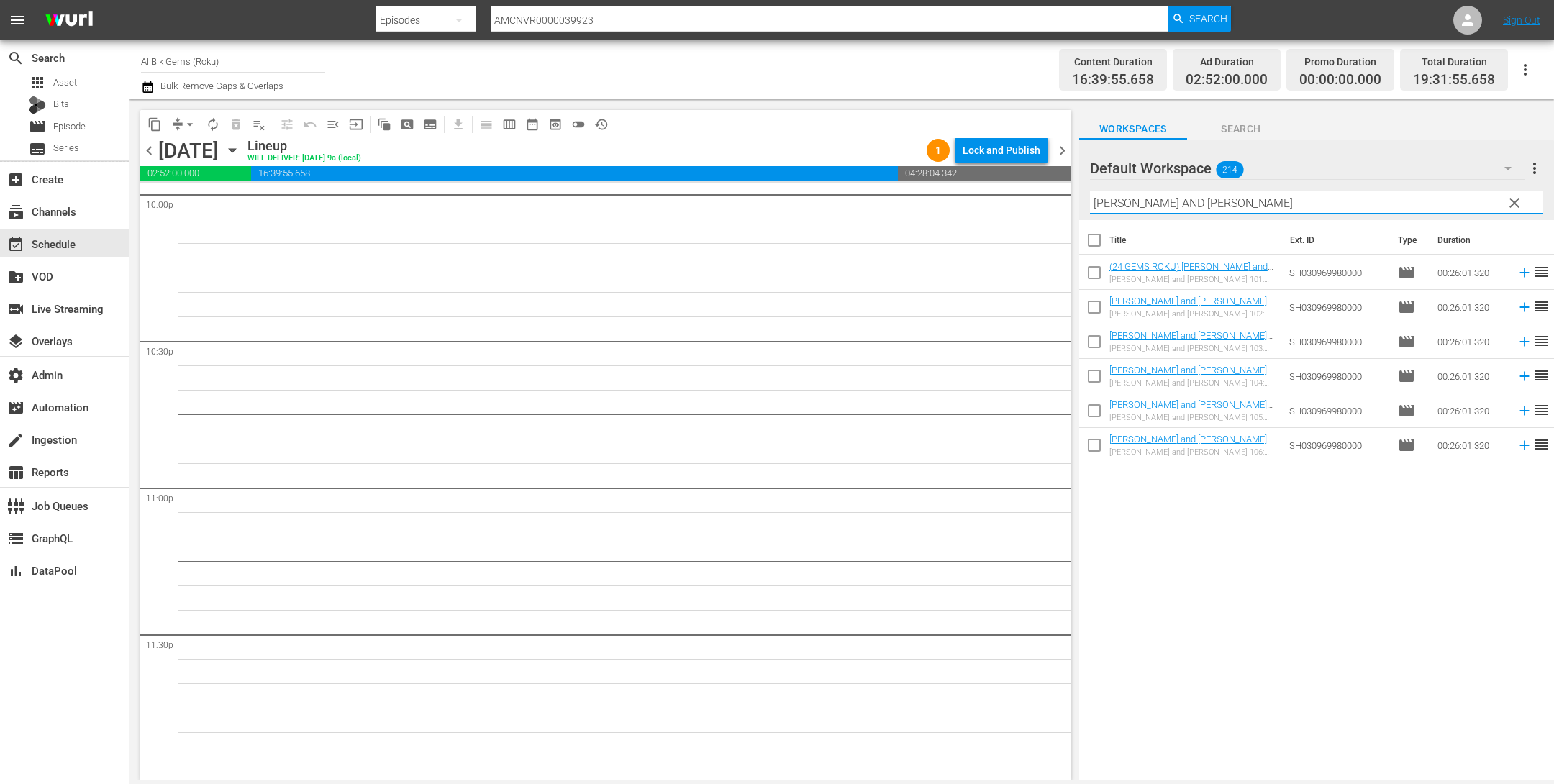
checkbox input "true"
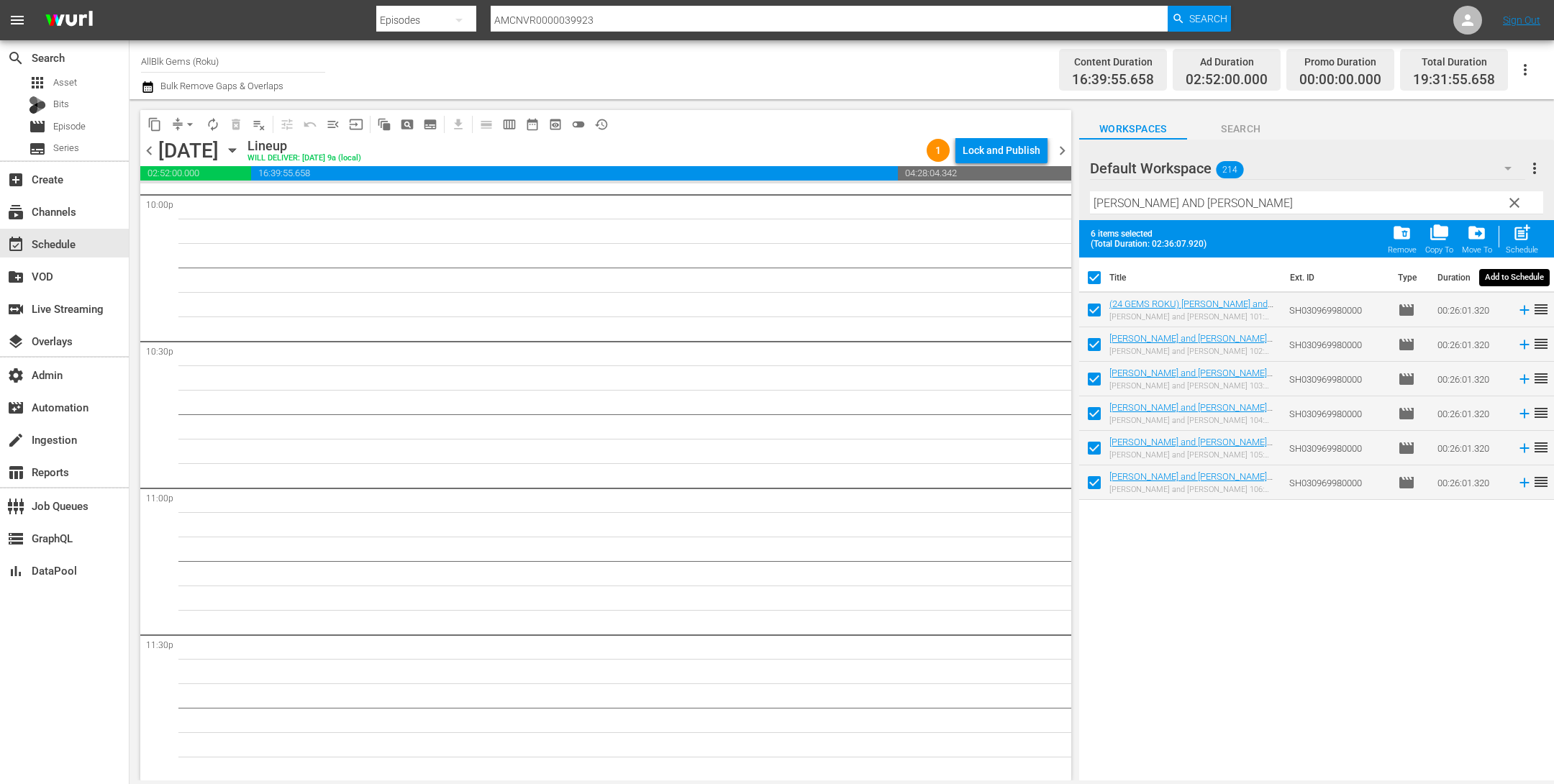
click at [1516, 236] on span "post_add" at bounding box center [1522, 233] width 20 height 20
checkbox input "false"
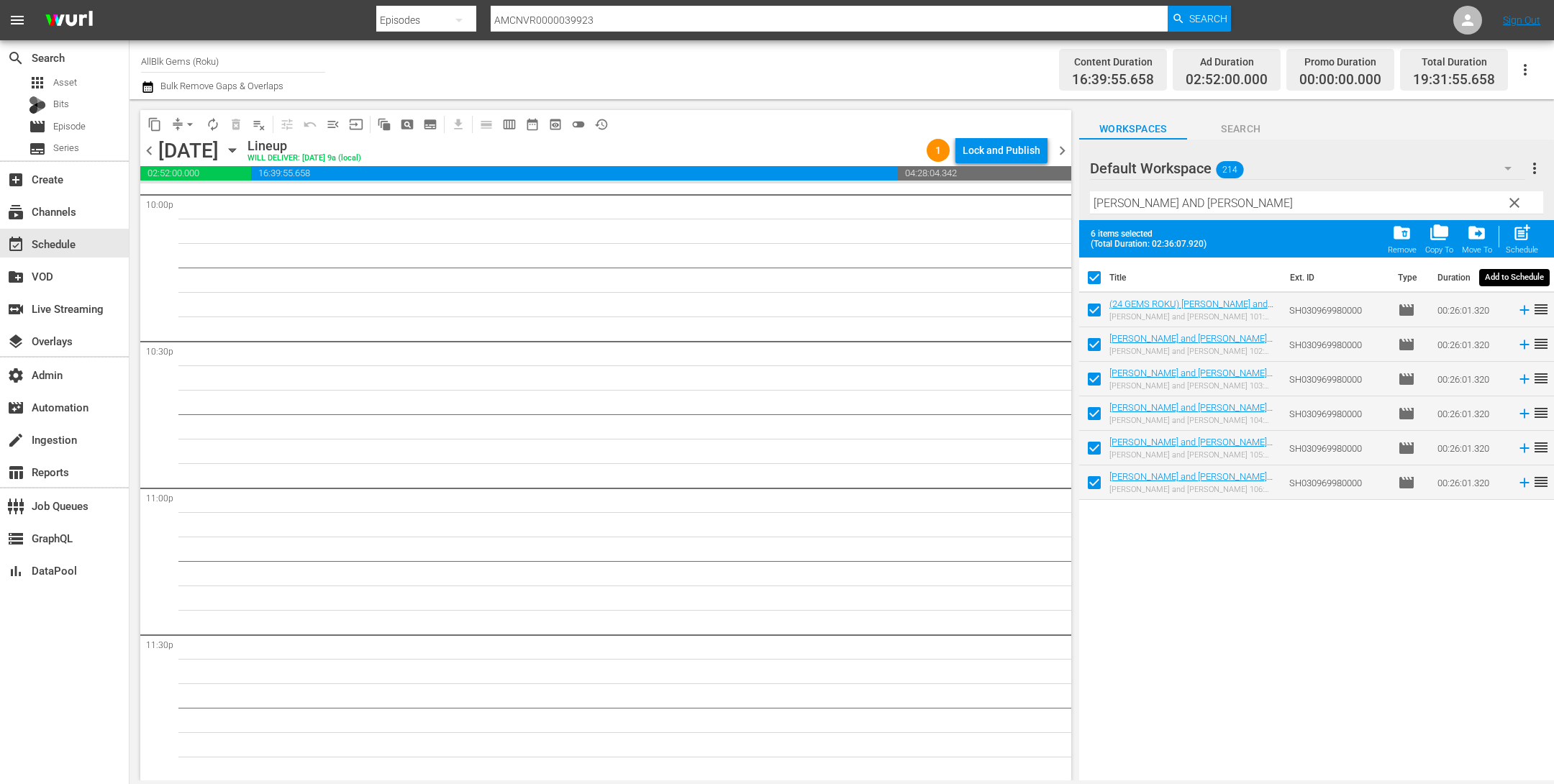
checkbox input "false"
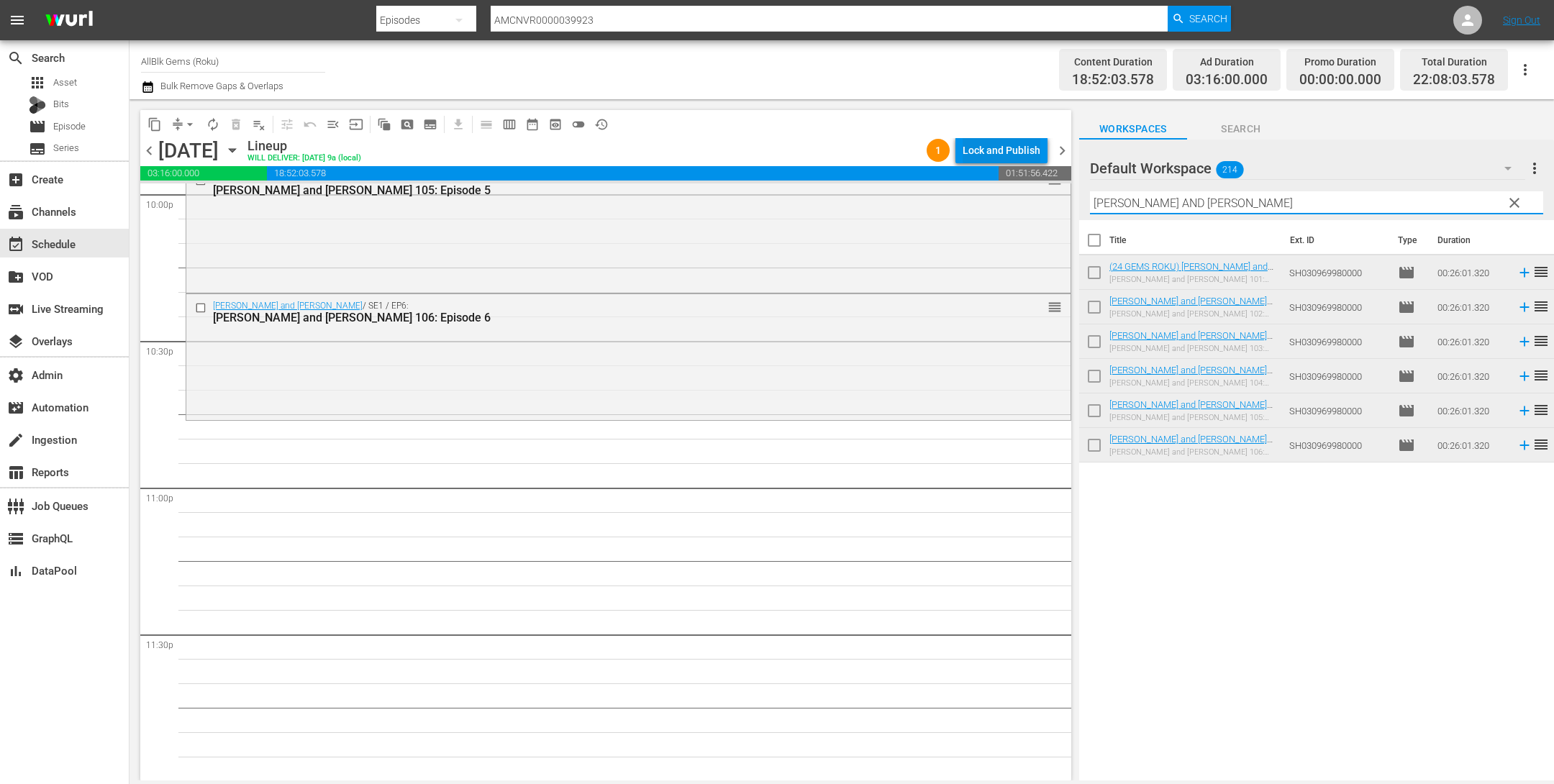
drag, startPoint x: 1237, startPoint y: 207, endPoint x: 987, endPoint y: 146, distance: 257.3
click at [992, 150] on div "content_copy compress arrow_drop_down autorenew_outlined delete_forever_outline…" at bounding box center [842, 439] width 1425 height 681
paste input "40 & SINGLE"
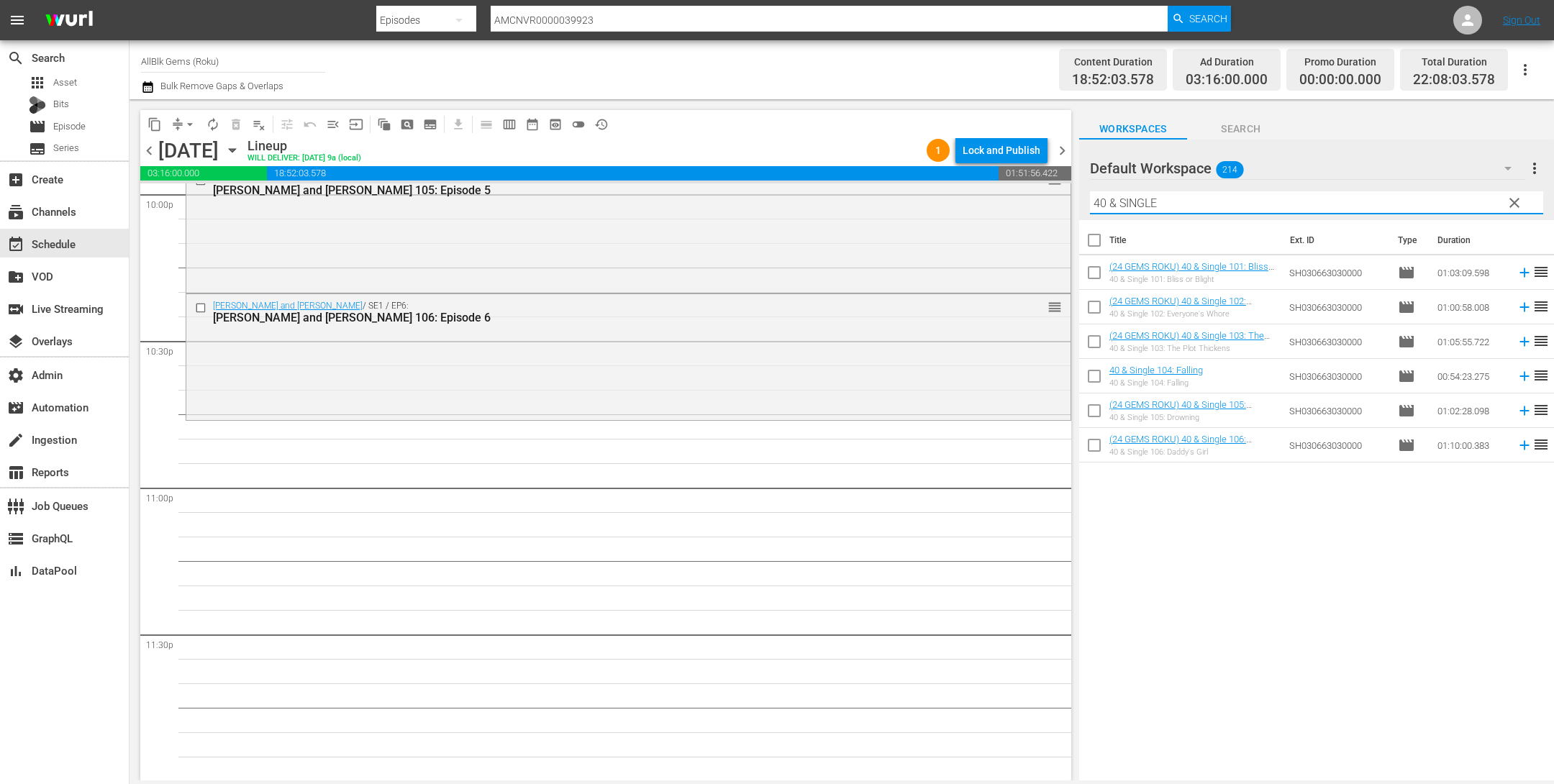
type input "40 & SINGLE"
click at [1093, 242] on input "checkbox" at bounding box center [1094, 243] width 30 height 30
checkbox input "true"
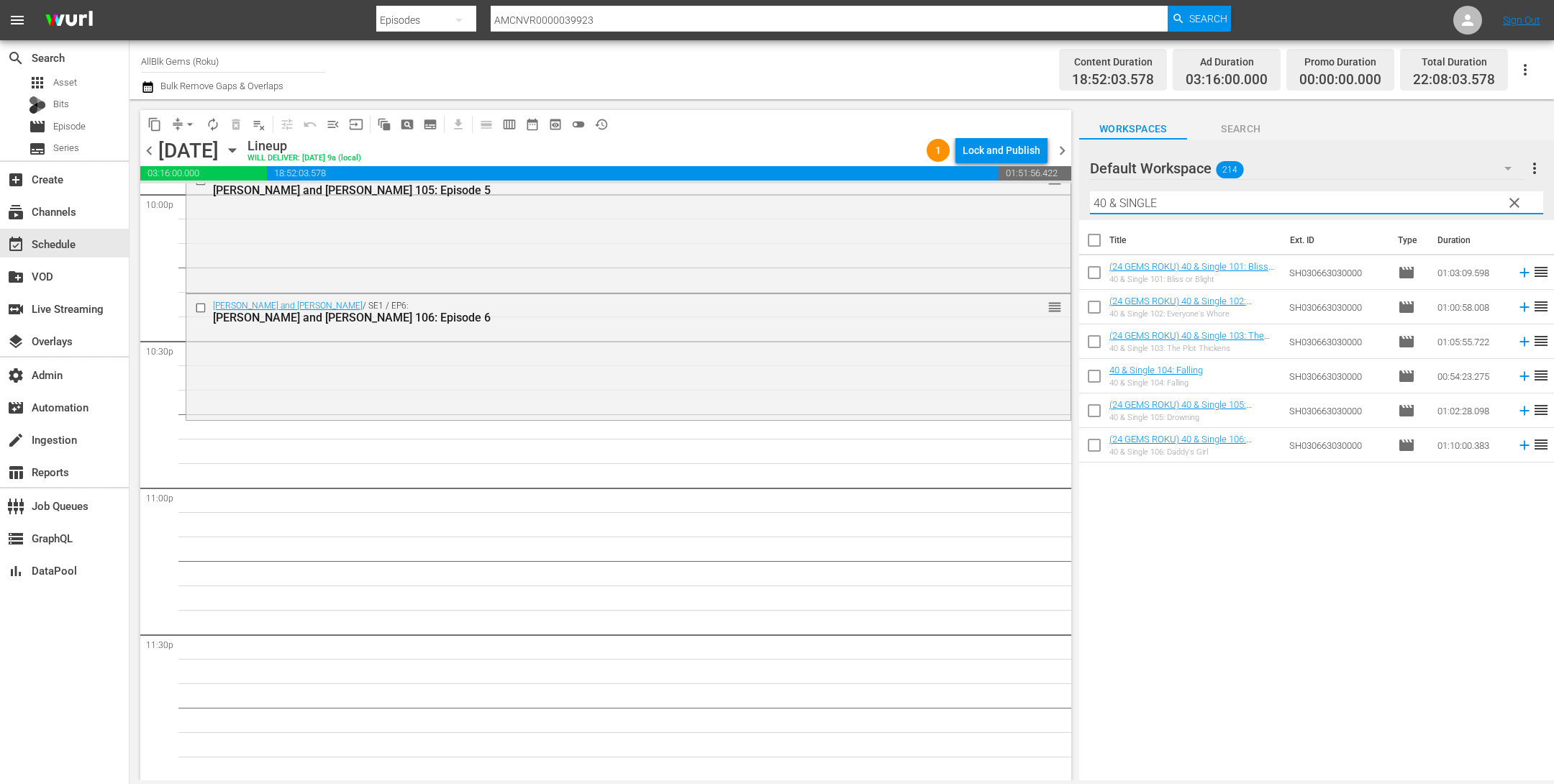
checkbox input "true"
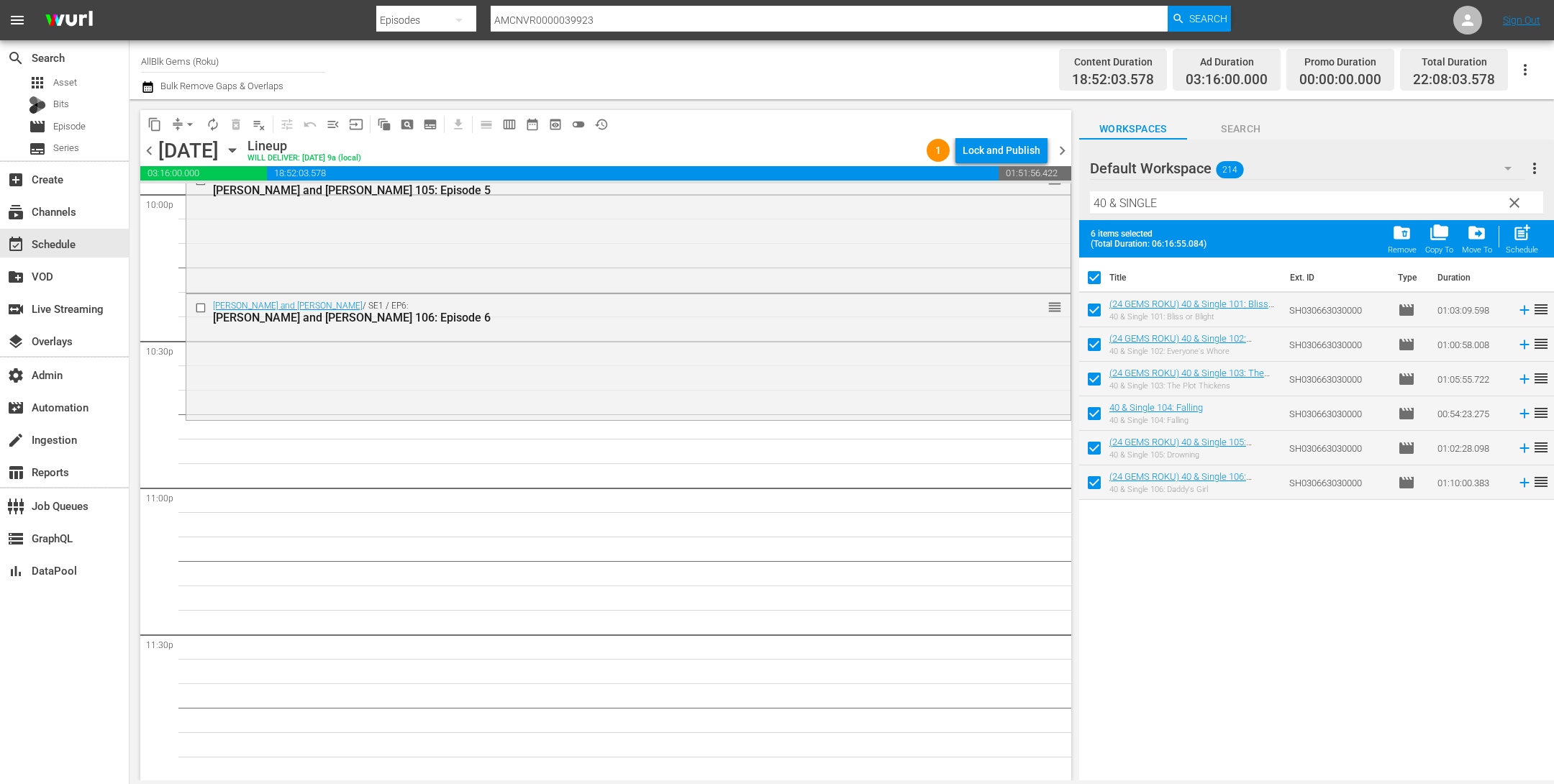
click at [1518, 247] on div "Schedule" at bounding box center [1522, 250] width 33 height 9
checkbox input "false"
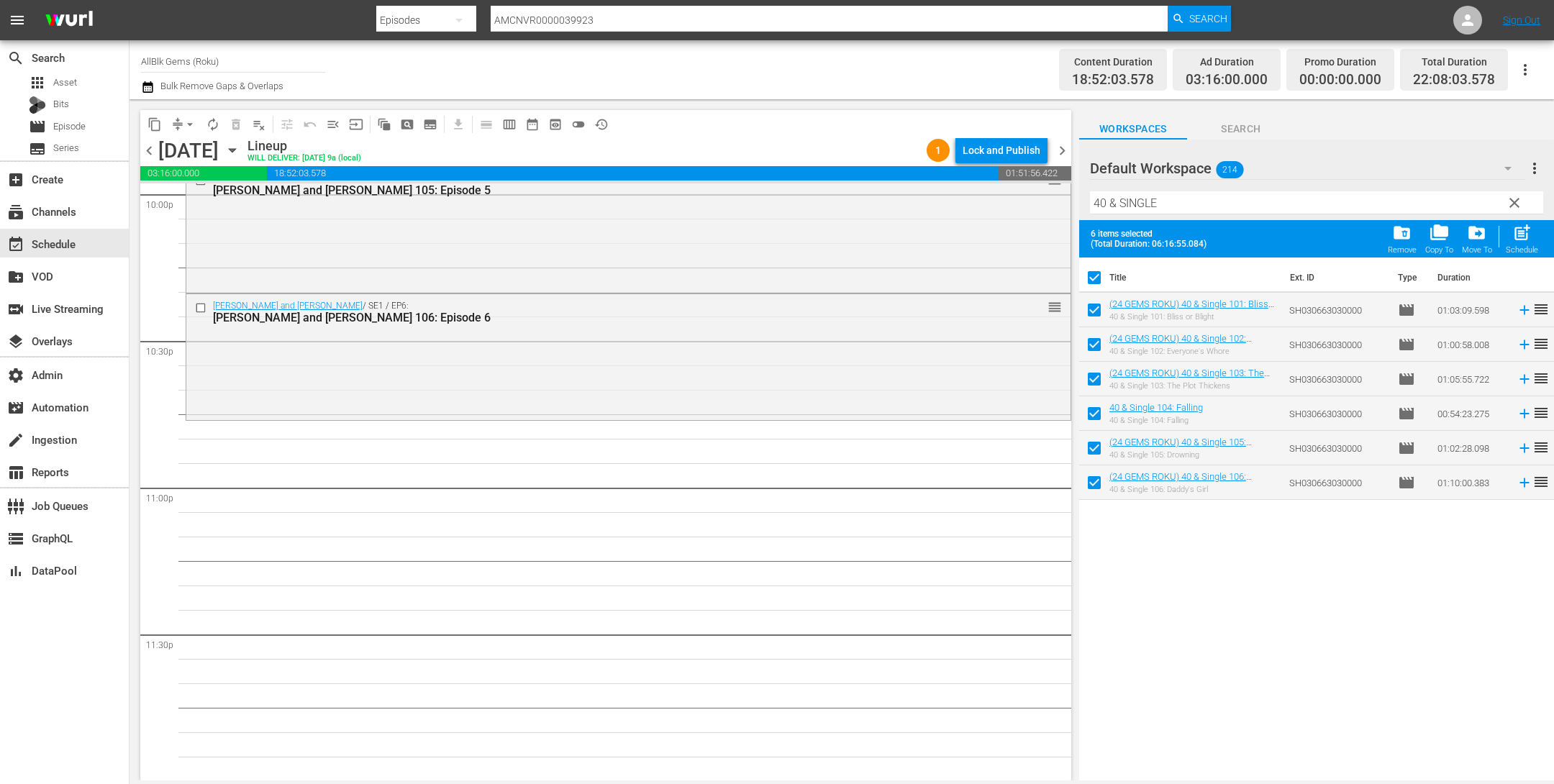
checkbox input "false"
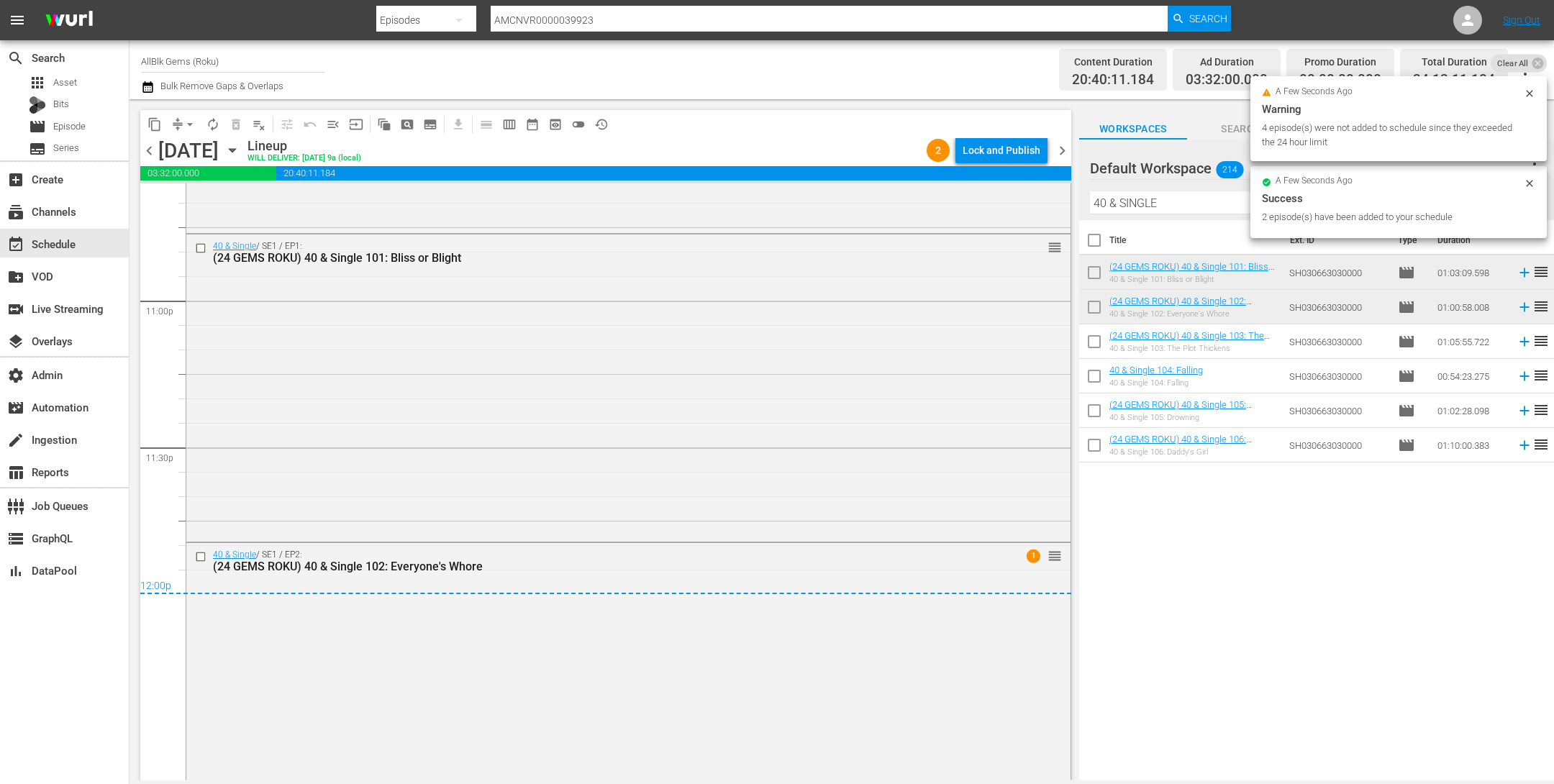
scroll to position [6695, 0]
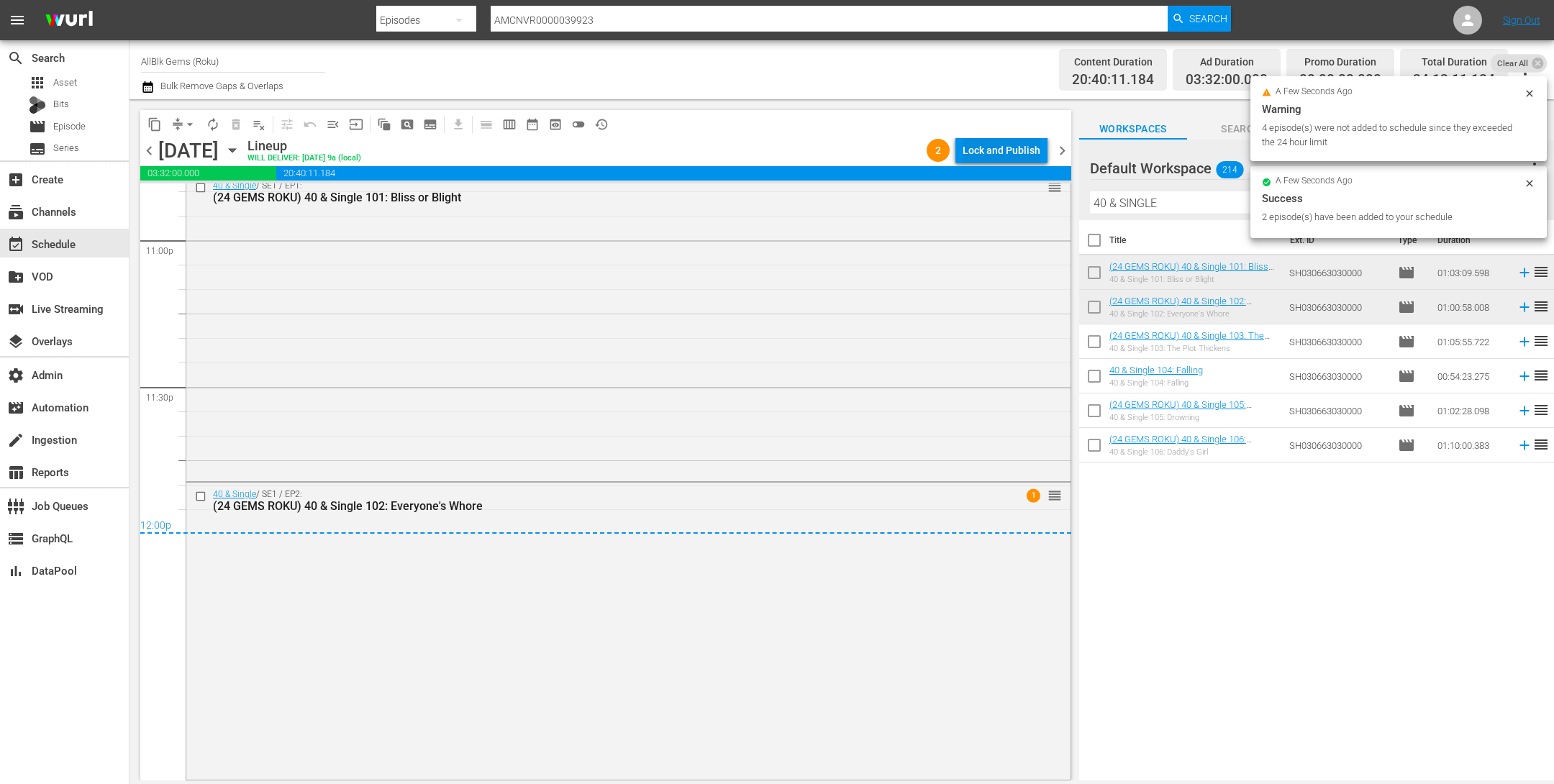
click at [987, 159] on div "Lock and Publish" at bounding box center [1001, 150] width 78 height 26
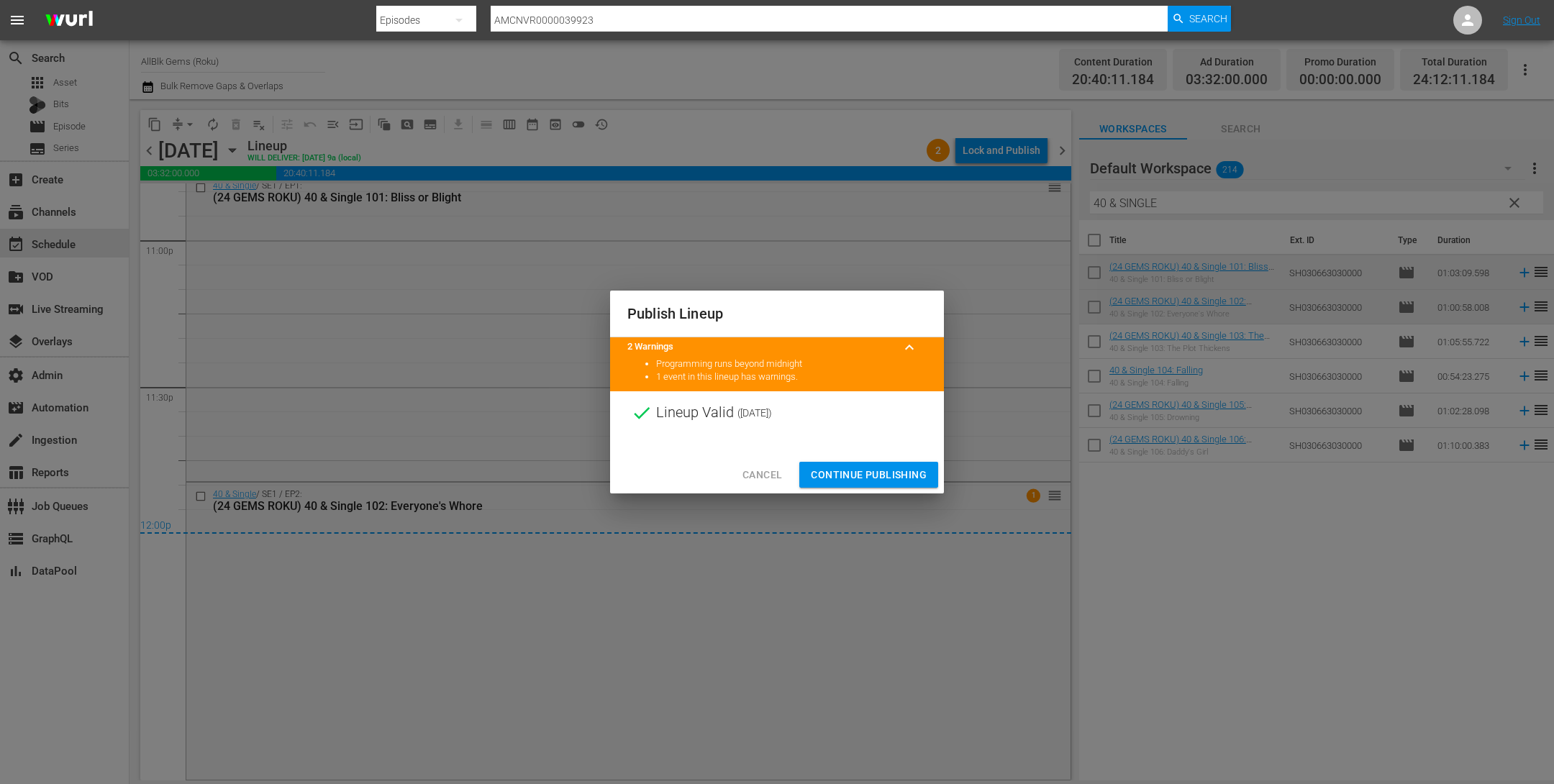
click at [871, 474] on span "Continue Publishing" at bounding box center [869, 475] width 116 height 18
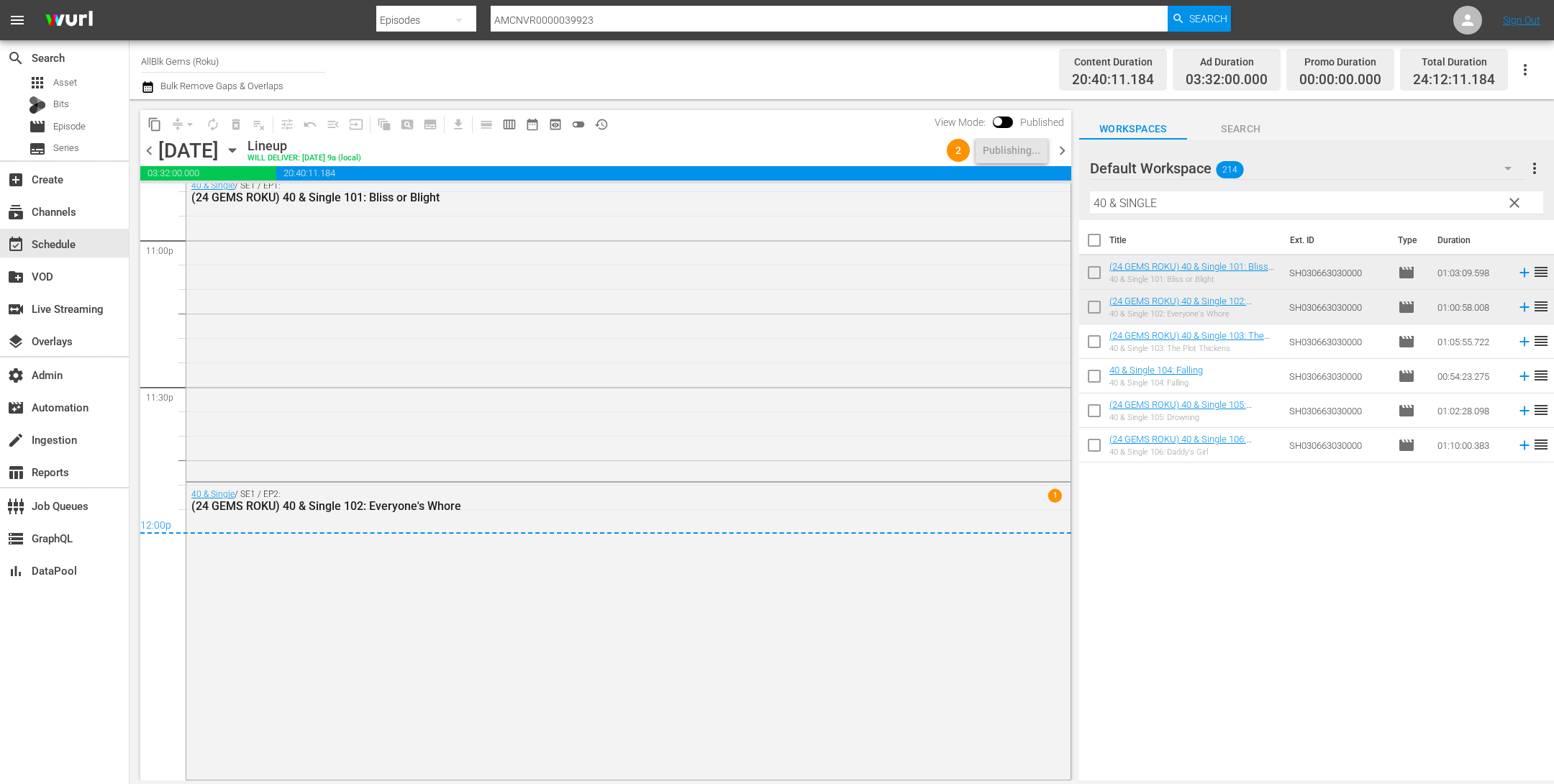
click at [1063, 147] on span "chevron_right" at bounding box center [1062, 150] width 18 height 18
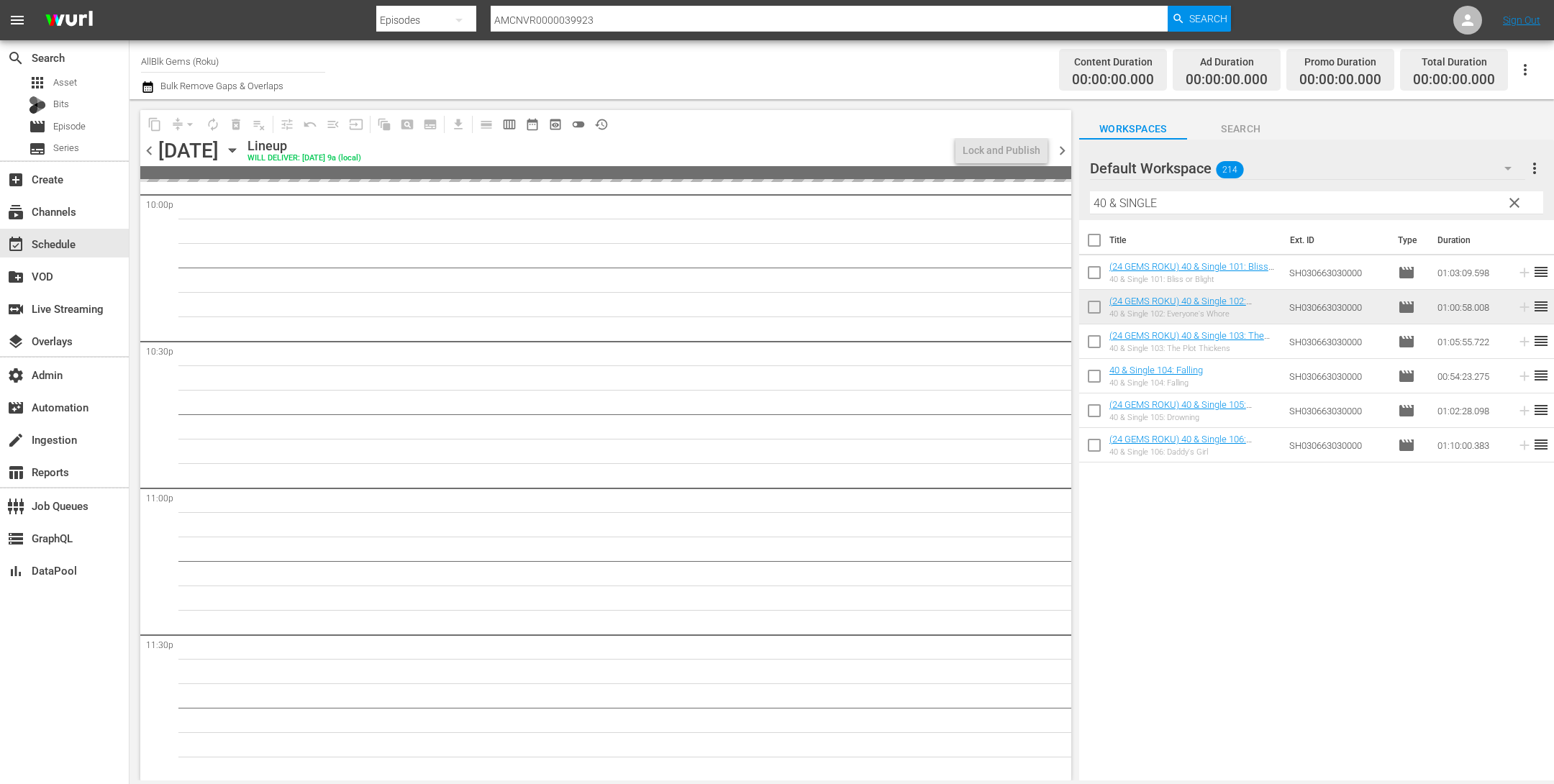
scroll to position [6448, 0]
click at [1103, 336] on input "checkbox" at bounding box center [1094, 345] width 30 height 30
checkbox input "true"
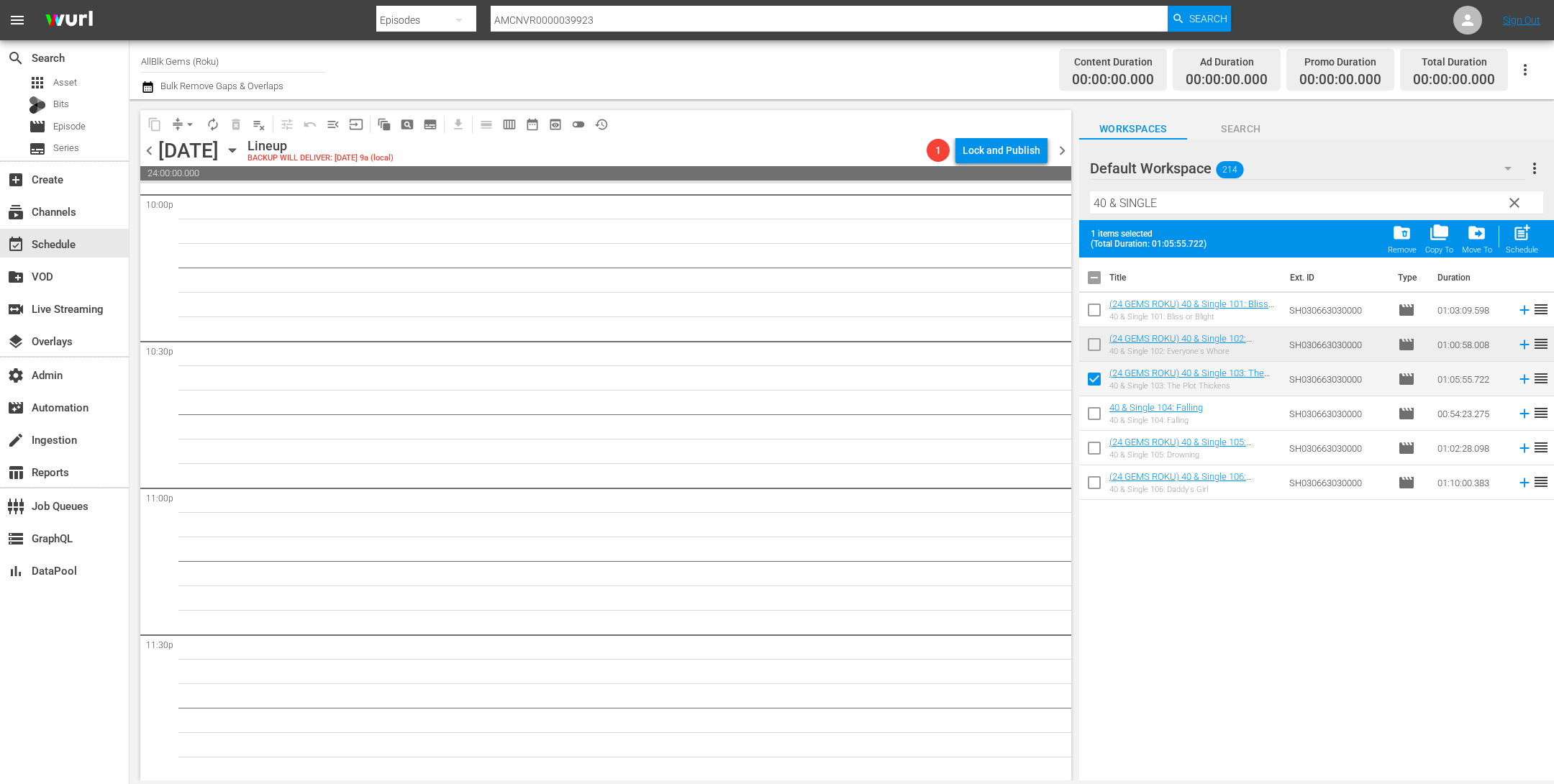
click at [1101, 423] on input "checkbox" at bounding box center [1094, 417] width 30 height 30
checkbox input "true"
click at [1100, 447] on input "checkbox" at bounding box center [1094, 451] width 30 height 30
checkbox input "true"
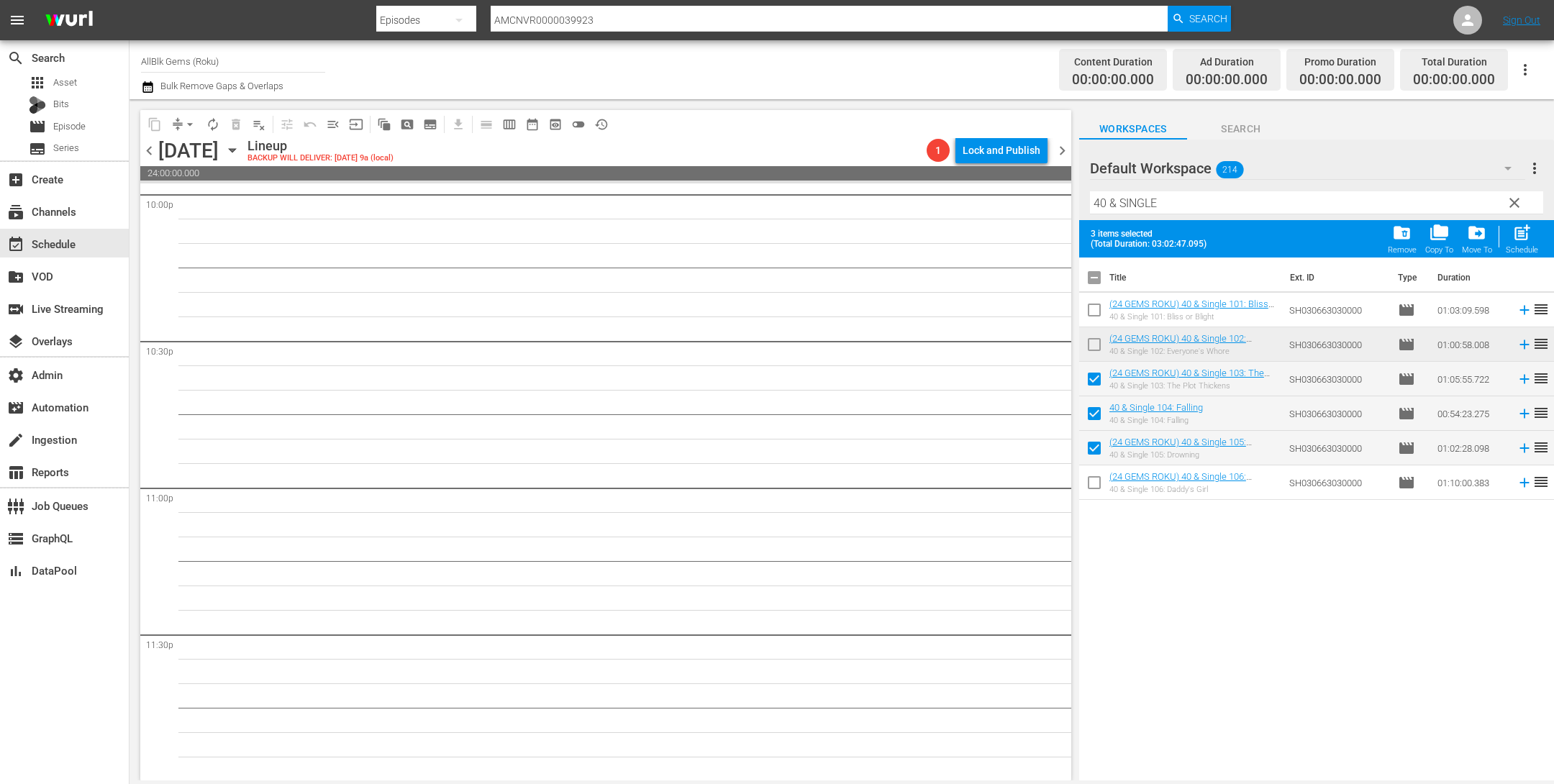
click at [1100, 476] on input "checkbox" at bounding box center [1094, 486] width 30 height 30
checkbox input "true"
click at [1522, 242] on div "post_add Schedule" at bounding box center [1522, 239] width 33 height 32
checkbox input "false"
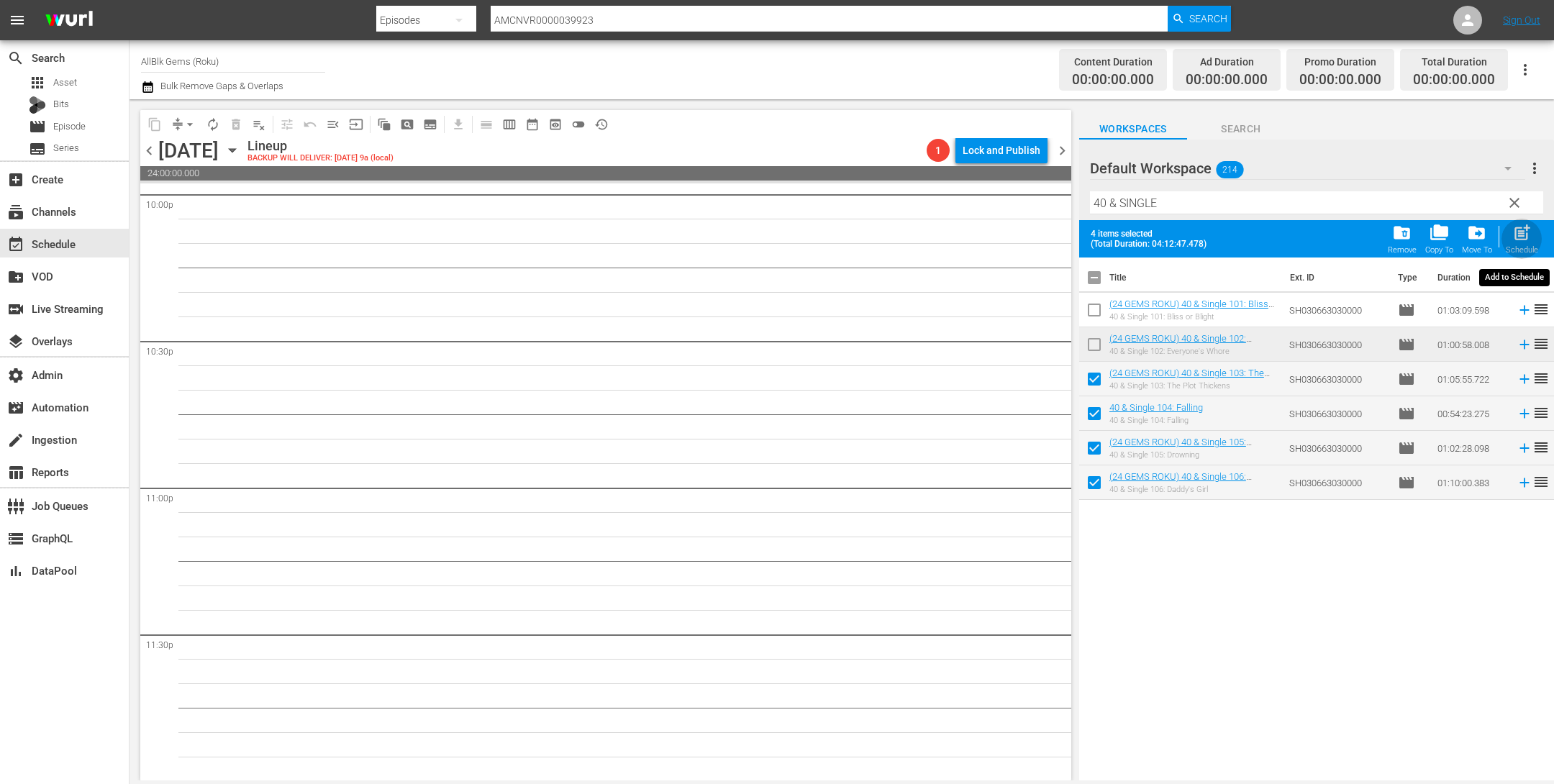
checkbox input "false"
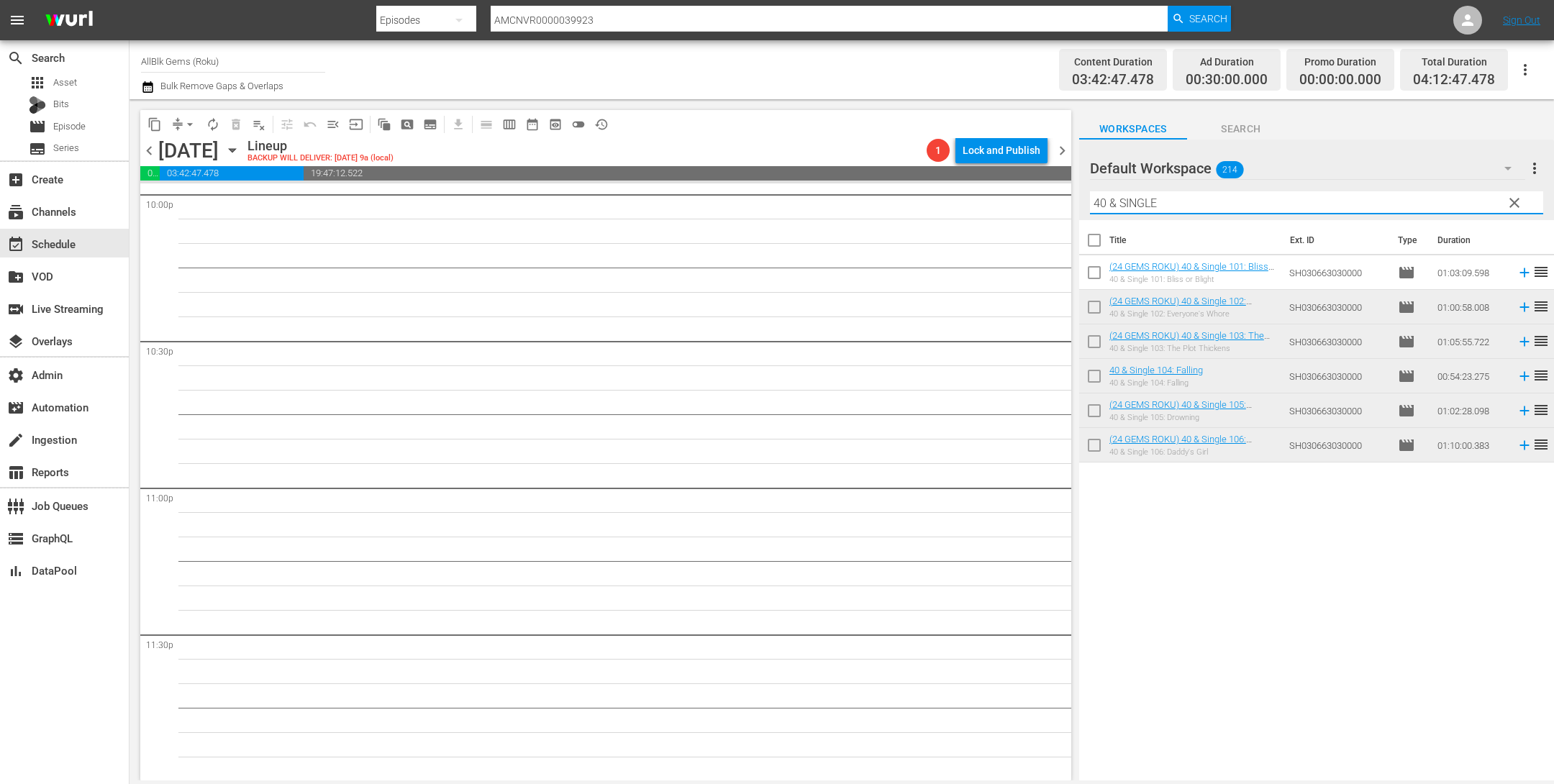
drag, startPoint x: 1190, startPoint y: 202, endPoint x: 679, endPoint y: 95, distance: 522.1
click at [688, 101] on div "content_copy compress arrow_drop_down autorenew_outlined delete_forever_outline…" at bounding box center [842, 439] width 1425 height 681
paste input "BRAXTONS, TH"
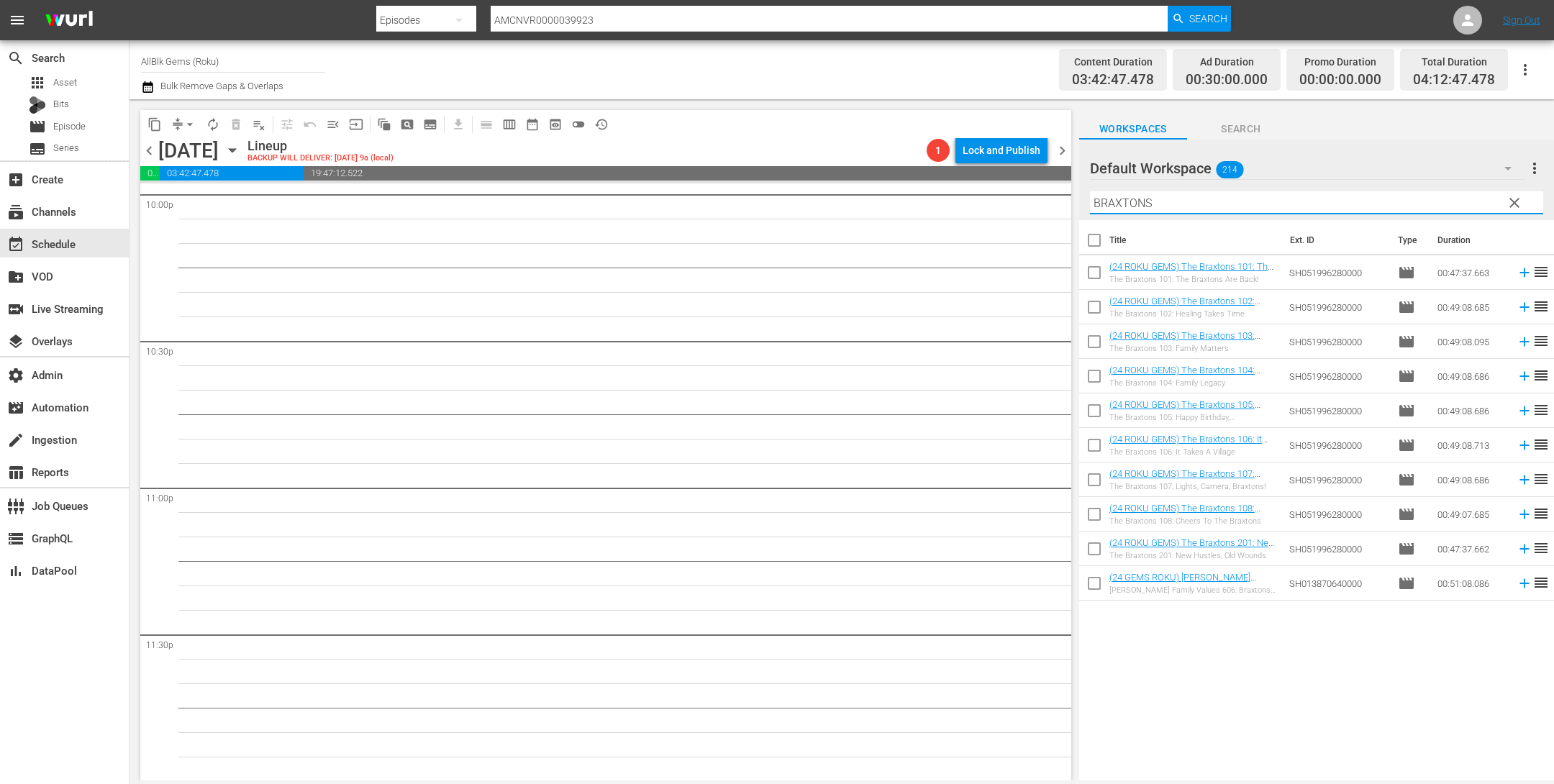
type input "BRAXTONS"
click at [1097, 234] on input "checkbox" at bounding box center [1094, 243] width 30 height 30
checkbox input "true"
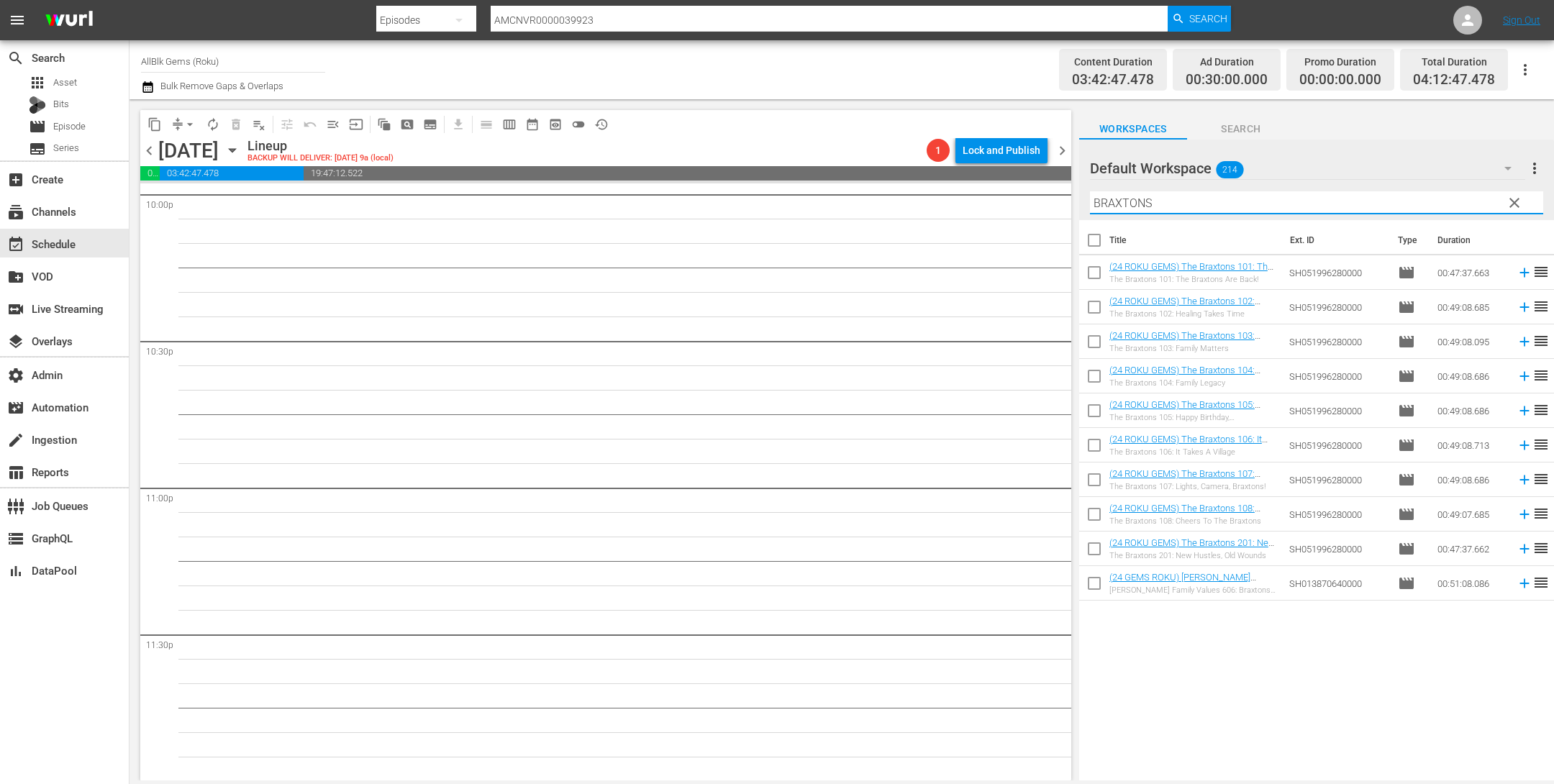
checkbox input "true"
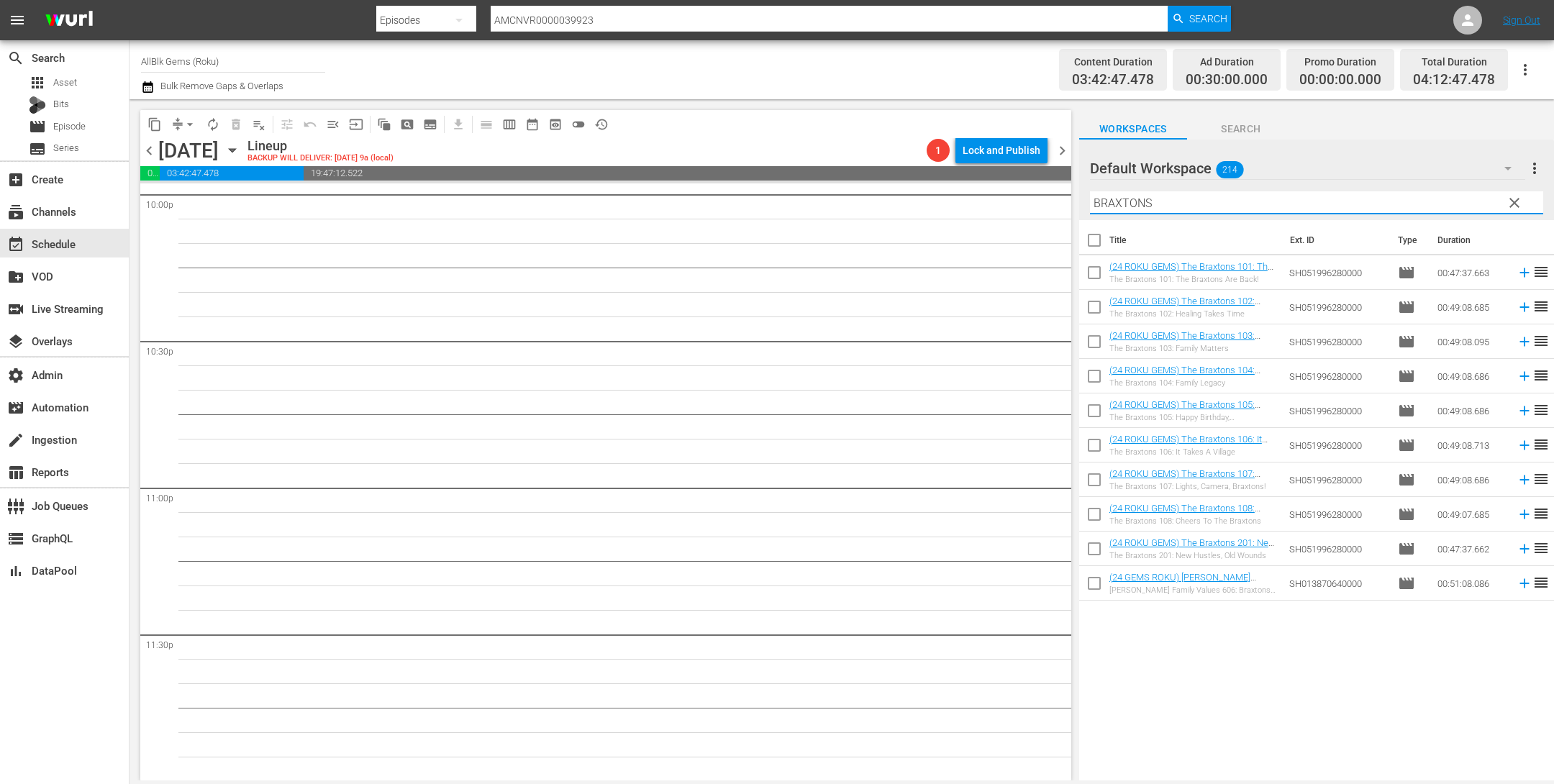
checkbox input "true"
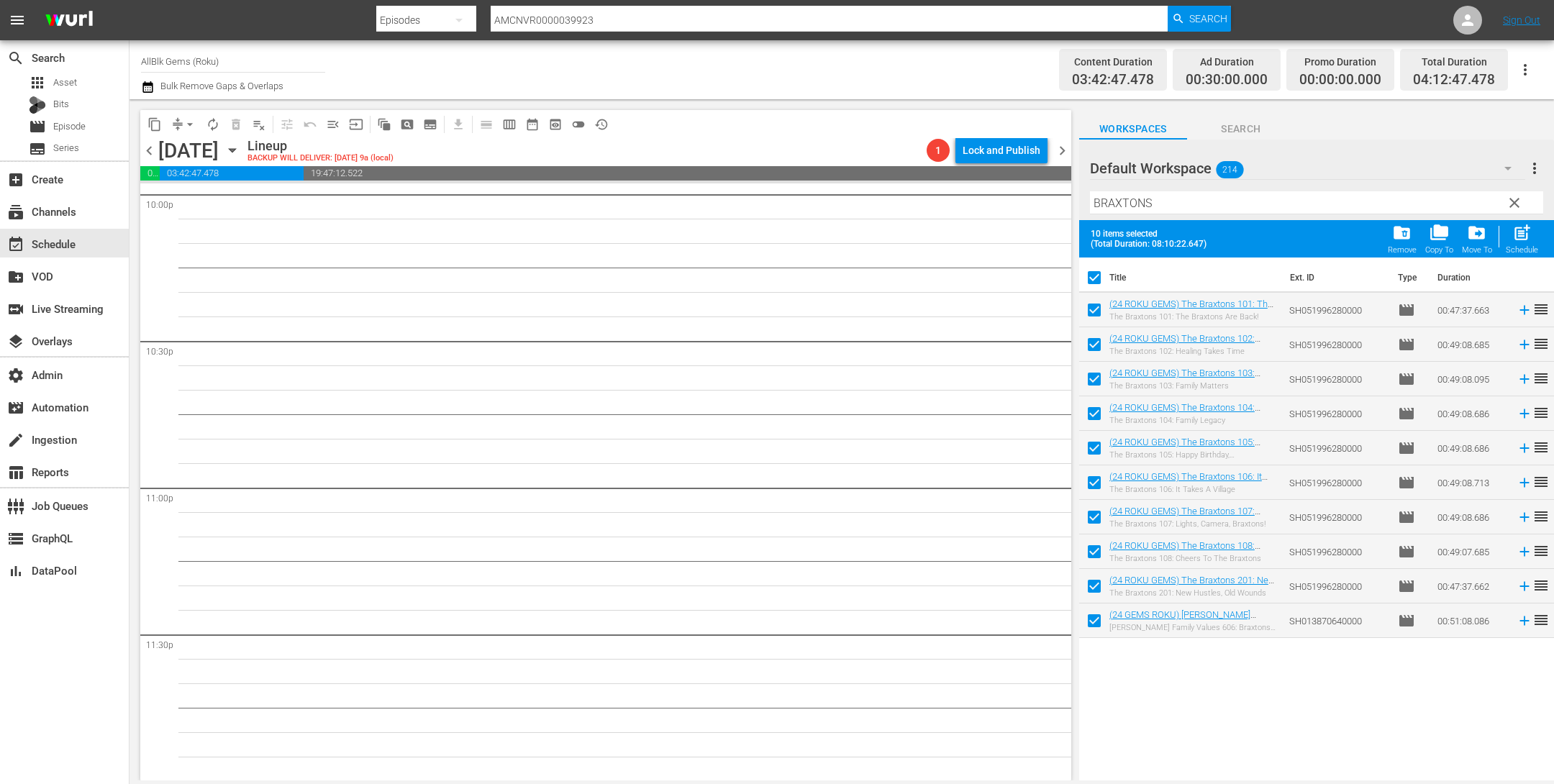
click at [1091, 627] on input "checkbox" at bounding box center [1094, 623] width 30 height 30
checkbox input "false"
click at [1091, 590] on input "checkbox" at bounding box center [1094, 589] width 30 height 30
checkbox input "false"
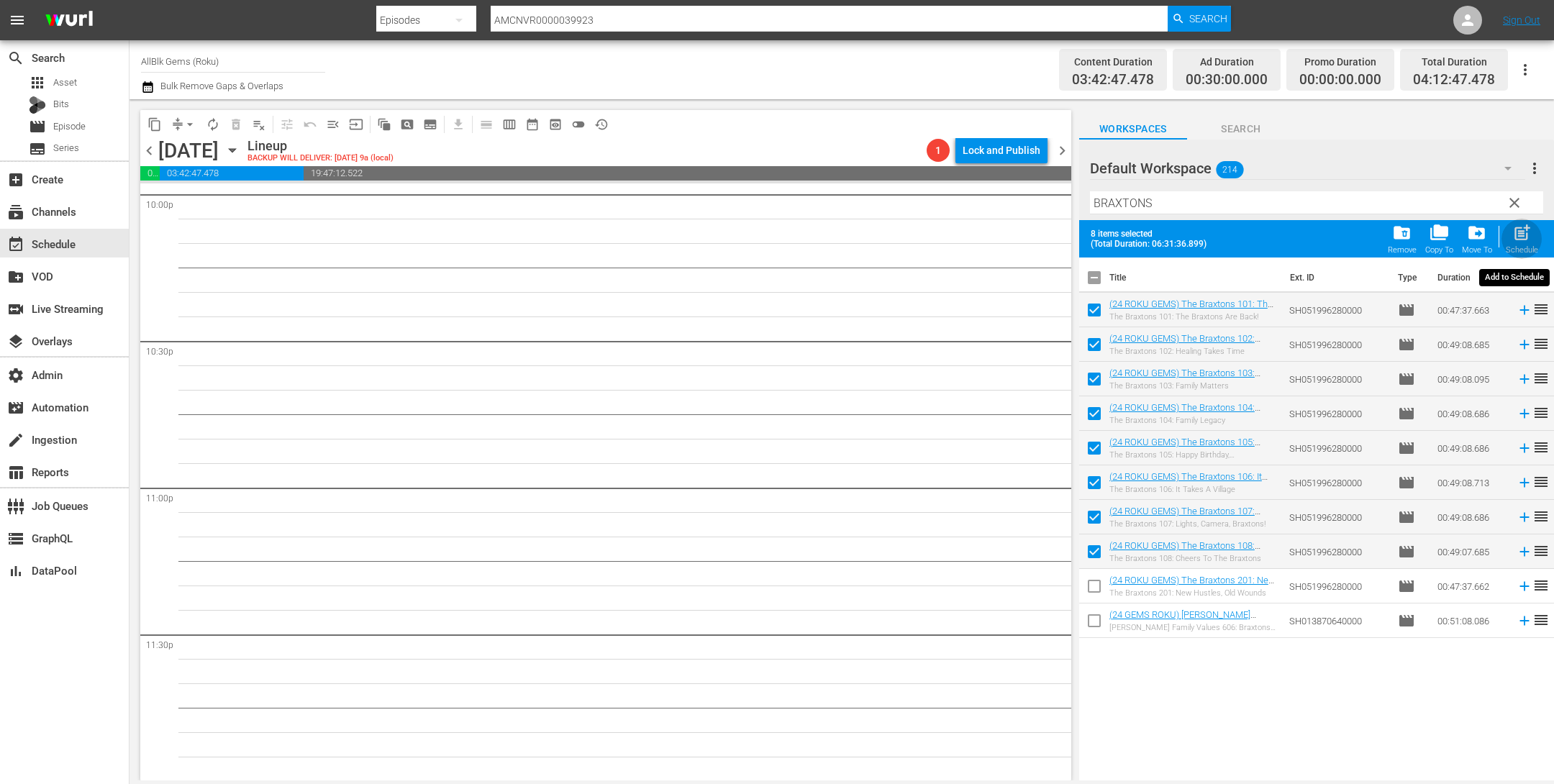
click at [1518, 234] on span "post_add" at bounding box center [1522, 233] width 20 height 20
checkbox input "false"
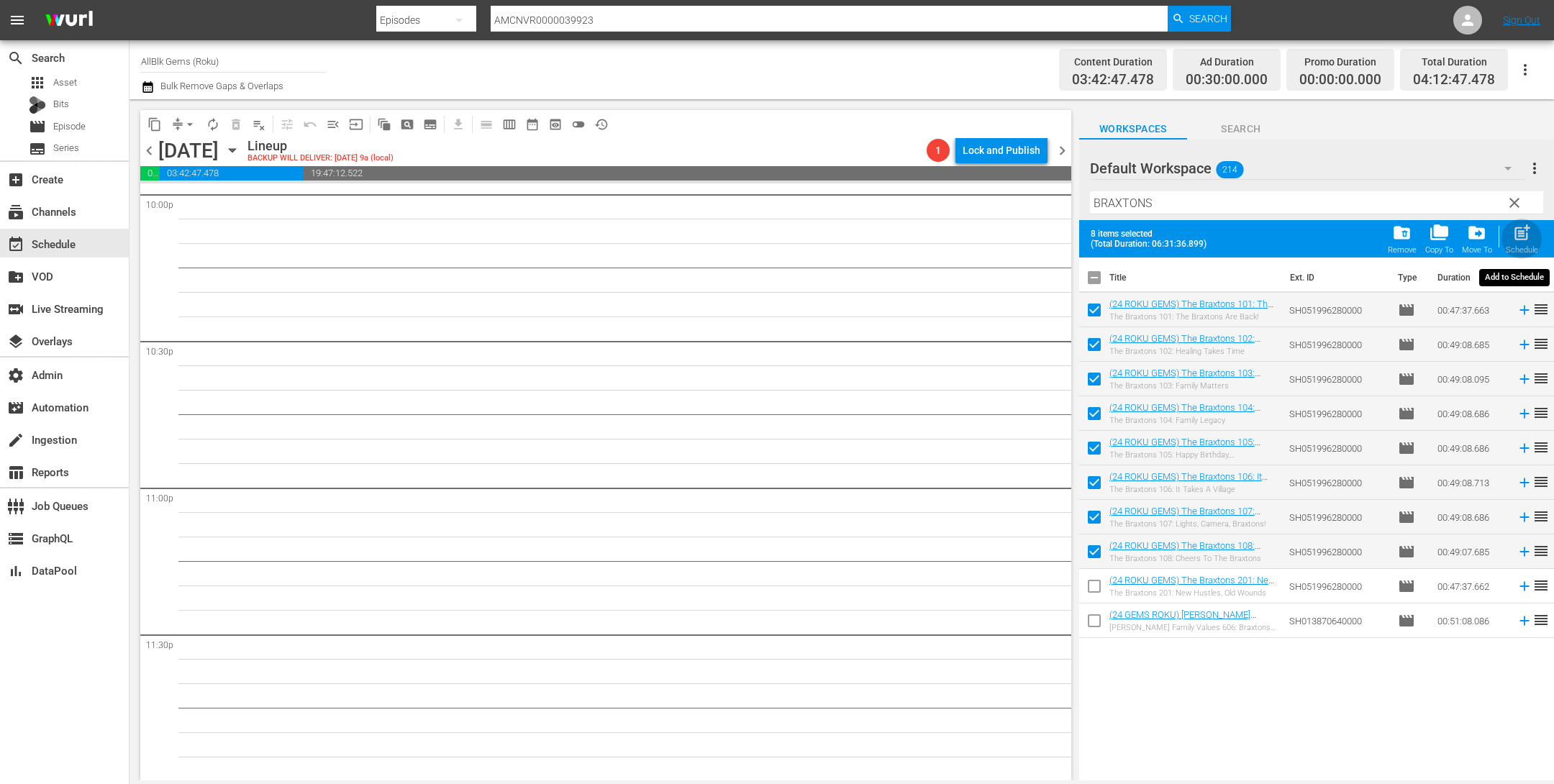
checkbox input "false"
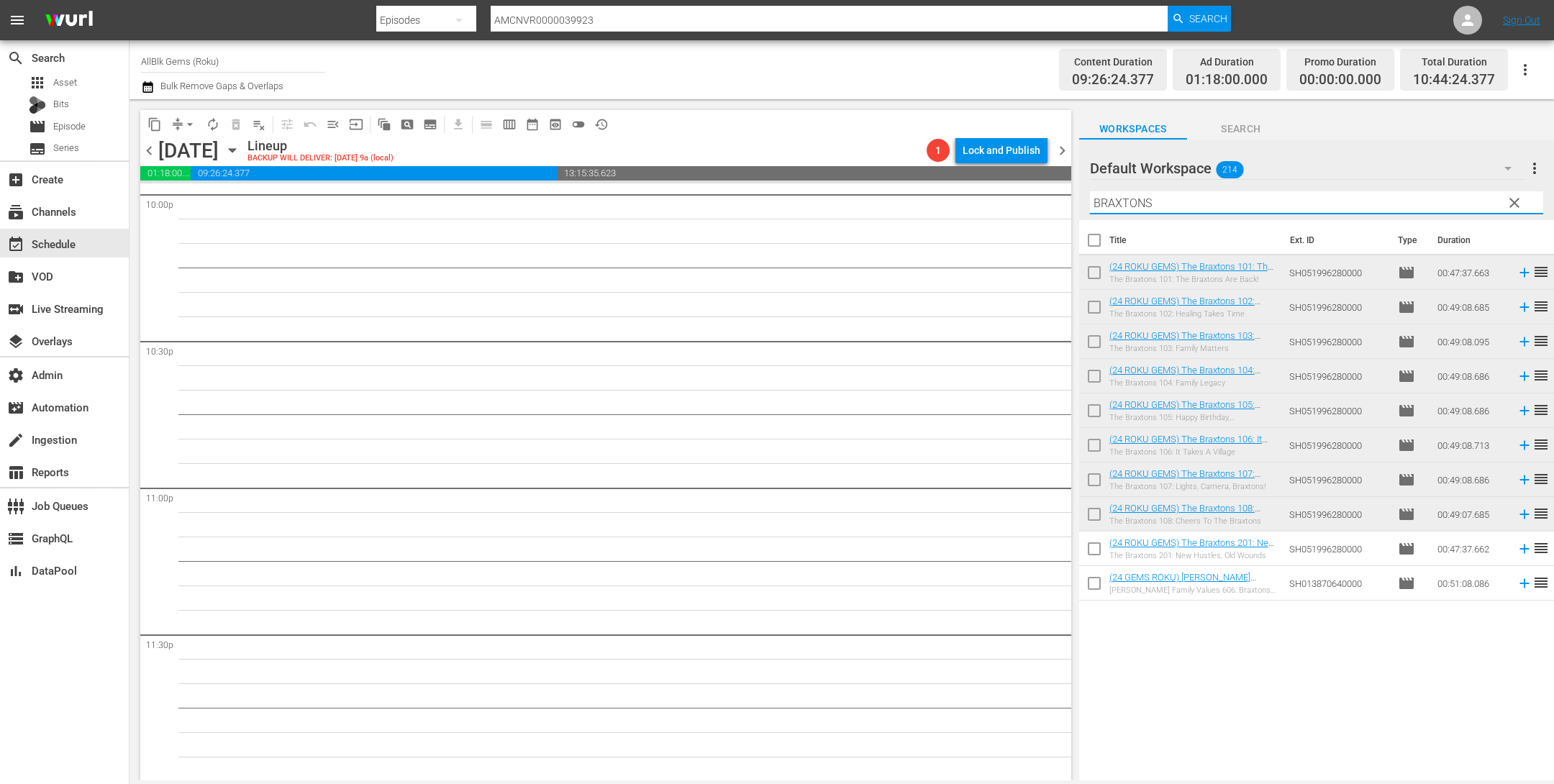
drag, startPoint x: 1170, startPoint y: 205, endPoint x: 784, endPoint y: 164, distance: 388.2
click at [791, 168] on div "content_copy compress arrow_drop_down autorenew_outlined delete_forever_outline…" at bounding box center [842, 439] width 1425 height 681
paste input "KOLD X WINDY"
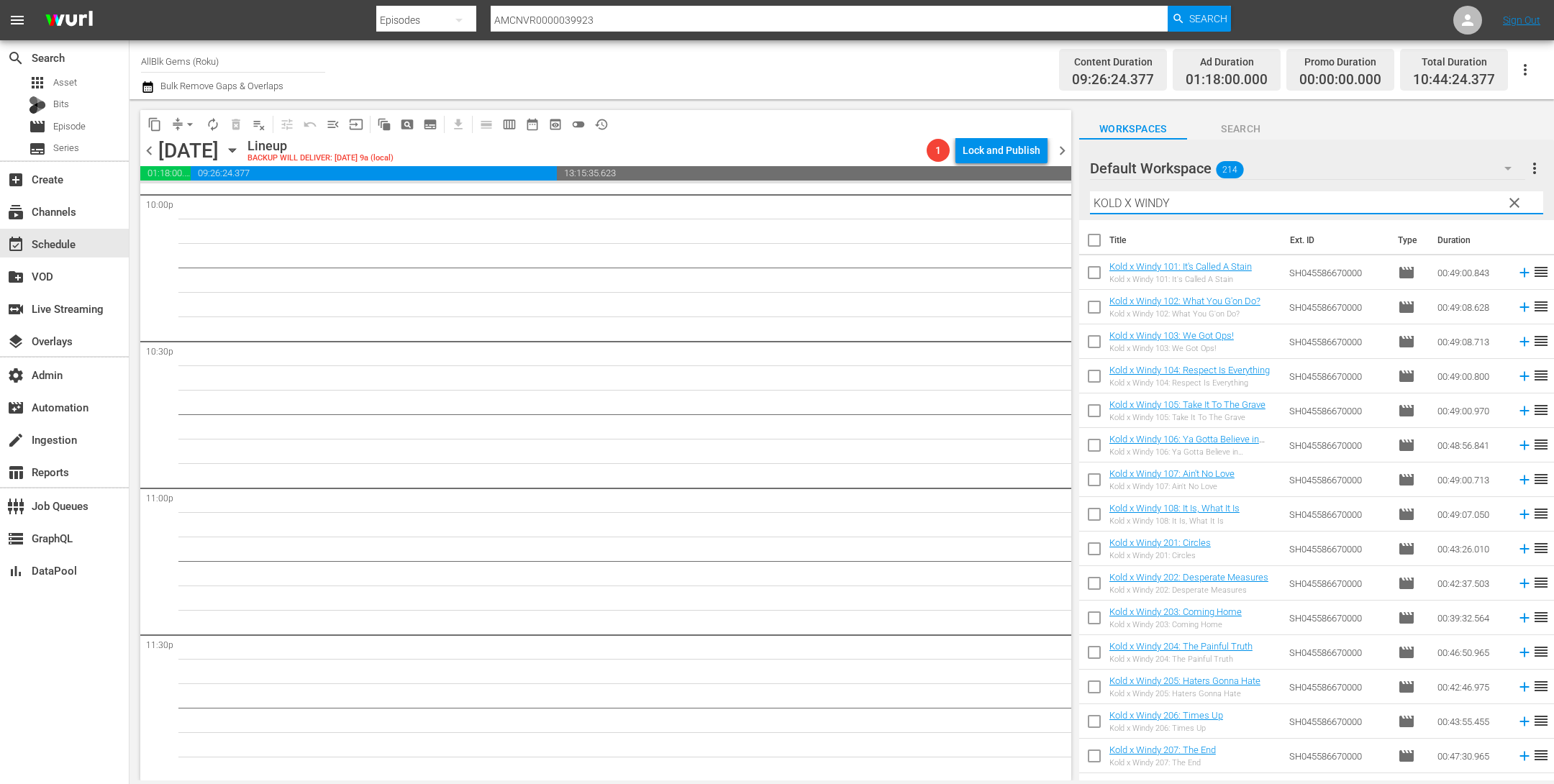
type input "KOLD X WINDY"
click at [1091, 230] on input "checkbox" at bounding box center [1094, 243] width 30 height 30
checkbox input "true"
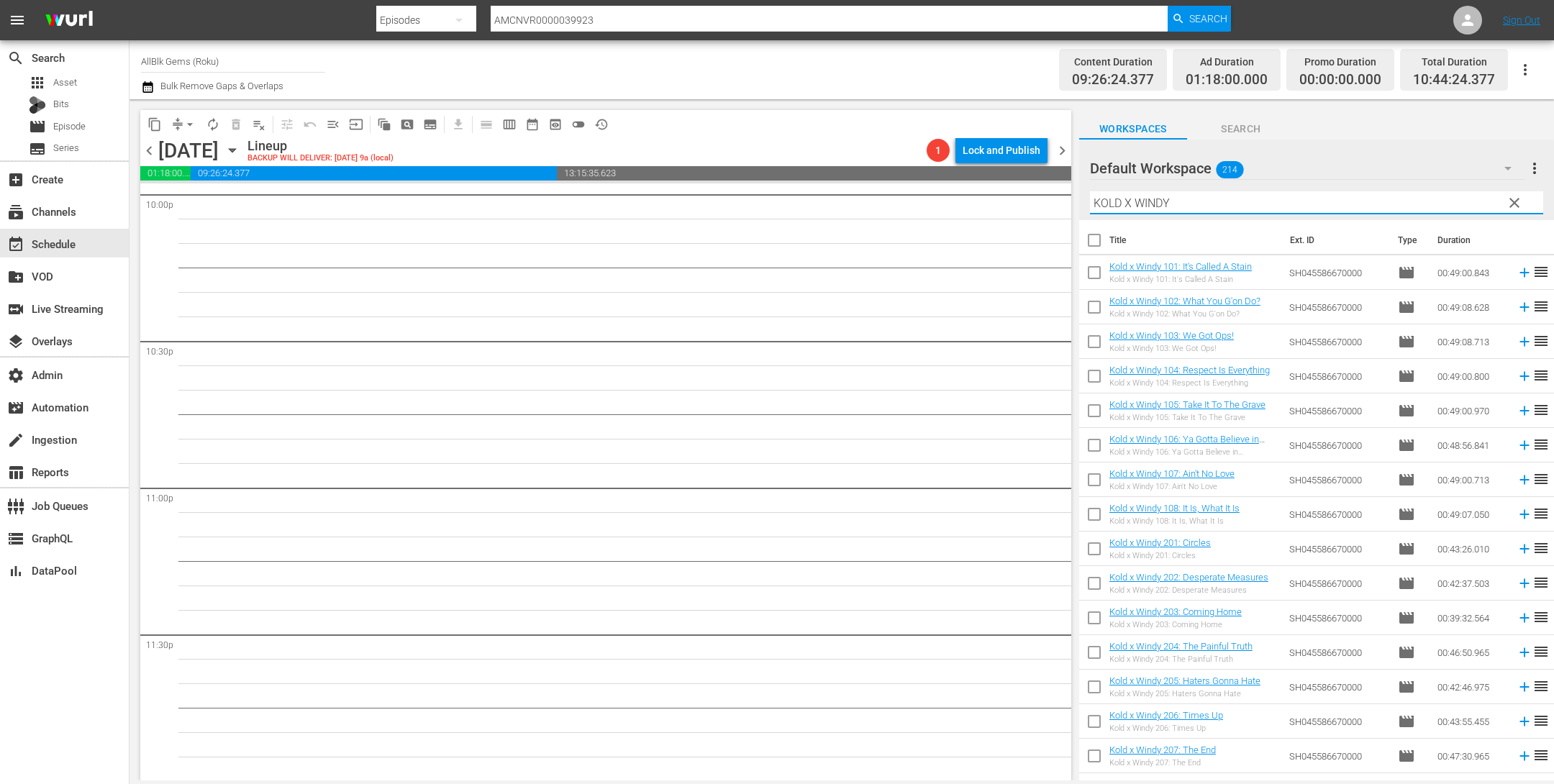
checkbox input "true"
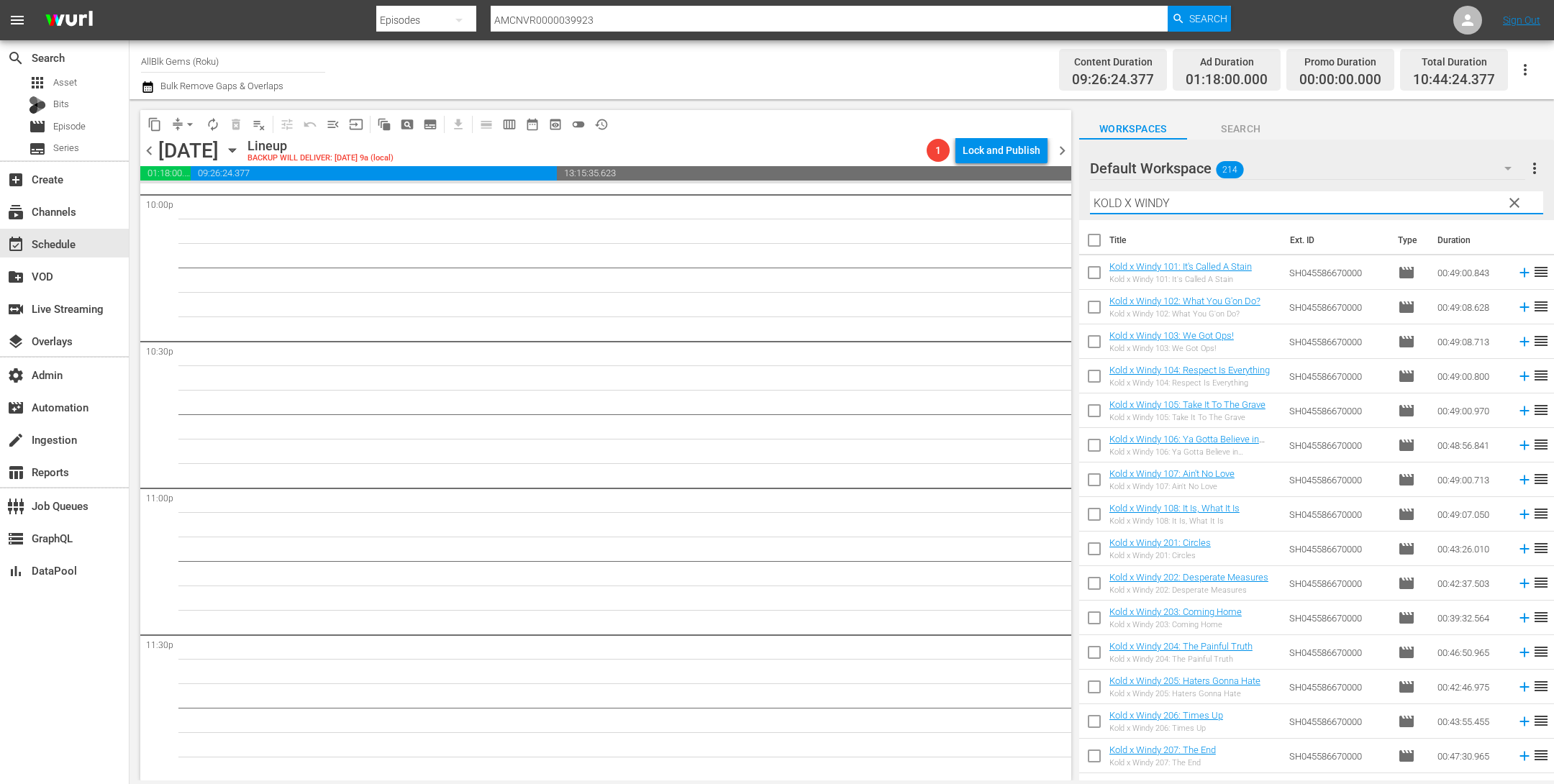
checkbox input "true"
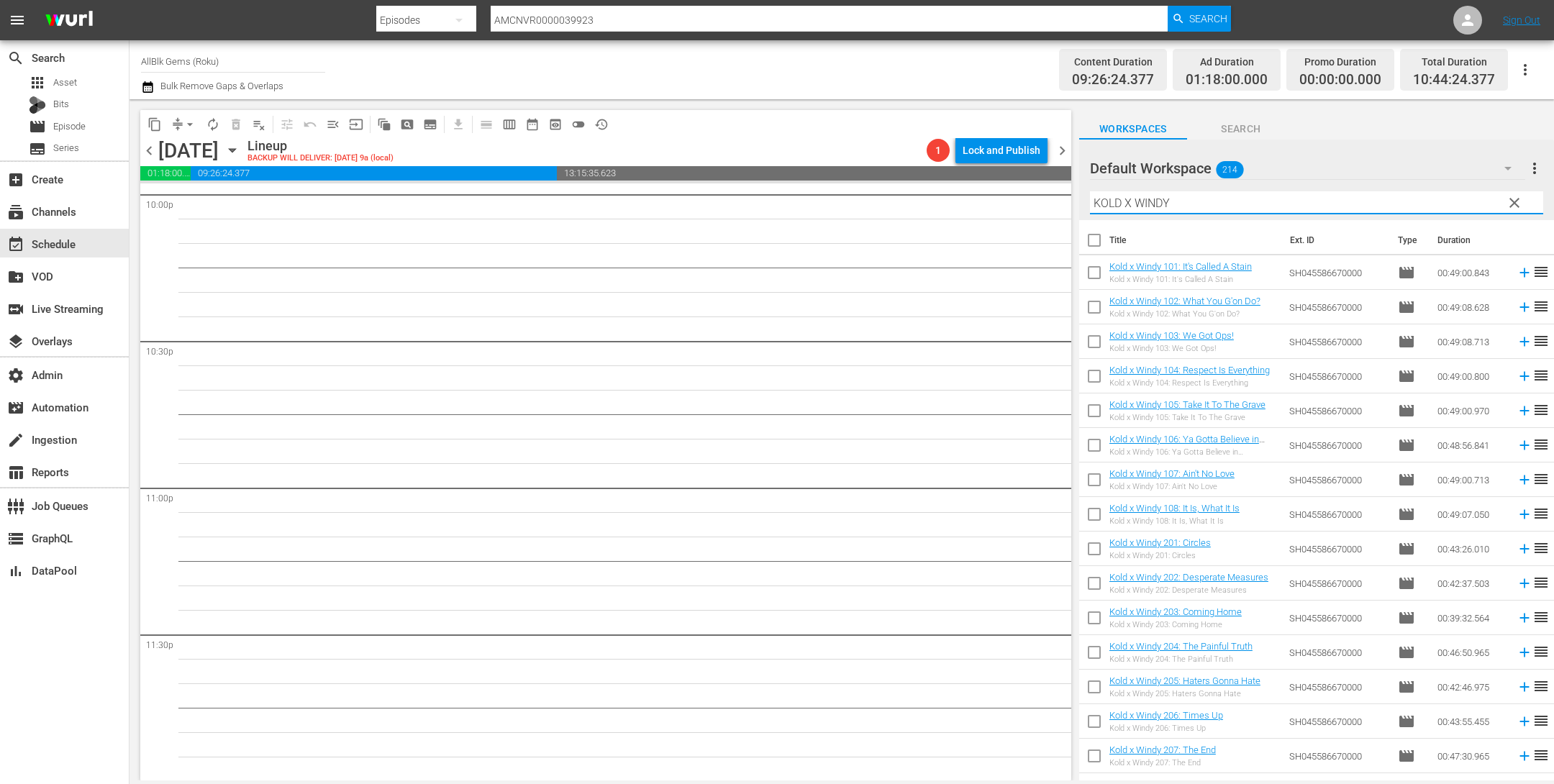
checkbox input "true"
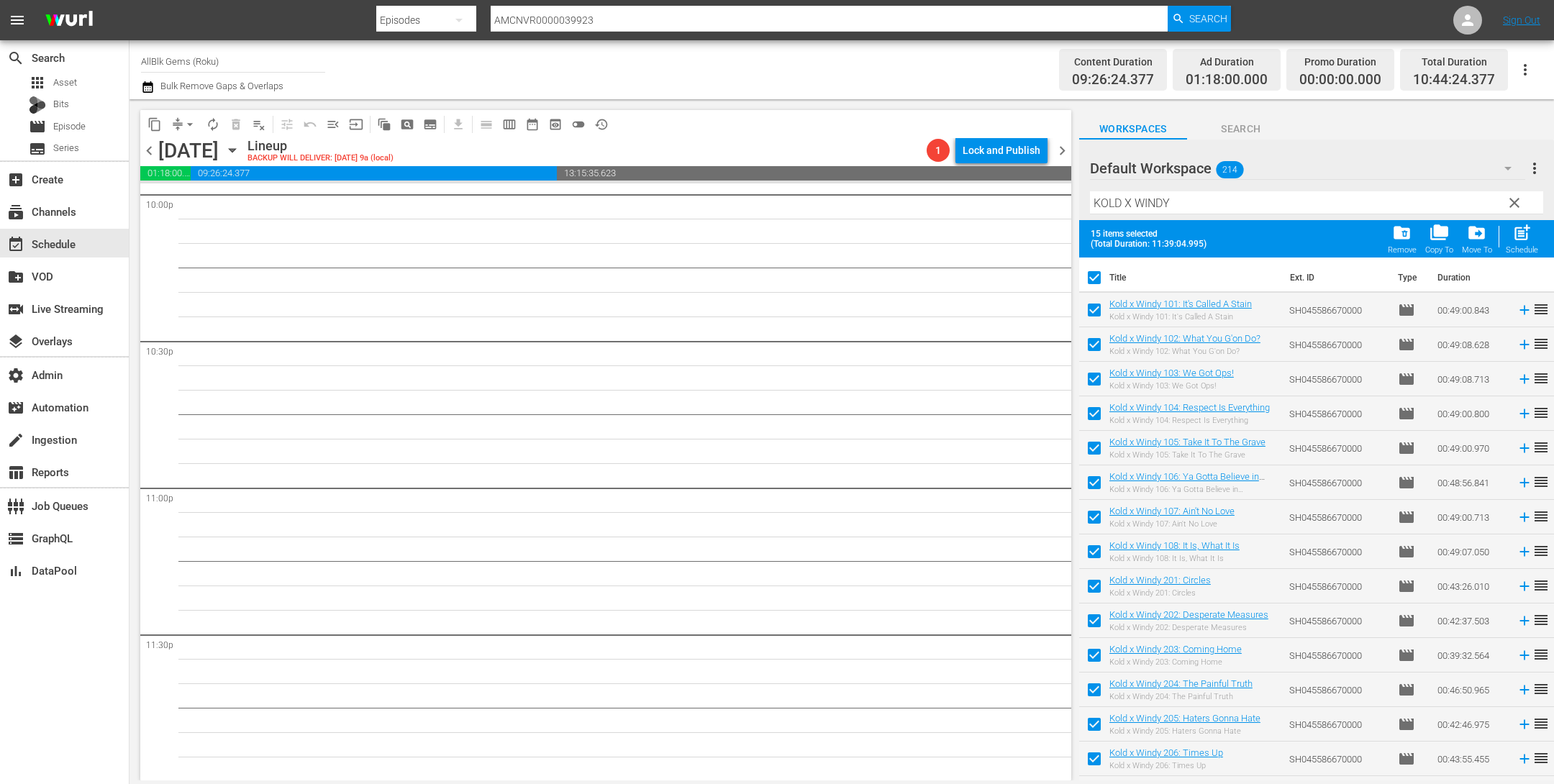
scroll to position [27, 0]
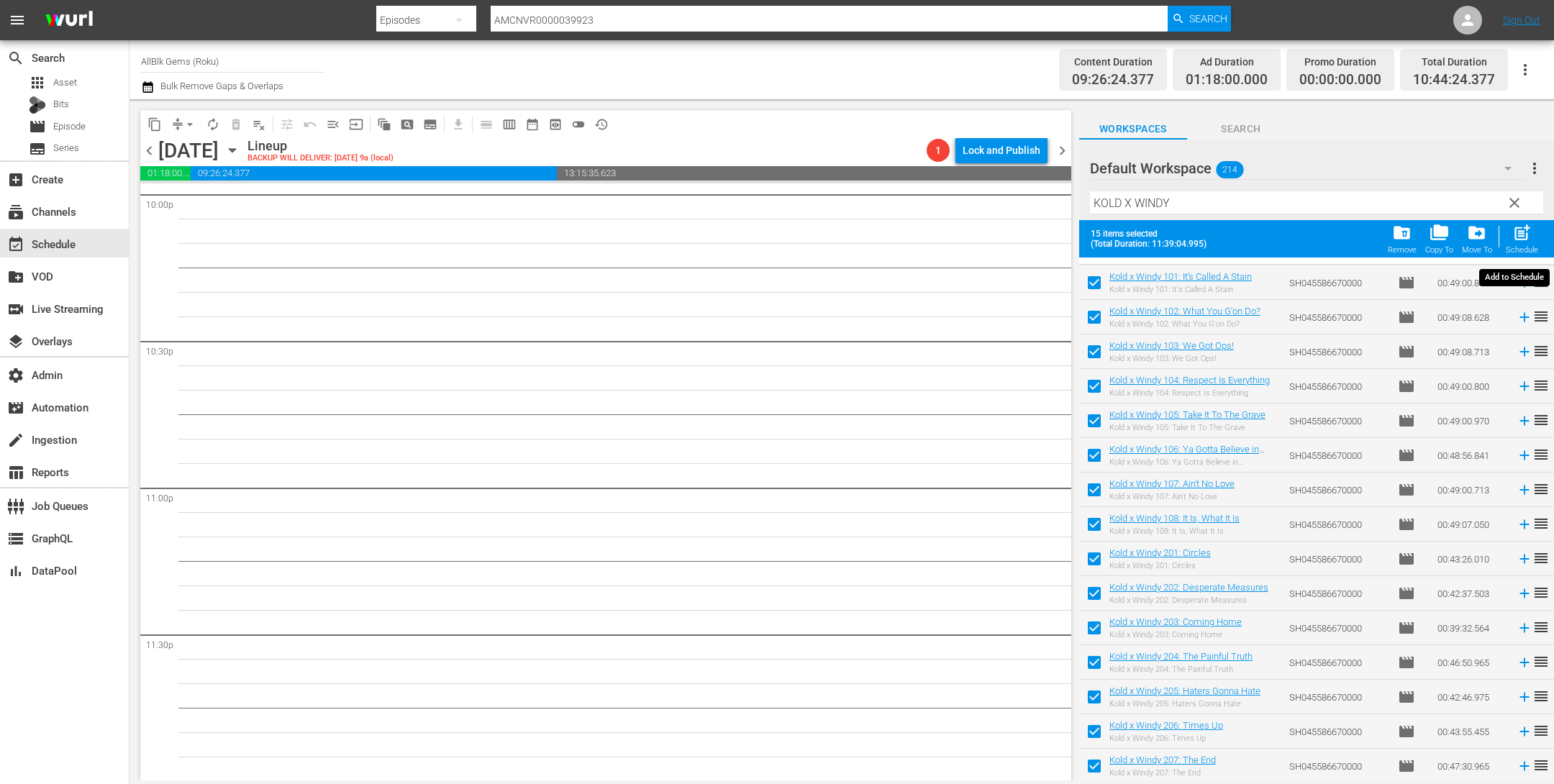
click at [1514, 230] on span "post_add" at bounding box center [1522, 233] width 20 height 20
checkbox input "false"
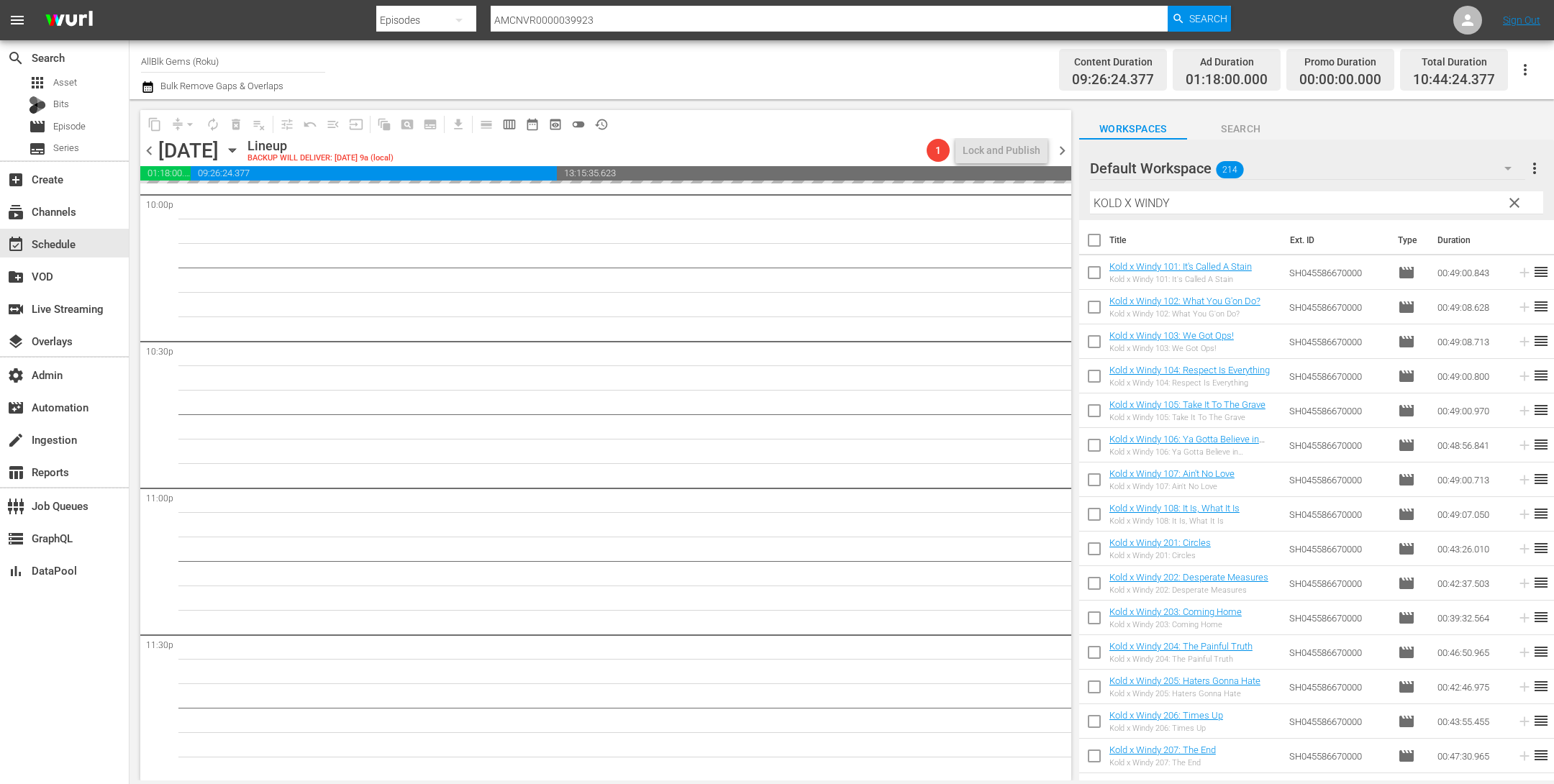
scroll to position [0, 0]
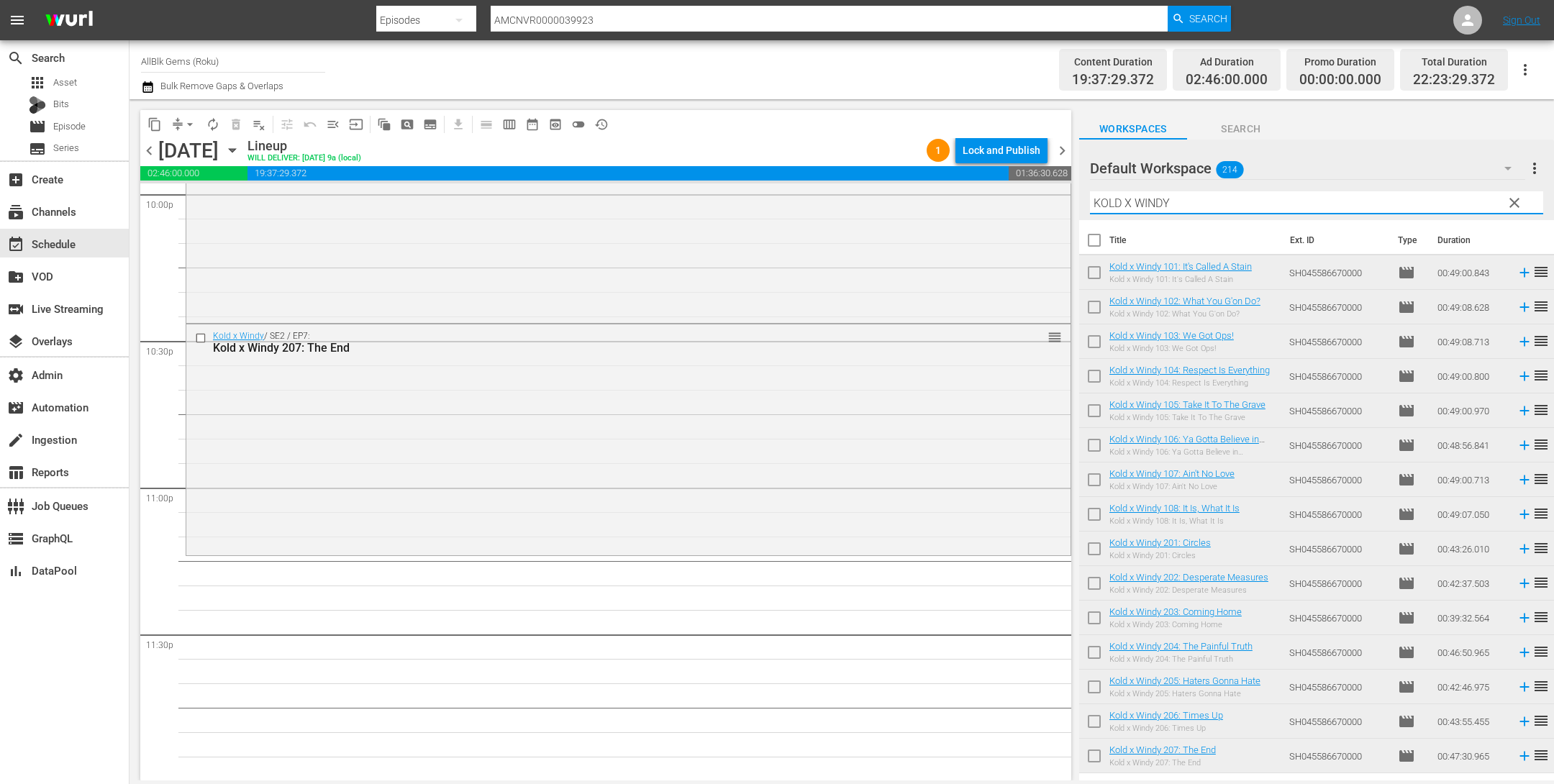
drag, startPoint x: 1193, startPoint y: 201, endPoint x: 978, endPoint y: 141, distance: 223.2
click at [980, 144] on div "content_copy compress arrow_drop_down autorenew_outlined delete_forever_outline…" at bounding box center [842, 439] width 1425 height 681
paste input "5TH WARD"
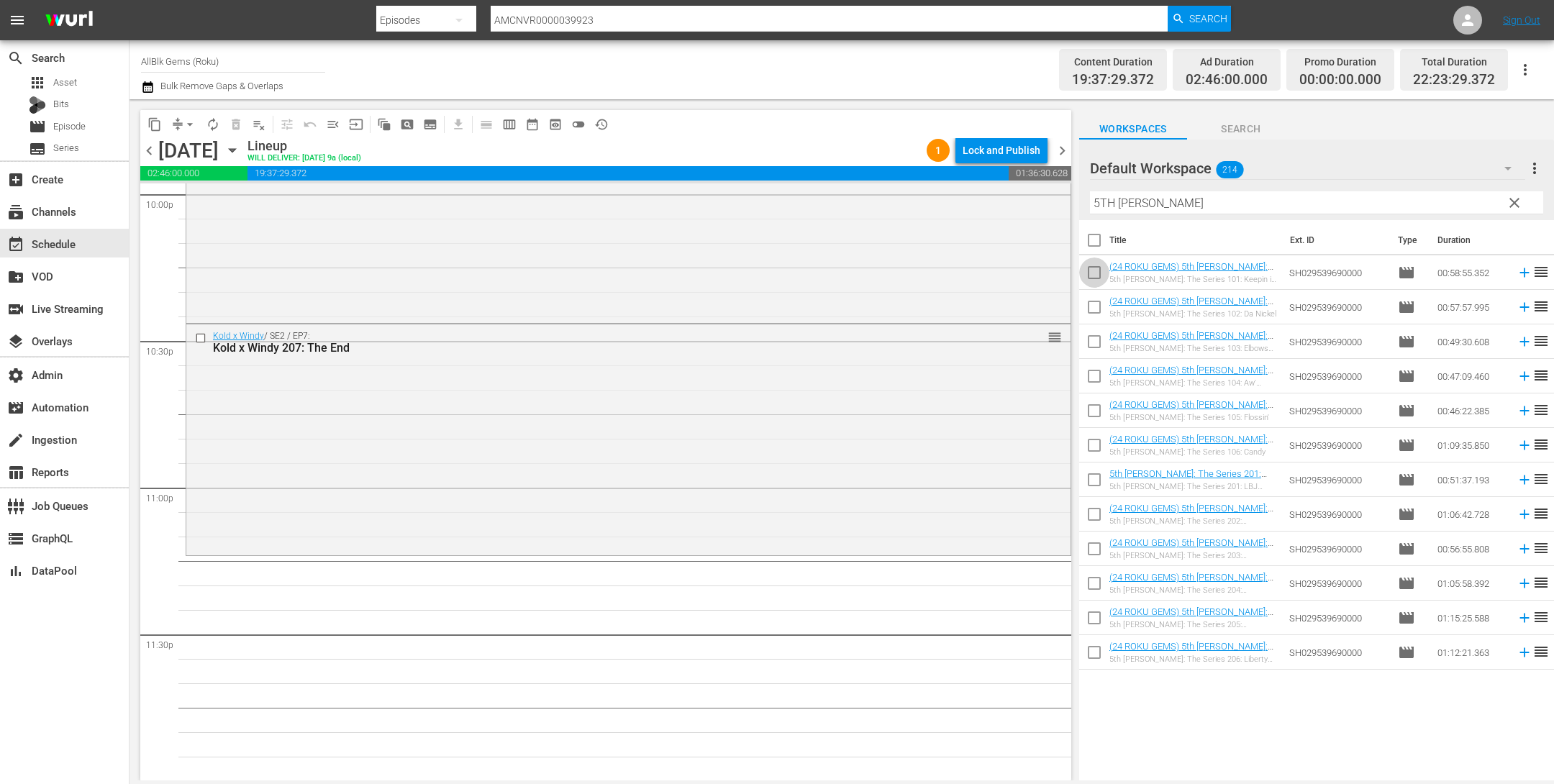
click at [1105, 263] on input "checkbox" at bounding box center [1094, 276] width 30 height 30
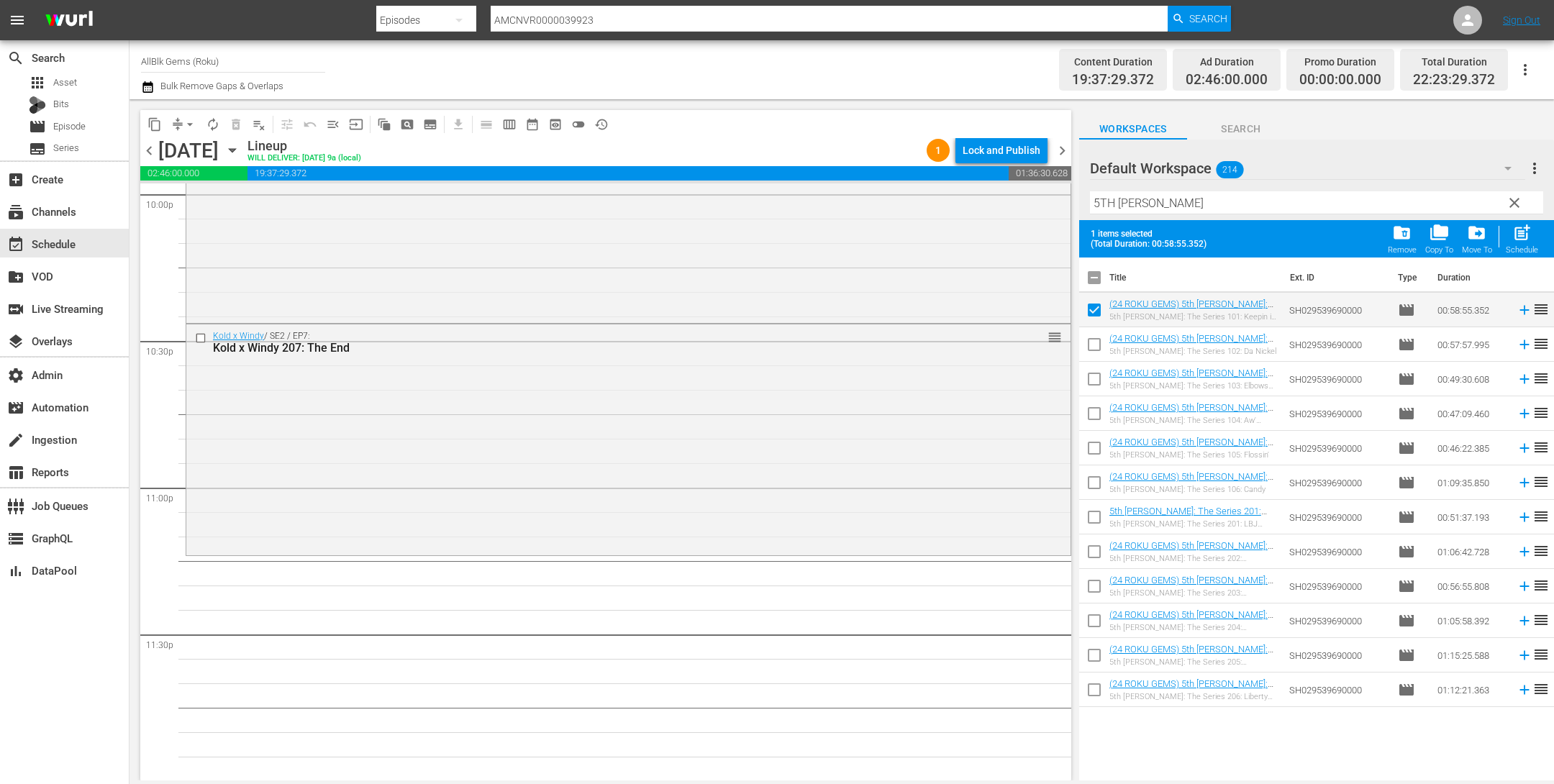
click at [1091, 351] on input "checkbox" at bounding box center [1094, 348] width 30 height 30
click at [1516, 236] on span "post_add" at bounding box center [1522, 233] width 20 height 20
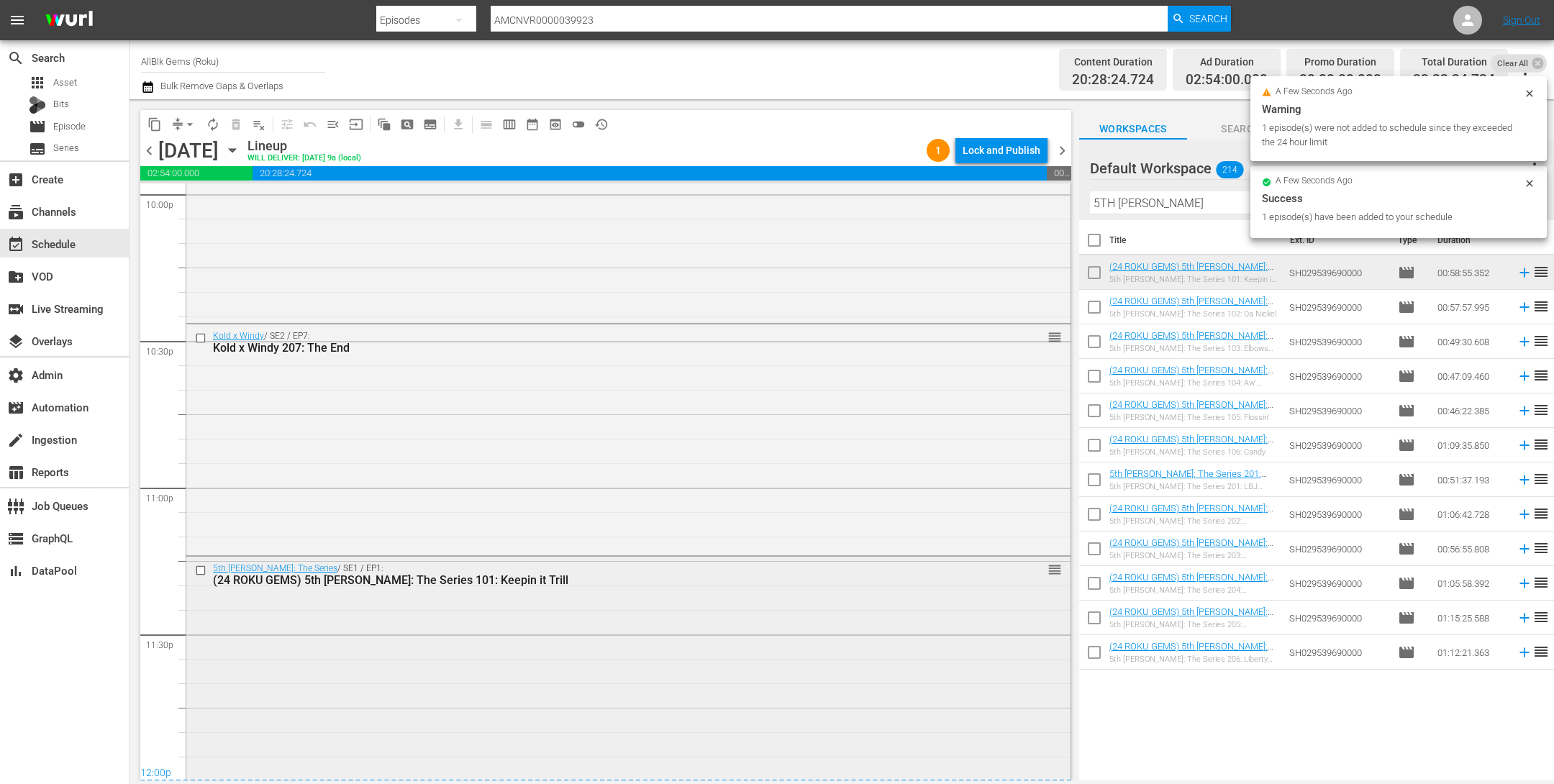
scroll to position [6511, 0]
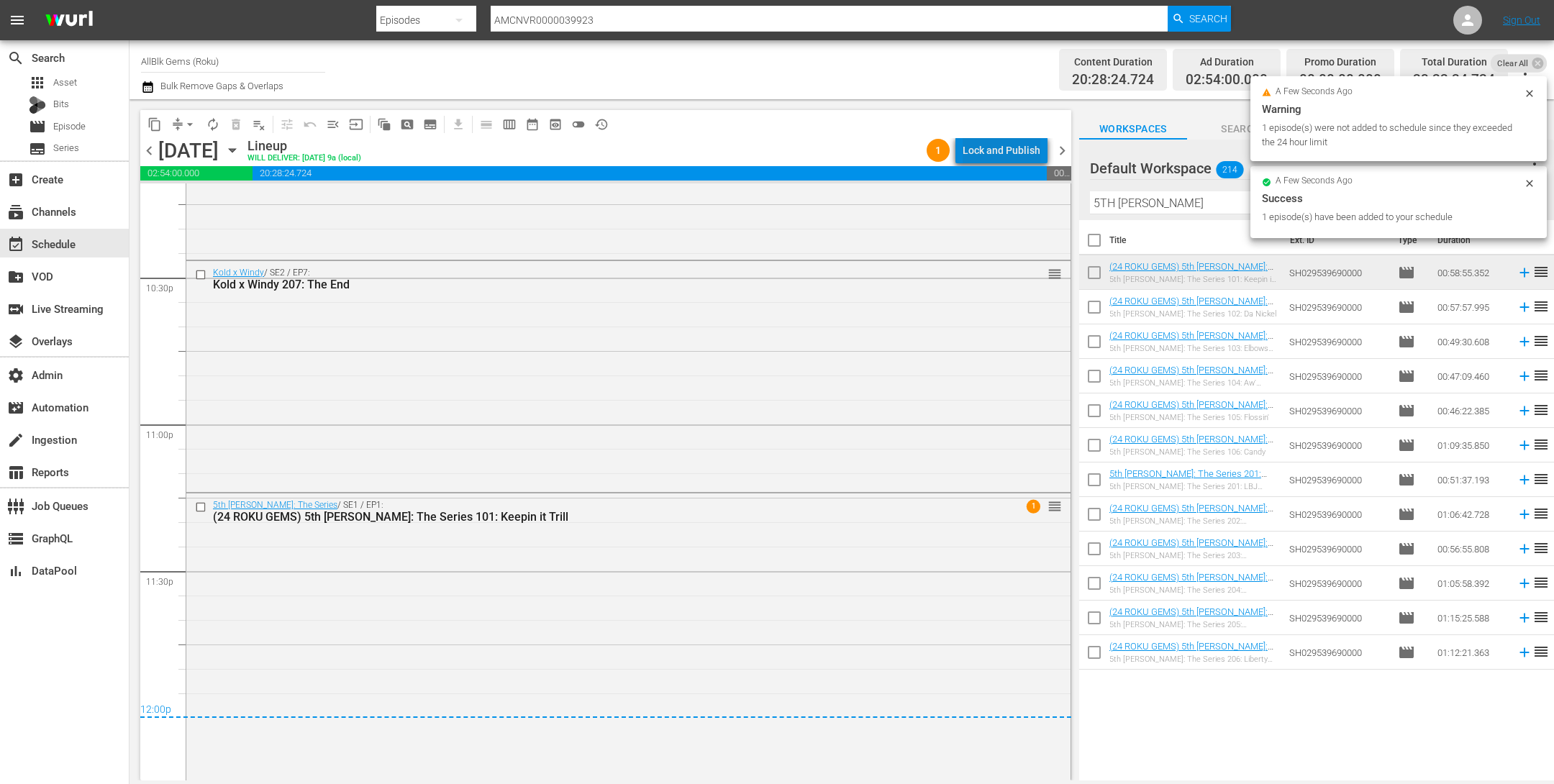
click at [1010, 148] on div "Lock and Publish" at bounding box center [1001, 150] width 78 height 26
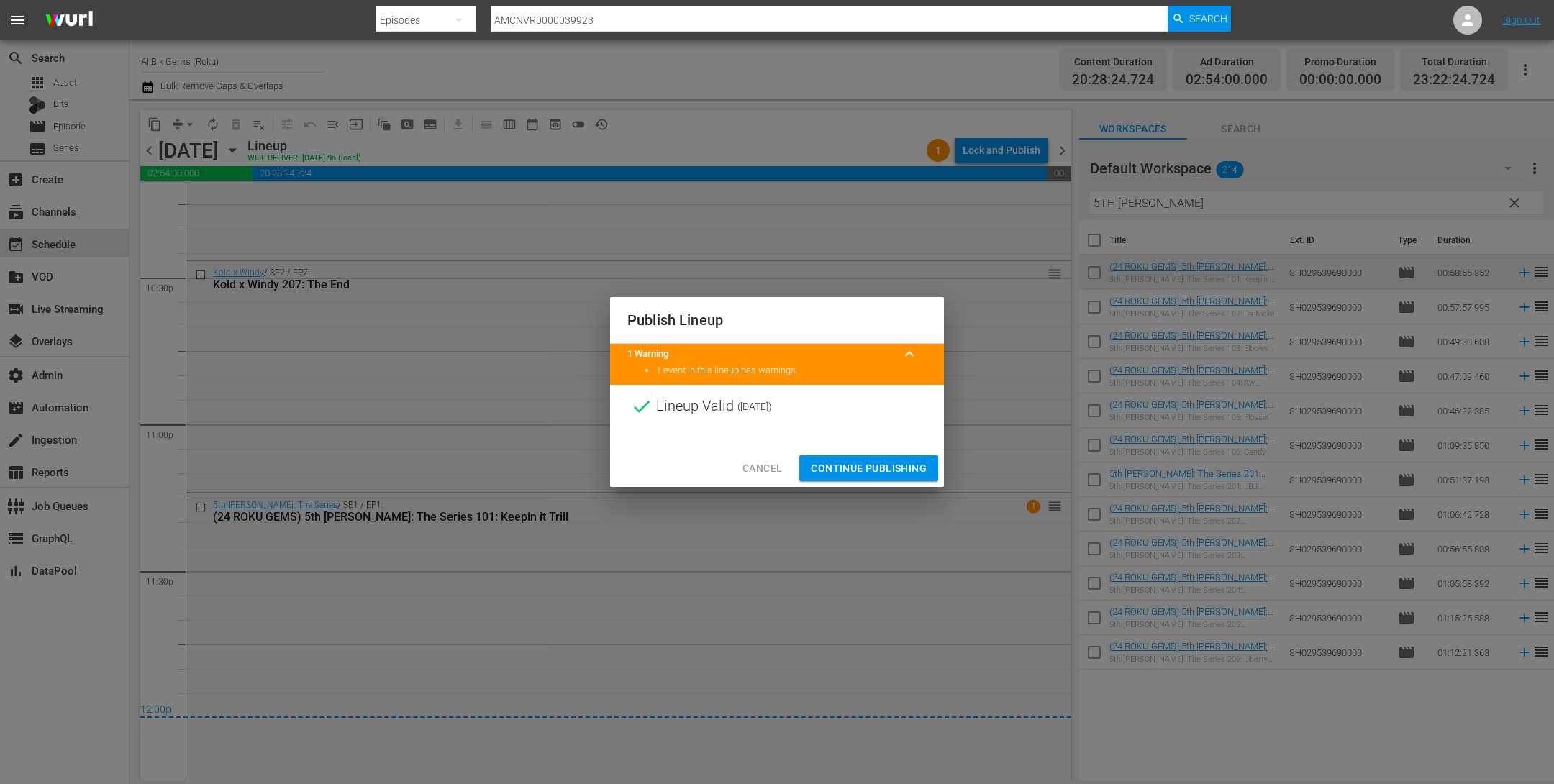
click at [840, 472] on span "Continue Publishing" at bounding box center [869, 468] width 116 height 18
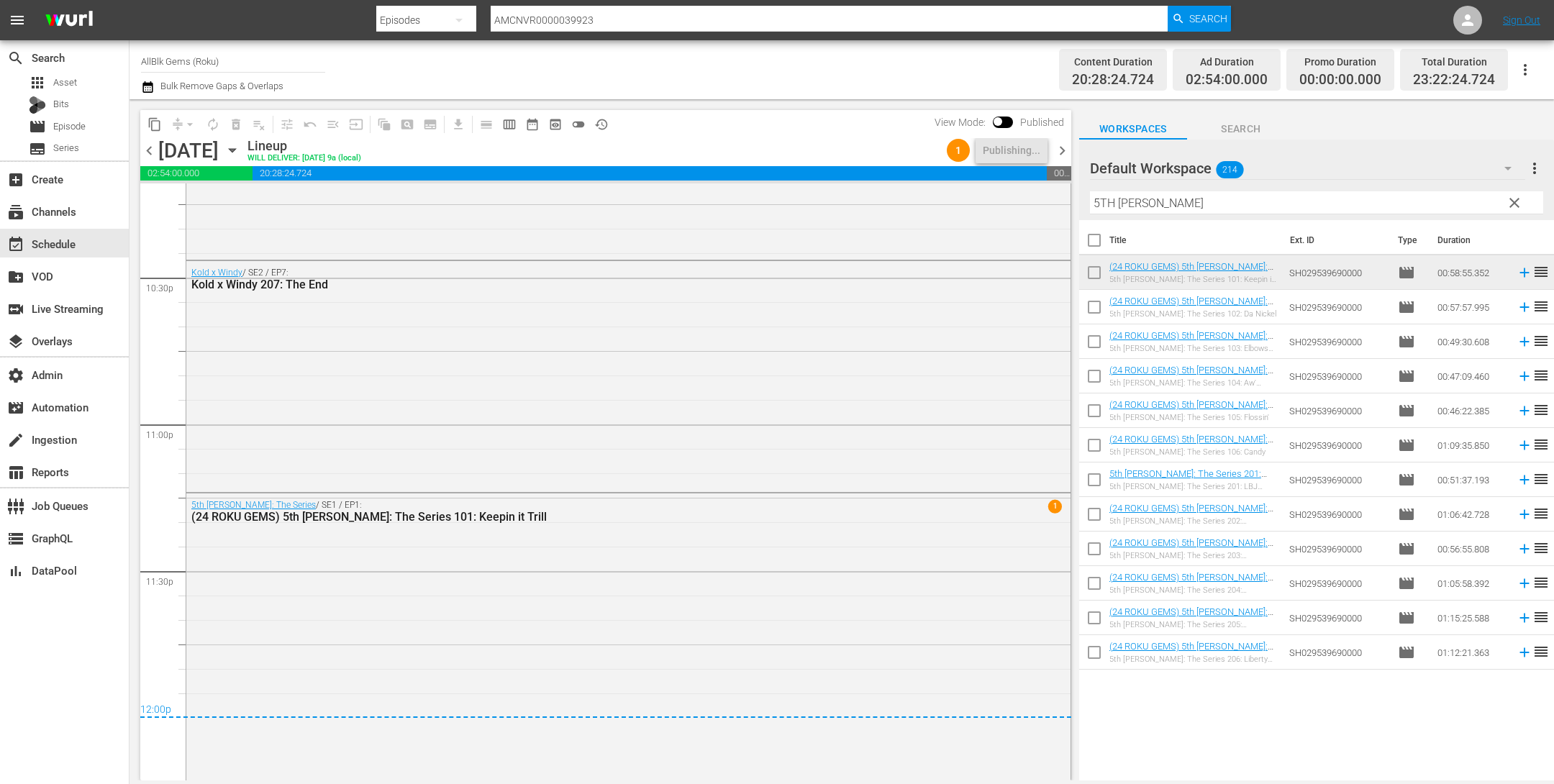
click at [1062, 149] on span "chevron_right" at bounding box center [1062, 150] width 18 height 18
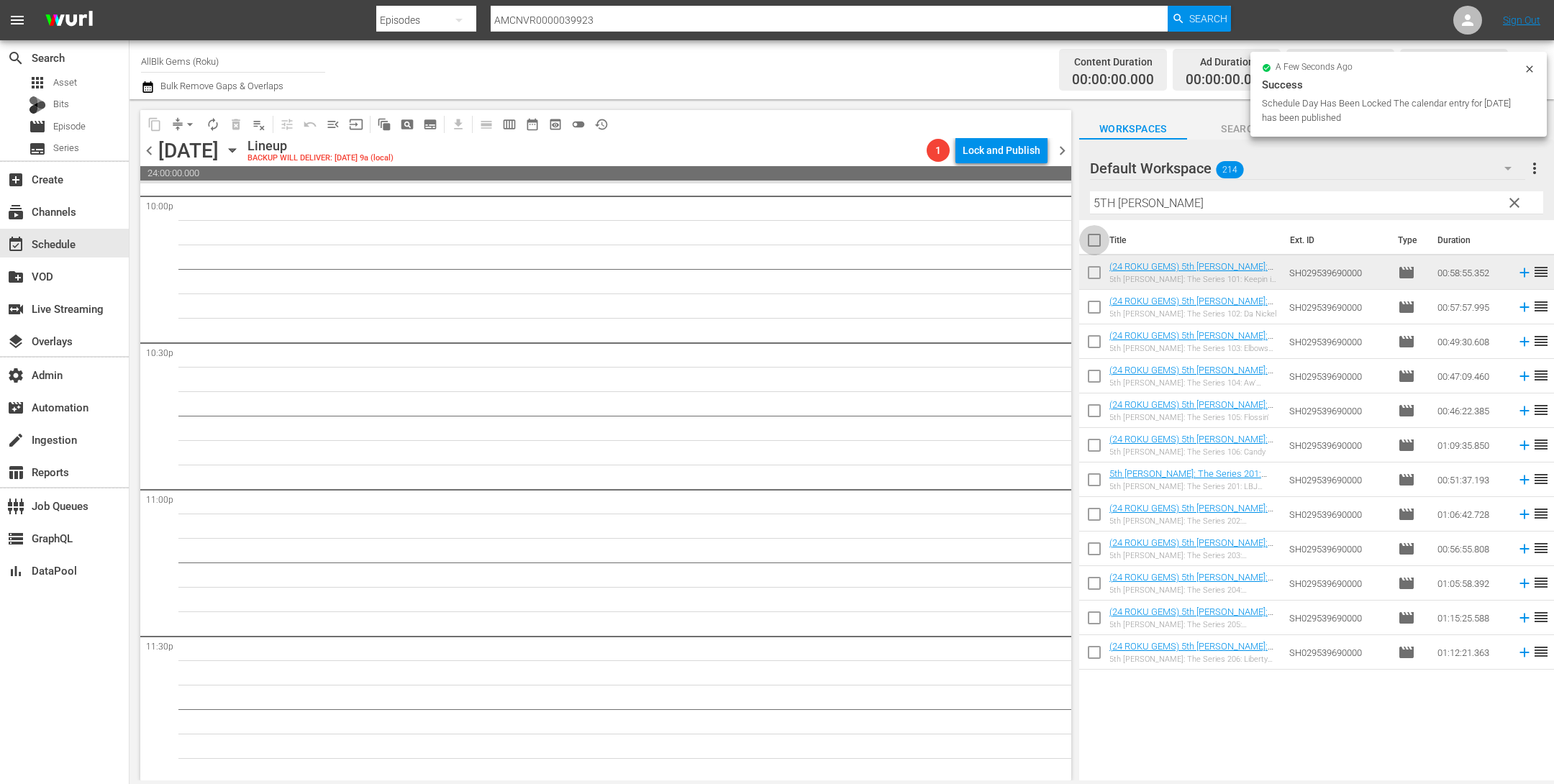
scroll to position [6448, 0]
click at [1092, 235] on input "checkbox" at bounding box center [1094, 243] width 30 height 30
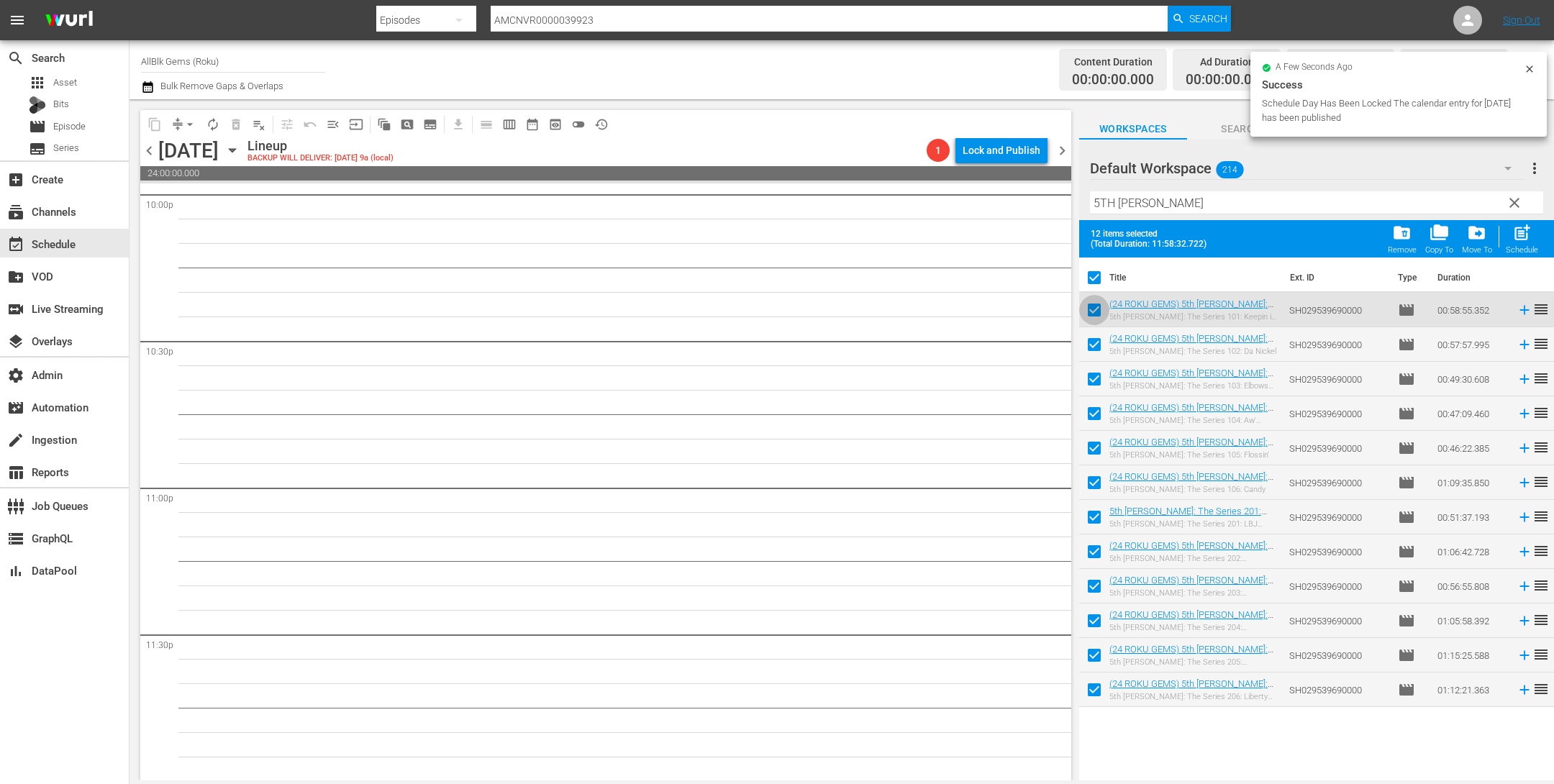
click at [1095, 304] on input "checkbox" at bounding box center [1094, 313] width 30 height 30
click at [1518, 232] on span "post_add" at bounding box center [1522, 233] width 20 height 20
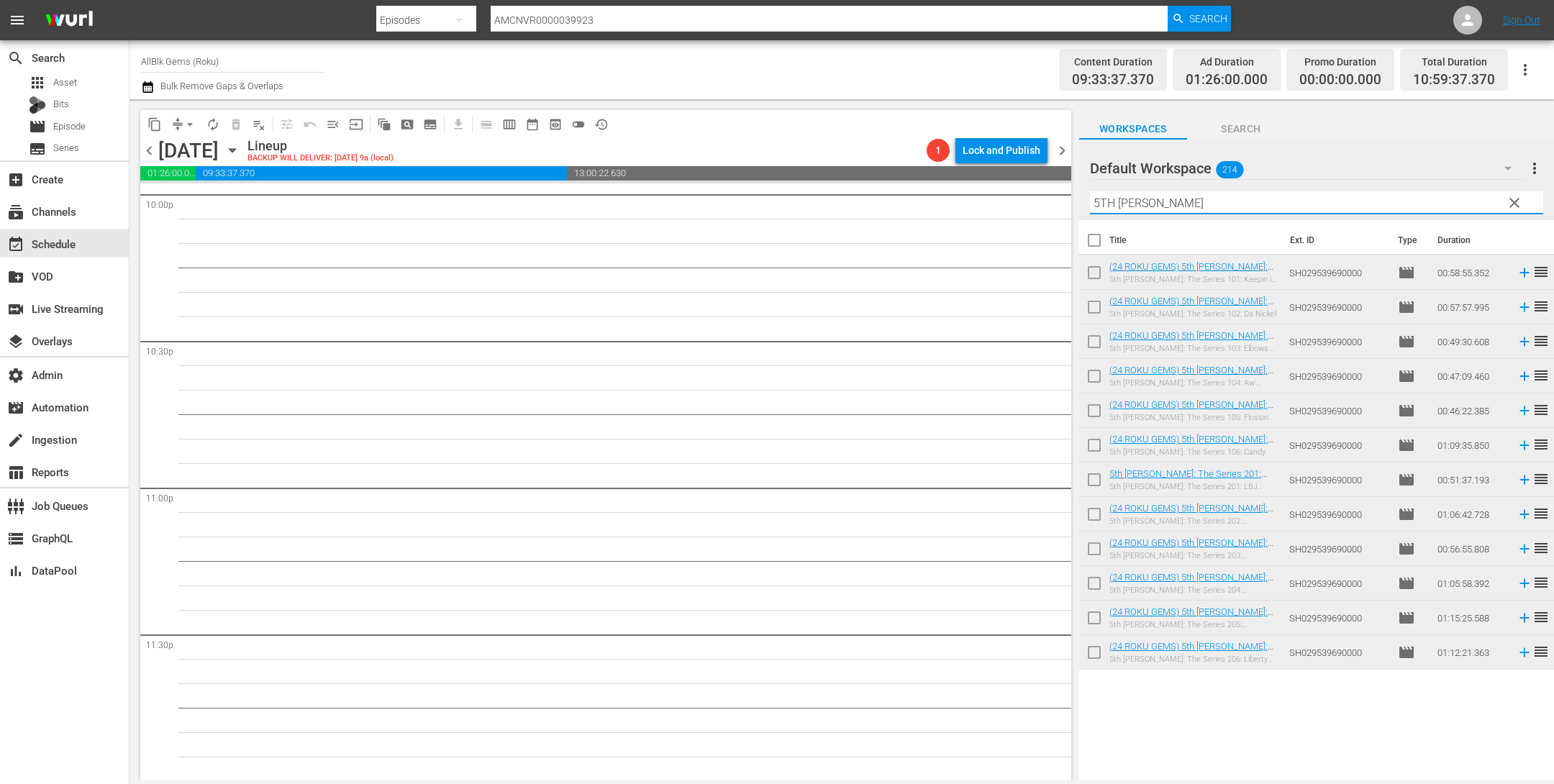
drag, startPoint x: 1168, startPoint y: 204, endPoint x: 916, endPoint y: 161, distance: 255.6
click at [921, 164] on div "content_copy compress arrow_drop_down autorenew_outlined delete_forever_outline…" at bounding box center [842, 439] width 1425 height 681
paste input "BRAXTON FAMILY VALUES"
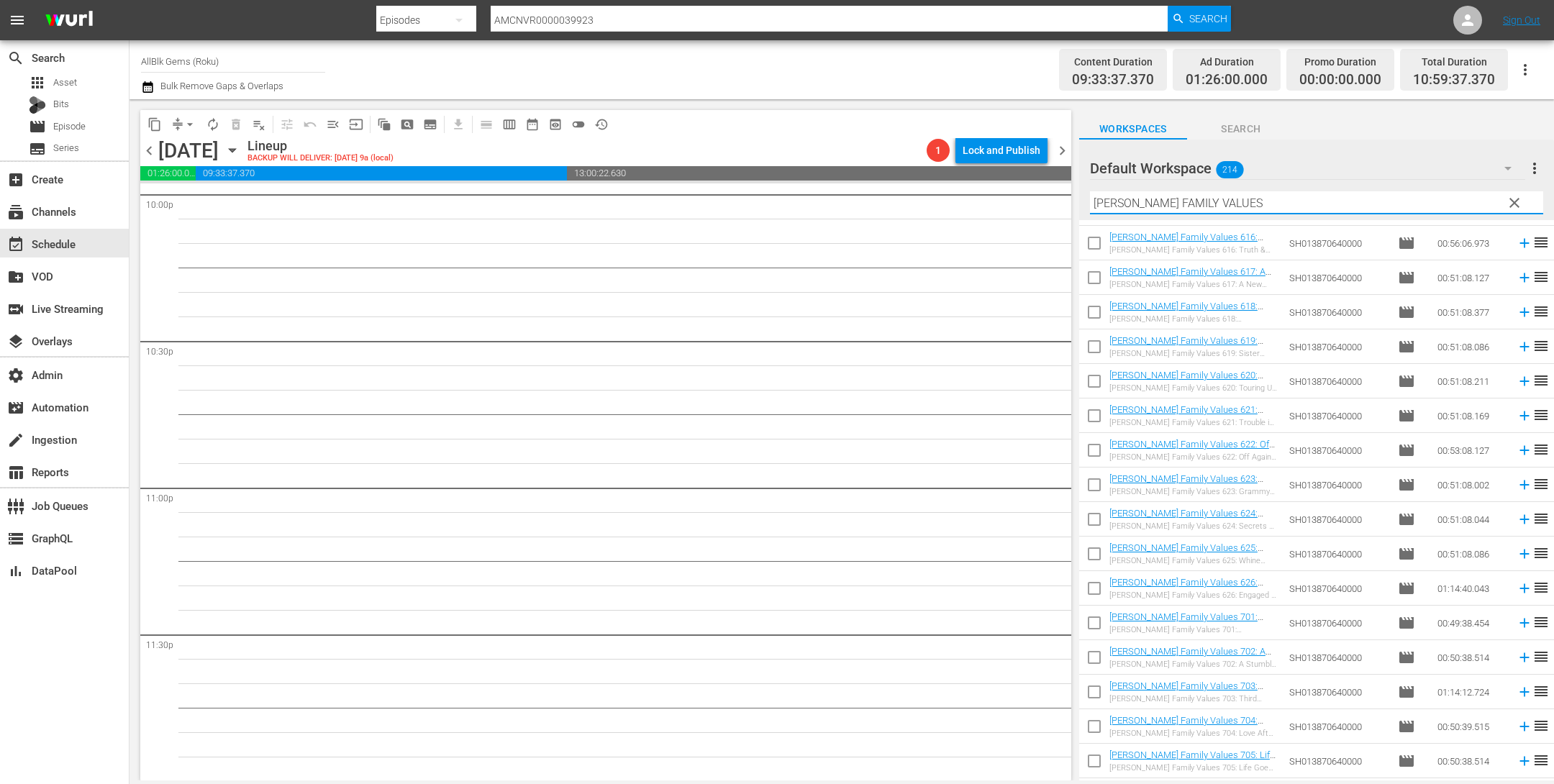
scroll to position [4445, 0]
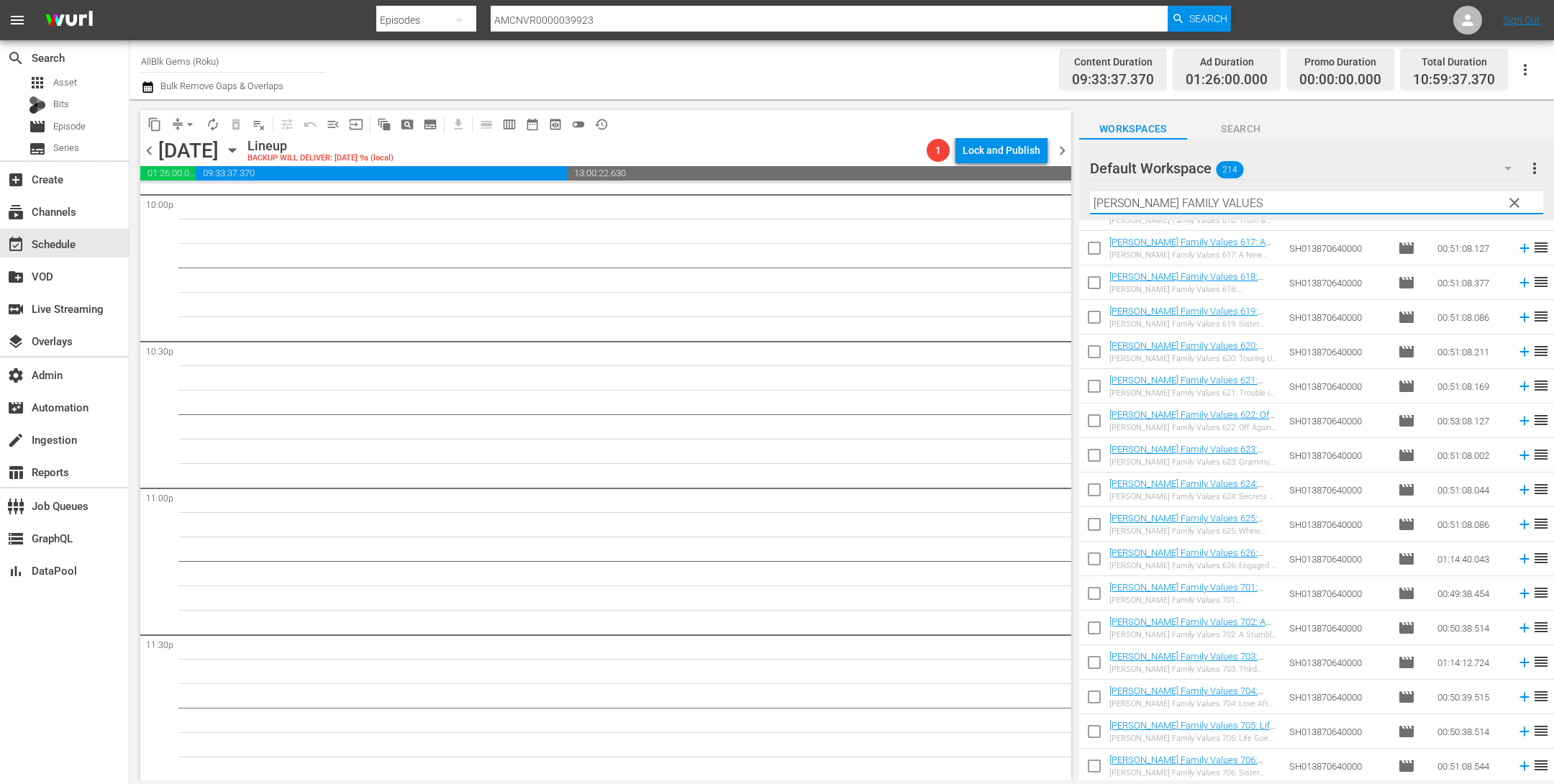
click at [1094, 596] on input "checkbox" at bounding box center [1094, 596] width 30 height 30
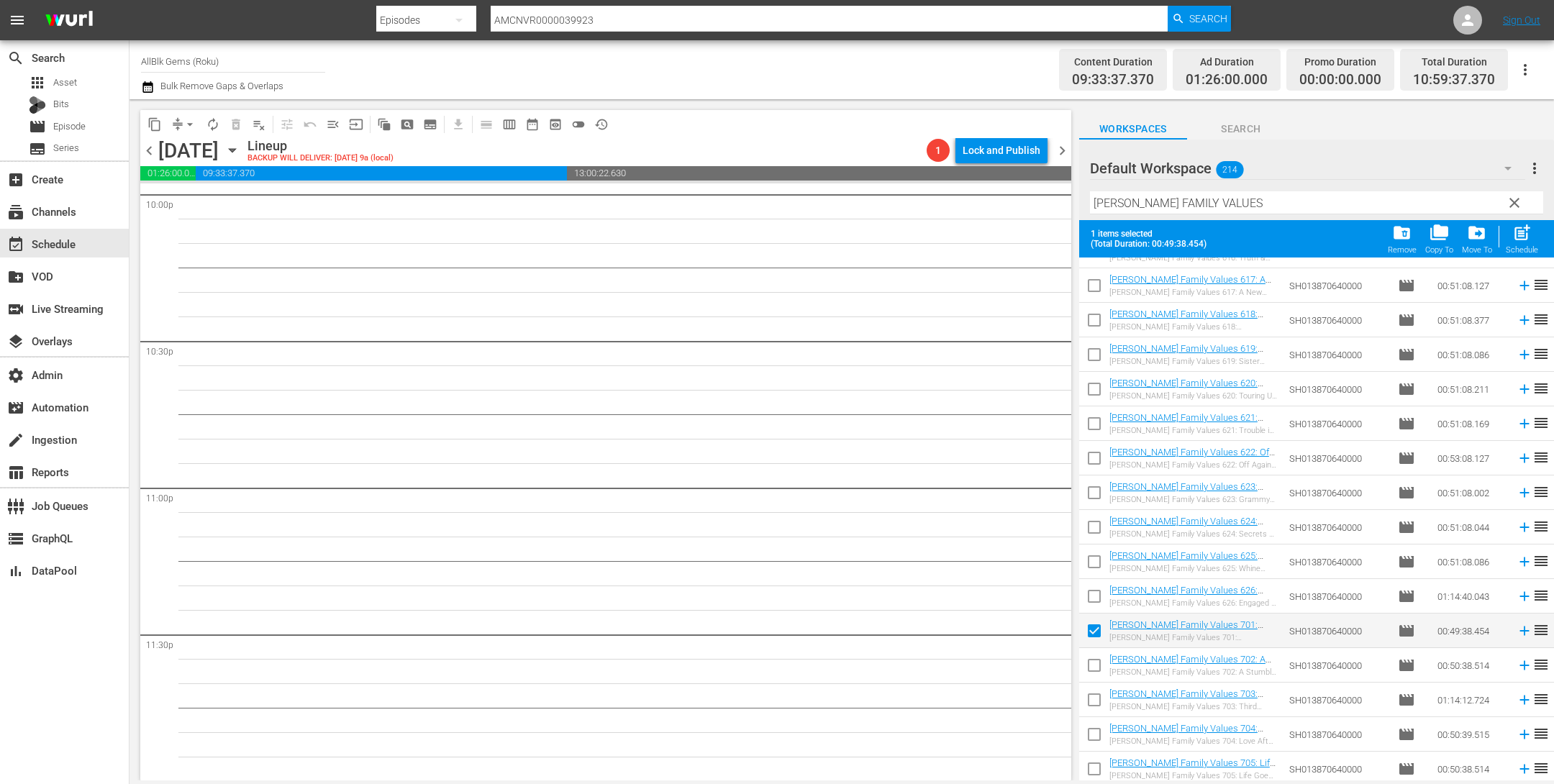
scroll to position [4483, 0]
click at [1099, 625] on input "checkbox" at bounding box center [1094, 631] width 30 height 30
click at [1096, 658] on input "checkbox" at bounding box center [1094, 665] width 30 height 30
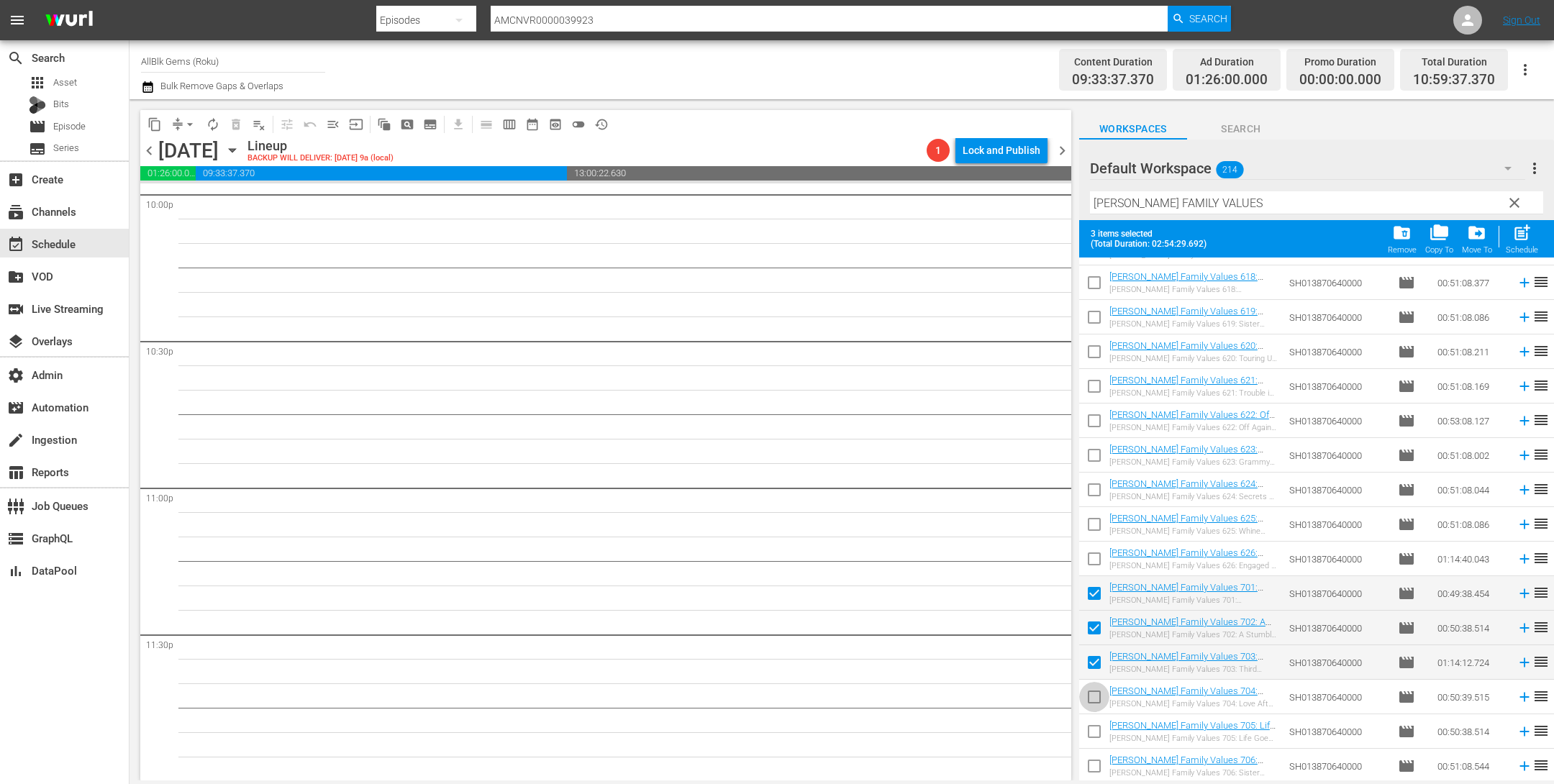
click at [1089, 693] on input "checkbox" at bounding box center [1094, 700] width 30 height 30
drag, startPoint x: 1090, startPoint y: 733, endPoint x: 1093, endPoint y: 762, distance: 29.2
click at [1091, 732] on input "checkbox" at bounding box center [1094, 734] width 30 height 30
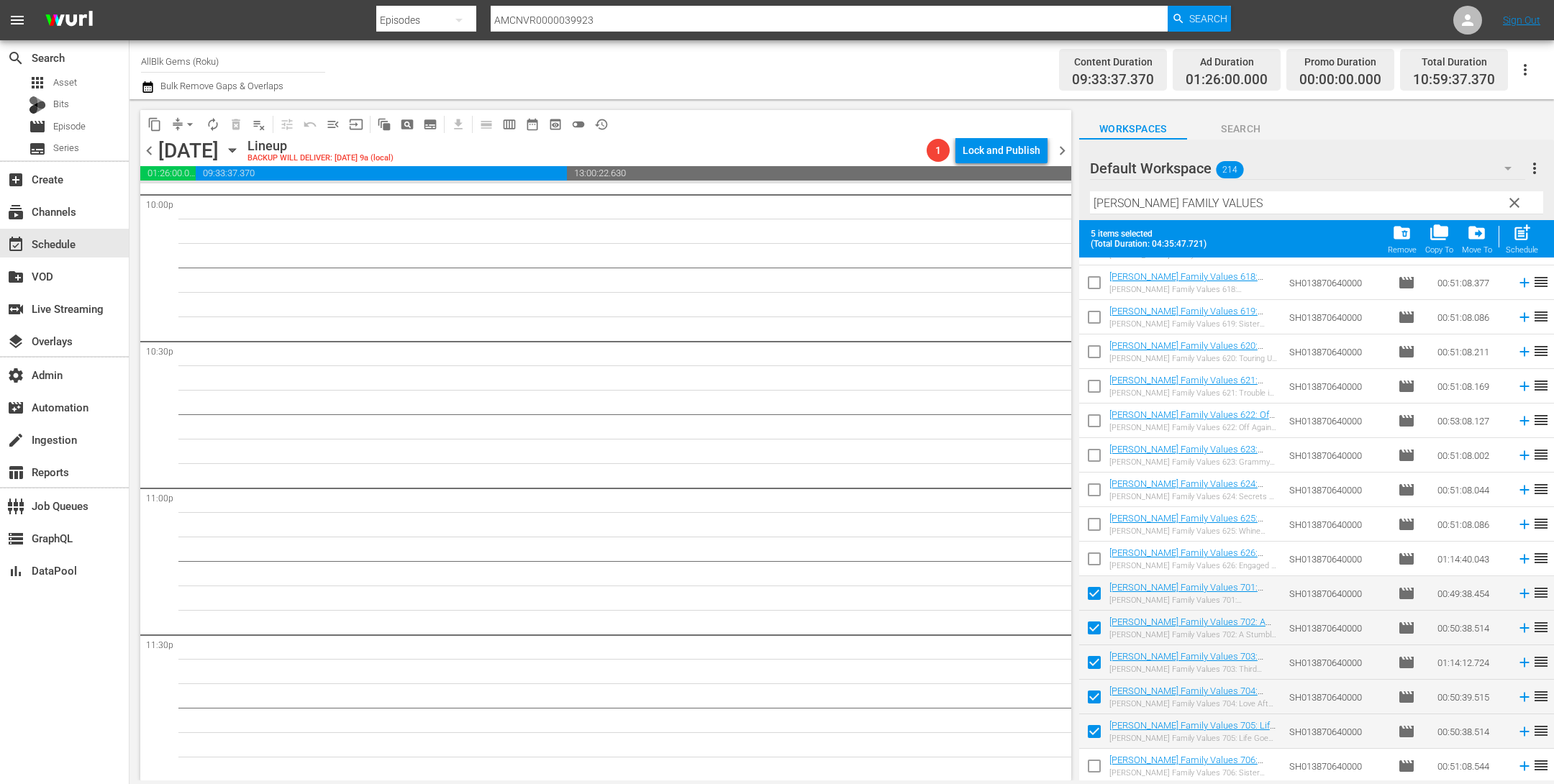
click at [1095, 763] on input "checkbox" at bounding box center [1094, 769] width 30 height 30
click at [1520, 241] on span "post_add" at bounding box center [1522, 233] width 20 height 20
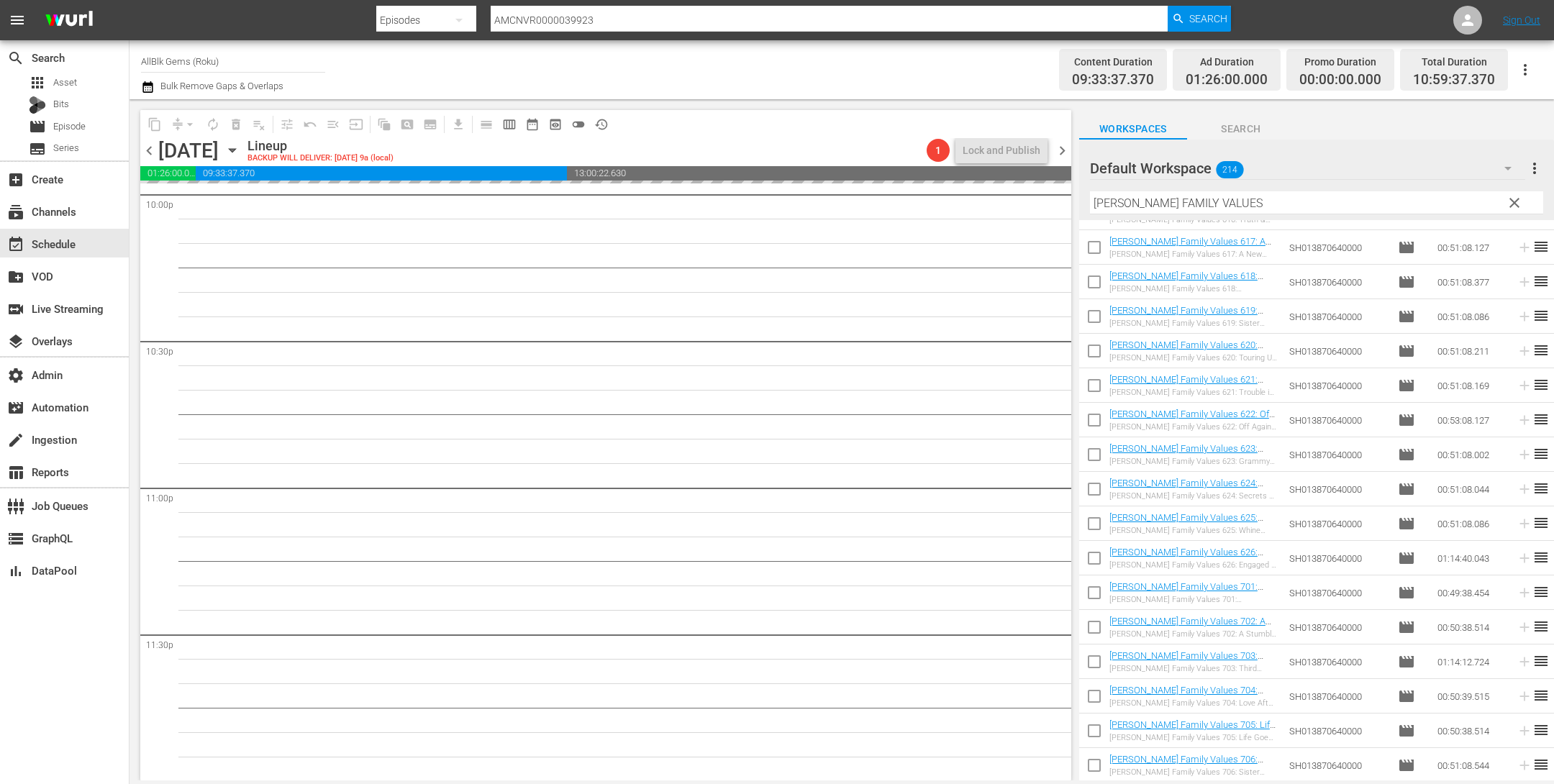
scroll to position [4445, 0]
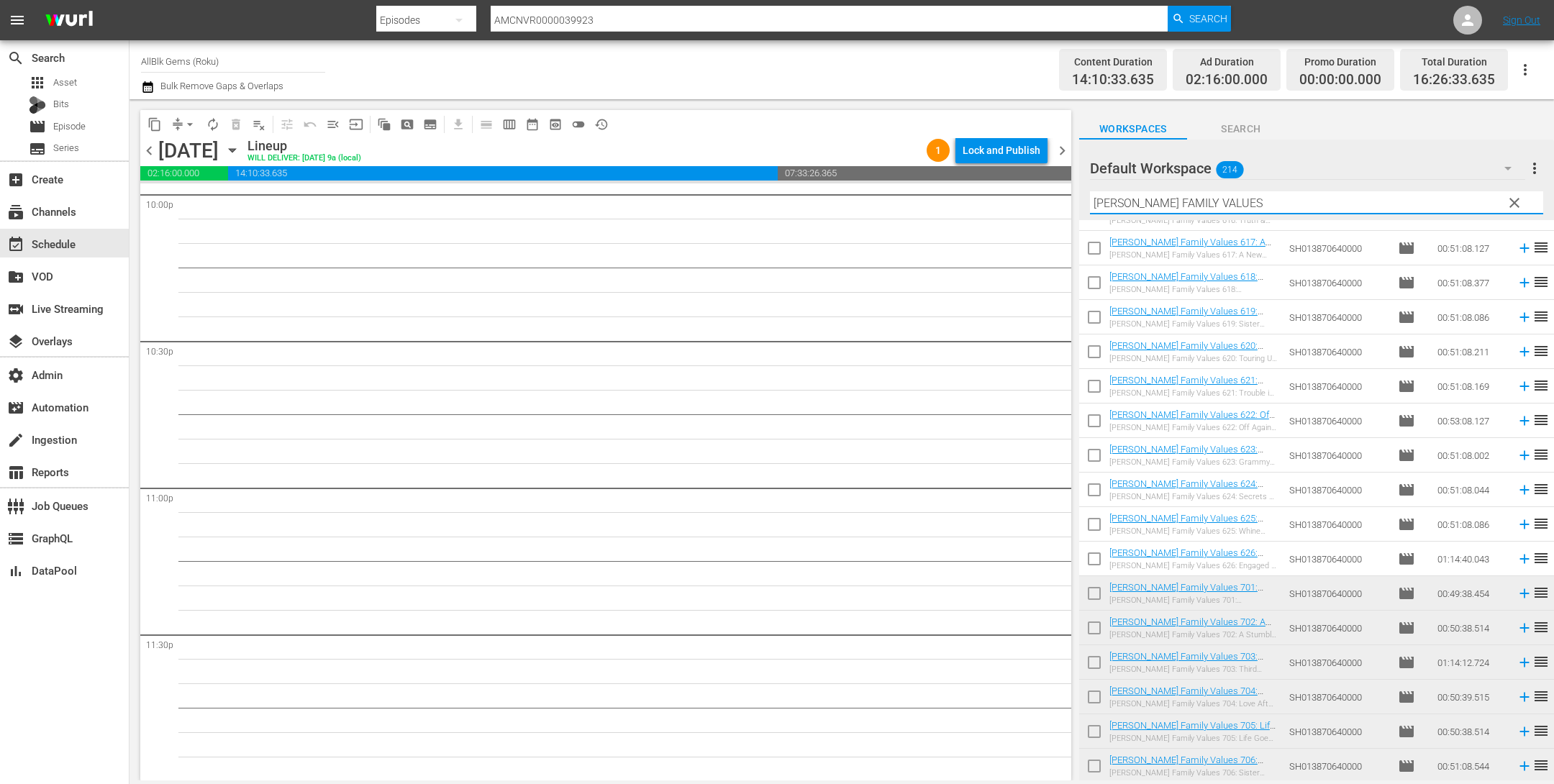
drag, startPoint x: 1217, startPoint y: 212, endPoint x: 974, endPoint y: 204, distance: 243.1
click at [974, 205] on div "content_copy compress arrow_drop_down autorenew_outlined delete_forever_outline…" at bounding box center [842, 439] width 1425 height 681
paste input "LACE"
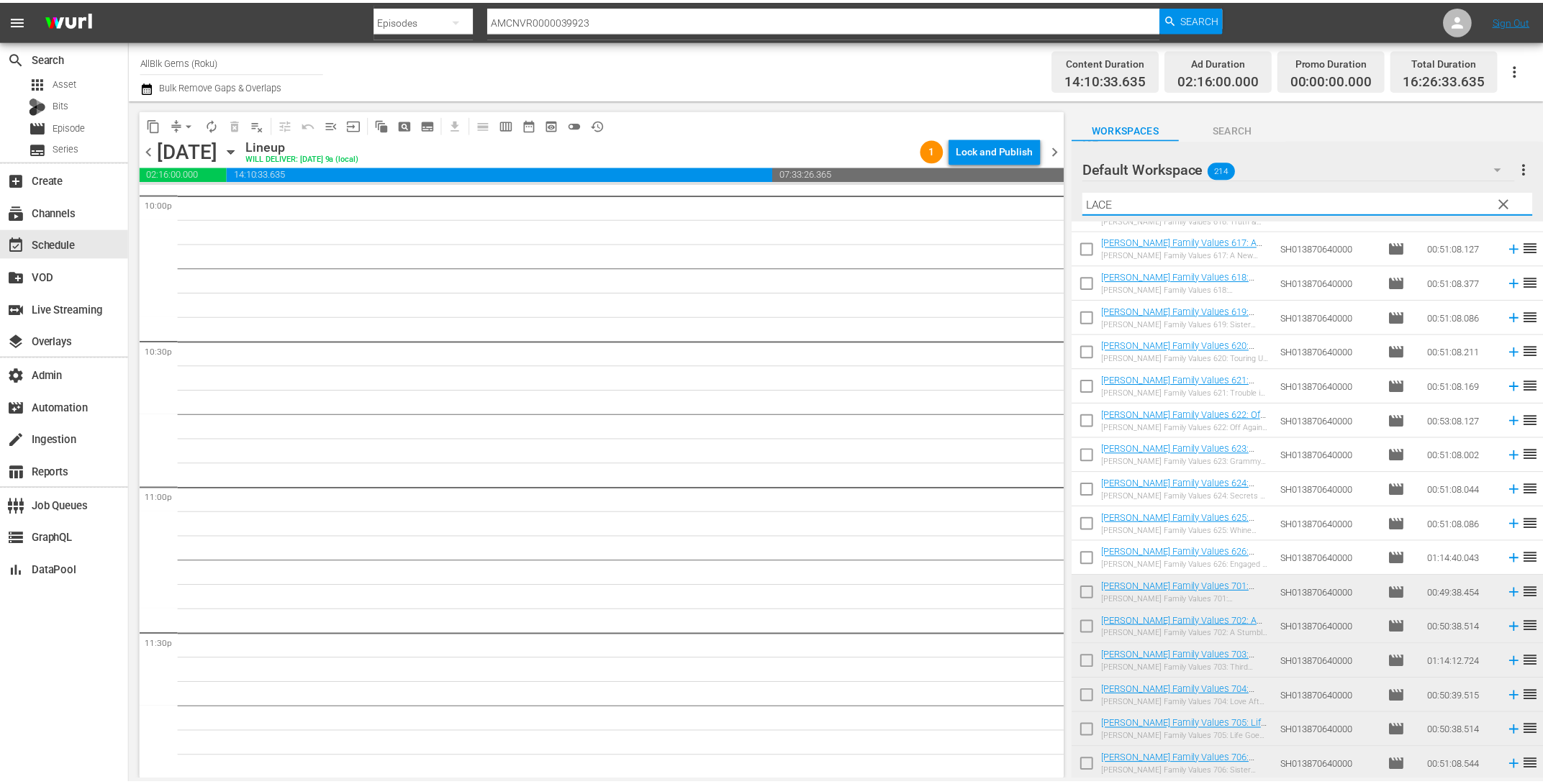
scroll to position [0, 0]
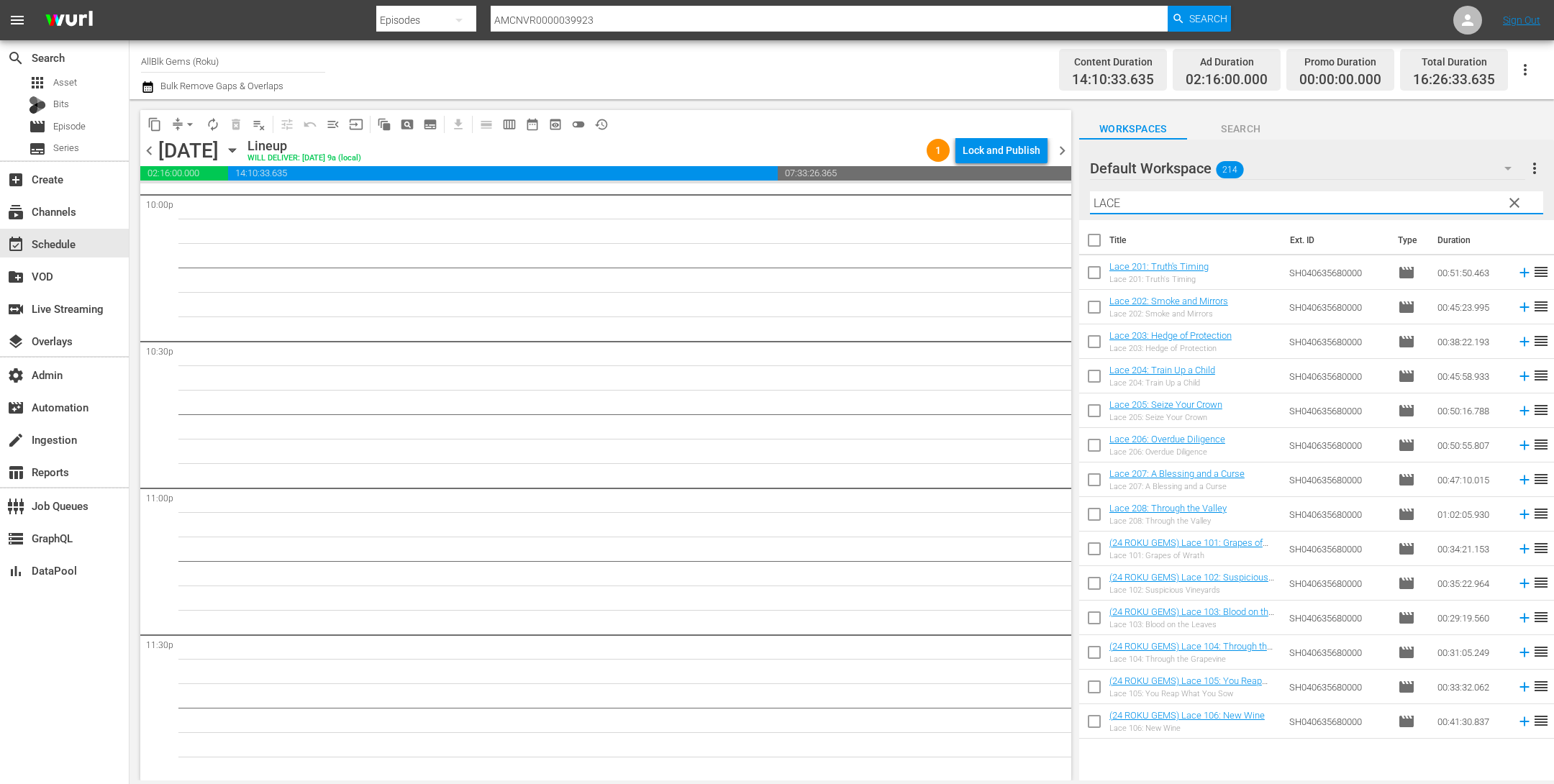
click at [1089, 539] on input "checkbox" at bounding box center [1094, 551] width 30 height 30
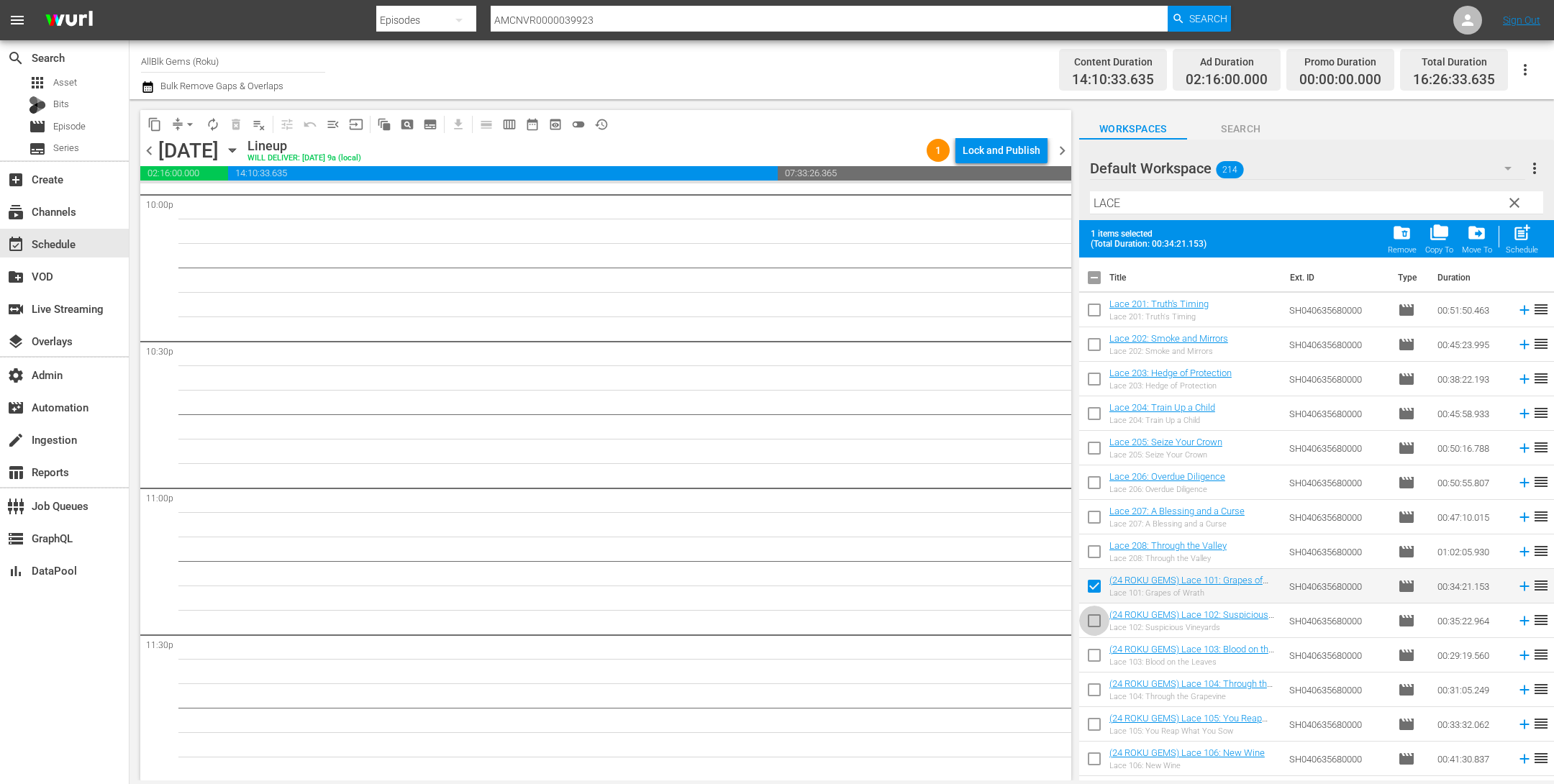
click at [1090, 620] on input "checkbox" at bounding box center [1094, 623] width 30 height 30
click at [1094, 667] on input "checkbox" at bounding box center [1094, 658] width 30 height 30
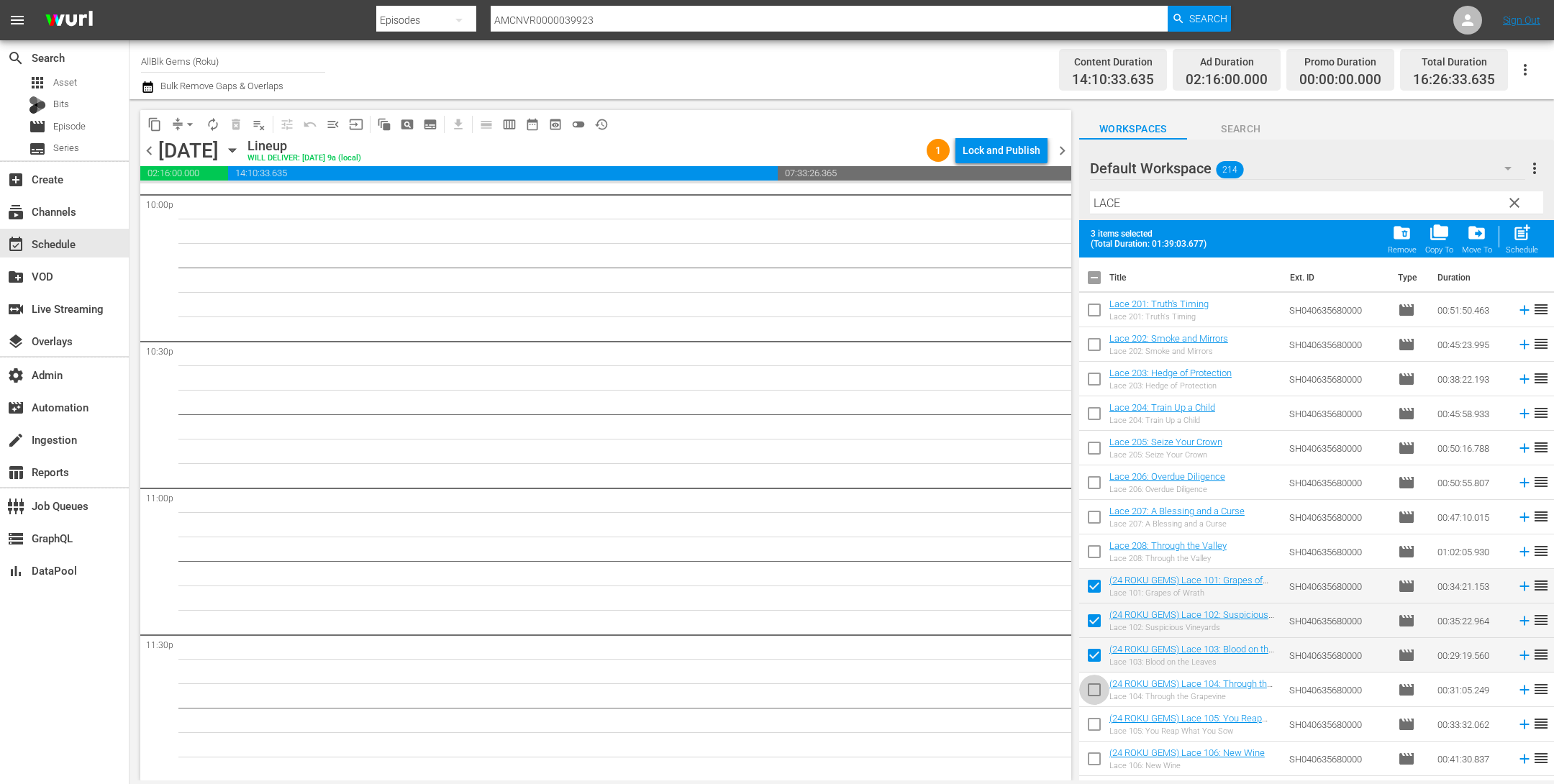
click at [1094, 687] on input "checkbox" at bounding box center [1094, 692] width 30 height 30
click at [1094, 707] on td at bounding box center [1094, 724] width 30 height 35
click at [1090, 721] on input "checkbox" at bounding box center [1094, 727] width 30 height 30
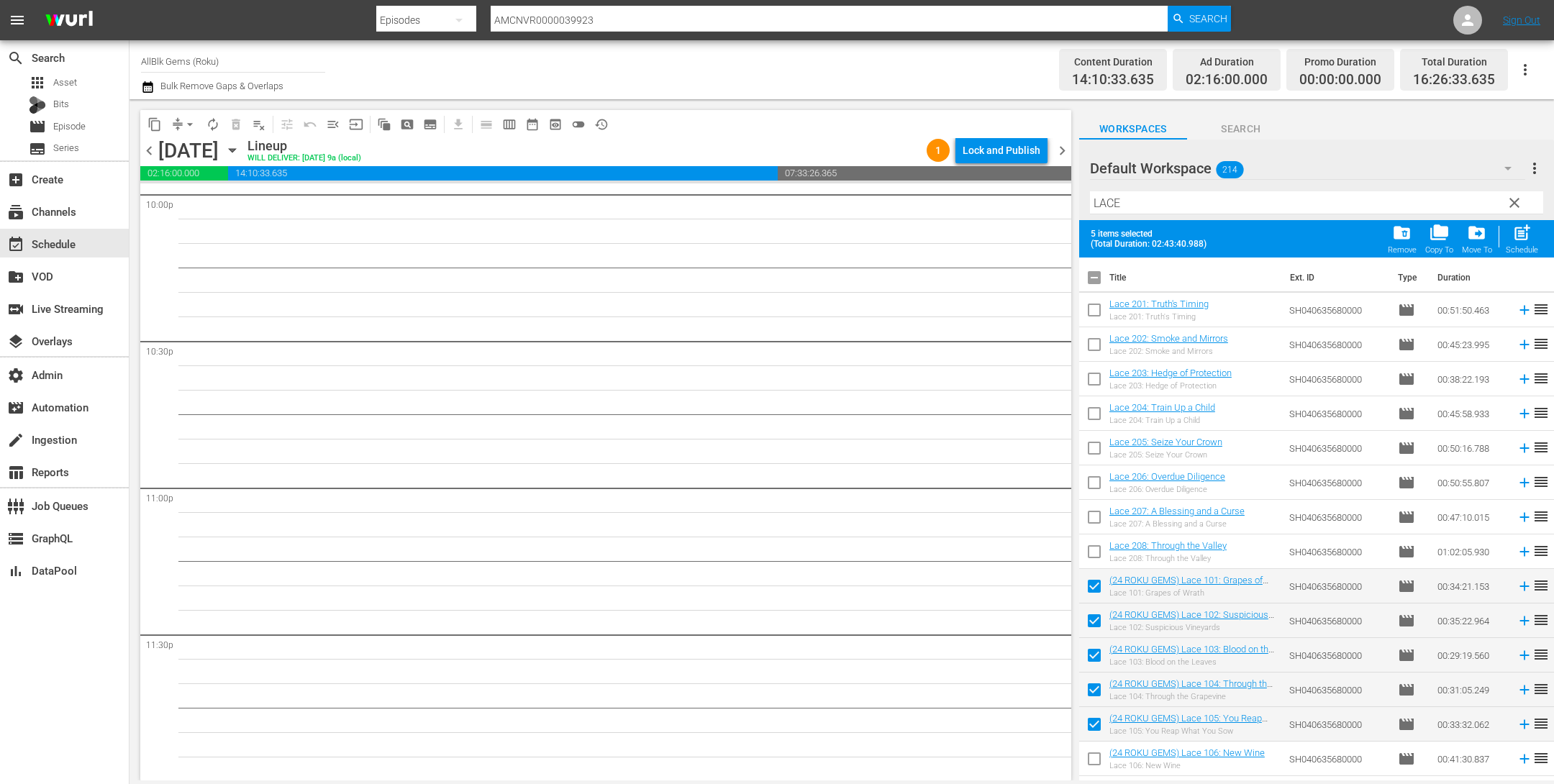
click at [1090, 756] on input "checkbox" at bounding box center [1094, 762] width 30 height 30
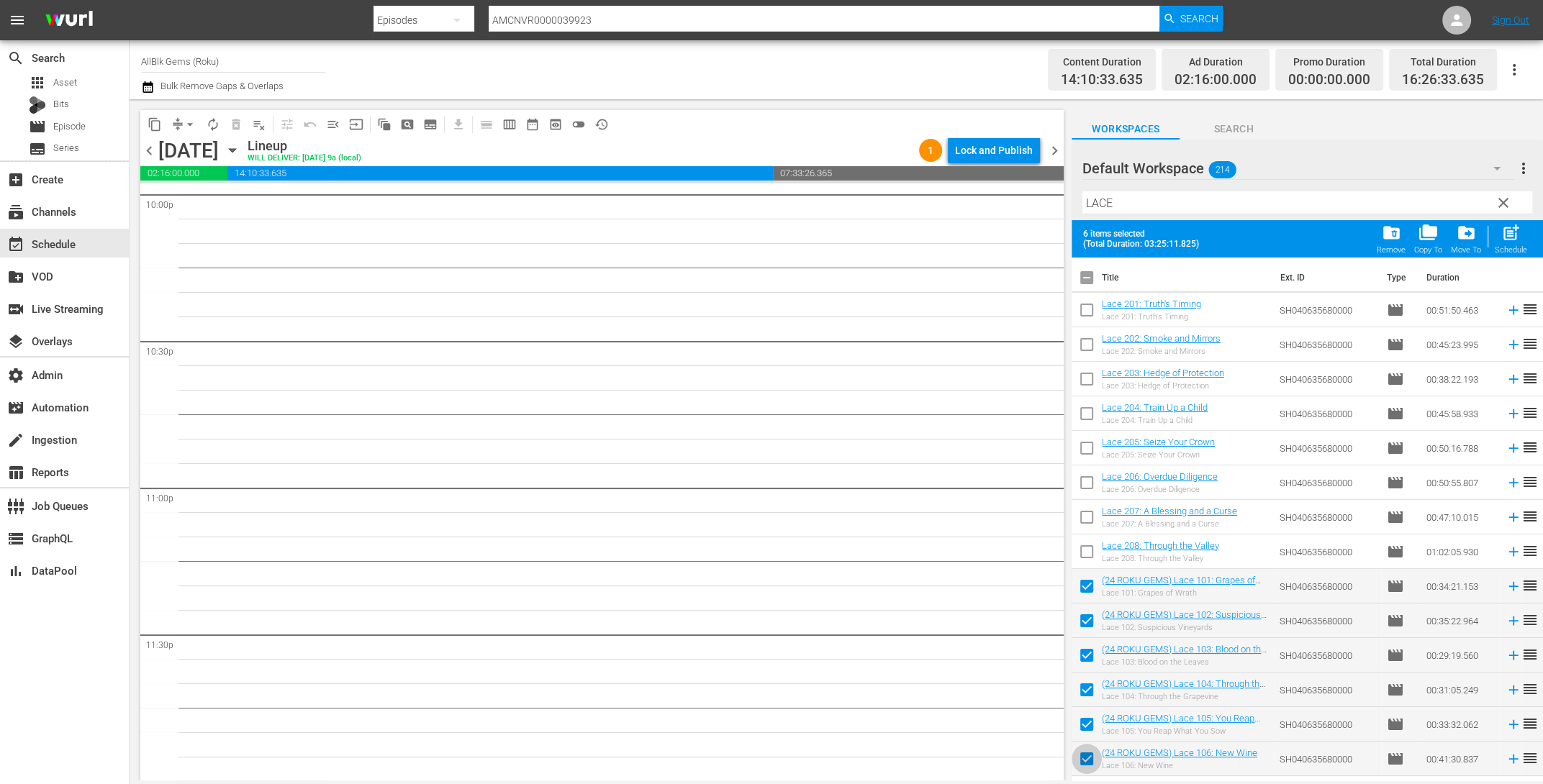
click at [1503, 242] on span "post_add" at bounding box center [1510, 233] width 20 height 20
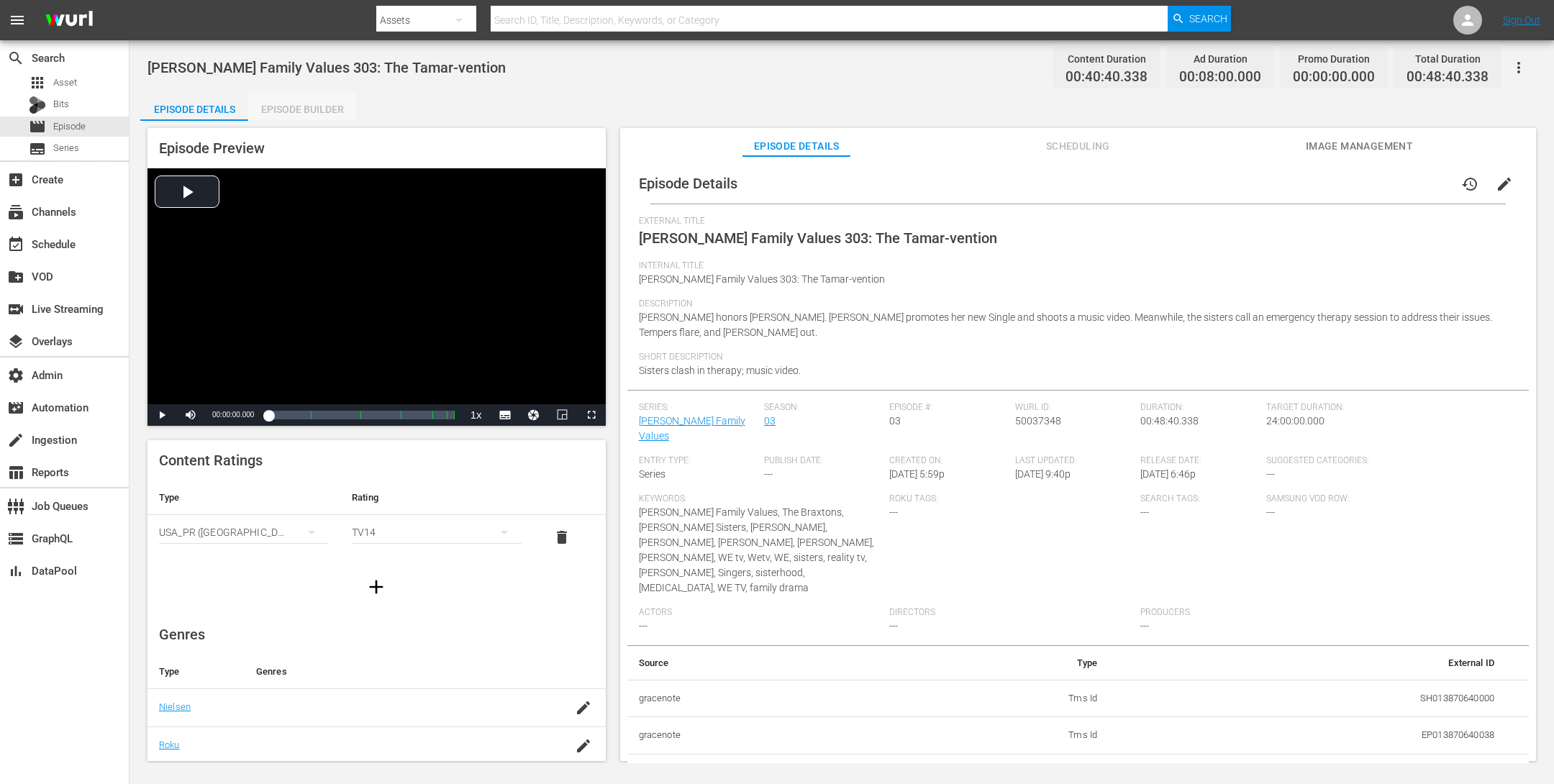
click at [321, 111] on div "Episode Builder" at bounding box center [303, 109] width 108 height 35
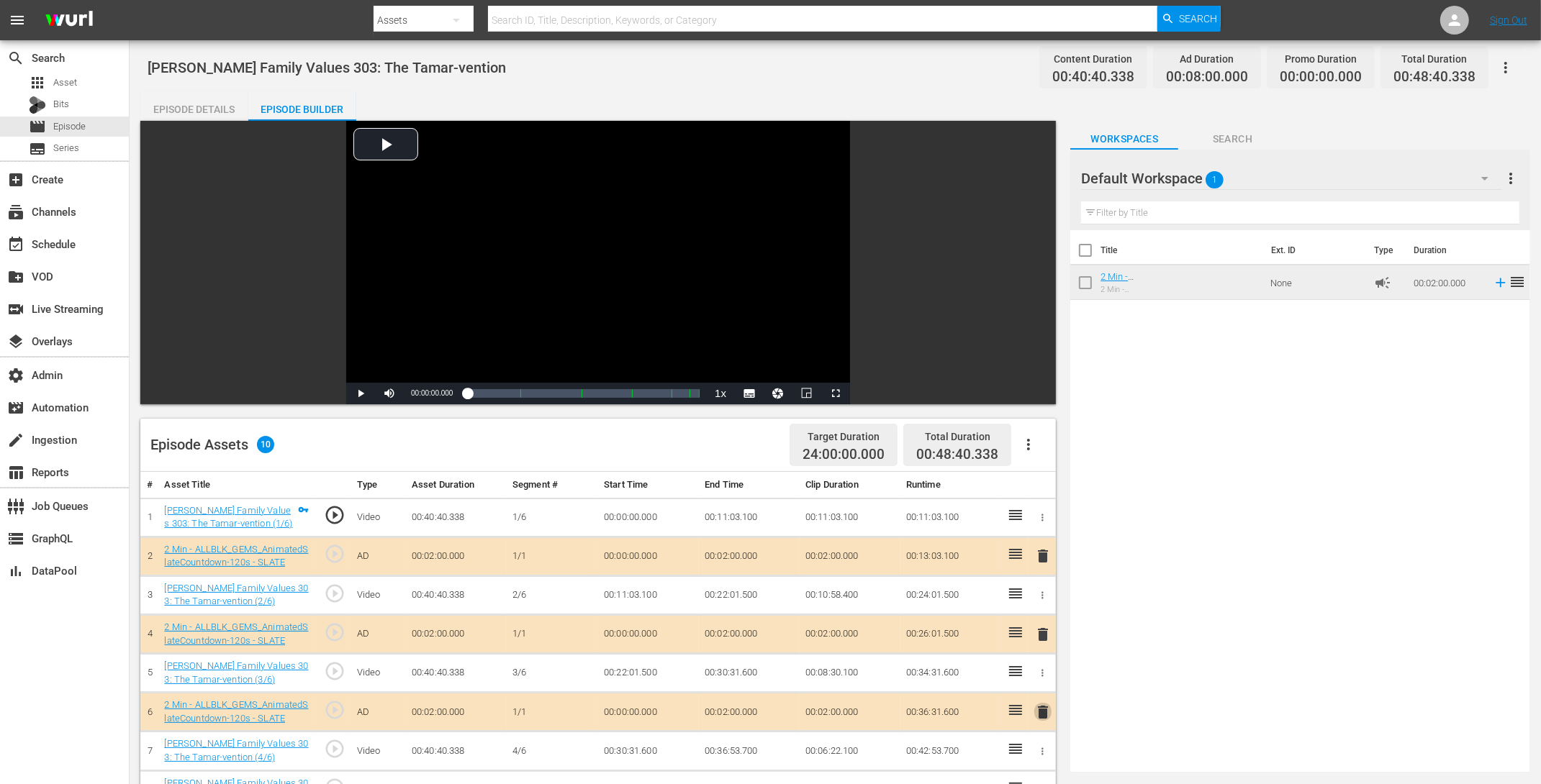
click at [1040, 711] on span "delete" at bounding box center [1043, 712] width 17 height 17
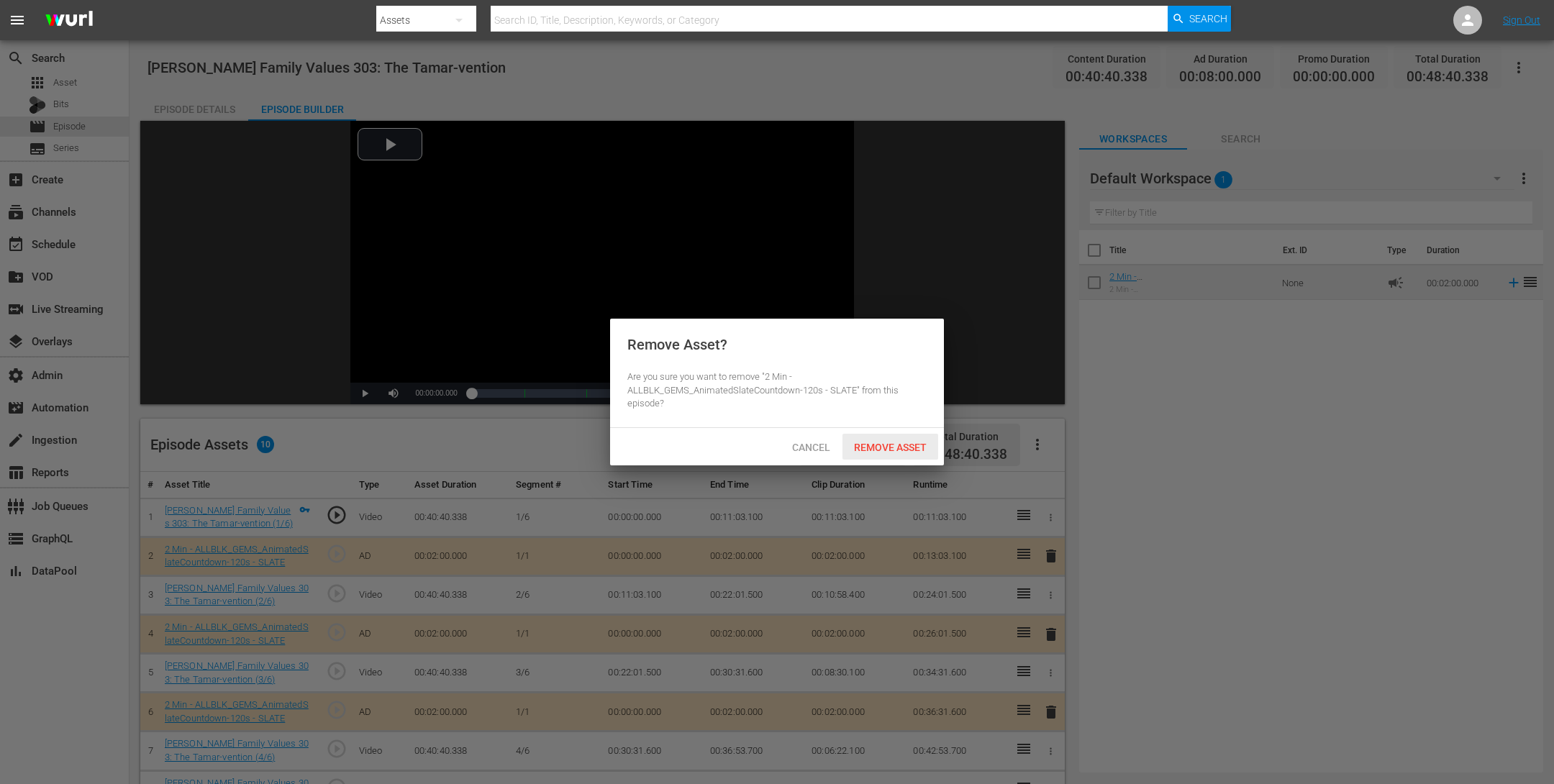
click at [902, 447] on span "Remove Asset" at bounding box center [891, 448] width 95 height 11
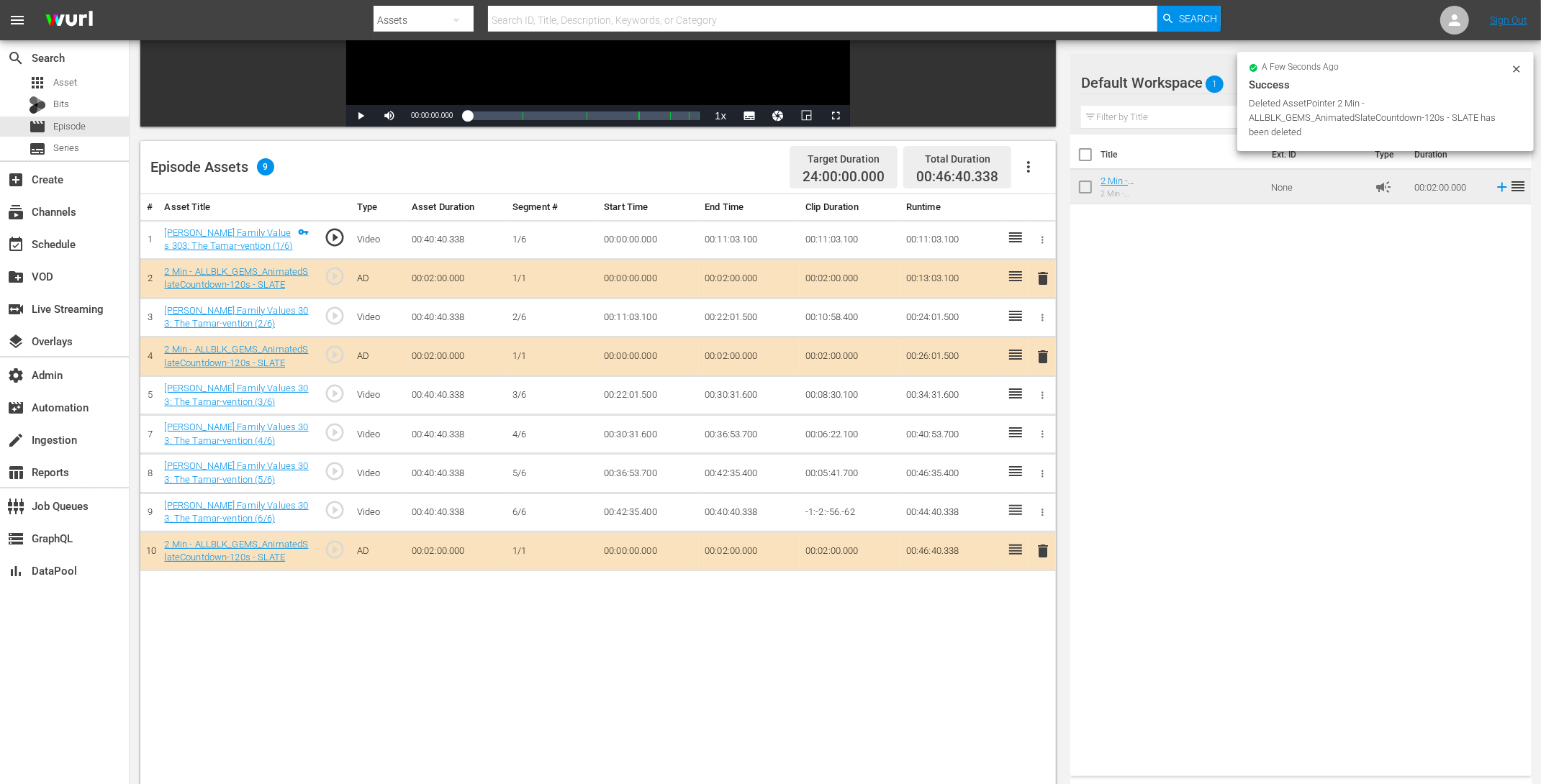
scroll to position [284, 0]
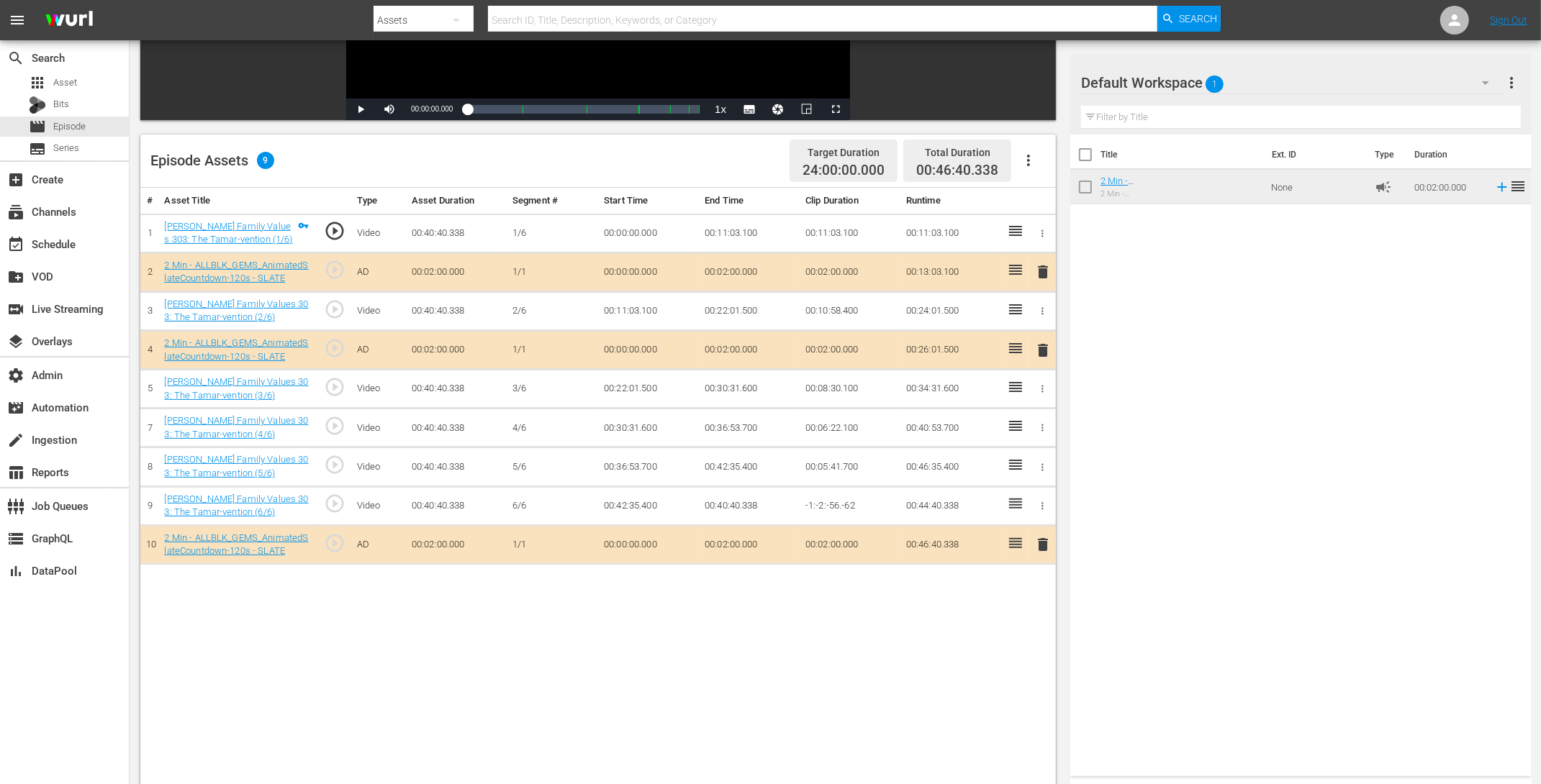
click at [824, 506] on td "-1:-2:-56.-62" at bounding box center [849, 506] width 101 height 39
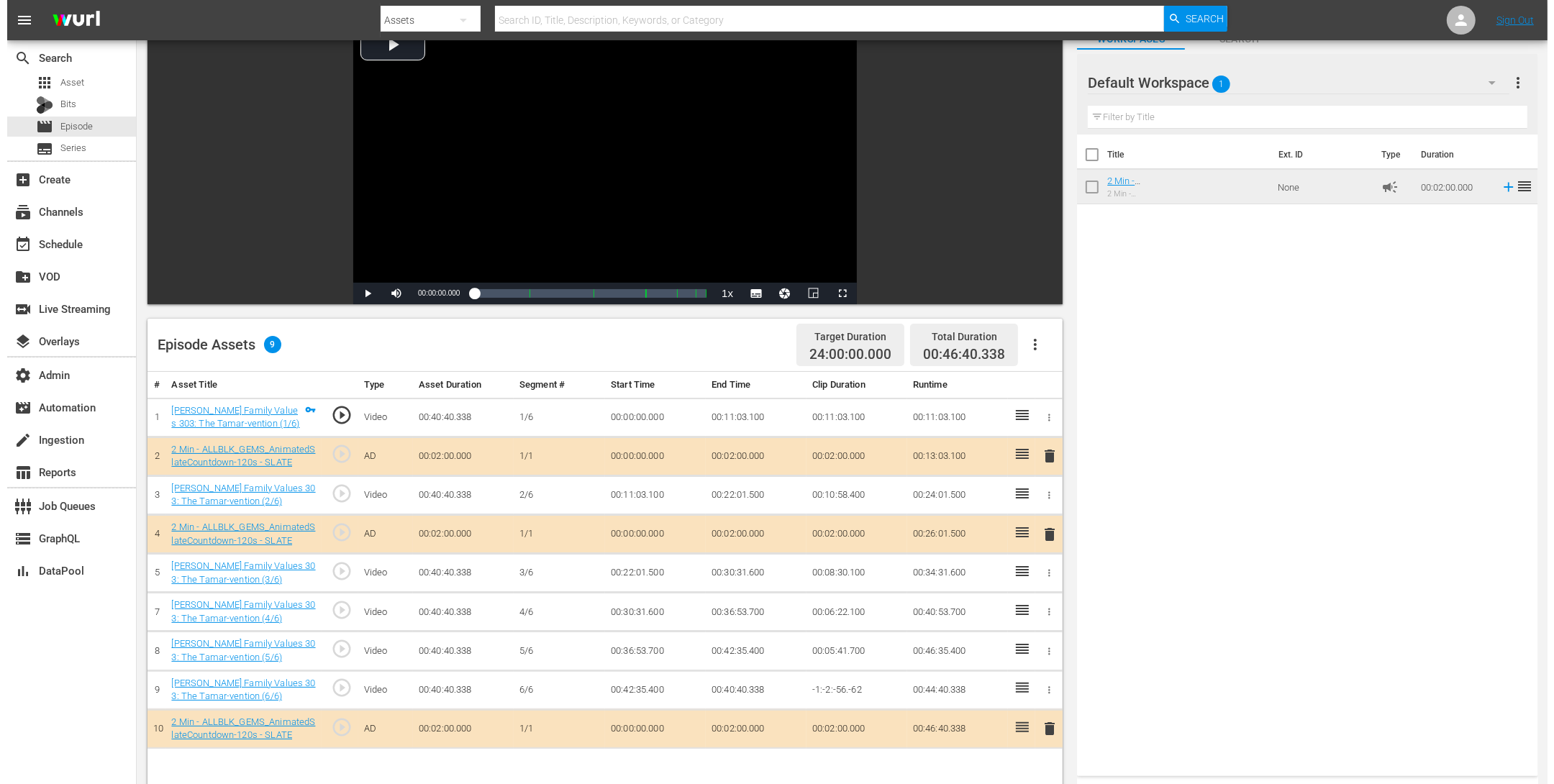
scroll to position [0, 0]
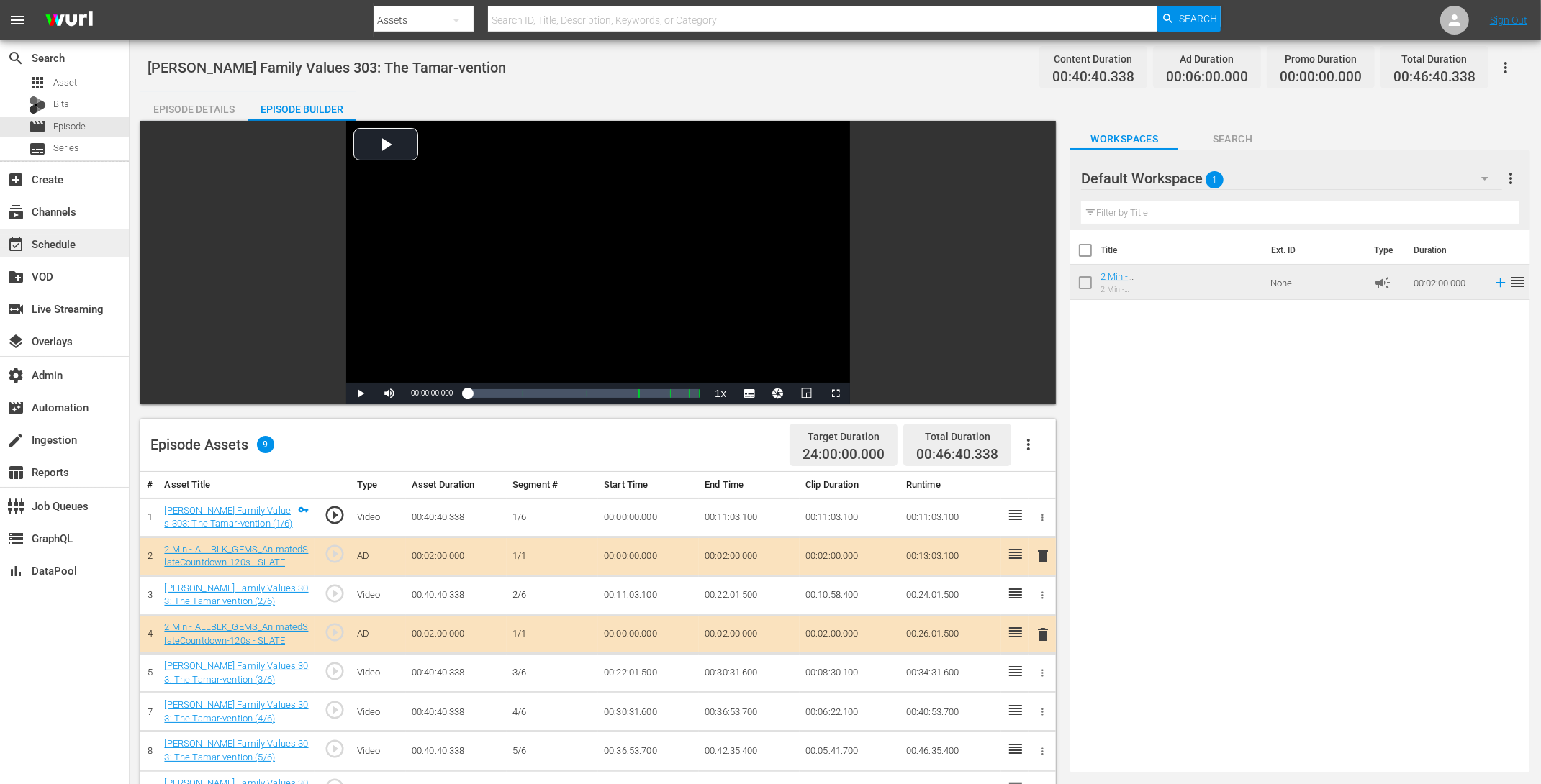
click at [79, 240] on div "event_available Schedule" at bounding box center [40, 242] width 80 height 13
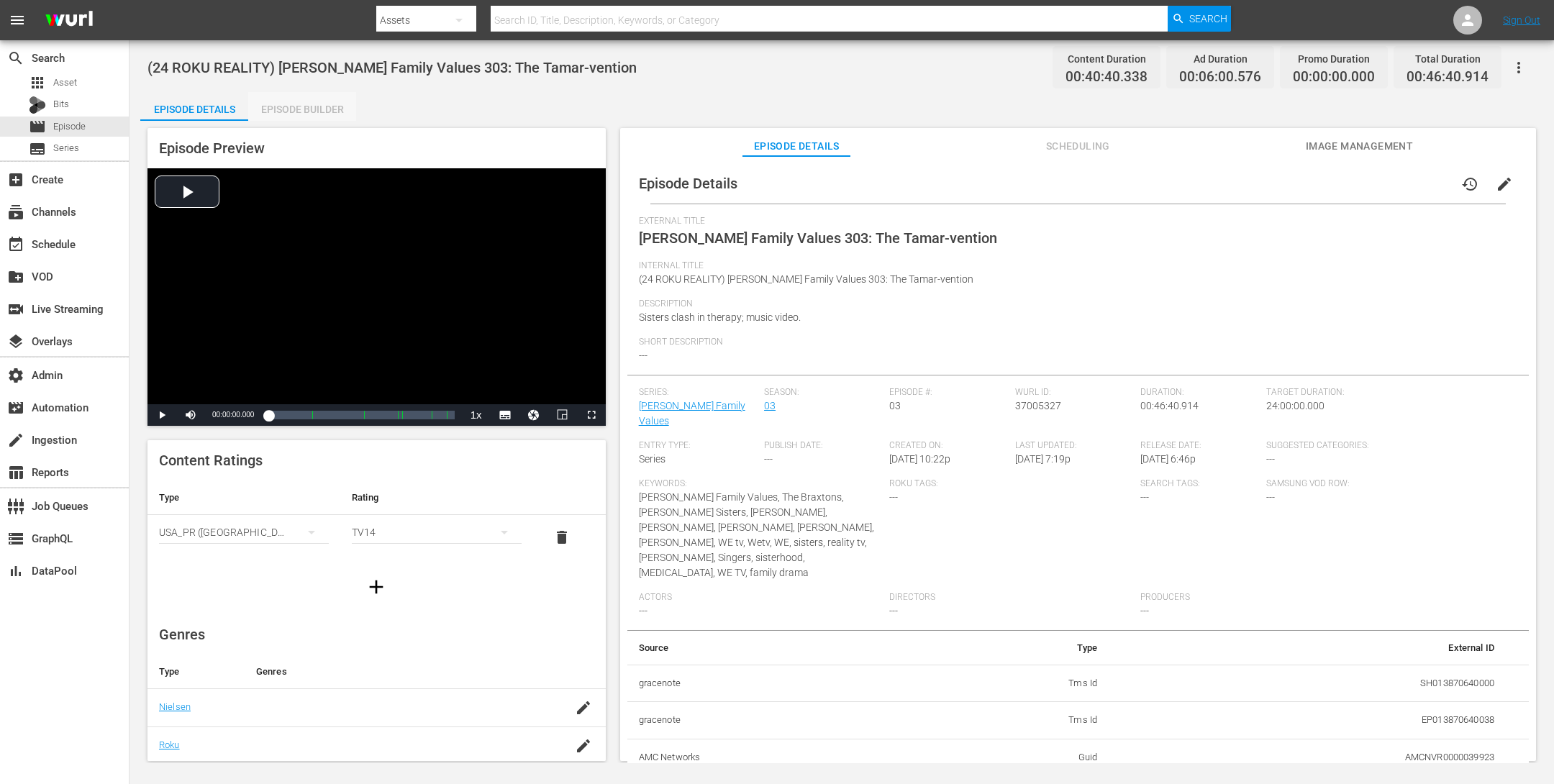
click at [305, 103] on div "Episode Builder" at bounding box center [303, 109] width 108 height 35
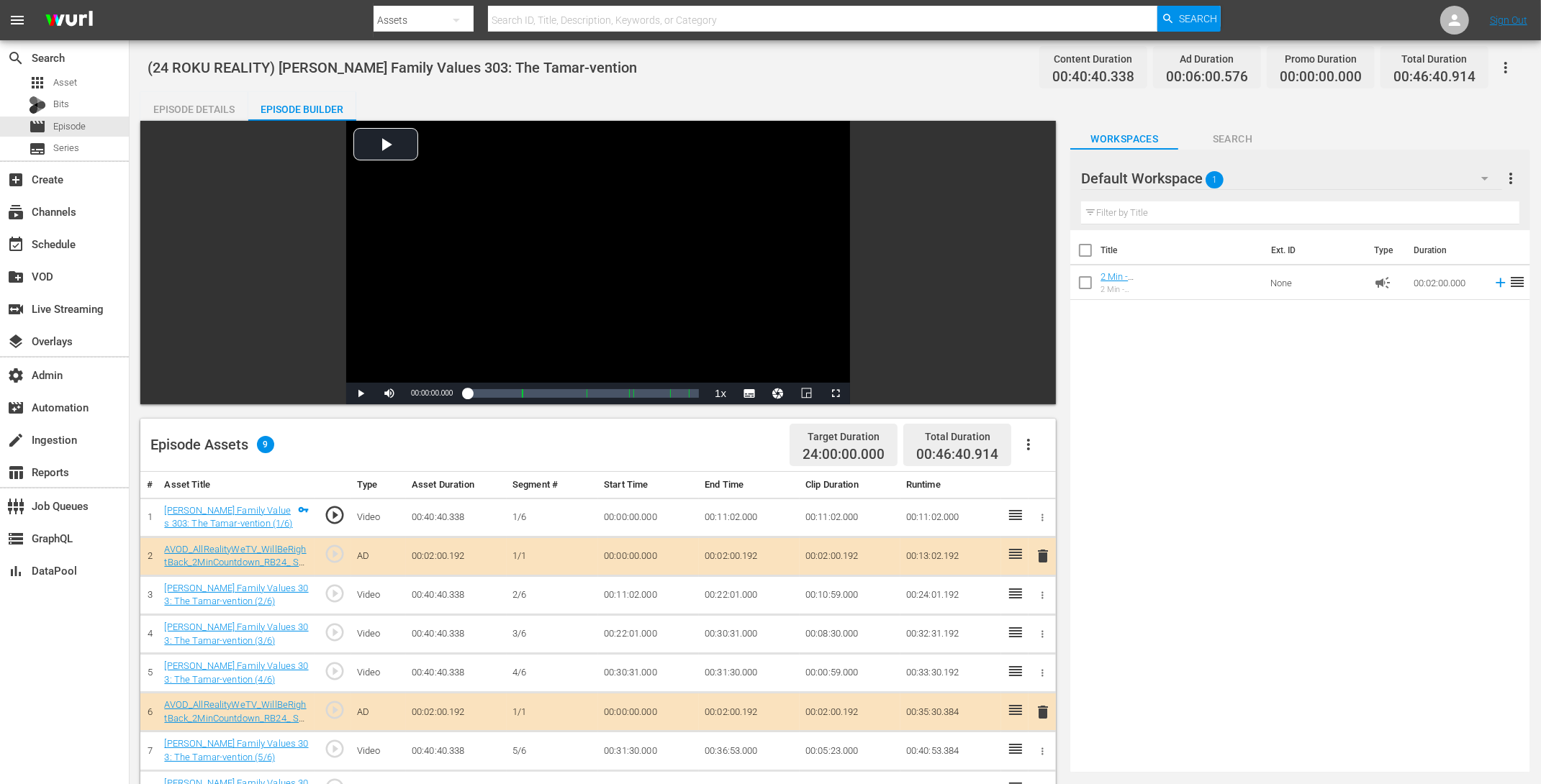
click at [1509, 55] on button "button" at bounding box center [1505, 67] width 35 height 35
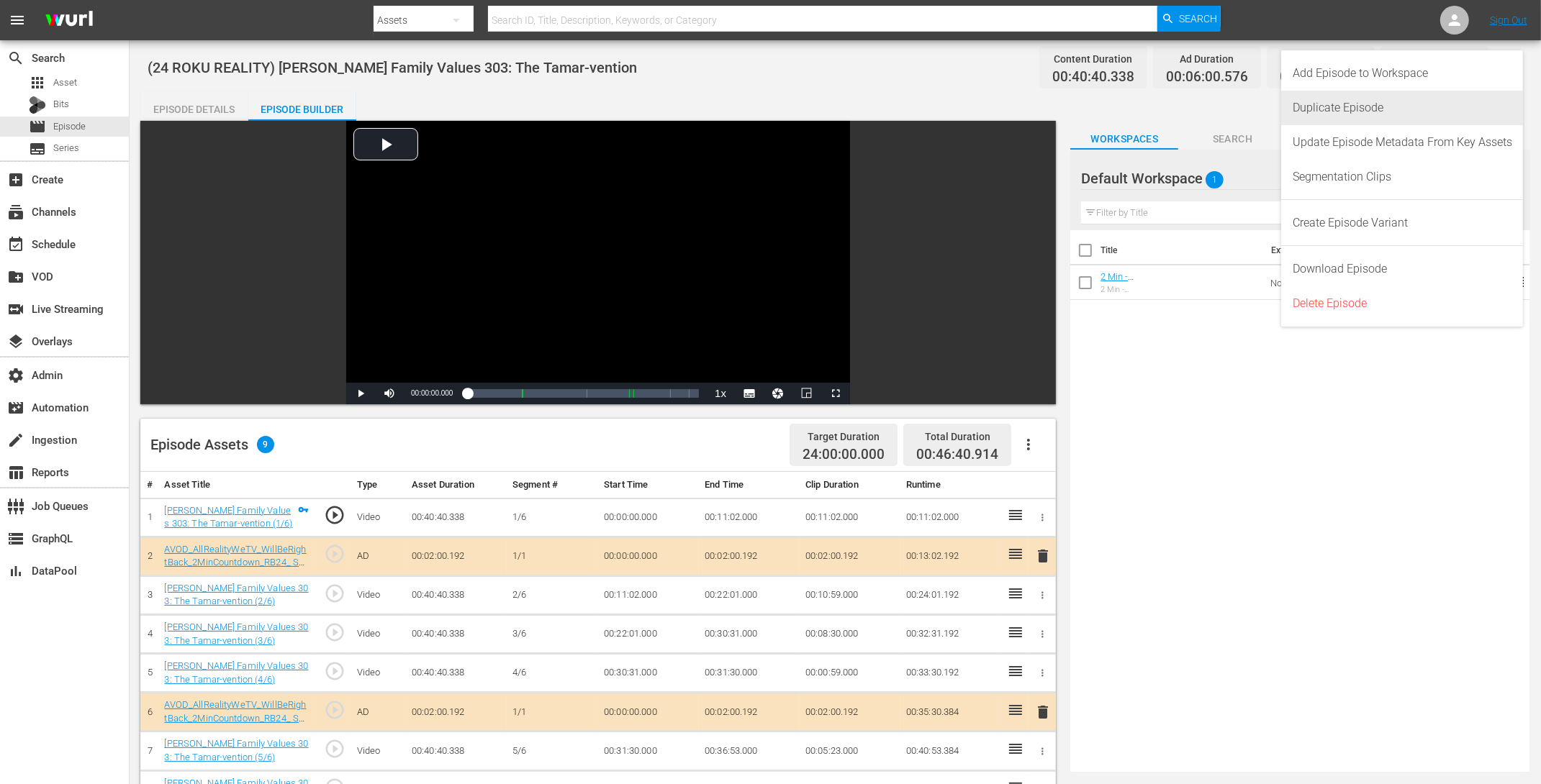
click at [1343, 113] on div "Duplicate Episode" at bounding box center [1402, 107] width 220 height 35
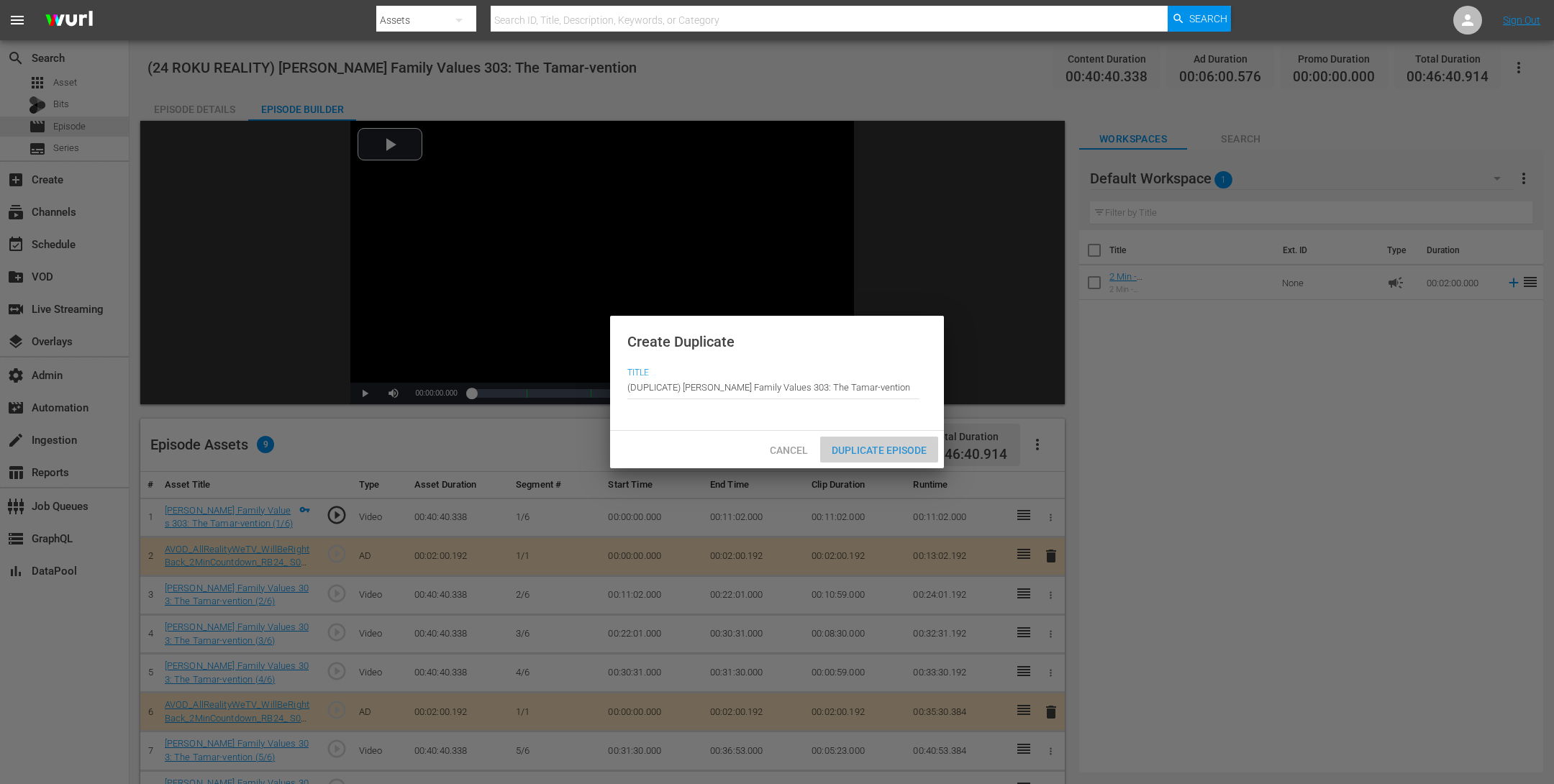
click at [868, 457] on div "Duplicate Episode" at bounding box center [879, 449] width 118 height 26
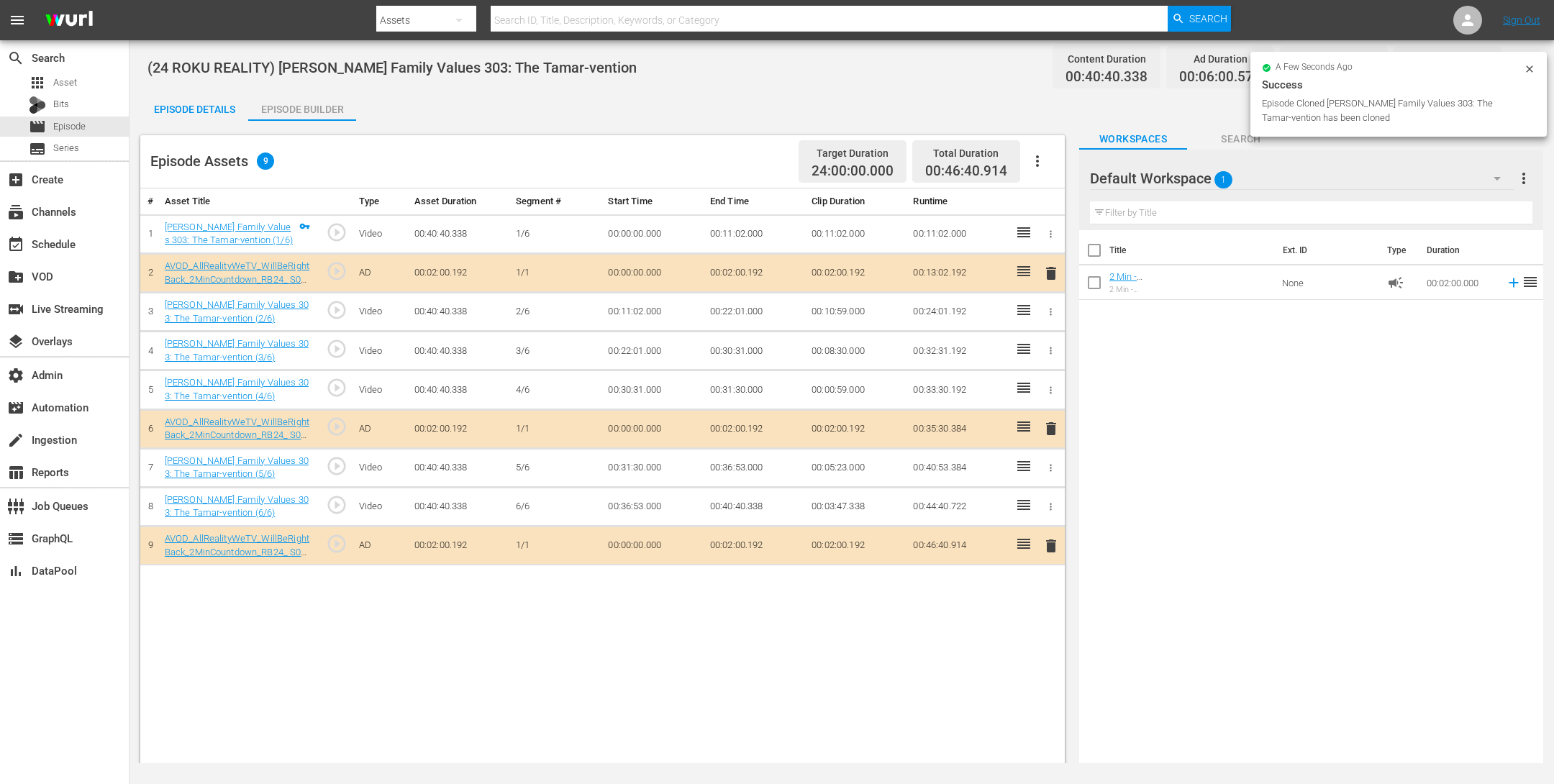
click at [1034, 165] on icon "button" at bounding box center [1037, 161] width 17 height 17
click at [1059, 209] on div "Clear Ads" at bounding box center [1080, 201] width 98 height 35
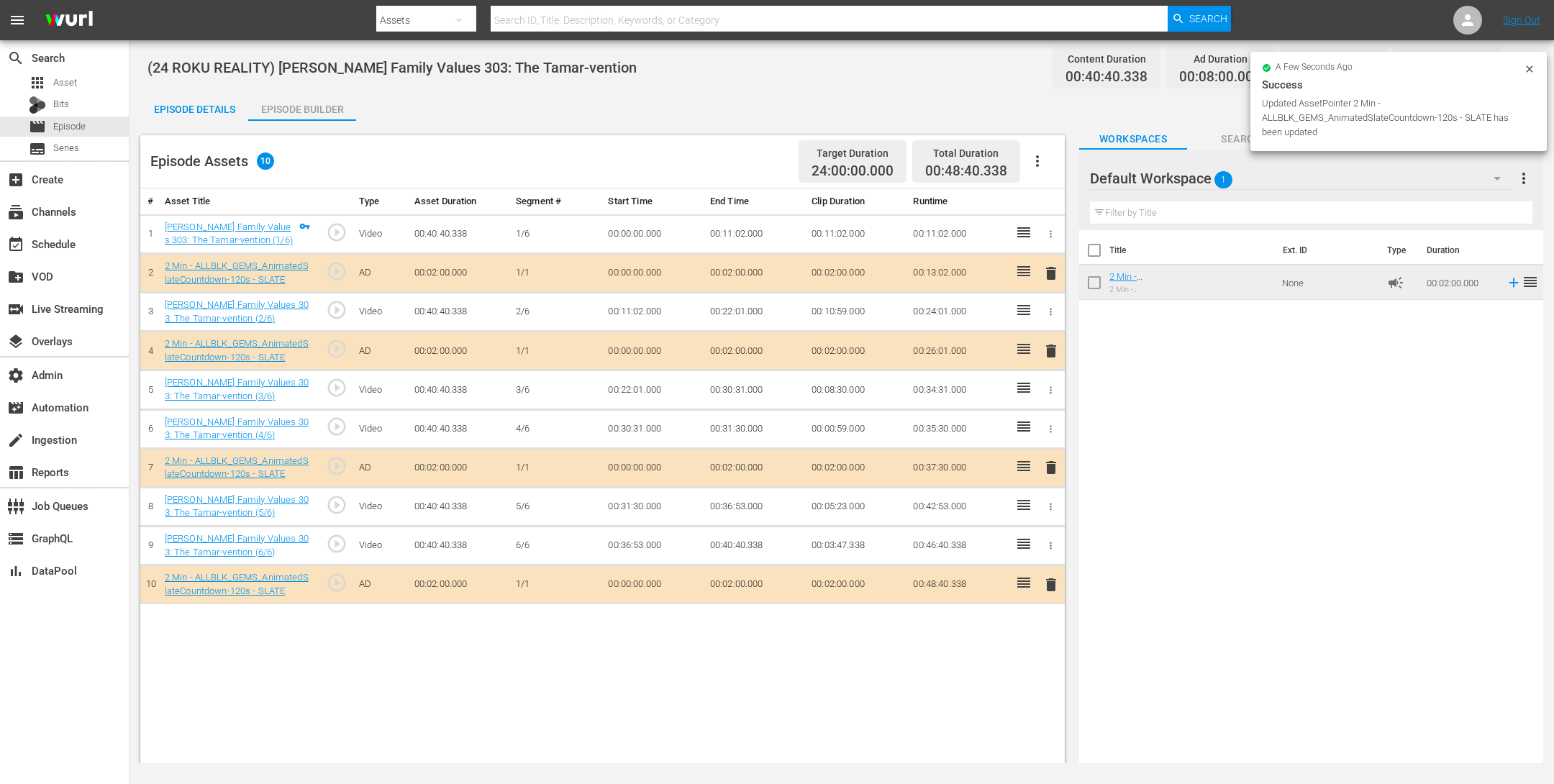
click at [192, 107] on div "Episode Details" at bounding box center [194, 109] width 108 height 35
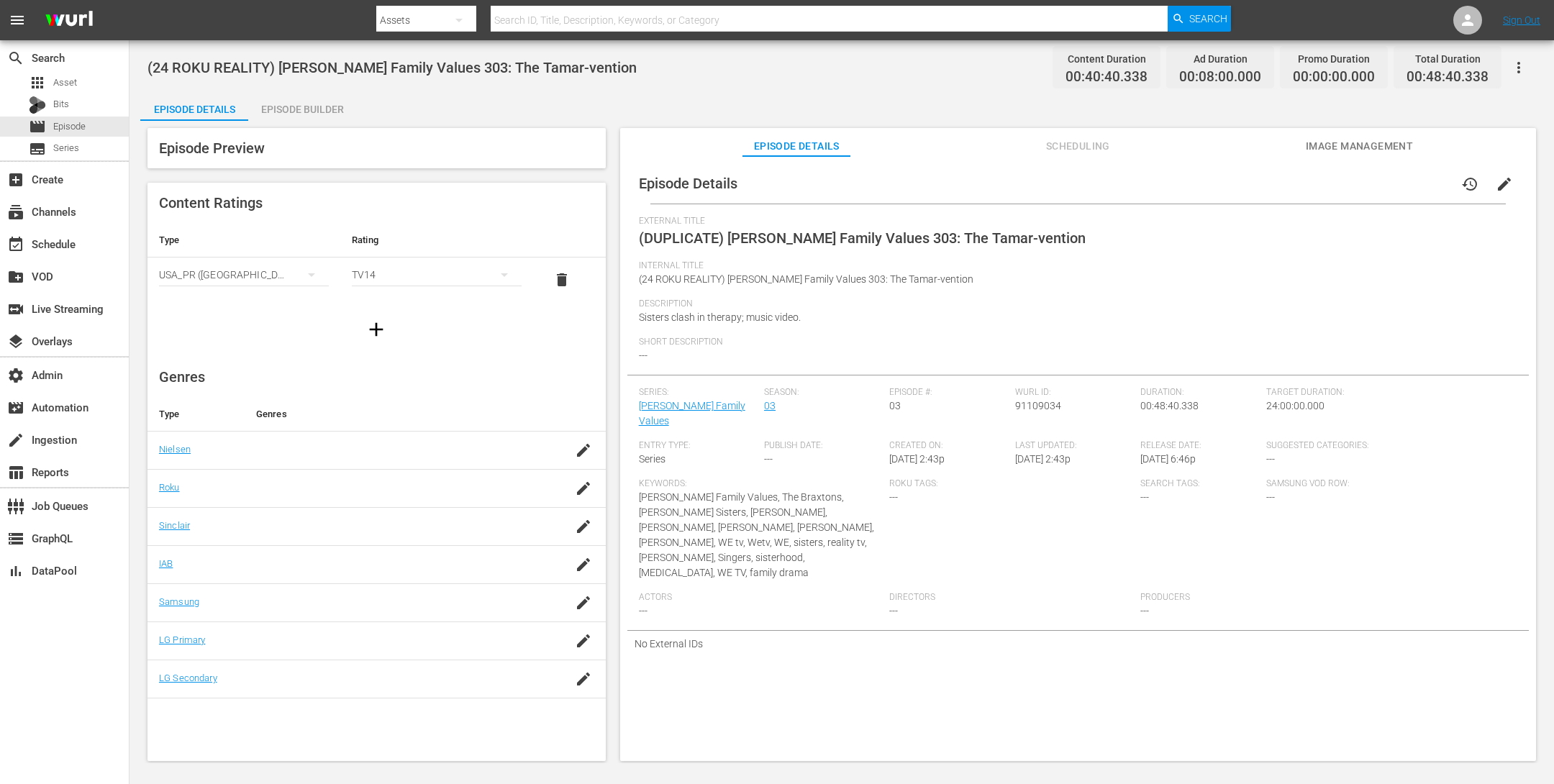
click at [1514, 66] on icon "button" at bounding box center [1518, 67] width 17 height 17
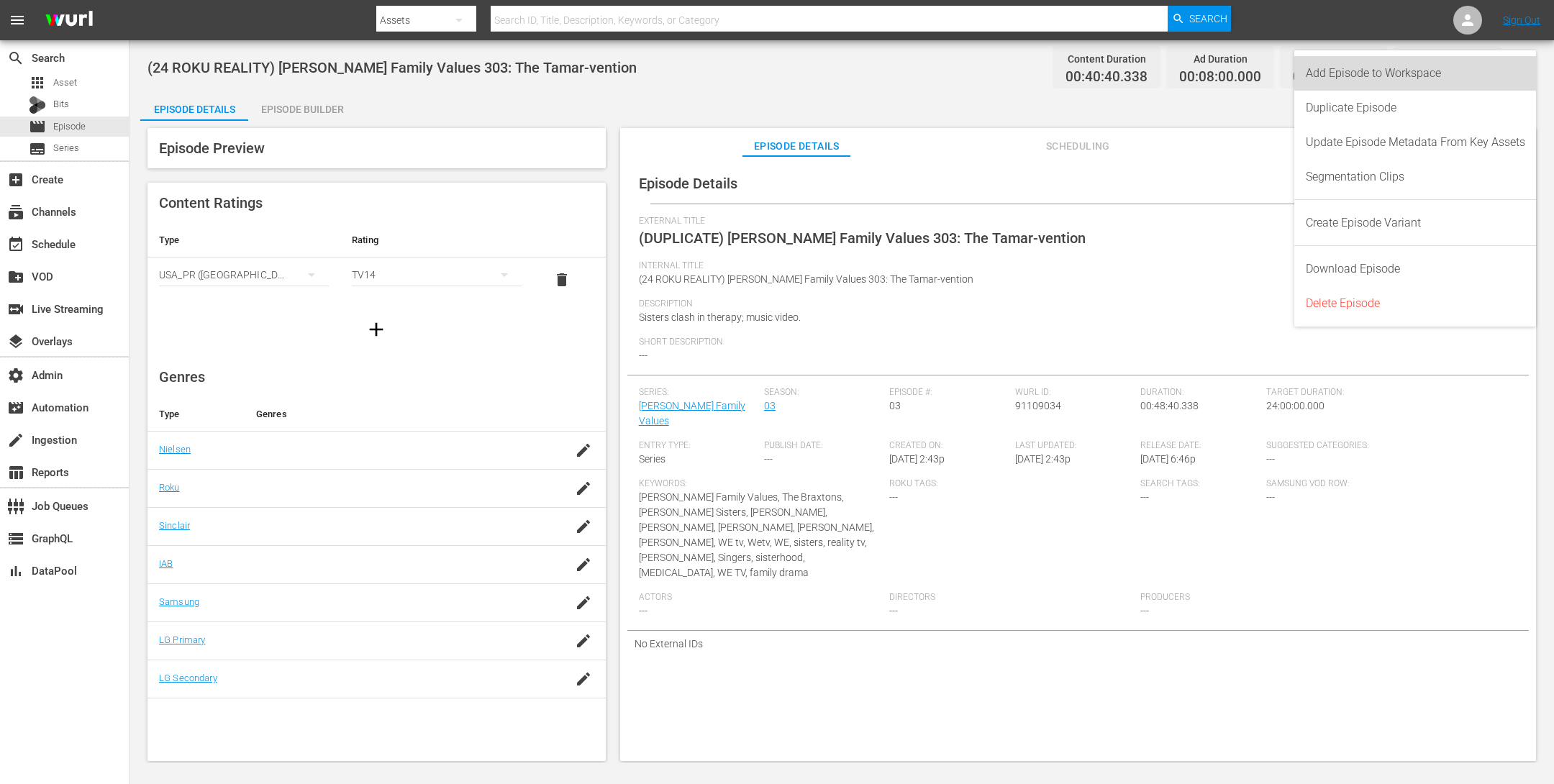
click at [1484, 72] on div "Add Episode to Workspace" at bounding box center [1416, 73] width 220 height 35
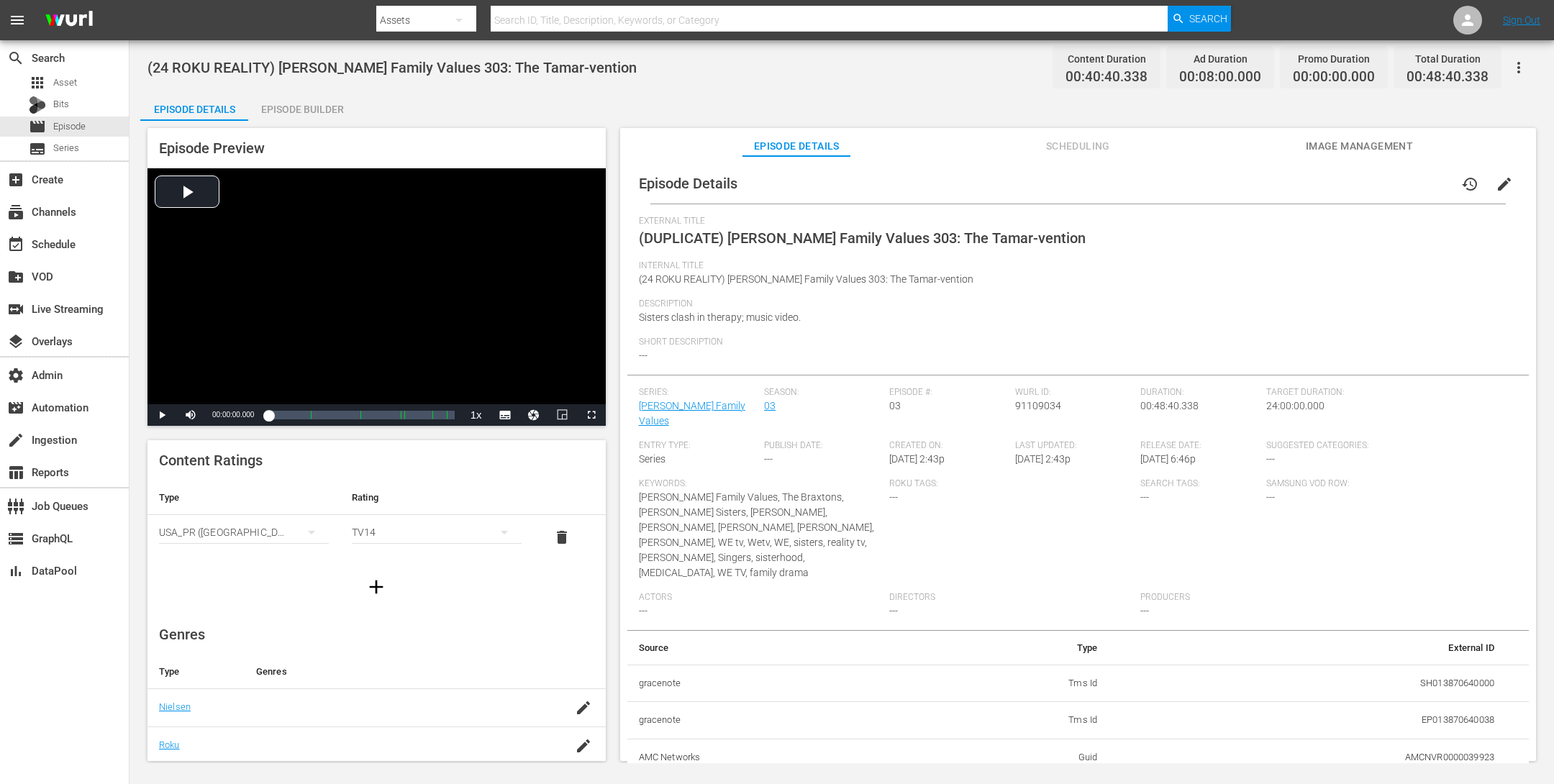
click at [1496, 185] on span "edit" at bounding box center [1504, 184] width 17 height 17
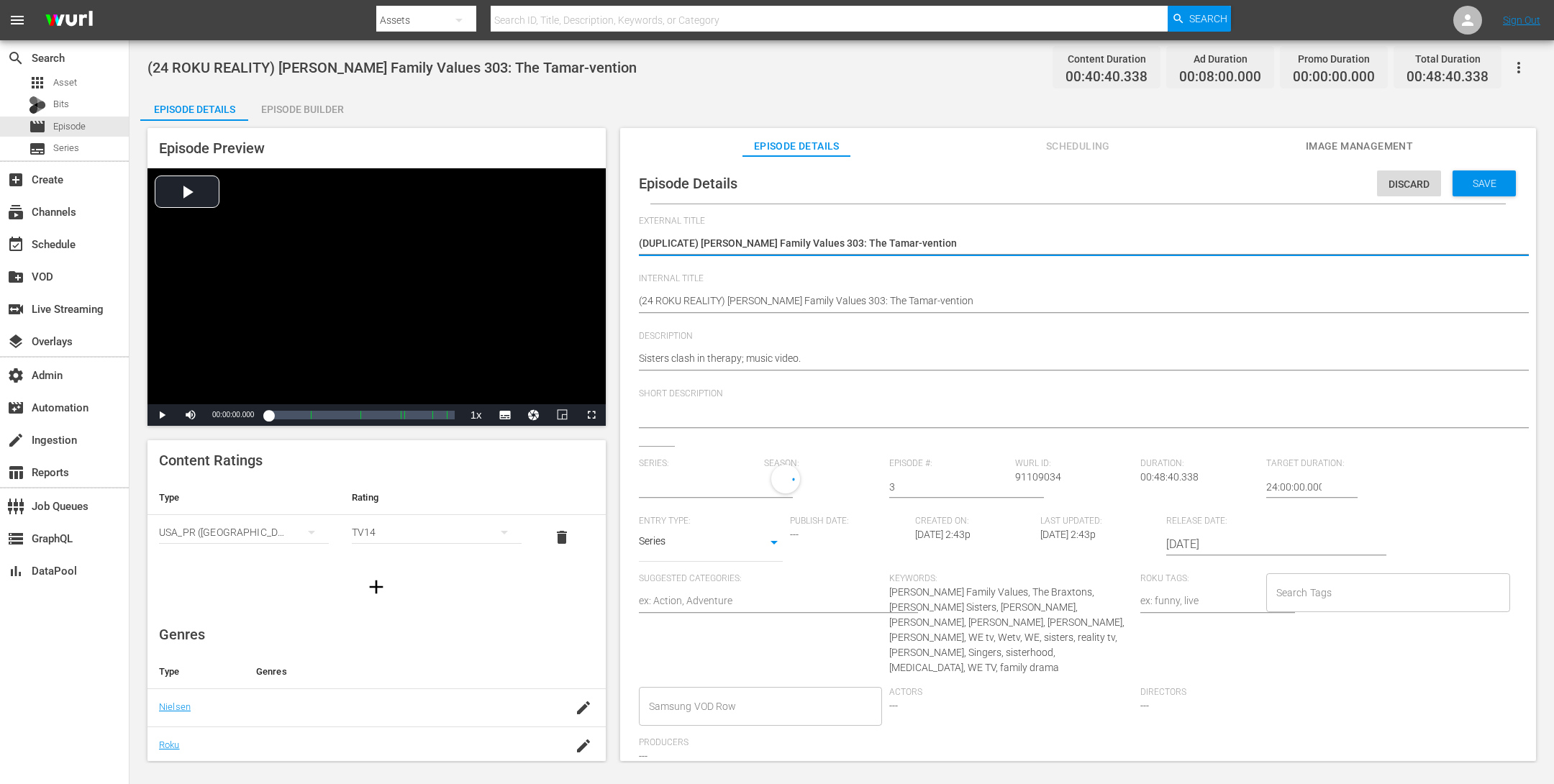
type input "[PERSON_NAME] Family Values"
click at [706, 246] on textarea "(DUPLICATE) Braxton Family Values 303: The Tamar-vention" at bounding box center [1075, 245] width 871 height 17
drag, startPoint x: 703, startPoint y: 246, endPoint x: 470, endPoint y: 207, distance: 236.2
click at [471, 208] on div "Episode Preview Video Player is loading. Play Video Play Mute Current Time 00:0…" at bounding box center [842, 447] width 1404 height 652
type textarea "Braxton Family Values 303: The Tamar-vention"
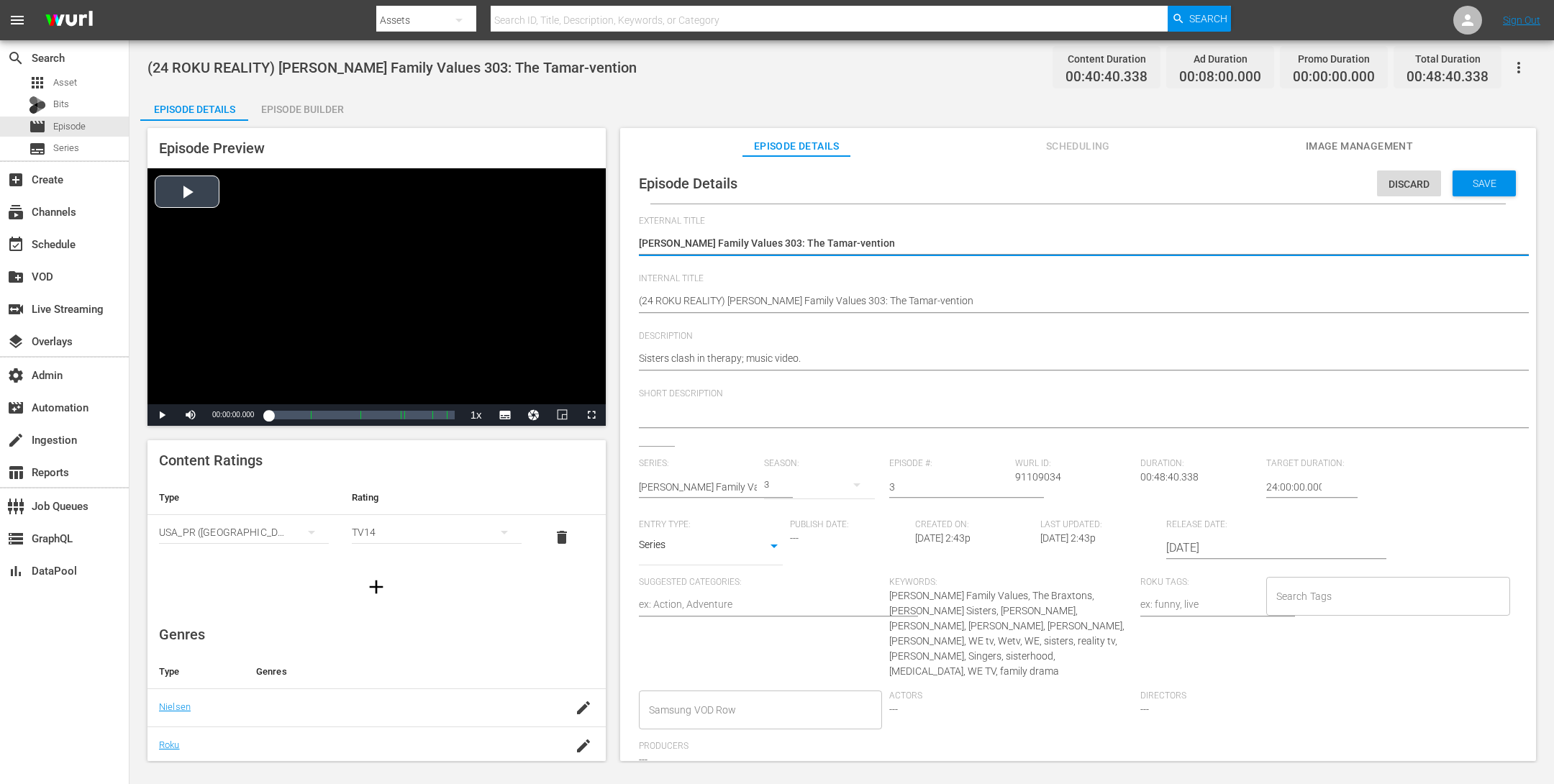
type textarea "Braxton Family Values 303: The Tamar-vention"
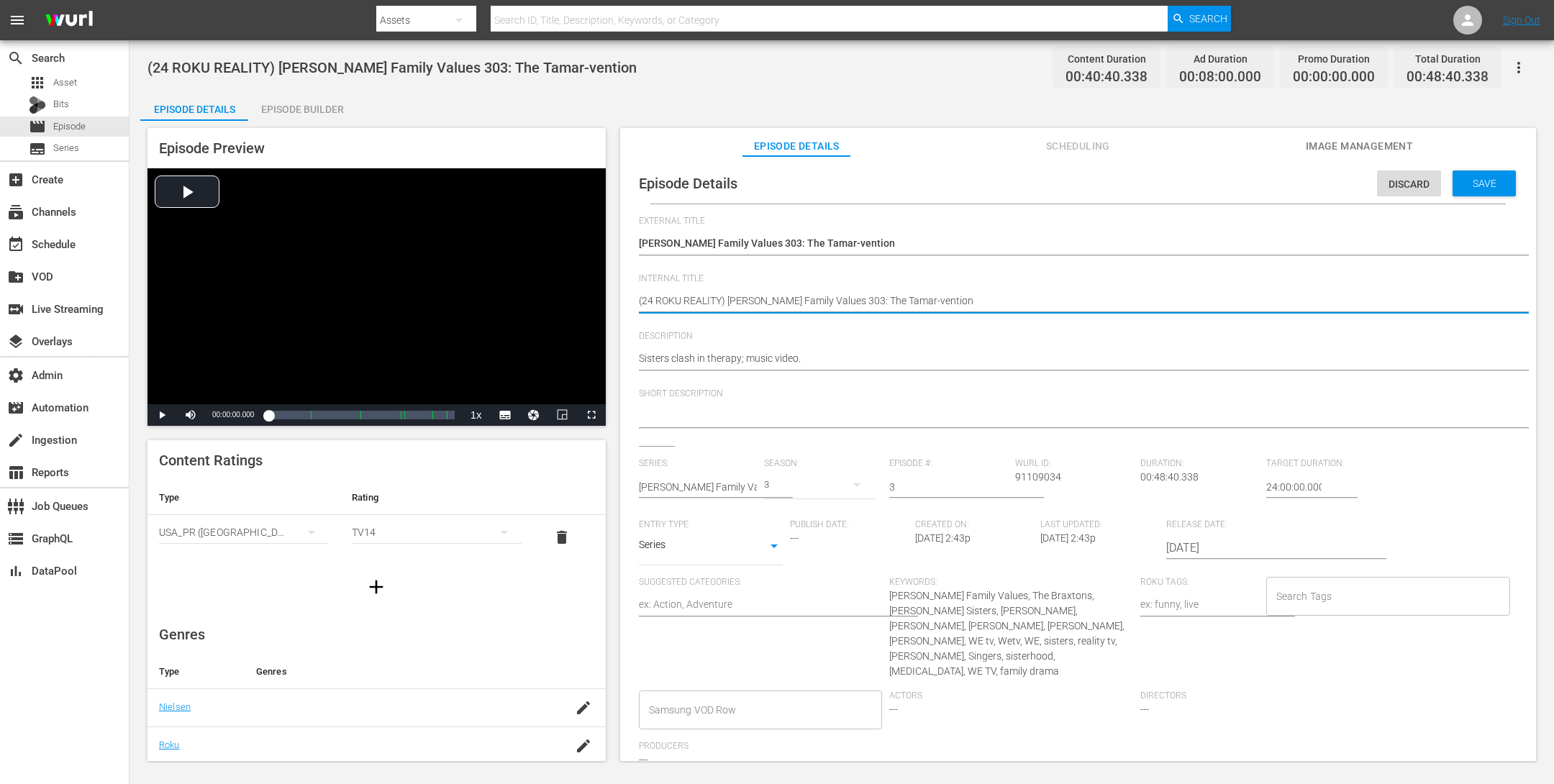
drag, startPoint x: 722, startPoint y: 301, endPoint x: 686, endPoint y: 296, distance: 36.3
type textarea "(24 ROKU G) Braxton Family Values 303: The Tamar-vention"
type textarea "(24 ROKU GE) Braxton Family Values 303: The Tamar-vention"
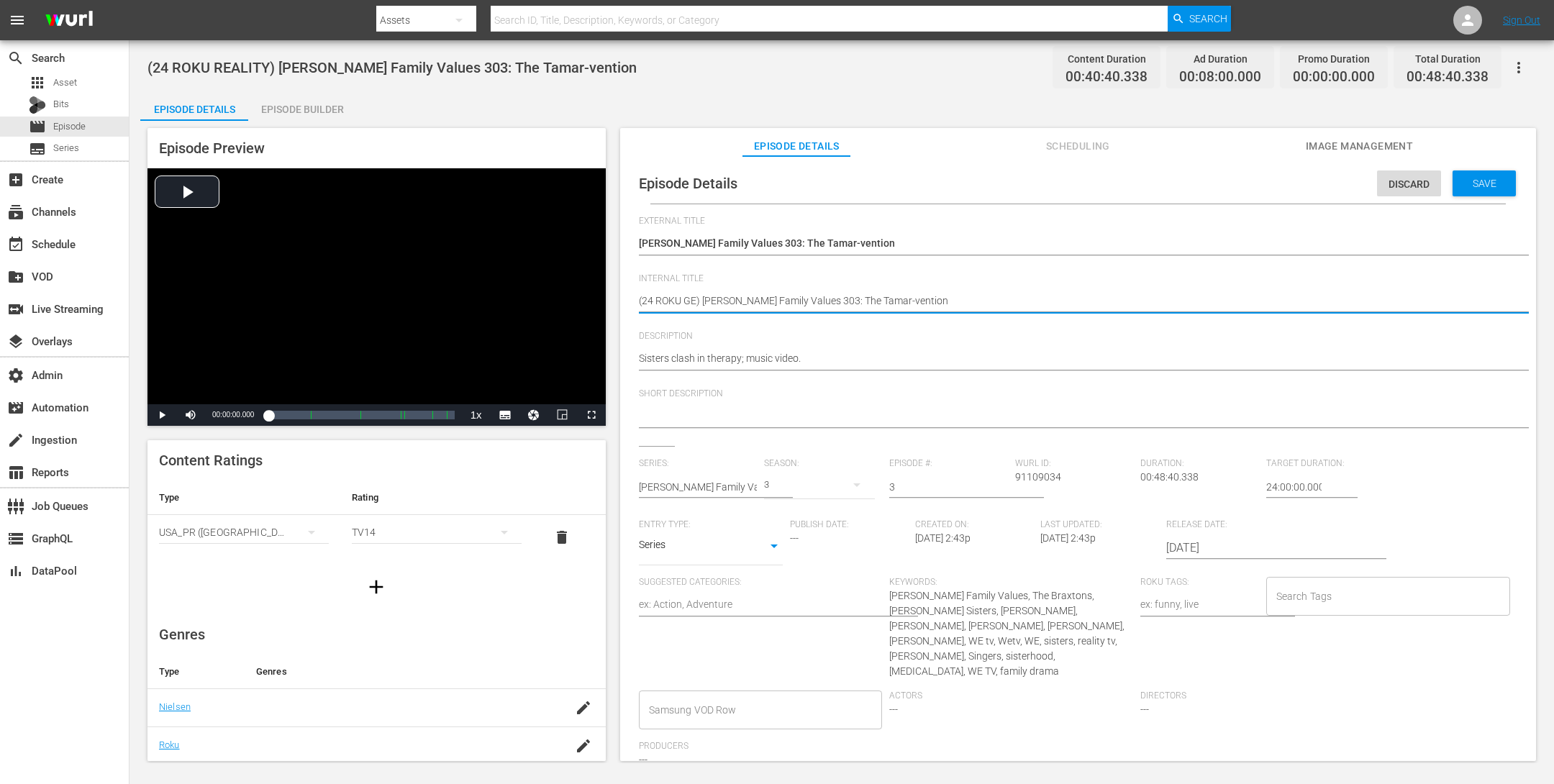
type textarea "(24 ROKU GEM) Braxton Family Values 303: The Tamar-vention"
type textarea "(24 ROKU GEMS) Braxton Family Values 303: The Tamar-vention"
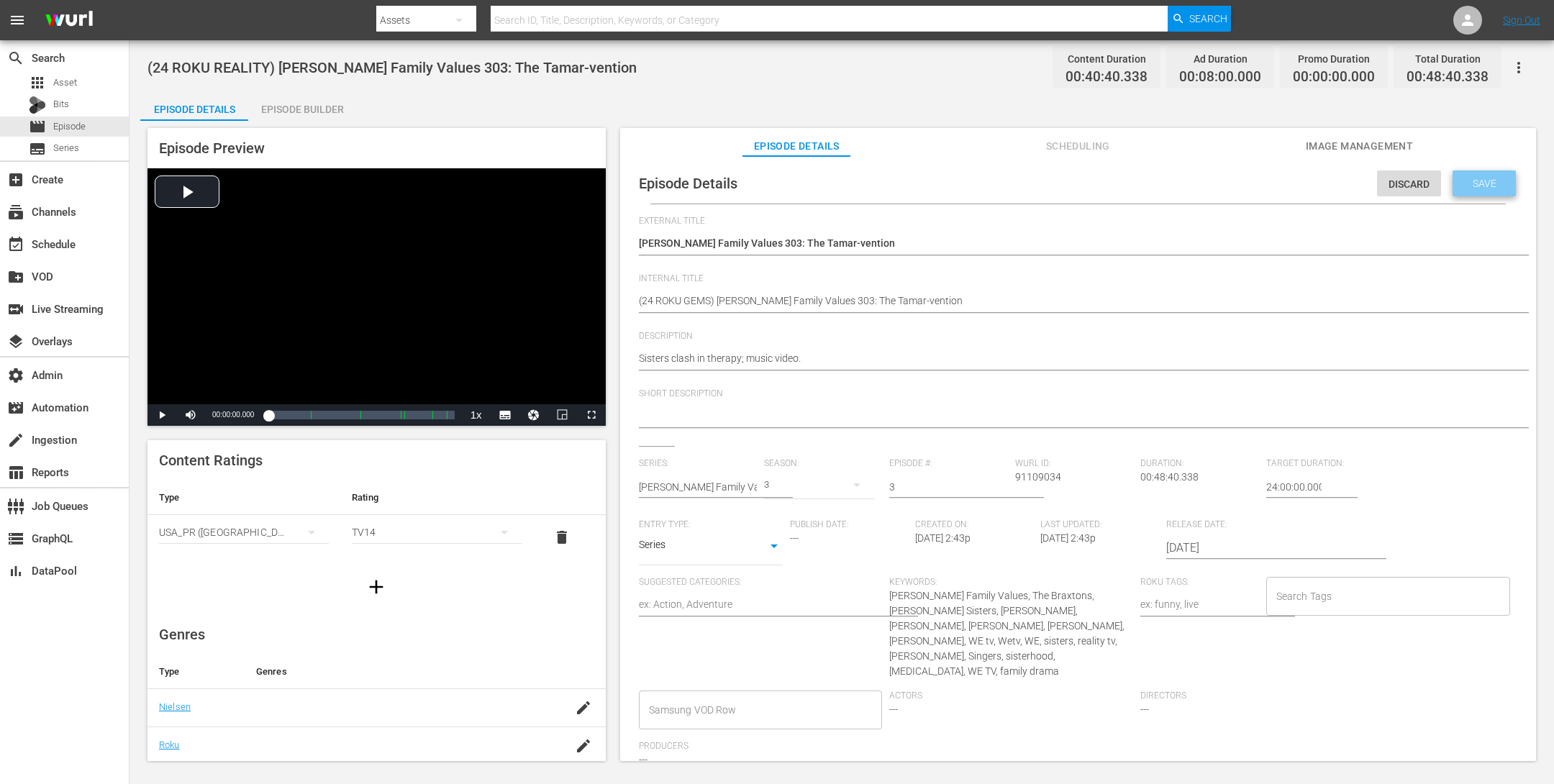
click at [1465, 180] on span "Save" at bounding box center [1485, 183] width 47 height 11
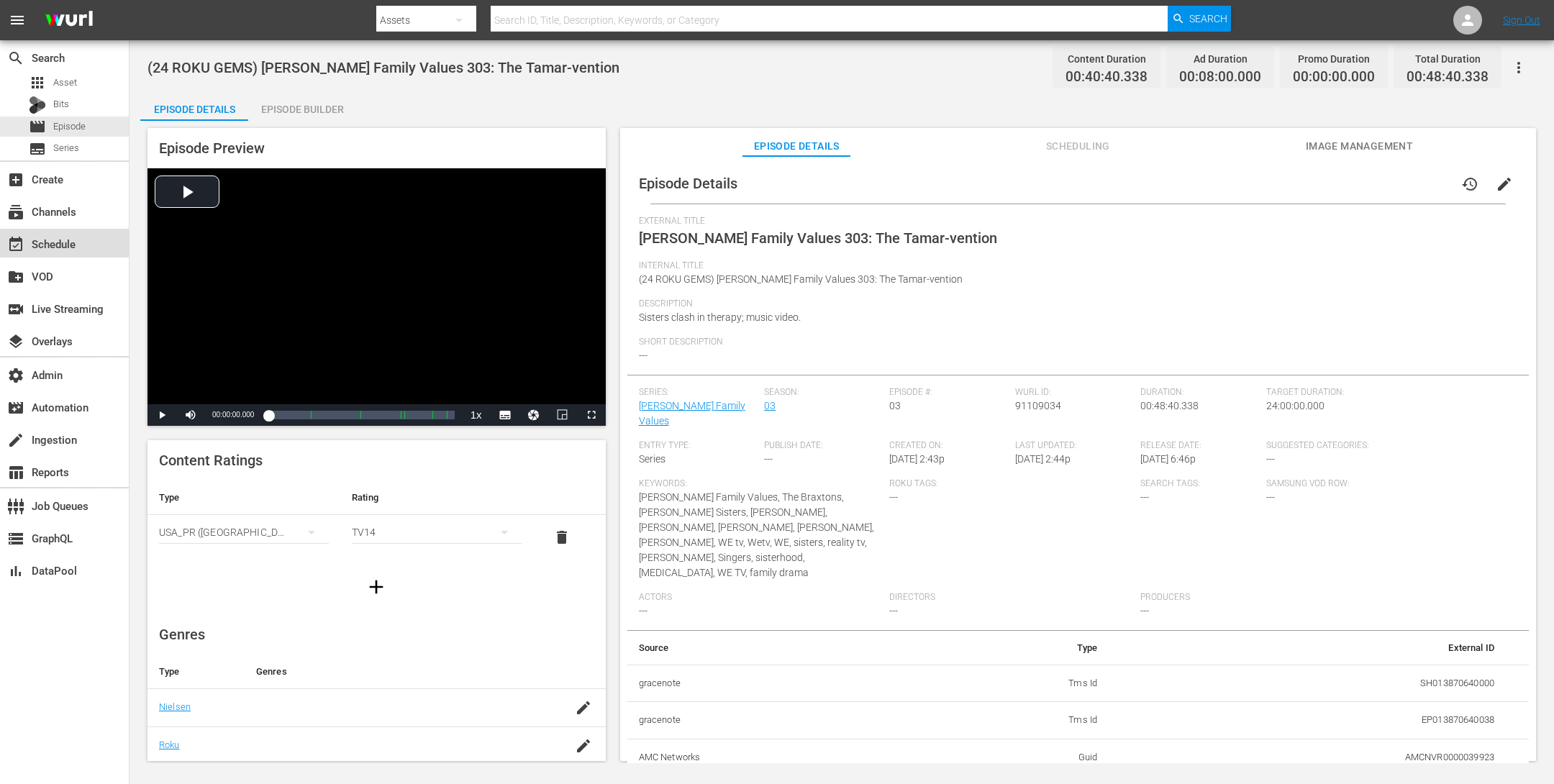
click at [58, 241] on div "event_available Schedule" at bounding box center [40, 242] width 80 height 13
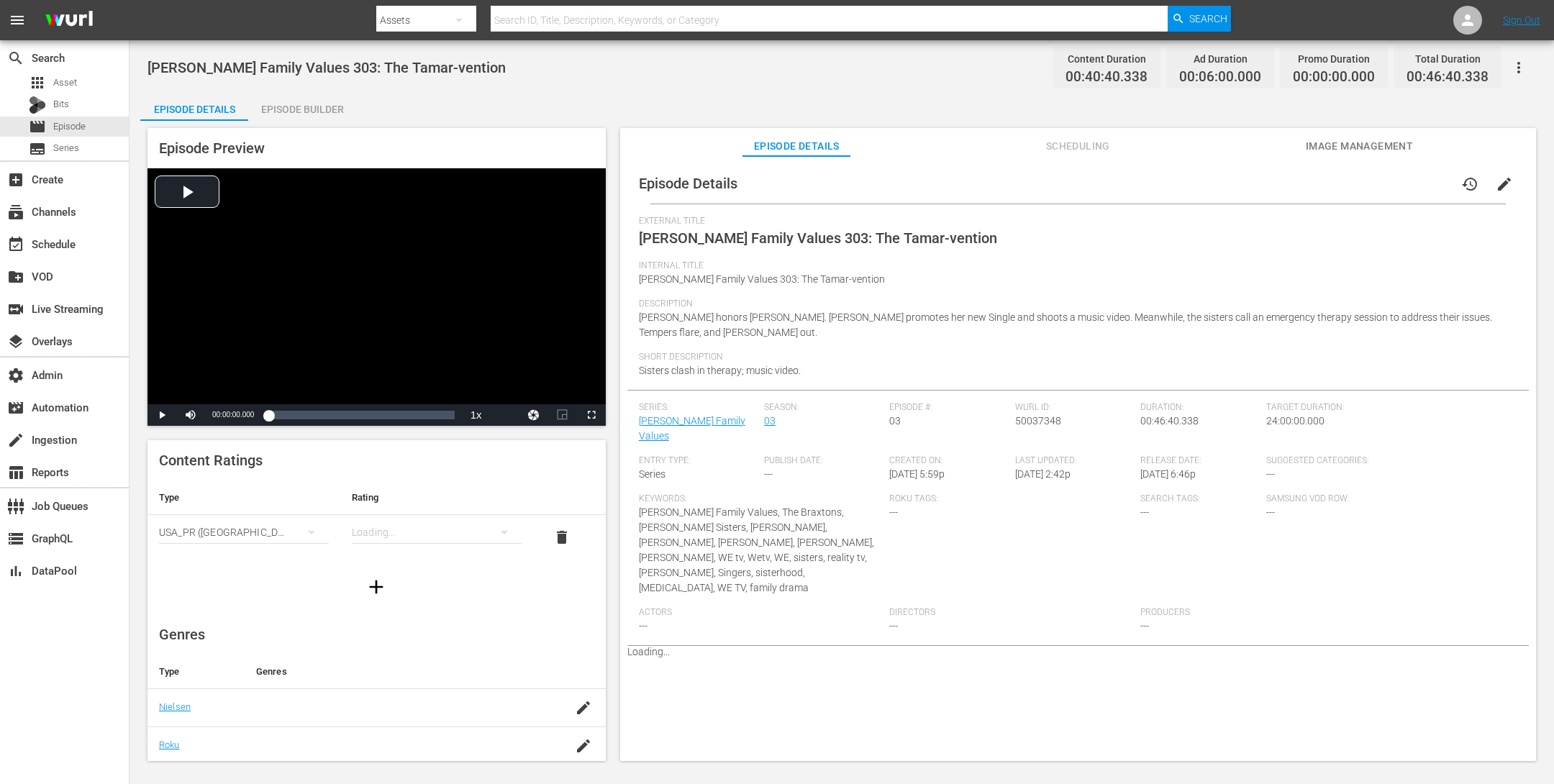
click at [302, 118] on div "Episode Builder" at bounding box center [303, 109] width 108 height 35
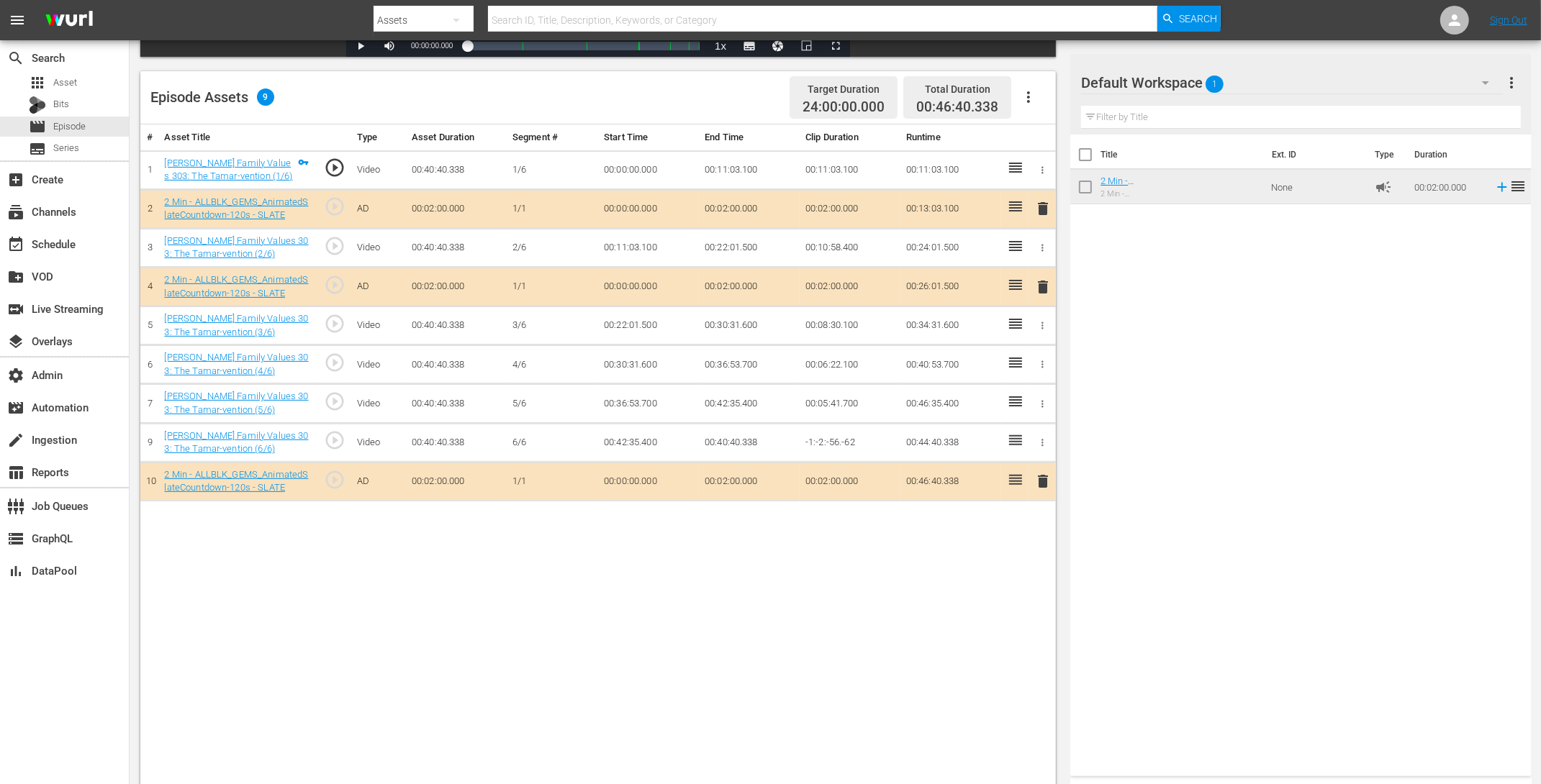
scroll to position [351, 0]
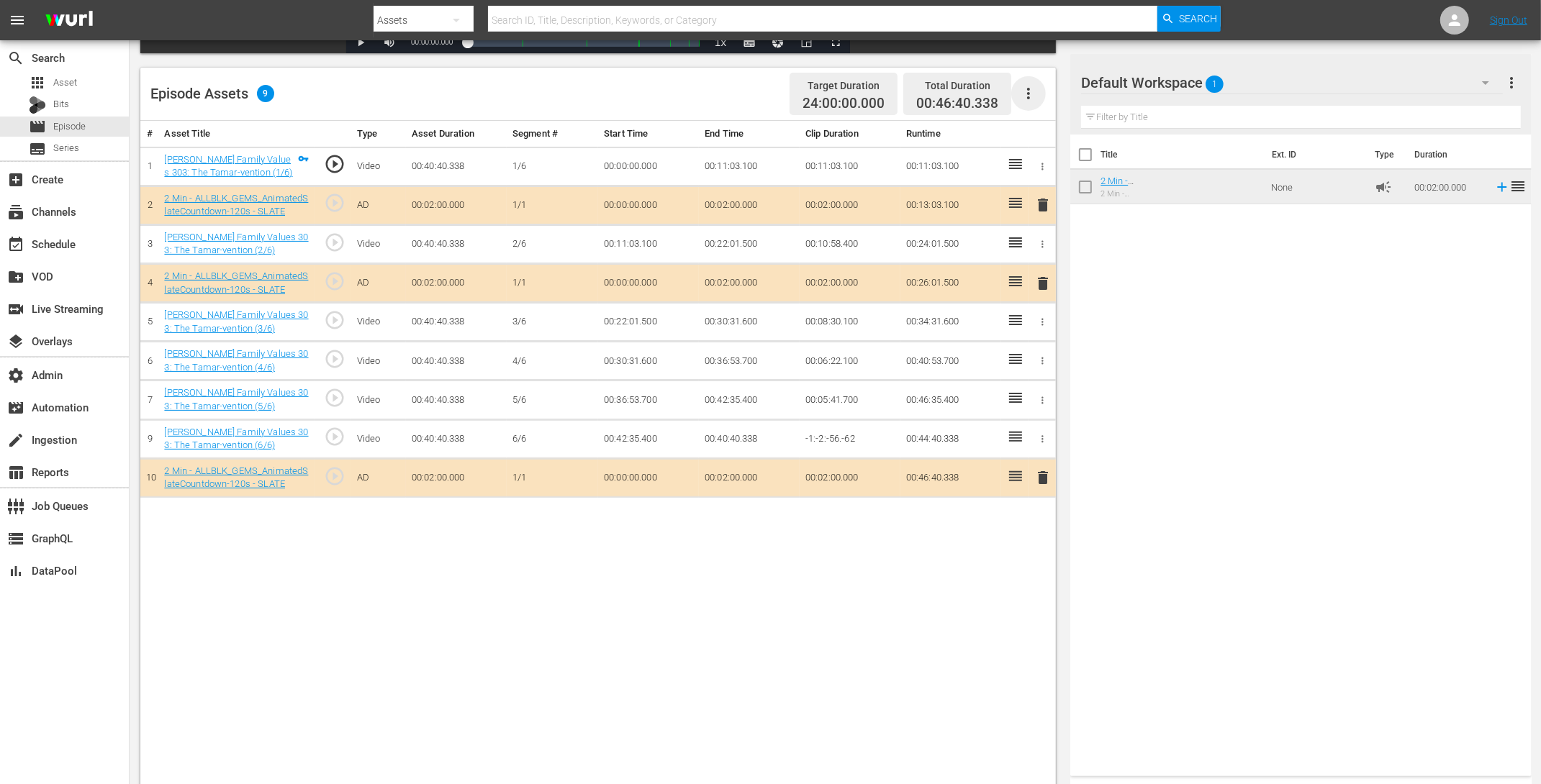
click at [1034, 96] on icon "button" at bounding box center [1028, 93] width 17 height 17
click at [1042, 132] on div "Clear Ads" at bounding box center [1071, 133] width 98 height 35
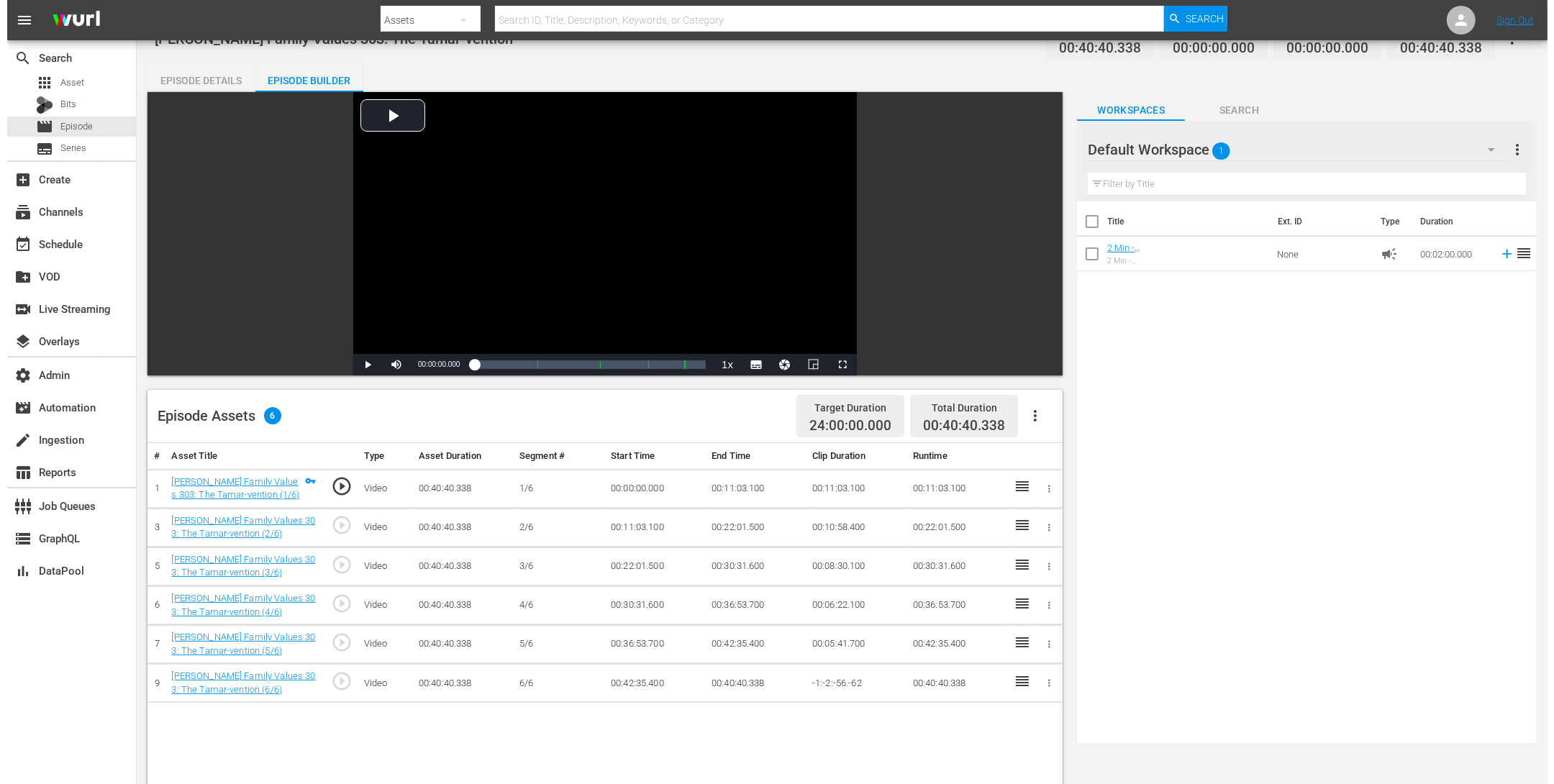
scroll to position [0, 0]
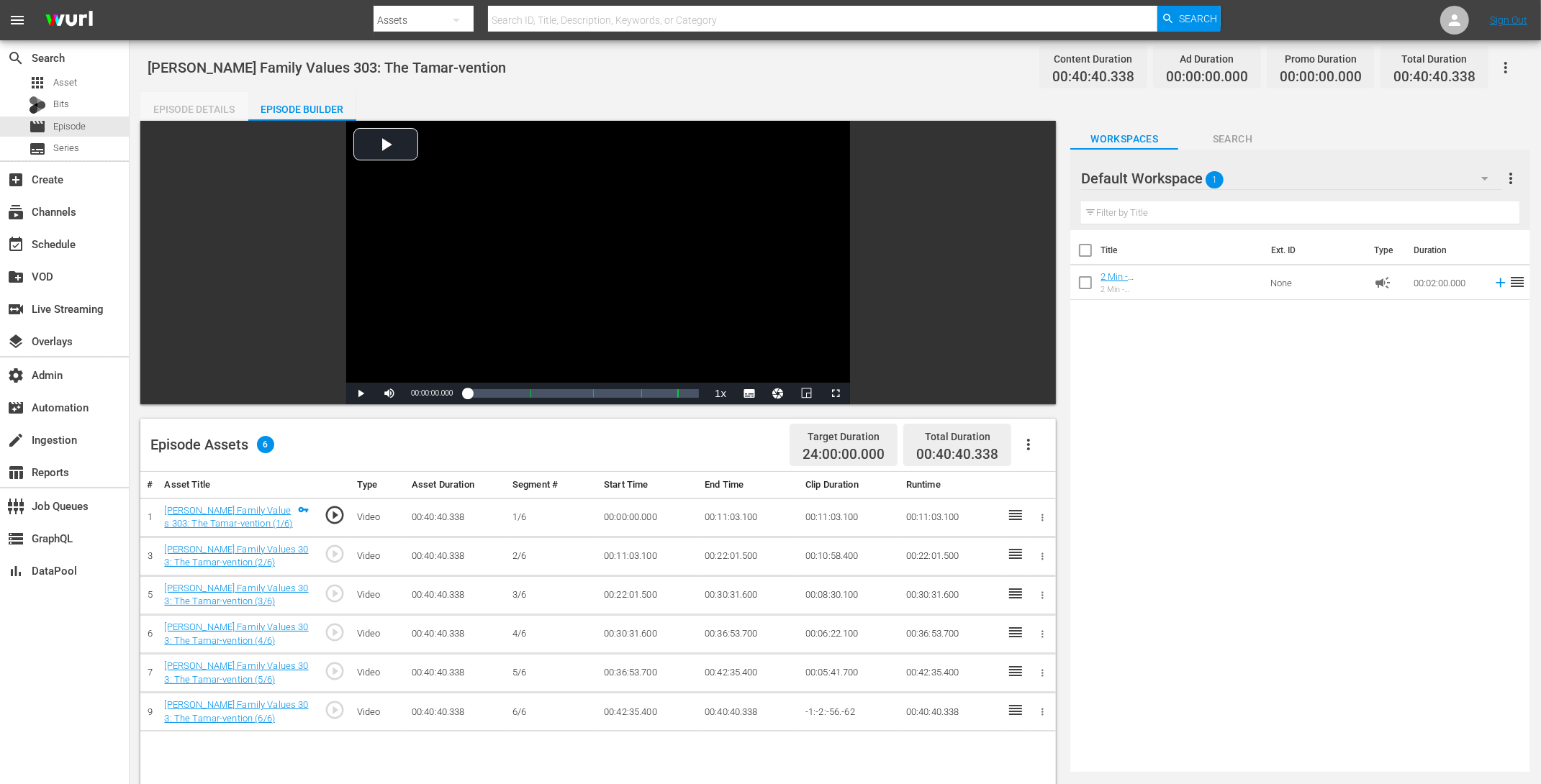
drag, startPoint x: 178, startPoint y: 106, endPoint x: 404, endPoint y: 90, distance: 226.6
click at [178, 106] on div "Episode Details" at bounding box center [194, 109] width 108 height 35
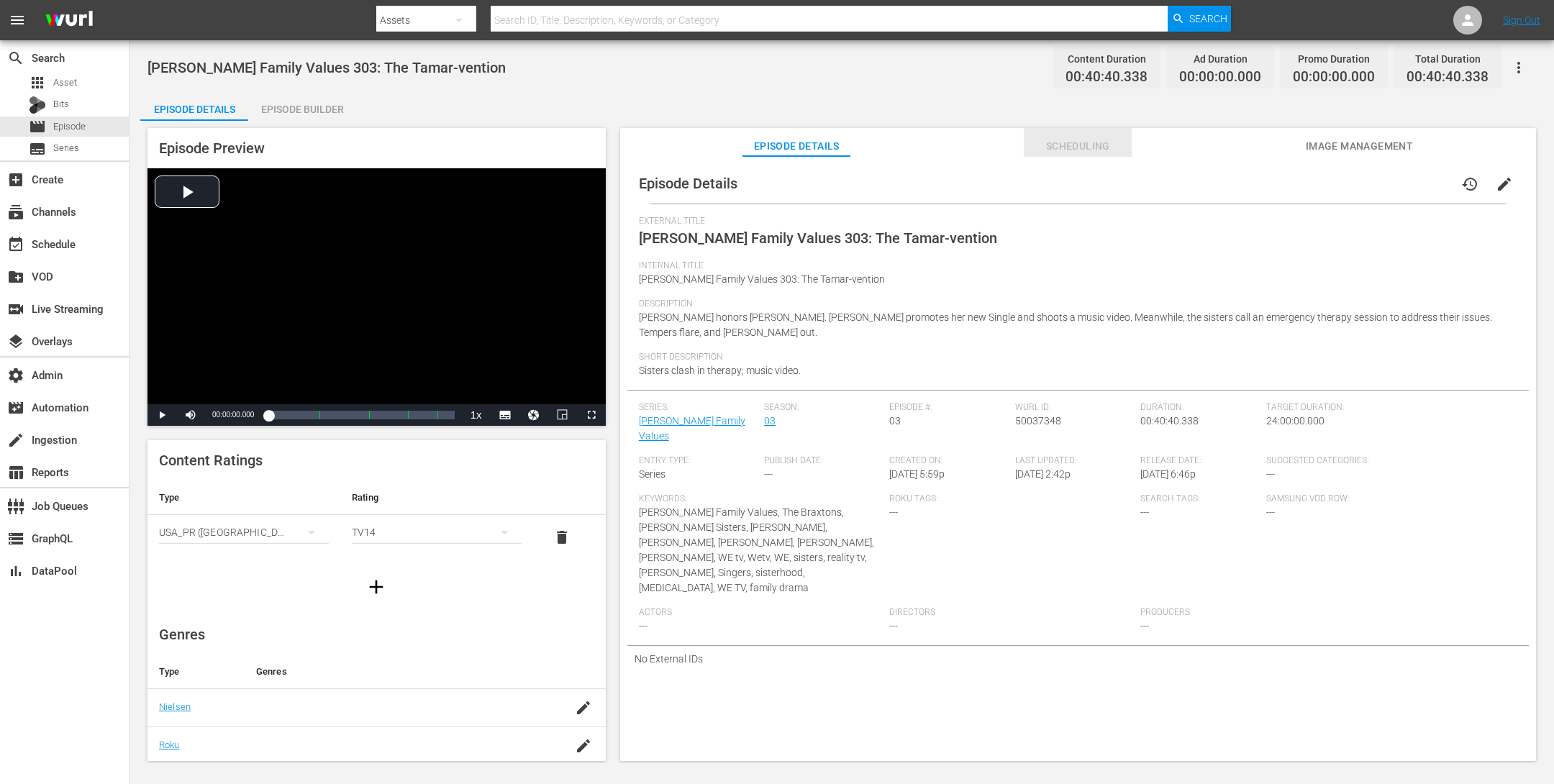
click at [1065, 144] on span "Scheduling" at bounding box center [1078, 146] width 108 height 18
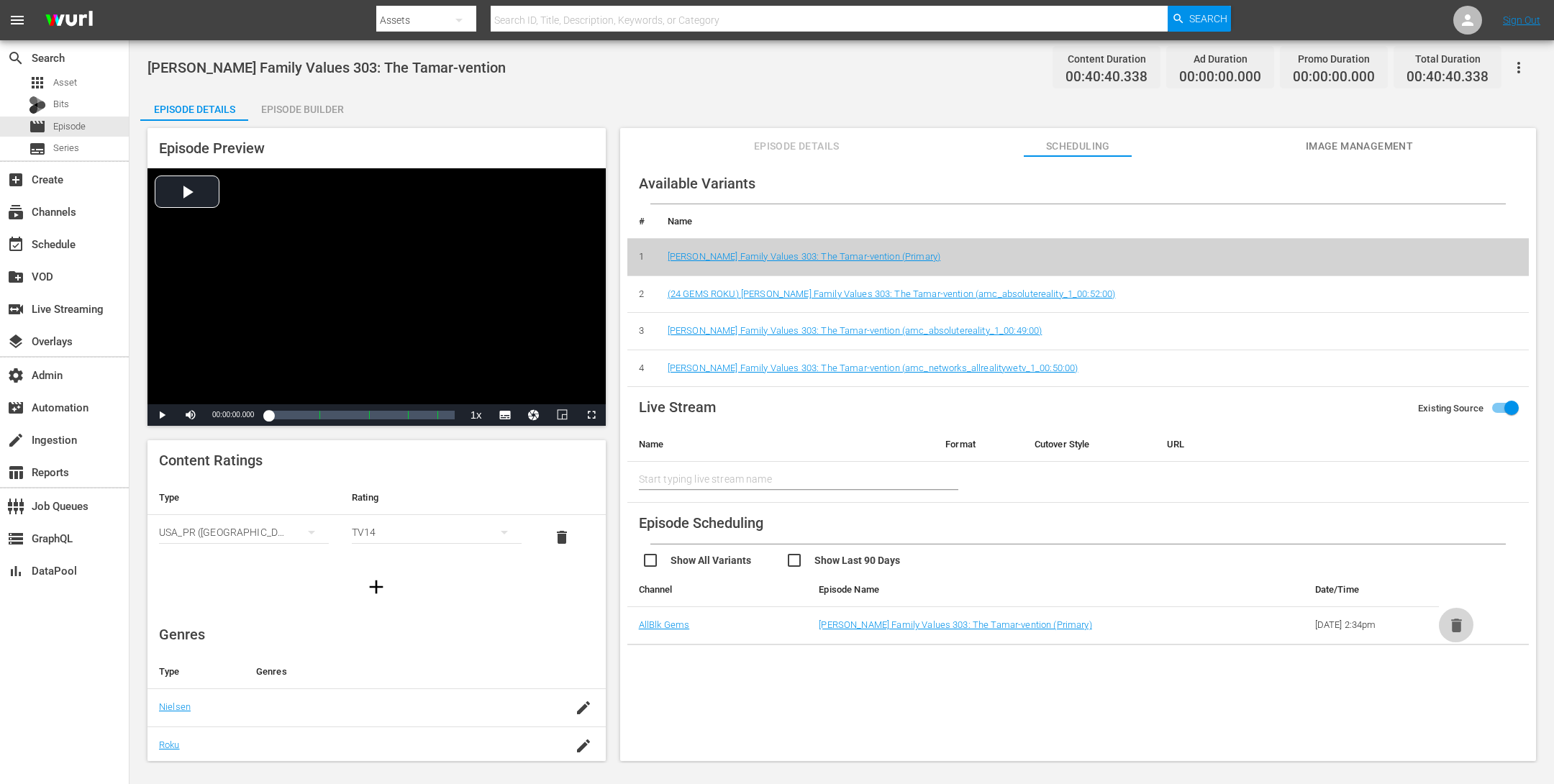
click at [1454, 631] on icon "button" at bounding box center [1456, 625] width 18 height 18
click at [307, 95] on div "Episode Builder" at bounding box center [303, 109] width 108 height 35
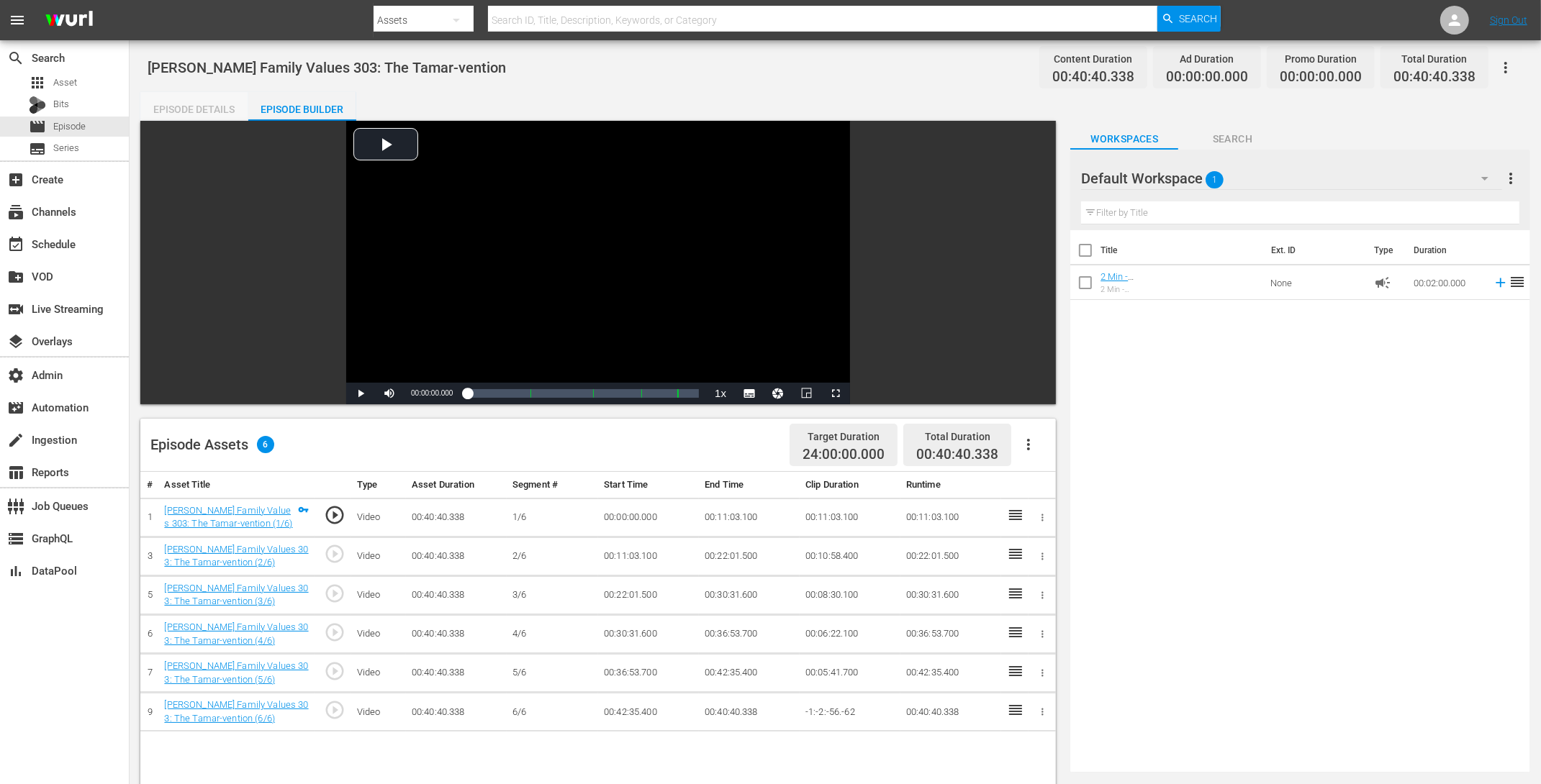
click at [228, 95] on div "Episode Details" at bounding box center [194, 109] width 108 height 35
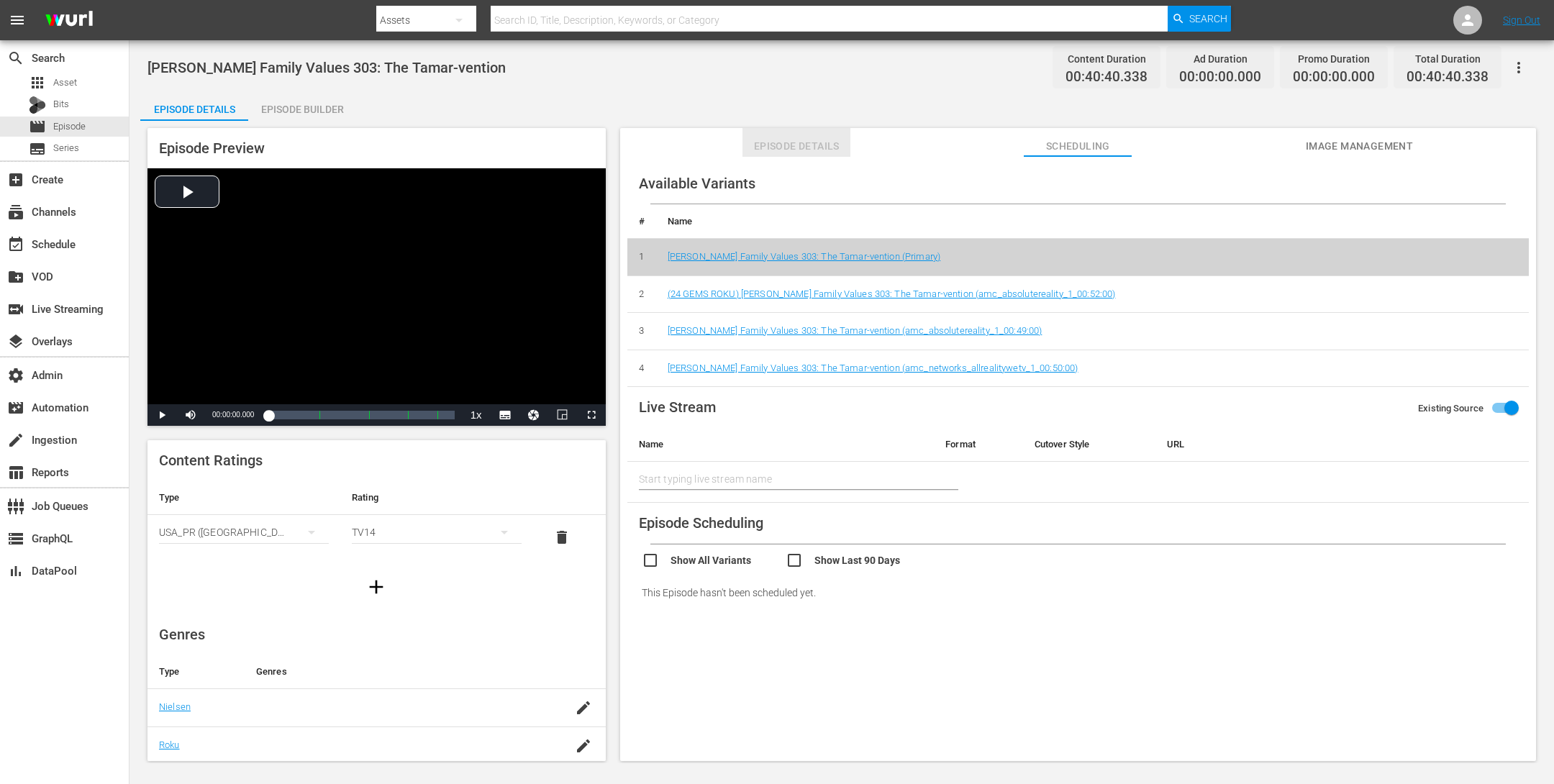
click at [802, 128] on button "Episode Details" at bounding box center [797, 142] width 108 height 29
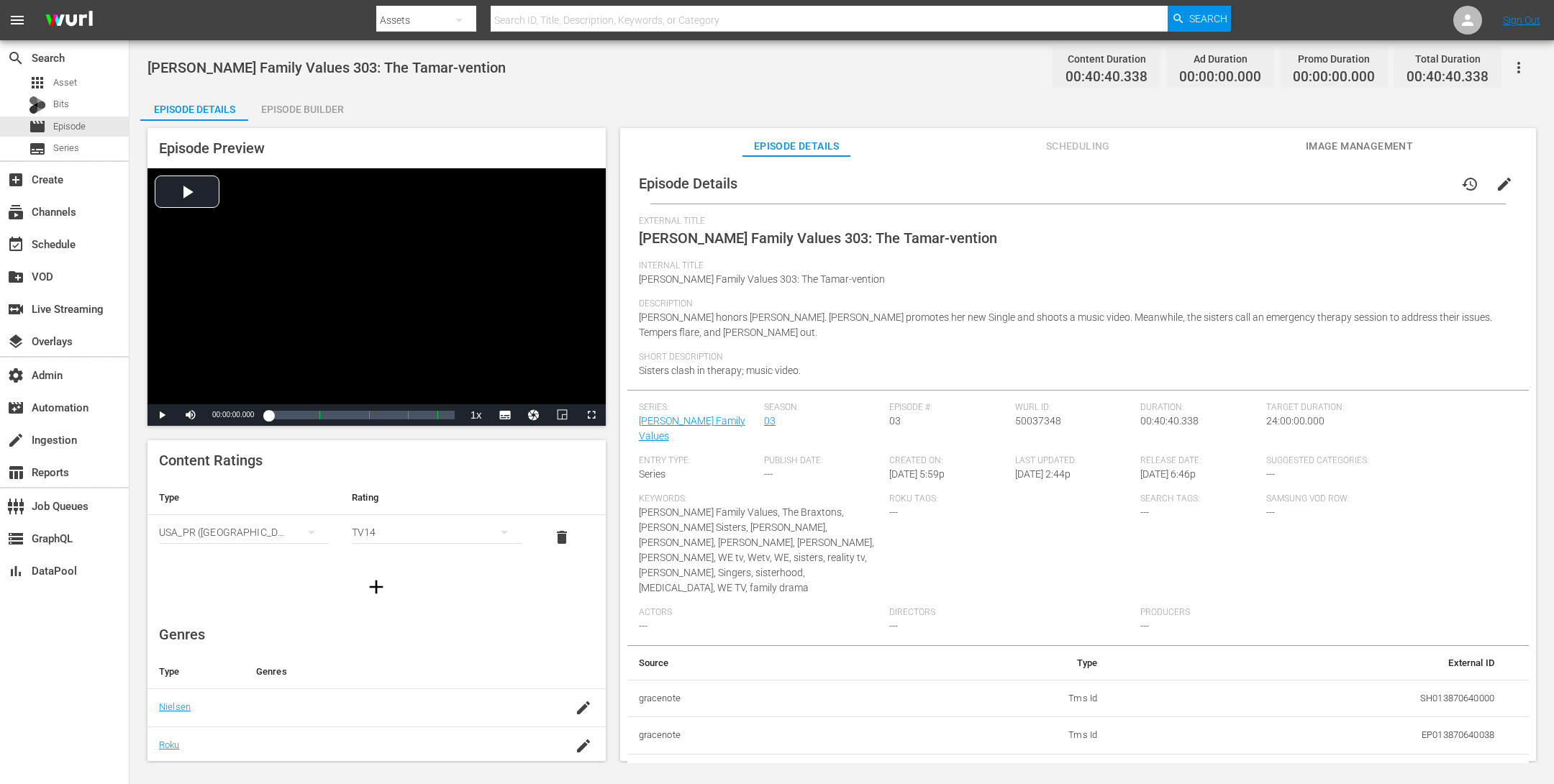
click at [1497, 183] on span "edit" at bounding box center [1504, 184] width 17 height 17
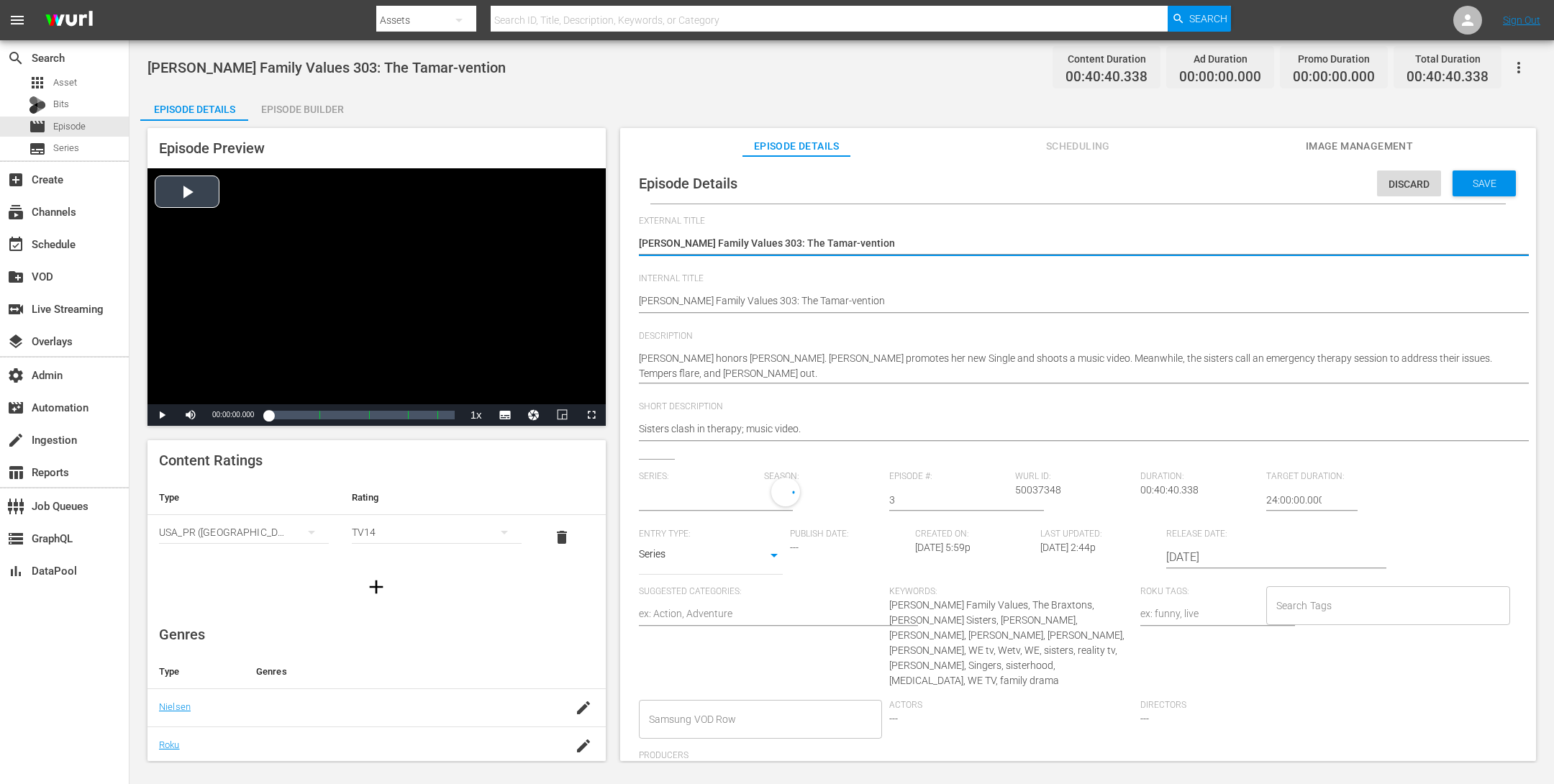
type input "[PERSON_NAME] Family Values"
drag, startPoint x: 639, startPoint y: 301, endPoint x: 652, endPoint y: 301, distance: 13.0
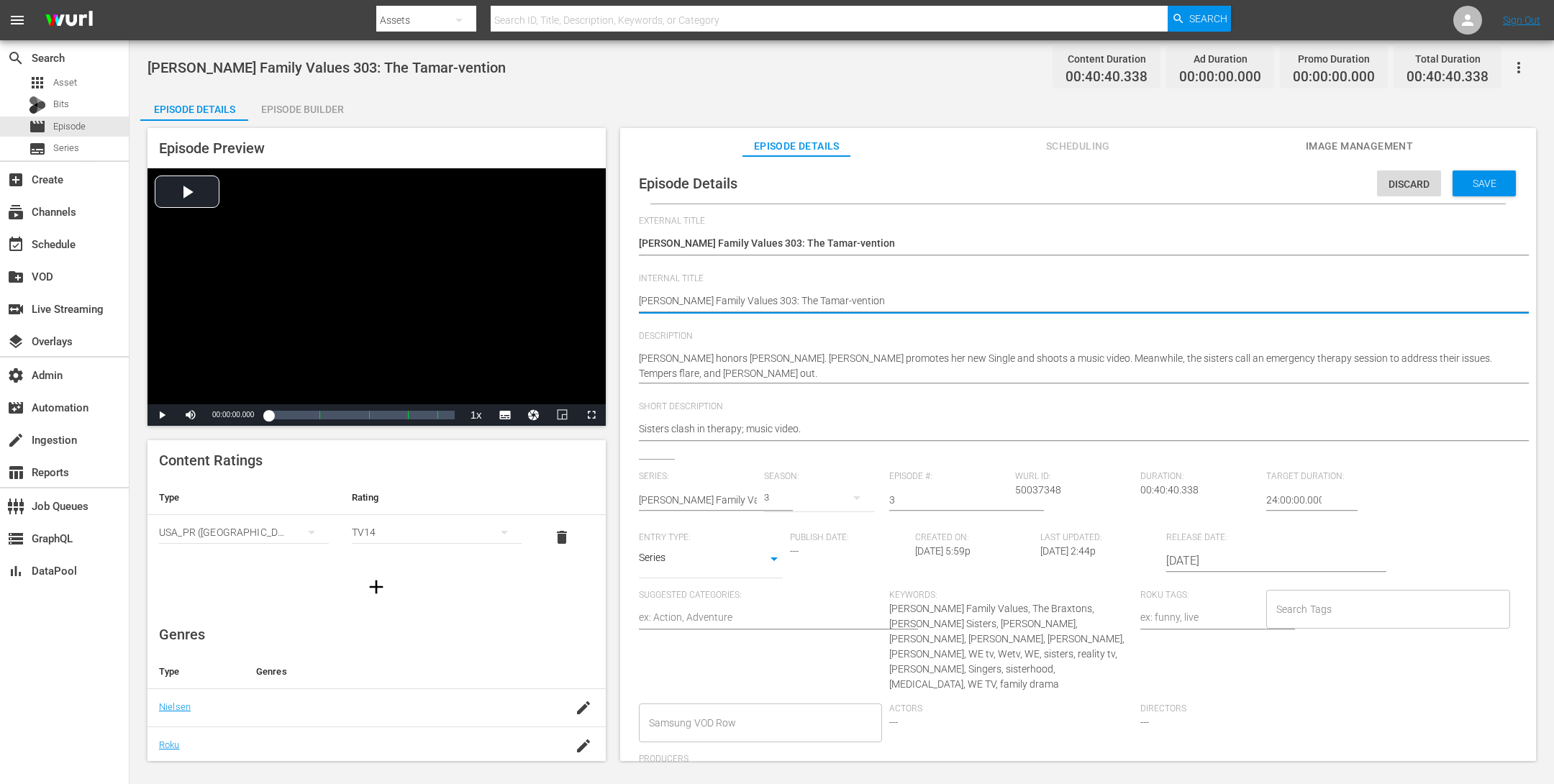
type textarea "DBraxton Family Values 303: The Tamar-vention"
type textarea "DOBraxton Family Values 303: The Tamar-vention"
type textarea "DO [PERSON_NAME] Family Values 303: The Tamar-vention"
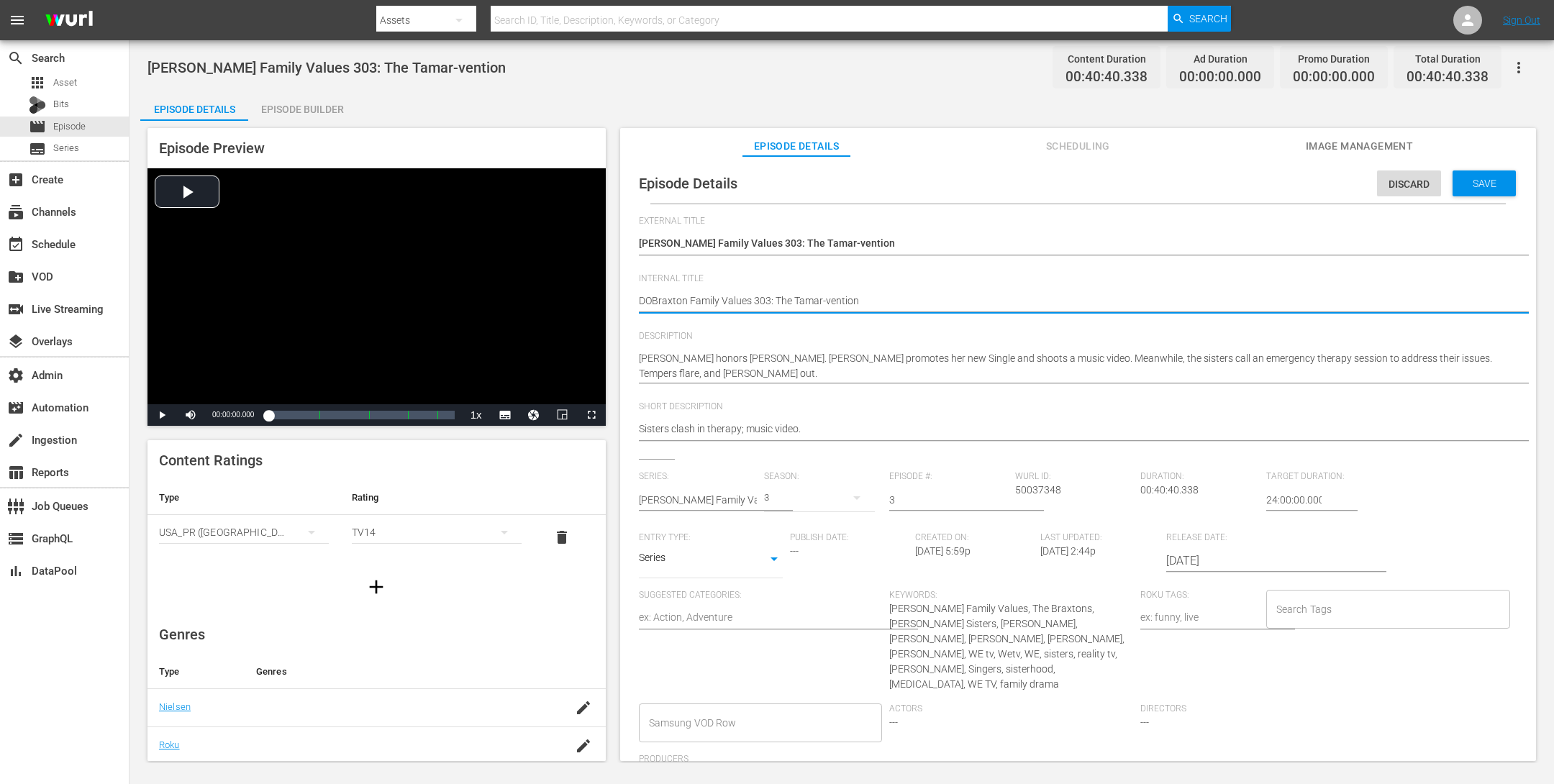
type textarea "DO [PERSON_NAME] Family Values 303: The Tamar-vention"
type textarea "DO NBraxton Family Values 303: The Tamar-vention"
type textarea "DO NOBraxton Family Values 303: The Tamar-vention"
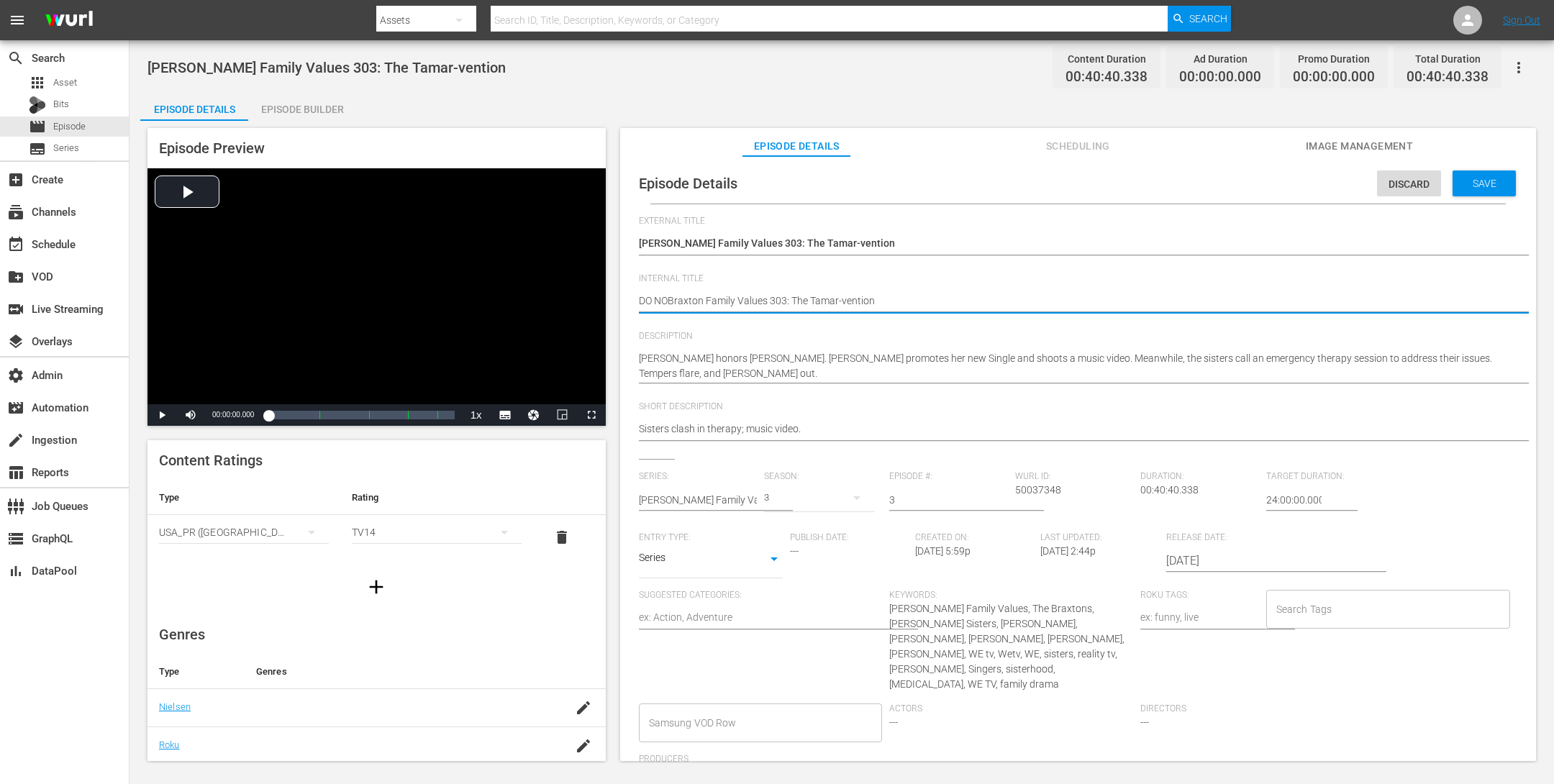
type textarea "DO NOTBraxton Family Values 303: The Tamar-vention"
type textarea "DO NOT [PERSON_NAME] Family Values 303: The Tamar-vention"
type textarea "DO NOT UBraxton Family Values 303: The Tamar-vention"
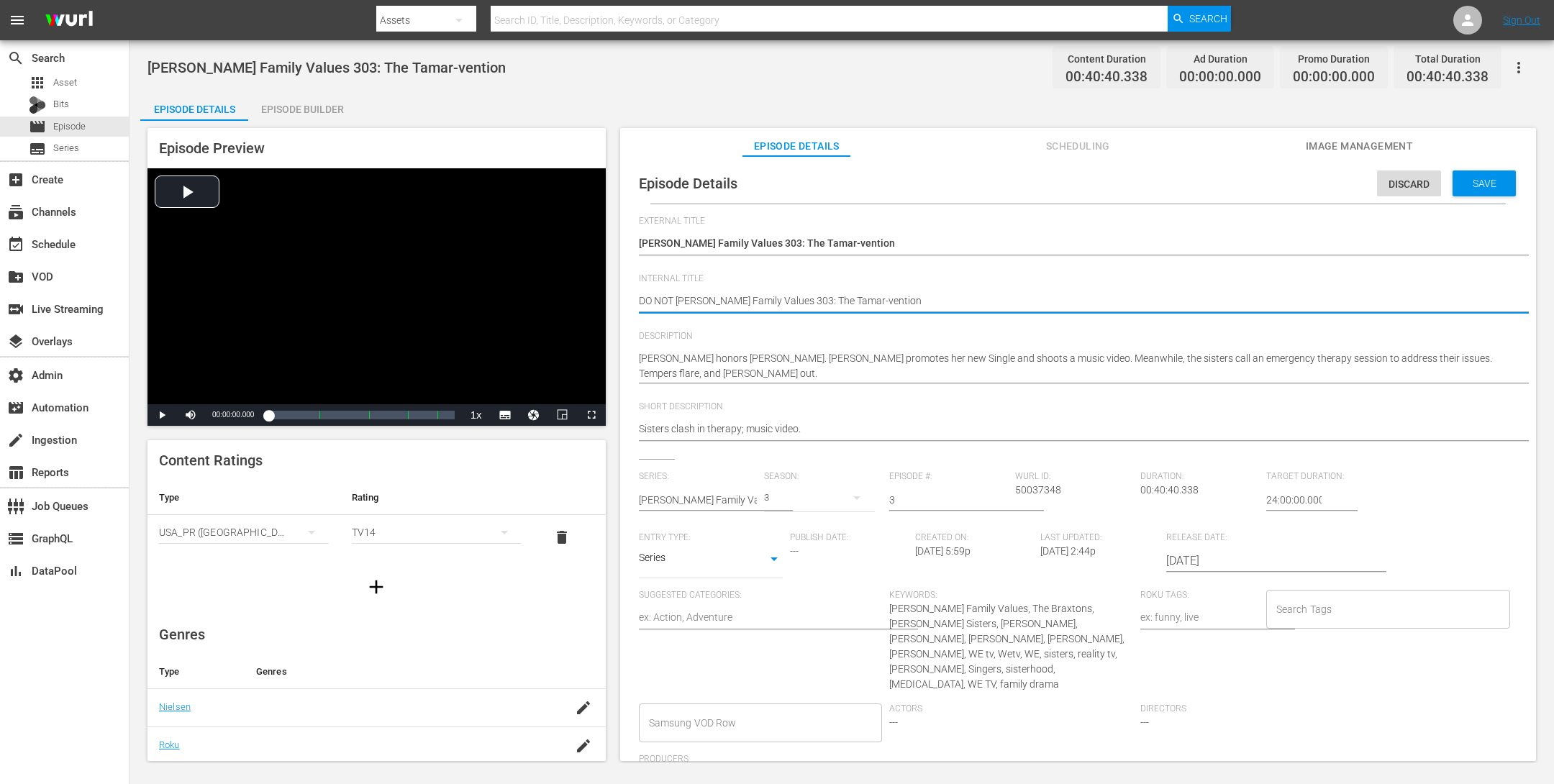
type textarea "DO NOT UBraxton Family Values 303: The Tamar-vention"
type textarea "DO NOT USBraxton Family Values 303: The Tamar-vention"
type textarea "DO NOT USEBraxton Family Values 303: The Tamar-vention"
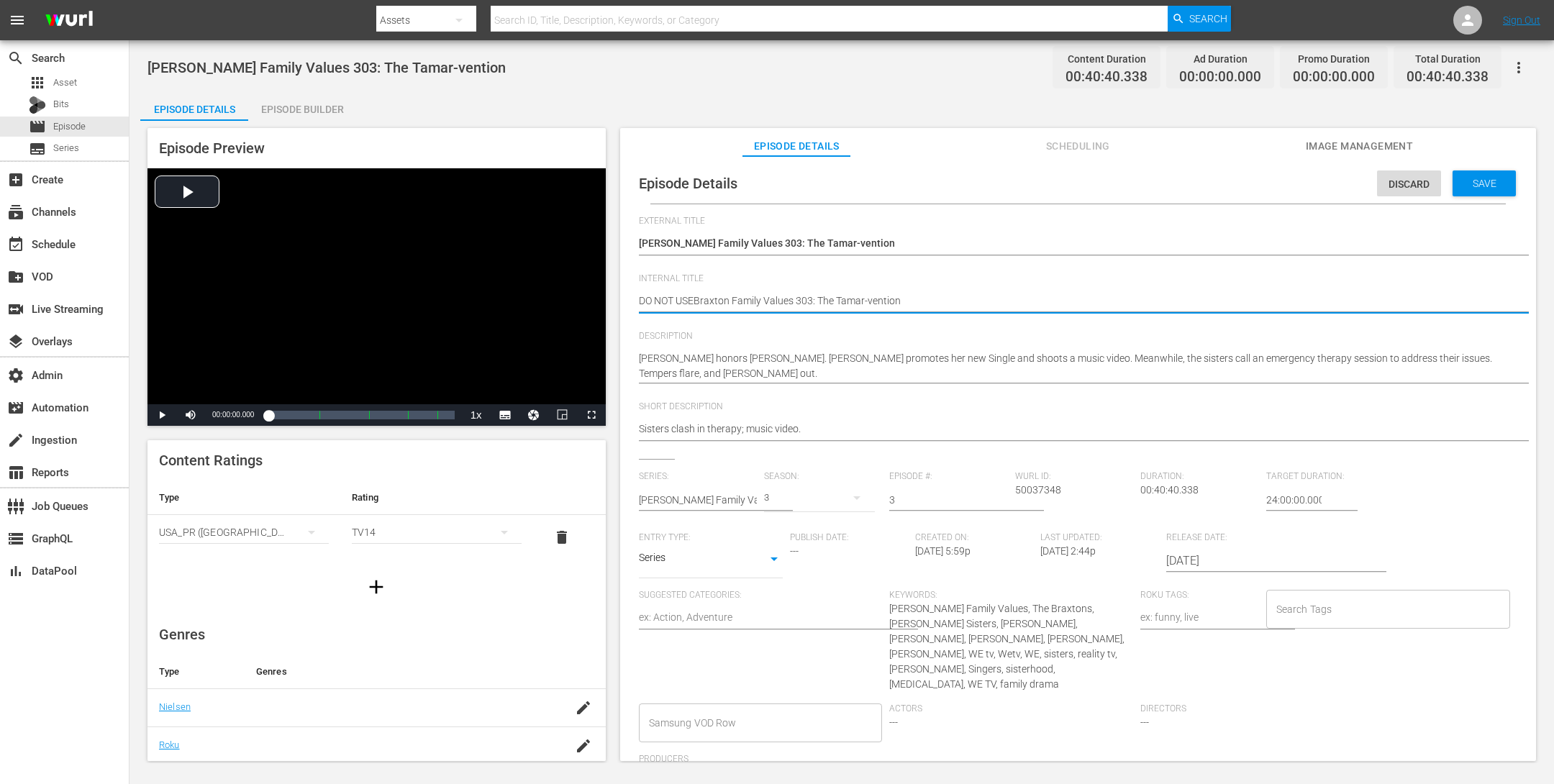
type textarea "DO NOT USE [PERSON_NAME] Family Values 303: The Tamar-vention"
click at [1476, 183] on span "Save" at bounding box center [1485, 183] width 47 height 11
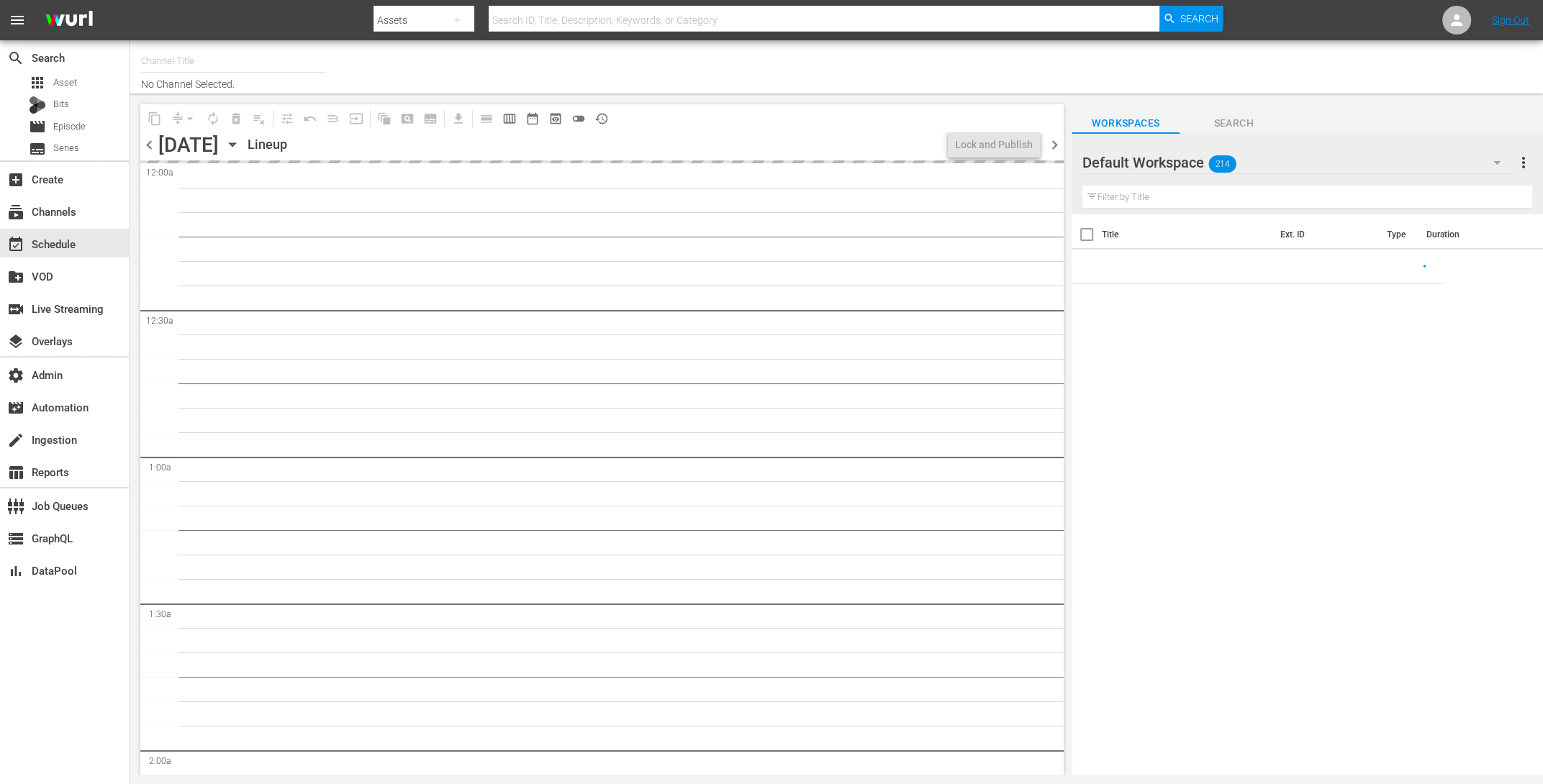
type input "AllBlk Gems (Roku) (1361)"
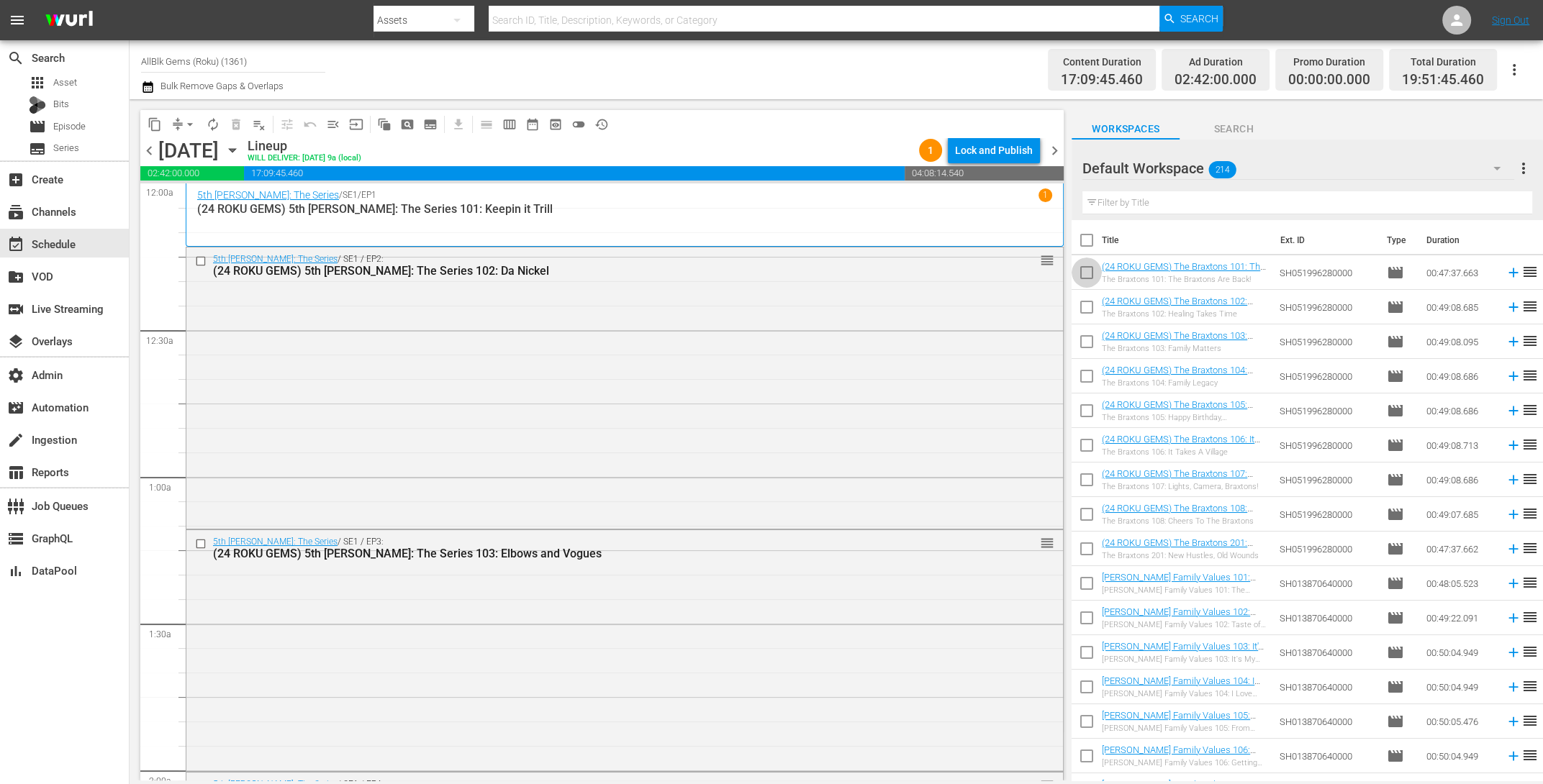
click at [1092, 273] on input "checkbox" at bounding box center [1087, 276] width 30 height 30
checkbox input "true"
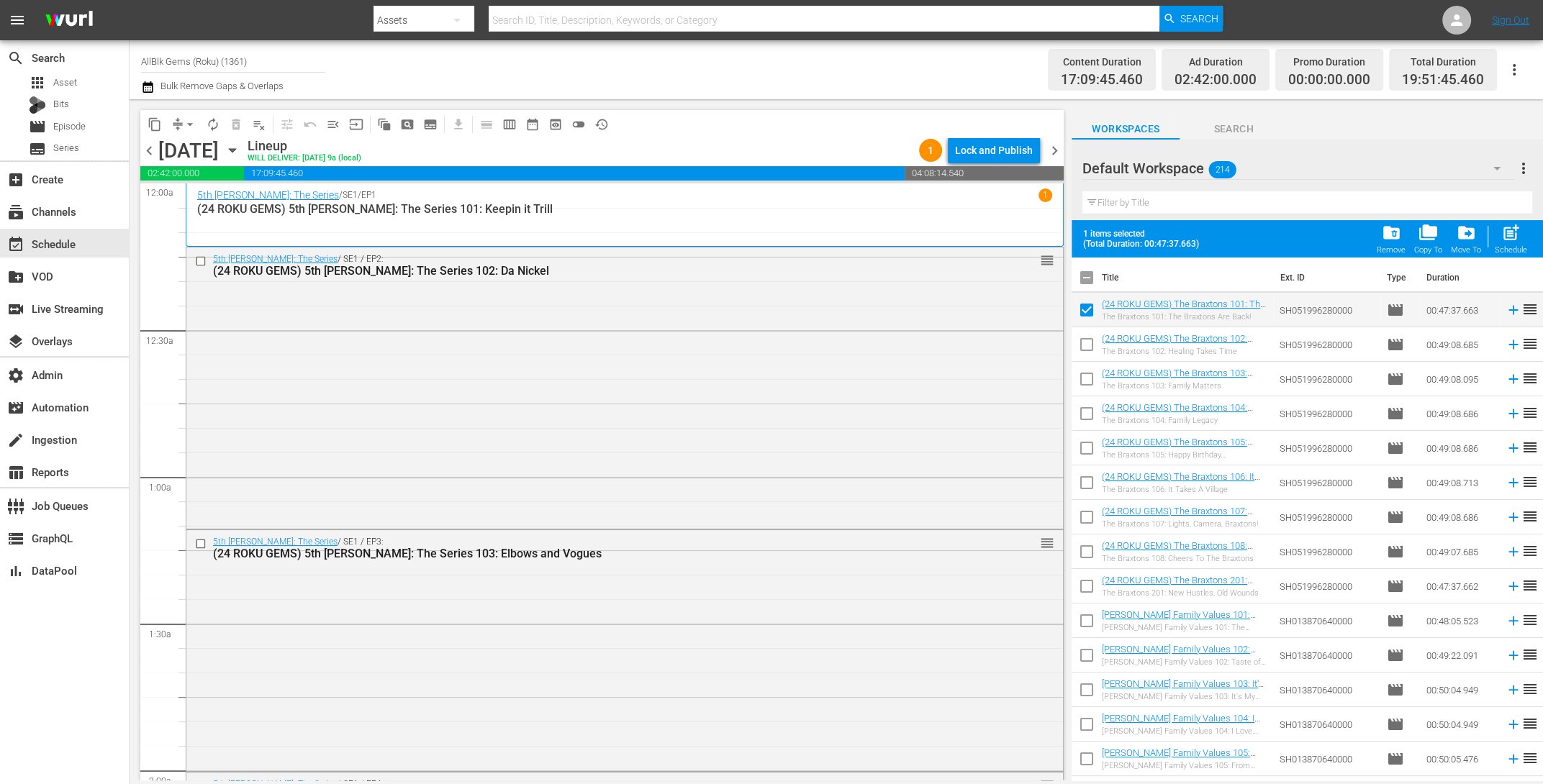
click at [1084, 271] on input "checkbox" at bounding box center [1087, 280] width 30 height 30
checkbox input "true"
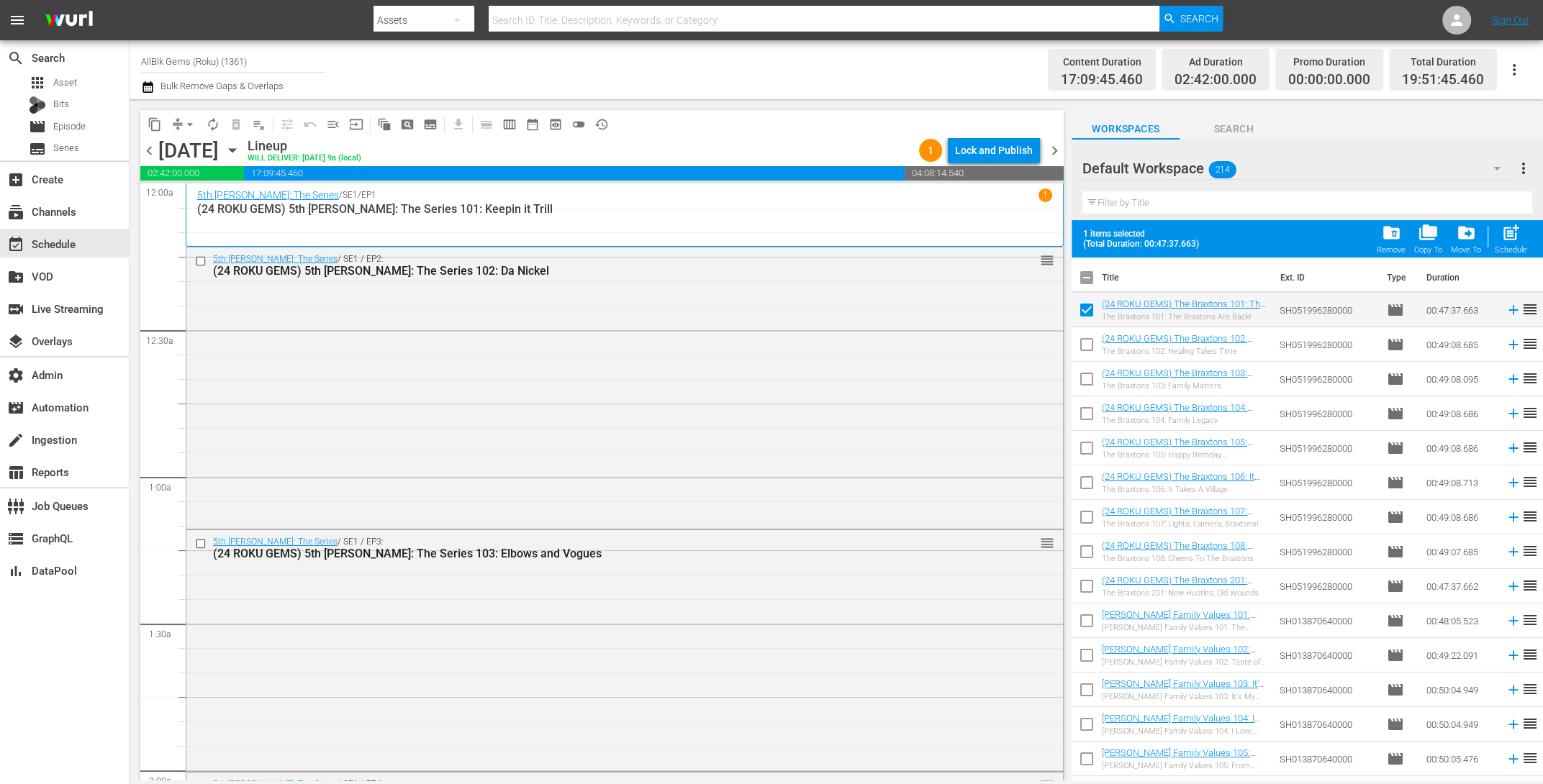
checkbox input "true"
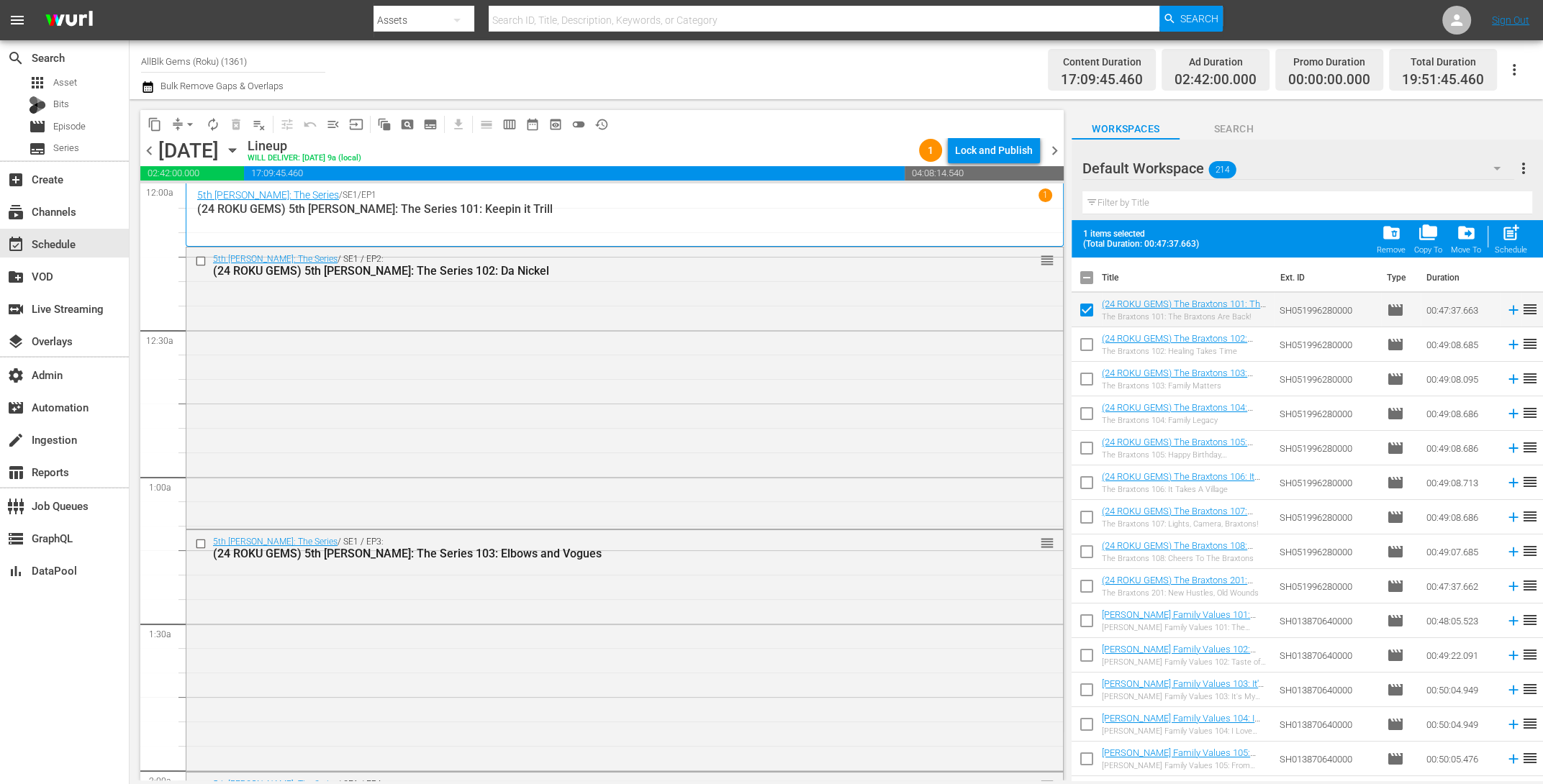
checkbox input "true"
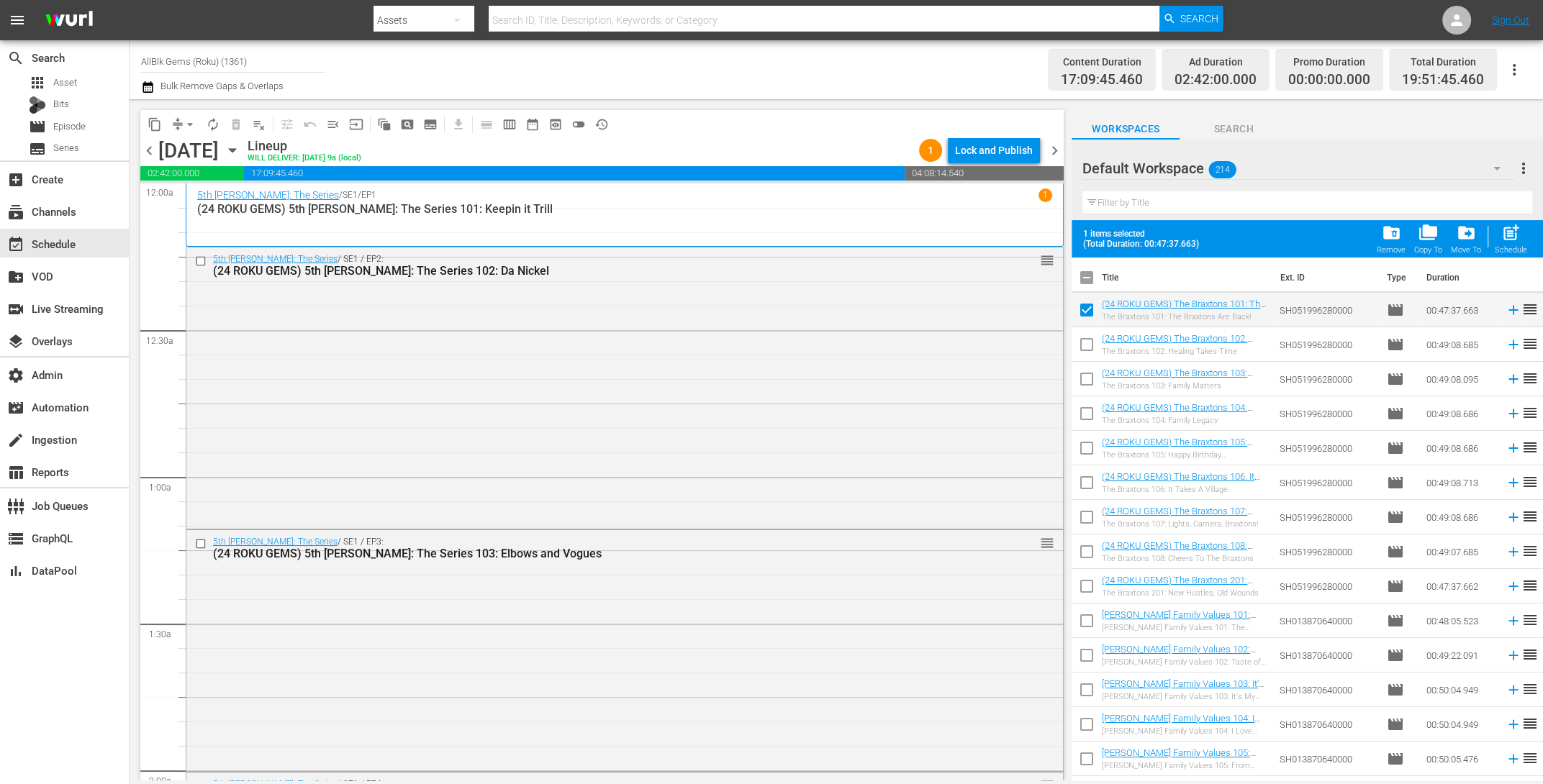
checkbox input "true"
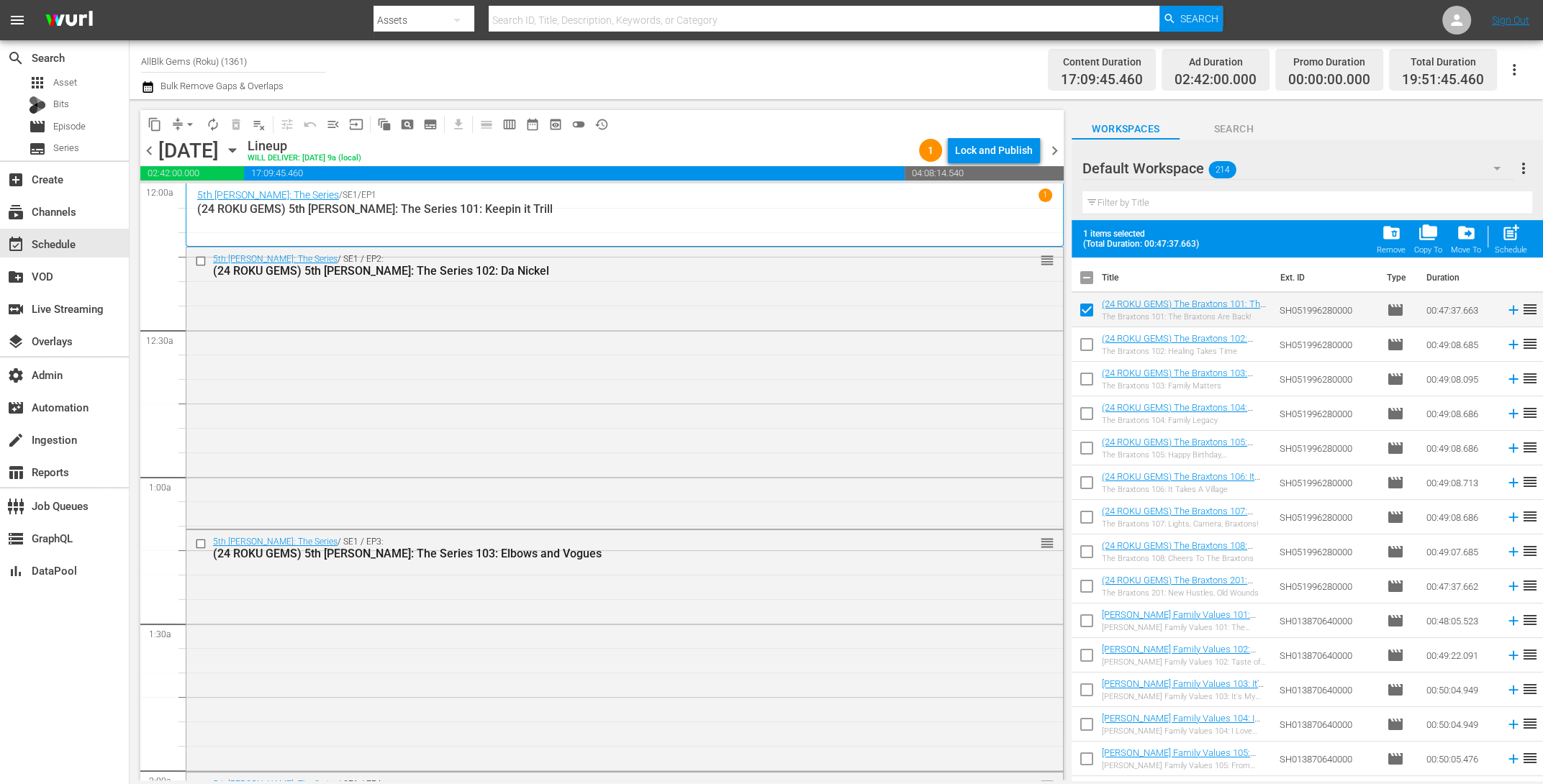
checkbox input "true"
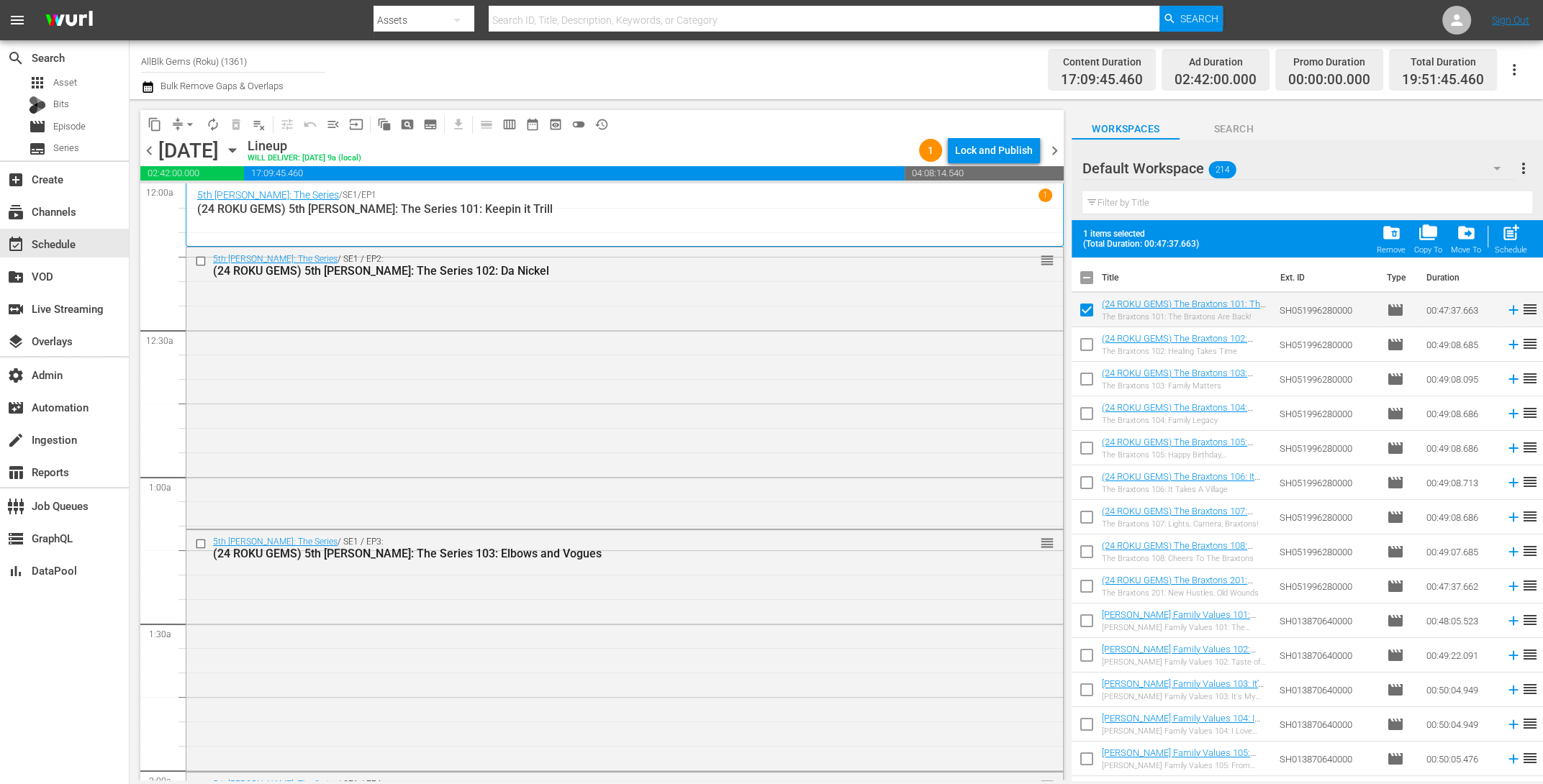
checkbox input "true"
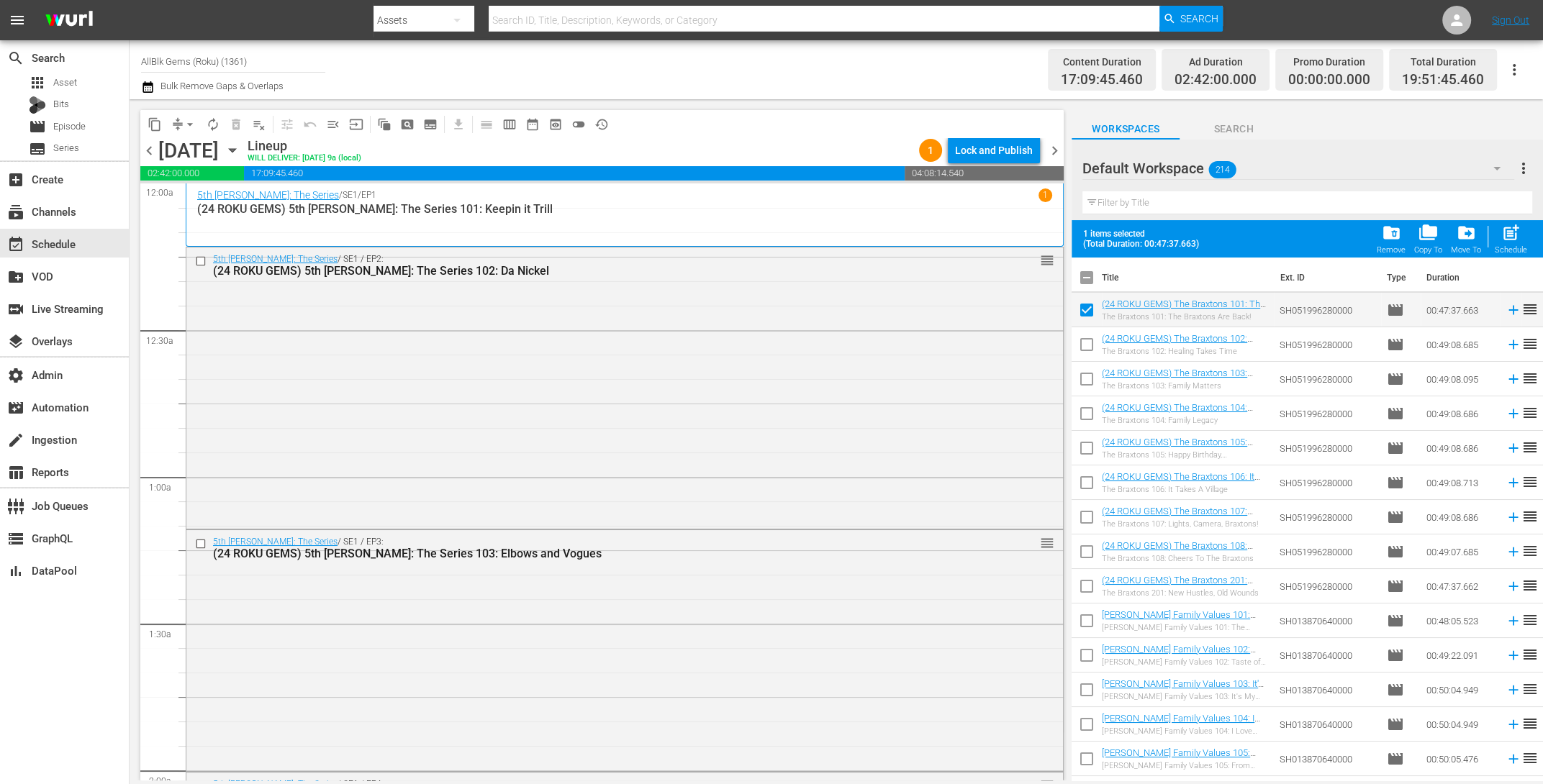
checkbox input "true"
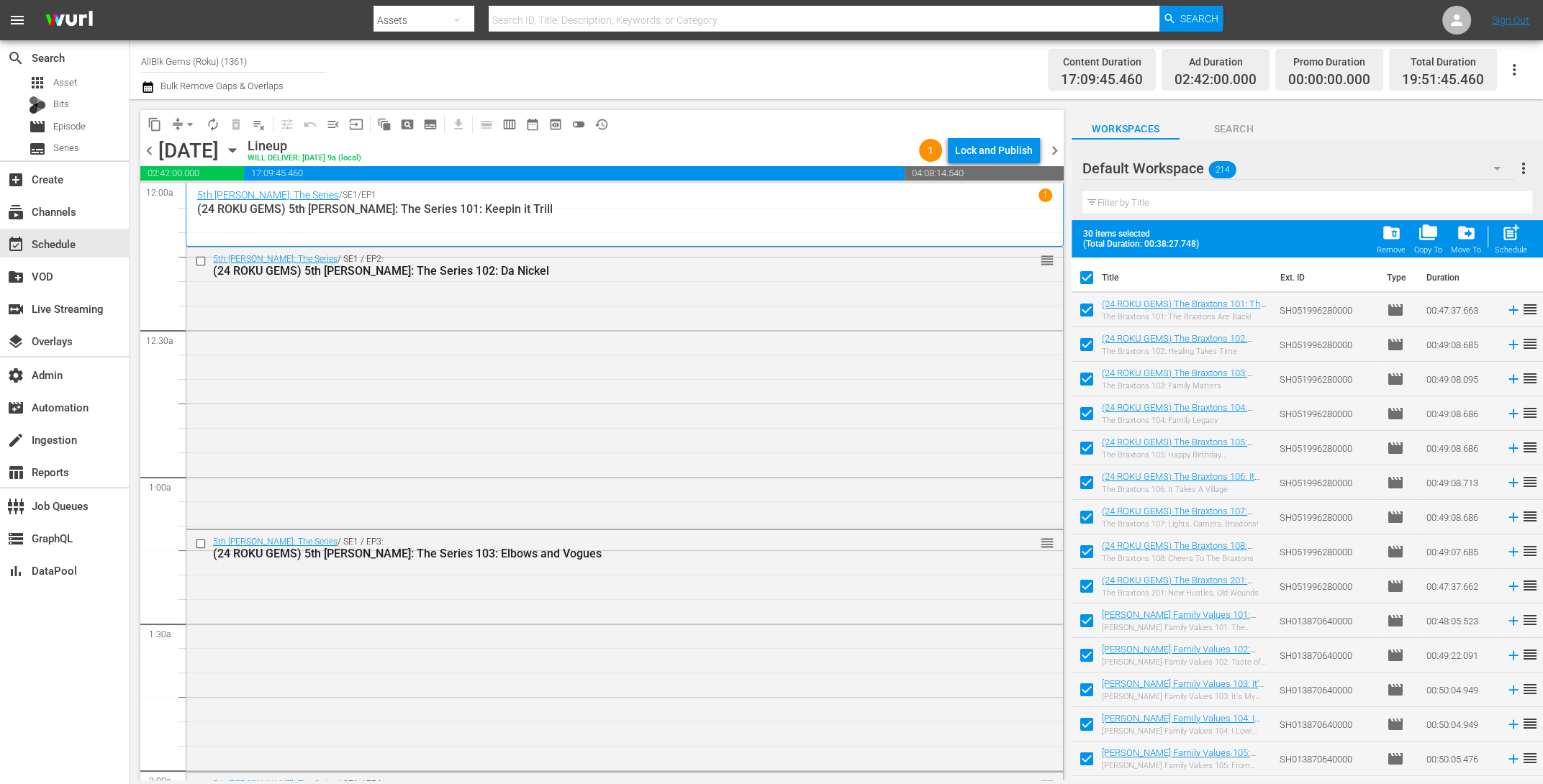
click at [1112, 214] on hr at bounding box center [1307, 214] width 450 height 1
click at [1082, 269] on input "checkbox" at bounding box center [1087, 280] width 30 height 30
checkbox input "false"
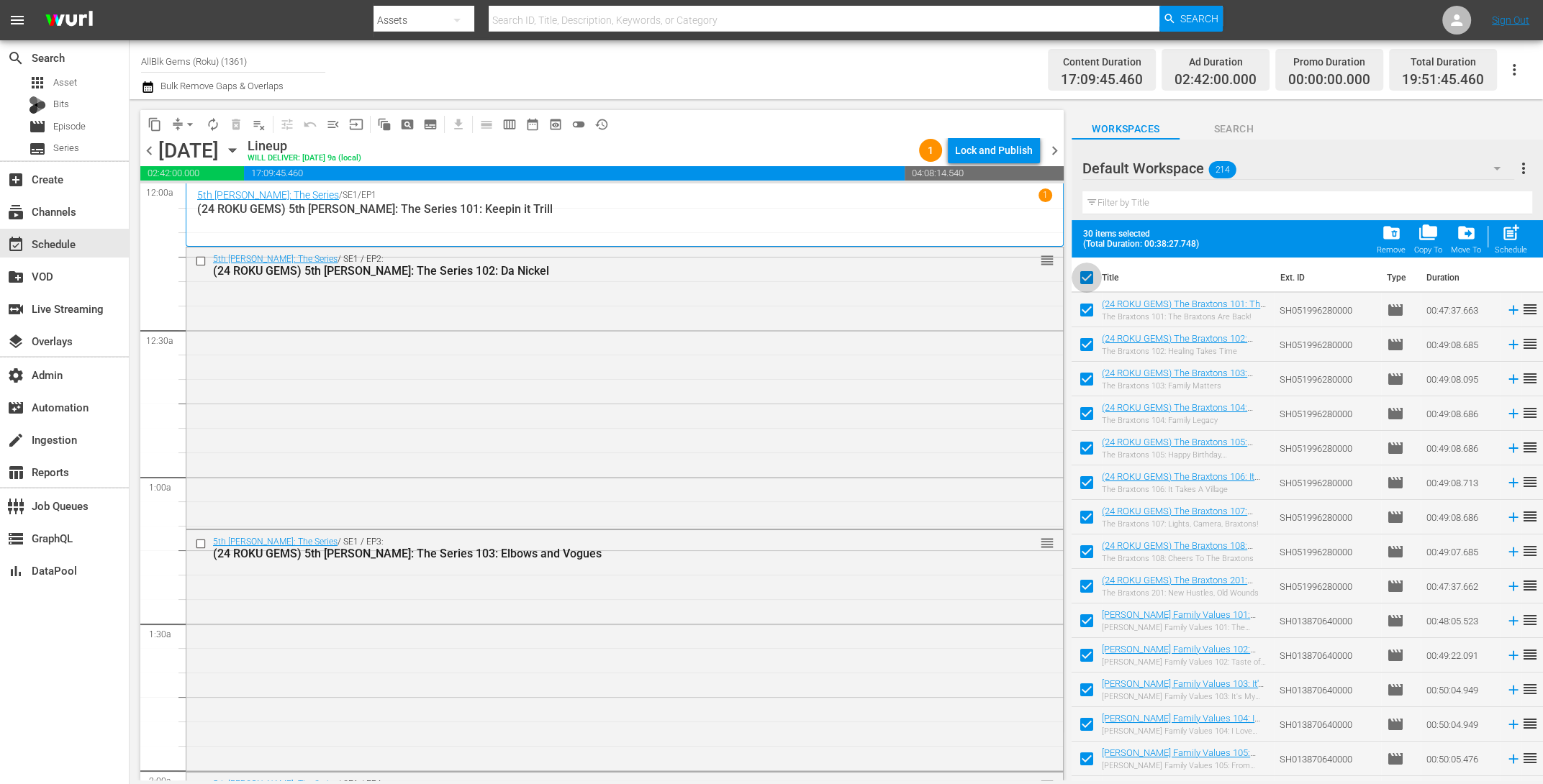
checkbox input "false"
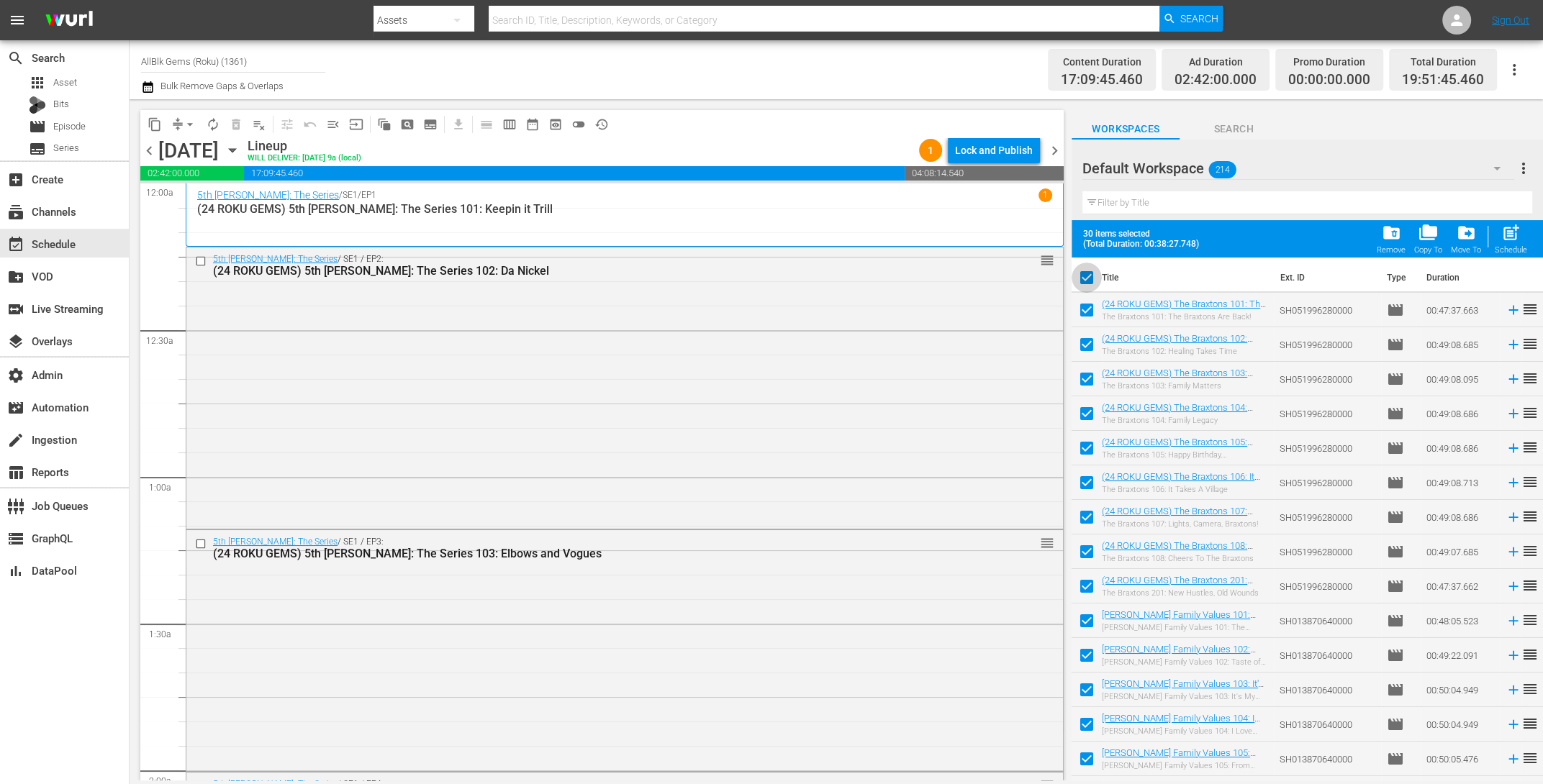
checkbox input "false"
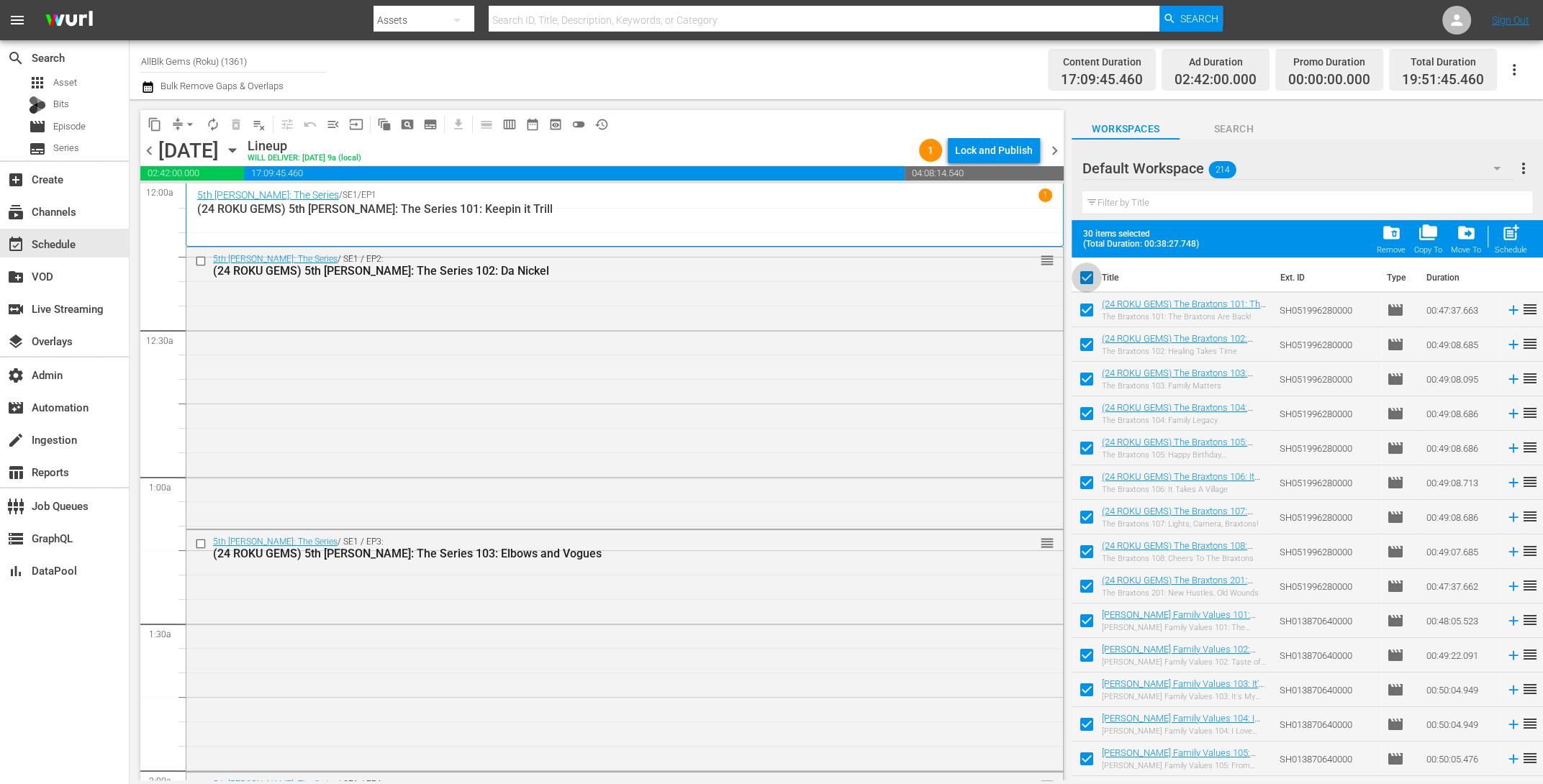
checkbox input "false"
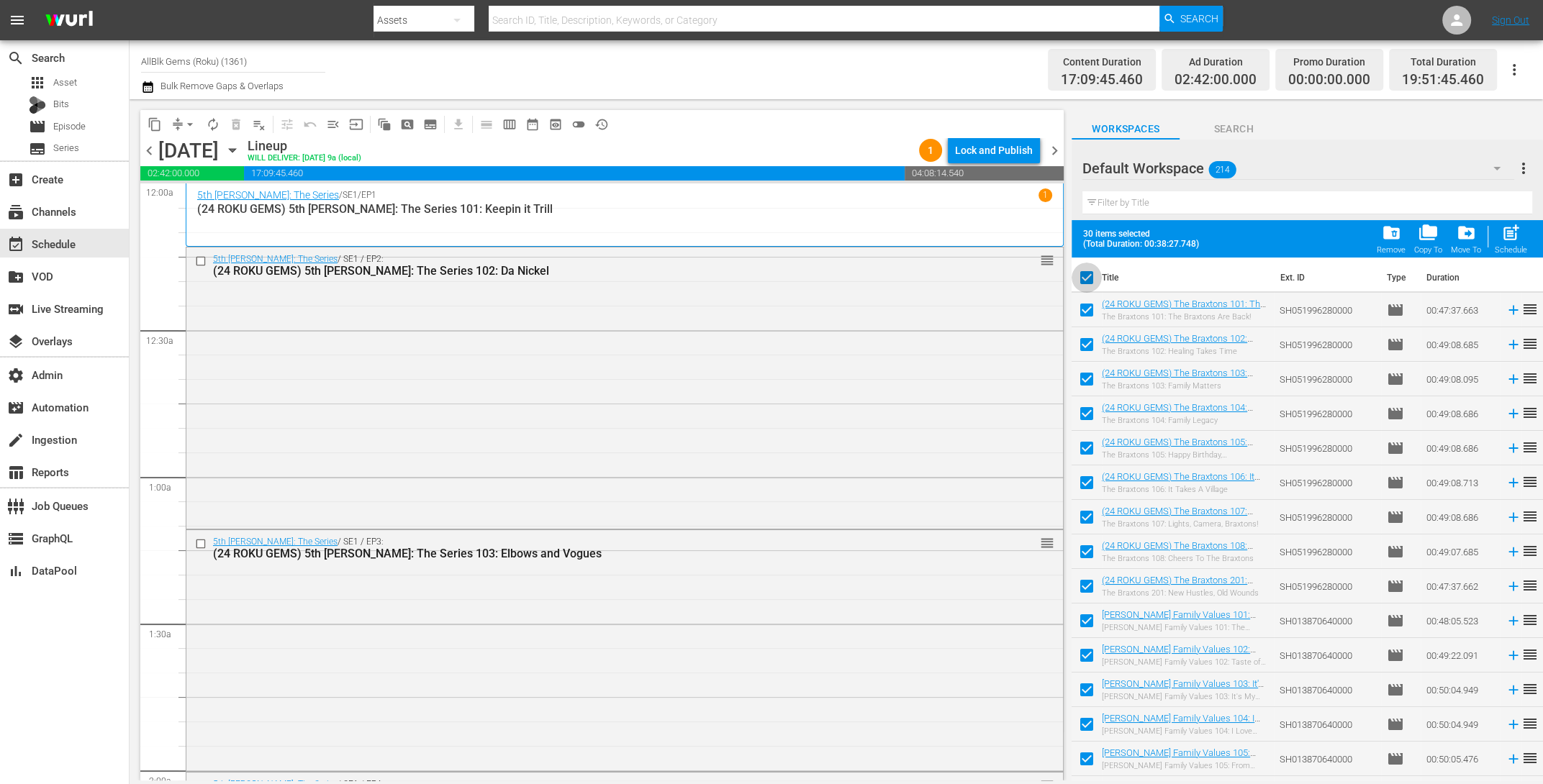
checkbox input "false"
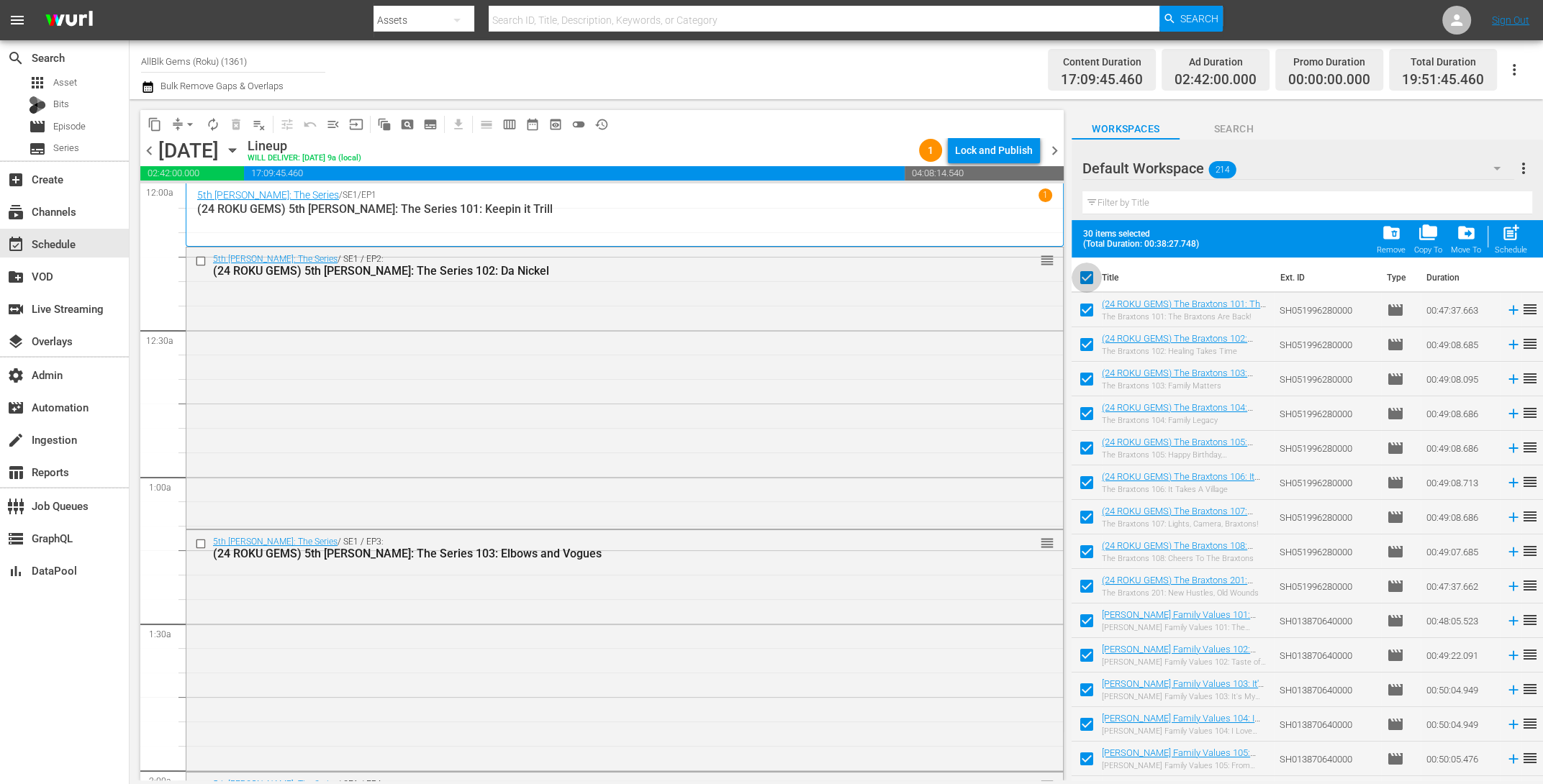
checkbox input "false"
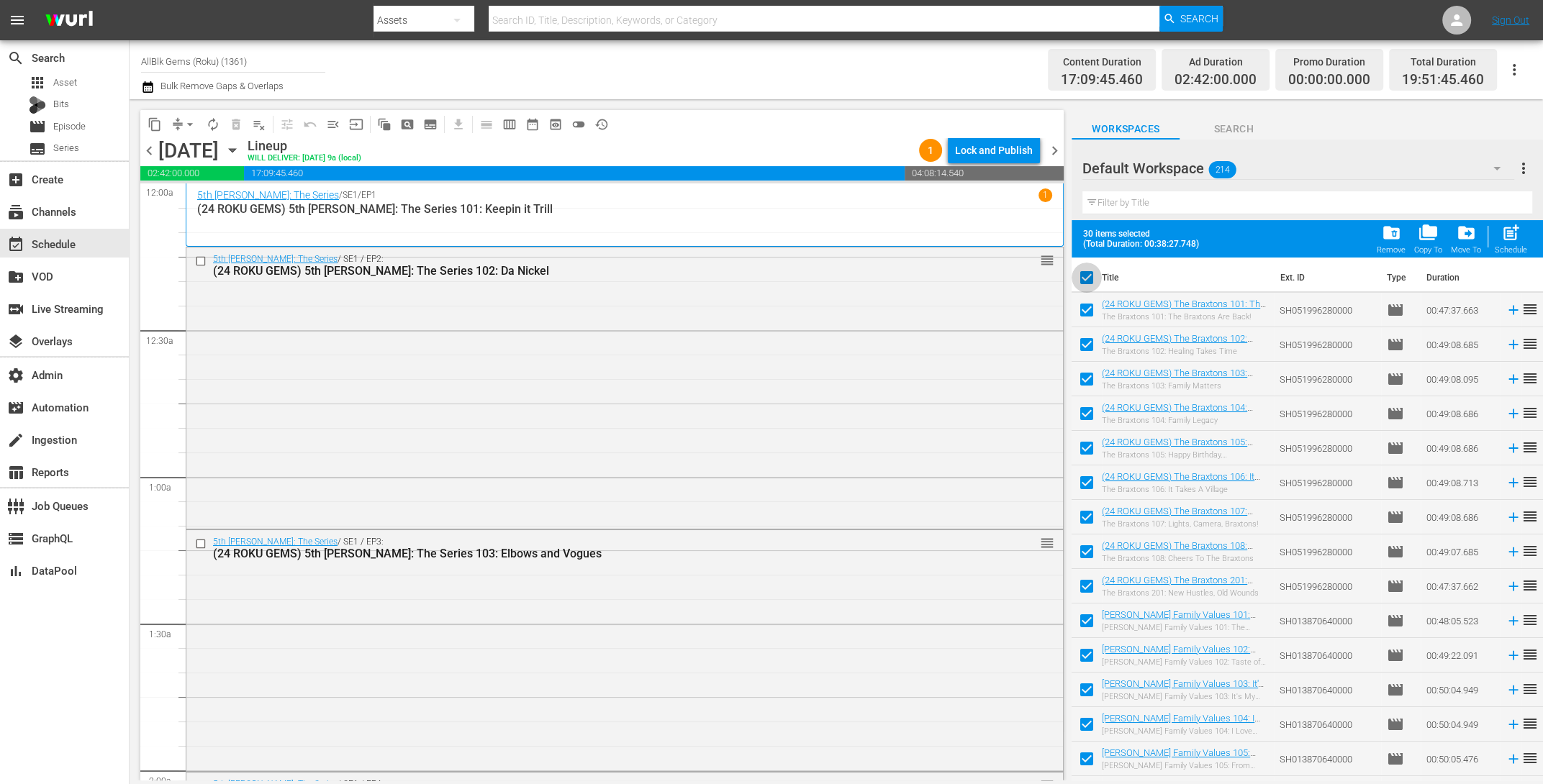
checkbox input "false"
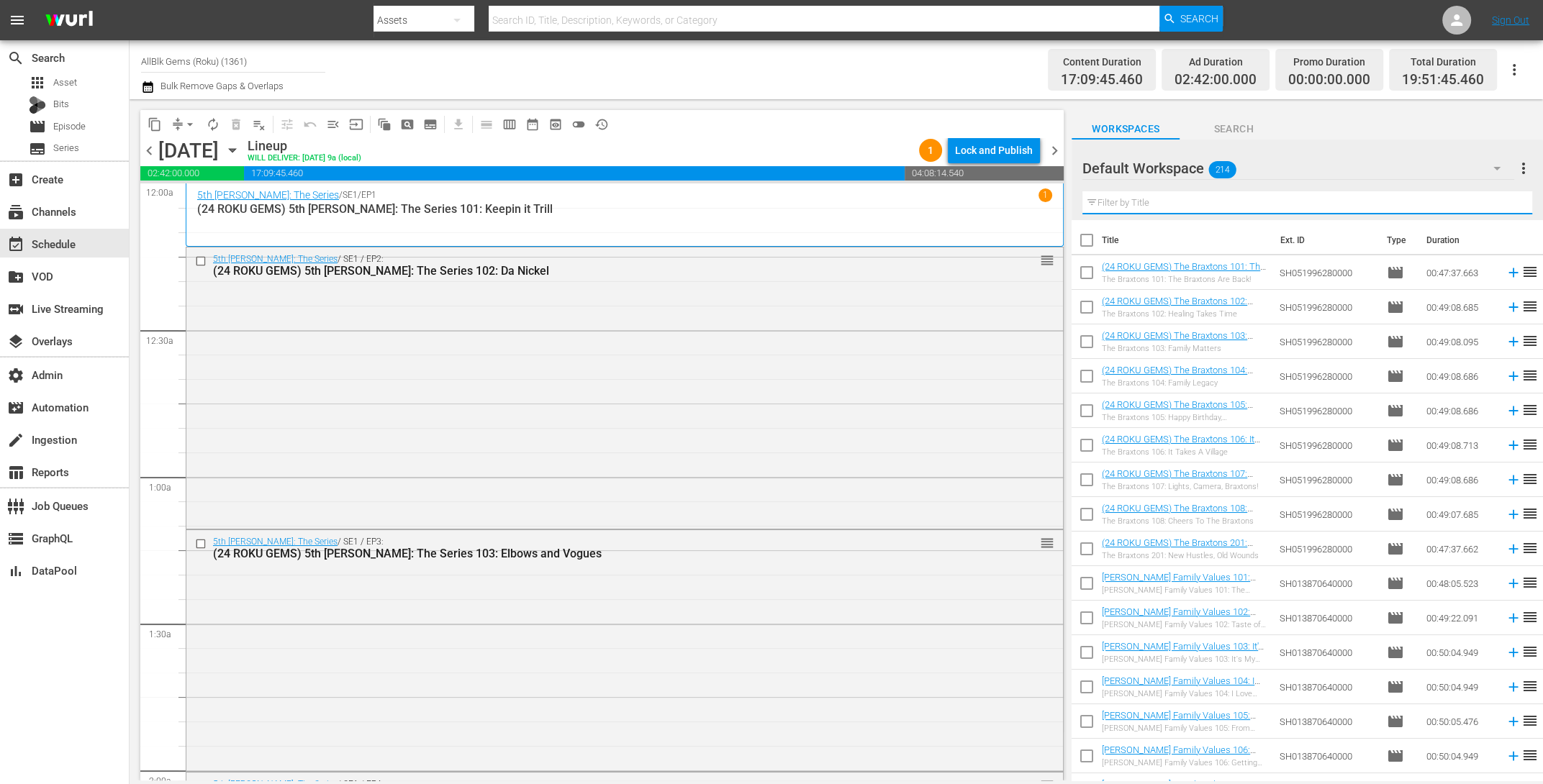
click at [1120, 205] on input "text" at bounding box center [1307, 203] width 450 height 23
paste input "LACE"
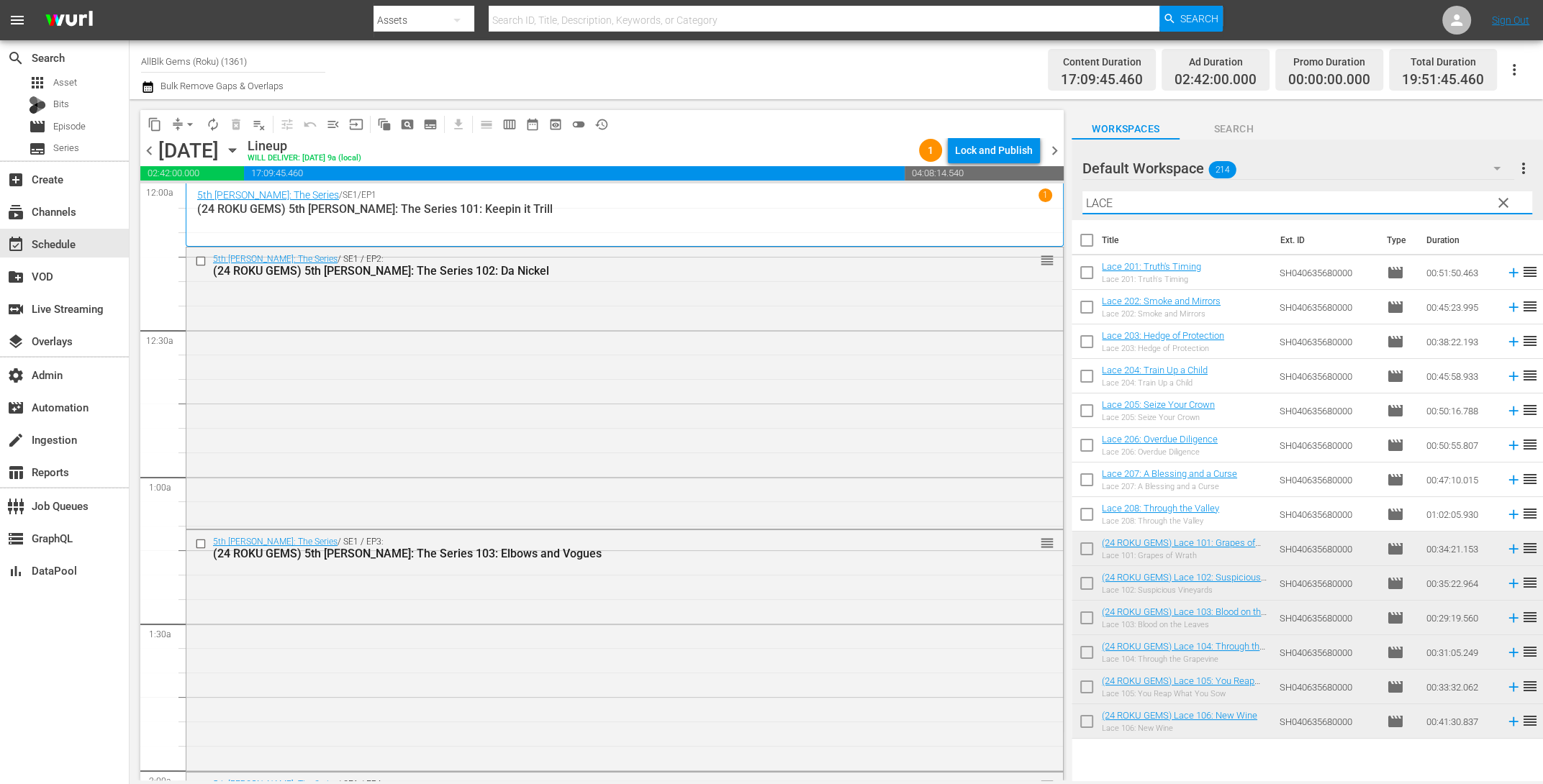
type input "LACE"
click at [1079, 274] on input "checkbox" at bounding box center [1087, 276] width 30 height 30
checkbox input "true"
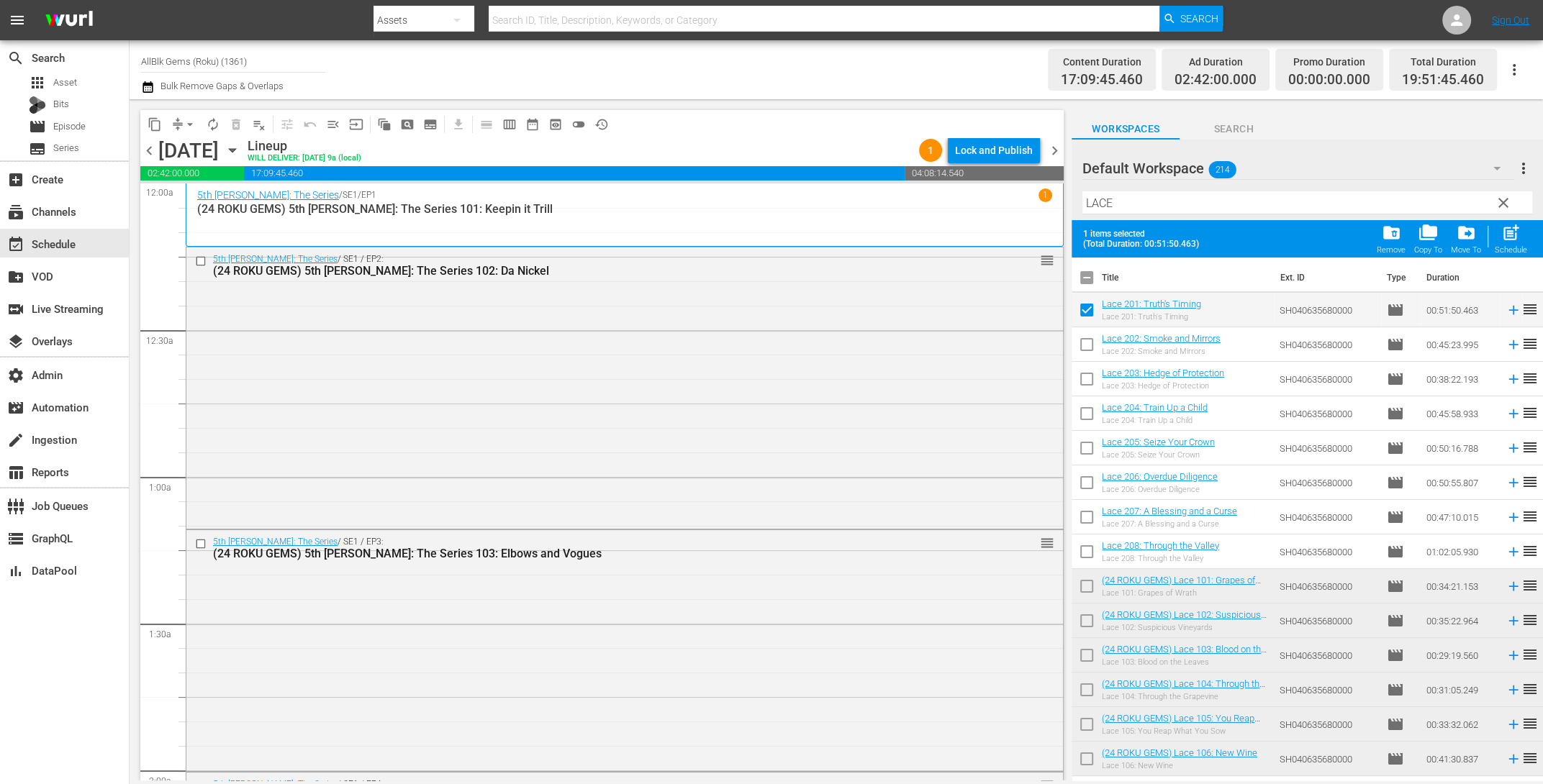
click at [1084, 334] on input "checkbox" at bounding box center [1087, 348] width 30 height 30
checkbox input "true"
click at [1082, 378] on input "checkbox" at bounding box center [1087, 382] width 30 height 30
checkbox input "true"
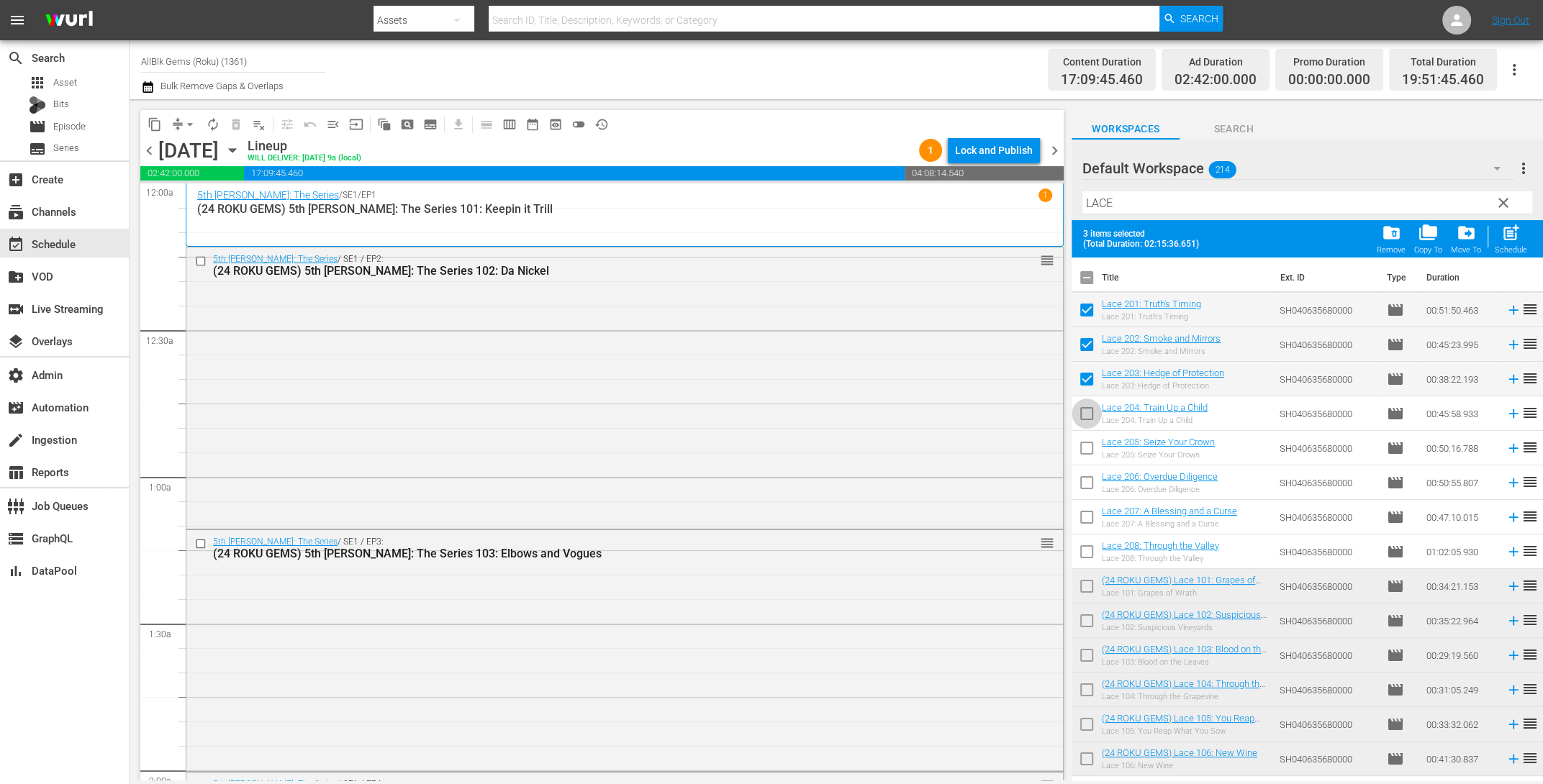
click at [1082, 418] on input "checkbox" at bounding box center [1087, 417] width 30 height 30
checkbox input "true"
click at [1082, 455] on input "checkbox" at bounding box center [1087, 451] width 30 height 30
checkbox input "true"
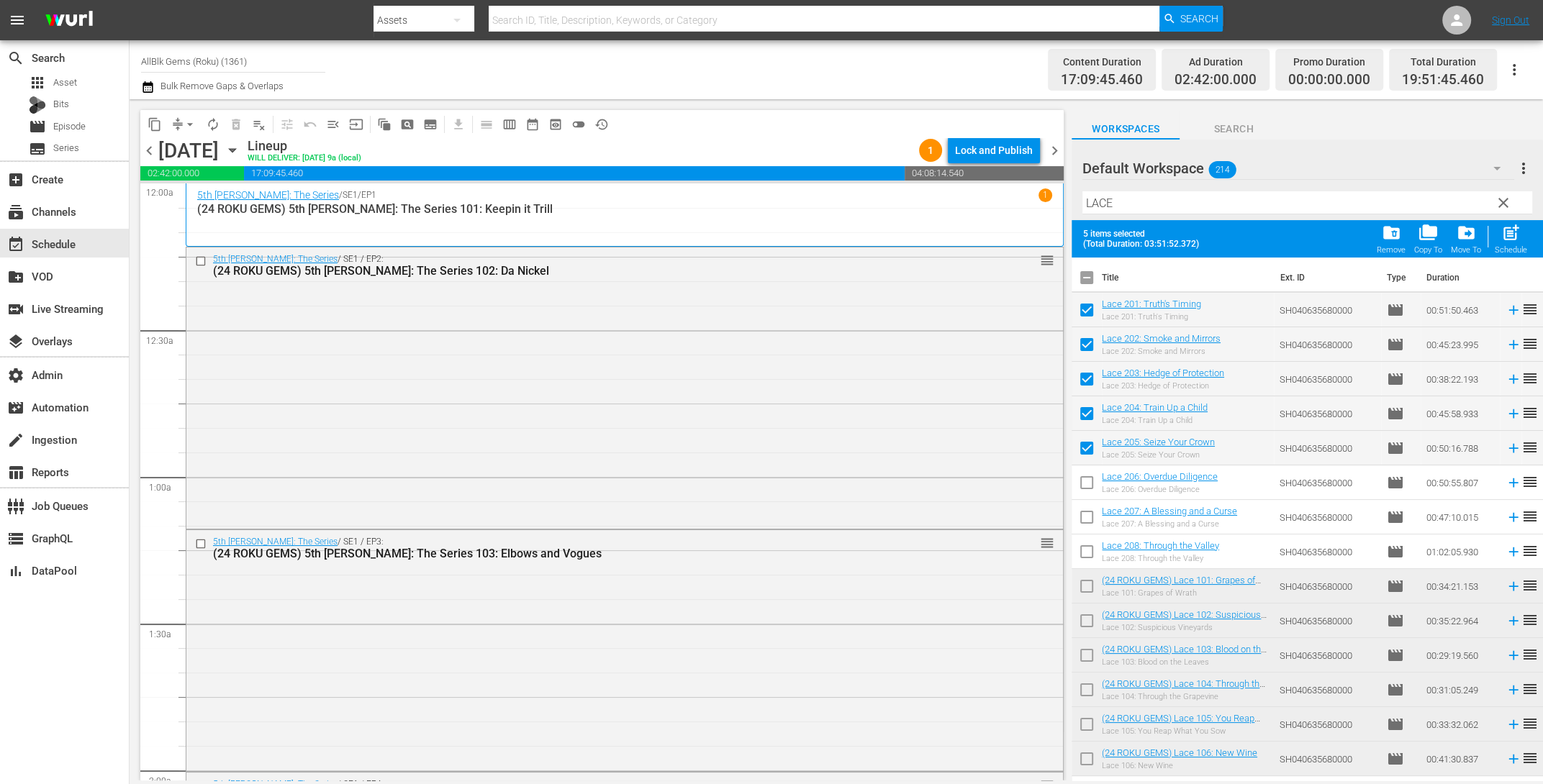
click at [1082, 483] on input "checkbox" at bounding box center [1087, 486] width 30 height 30
checkbox input "true"
click at [1082, 526] on input "checkbox" at bounding box center [1087, 520] width 30 height 30
checkbox input "true"
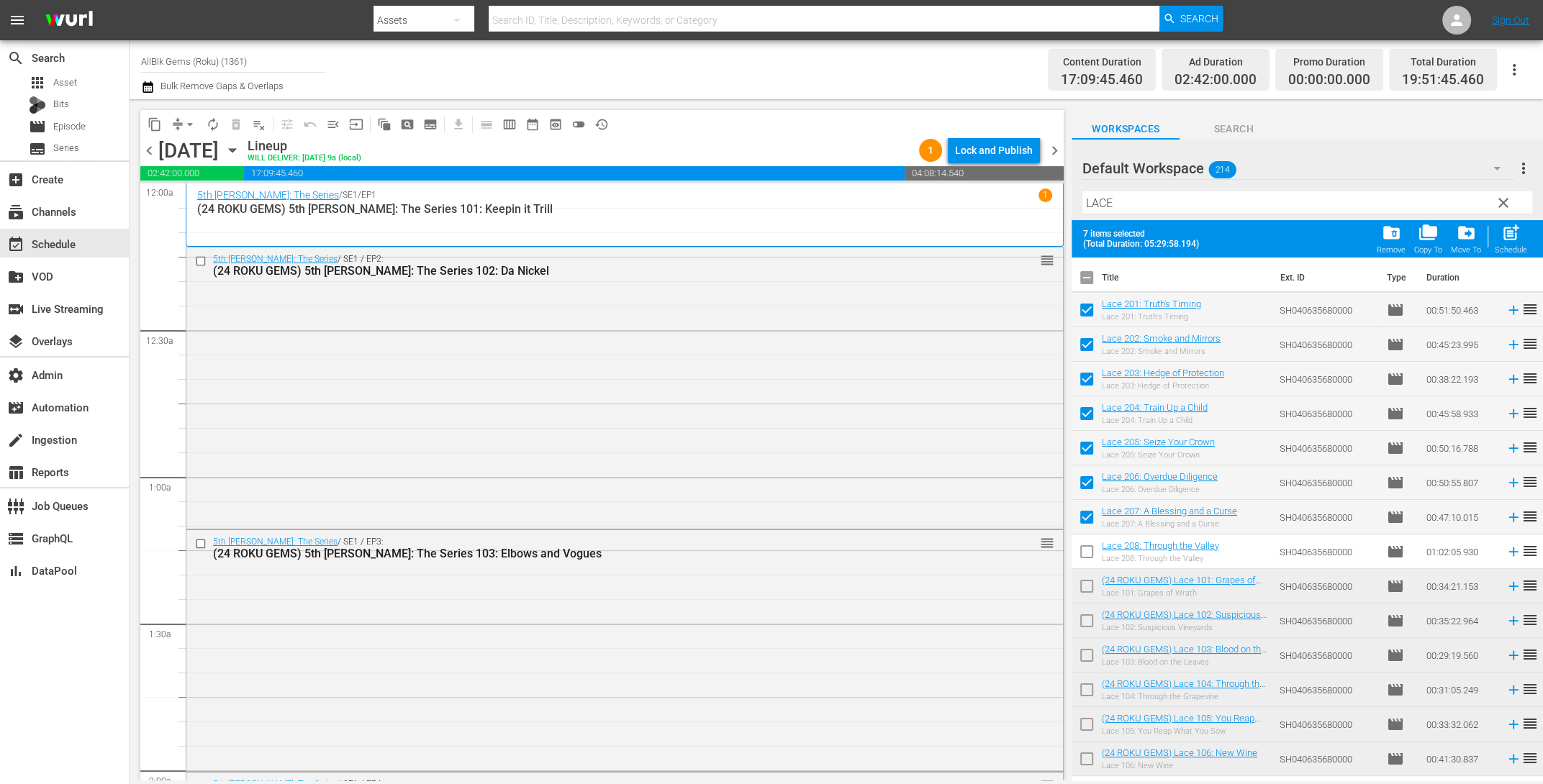
click at [1081, 556] on input "checkbox" at bounding box center [1087, 555] width 30 height 30
checkbox input "true"
click at [1504, 241] on span "post_add" at bounding box center [1510, 233] width 20 height 20
checkbox input "false"
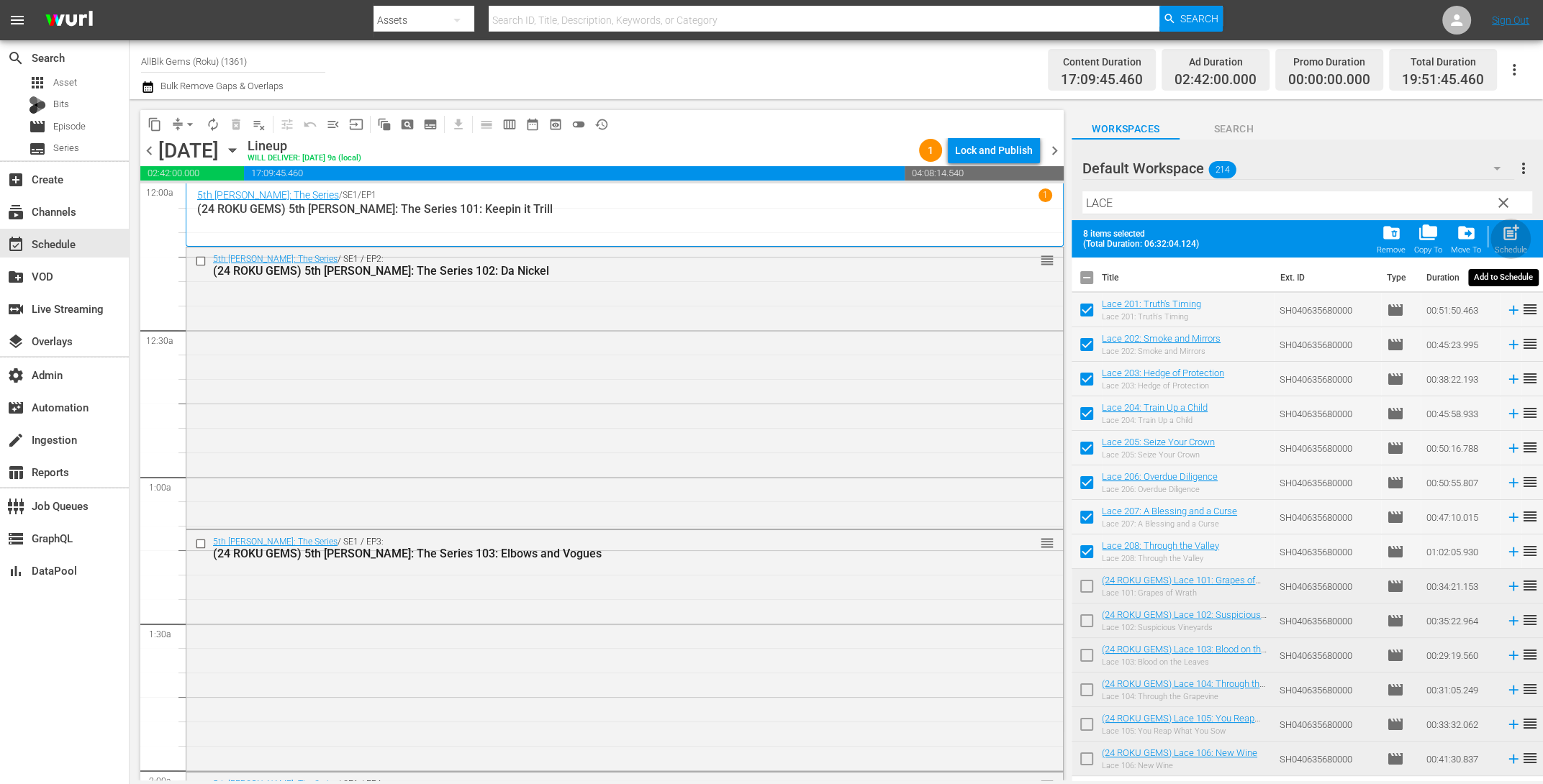
checkbox input "false"
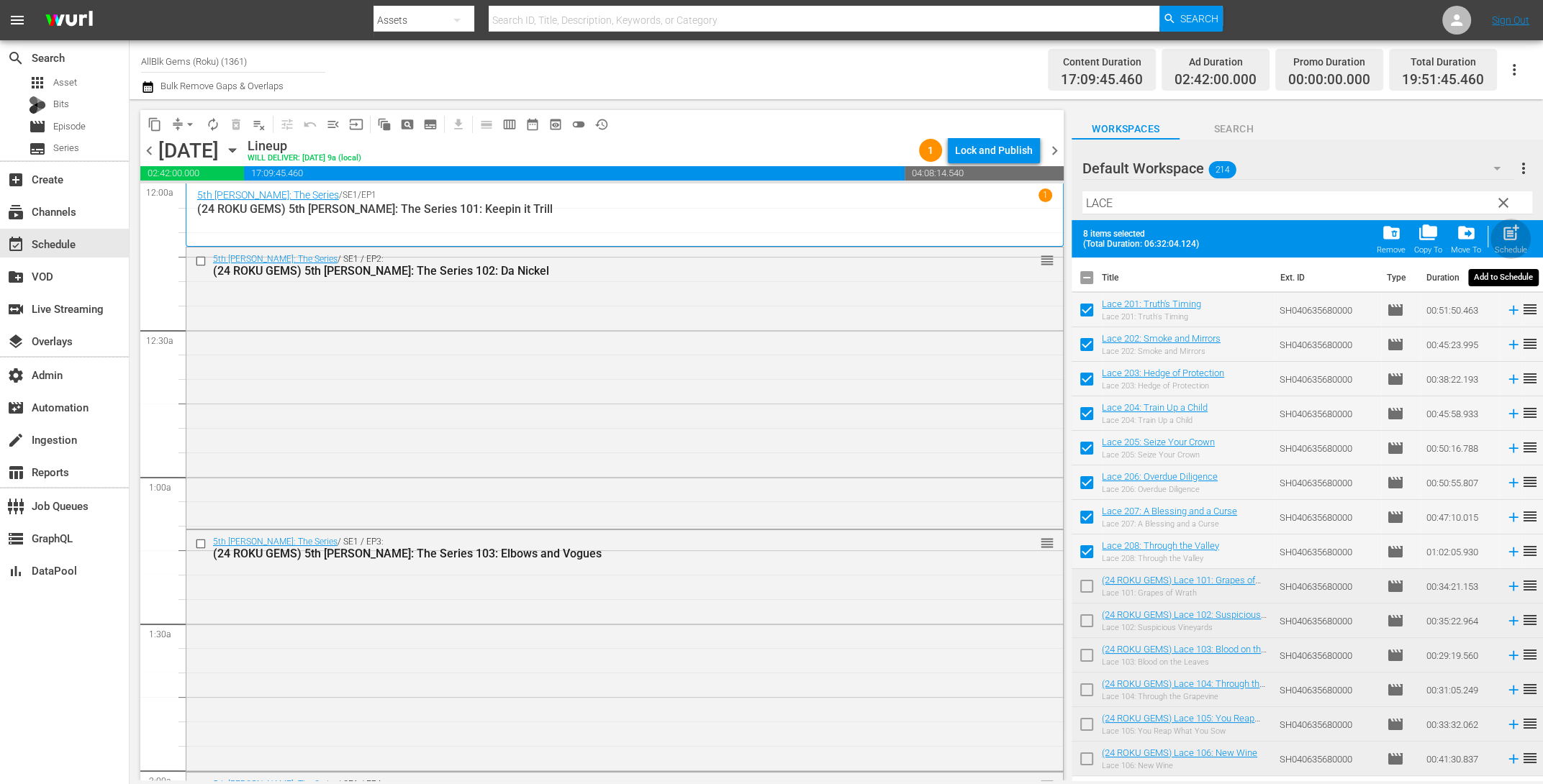
checkbox input "false"
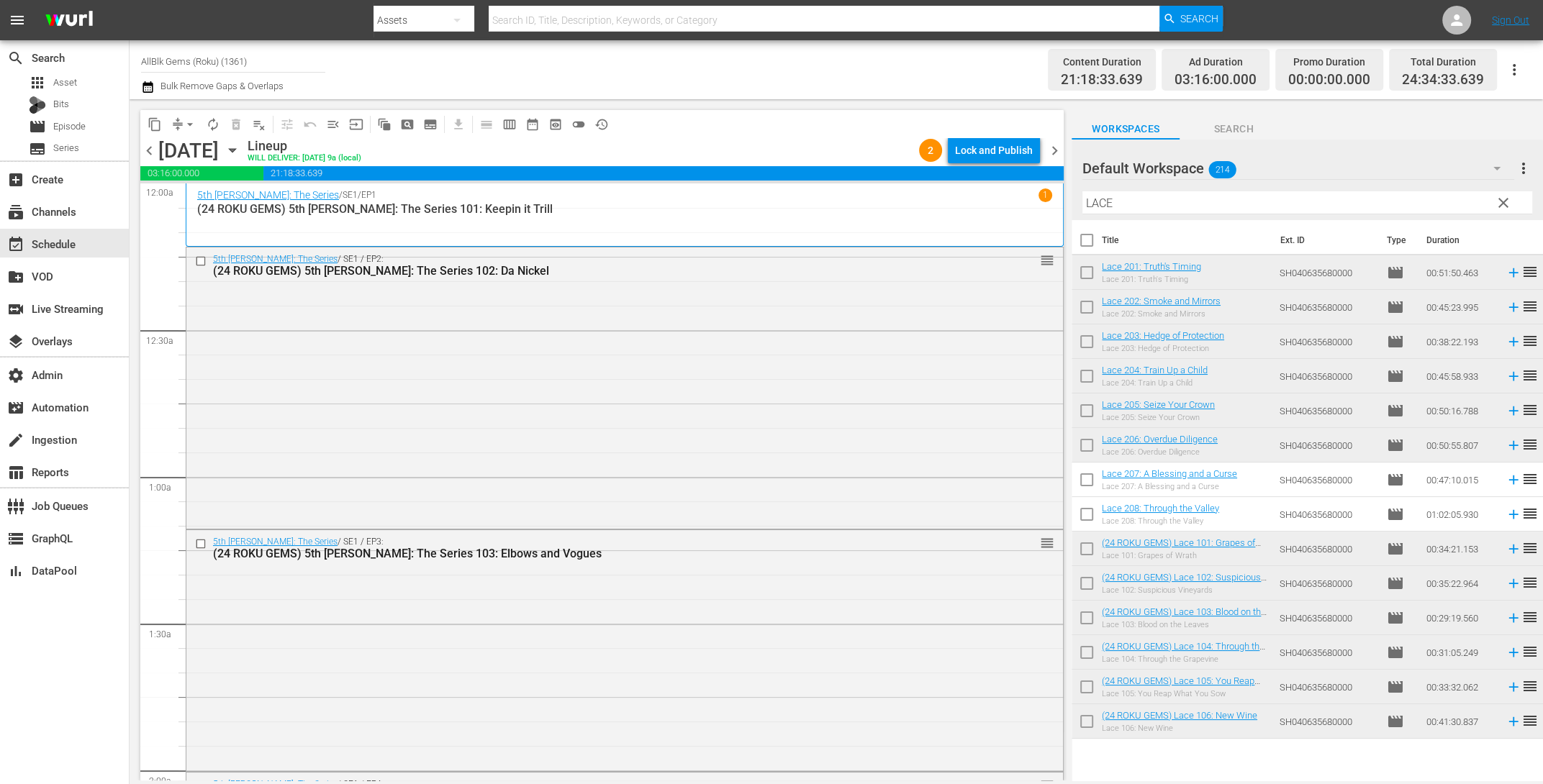
click at [1086, 760] on div "Title Ext. ID Type Duration Lace 201: Truth's Timing Lace 201: Truth's Timing S…" at bounding box center [1307, 502] width 471 height 563
click at [931, 777] on div "5th [PERSON_NAME]: The Series / SE1 / EP4: (24 ROKU GEMS) 5th [PERSON_NAME]: Th…" at bounding box center [597, 790] width 769 height 25
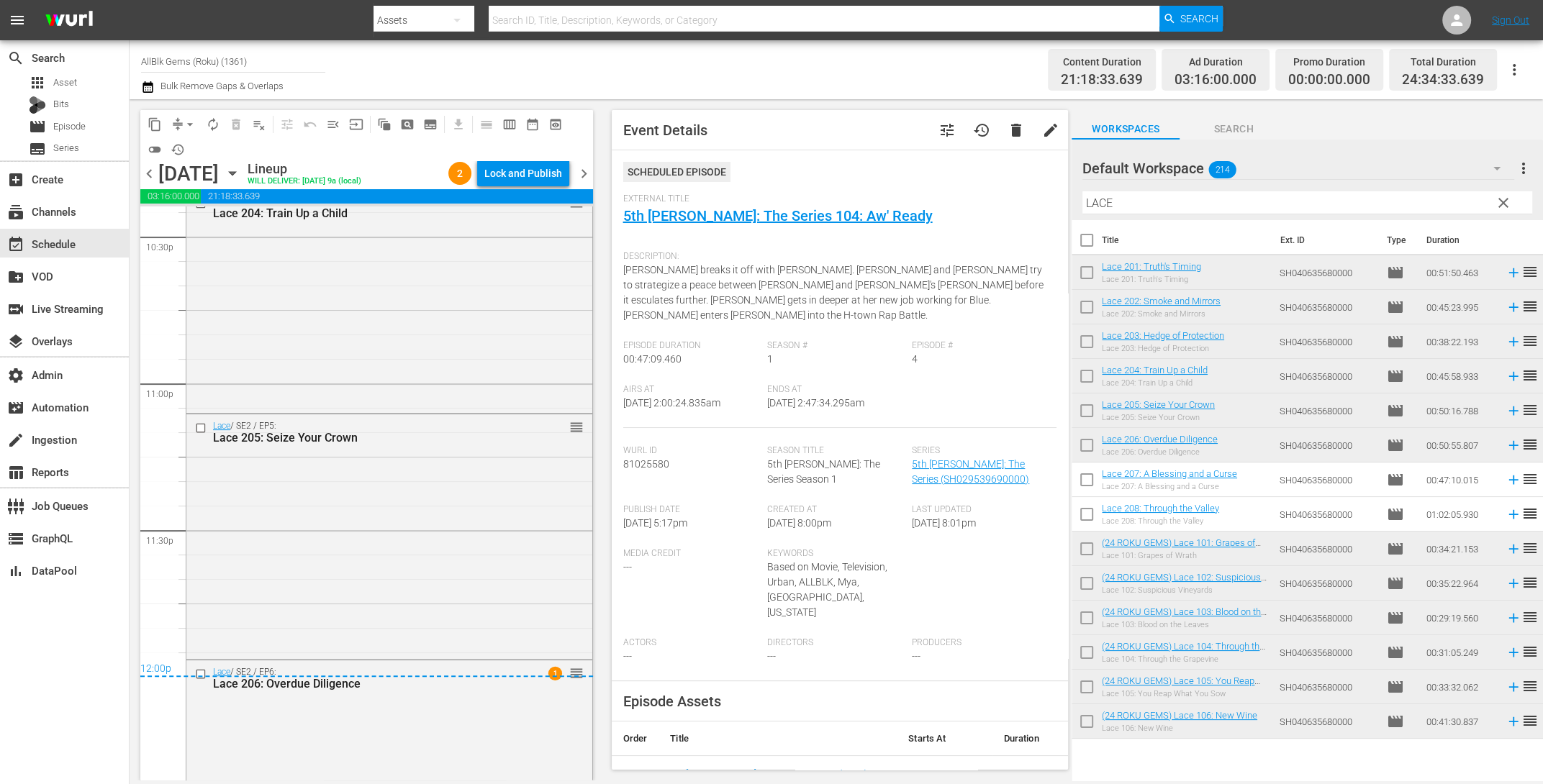
scroll to position [6703, 0]
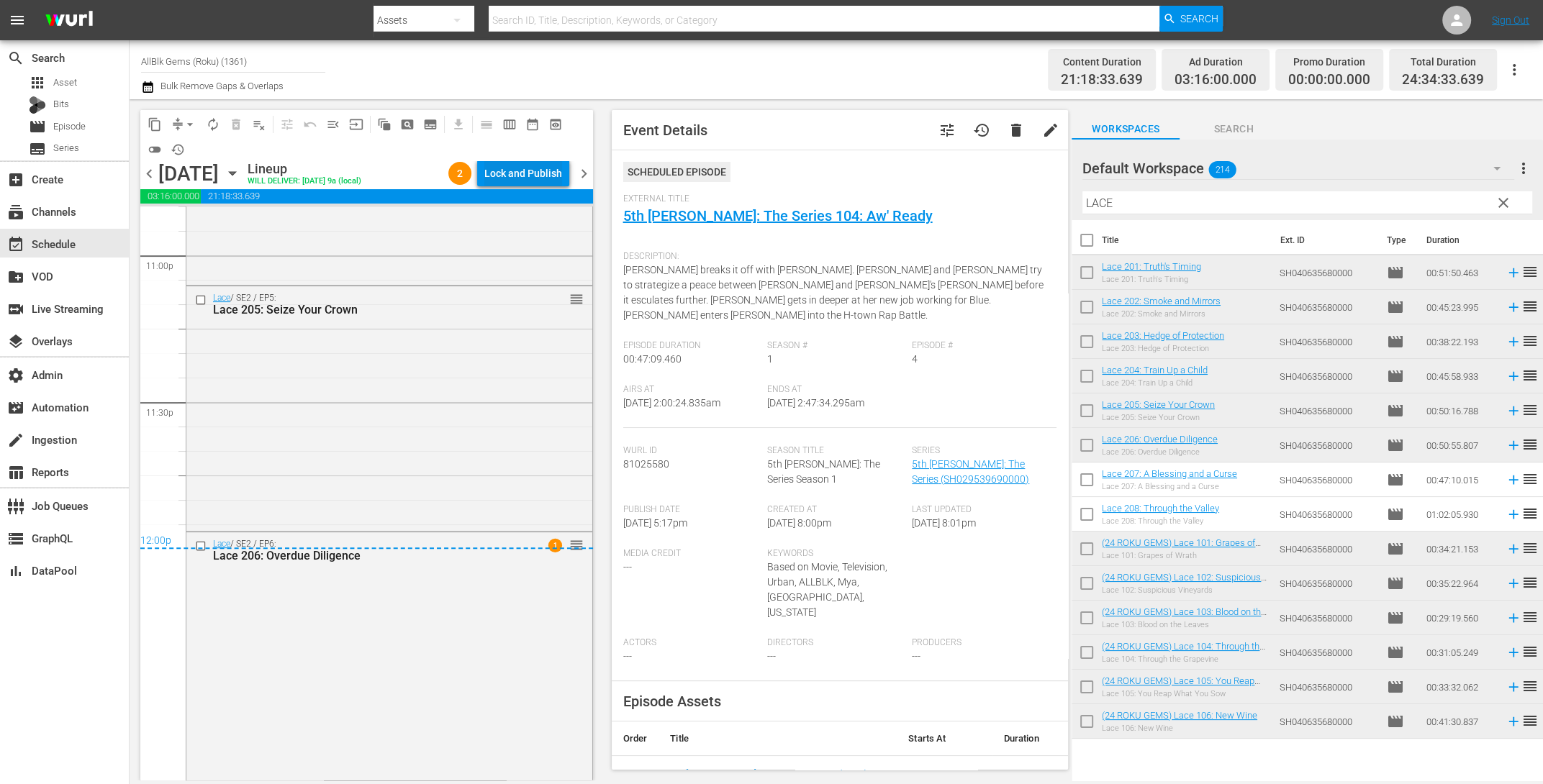
click at [536, 174] on div "Lock and Publish" at bounding box center [522, 174] width 78 height 26
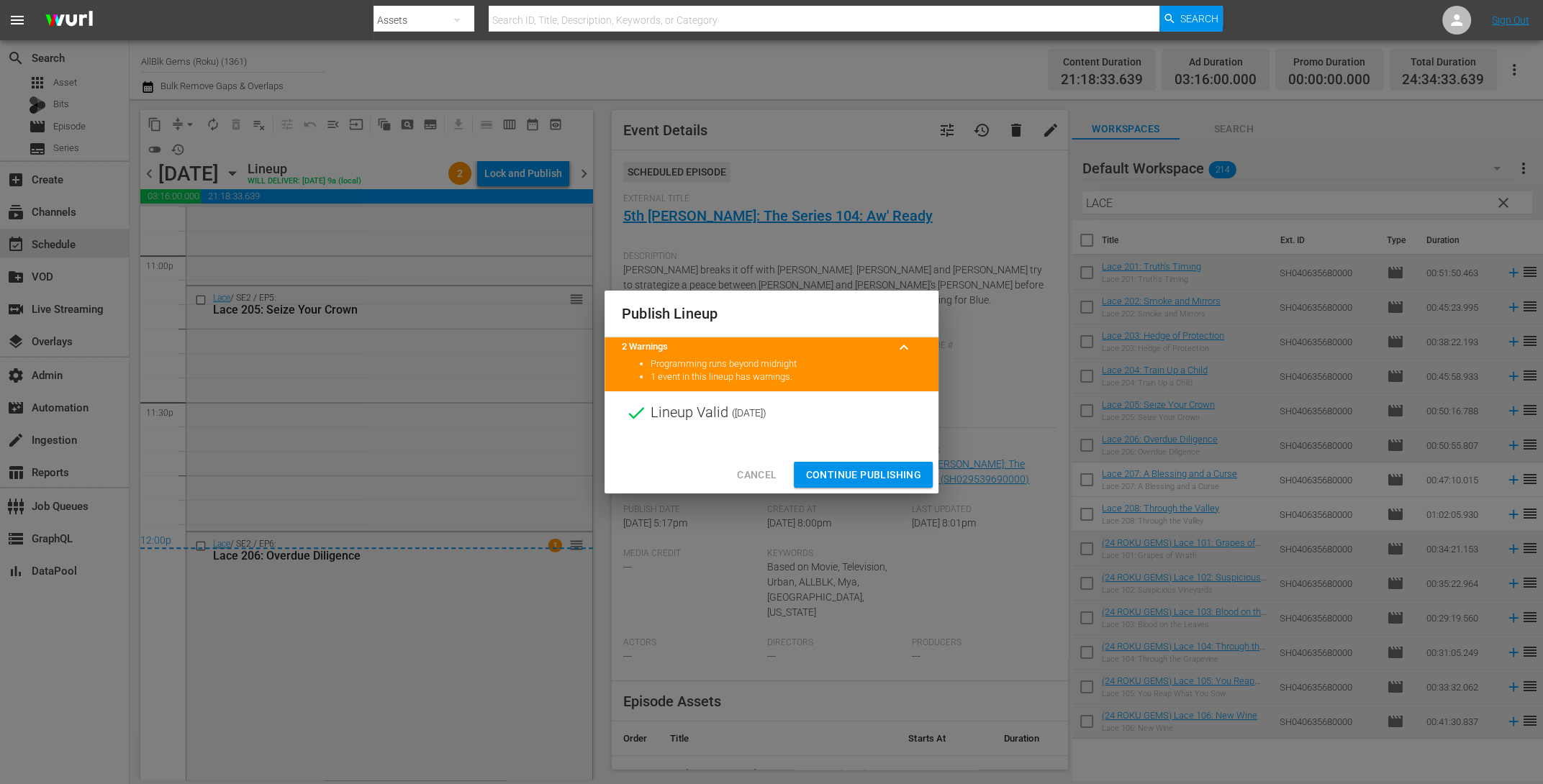
click at [812, 462] on button "Continue Publishing" at bounding box center [863, 475] width 139 height 26
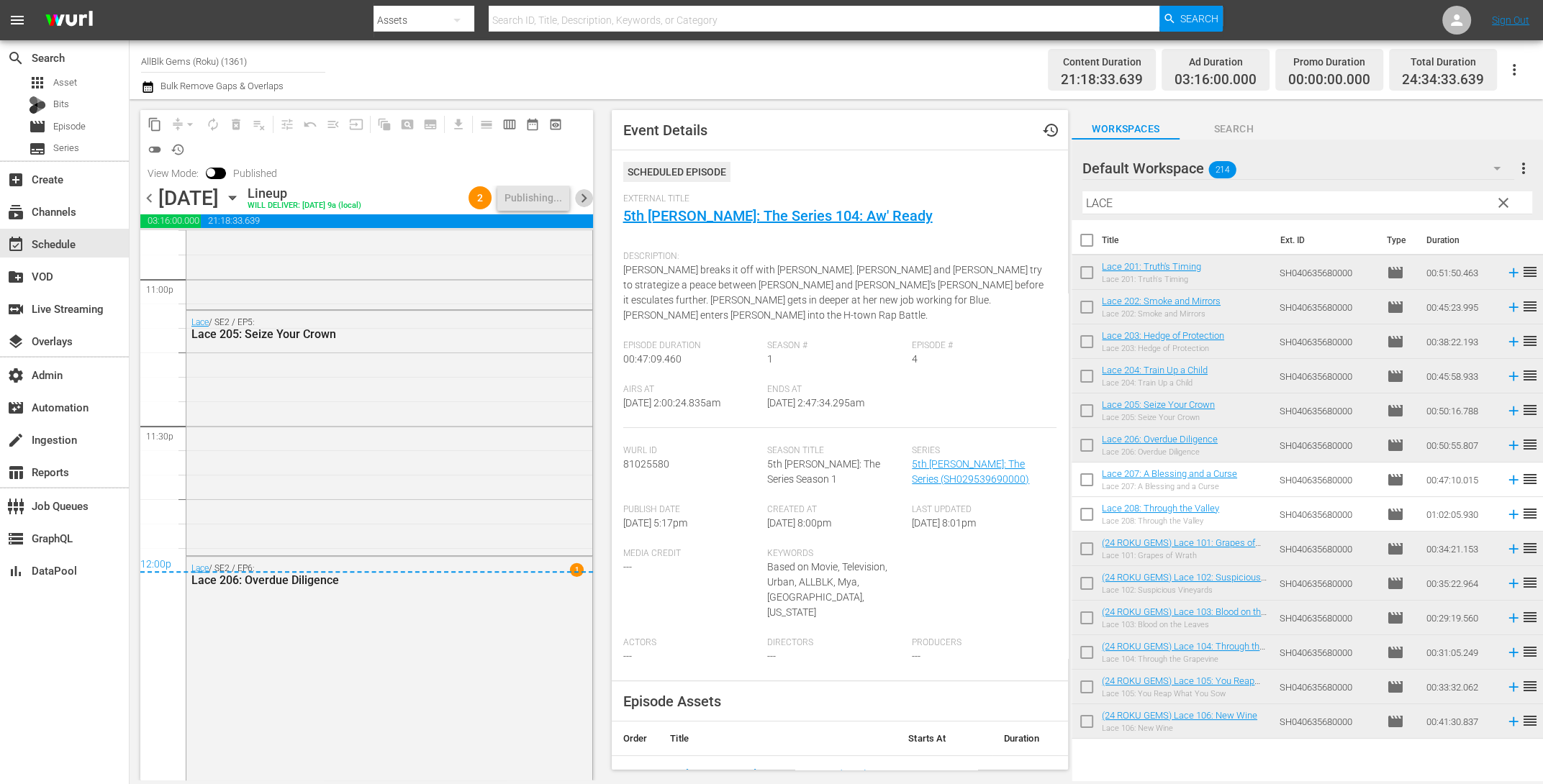
click at [580, 202] on span "chevron_right" at bounding box center [583, 198] width 18 height 18
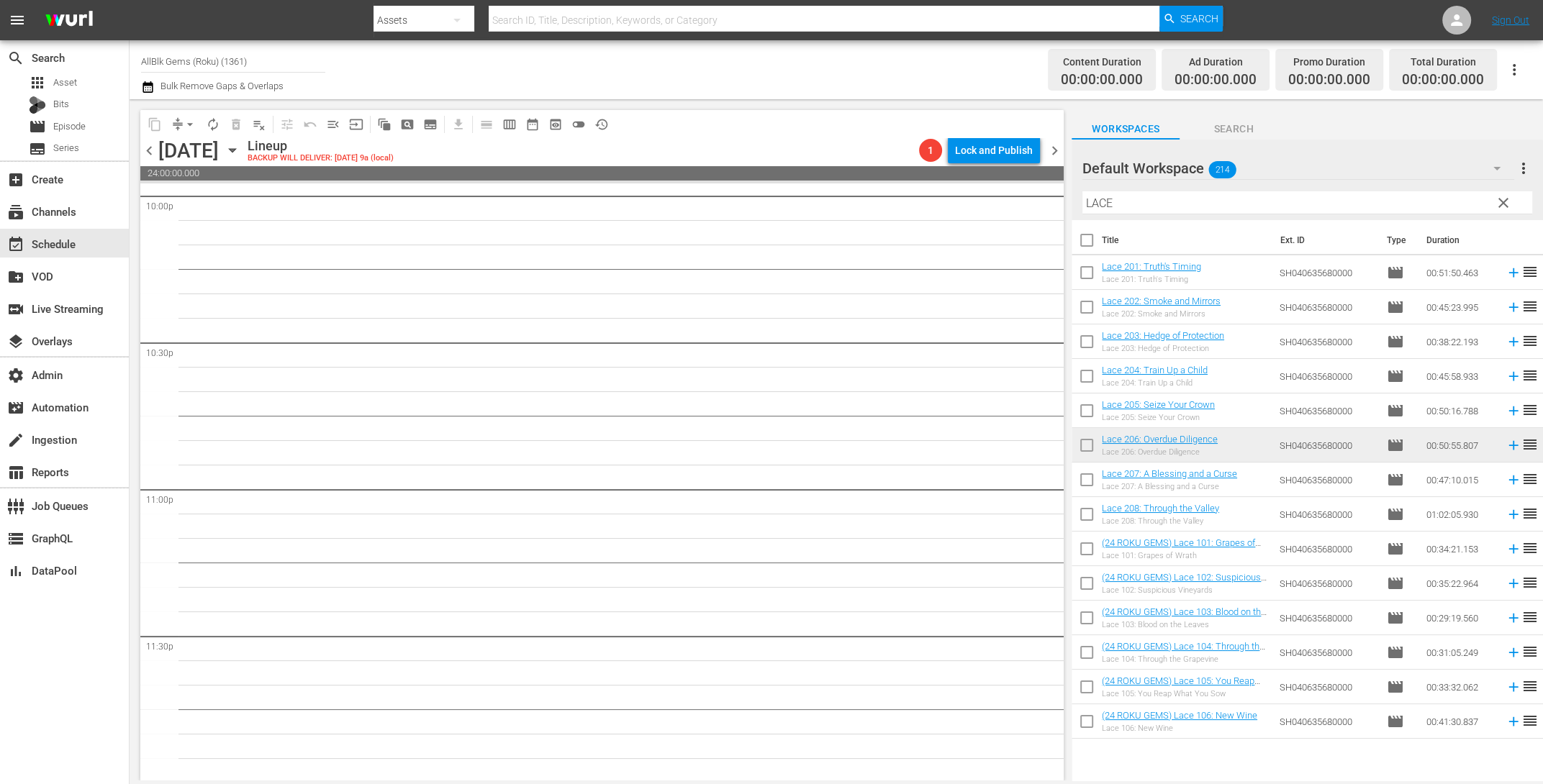
scroll to position [6448, 0]
click at [1087, 483] on input "checkbox" at bounding box center [1087, 483] width 30 height 30
checkbox input "true"
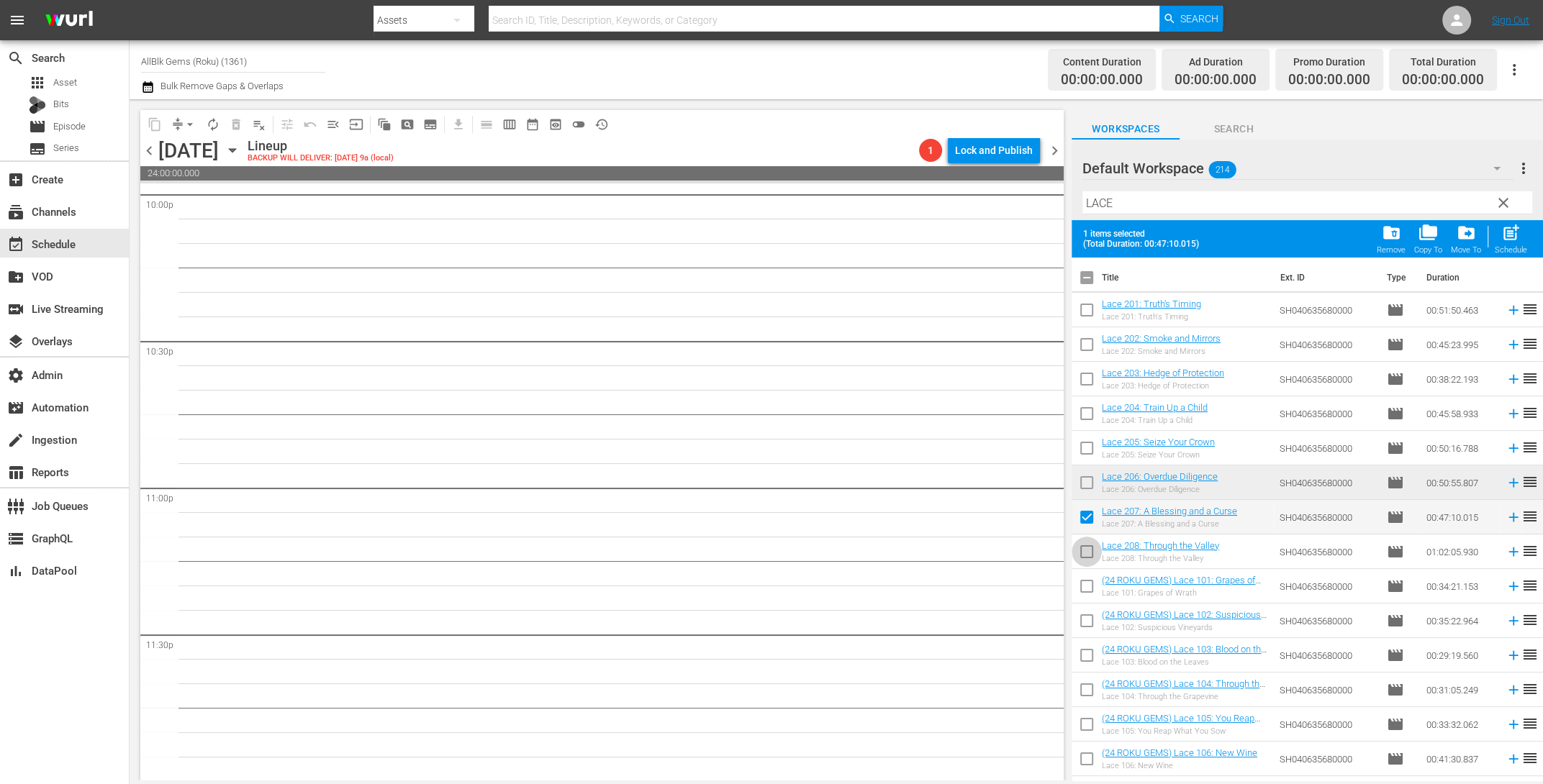
click at [1090, 549] on input "checkbox" at bounding box center [1087, 555] width 30 height 30
checkbox input "true"
click at [1507, 236] on span "post_add" at bounding box center [1510, 233] width 20 height 20
checkbox input "false"
